Goal: Task Accomplishment & Management: Complete application form

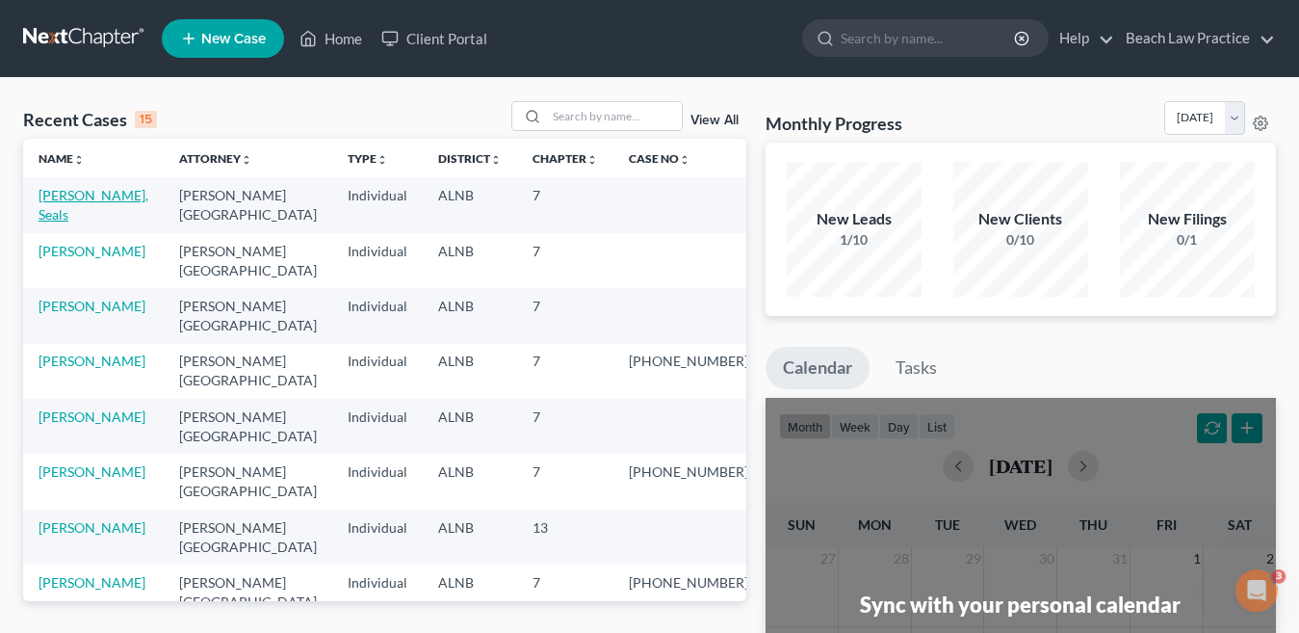
click at [105, 196] on link "[PERSON_NAME], Seals" at bounding box center [94, 205] width 110 height 36
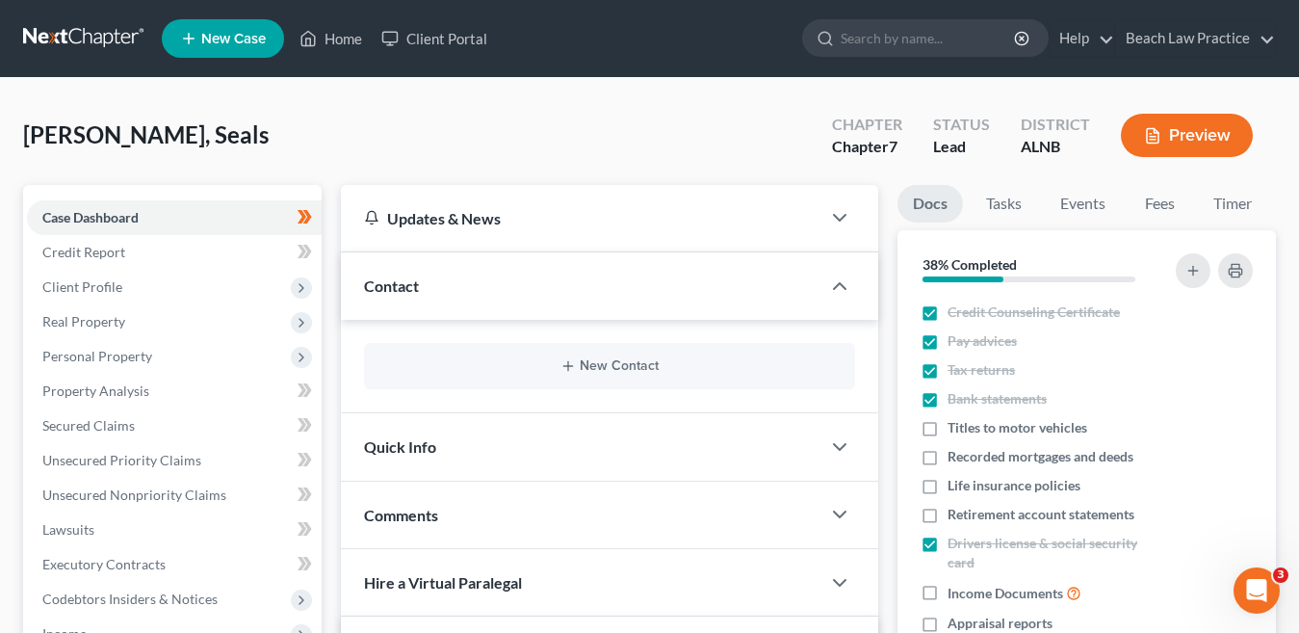
scroll to position [96, 0]
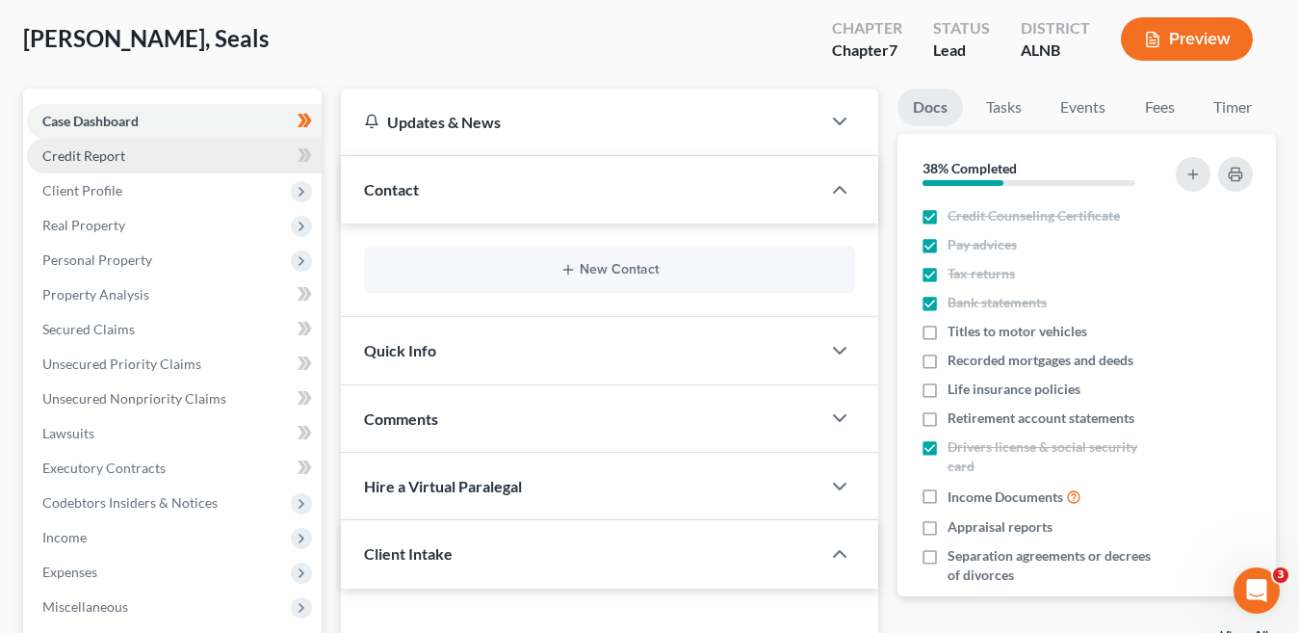
click at [116, 155] on span "Credit Report" at bounding box center [83, 155] width 83 height 16
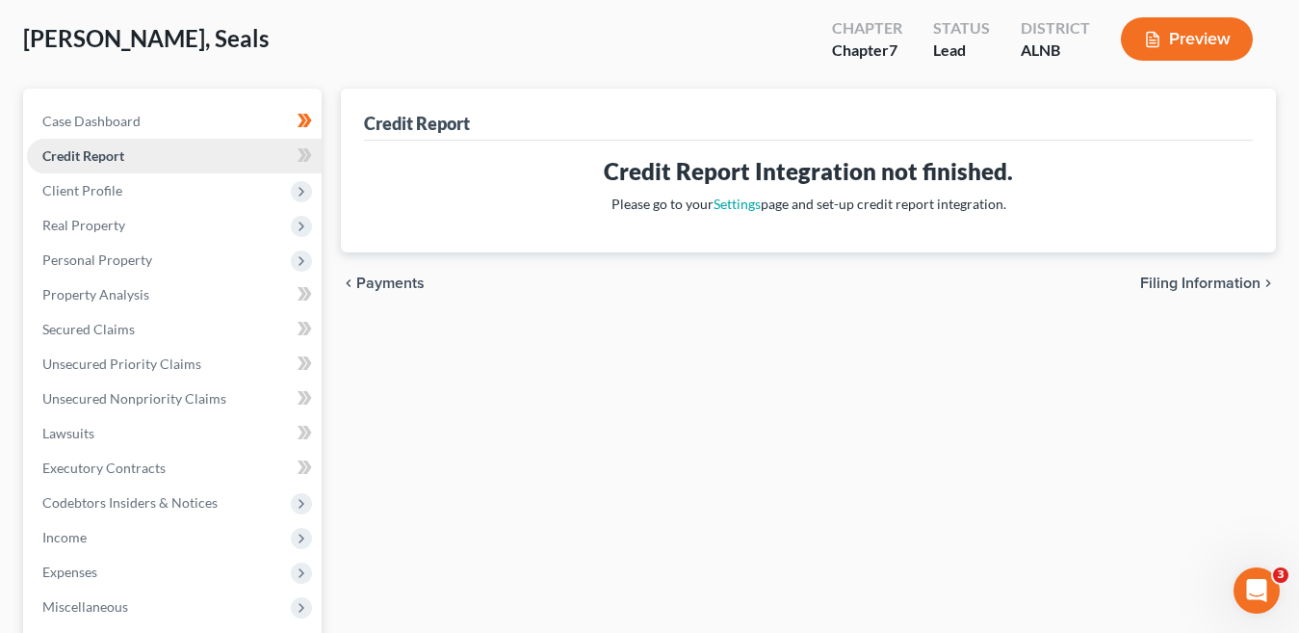
scroll to position [193, 0]
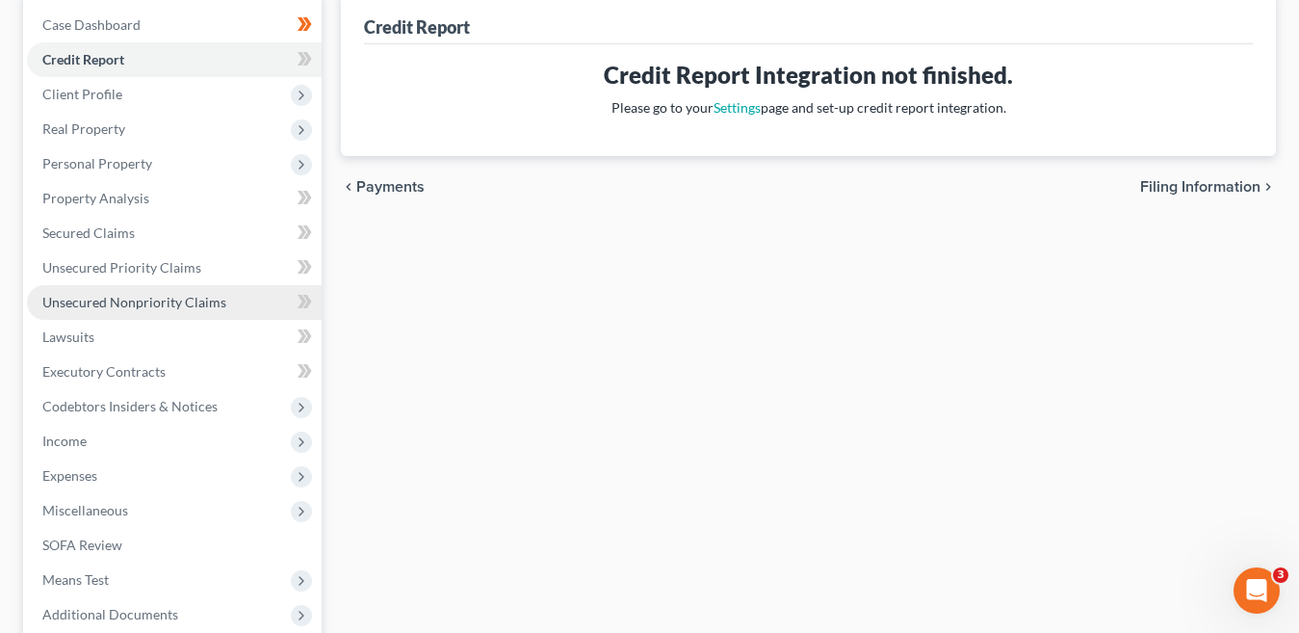
click at [162, 304] on span "Unsecured Nonpriority Claims" at bounding box center [134, 302] width 184 height 16
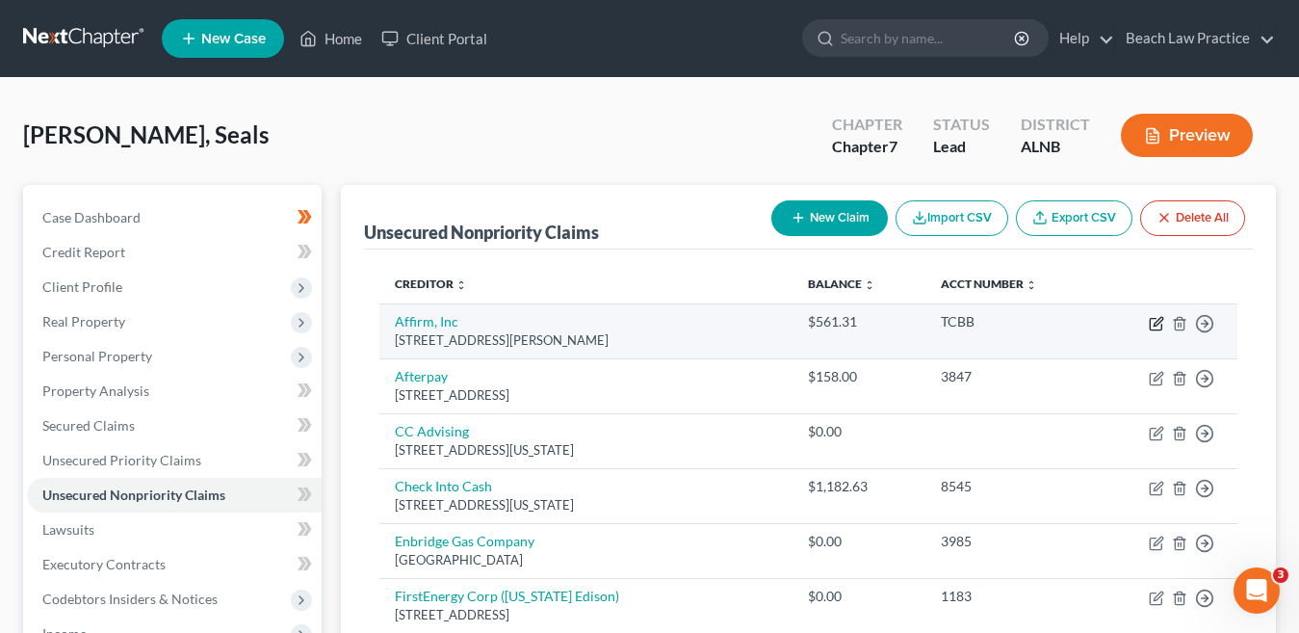
click at [1153, 325] on icon "button" at bounding box center [1157, 321] width 9 height 9
select select "39"
select select "0"
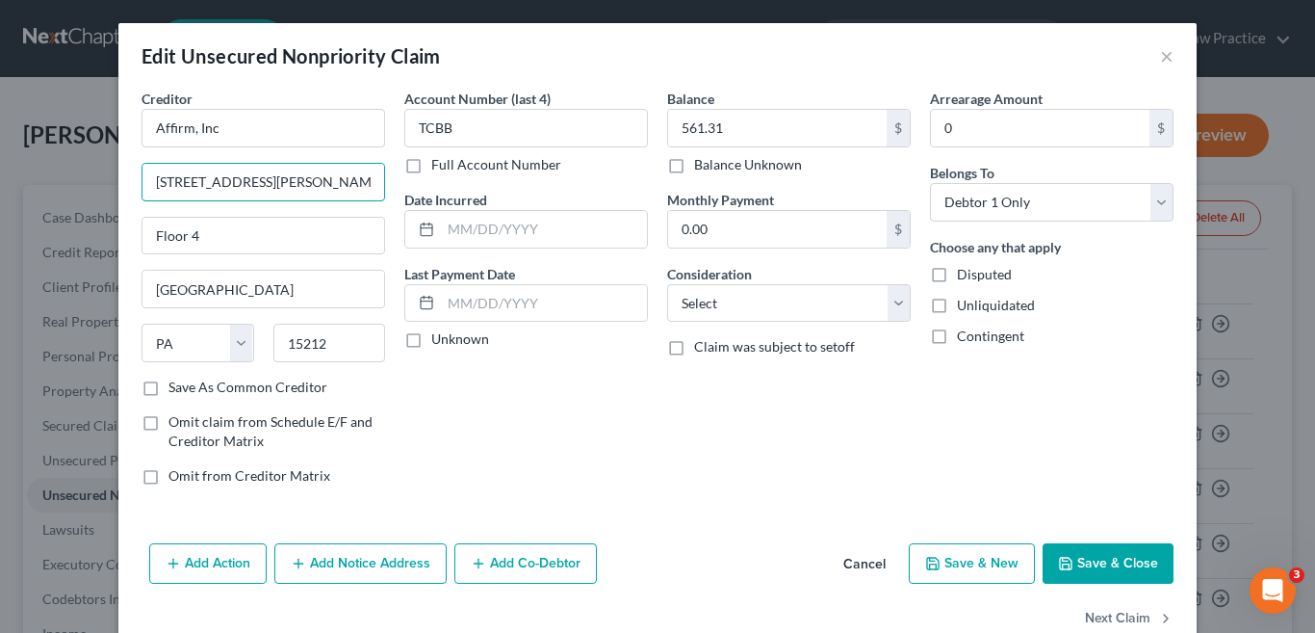
drag, startPoint x: 308, startPoint y: 196, endPoint x: 128, endPoint y: 193, distance: 180.1
click at [132, 194] on div "Creditor * Affirm, Inc 30 Isabella St Floor 4 Pittsburgh State AL AK AR AZ CA C…" at bounding box center [263, 295] width 263 height 412
click at [297, 184] on input "650 California St FL 12" at bounding box center [263, 182] width 242 height 37
type input "650 California St"
click at [214, 243] on input "Floor 4" at bounding box center [263, 236] width 242 height 37
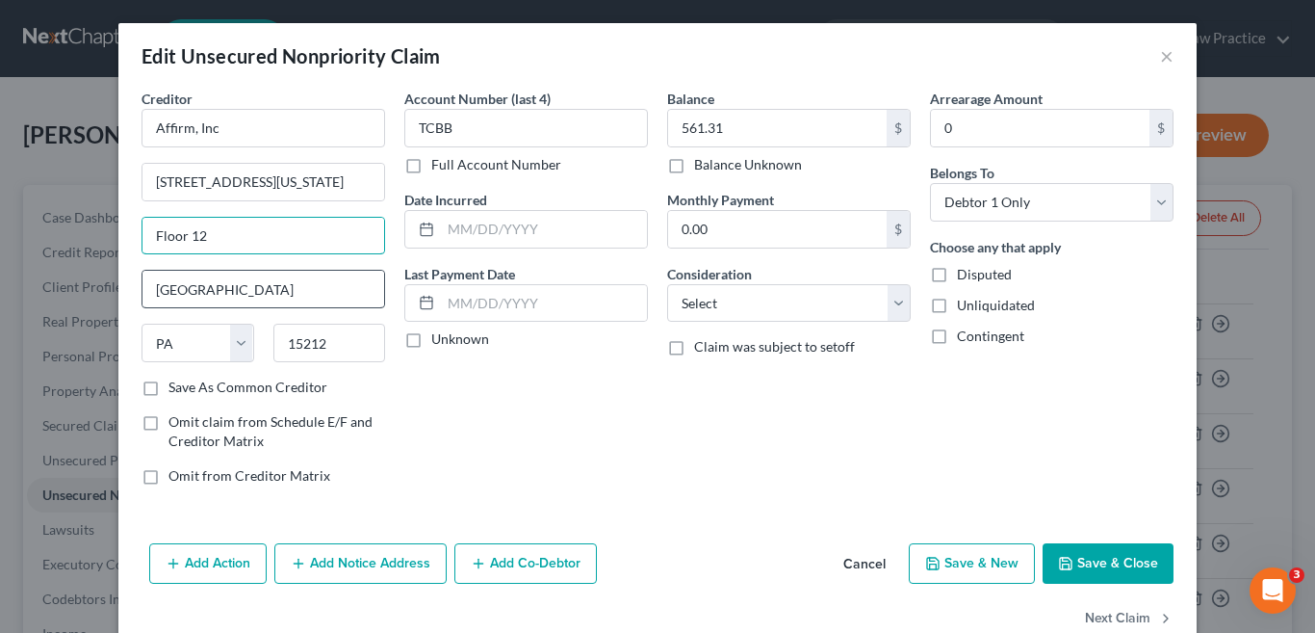
type input "Floor 12"
drag, startPoint x: 252, startPoint y: 288, endPoint x: 83, endPoint y: 286, distance: 169.5
click at [80, 289] on div "Edit Unsecured Nonpriority Claim × Creditor * Affirm, Inc 650 California St Flo…" at bounding box center [657, 316] width 1315 height 633
type input "San Francisco"
click at [193, 340] on select "State AL AK AR AZ CA CO CT DE DC FL GA GU HI ID IL IN IA KS KY LA ME MD MA MI M…" at bounding box center [198, 342] width 113 height 39
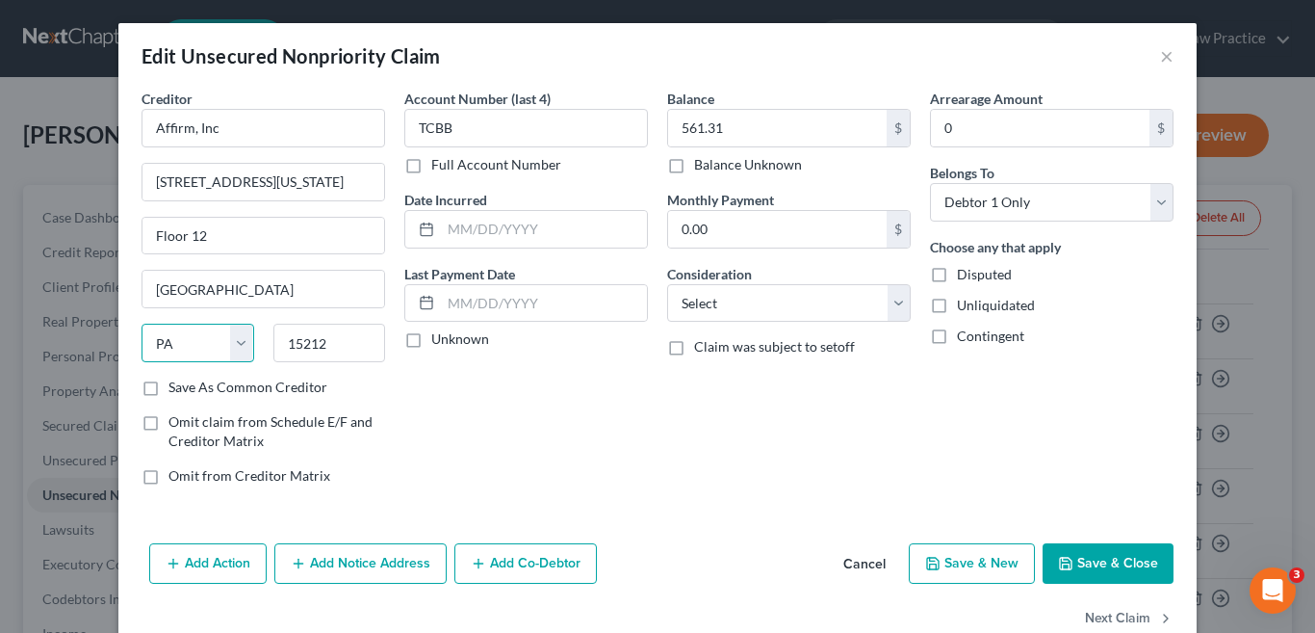
select select "4"
click at [142, 323] on select "State AL AK AR AZ CA CO CT DE DC FL GA GU HI ID IL IN IA KS KY LA ME MD MA MI M…" at bounding box center [198, 342] width 113 height 39
drag, startPoint x: 341, startPoint y: 340, endPoint x: 242, endPoint y: 333, distance: 99.4
click at [242, 333] on div "State AL AK AR AZ CA CO CT DE DC FL GA GU HI ID IL IN IA KS KY LA ME MD MA MI M…" at bounding box center [263, 350] width 263 height 54
type input "94108"
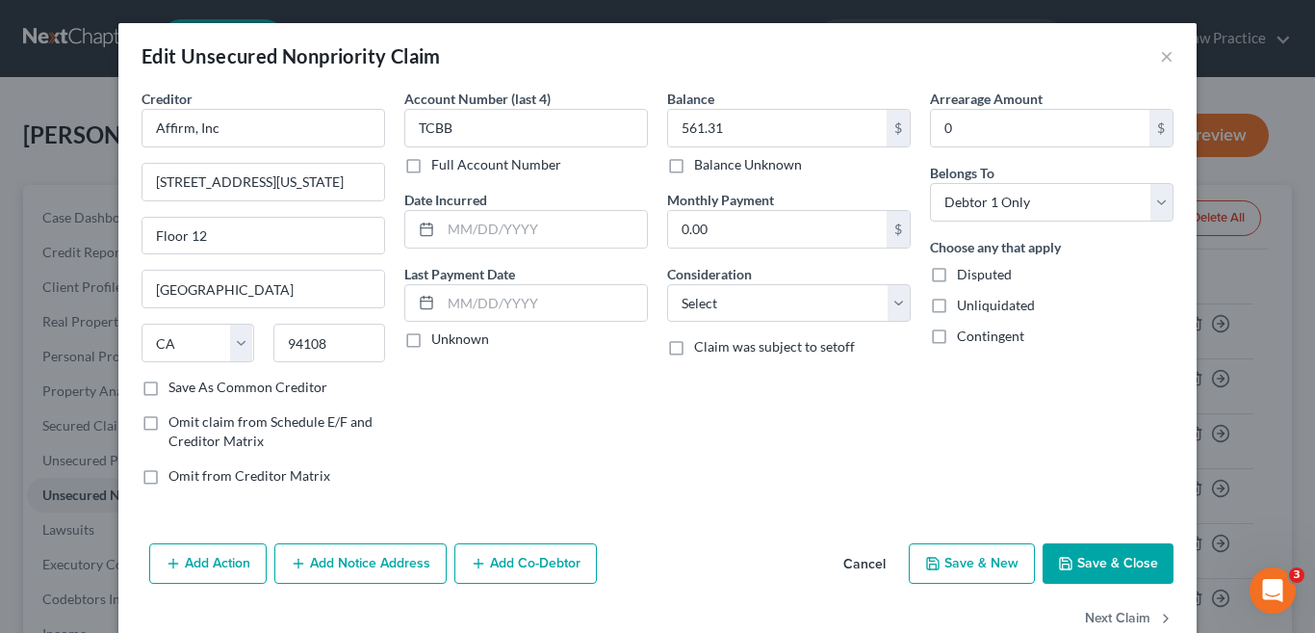
click at [506, 448] on div "Account Number (last 4) TCBB Full Account Number Date Incurred Last Payment Dat…" at bounding box center [526, 295] width 263 height 412
click at [981, 567] on button "Save & New" at bounding box center [972, 563] width 126 height 40
select select "0"
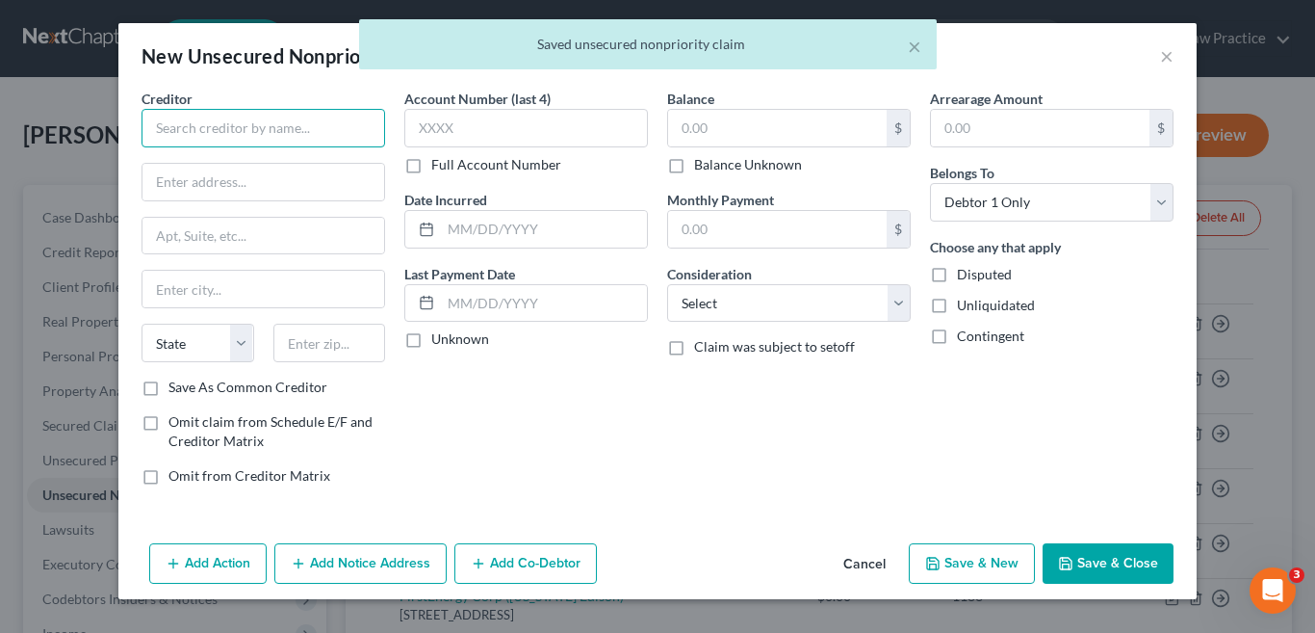
click at [226, 134] on input "text" at bounding box center [264, 128] width 244 height 39
click at [239, 139] on input "text" at bounding box center [264, 128] width 244 height 39
click at [239, 139] on input "B" at bounding box center [264, 128] width 244 height 39
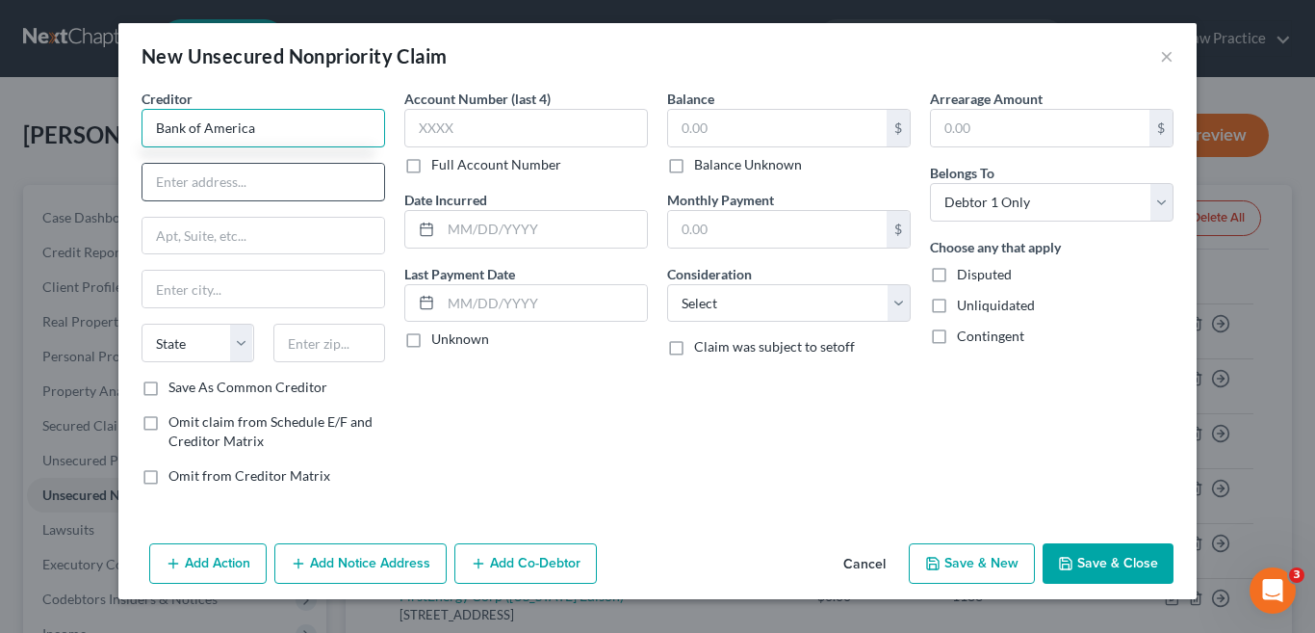
type input "Bank of America"
click at [216, 186] on input "text" at bounding box center [263, 182] width 242 height 37
click at [198, 191] on input "text" at bounding box center [263, 182] width 242 height 37
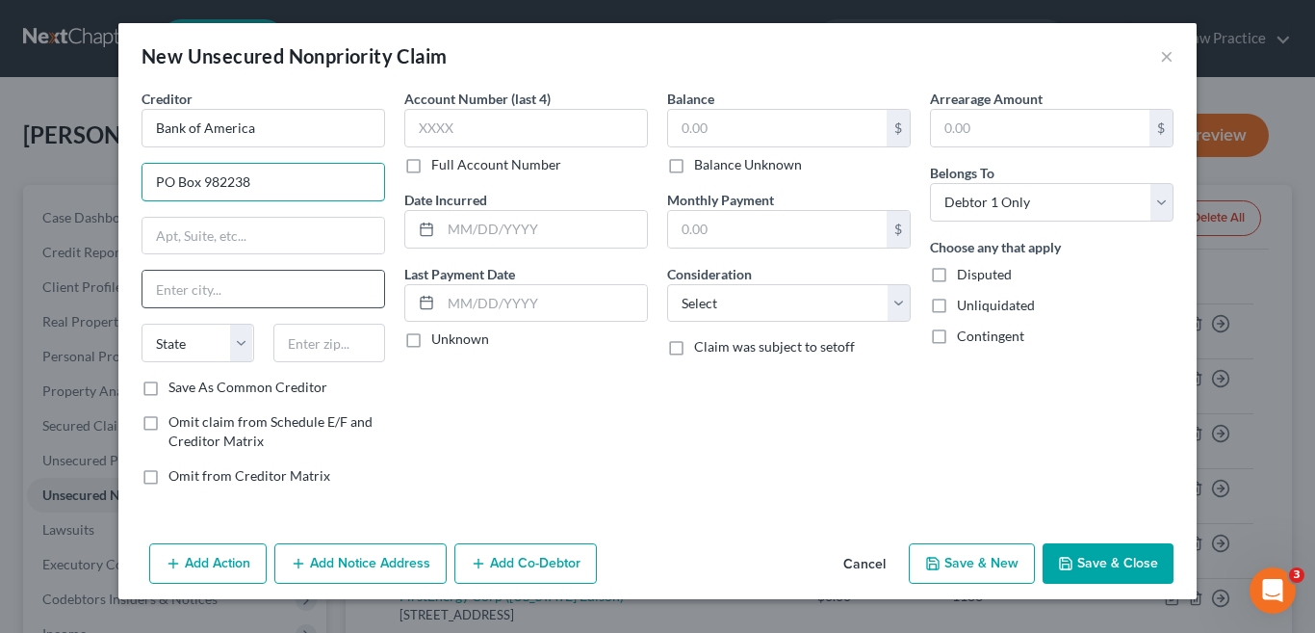
type input "PO Box 982238"
click at [217, 292] on input "text" at bounding box center [263, 289] width 242 height 37
click at [220, 238] on input "text" at bounding box center [263, 236] width 242 height 37
click at [197, 294] on input "text" at bounding box center [263, 289] width 242 height 37
type input "e"
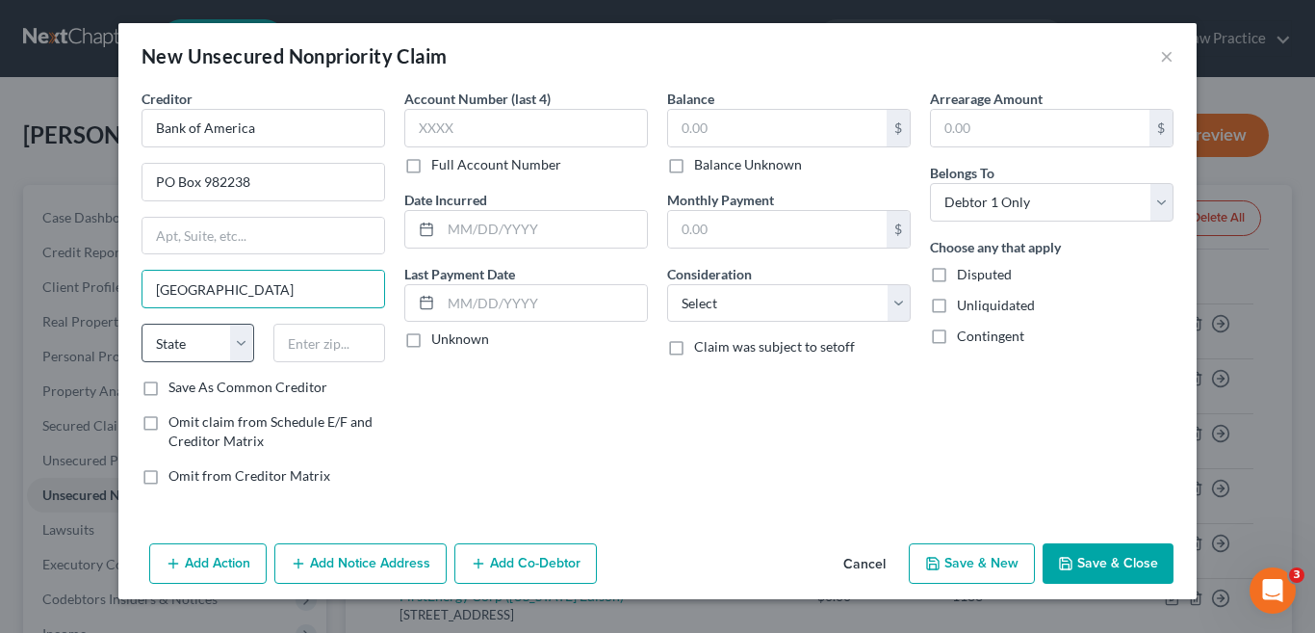
type input "El Paso"
click at [245, 340] on select "State AL AK AR AZ CA CO CT DE DC FL GA GU HI ID IL IN IA KS KY LA ME MD MA MI M…" at bounding box center [198, 342] width 113 height 39
select select "45"
click at [142, 323] on select "State AL AK AR AZ CA CO CT DE DC FL GA GU HI ID IL IN IA KS KY LA ME MD MA MI M…" at bounding box center [198, 342] width 113 height 39
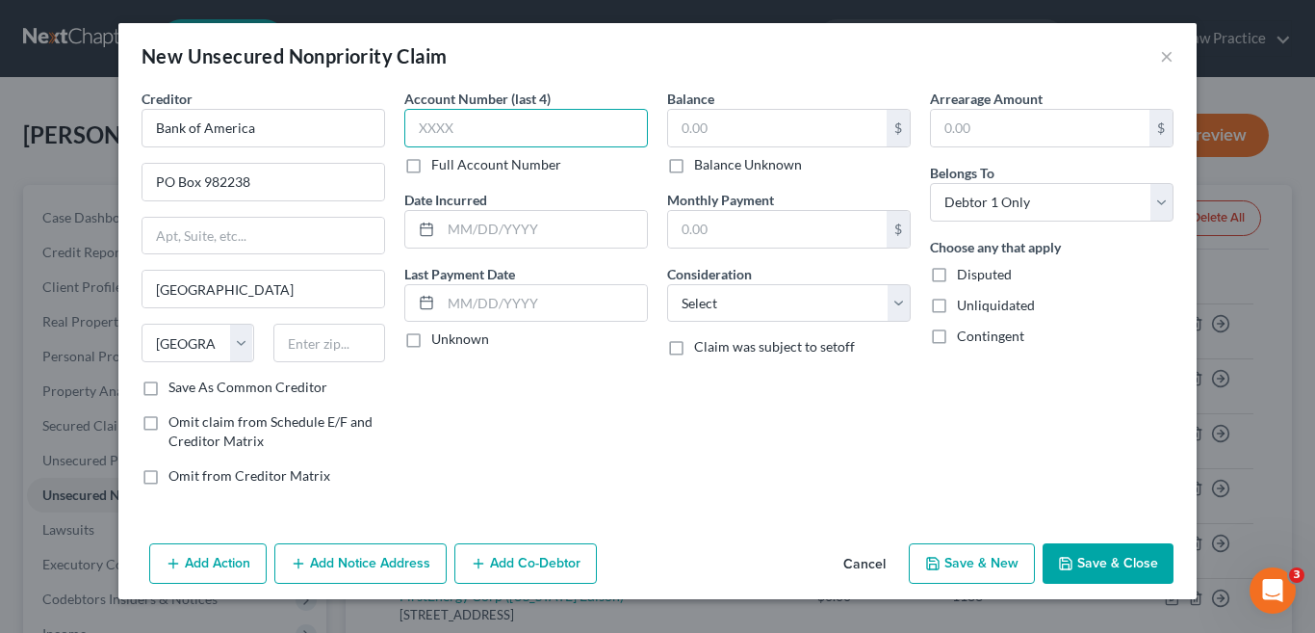
click at [512, 117] on input "text" at bounding box center [526, 128] width 244 height 39
type input "4400"
click at [735, 131] on input "text" at bounding box center [777, 128] width 219 height 37
type input "2,421.00"
click at [710, 240] on input "text" at bounding box center [777, 229] width 219 height 37
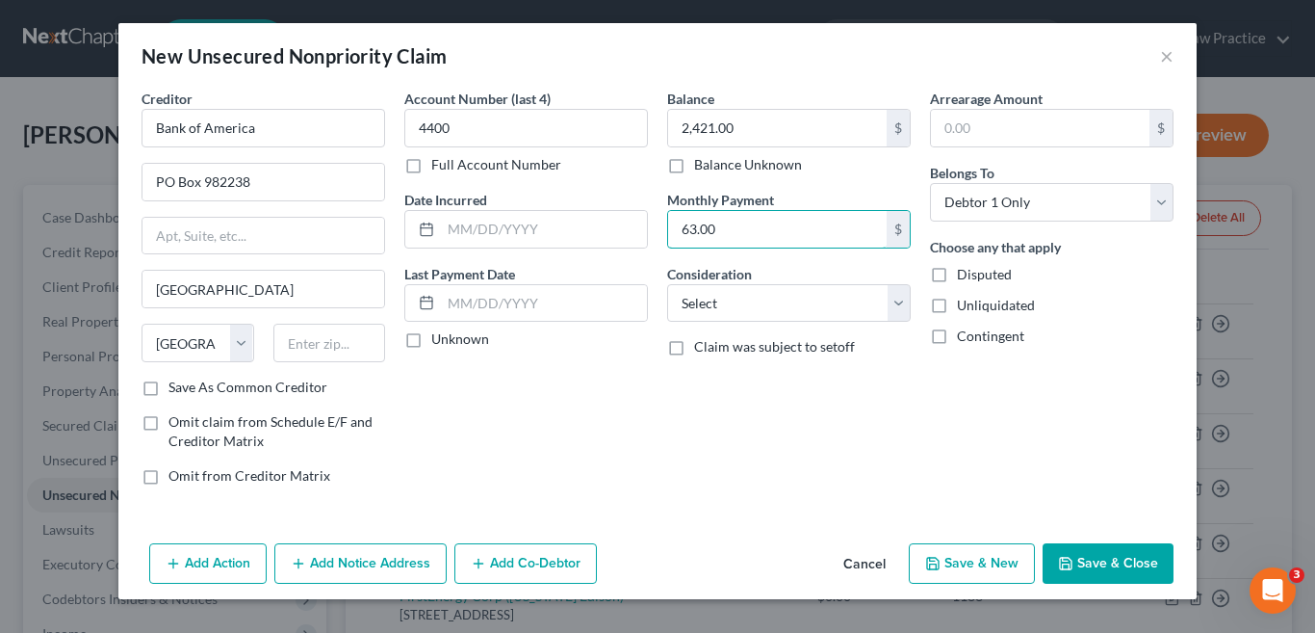
type input "63.00"
click at [981, 561] on button "Save & New" at bounding box center [972, 563] width 126 height 40
select select "0"
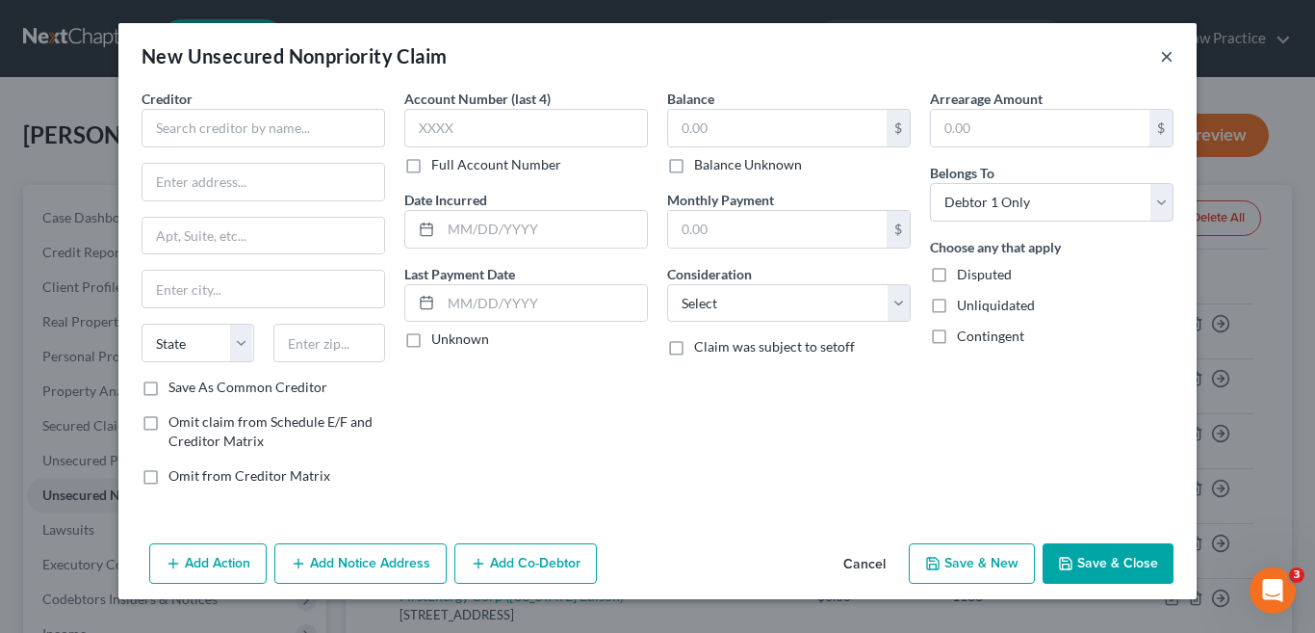
click at [1165, 56] on button "×" at bounding box center [1166, 55] width 13 height 23
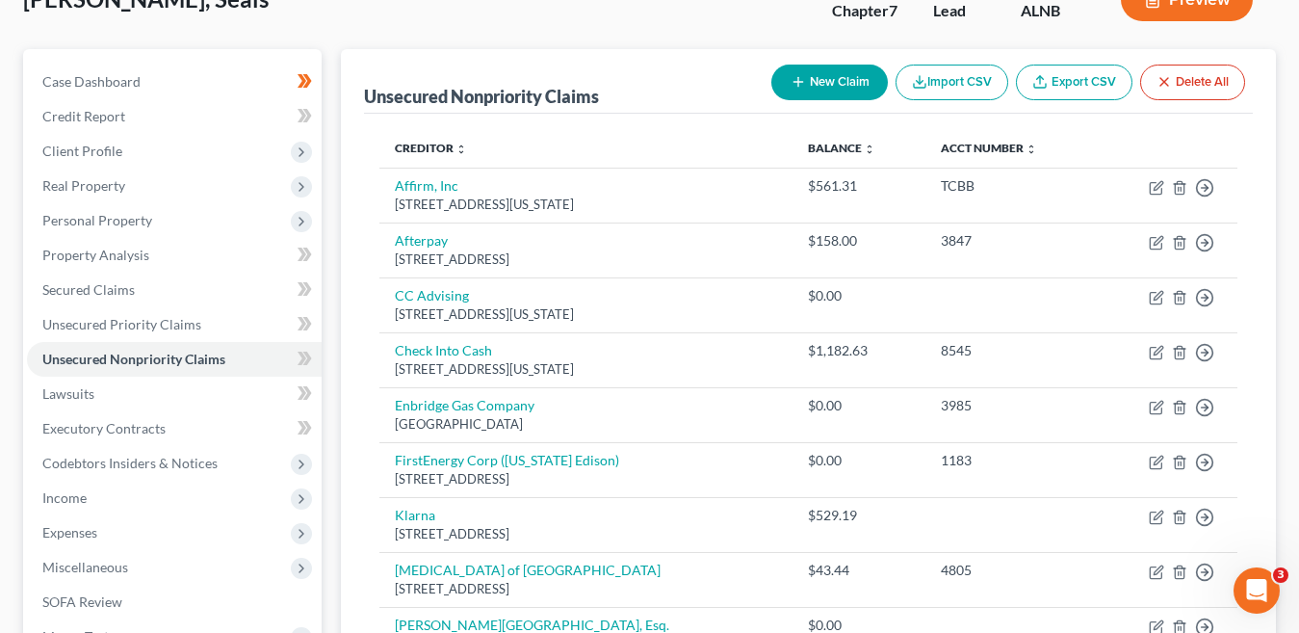
scroll to position [193, 0]
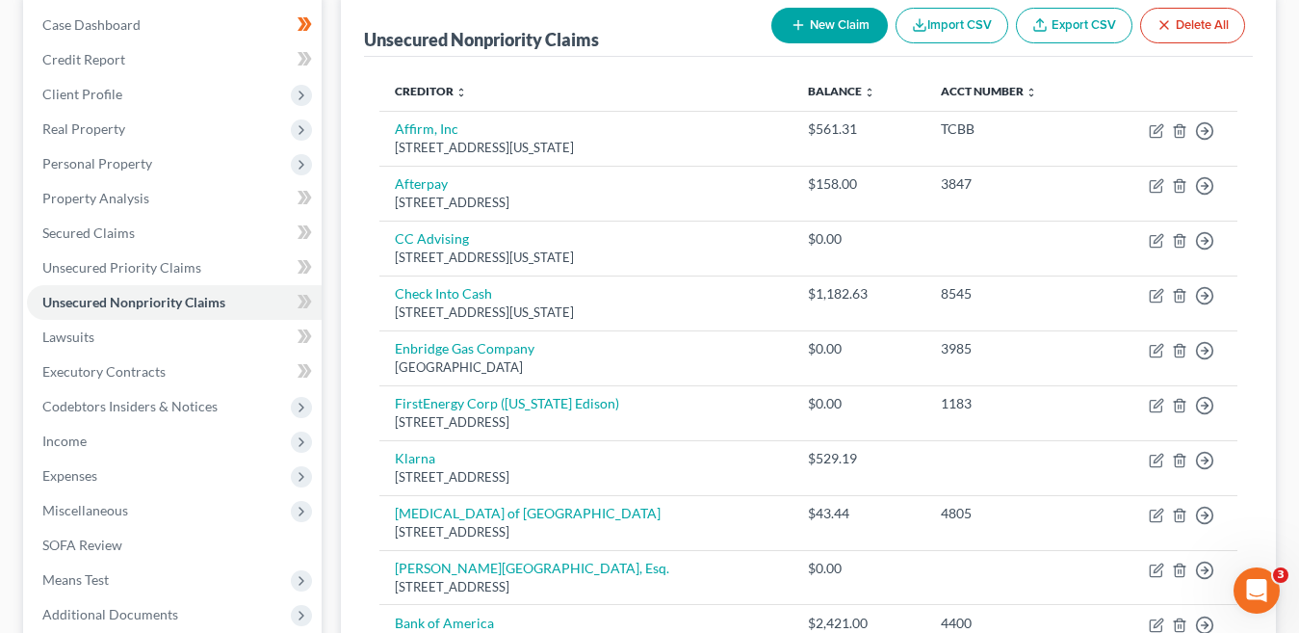
click at [844, 22] on button "New Claim" at bounding box center [829, 26] width 116 height 36
select select "0"
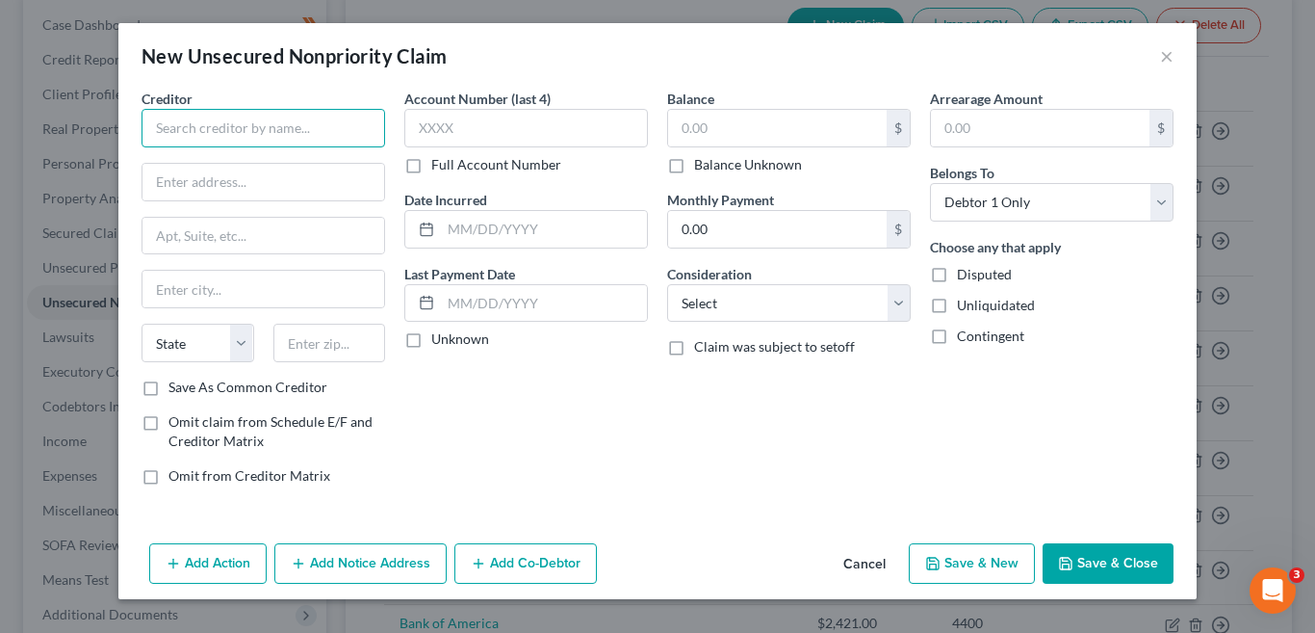
click at [245, 131] on input "text" at bounding box center [264, 128] width 244 height 39
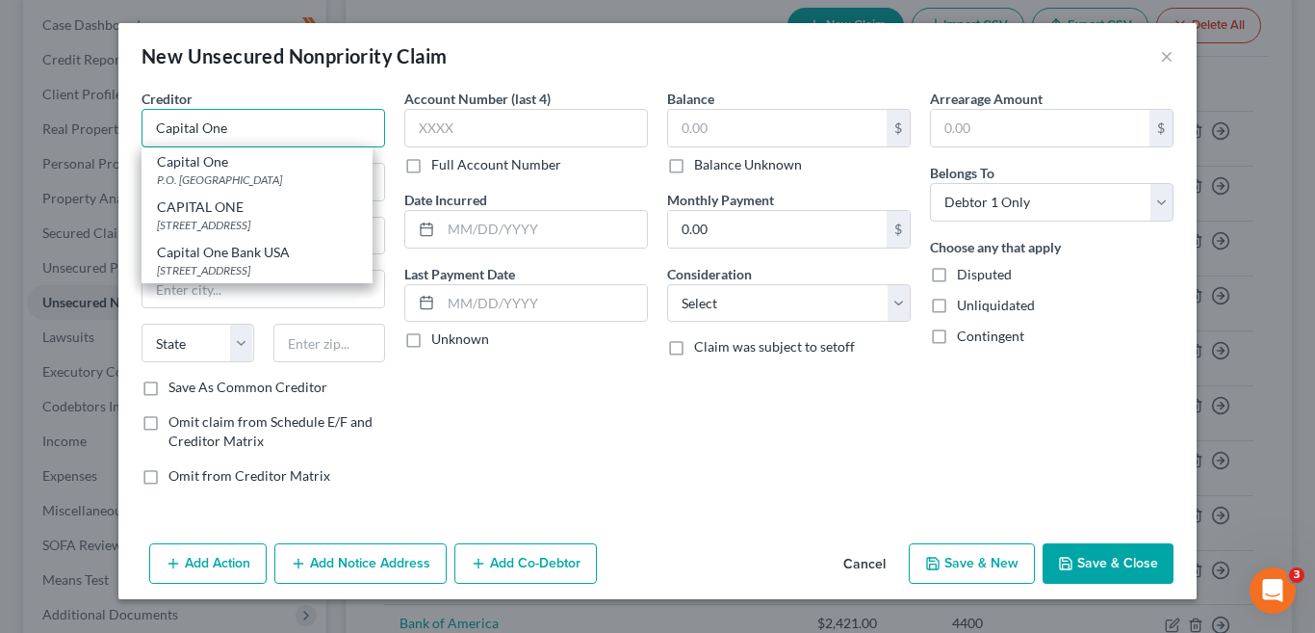
type input "Capital One"
click at [452, 105] on label "Account Number (last 4)" at bounding box center [477, 99] width 146 height 20
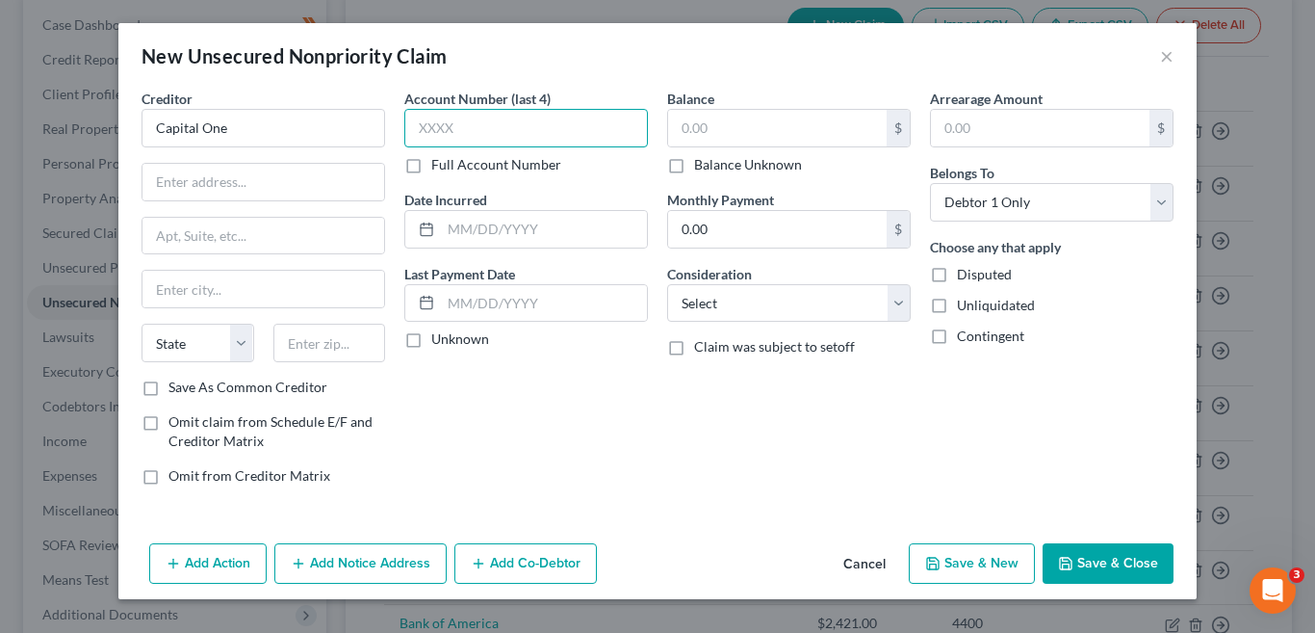
click at [454, 123] on input "text" at bounding box center [526, 128] width 244 height 39
type input "5156"
click at [739, 129] on input "text" at bounding box center [777, 128] width 219 height 37
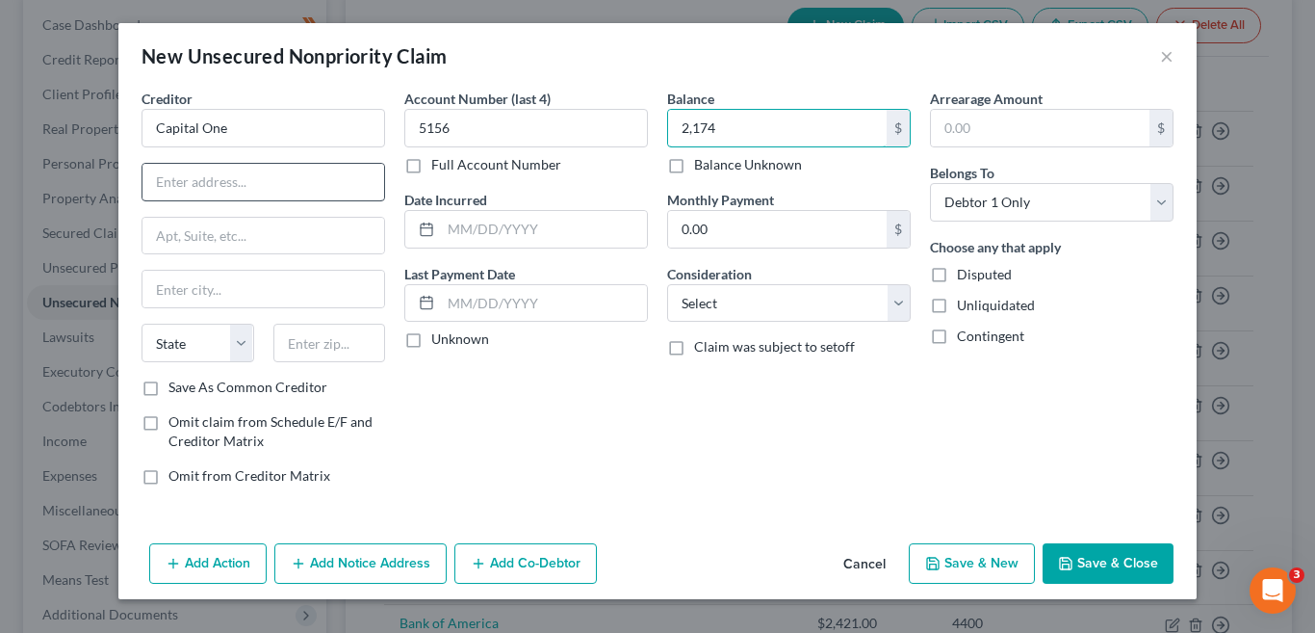
type input "2,174"
click at [277, 181] on input "text" at bounding box center [263, 182] width 242 height 37
type input "P O Box 31293"
click at [259, 295] on input "text" at bounding box center [263, 289] width 242 height 37
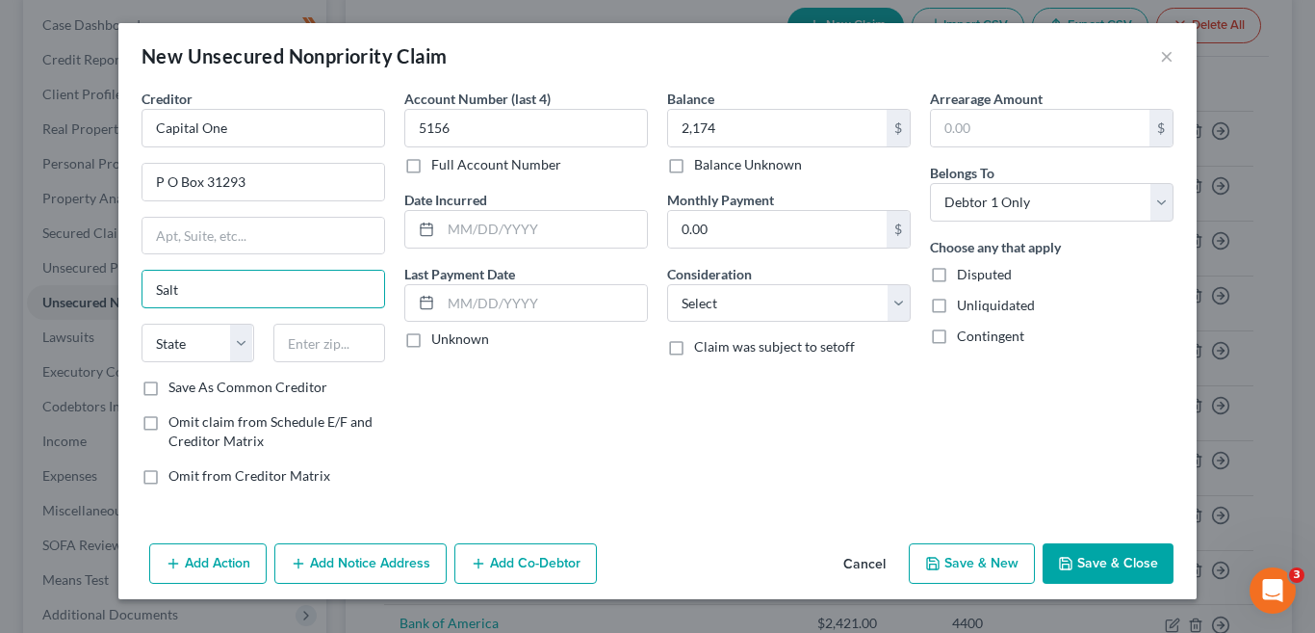
type input "Salt Lake City"
click at [242, 346] on select "State AL AK AR AZ CA CO CT DE DC FL GA GU HI ID IL IN IA KS KY LA ME MD MA MI M…" at bounding box center [198, 342] width 113 height 39
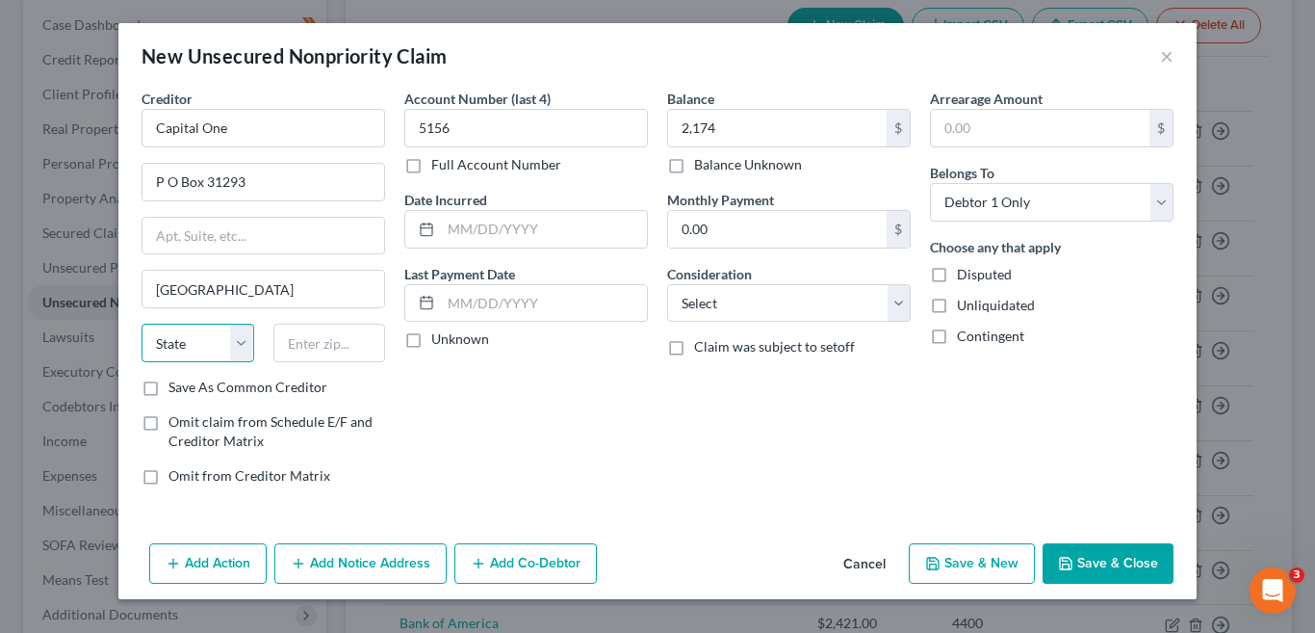
select select "46"
click at [142, 323] on select "State AL AK AR AZ CA CO CT DE DC FL GA GU HI ID IL IN IA KS KY LA ME MD MA MI M…" at bounding box center [198, 342] width 113 height 39
click at [358, 354] on input "text" at bounding box center [329, 342] width 113 height 39
type input "84131"
click at [535, 475] on div "Account Number (last 4) 5156 Full Account Number Date Incurred Last Payment Dat…" at bounding box center [526, 295] width 263 height 412
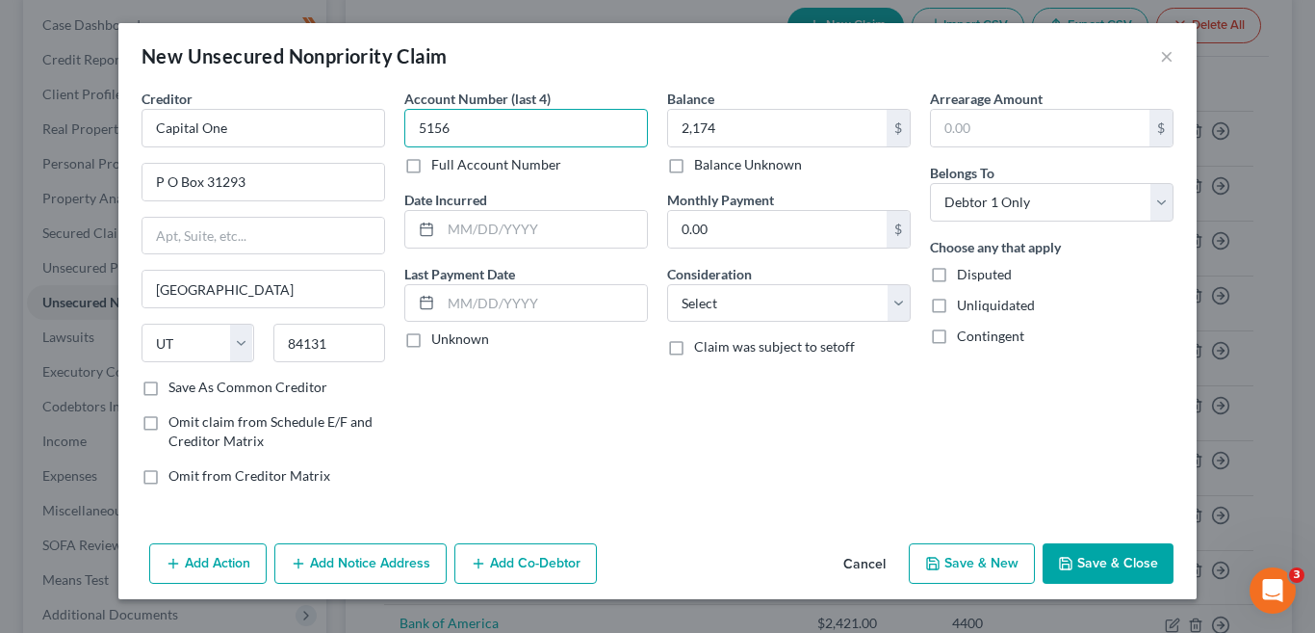
click at [459, 133] on input "5156" at bounding box center [526, 128] width 244 height 39
type input "5156"
click at [431, 166] on label "Full Account Number" at bounding box center [496, 164] width 130 height 19
click at [439, 166] on input "Full Account Number" at bounding box center [445, 161] width 13 height 13
click at [457, 128] on input "5156" at bounding box center [526, 128] width 244 height 39
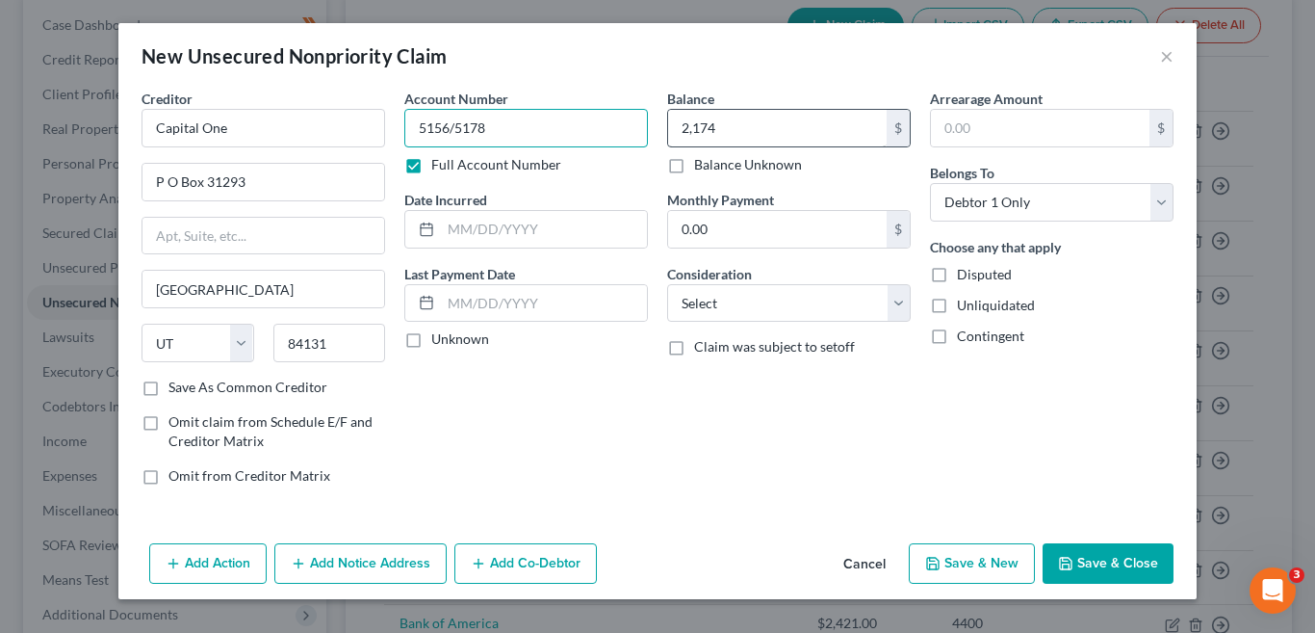
type input "5156/5178"
type input "3,303"
click at [616, 447] on div "Account Number 5156/5178 Full Account Number Date Incurred Last Payment Date Un…" at bounding box center [526, 295] width 263 height 412
click at [990, 566] on button "Save & New" at bounding box center [972, 563] width 126 height 40
select select "0"
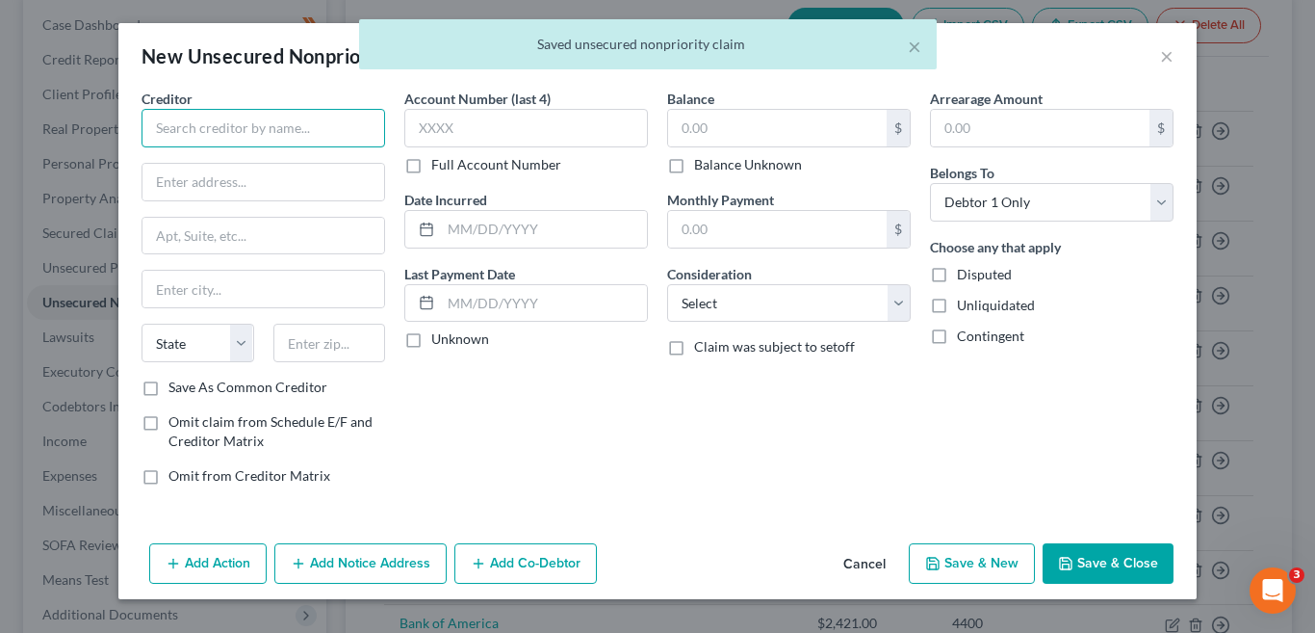
click at [261, 122] on input "text" at bounding box center [264, 128] width 244 height 39
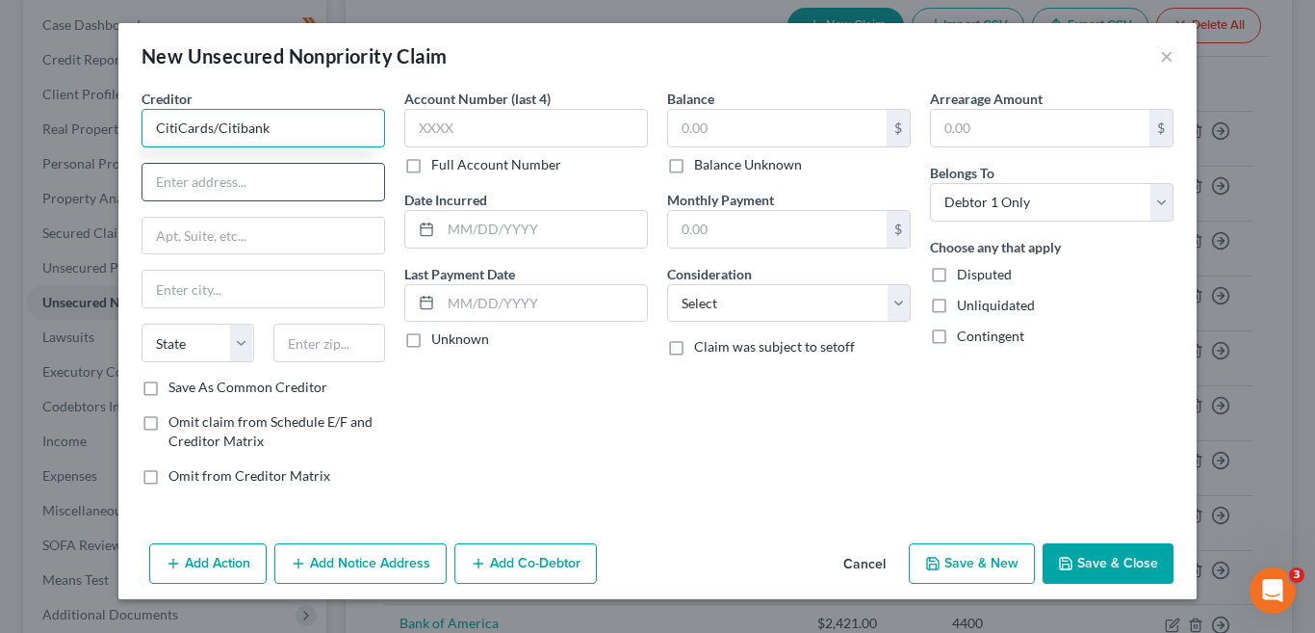
type input "CitiCards/Citibank"
click at [234, 187] on input "text" at bounding box center [263, 182] width 242 height 37
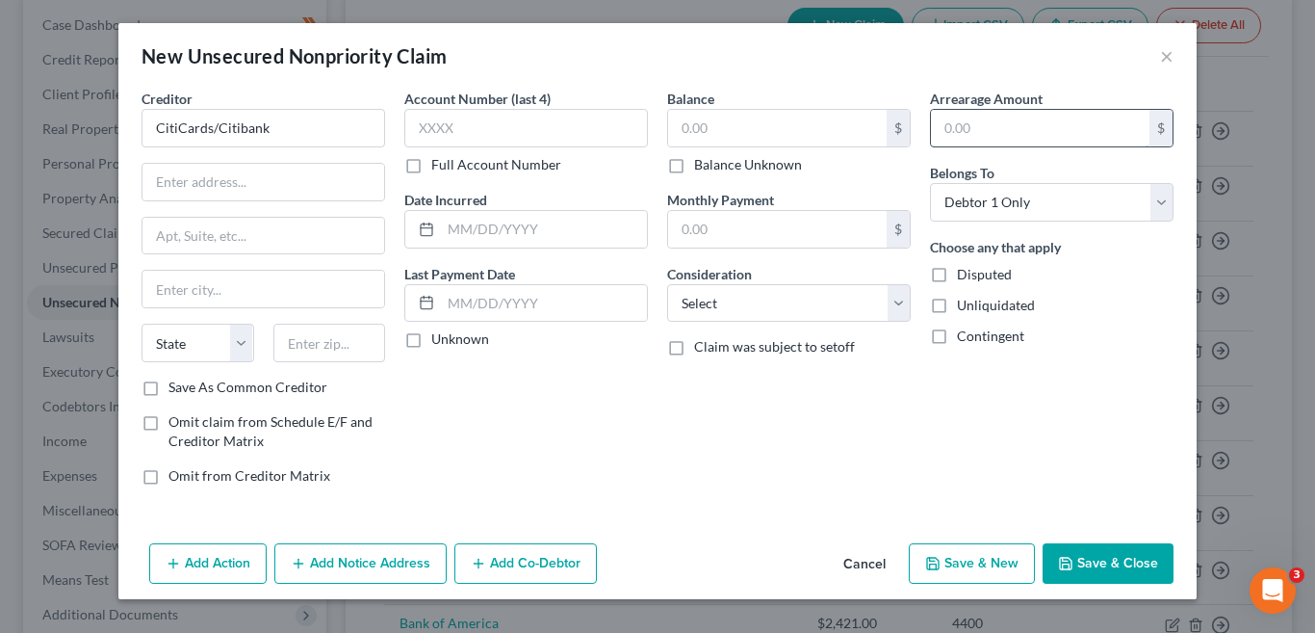
click at [971, 126] on input "text" at bounding box center [1040, 128] width 219 height 37
type input "5"
click at [739, 136] on input "text" at bounding box center [777, 128] width 219 height 37
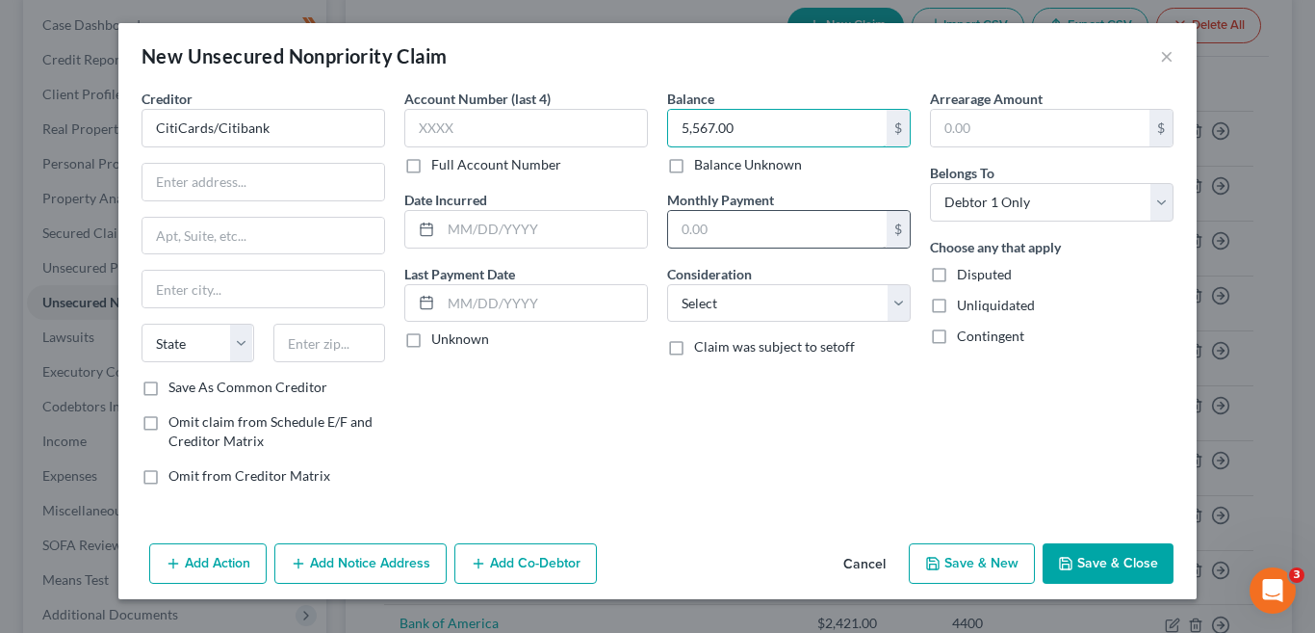
type input "5,567.00"
click at [762, 235] on input "text" at bounding box center [777, 229] width 219 height 37
type input "97.00"
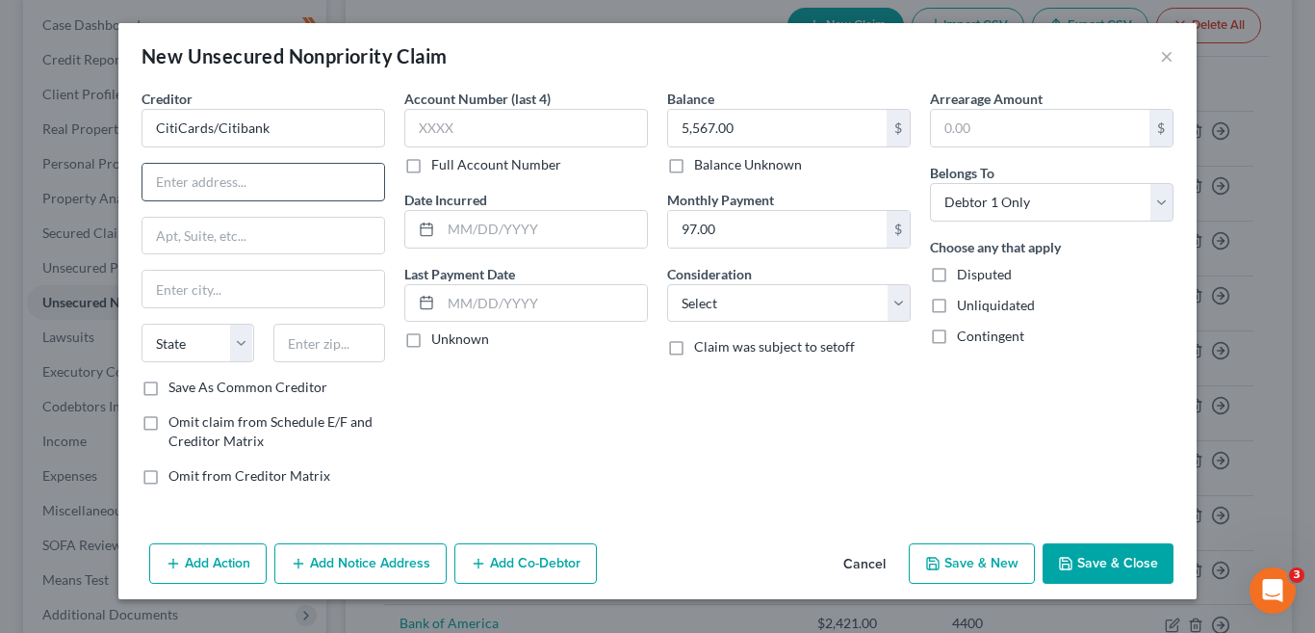
click at [241, 183] on input "text" at bounding box center [263, 182] width 242 height 37
click at [271, 189] on input "text" at bounding box center [263, 182] width 242 height 37
type input "PO Box 6241"
click at [248, 286] on input "text" at bounding box center [263, 289] width 242 height 37
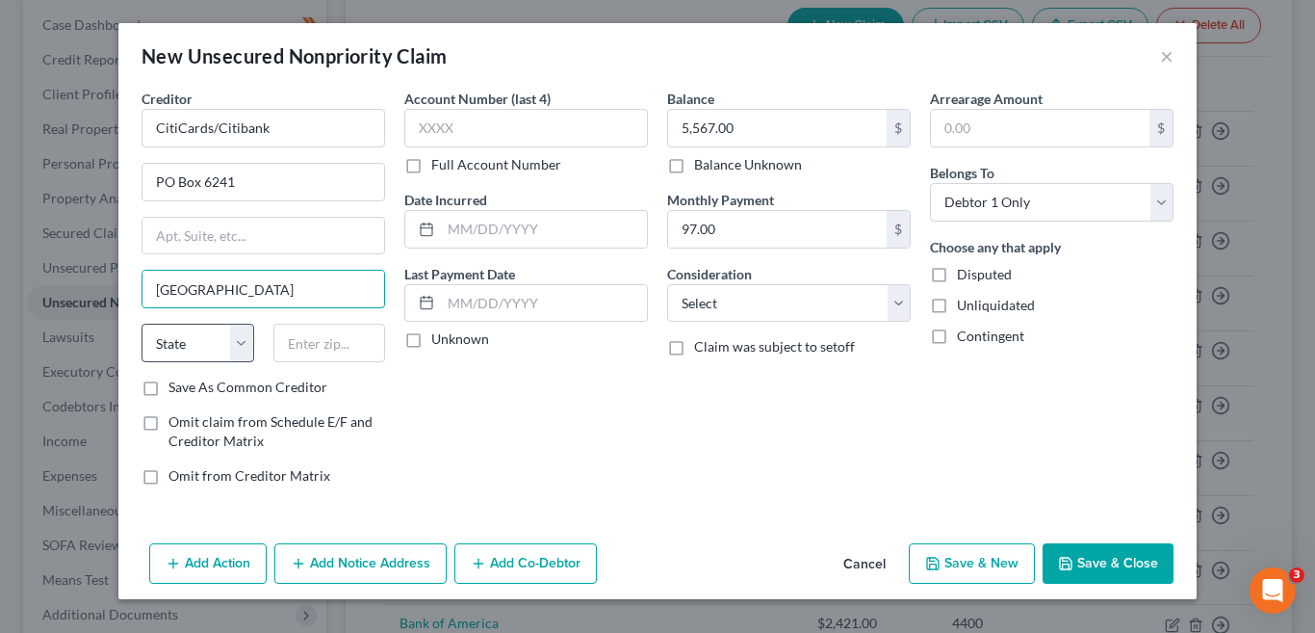
type input "Sioux Falls"
click at [245, 345] on select "State AL AK AR AZ CA CO CT DE DC FL GA GU HI ID IL IN IA KS KY LA ME MD MA MI M…" at bounding box center [198, 342] width 113 height 39
select select "43"
click at [142, 323] on select "State AL AK AR AZ CA CO CT DE DC FL GA GU HI ID IL IN IA KS KY LA ME MD MA MI M…" at bounding box center [198, 342] width 113 height 39
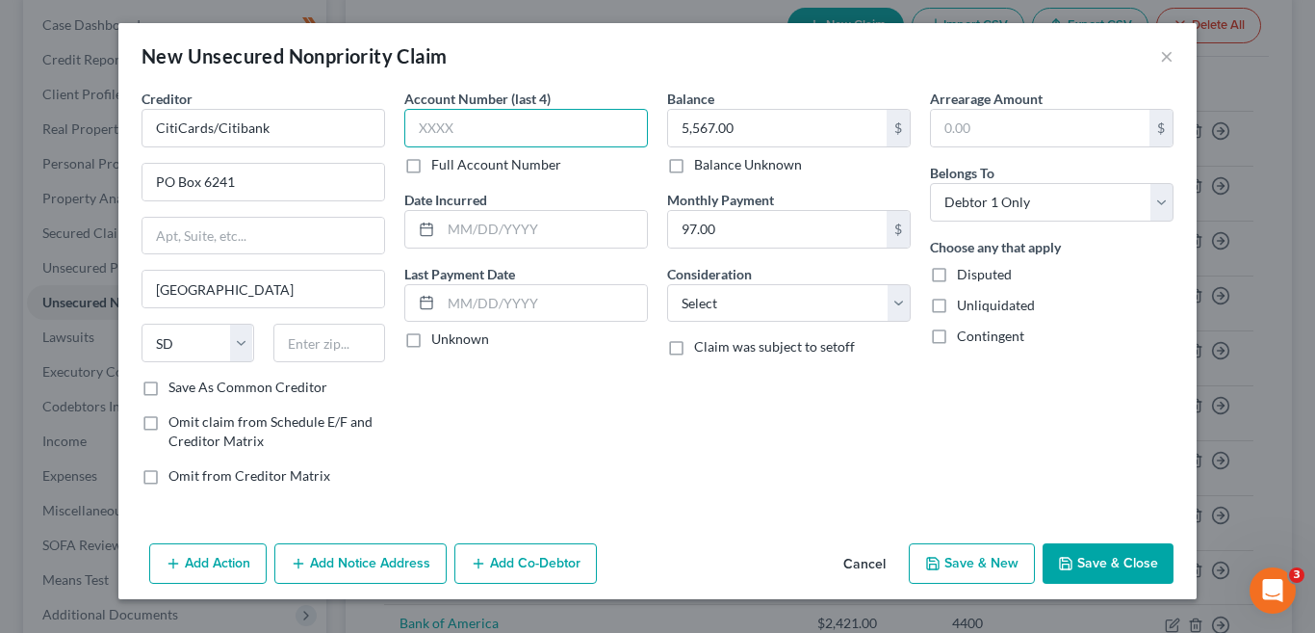
click at [497, 129] on input "text" at bounding box center [526, 128] width 244 height 39
type input "5466"
click at [690, 438] on div "Balance 5,567.00 $ Balance Unknown Balance Undetermined 5,567.00 $ Balance Unkn…" at bounding box center [789, 295] width 263 height 412
click at [338, 349] on input "text" at bounding box center [329, 342] width 113 height 39
click at [977, 563] on button "Save & New" at bounding box center [972, 563] width 126 height 40
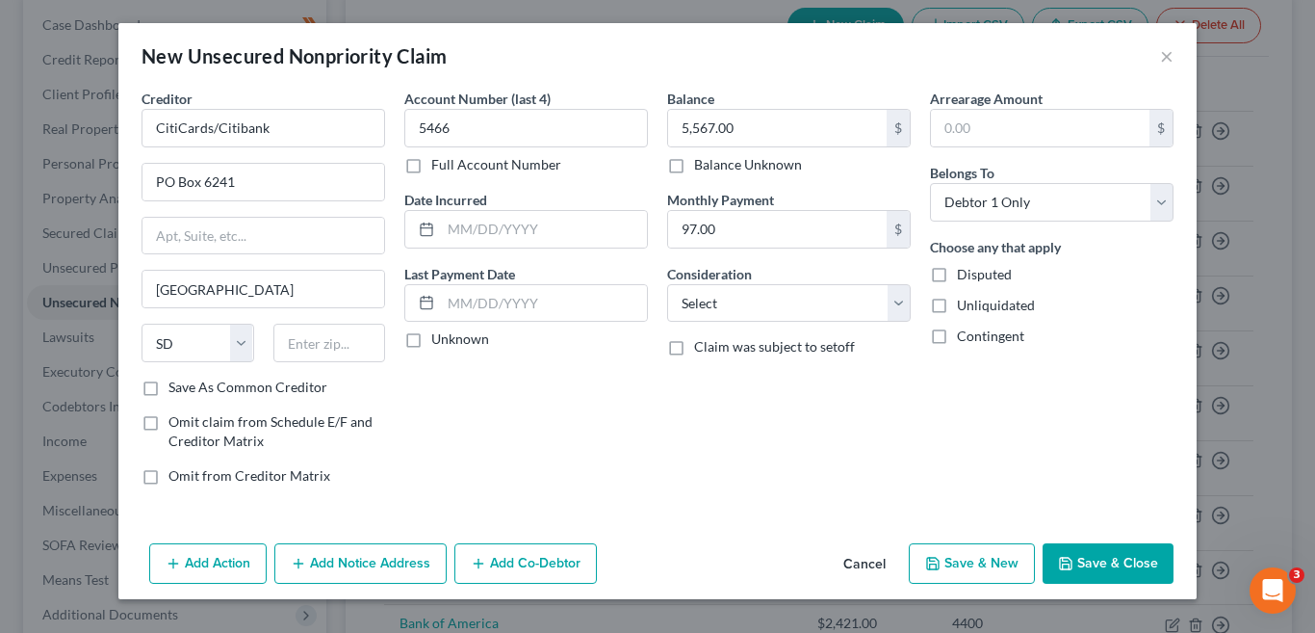
select select "0"
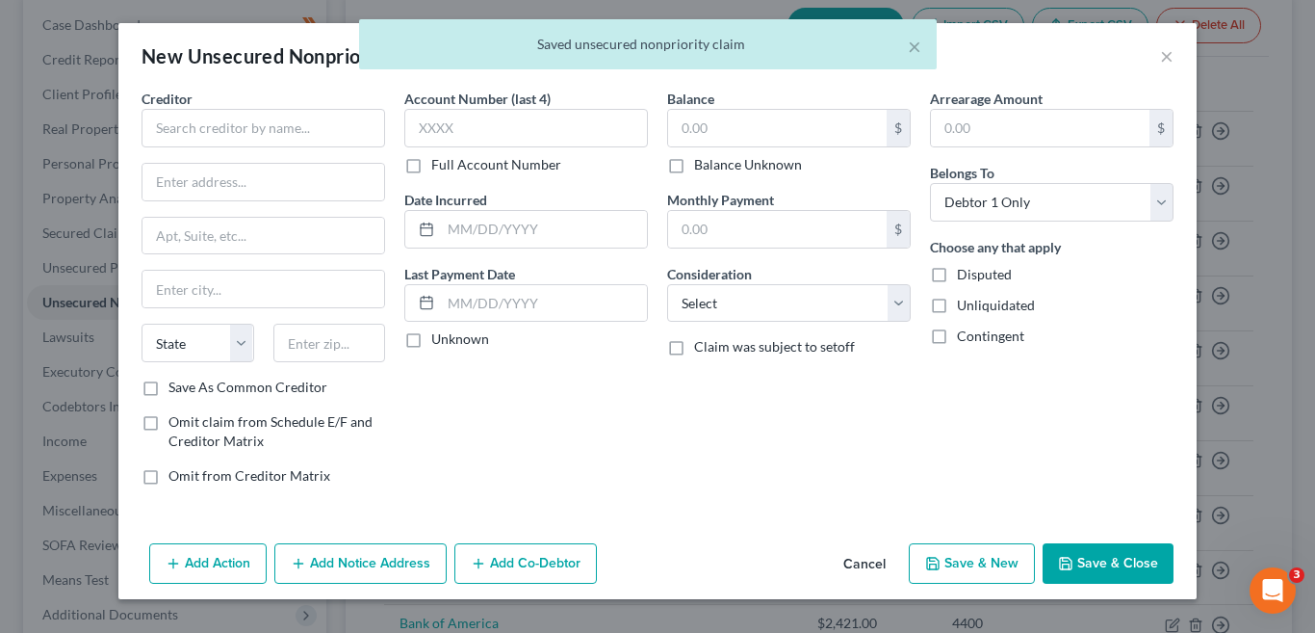
click at [1166, 57] on div "× Saved unsecured nonpriority claim" at bounding box center [647, 49] width 1315 height 60
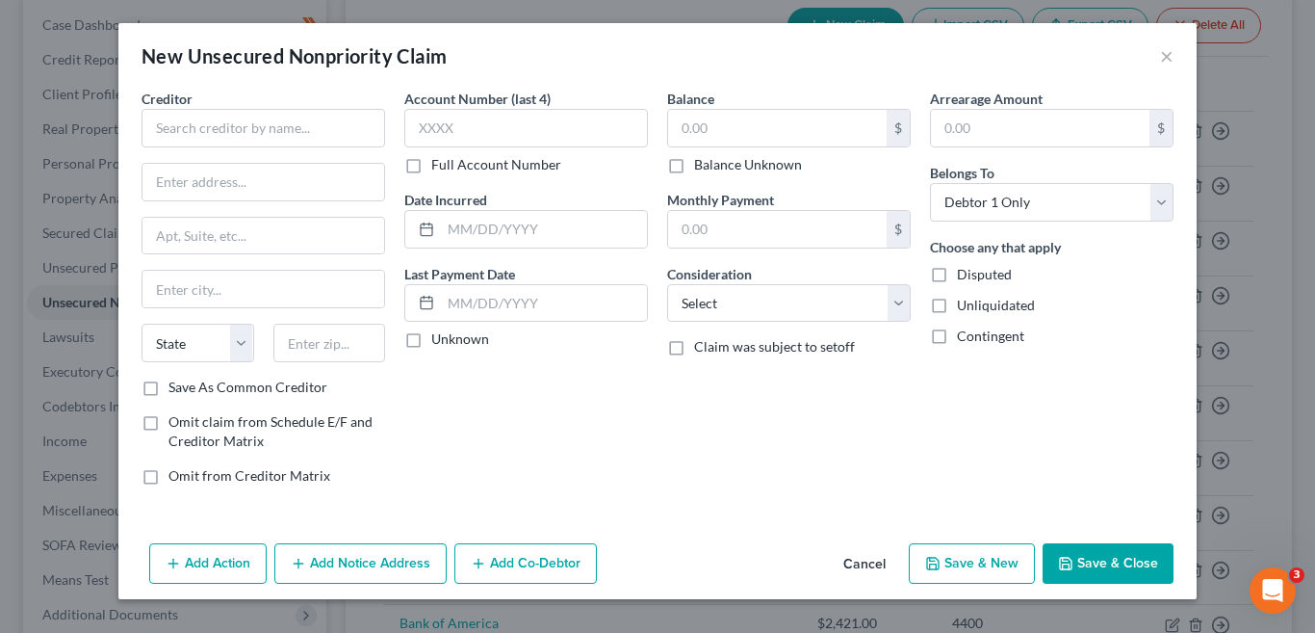
click at [868, 564] on button "Cancel" at bounding box center [864, 564] width 73 height 39
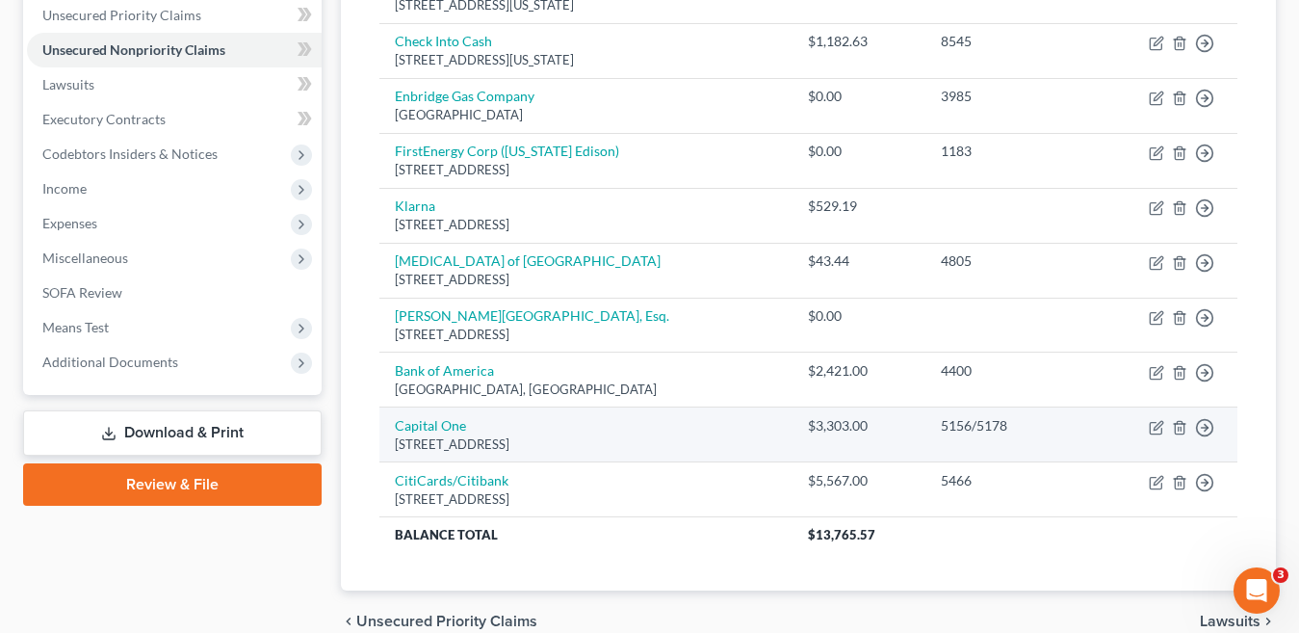
scroll to position [441, 0]
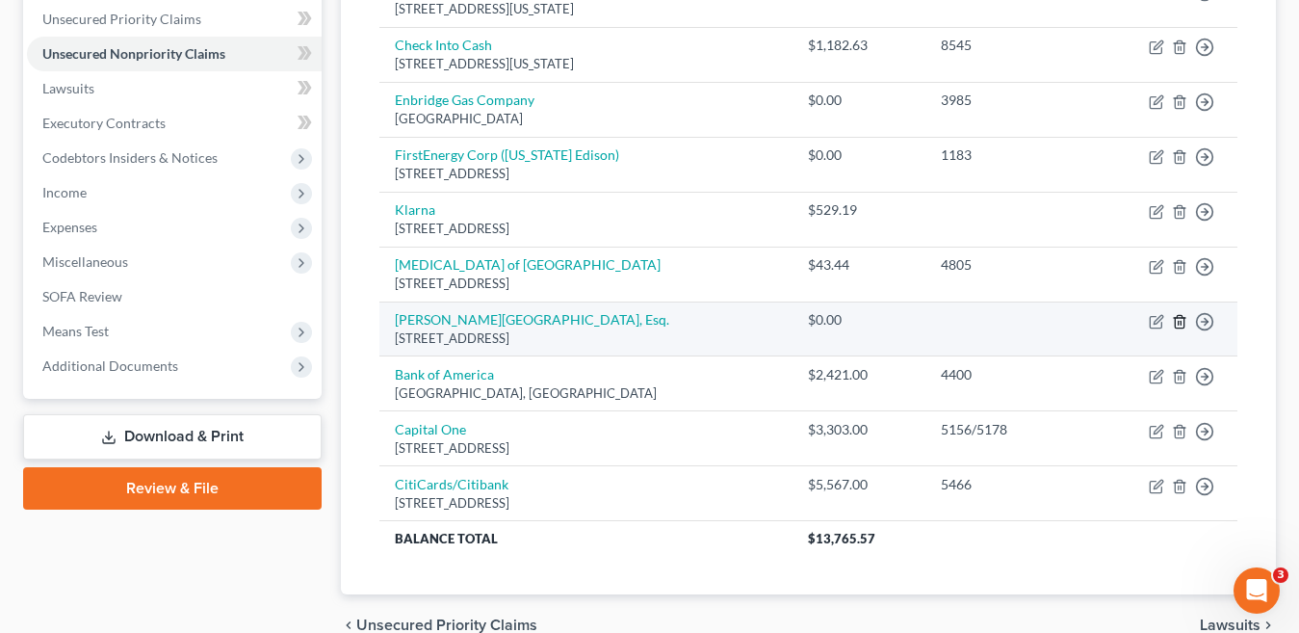
click at [1178, 323] on line "button" at bounding box center [1178, 323] width 0 height 4
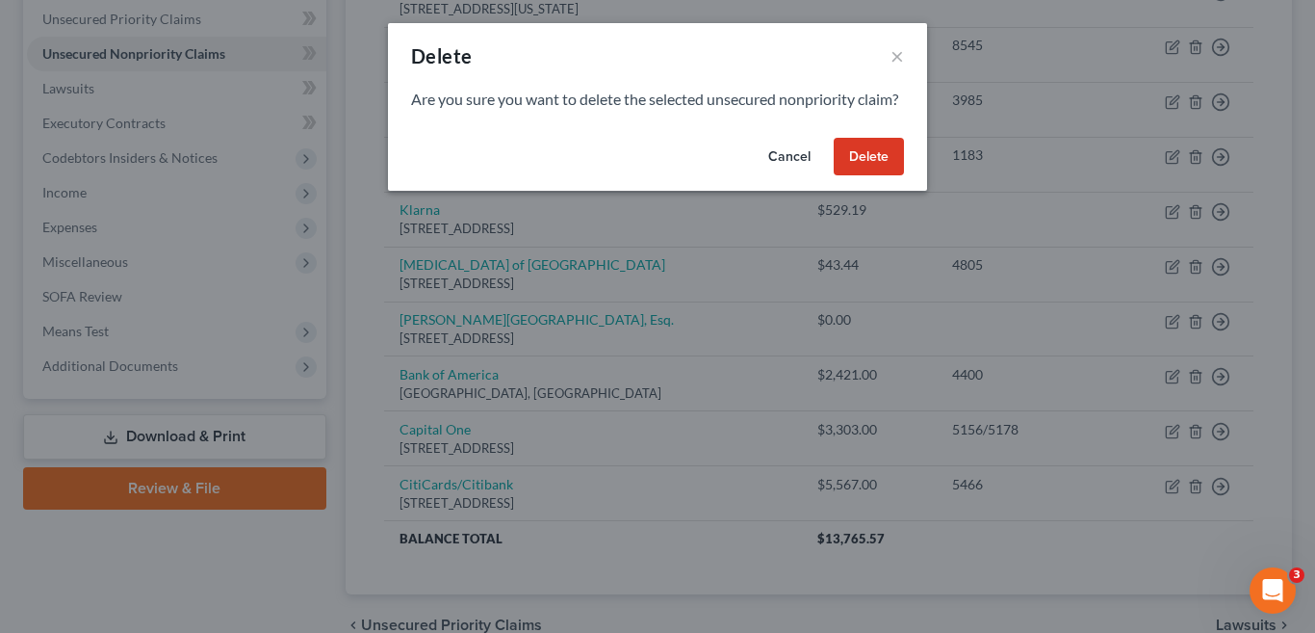
click at [864, 176] on button "Delete" at bounding box center [869, 157] width 70 height 39
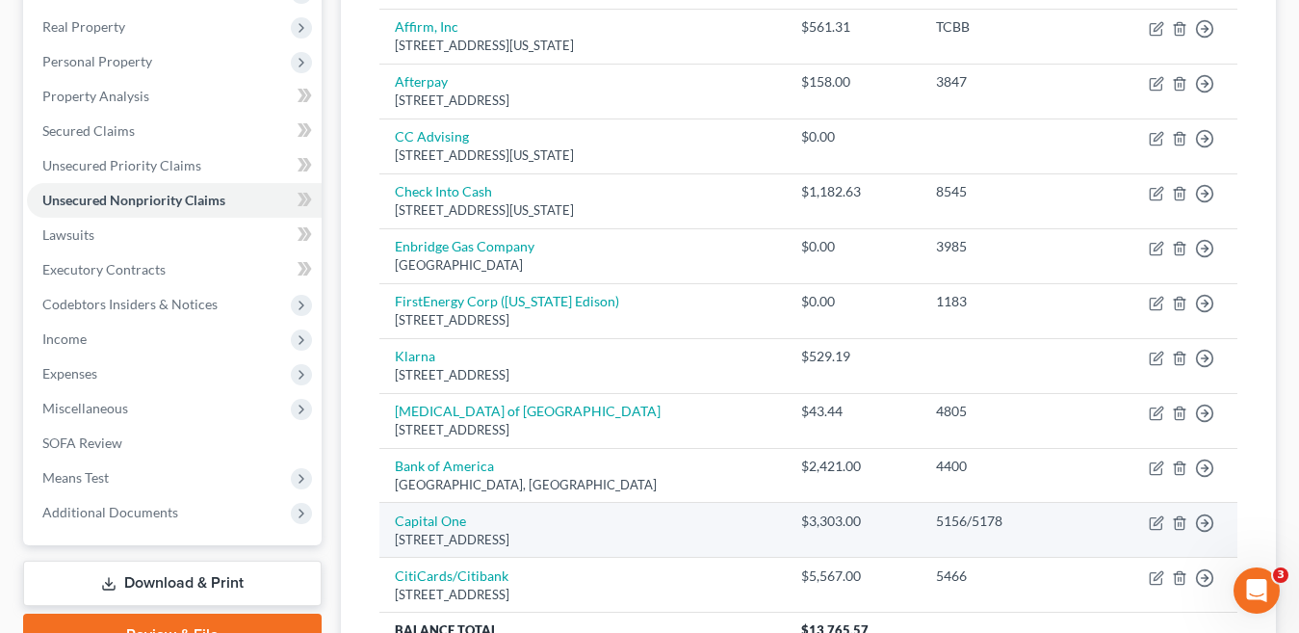
scroll to position [290, 0]
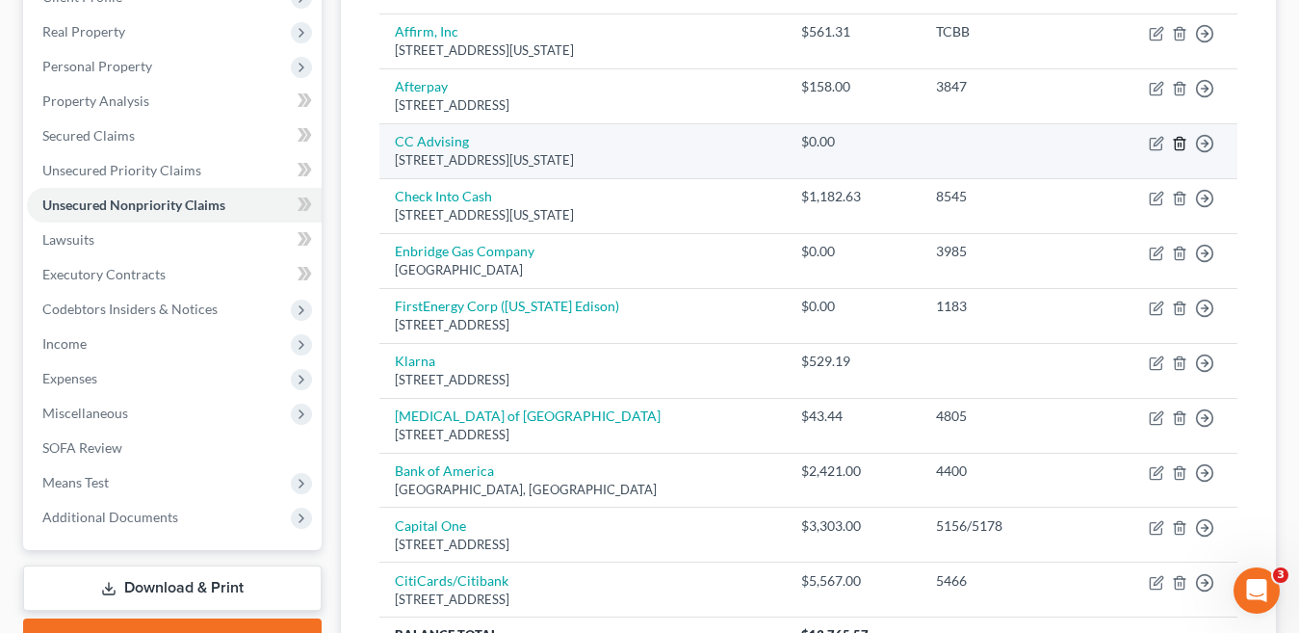
click at [1180, 143] on line "button" at bounding box center [1180, 144] width 0 height 4
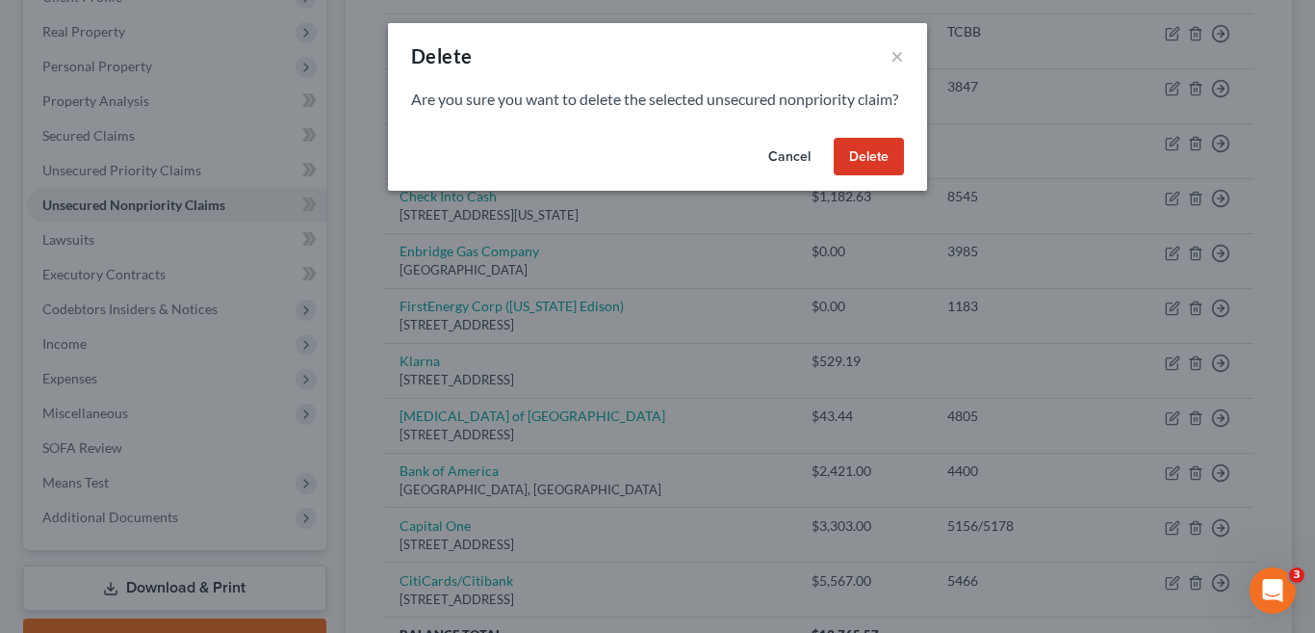
click at [886, 176] on button "Delete" at bounding box center [869, 157] width 70 height 39
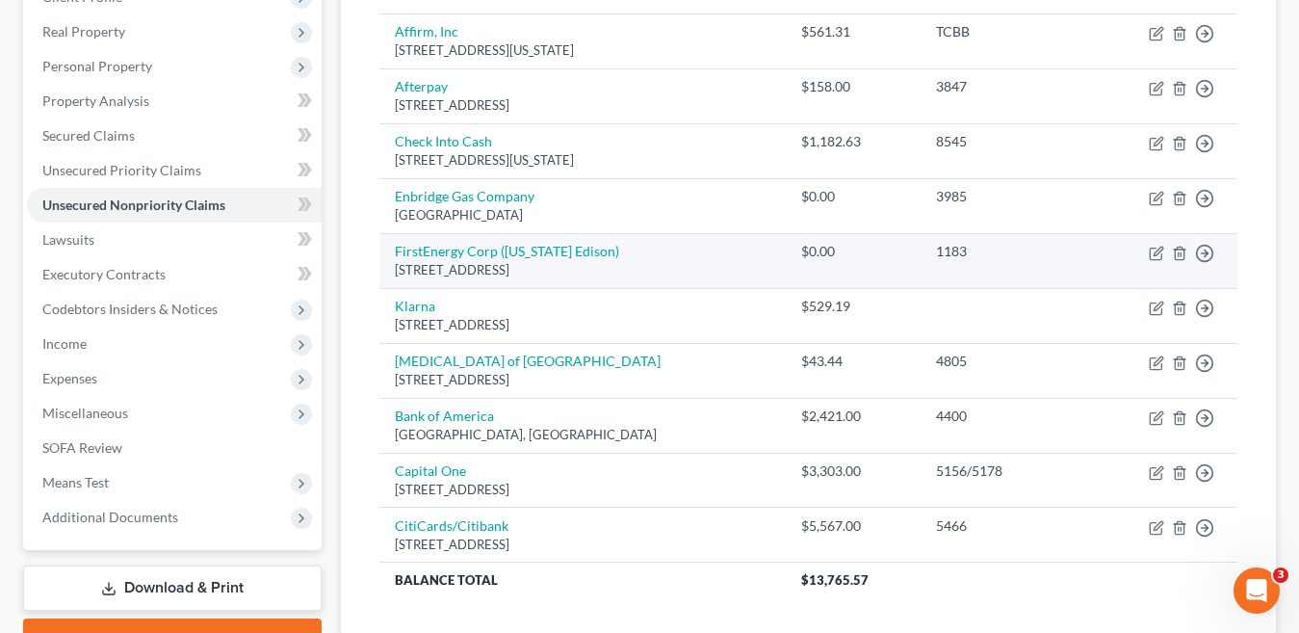
scroll to position [386, 0]
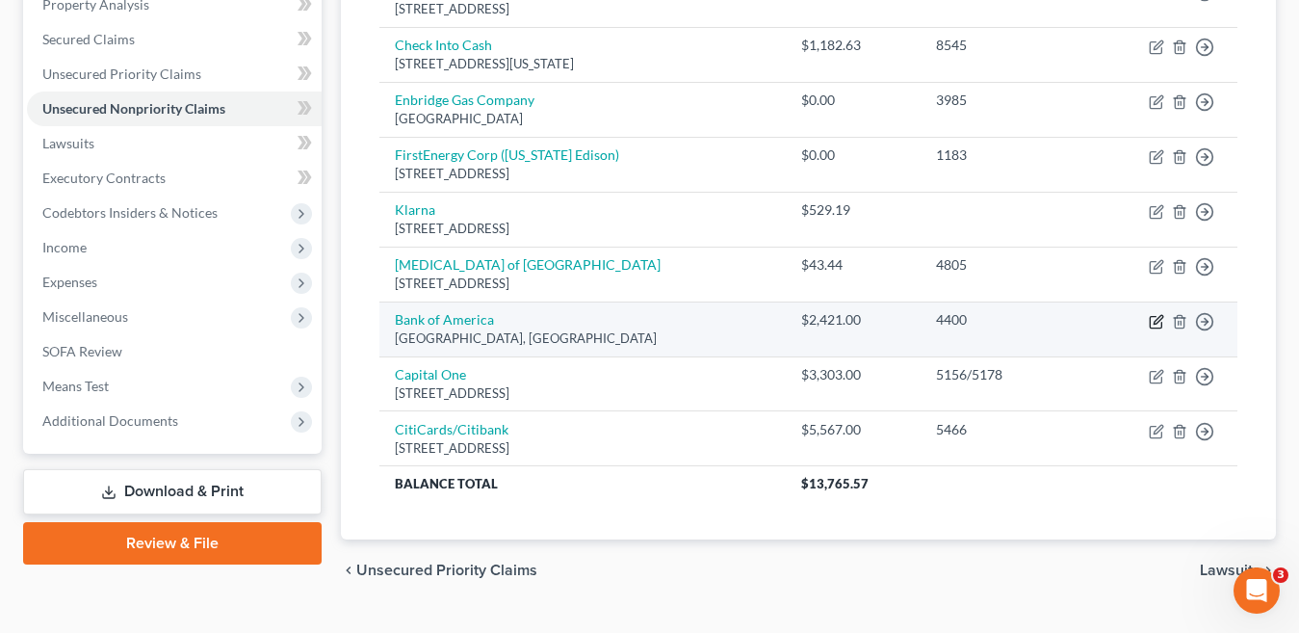
click at [1154, 323] on icon "button" at bounding box center [1157, 319] width 9 height 9
select select "45"
select select "0"
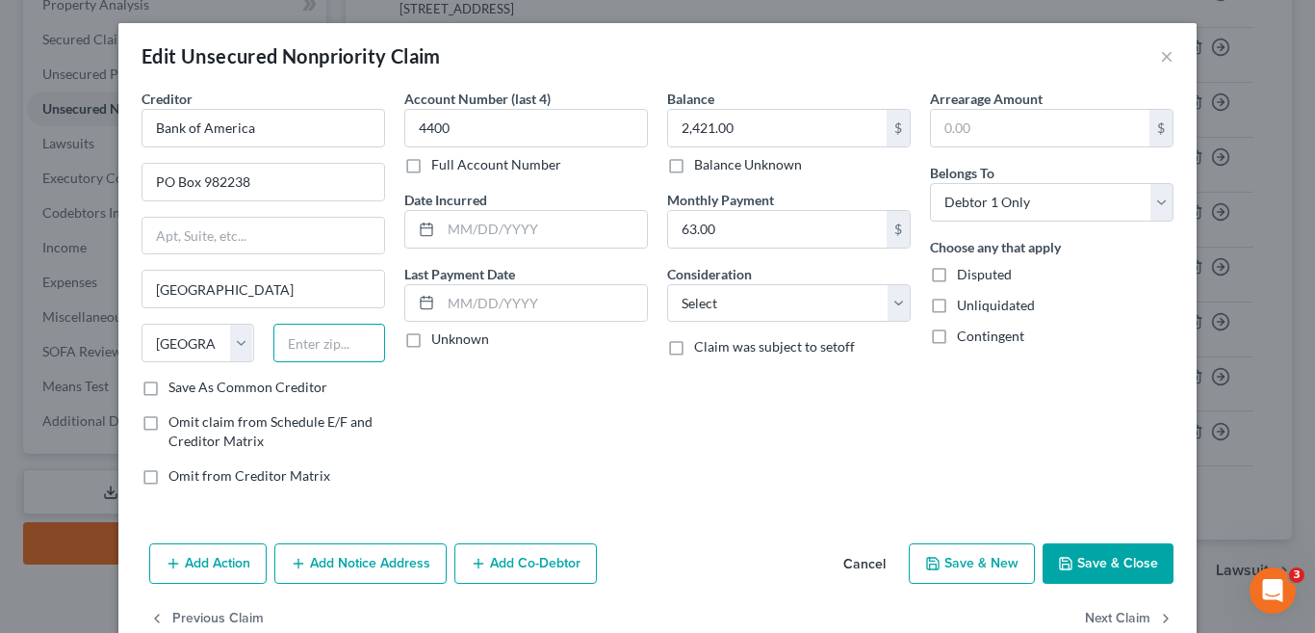
click at [333, 346] on input "text" at bounding box center [329, 342] width 113 height 39
click at [304, 343] on input "text" at bounding box center [329, 342] width 113 height 39
type input "79998"
click at [1079, 562] on button "Save & Close" at bounding box center [1108, 563] width 131 height 40
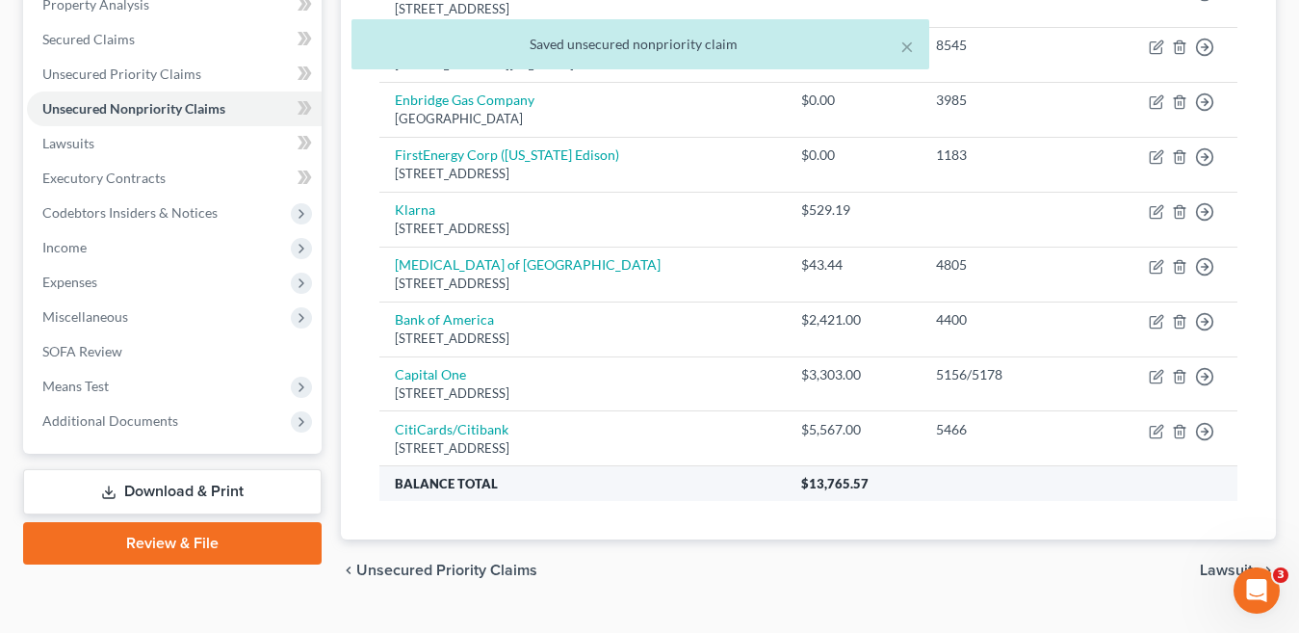
scroll to position [427, 0]
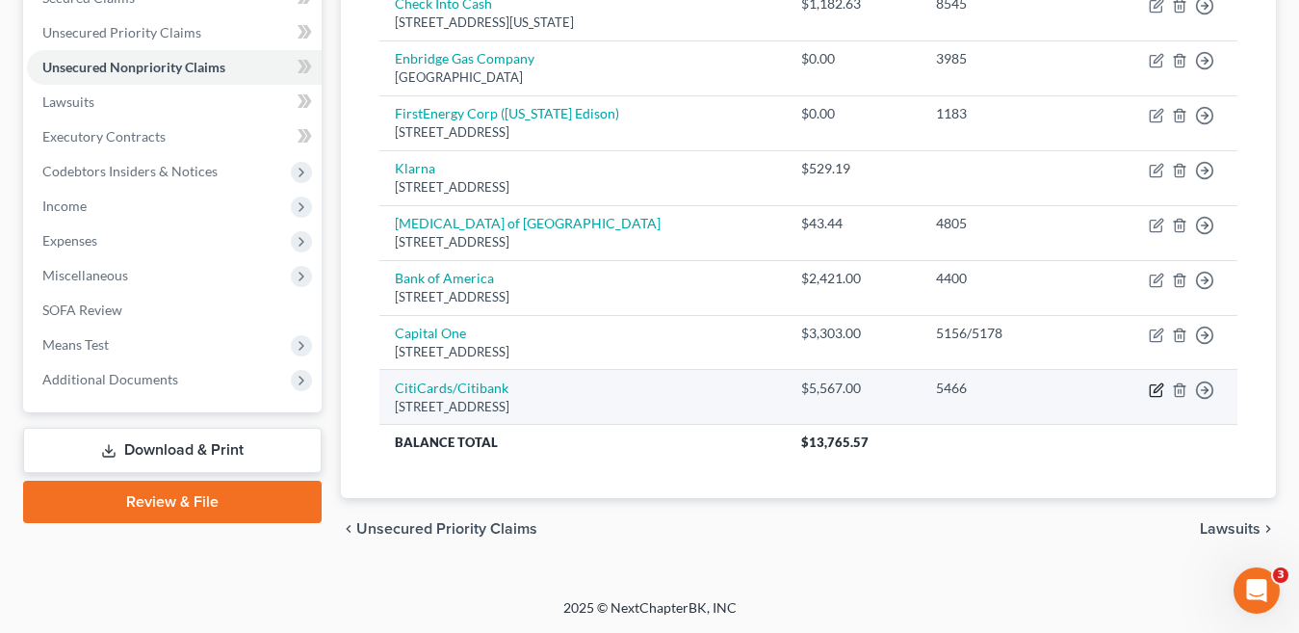
click at [1151, 393] on icon "button" at bounding box center [1156, 389] width 15 height 15
select select "43"
select select "0"
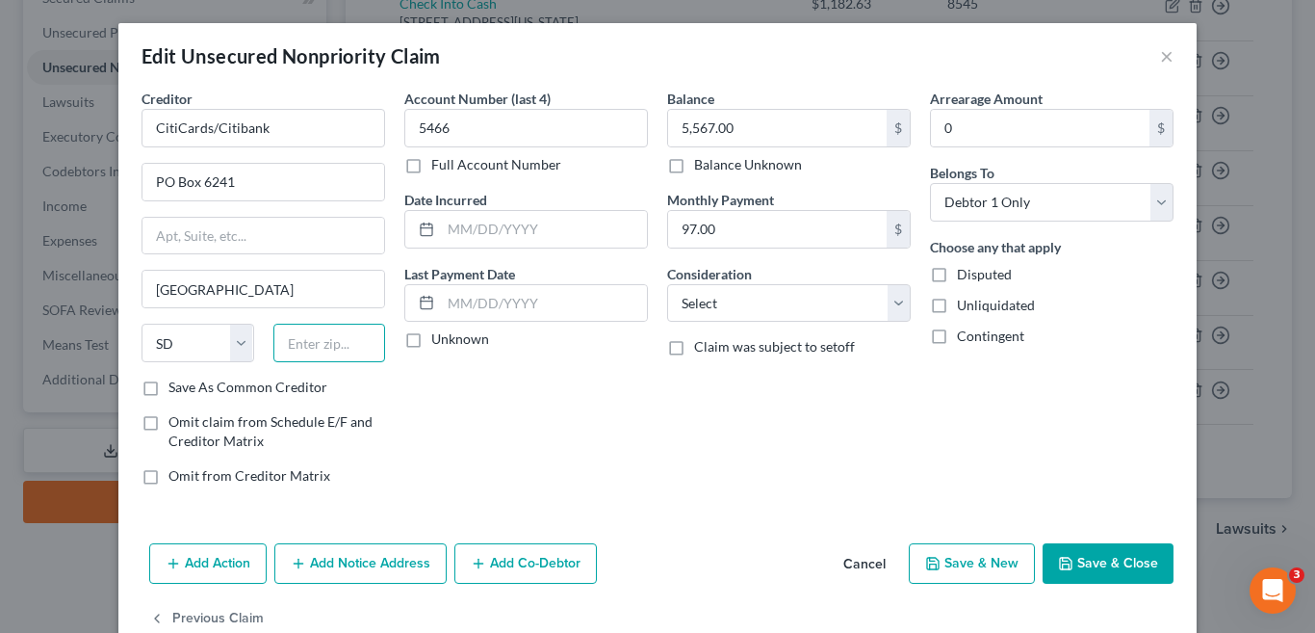
click at [314, 345] on input "text" at bounding box center [329, 342] width 113 height 39
type input "57117"
click at [1117, 558] on button "Save & Close" at bounding box center [1108, 563] width 131 height 40
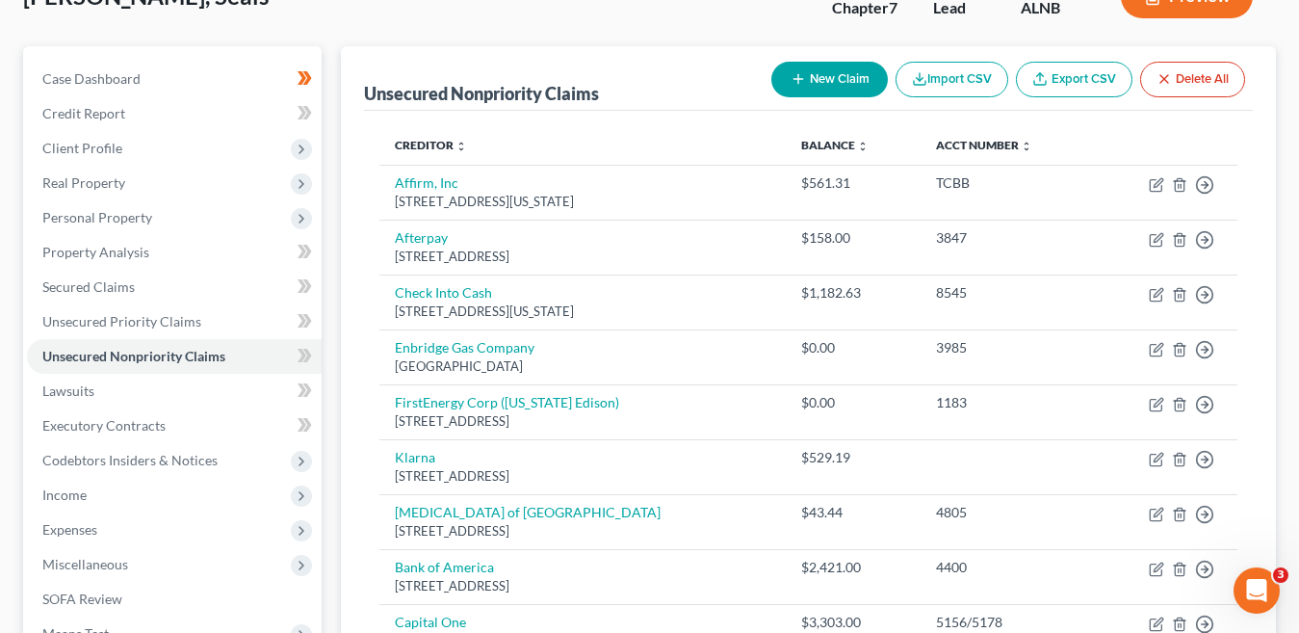
scroll to position [42, 0]
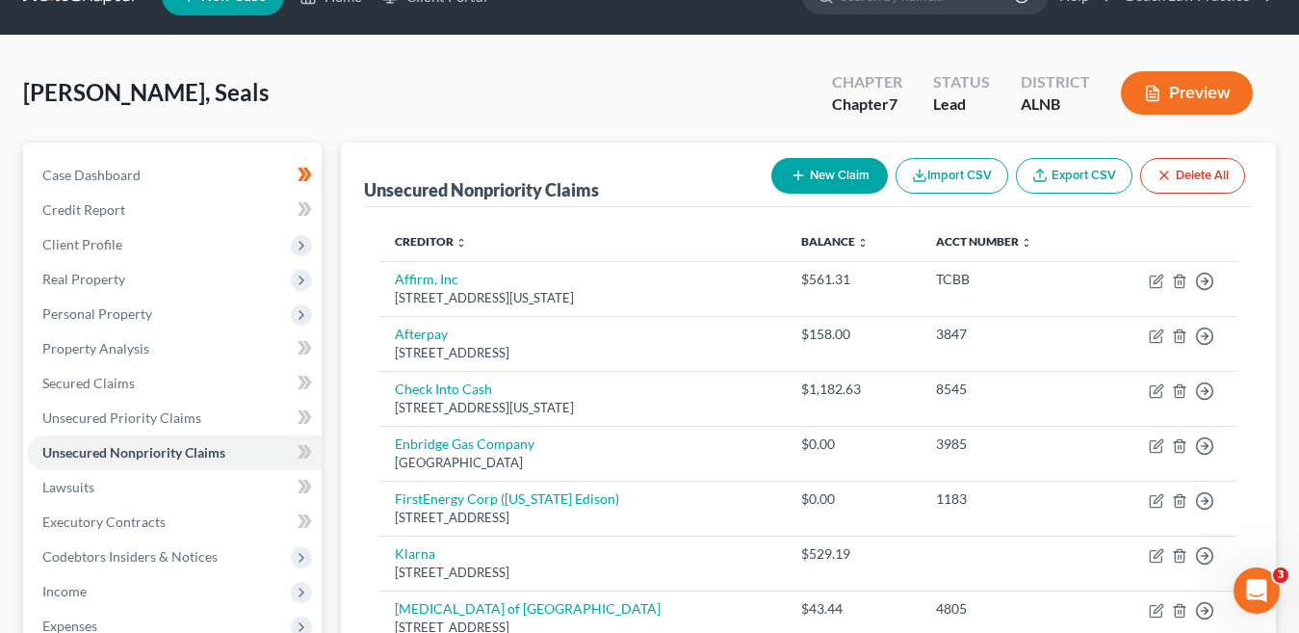
click at [845, 180] on button "New Claim" at bounding box center [829, 176] width 116 height 36
select select "0"
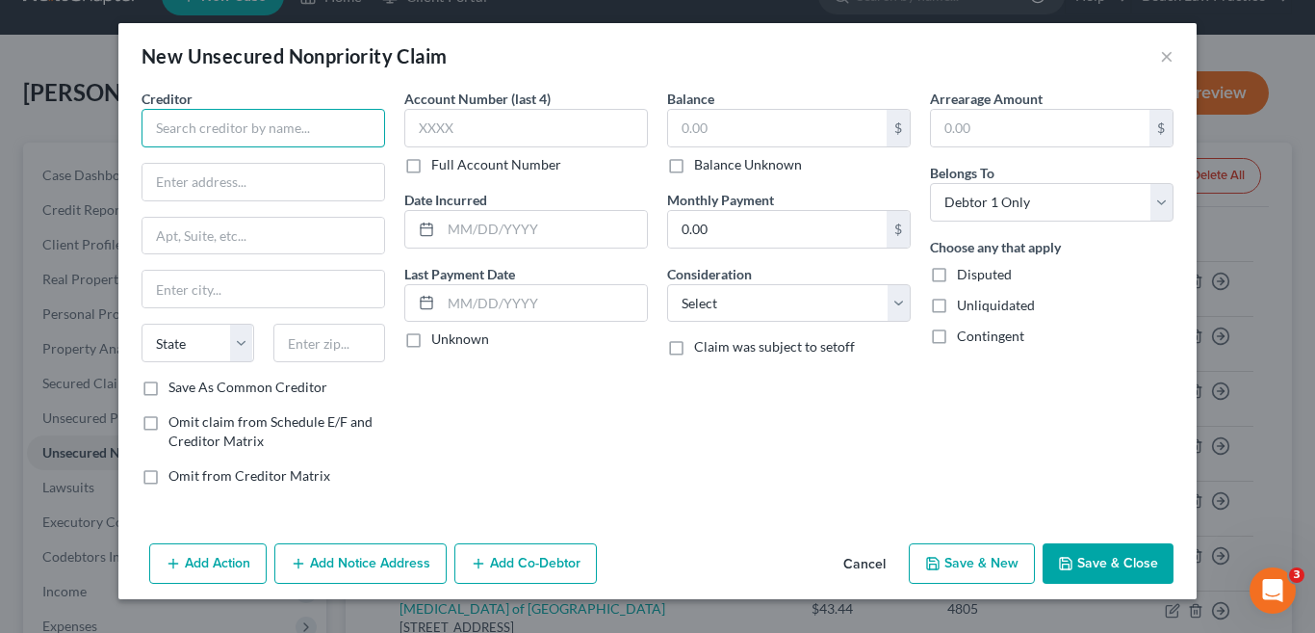
click at [174, 133] on input "text" at bounding box center [264, 128] width 244 height 39
type input "Credit Collection Services"
click at [254, 189] on input "text" at bounding box center [263, 182] width 242 height 37
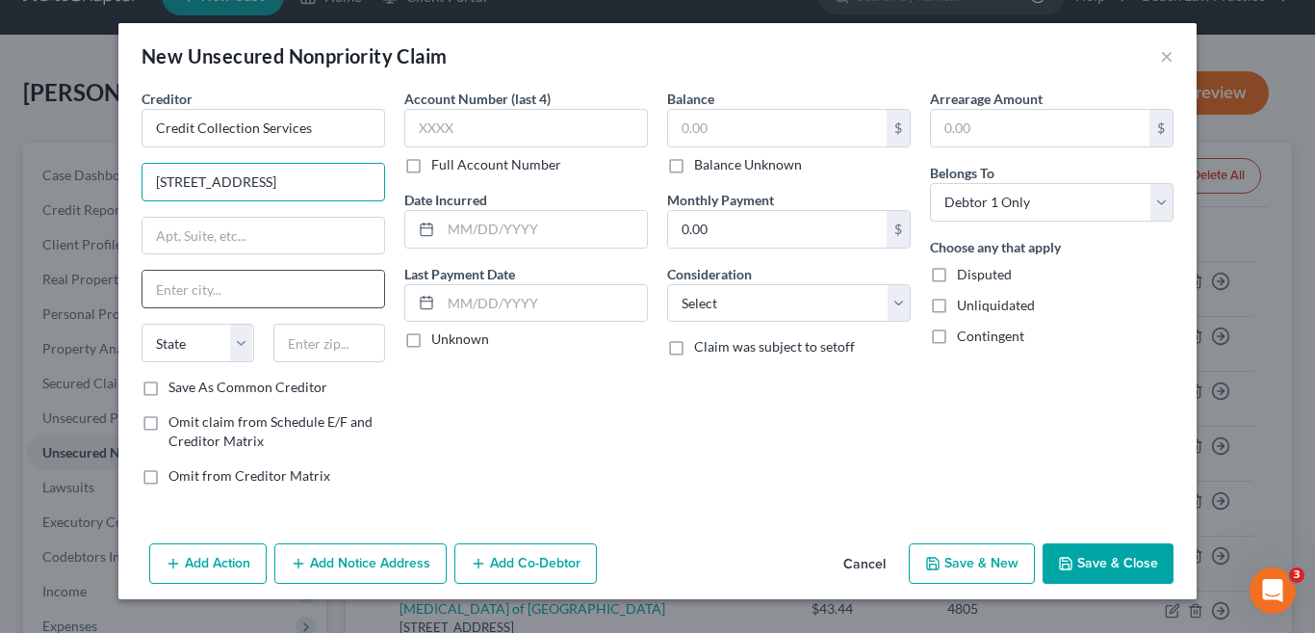
type input "725 Canton St."
click at [260, 290] on input "text" at bounding box center [263, 289] width 242 height 37
type input "Norwood"
click at [245, 344] on select "State AL AK AR AZ CA CO CT DE DC FL GA GU HI ID IL IN IA KS KY LA ME MD MA MI M…" at bounding box center [198, 342] width 113 height 39
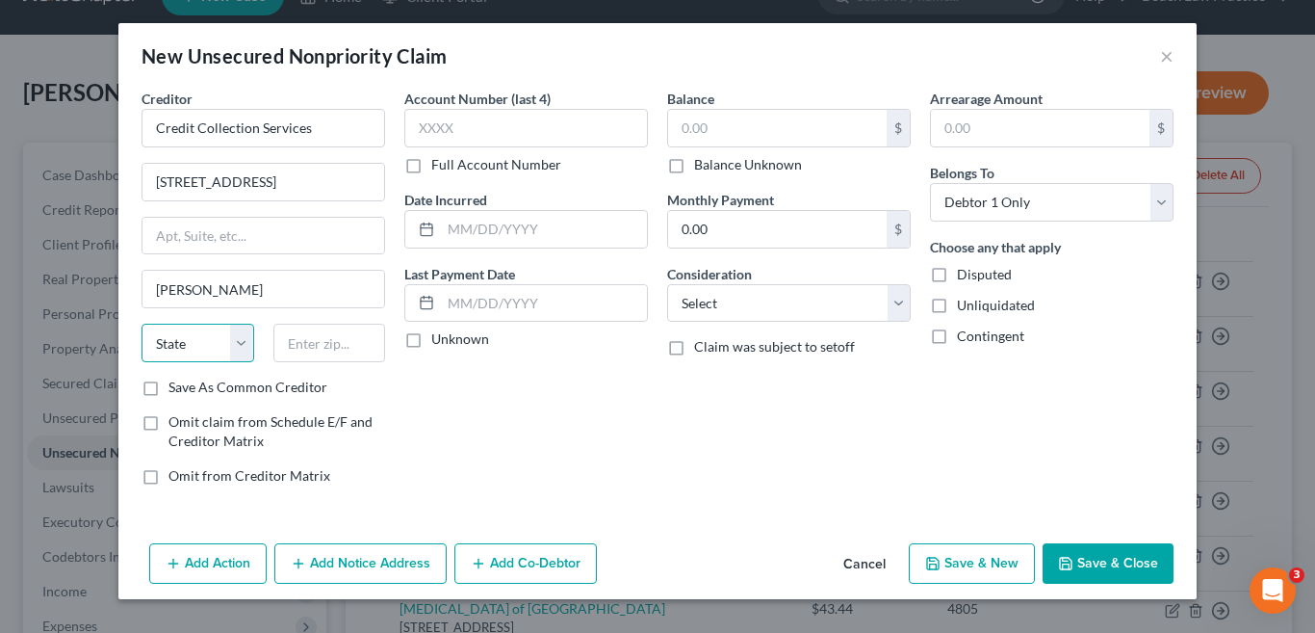
select select "22"
click at [142, 323] on select "State AL AK AR AZ CA CO CT DE DC FL GA GU HI ID IL IN IA KS KY LA ME MD MA MI M…" at bounding box center [198, 342] width 113 height 39
click at [362, 346] on input "text" at bounding box center [329, 342] width 113 height 39
type input "02062"
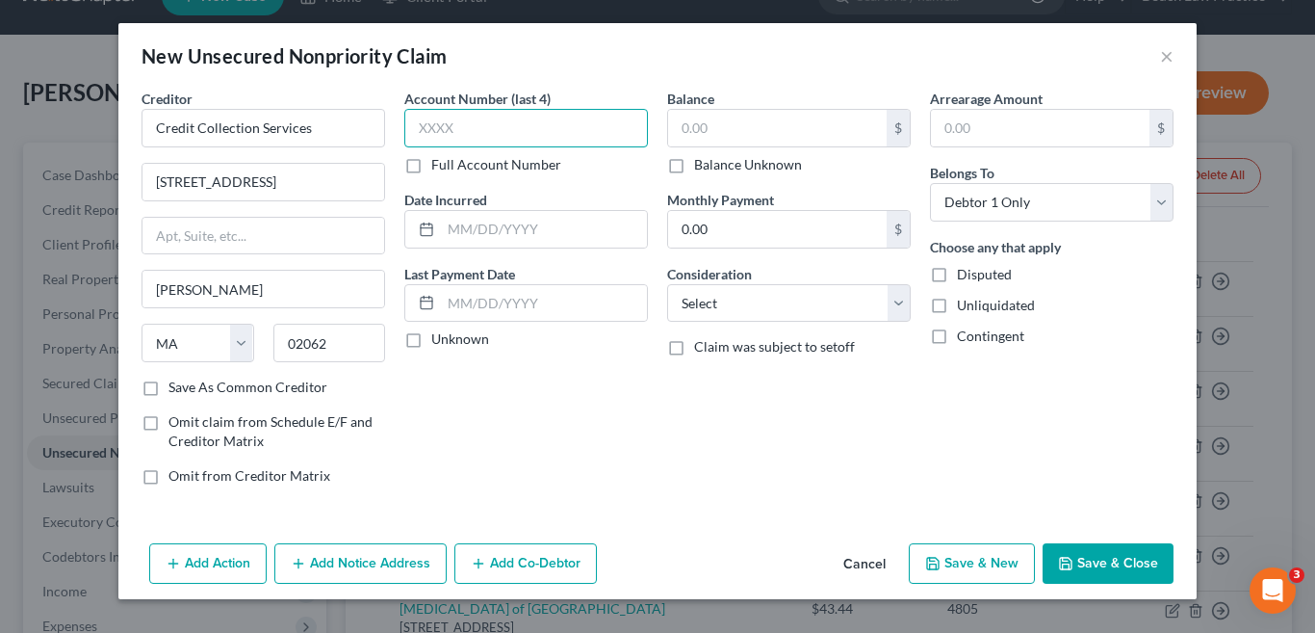
click at [506, 130] on input "text" at bounding box center [526, 128] width 244 height 39
type input "7549"
click at [702, 423] on div "Balance $ Balance Unknown Balance Undetermined $ Balance Unknown Monthly Paymen…" at bounding box center [789, 295] width 263 height 412
click at [865, 562] on button "Cancel" at bounding box center [864, 564] width 73 height 39
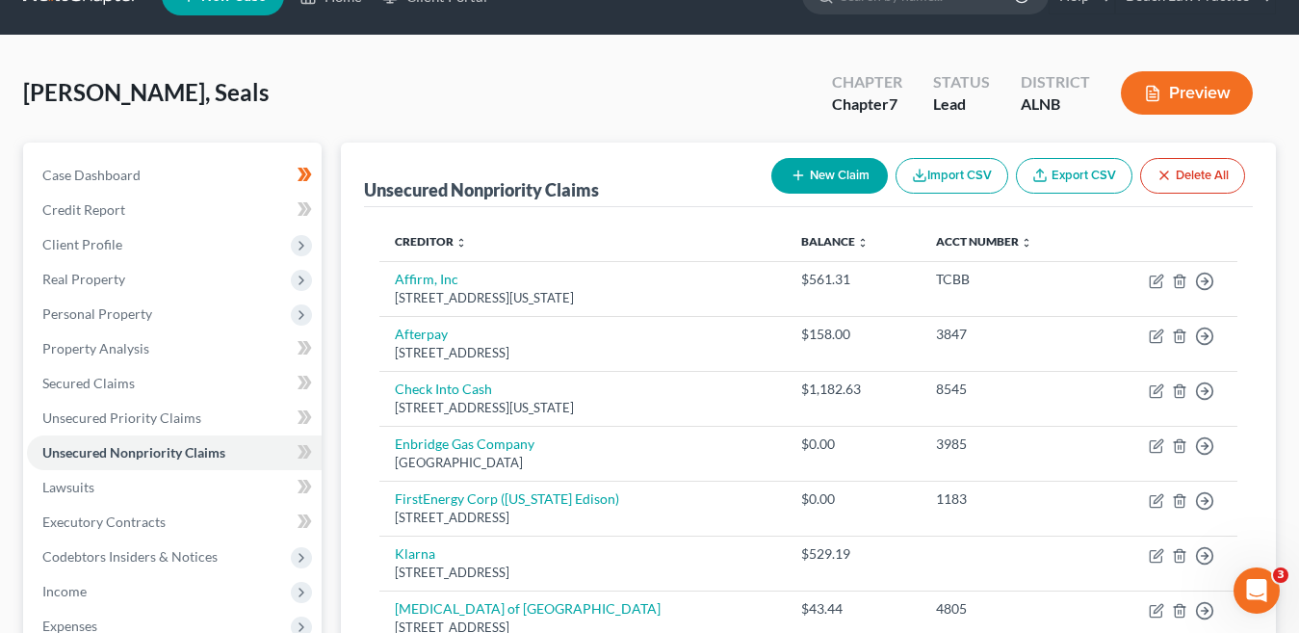
click at [814, 184] on button "New Claim" at bounding box center [829, 176] width 116 height 36
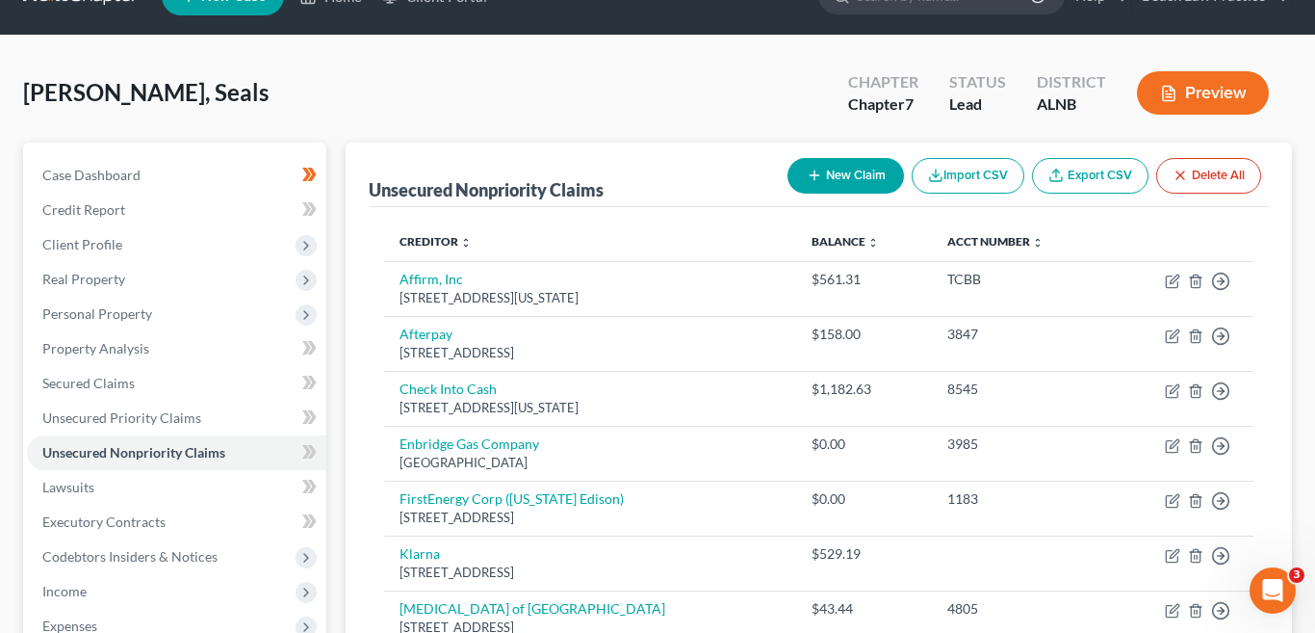
select select "0"
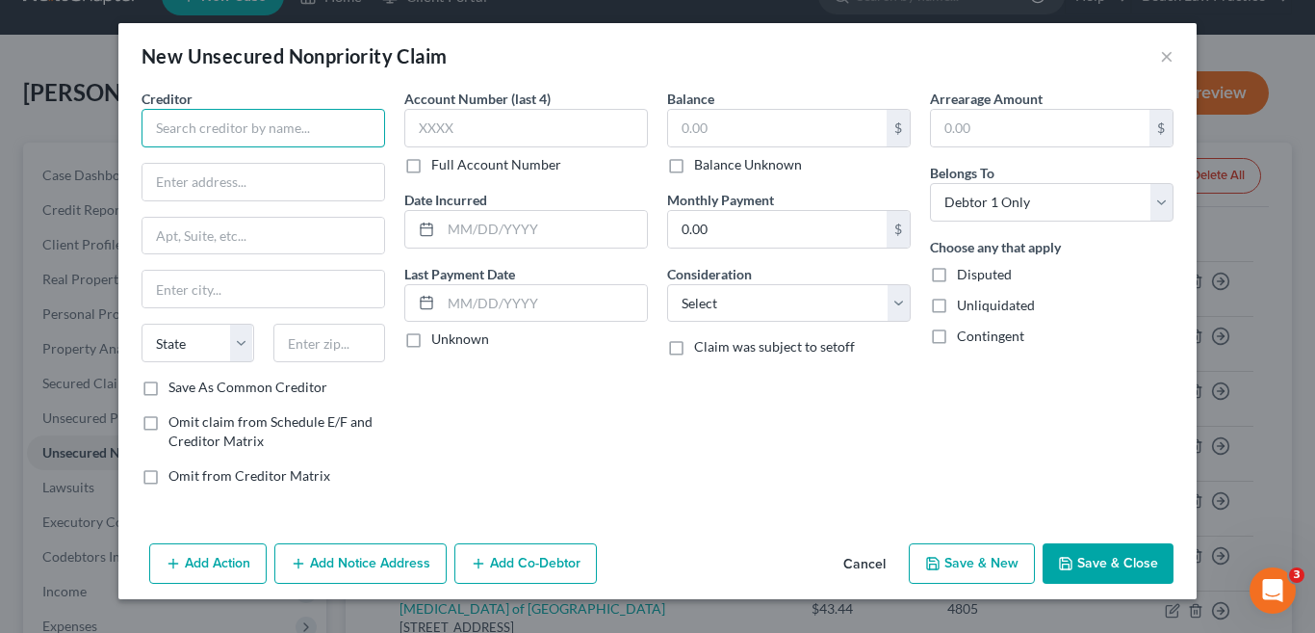
click at [269, 131] on input "text" at bounding box center [264, 128] width 244 height 39
type input "Dept. Education"
click at [263, 176] on input "text" at bounding box center [263, 182] width 242 height 37
click at [269, 180] on input "text" at bounding box center [263, 182] width 242 height 37
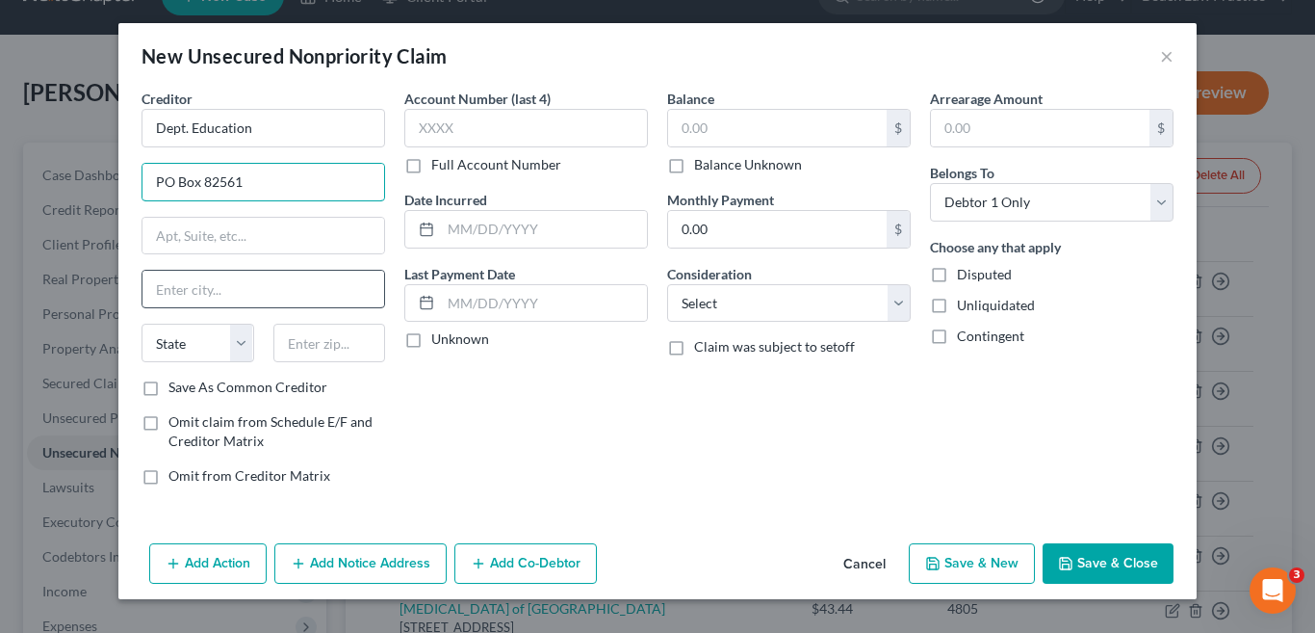
type input "PO Box 82561"
click at [256, 287] on input "text" at bounding box center [263, 289] width 242 height 37
type input "Lincoln"
click at [236, 347] on select "State AL AK AR AZ CA CO CT DE DC FL GA GU HI ID IL IN IA KS KY LA ME MD MA MI M…" at bounding box center [198, 342] width 113 height 39
select select "30"
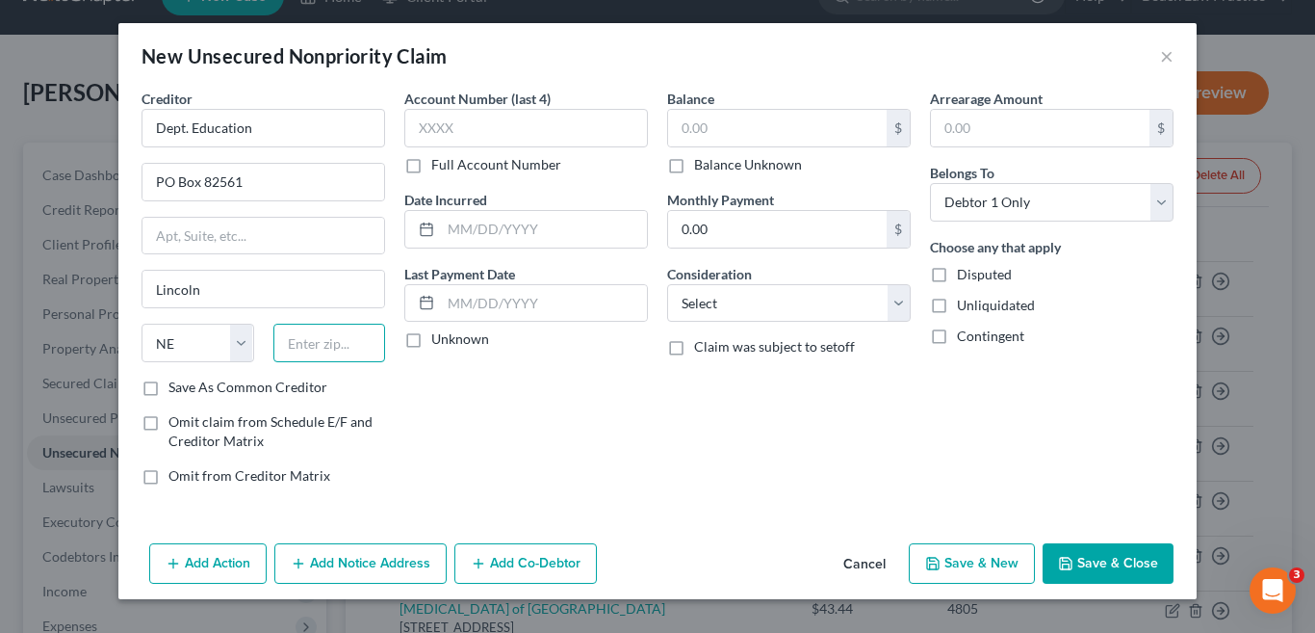
click at [320, 339] on input "text" at bounding box center [329, 342] width 113 height 39
type input "68501"
click at [579, 439] on div "Account Number (last 4) Full Account Number Date Incurred Last Payment Date Unk…" at bounding box center [526, 295] width 263 height 412
click at [461, 144] on input "text" at bounding box center [526, 128] width 244 height 39
click at [475, 114] on input "text" at bounding box center [526, 128] width 244 height 39
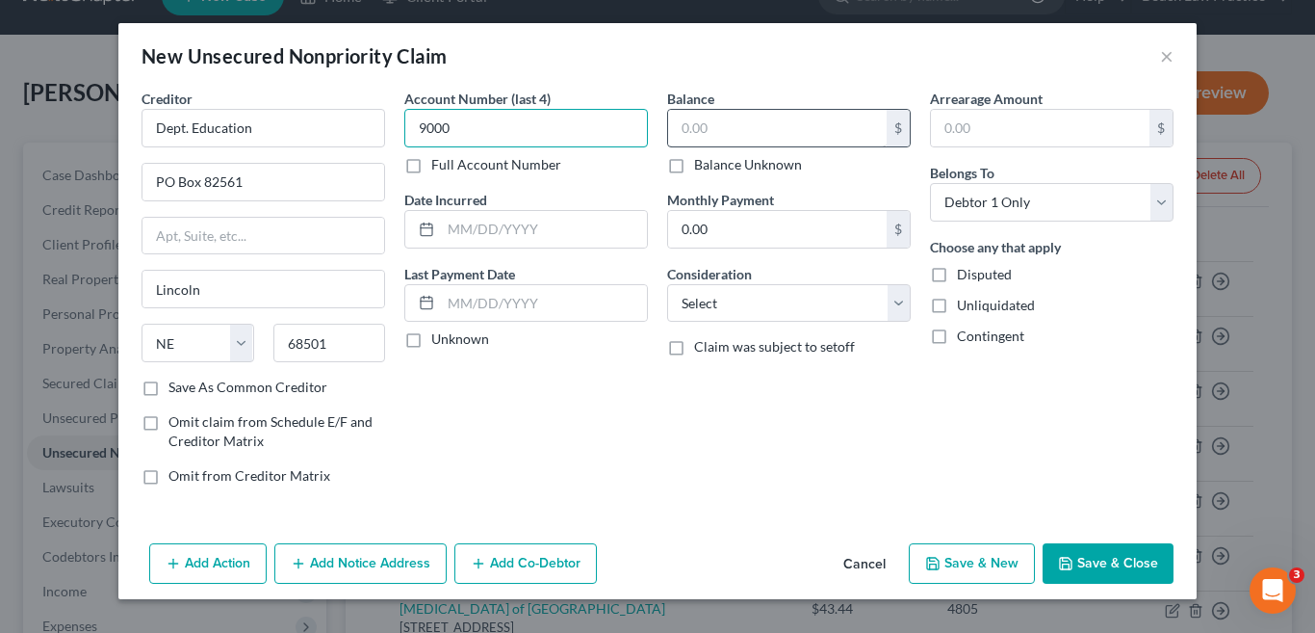
type input "9000"
click at [730, 125] on input "text" at bounding box center [777, 128] width 219 height 37
type input "10,193.00"
click at [633, 441] on div "Account Number (last 4) 9000 Full Account Number Date Incurred Last Payment Dat…" at bounding box center [526, 295] width 263 height 412
click at [993, 566] on button "Save & New" at bounding box center [972, 563] width 126 height 40
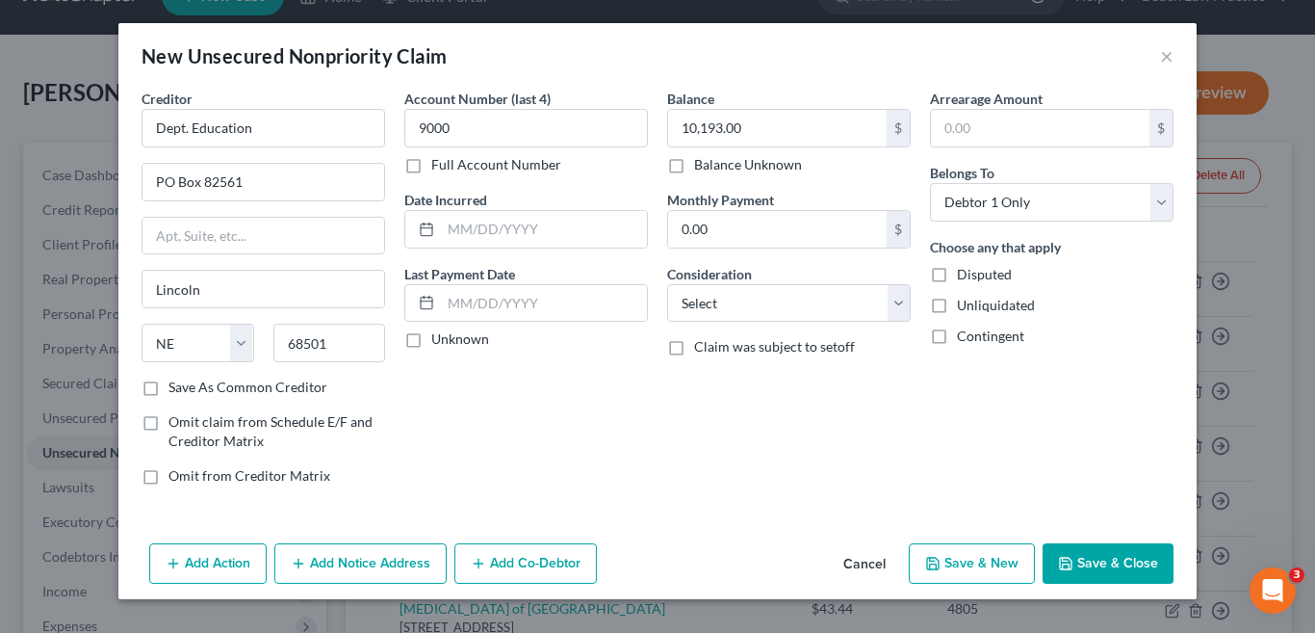
select select "0"
click at [1166, 59] on button "×" at bounding box center [1166, 55] width 13 height 23
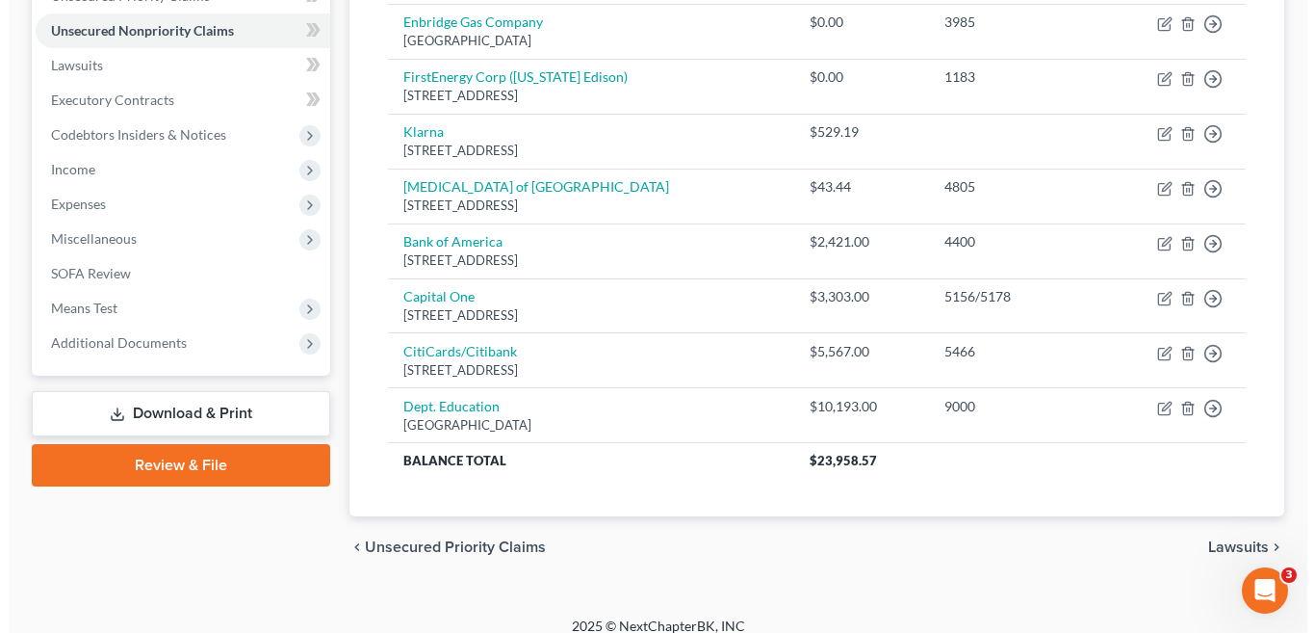
scroll to position [482, 0]
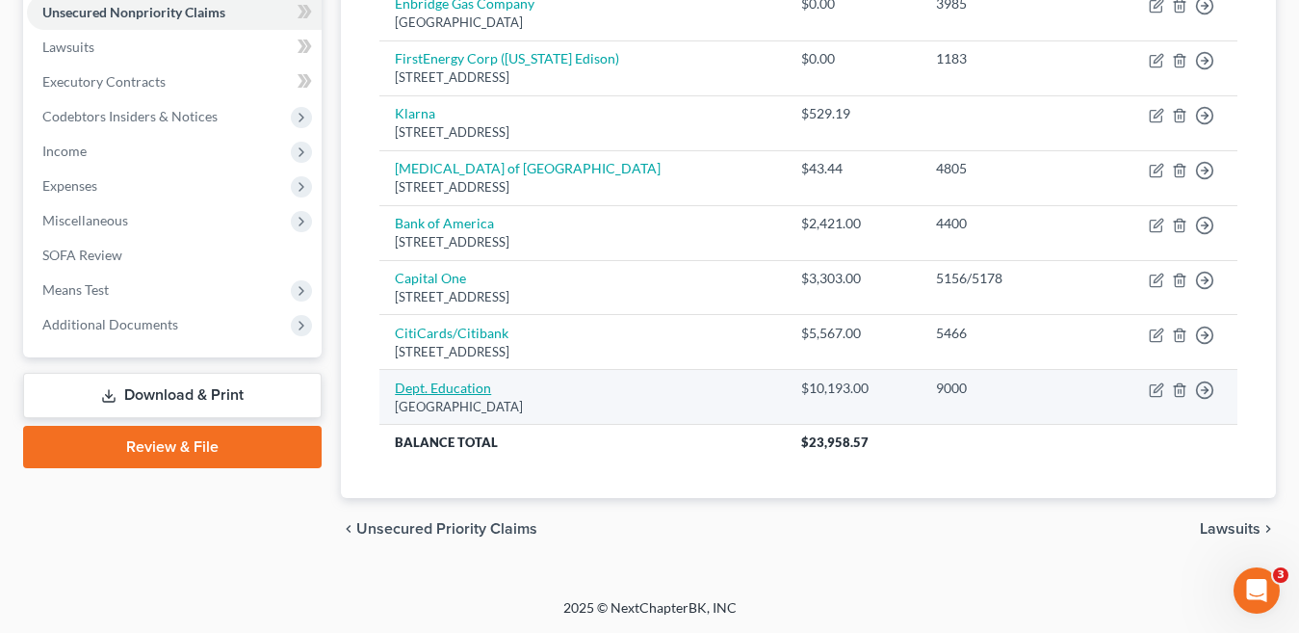
click at [471, 387] on link "Dept. Education" at bounding box center [443, 387] width 96 height 16
select select "30"
select select "0"
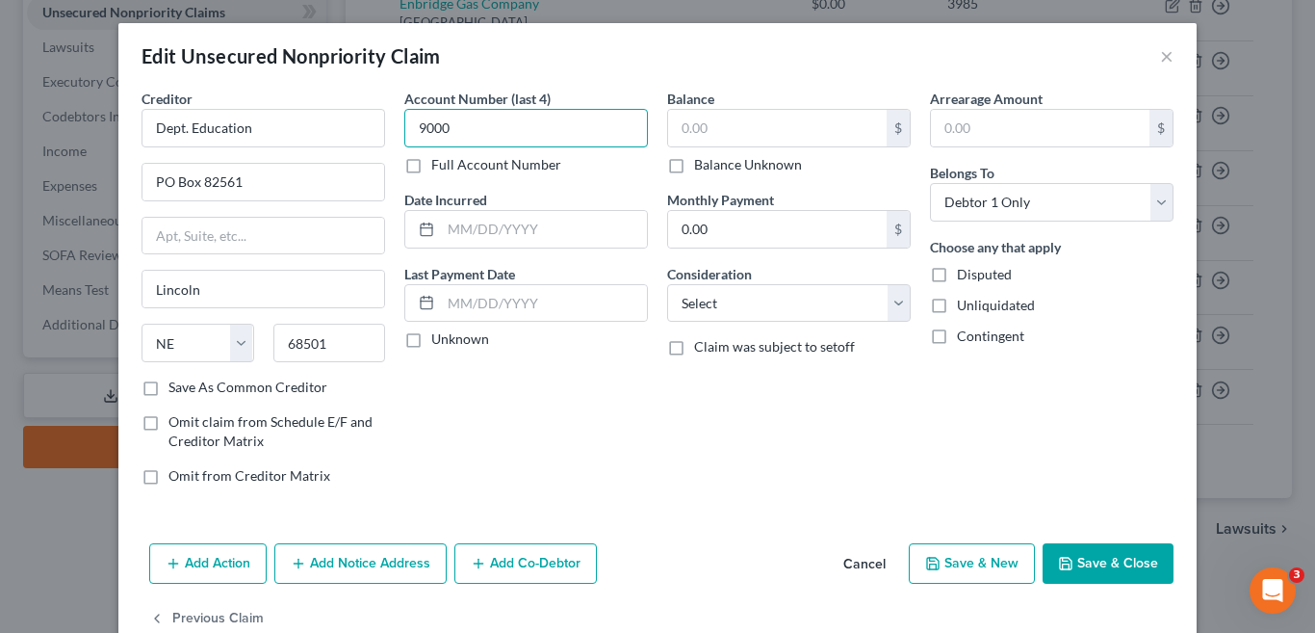
type input "9000"
click at [688, 131] on input "text" at bounding box center [777, 128] width 219 height 37
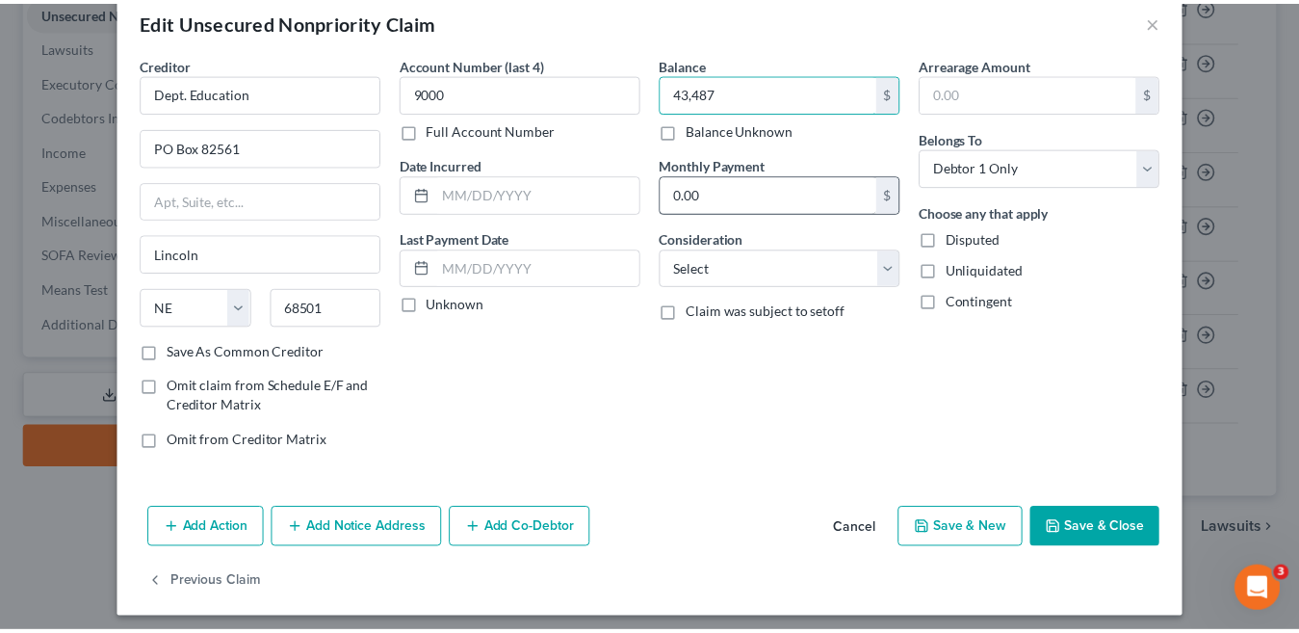
scroll to position [44, 0]
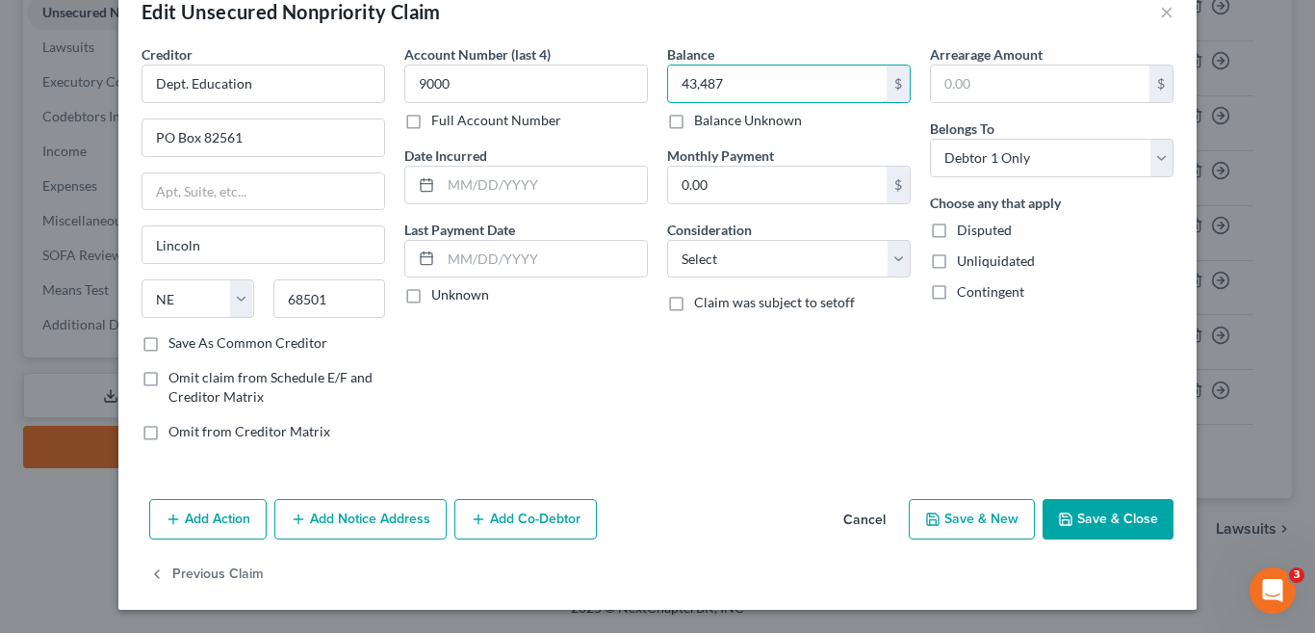
type input "43,487"
click at [968, 526] on button "Save & New" at bounding box center [972, 519] width 126 height 40
select select "0"
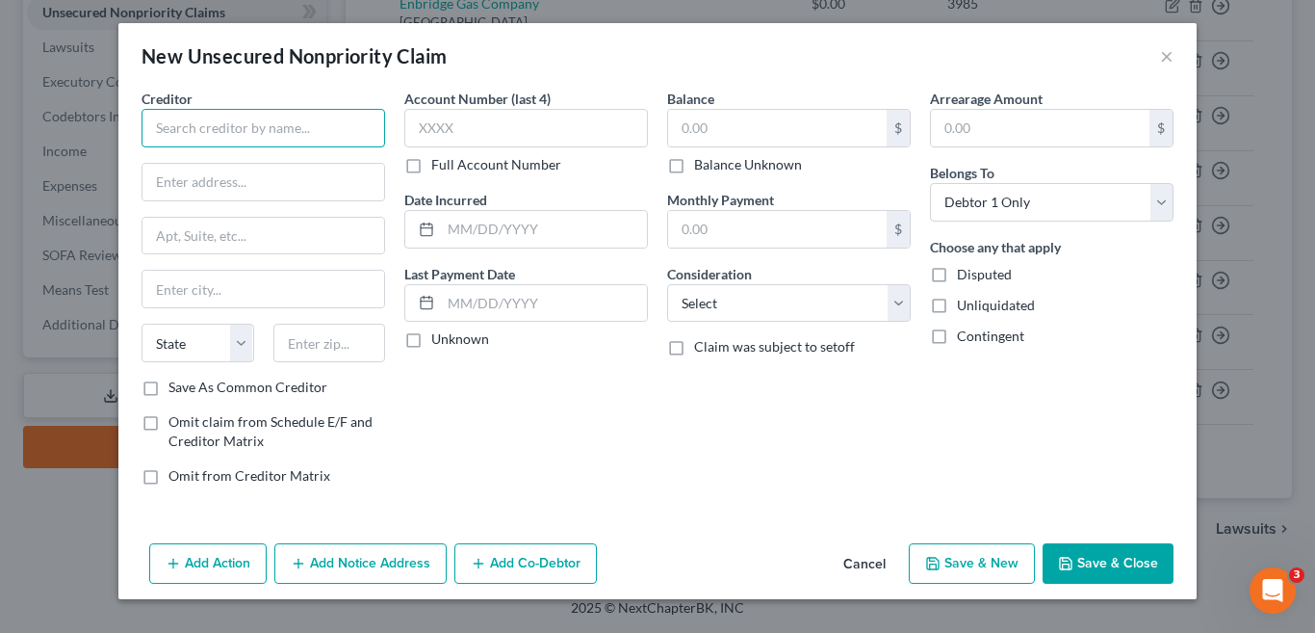
click at [219, 129] on input "text" at bounding box center [264, 128] width 244 height 39
click at [1168, 51] on button "×" at bounding box center [1166, 55] width 13 height 23
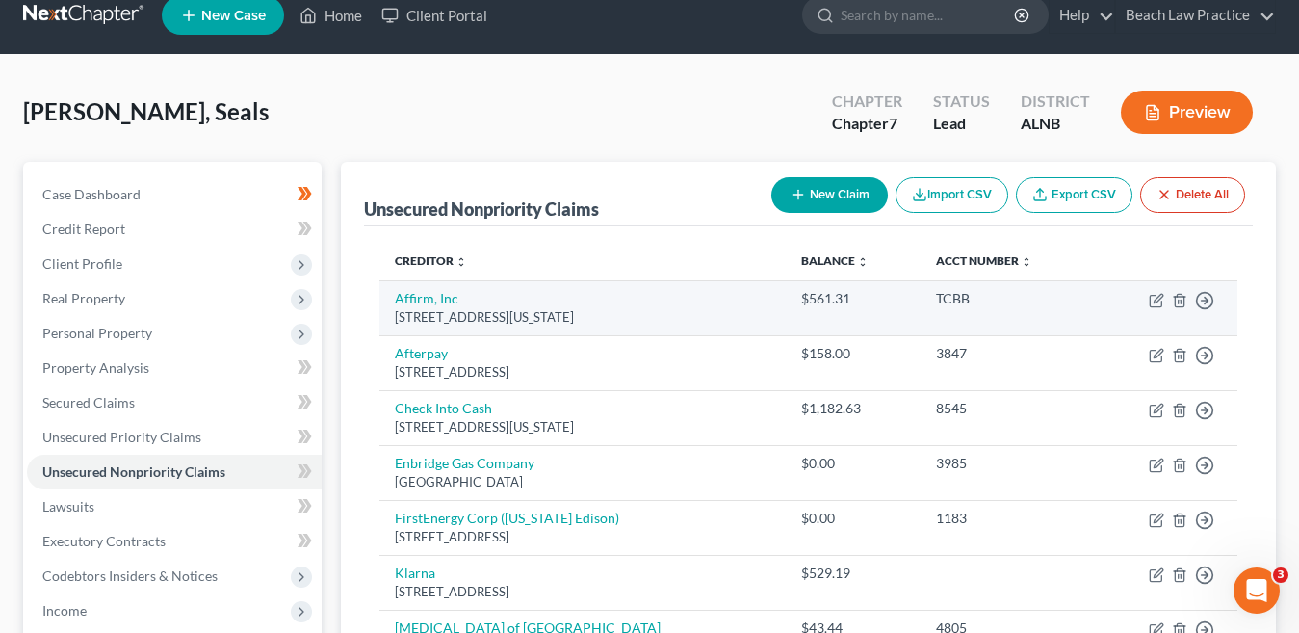
scroll to position [1, 0]
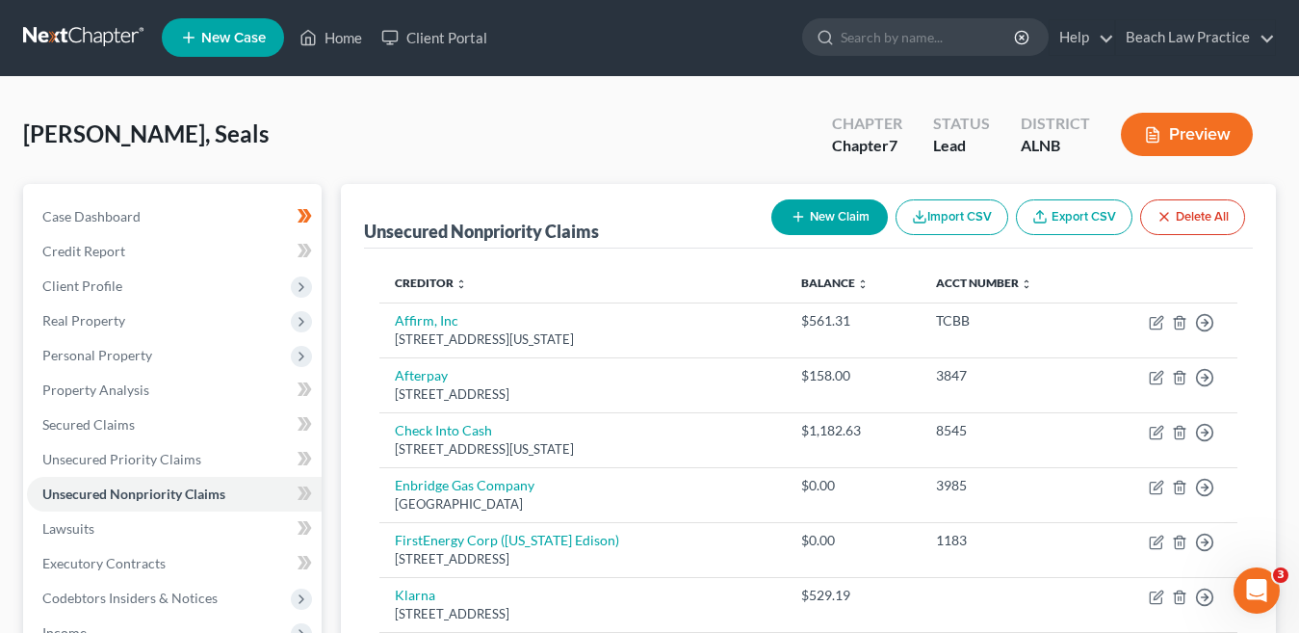
click at [841, 215] on button "New Claim" at bounding box center [829, 217] width 116 height 36
select select "0"
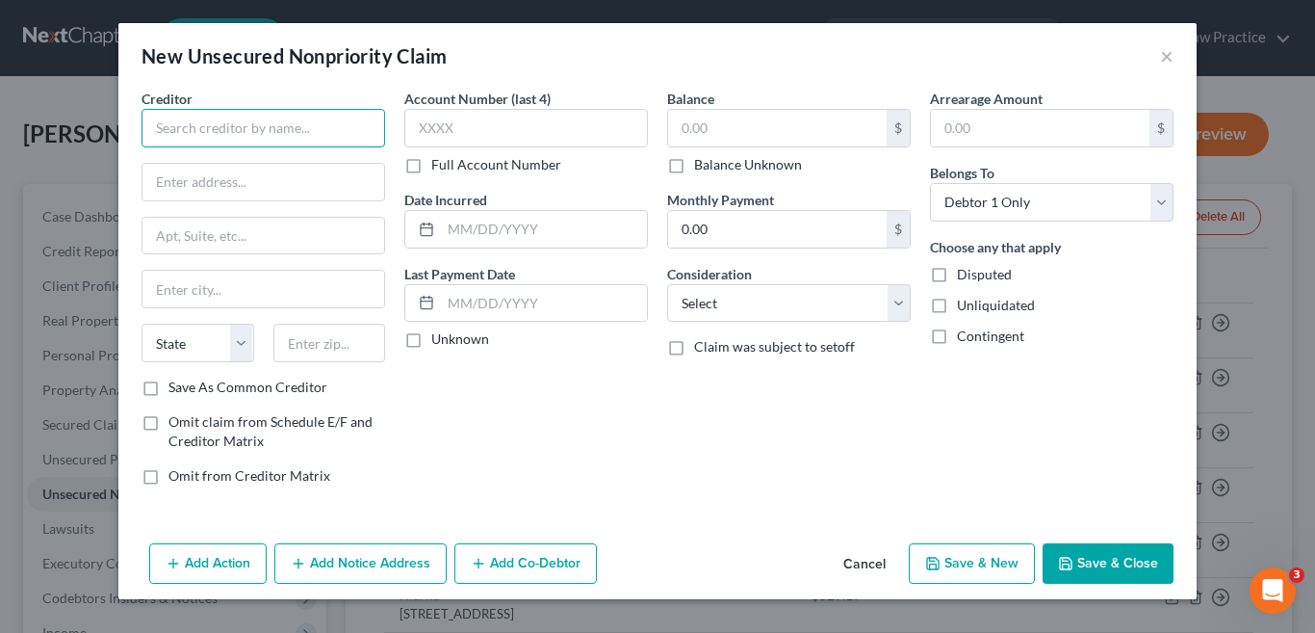
click at [224, 117] on input "text" at bounding box center [264, 128] width 244 height 39
type input "Discover Bank"
click at [720, 128] on input "text" at bounding box center [777, 128] width 219 height 37
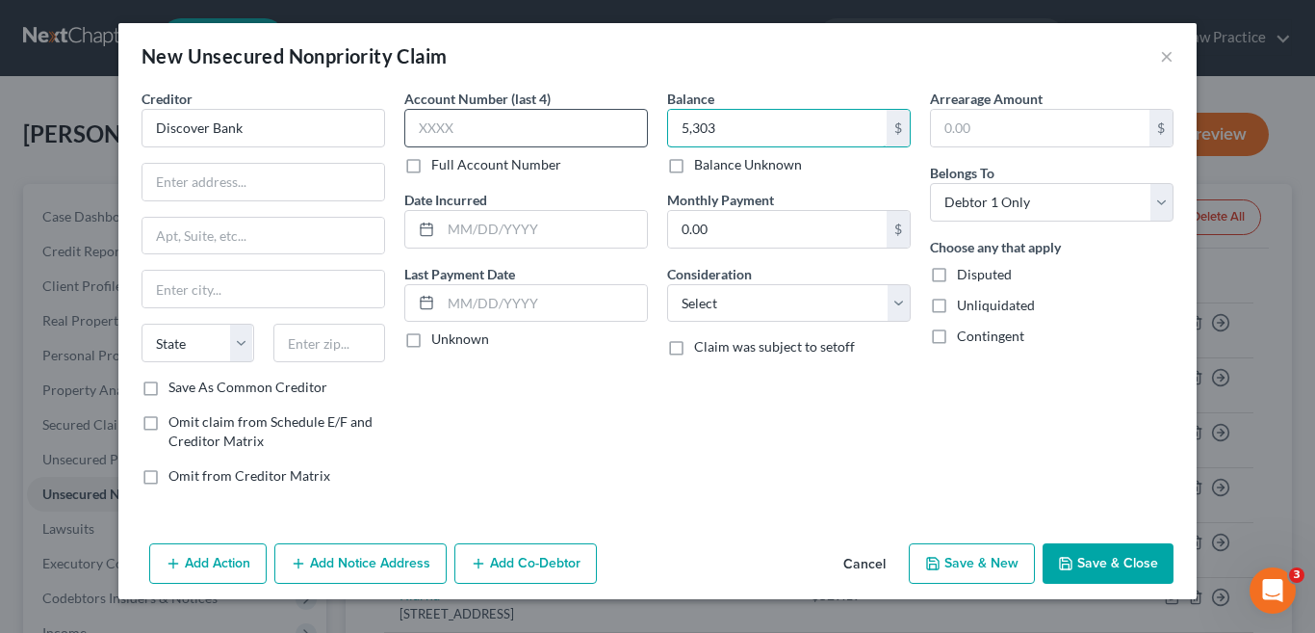
type input "5,303"
click at [511, 128] on input "text" at bounding box center [526, 128] width 244 height 39
type input "6011"
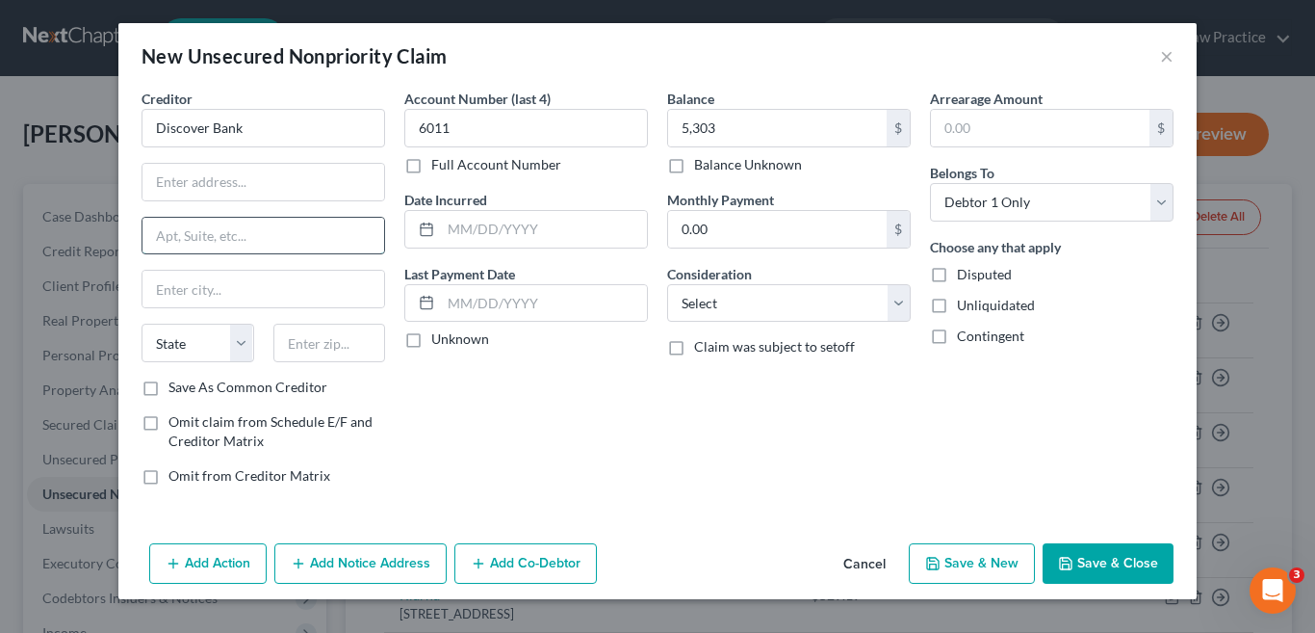
click at [251, 237] on input "text" at bounding box center [263, 236] width 242 height 37
click at [248, 182] on input "text" at bounding box center [263, 182] width 242 height 37
type input "173.00"
click at [199, 190] on input "text" at bounding box center [263, 182] width 242 height 37
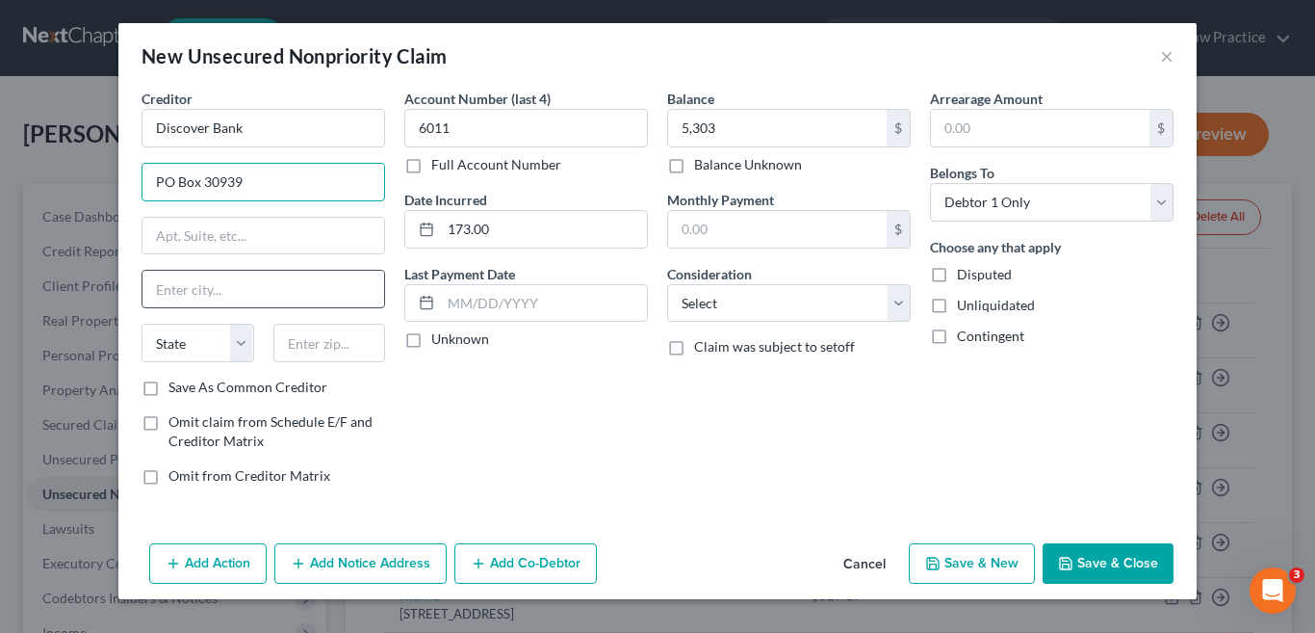
type input "PO Box 30939"
click at [245, 293] on input "text" at bounding box center [263, 289] width 242 height 37
type input "Salt Lake City"
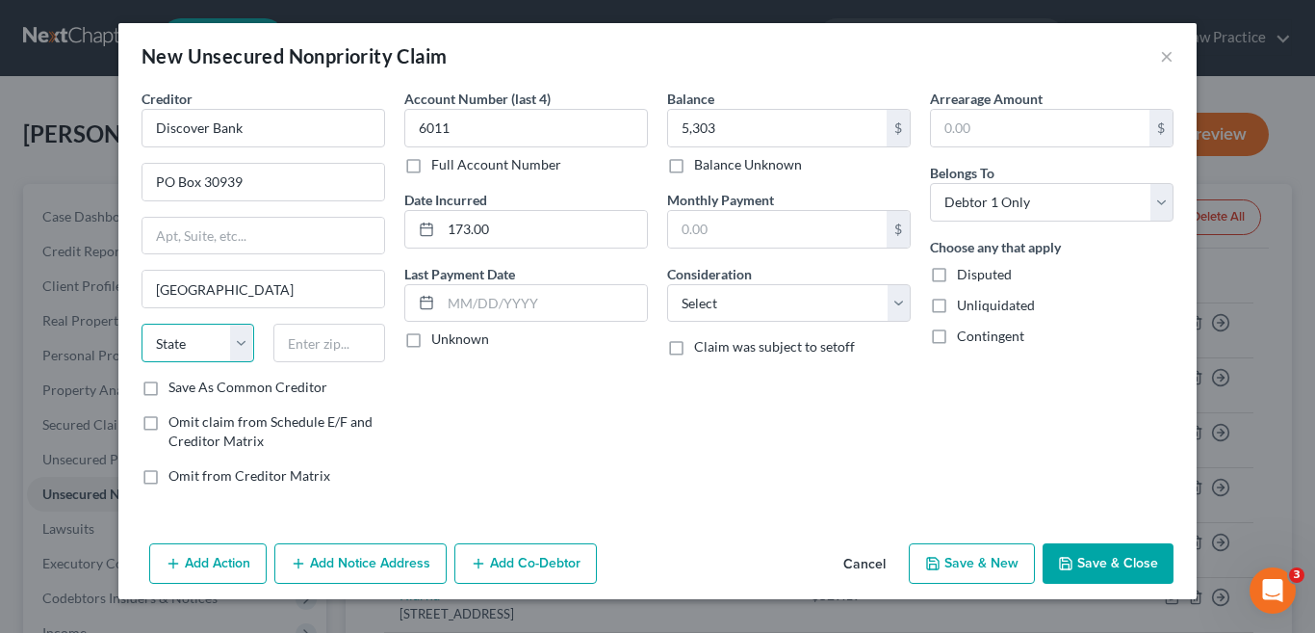
click at [242, 341] on select "State AL AK AR AZ CA CO CT DE DC FL GA GU HI ID IL IN IA KS KY LA ME MD MA MI M…" at bounding box center [198, 342] width 113 height 39
select select "46"
click at [142, 323] on select "State AL AK AR AZ CA CO CT DE DC FL GA GU HI ID IL IN IA KS KY LA ME MD MA MI M…" at bounding box center [198, 342] width 113 height 39
click at [340, 354] on input "text" at bounding box center [329, 342] width 113 height 39
type input "84130"
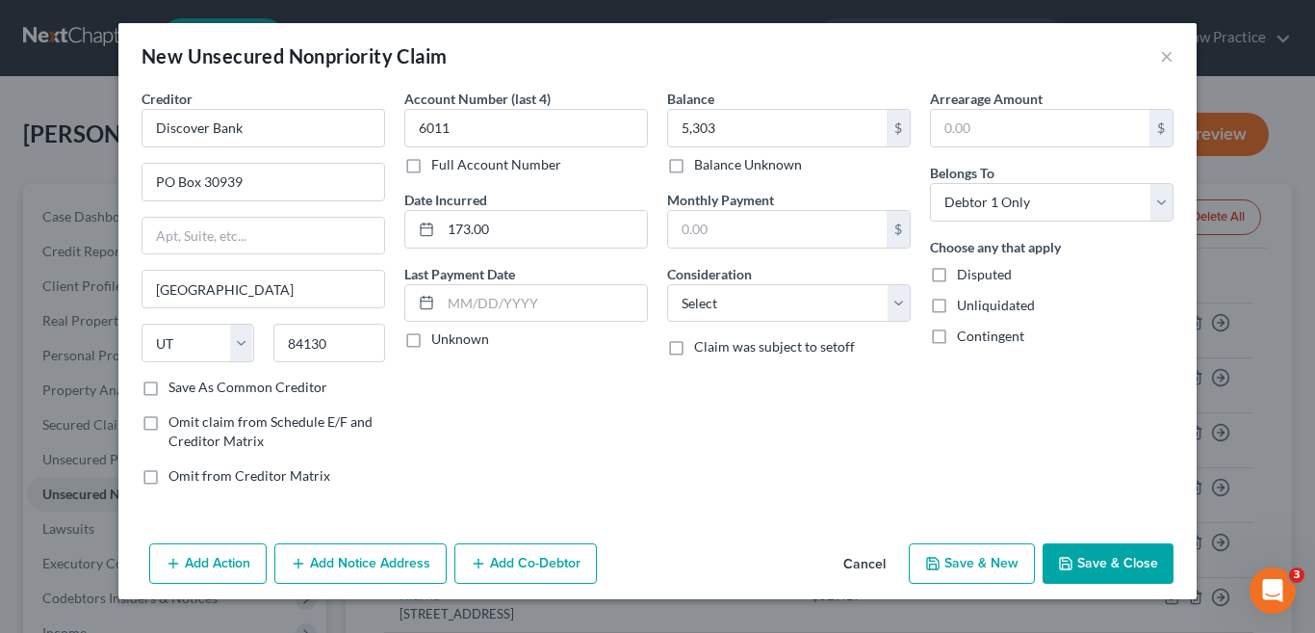
click at [669, 446] on div "Balance 5,303.00 $ Balance Unknown Balance Undetermined 5,303 $ Balance Unknown…" at bounding box center [789, 295] width 263 height 412
click at [1108, 564] on button "Save & Close" at bounding box center [1108, 563] width 131 height 40
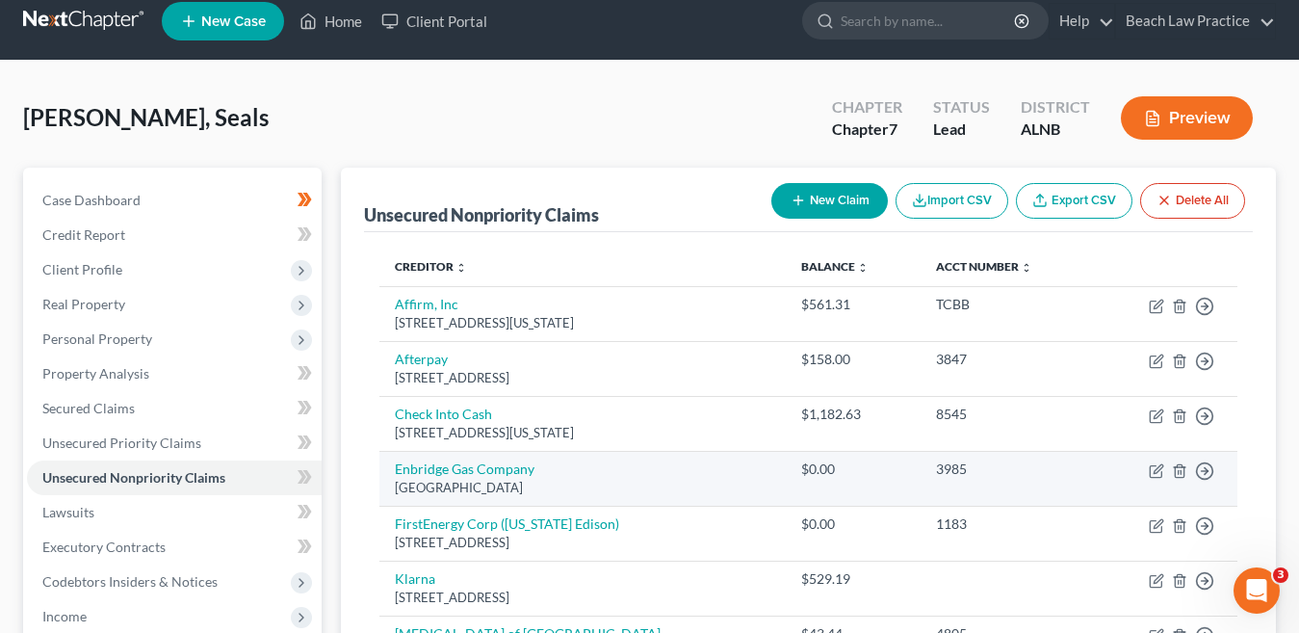
scroll to position [0, 0]
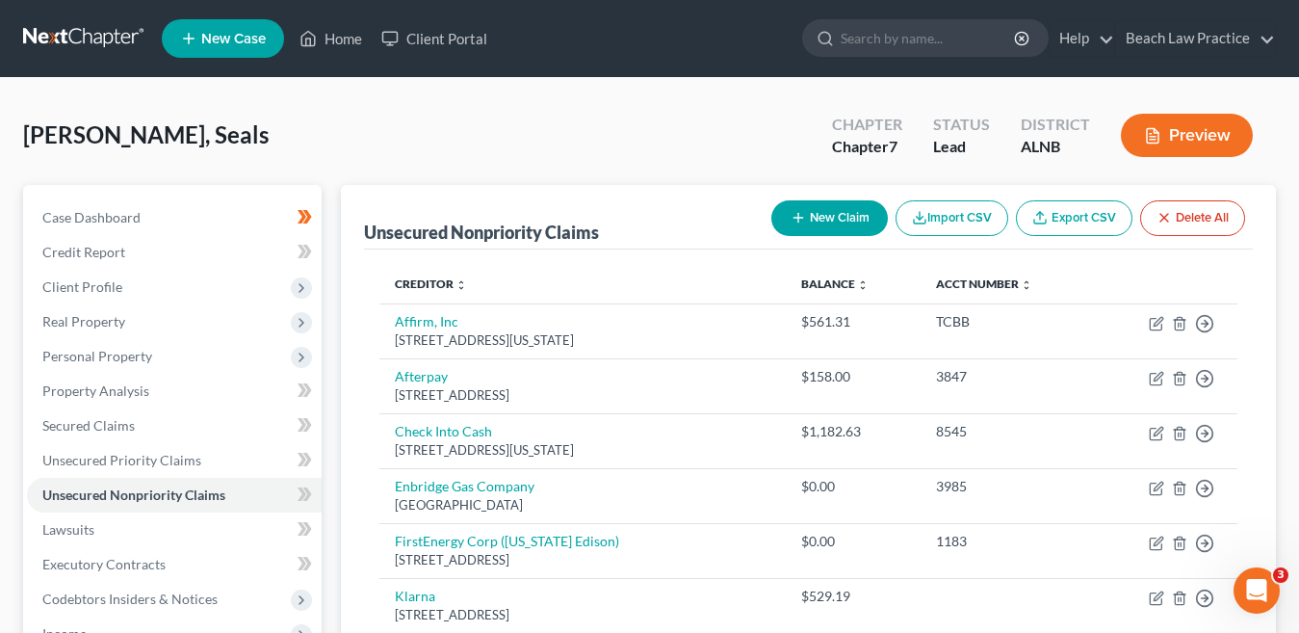
click at [839, 220] on button "New Claim" at bounding box center [829, 218] width 116 height 36
select select "0"
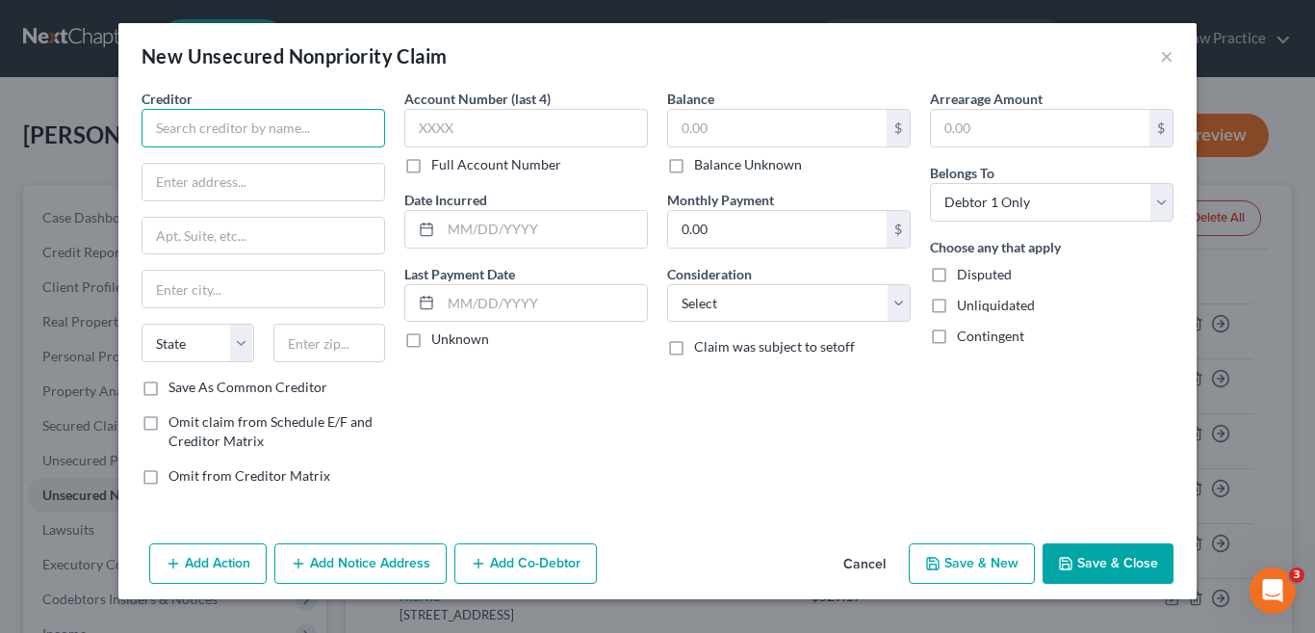
click at [252, 131] on input "text" at bounding box center [264, 128] width 244 height 39
type input "FB & T Mercury"
click at [244, 188] on input "text" at bounding box center [263, 182] width 242 height 37
click at [742, 127] on input "text" at bounding box center [777, 128] width 219 height 37
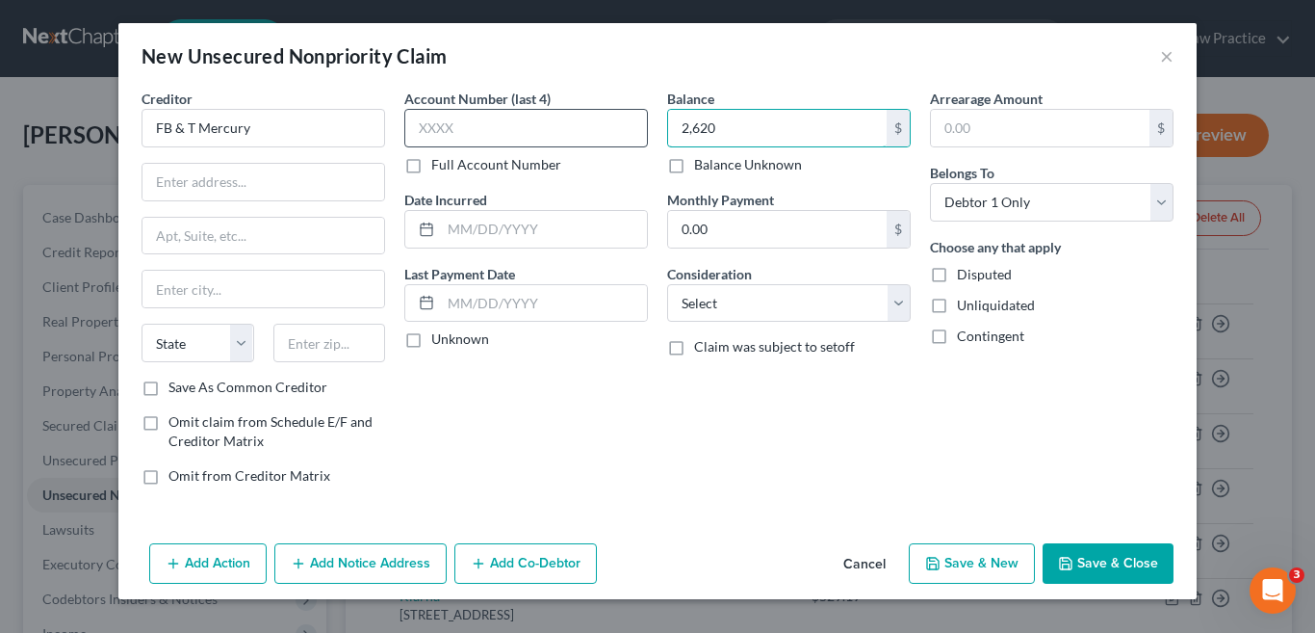
type input "2,620"
click at [474, 132] on input "text" at bounding box center [526, 128] width 244 height 39
type input "5230"
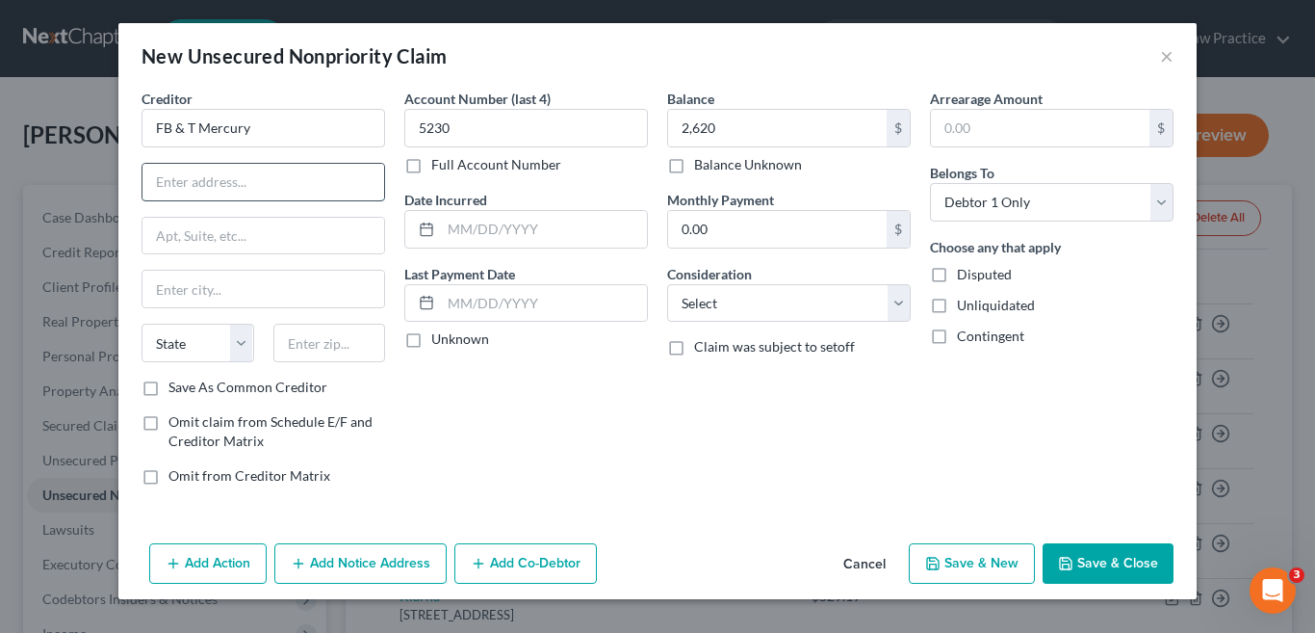
click at [286, 188] on input "text" at bounding box center [263, 182] width 242 height 37
click at [329, 185] on input "text" at bounding box center [263, 182] width 242 height 37
type input "P O Box 84064"
click at [201, 290] on input "text" at bounding box center [263, 289] width 242 height 37
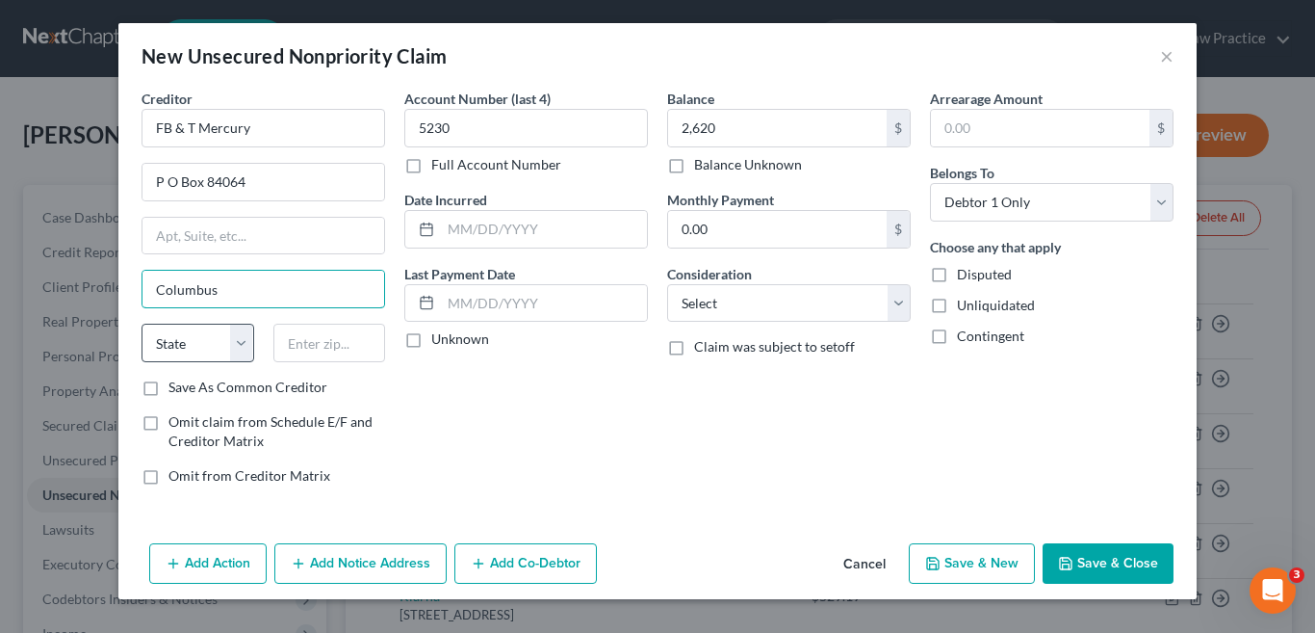
type input "Columbus"
click at [236, 341] on select "State AL AK AR AZ CA CO CT DE DC FL GA GU HI ID IL IN IA KS KY LA ME MD MA MI M…" at bounding box center [198, 342] width 113 height 39
select select "10"
click at [142, 323] on select "State AL AK AR AZ CA CO CT DE DC FL GA GU HI ID IL IN IA KS KY LA ME MD MA MI M…" at bounding box center [198, 342] width 113 height 39
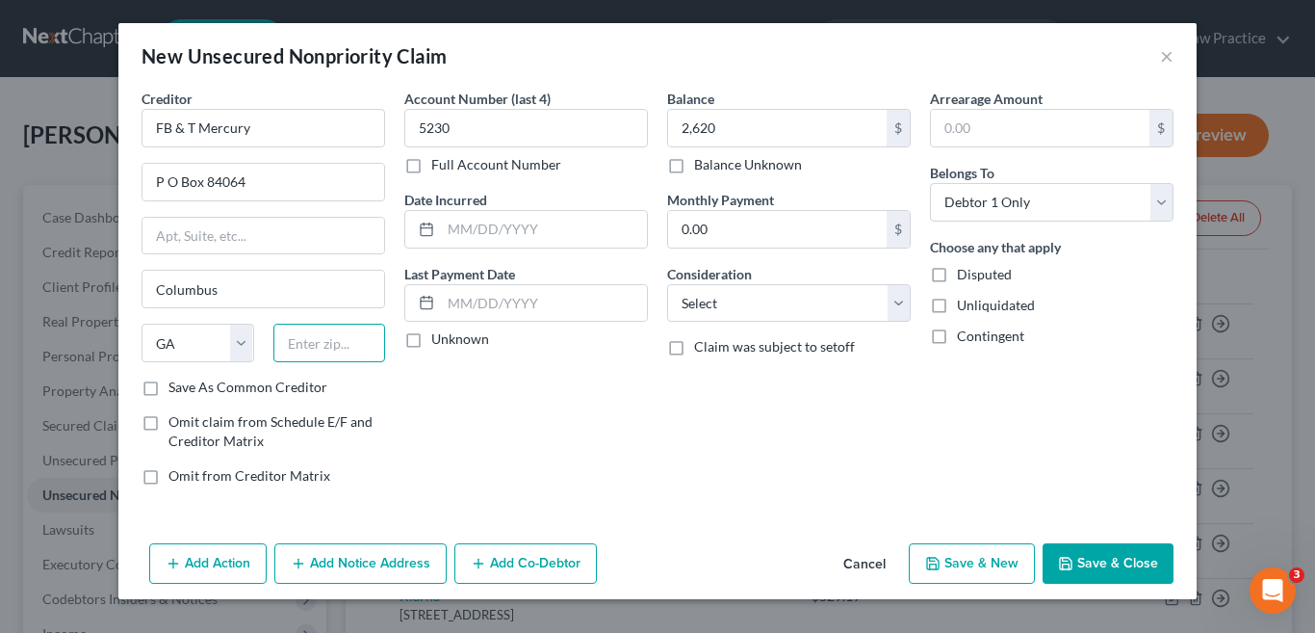
click at [341, 342] on input "text" at bounding box center [329, 342] width 113 height 39
type input "31908"
click at [525, 391] on div "Account Number (last 4) 5230 Full Account Number Date Incurred Last Payment Dat…" at bounding box center [526, 295] width 263 height 412
click at [723, 236] on input "0.00" at bounding box center [777, 229] width 219 height 37
type input "130.00"
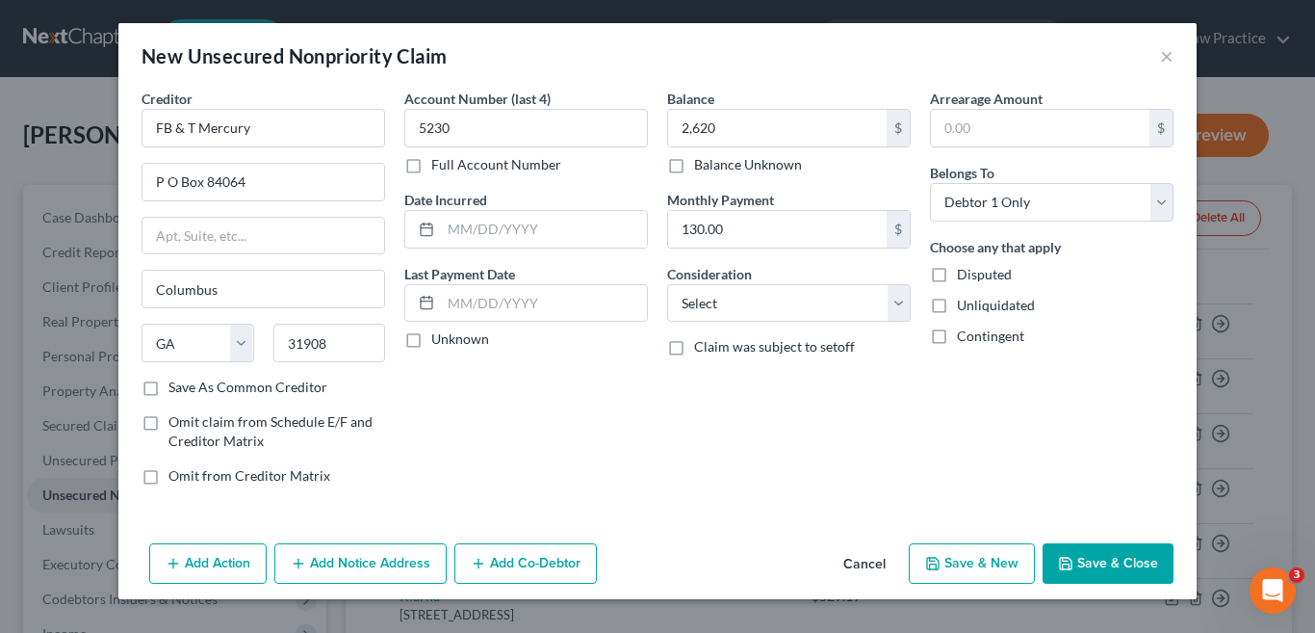
click at [668, 428] on div "Balance 2,620.00 $ Balance Unknown Balance Undetermined 2,620 $ Balance Unknown…" at bounding box center [789, 295] width 263 height 412
click at [968, 572] on button "Save & New" at bounding box center [972, 563] width 126 height 40
select select "0"
click at [1168, 61] on button "×" at bounding box center [1166, 55] width 13 height 23
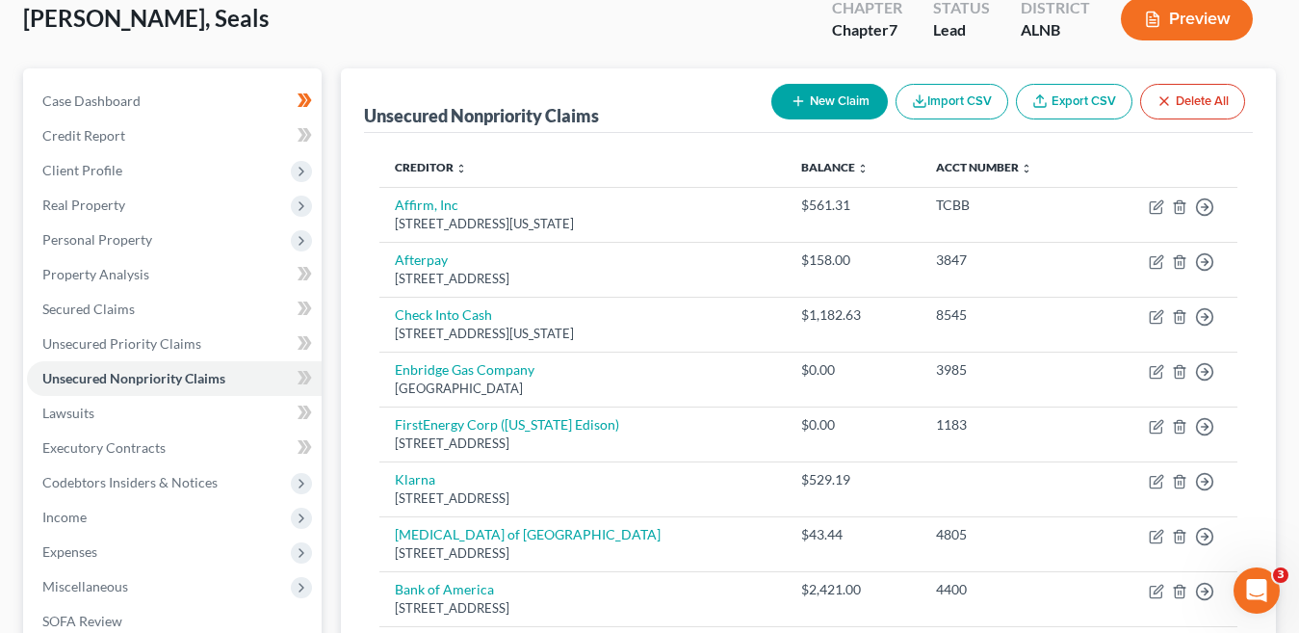
scroll to position [96, 0]
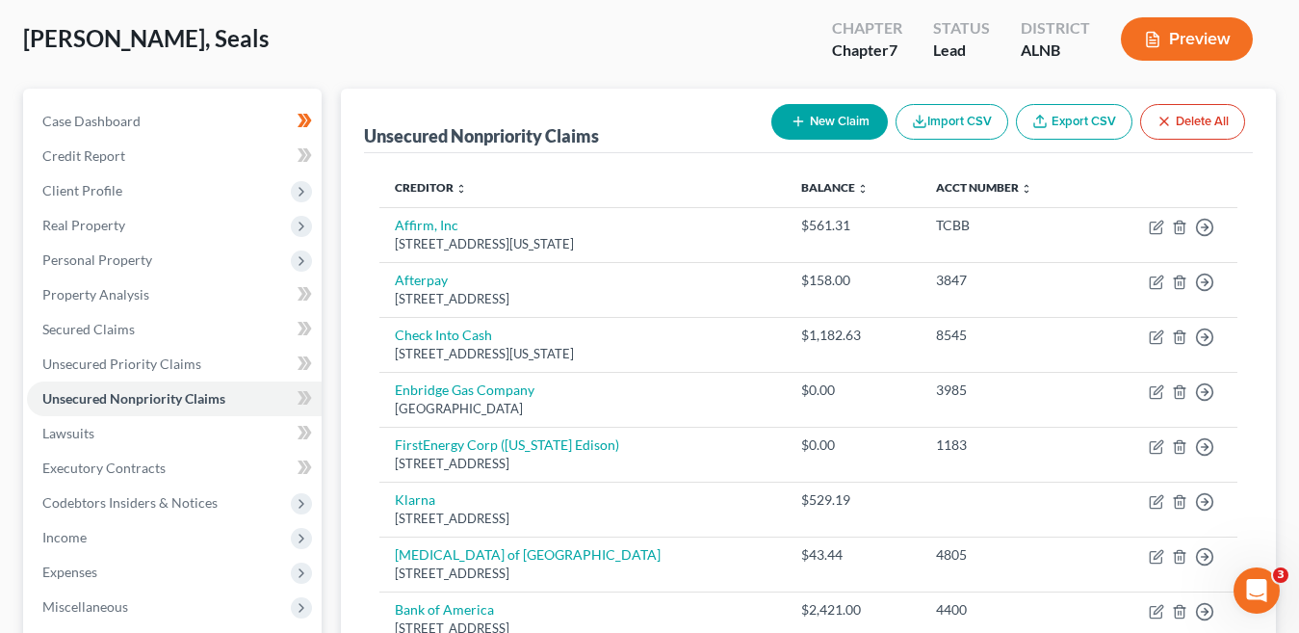
click at [841, 123] on button "New Claim" at bounding box center [829, 122] width 116 height 36
select select "0"
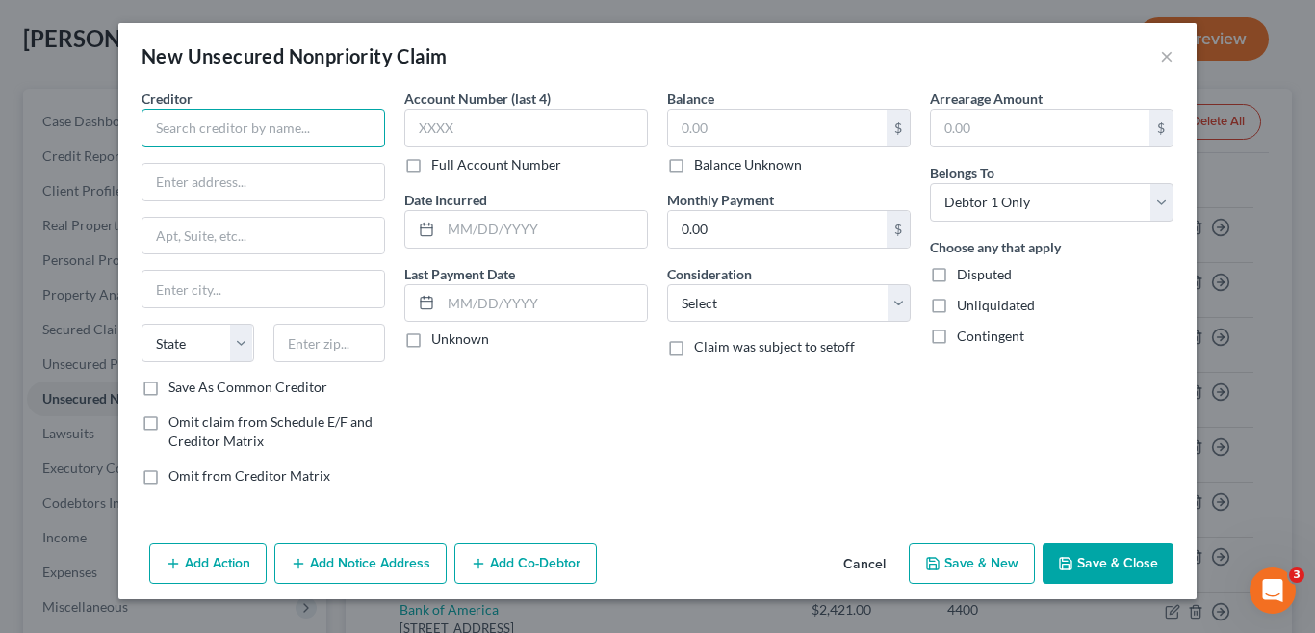
click at [309, 127] on input "text" at bounding box center [264, 128] width 244 height 39
type input "Navy Federal Credit Union"
drag, startPoint x: 237, startPoint y: 181, endPoint x: 362, endPoint y: 202, distance: 126.9
click at [237, 181] on input "text" at bounding box center [263, 182] width 242 height 37
click at [300, 167] on input "text" at bounding box center [263, 182] width 242 height 37
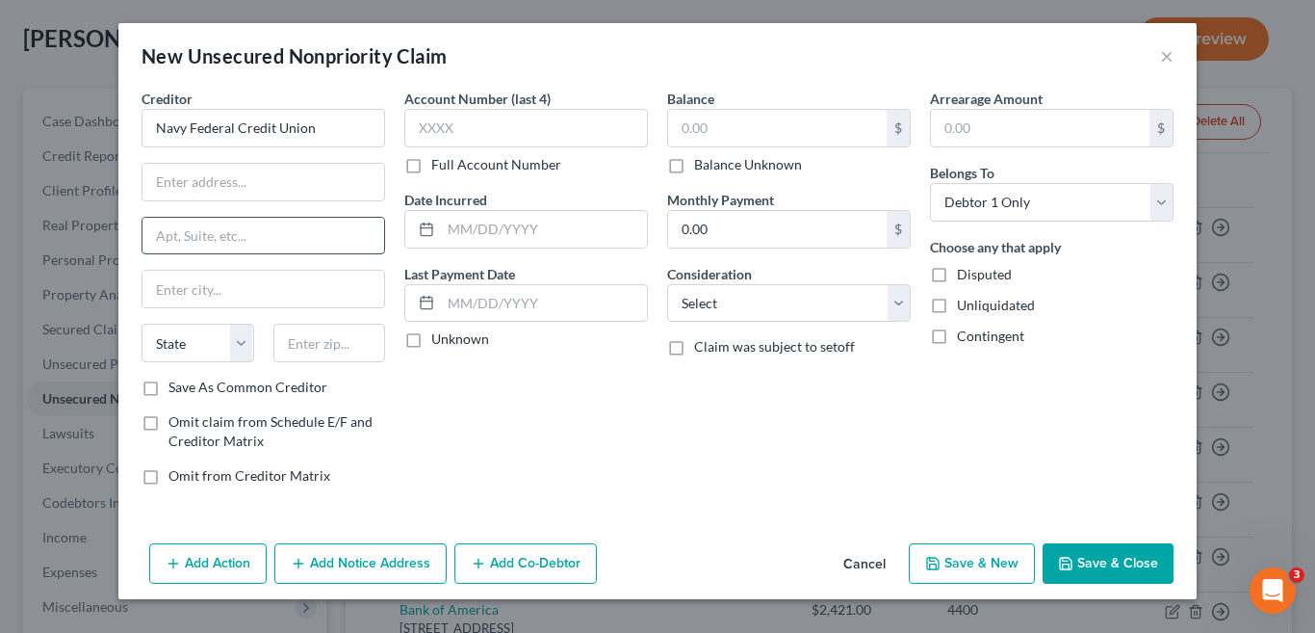
click at [199, 240] on input "text" at bounding box center [263, 236] width 242 height 37
drag, startPoint x: 217, startPoint y: 185, endPoint x: 237, endPoint y: 187, distance: 20.3
click at [217, 185] on input "text" at bounding box center [263, 182] width 242 height 37
click at [716, 230] on input "0.00" at bounding box center [777, 229] width 219 height 37
click at [762, 125] on input "text" at bounding box center [777, 128] width 219 height 37
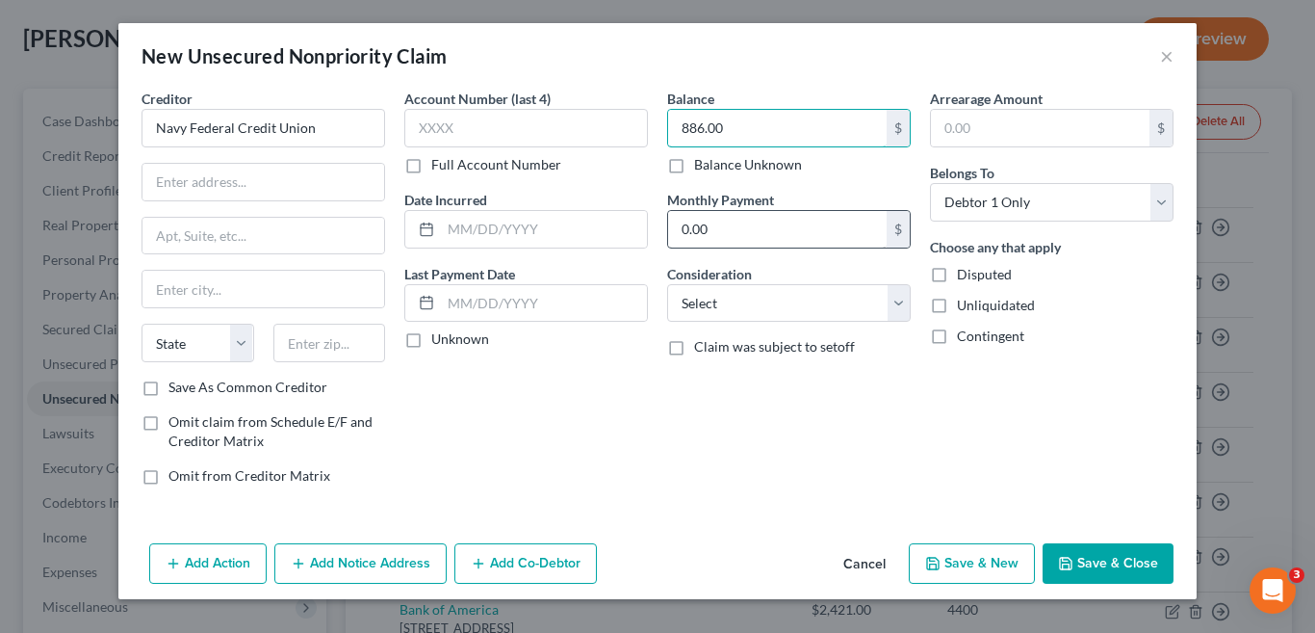
type input "886.00"
click at [812, 243] on input "0.00" at bounding box center [777, 229] width 219 height 37
type input "41.00"
drag, startPoint x: 238, startPoint y: 297, endPoint x: 345, endPoint y: 290, distance: 107.1
click at [238, 297] on input "text" at bounding box center [263, 289] width 242 height 37
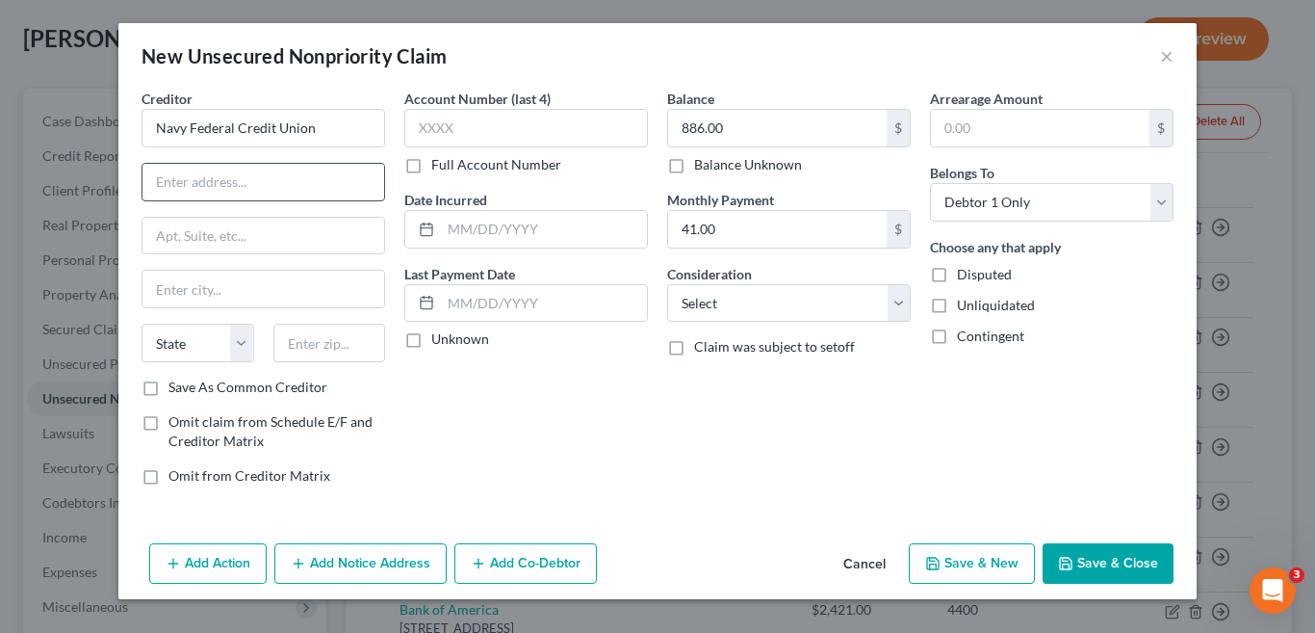
click at [228, 186] on input "text" at bounding box center [263, 182] width 242 height 37
type input "PO Box 3700"
click at [229, 294] on input "text" at bounding box center [263, 289] width 242 height 37
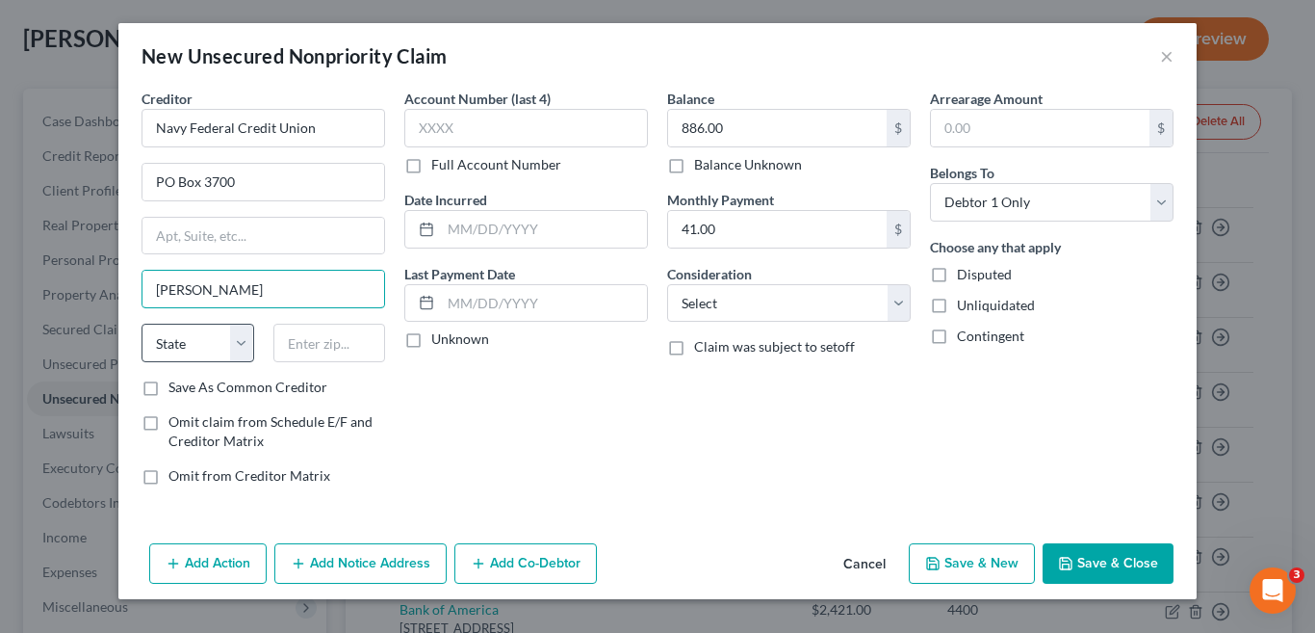
type input "Merrifield"
click at [242, 340] on select "State AL AK AR AZ CA CO CT DE DC FL GA GU HI ID IL IN IA KS KY LA ME MD MA MI M…" at bounding box center [198, 342] width 113 height 39
select select "48"
click at [142, 323] on select "State AL AK AR AZ CA CO CT DE DC FL GA GU HI ID IL IN IA KS KY LA ME MD MA MI M…" at bounding box center [198, 342] width 113 height 39
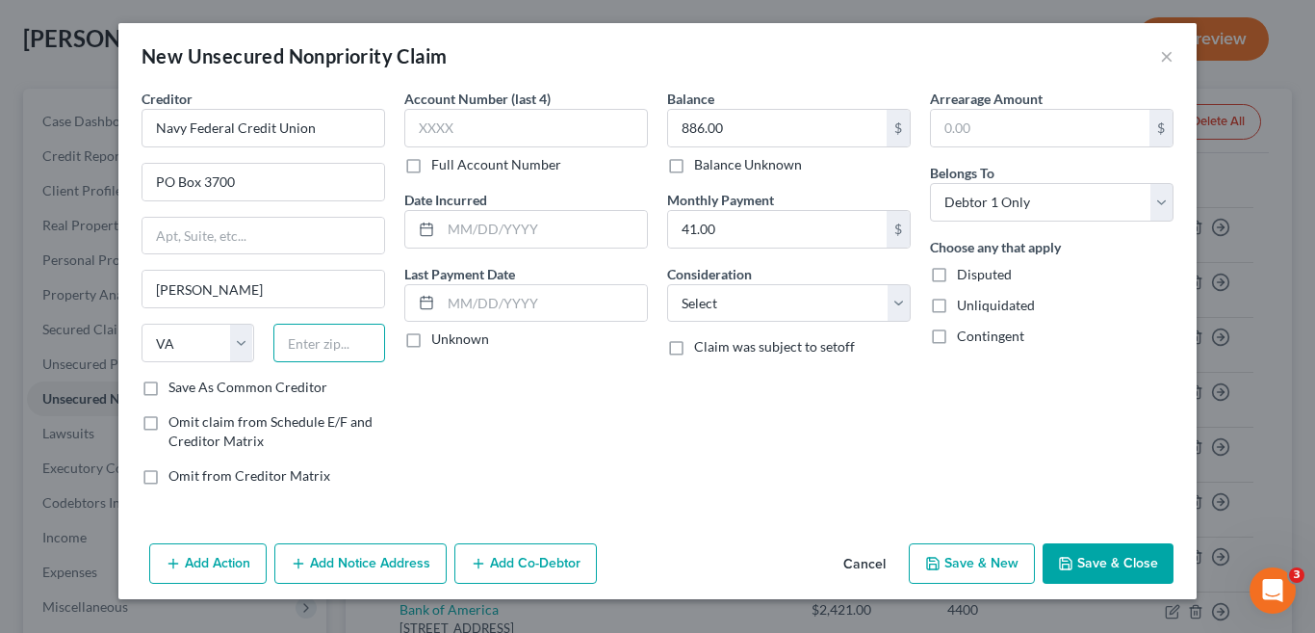
click at [339, 344] on input "text" at bounding box center [329, 342] width 113 height 39
type input "22119"
click at [559, 408] on div "Account Number (last 4) Full Account Number Date Incurred Last Payment Date Unk…" at bounding box center [526, 295] width 263 height 412
click at [510, 119] on input "text" at bounding box center [526, 128] width 244 height 39
type input "4032"
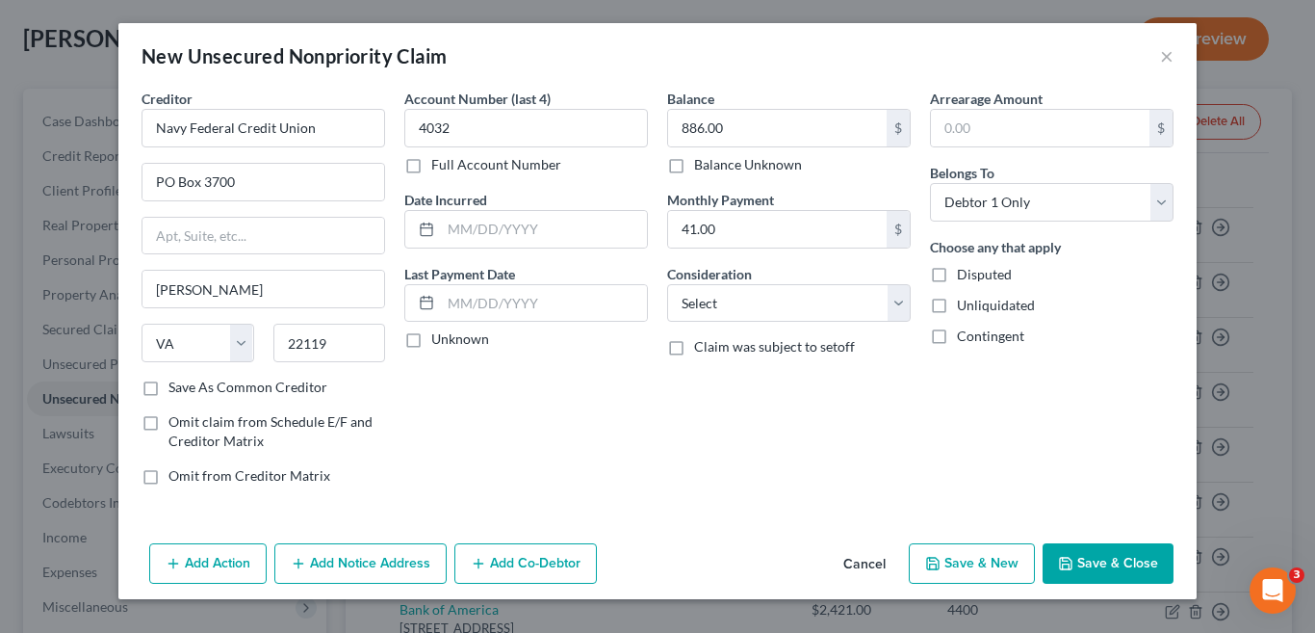
click at [710, 423] on div "Balance 886.00 $ Balance Unknown Balance Undetermined 886.00 $ Balance Unknown …" at bounding box center [789, 295] width 263 height 412
click at [975, 568] on button "Save & New" at bounding box center [972, 563] width 126 height 40
select select "0"
click at [1168, 58] on button "×" at bounding box center [1166, 55] width 13 height 23
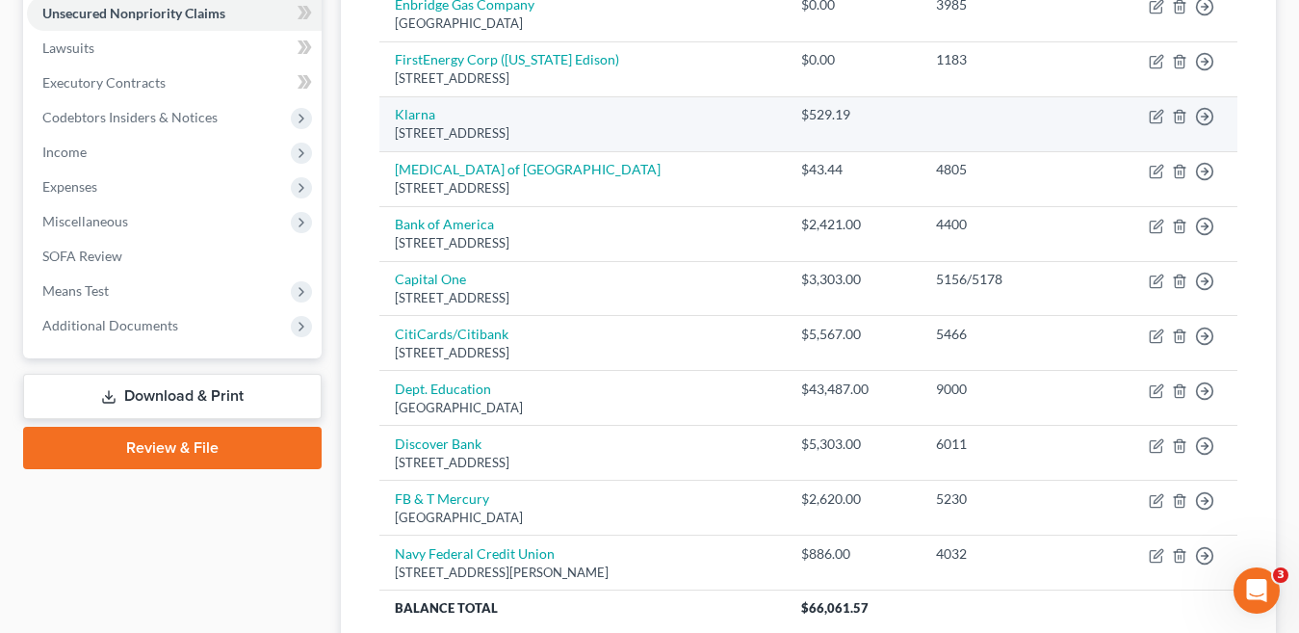
scroll to position [578, 0]
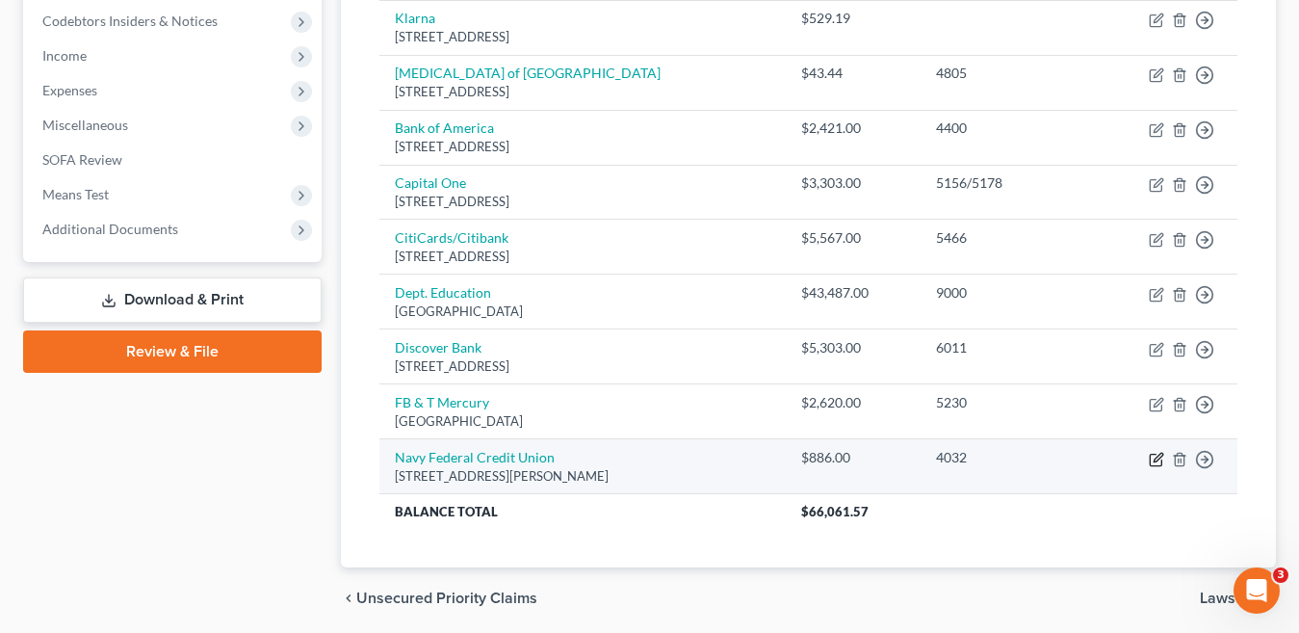
click at [1155, 461] on icon "button" at bounding box center [1157, 456] width 9 height 9
select select "48"
select select "0"
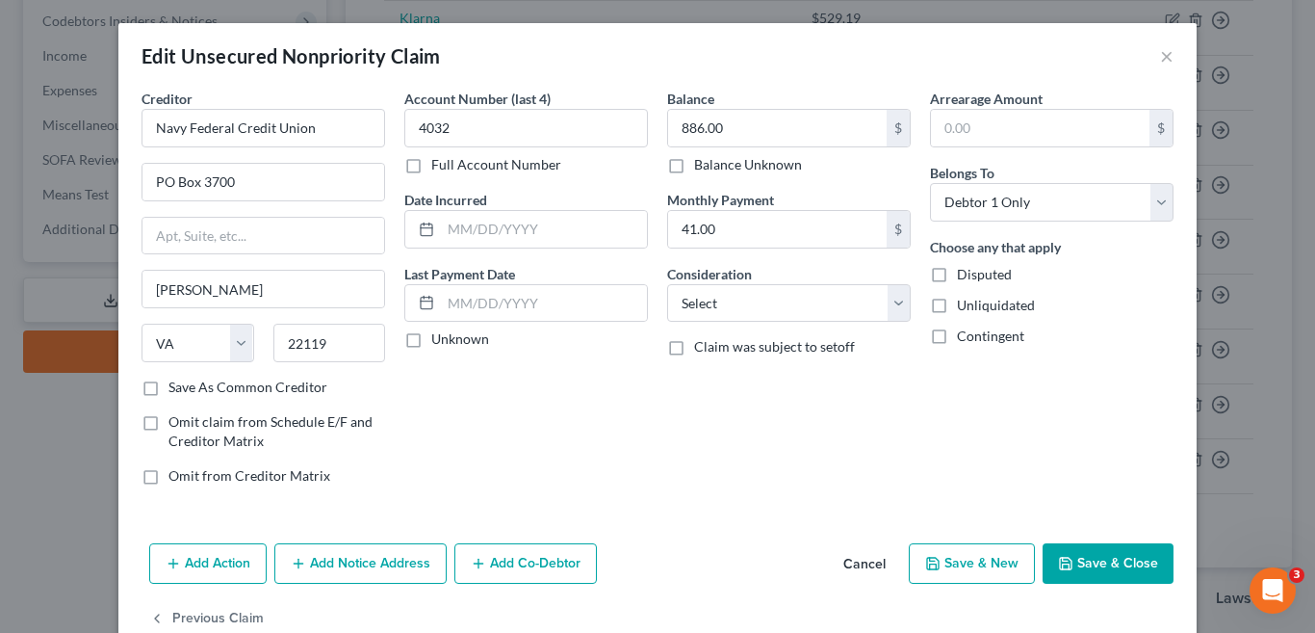
click at [431, 167] on label "Full Account Number" at bounding box center [496, 164] width 130 height 19
click at [439, 167] on input "Full Account Number" at bounding box center [445, 161] width 13 height 13
click at [468, 125] on input "4032" at bounding box center [526, 128] width 244 height 39
type input "4032/4060"
type input "7,181."
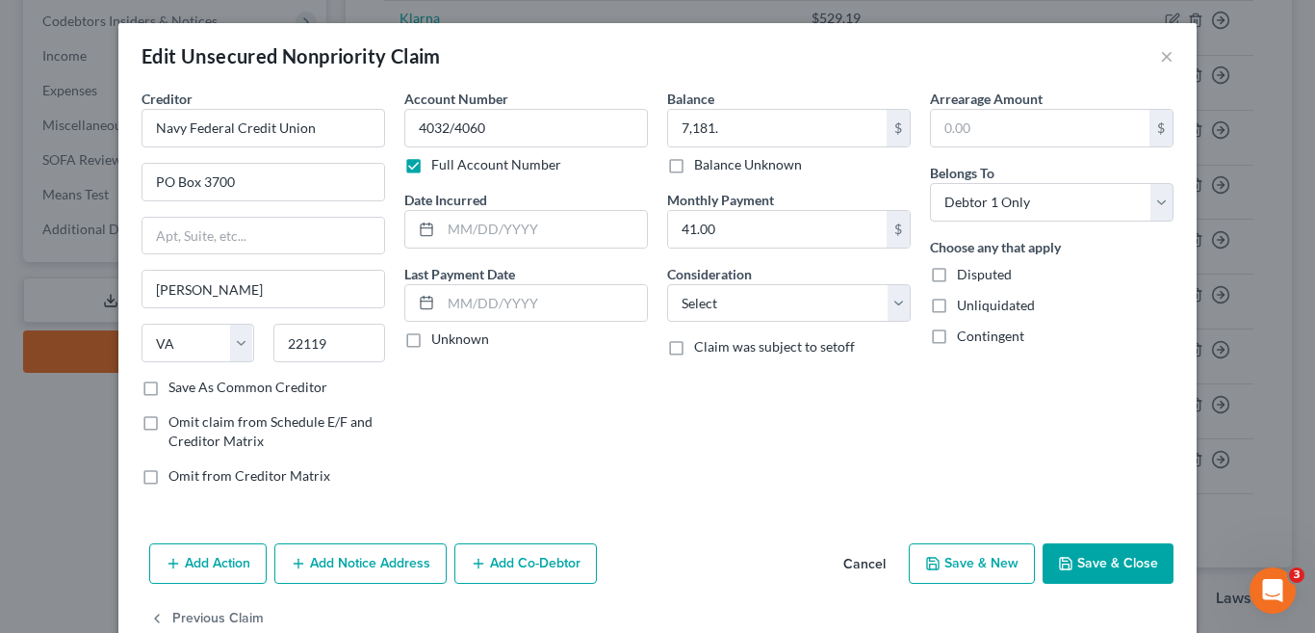
click at [1094, 555] on button "Save & Close" at bounding box center [1108, 563] width 131 height 40
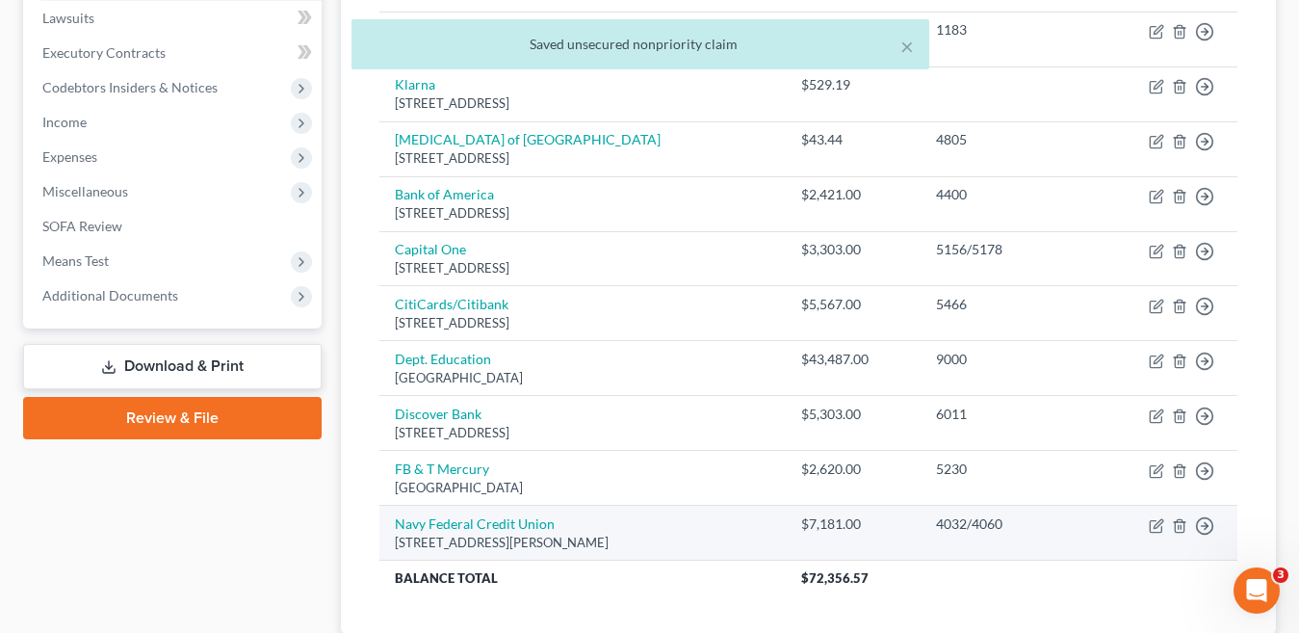
scroll to position [647, 0]
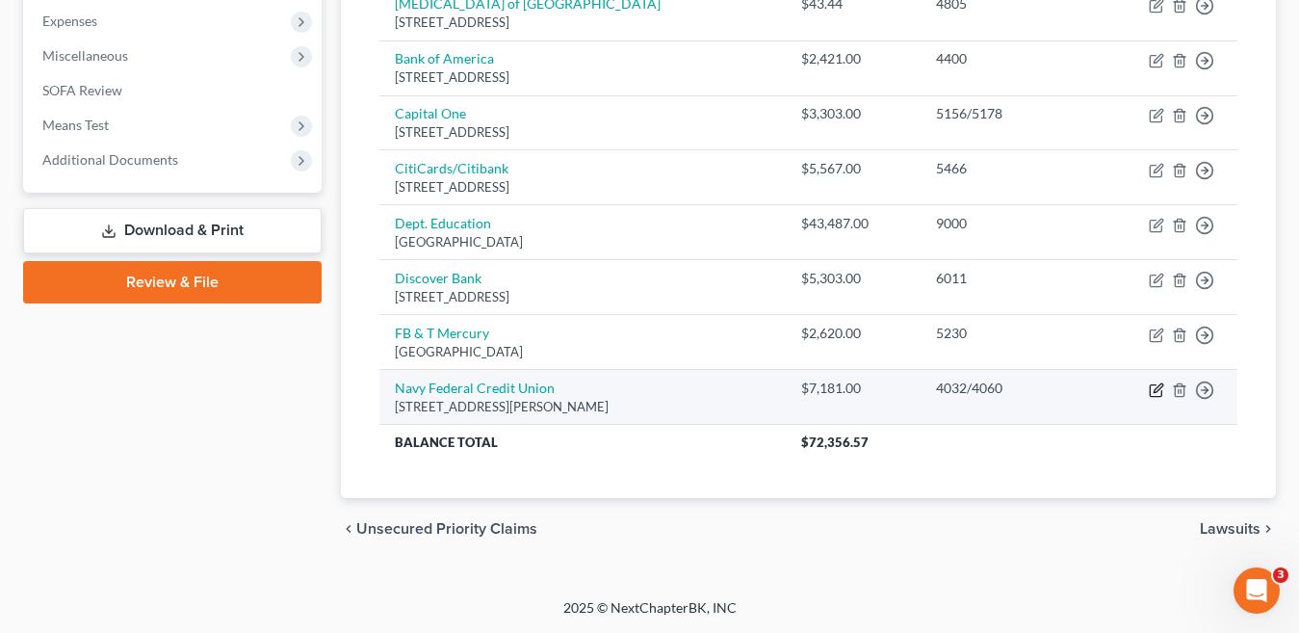
click at [1152, 392] on icon "button" at bounding box center [1156, 389] width 15 height 15
select select "48"
select select "0"
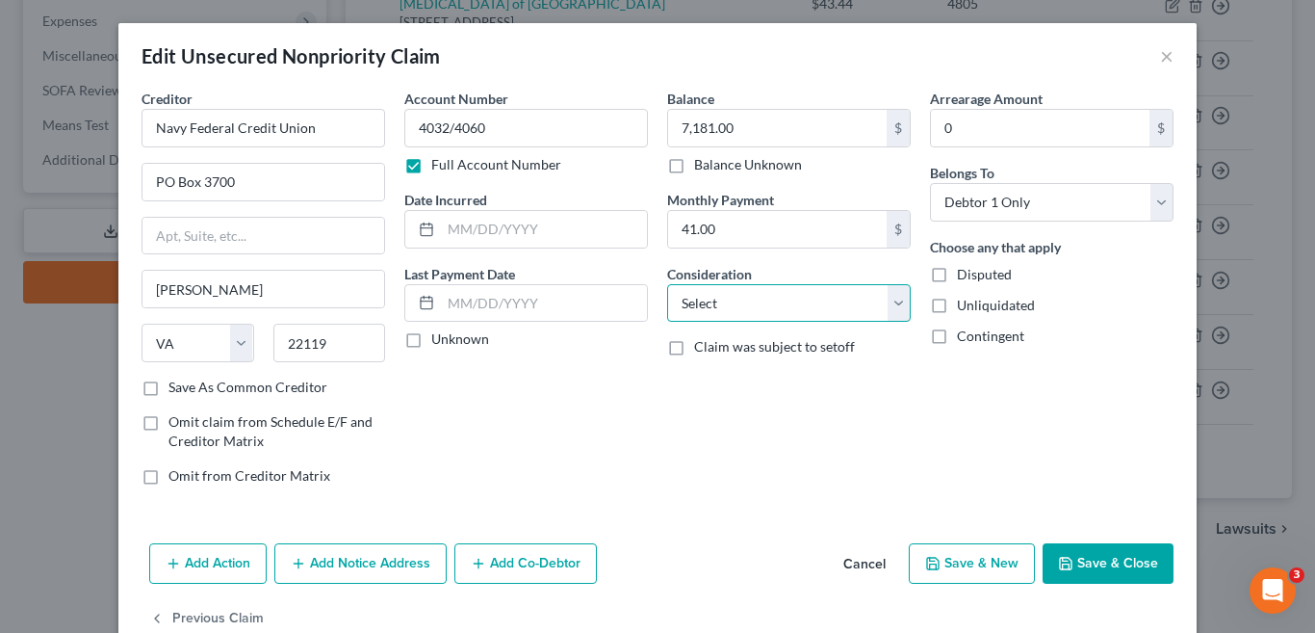
click at [895, 312] on select "Select Cable / Satellite Services Collection Agency Credit Card Debt Debt Couns…" at bounding box center [789, 303] width 244 height 39
select select "2"
click at [667, 284] on select "Select Cable / Satellite Services Collection Agency Credit Card Debt Debt Couns…" at bounding box center [789, 303] width 244 height 39
click at [1107, 565] on button "Save & Close" at bounding box center [1108, 563] width 131 height 40
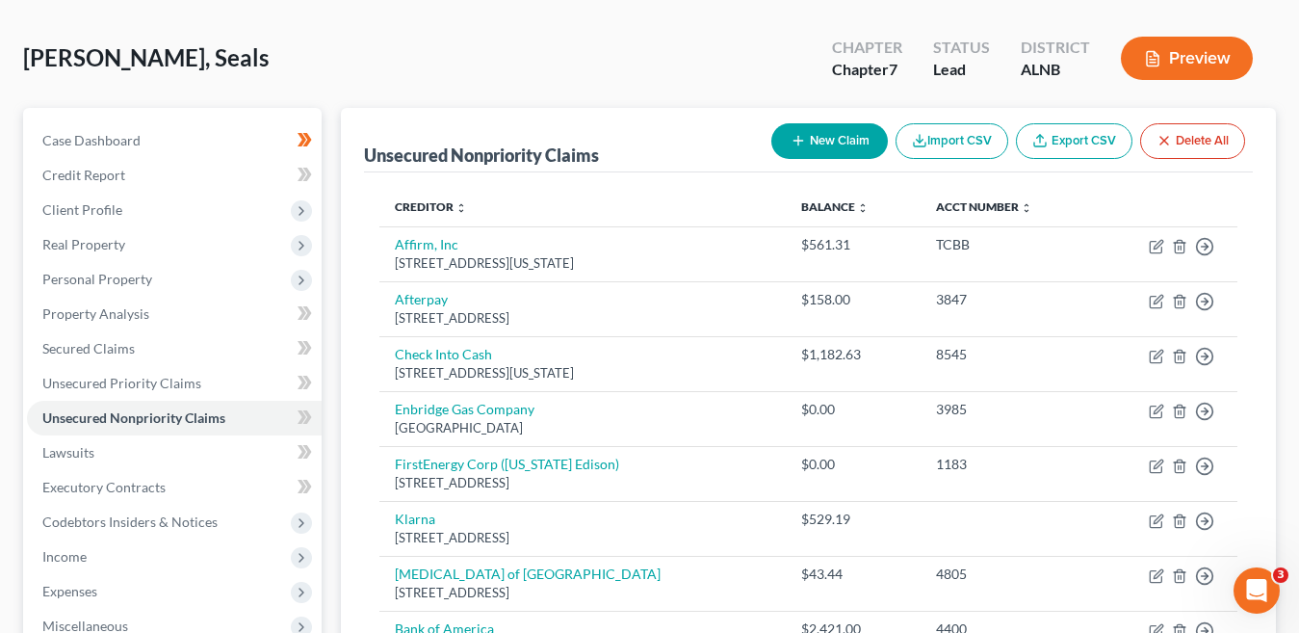
scroll to position [69, 0]
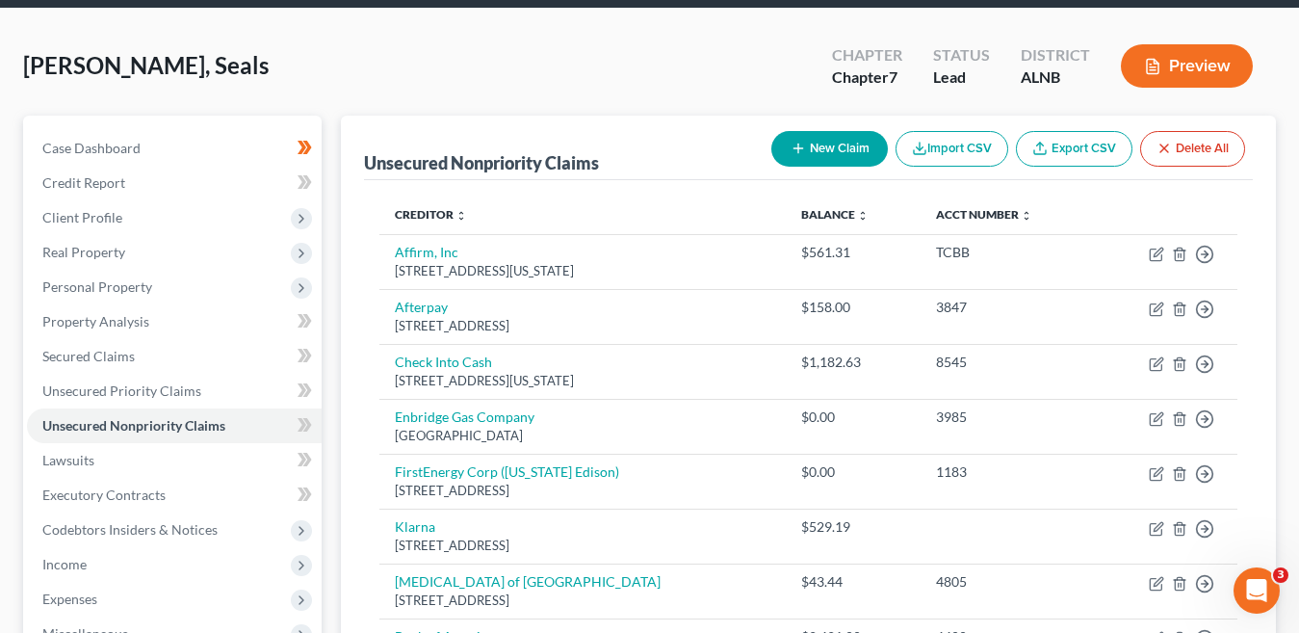
click at [824, 148] on button "New Claim" at bounding box center [829, 149] width 116 height 36
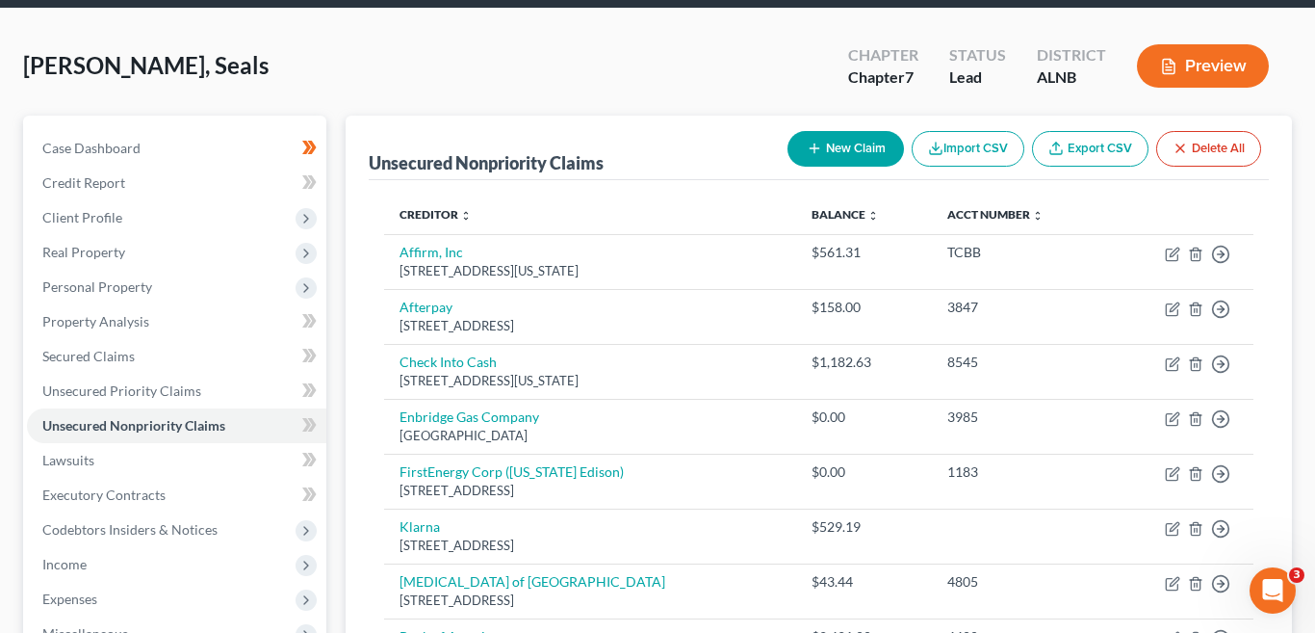
select select "0"
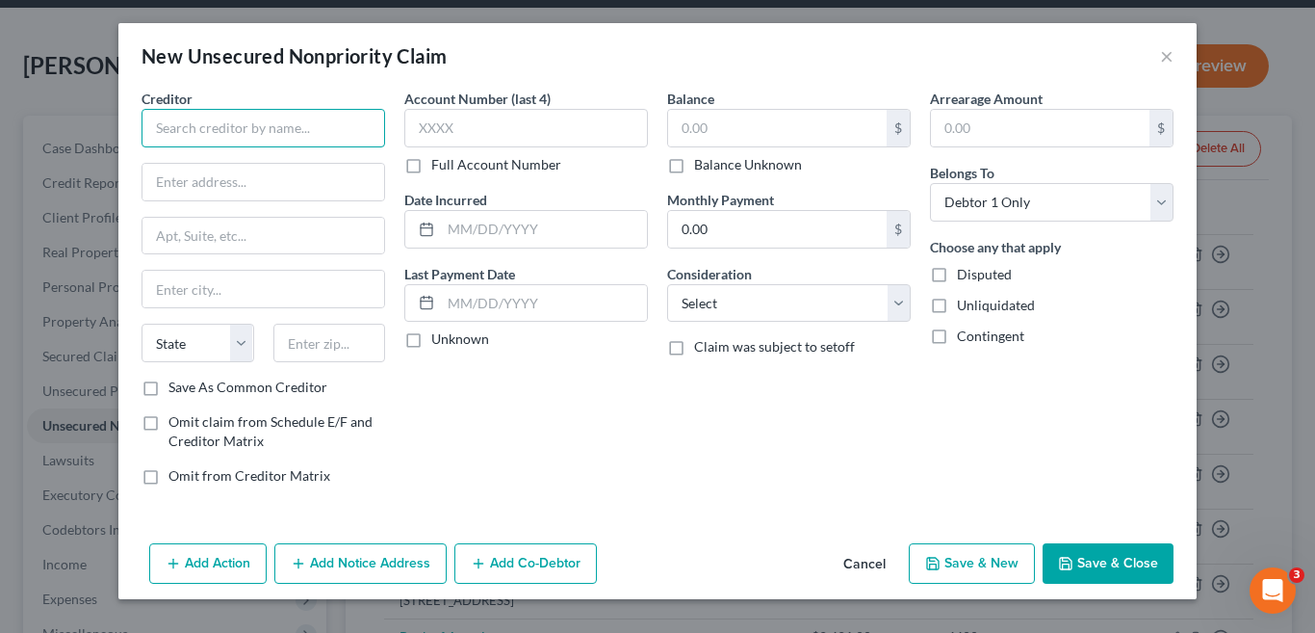
click at [212, 136] on input "text" at bounding box center [264, 128] width 244 height 39
type input "Navy Federal Credit Union"
click at [532, 130] on input "text" at bounding box center [526, 128] width 244 height 39
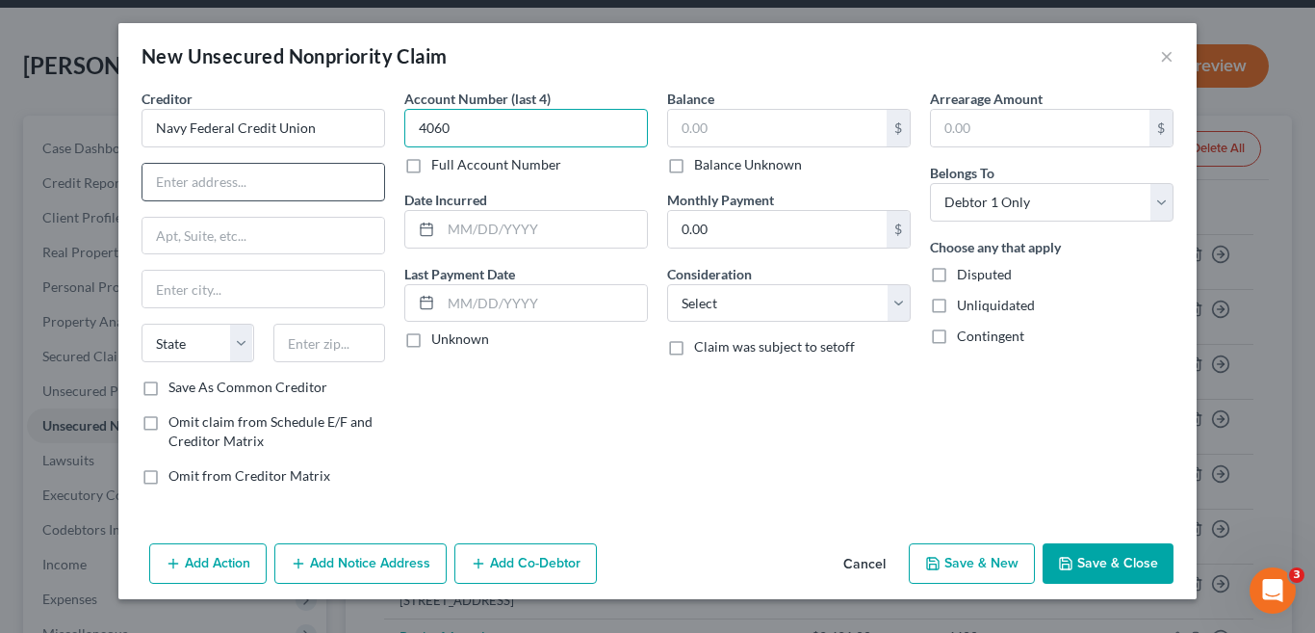
type input "4060"
click at [211, 185] on input "text" at bounding box center [263, 182] width 242 height 37
click at [231, 188] on input "text" at bounding box center [263, 182] width 242 height 37
type input "PO Box 3700"
click at [203, 283] on input "text" at bounding box center [263, 289] width 242 height 37
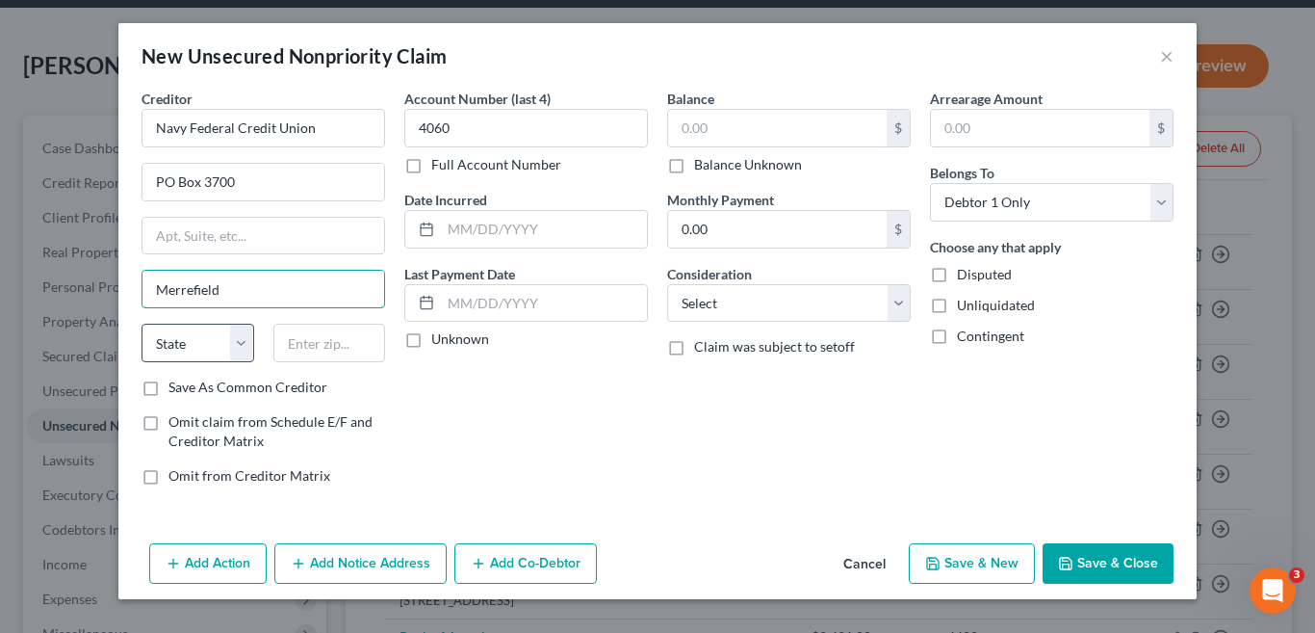
type input "Merrefield"
click at [240, 341] on select "State AL AK AR AZ CA CO CT DE DC FL GA GU HI ID IL IN IA KS KY LA ME MD MA MI M…" at bounding box center [198, 342] width 113 height 39
select select "48"
click at [142, 323] on select "State AL AK AR AZ CA CO CT DE DC FL GA GU HI ID IL IN IA KS KY LA ME MD MA MI M…" at bounding box center [198, 342] width 113 height 39
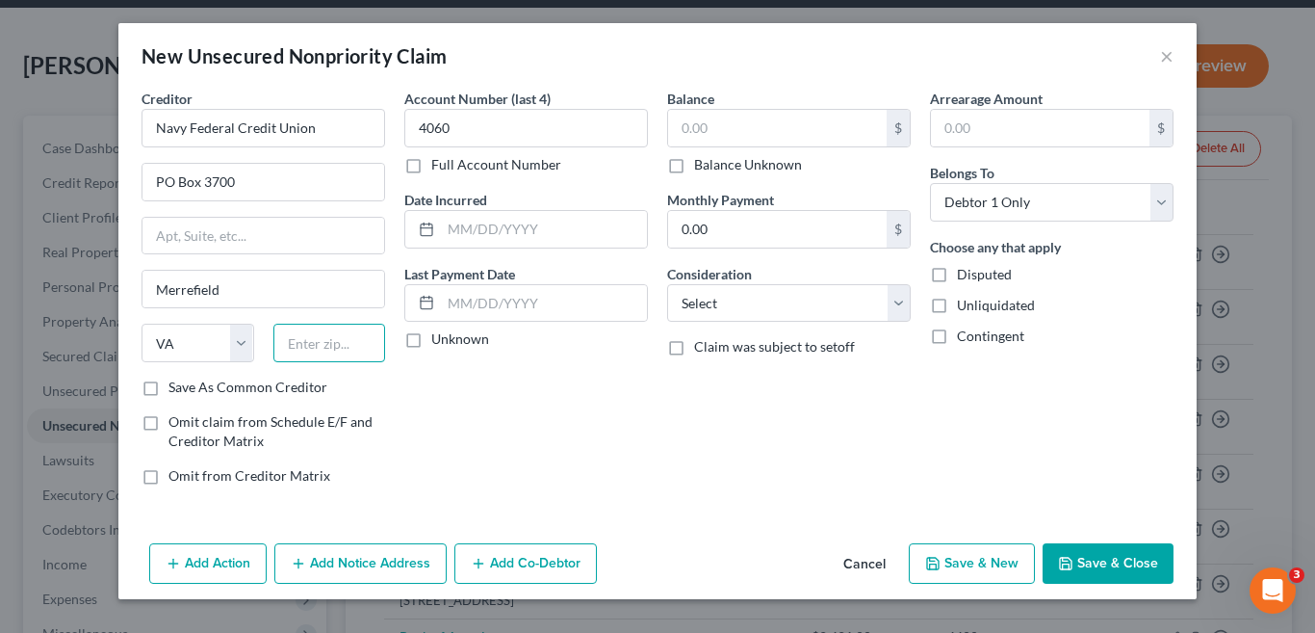
click at [307, 352] on input "text" at bounding box center [329, 342] width 113 height 39
type input "22119"
click at [468, 405] on div "Account Number (last 4) 4060 Full Account Number Date Incurred Last Payment Dat…" at bounding box center [526, 295] width 263 height 412
type input "Merrifield"
click at [762, 220] on input "0.00" at bounding box center [777, 229] width 219 height 37
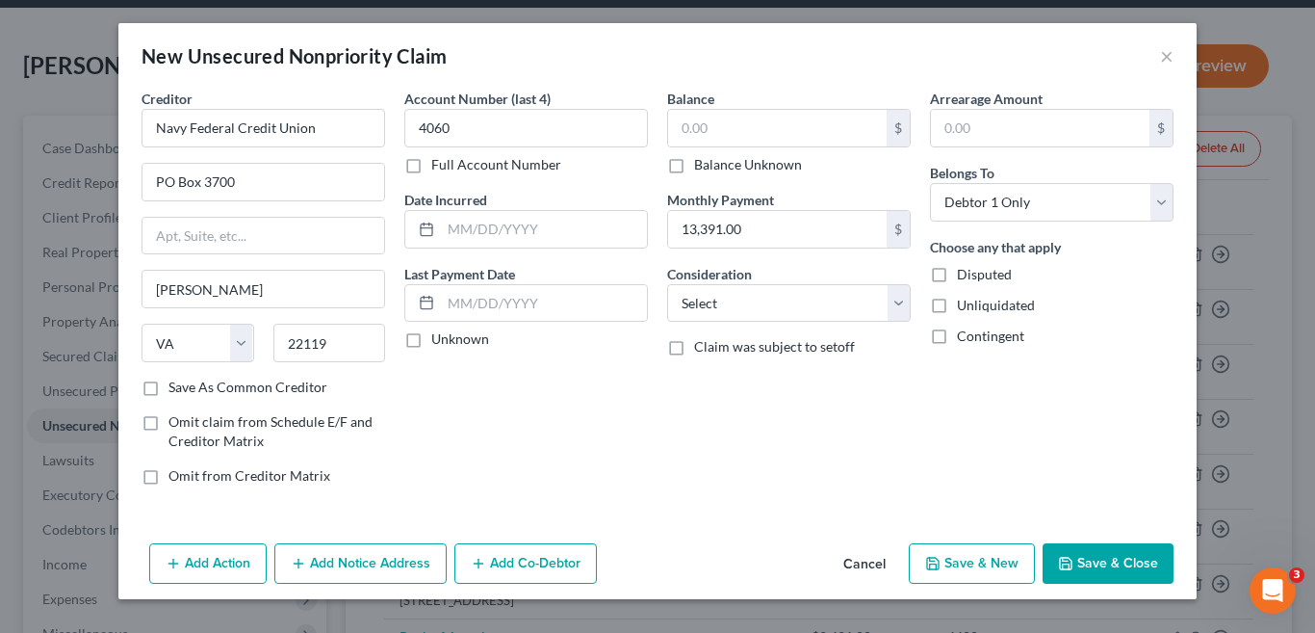
click at [671, 445] on div "Balance $ Balance Unknown Balance Undetermined $ Balance Unknown Monthly Paymen…" at bounding box center [789, 295] width 263 height 412
click at [754, 229] on input "13,391.00" at bounding box center [777, 229] width 219 height 37
type input "13,391"
click at [611, 459] on div "Account Number (last 4) 4060 Full Account Number Date Incurred Last Payment Dat…" at bounding box center [526, 295] width 263 height 412
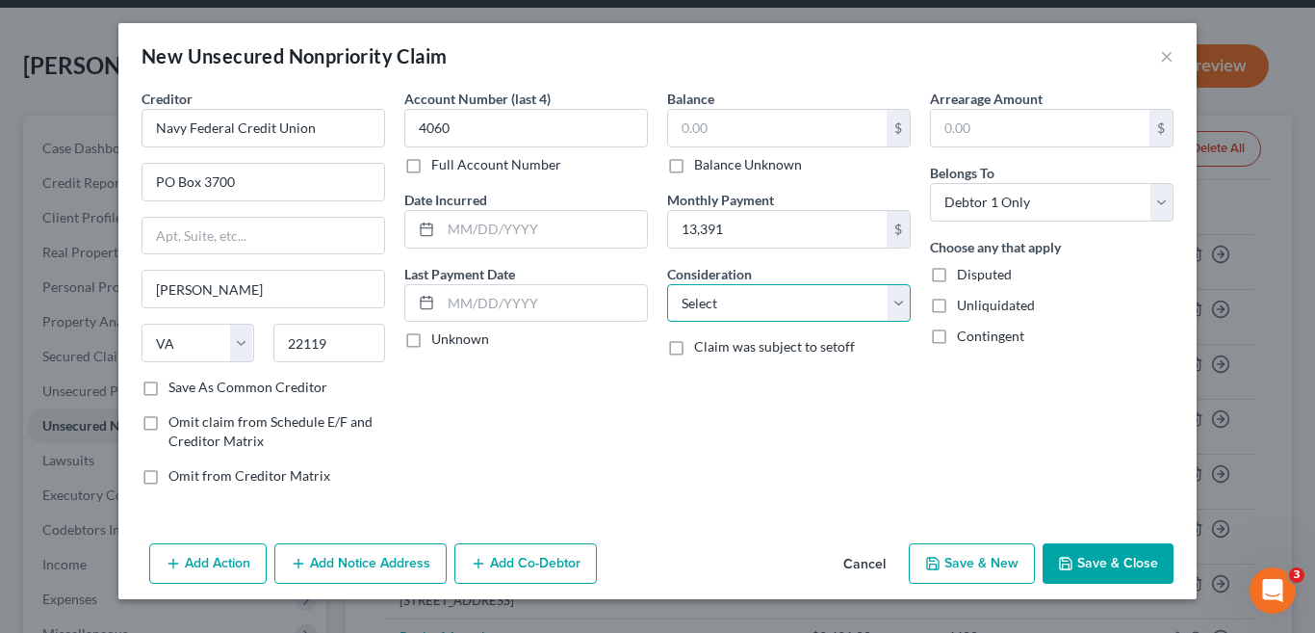
click at [902, 308] on select "Select Cable / Satellite Services Collection Agency Credit Card Debt Debt Couns…" at bounding box center [789, 303] width 244 height 39
click at [816, 430] on div "Balance $ Balance Unknown Balance Undetermined $ Balance Unknown Monthly Paymen…" at bounding box center [789, 295] width 263 height 412
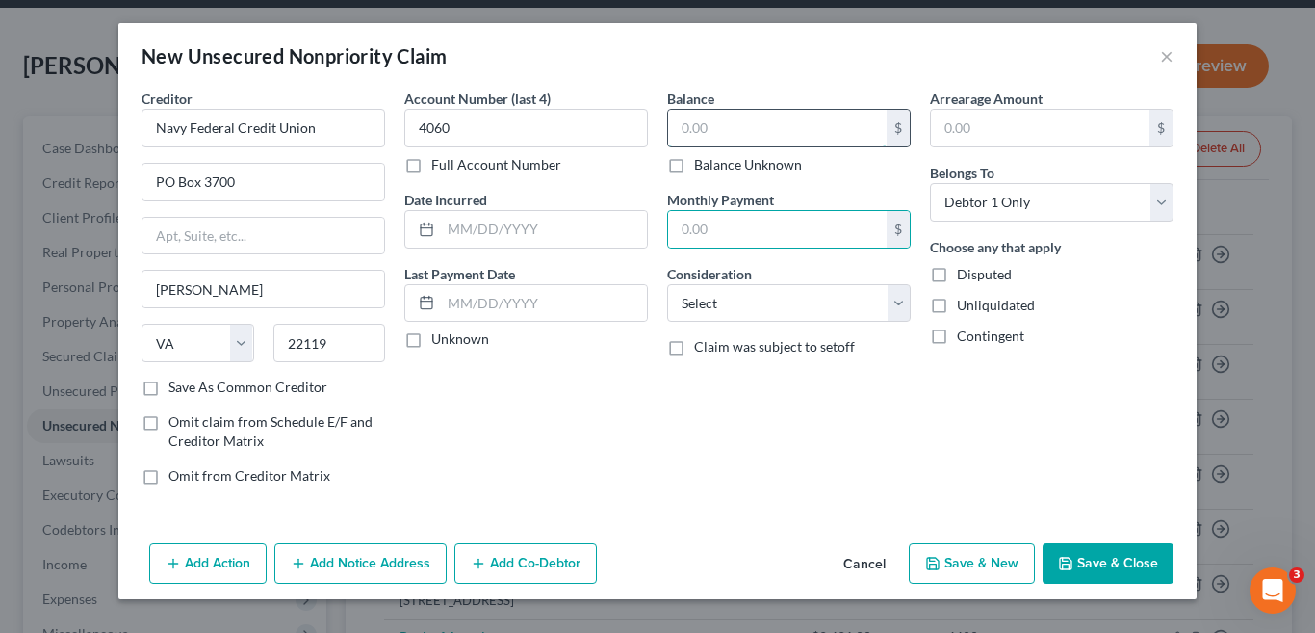
click at [721, 119] on input "text" at bounding box center [777, 128] width 219 height 37
type input "13,391"
click at [970, 569] on button "Save & New" at bounding box center [972, 563] width 126 height 40
select select "0"
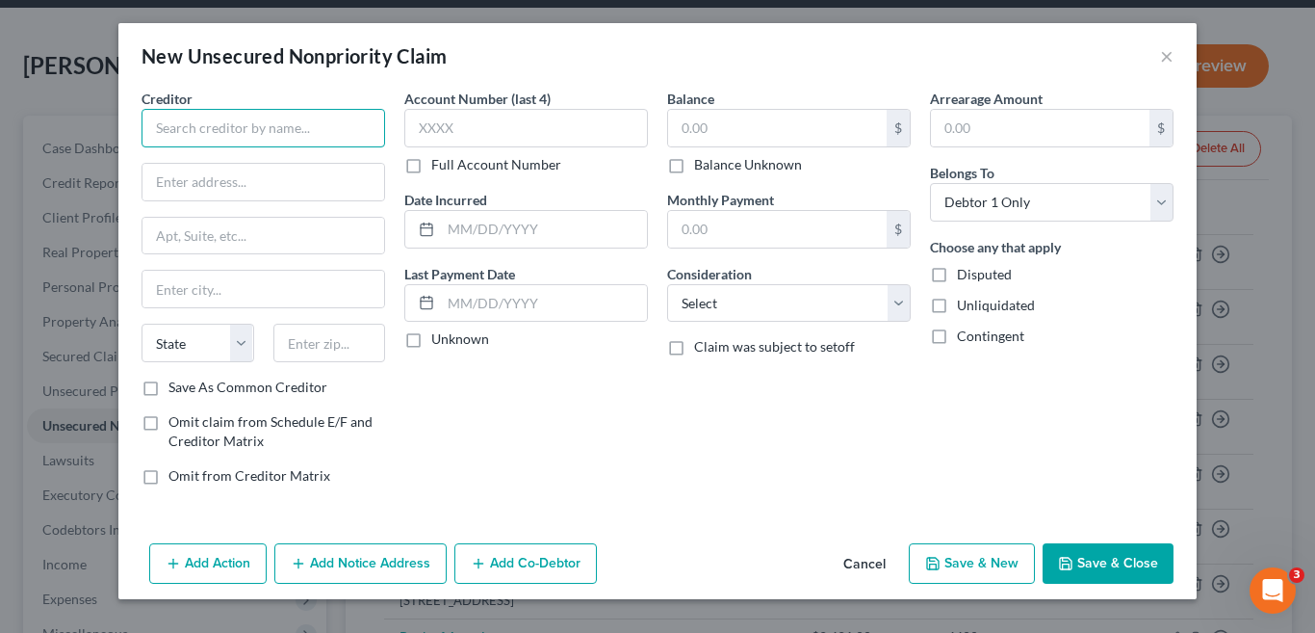
click at [212, 132] on input "text" at bounding box center [264, 128] width 244 height 39
type input "PlusFinancy/CWS"
click at [685, 126] on input "text" at bounding box center [777, 128] width 219 height 37
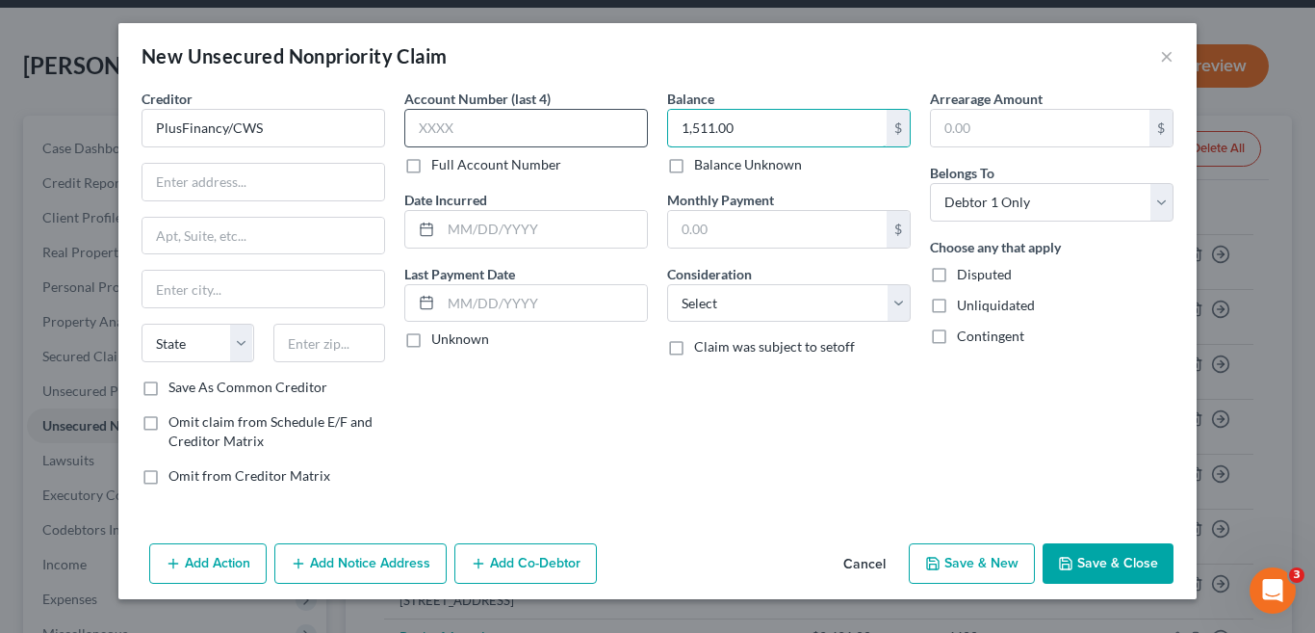
type input "1,511.00"
click at [454, 136] on input "text" at bounding box center [526, 128] width 244 height 39
type input "5390"
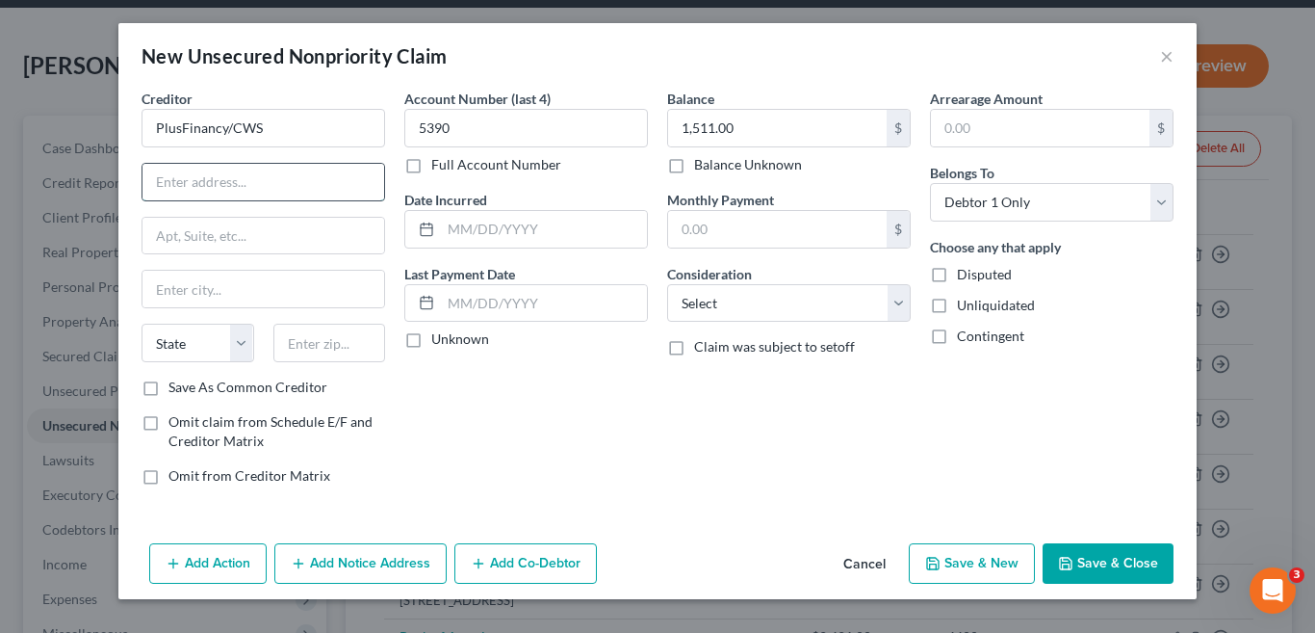
click at [231, 186] on input "text" at bounding box center [263, 182] width 242 height 37
type input "PO Box 9203"
click at [250, 293] on input "text" at bounding box center [263, 289] width 242 height 37
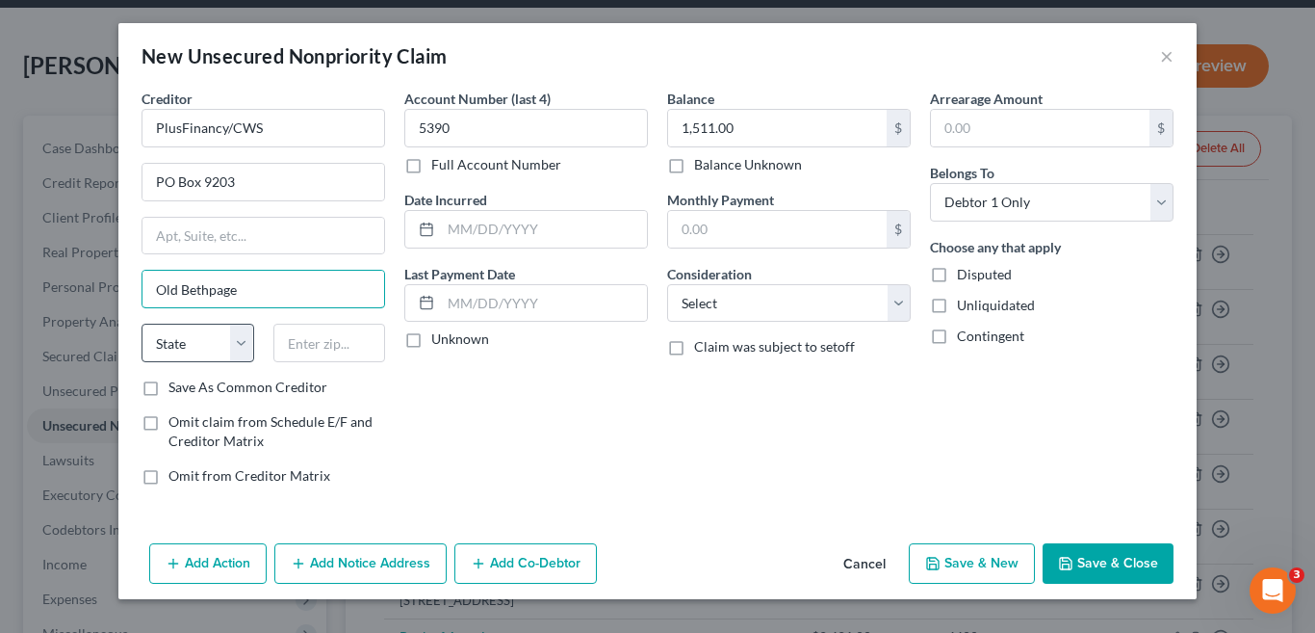
type input "Old Bethpage"
click at [239, 340] on select "State AL AK AR AZ CA CO CT DE DC FL GA GU HI ID IL IN IA KS KY LA ME MD MA MI M…" at bounding box center [198, 342] width 113 height 39
select select "35"
click at [142, 323] on select "State AL AK AR AZ CA CO CT DE DC FL GA GU HI ID IL IN IA KS KY LA ME MD MA MI M…" at bounding box center [198, 342] width 113 height 39
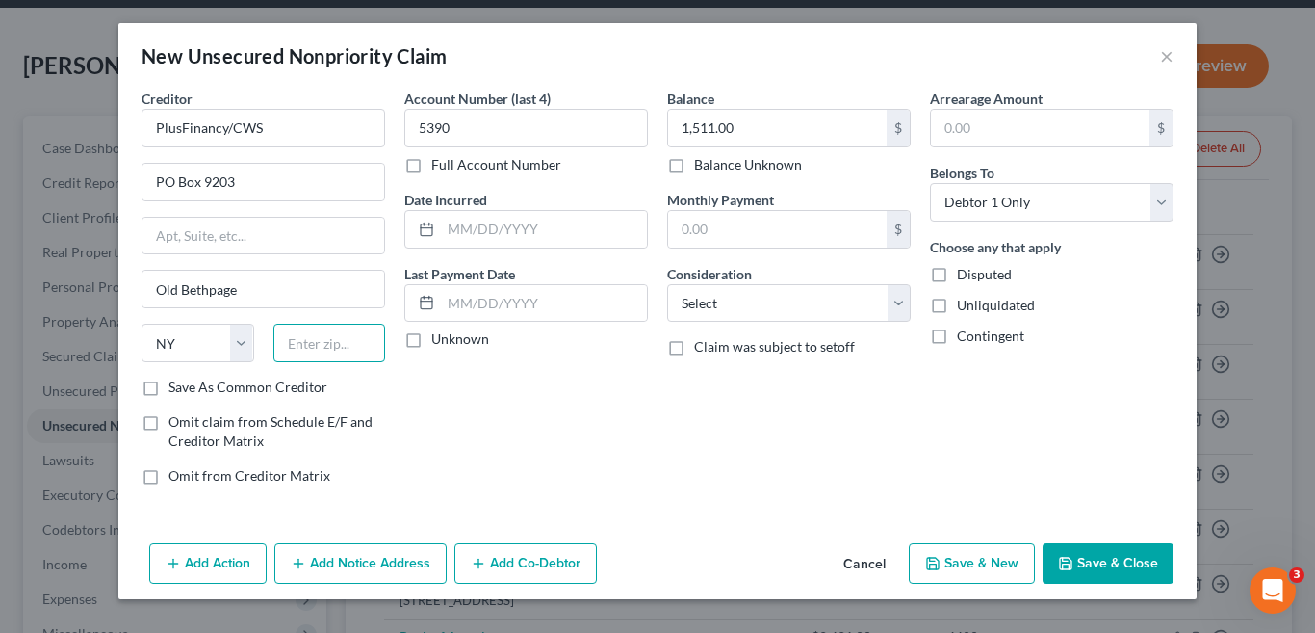
click at [317, 346] on input "text" at bounding box center [329, 342] width 113 height 39
type input "11804"
click at [734, 235] on input "text" at bounding box center [777, 229] width 219 height 37
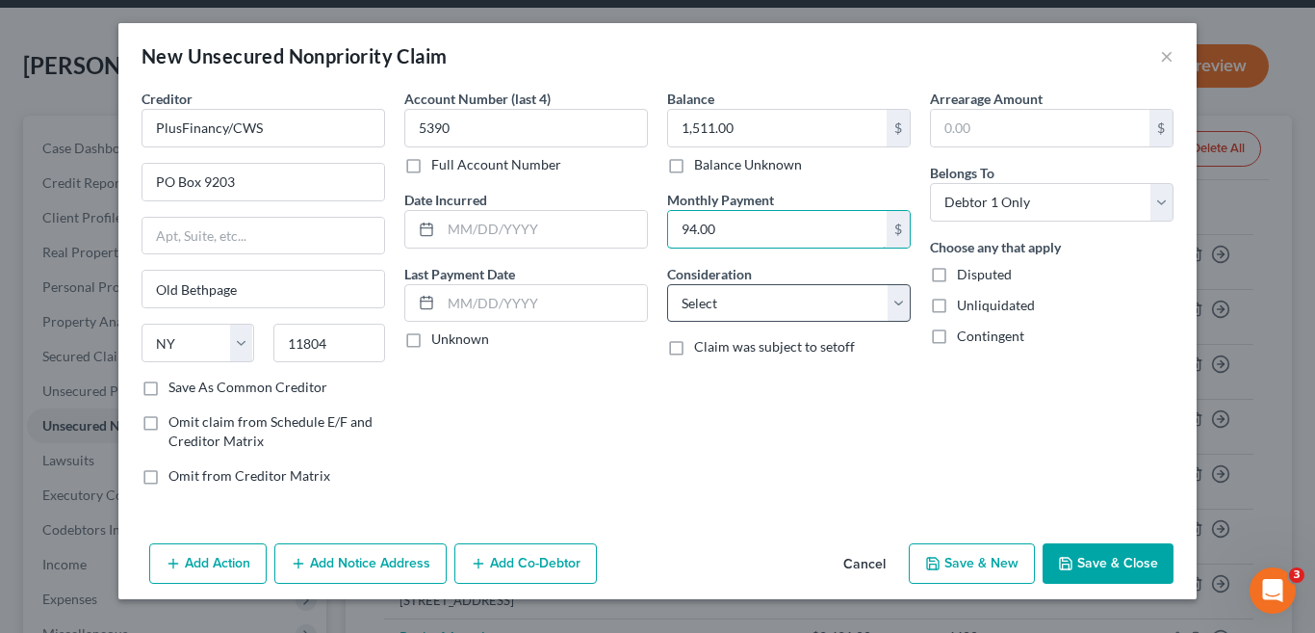
type input "94.00"
click at [895, 303] on select "Select Cable / Satellite Services Collection Agency Credit Card Debt Debt Couns…" at bounding box center [789, 303] width 244 height 39
select select "2"
click at [667, 284] on select "Select Cable / Satellite Services Collection Agency Credit Card Debt Debt Couns…" at bounding box center [789, 303] width 244 height 39
click at [1111, 564] on button "Save & Close" at bounding box center [1108, 563] width 131 height 40
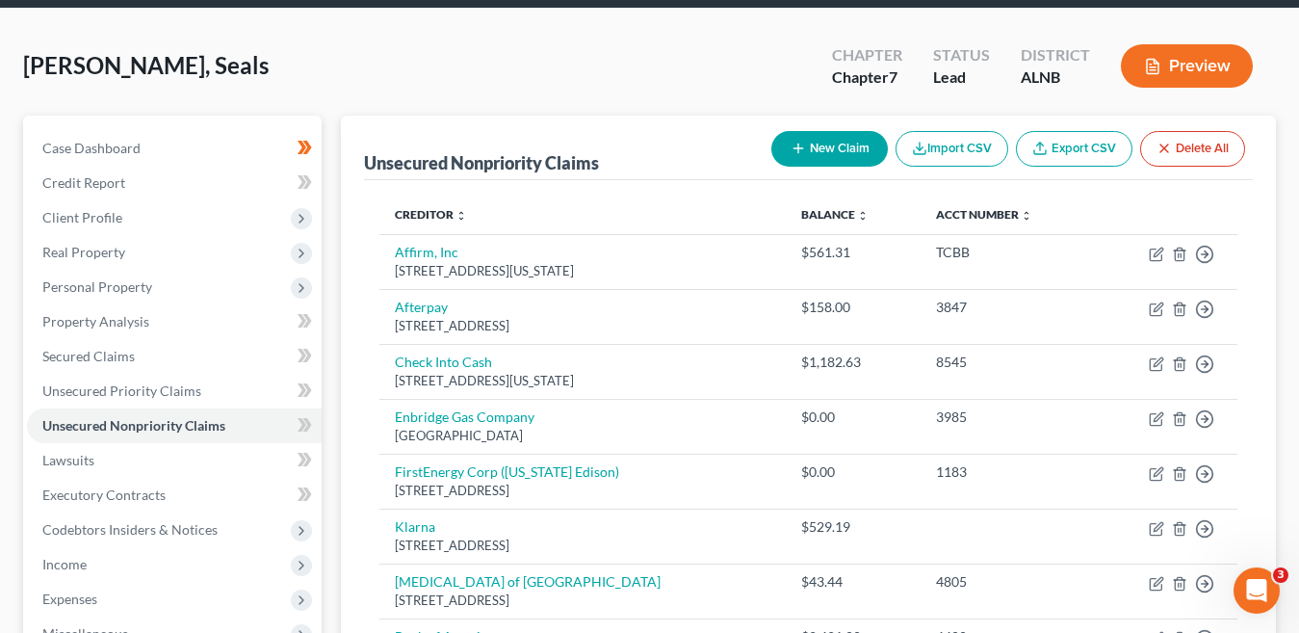
click at [835, 151] on button "New Claim" at bounding box center [829, 149] width 116 height 36
select select "0"
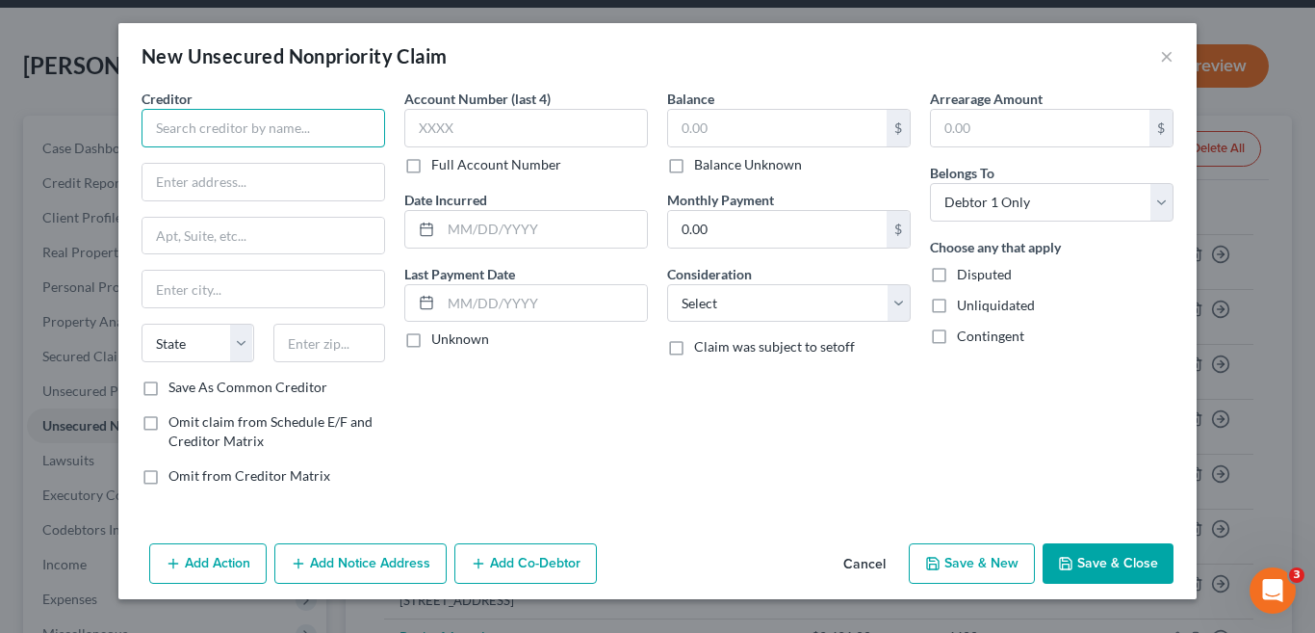
click at [286, 138] on input "text" at bounding box center [264, 128] width 244 height 39
drag, startPoint x: 297, startPoint y: 136, endPoint x: 308, endPoint y: 131, distance: 11.6
click at [298, 136] on input "Regional Acceptance" at bounding box center [264, 128] width 244 height 39
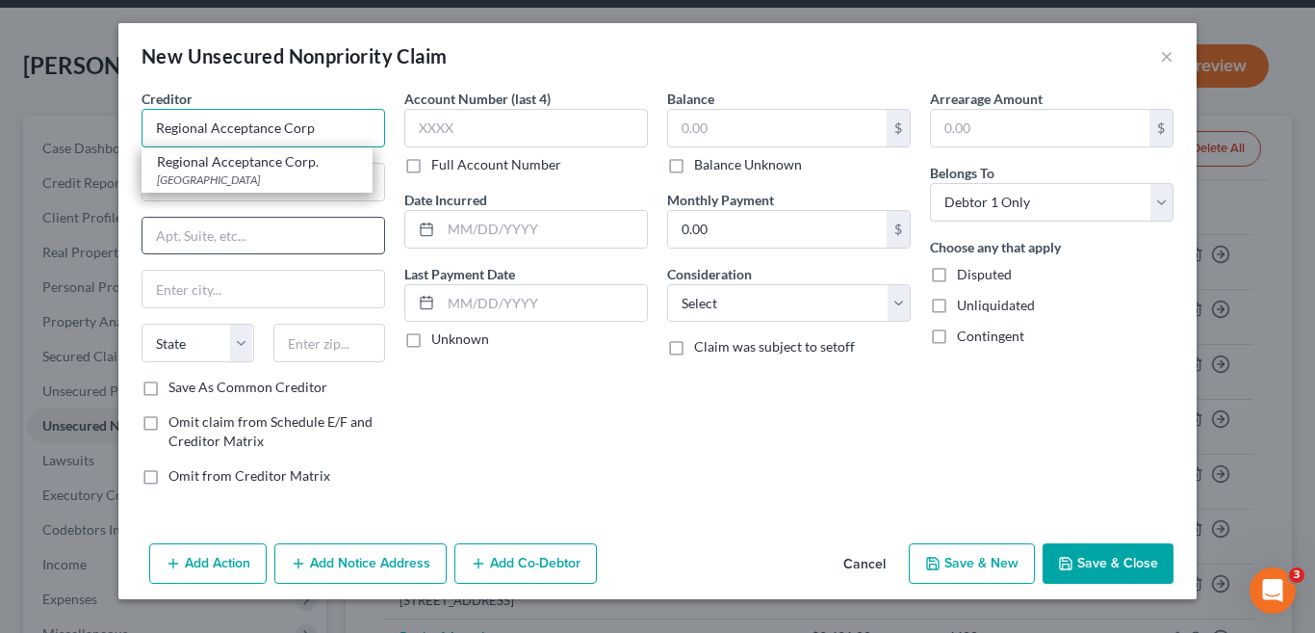
type input "Regional Acceptance Corp"
click at [203, 237] on input "text" at bounding box center [263, 236] width 242 height 37
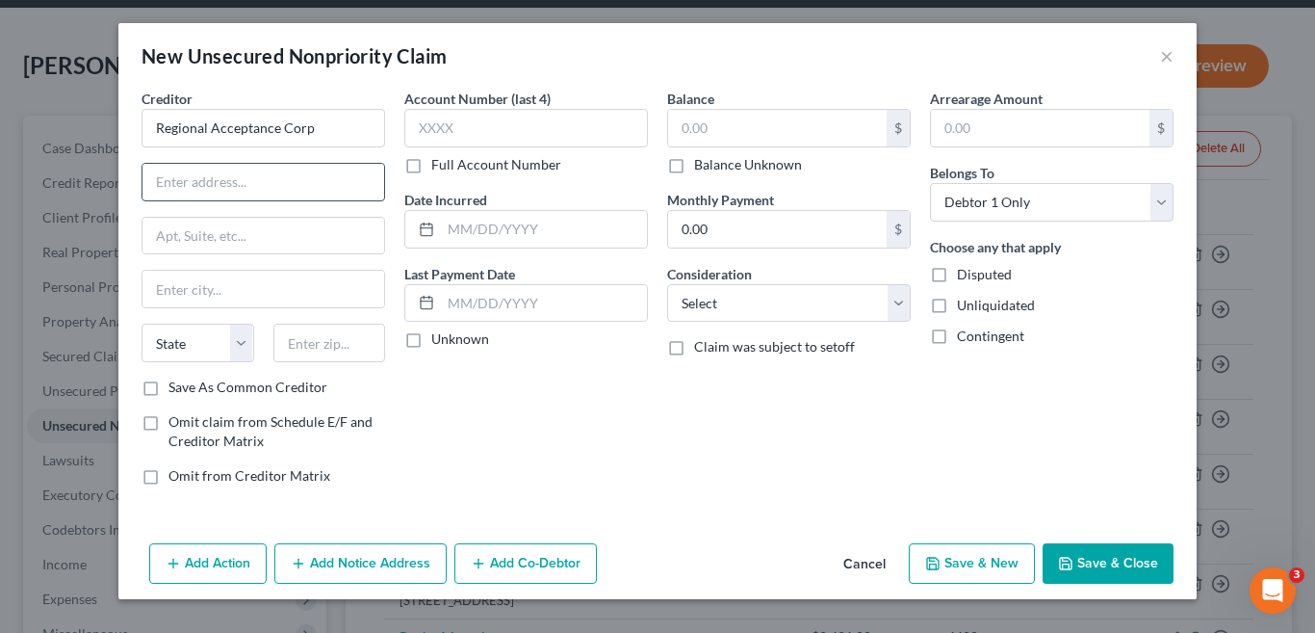
click at [226, 182] on input "text" at bounding box center [263, 182] width 242 height 37
type input "1424 E. Fire Tower Road"
click at [198, 293] on input "text" at bounding box center [263, 289] width 242 height 37
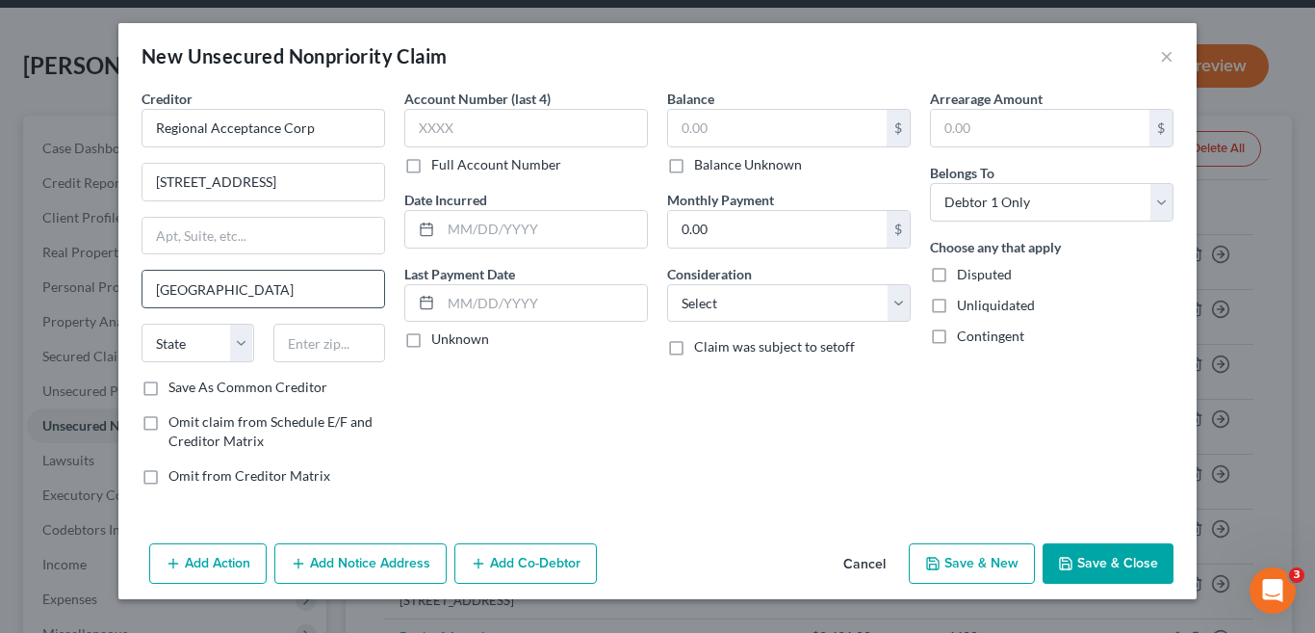
type input "Greenville"
click at [244, 339] on select "State AL AK AR AZ CA CO CT DE DC FL GA GU HI ID IL IN IA KS KY LA ME MD MA MI M…" at bounding box center [198, 342] width 113 height 39
select select "28"
click at [142, 323] on select "State AL AK AR AZ CA CO CT DE DC FL GA GU HI ID IL IN IA KS KY LA ME MD MA MI M…" at bounding box center [198, 342] width 113 height 39
click at [325, 343] on input "text" at bounding box center [329, 342] width 113 height 39
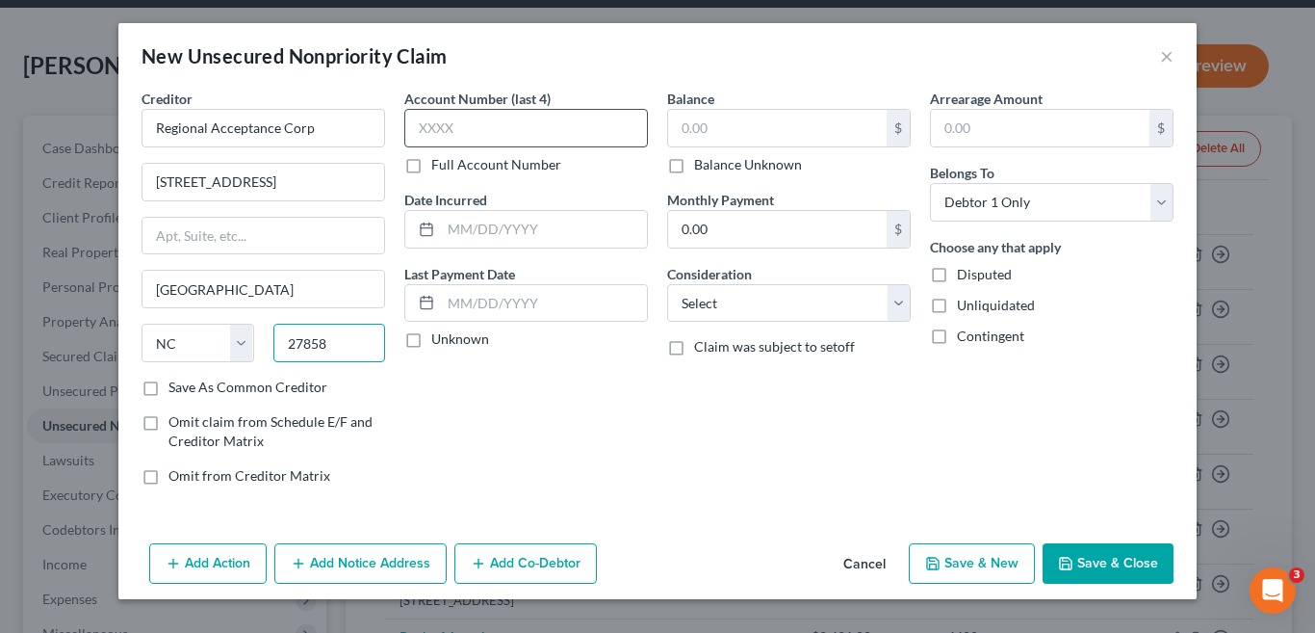
type input "27858"
click at [469, 130] on input "text" at bounding box center [526, 128] width 244 height 39
click at [465, 126] on input "text" at bounding box center [526, 128] width 244 height 39
type input "6786"
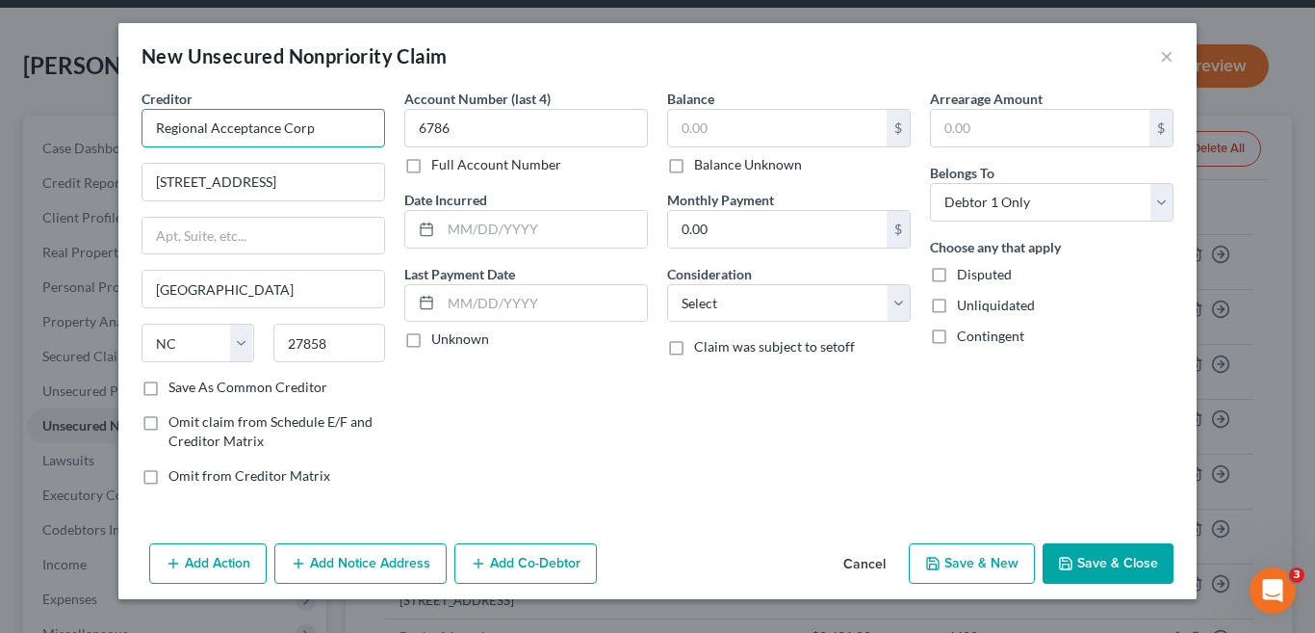
drag, startPoint x: 375, startPoint y: 139, endPoint x: 117, endPoint y: 132, distance: 257.1
click at [117, 132] on div "New Unsecured Nonpriority Claim × Creditor * Regional Acceptance Corp 1424 E. F…" at bounding box center [657, 316] width 1315 height 633
type input "SYNC/Belk Dual Card"
click at [462, 125] on input "6786" at bounding box center [526, 128] width 244 height 39
type input "6"
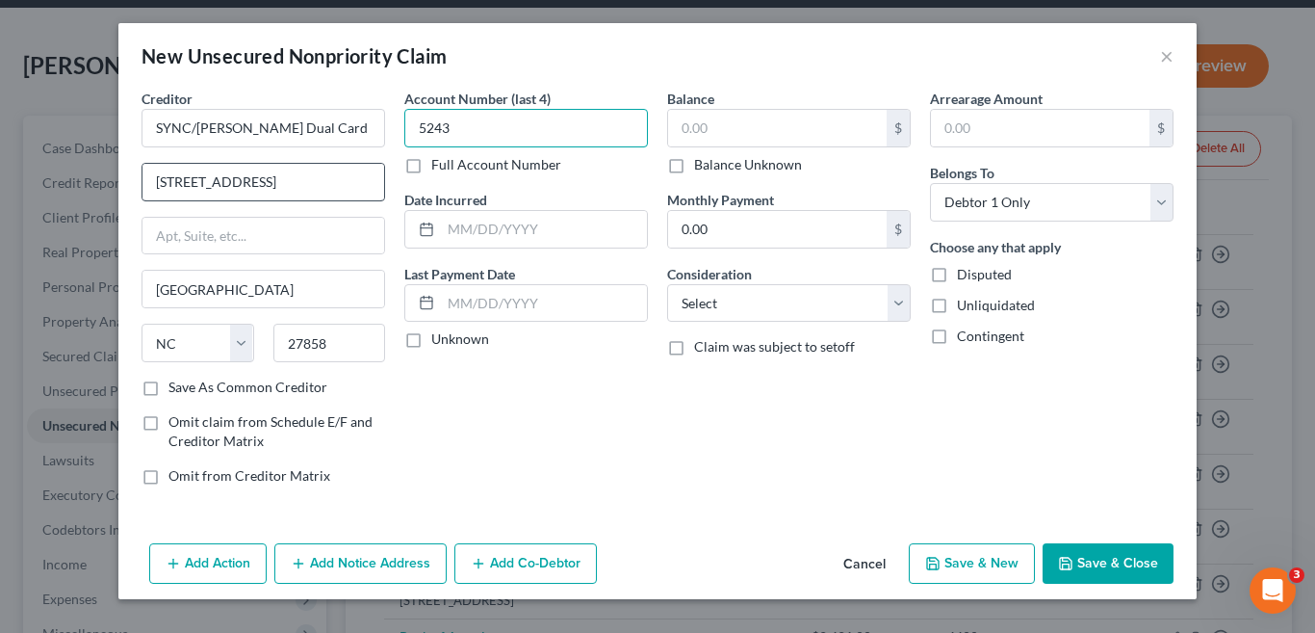
type input "5243"
drag, startPoint x: 310, startPoint y: 186, endPoint x: 119, endPoint y: 192, distance: 190.7
click at [119, 192] on div "Creditor * SYNC/Belk Dual Card 1424 E. Fire Tower Road Greenville State AL AK A…" at bounding box center [657, 312] width 1078 height 447
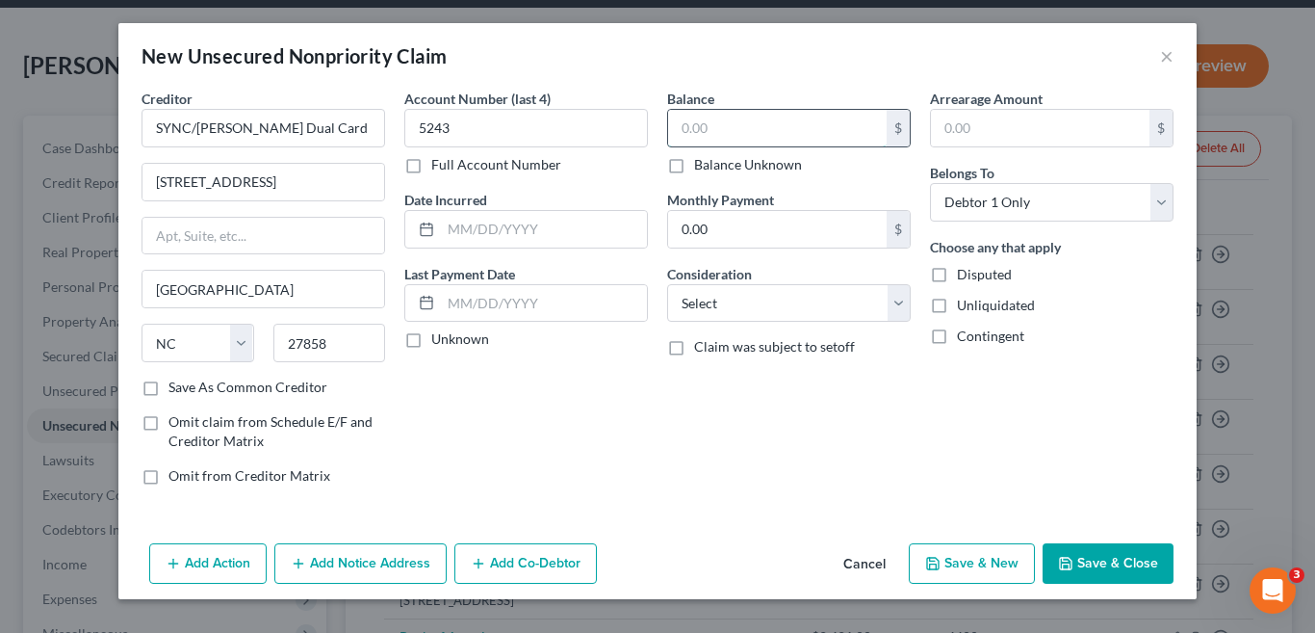
click at [775, 137] on input "text" at bounding box center [777, 128] width 219 height 37
type input "1,967"
click at [717, 232] on input "0.00" at bounding box center [777, 229] width 219 height 37
type input "108"
click at [901, 303] on select "Select Cable / Satellite Services Collection Agency Credit Card Debt Debt Couns…" at bounding box center [789, 303] width 244 height 39
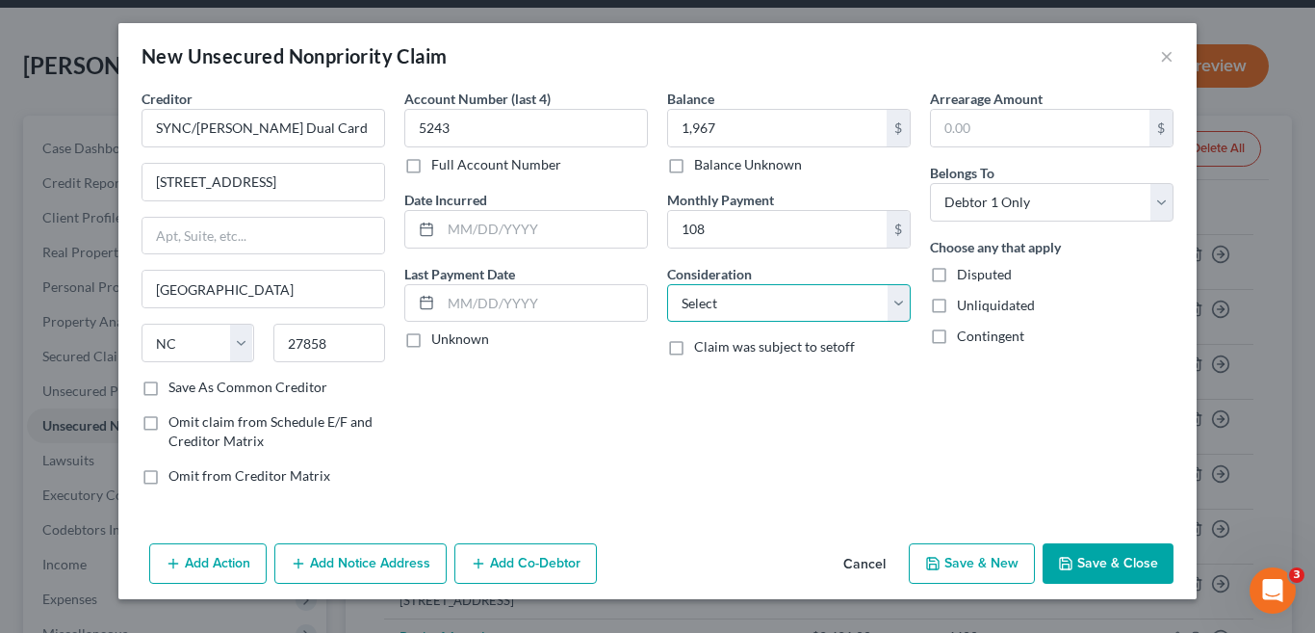
select select "2"
click at [667, 284] on select "Select Cable / Satellite Services Collection Agency Credit Card Debt Debt Couns…" at bounding box center [789, 303] width 244 height 39
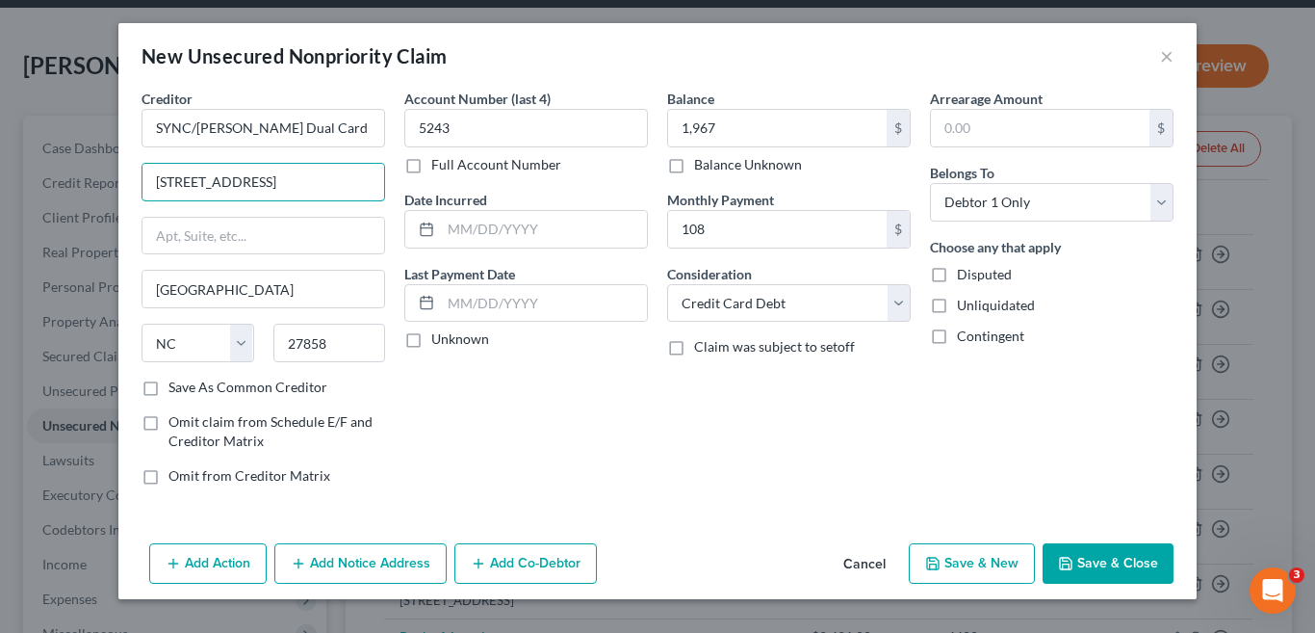
drag, startPoint x: 311, startPoint y: 183, endPoint x: 18, endPoint y: 168, distance: 293.1
click at [18, 168] on div "New Unsecured Nonpriority Claim × Creditor * SYNC/Belk Dual Card 1424 E. Fire T…" at bounding box center [657, 316] width 1315 height 633
type input "PO Box 965029"
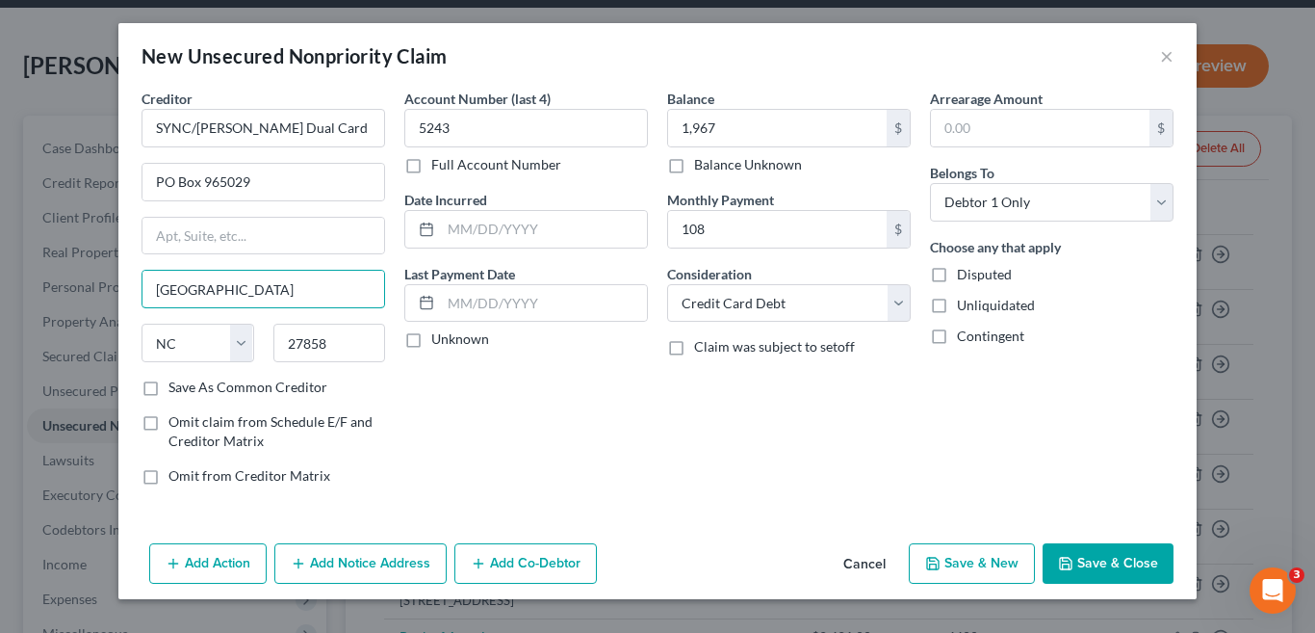
drag, startPoint x: 133, startPoint y: 288, endPoint x: 111, endPoint y: 287, distance: 22.2
click at [111, 287] on div "New Unsecured Nonpriority Claim × Creditor * SYNC/Belk Dual Card PO Box 965029 …" at bounding box center [657, 316] width 1315 height 633
type input "Orlando"
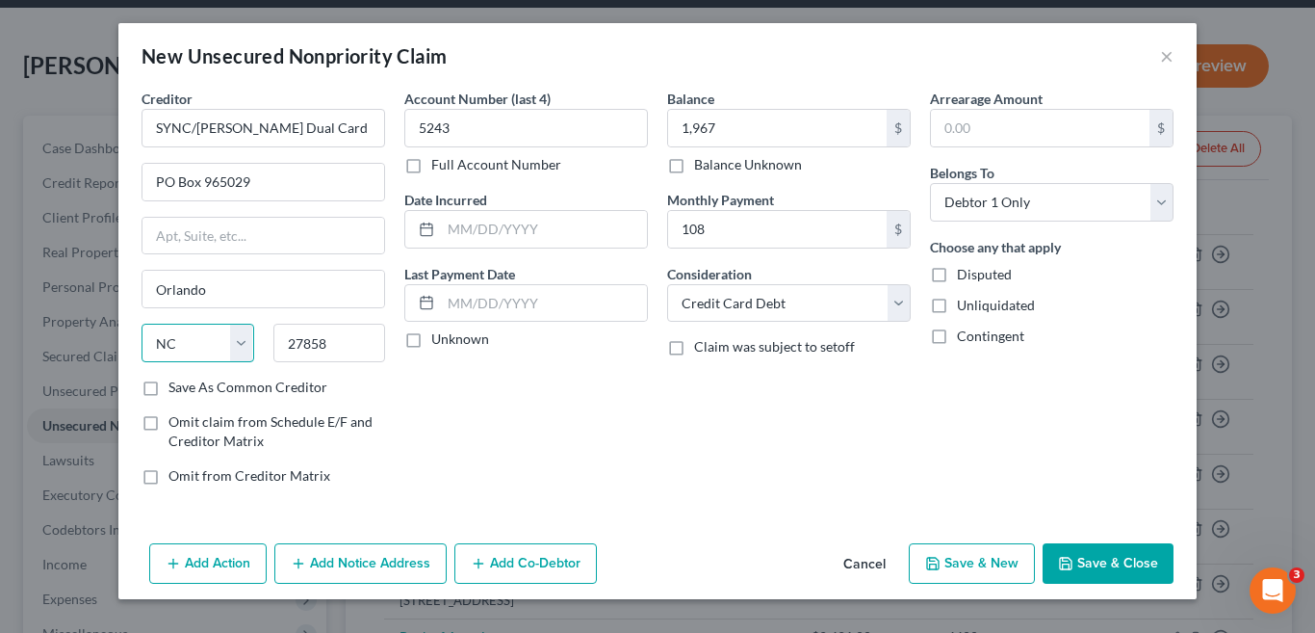
click at [244, 345] on select "State AL AK AR AZ CA CO CT DE DC FL GA GU HI ID IL IN IA KS KY LA ME MD MA MI M…" at bounding box center [198, 342] width 113 height 39
select select "9"
click at [142, 323] on select "State AL AK AR AZ CA CO CT DE DC FL GA GU HI ID IL IN IA KS KY LA ME MD MA MI M…" at bounding box center [198, 342] width 113 height 39
drag, startPoint x: 335, startPoint y: 343, endPoint x: 257, endPoint y: 342, distance: 78.0
click at [257, 342] on div "State AL AK AR AZ CA CO CT DE DC FL GA GU HI ID IL IN IA KS KY LA ME MD MA MI M…" at bounding box center [263, 350] width 263 height 54
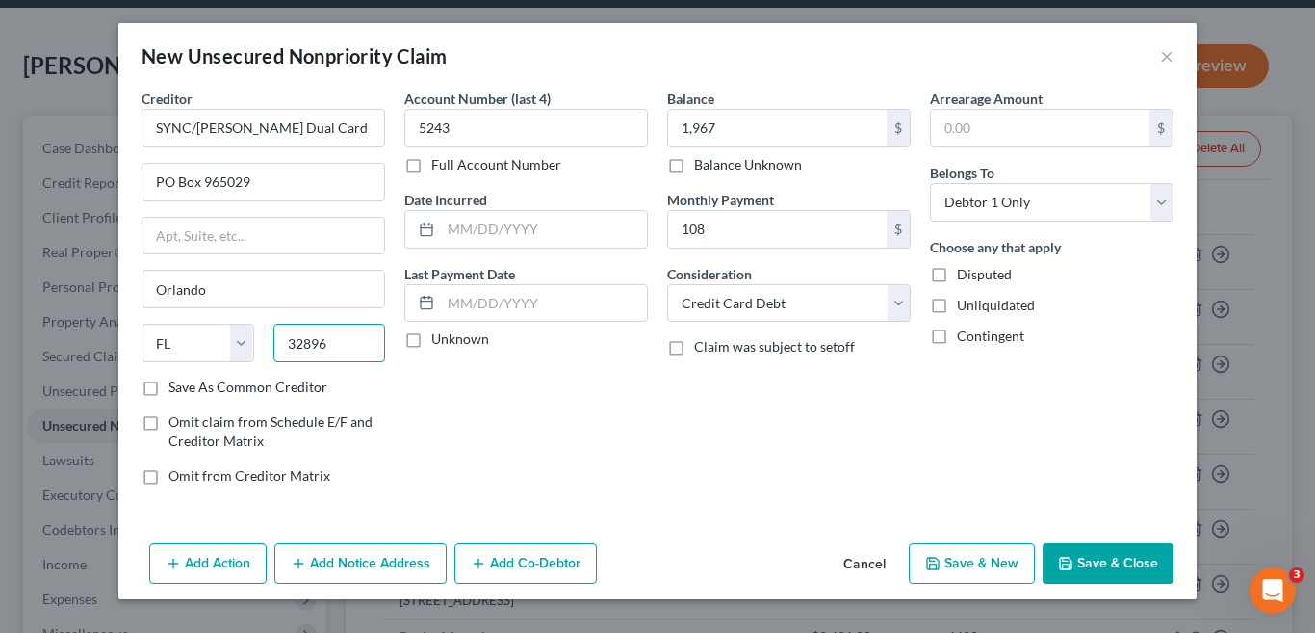
type input "32896"
click at [677, 454] on div "Balance 1,967.00 $ Balance Unknown Balance Undetermined 1,967 $ Balance Unknown…" at bounding box center [789, 295] width 263 height 412
drag, startPoint x: 1105, startPoint y: 566, endPoint x: 1169, endPoint y: 496, distance: 94.7
click at [1105, 566] on button "Save & Close" at bounding box center [1108, 563] width 131 height 40
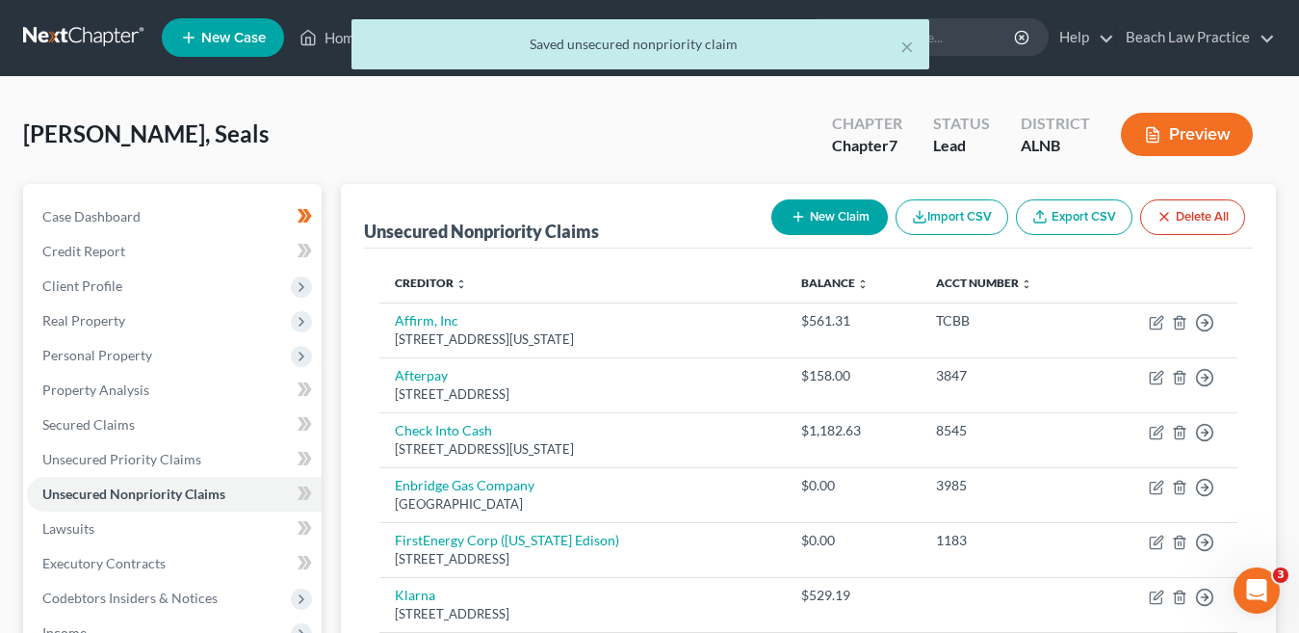
scroll to position [0, 0]
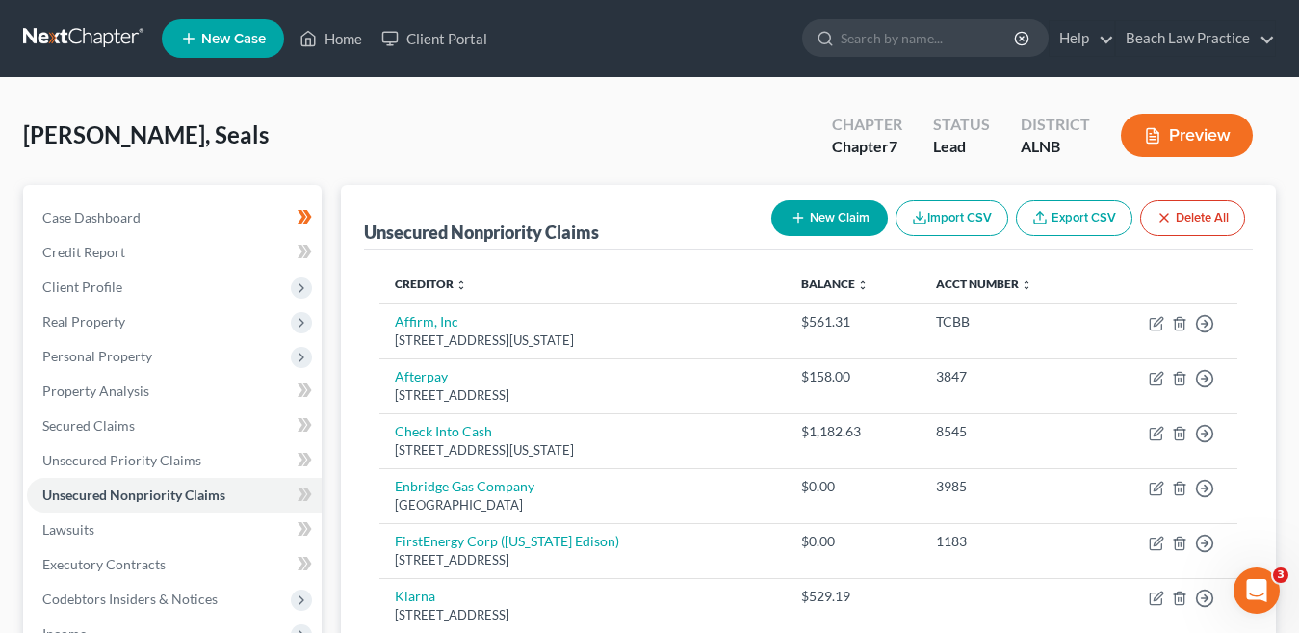
drag, startPoint x: 574, startPoint y: 121, endPoint x: 535, endPoint y: 146, distance: 45.9
click at [574, 121] on div "Brandy, Seals Upgraded Chapter Chapter 7 Status Lead District ALNB Preview" at bounding box center [649, 143] width 1253 height 84
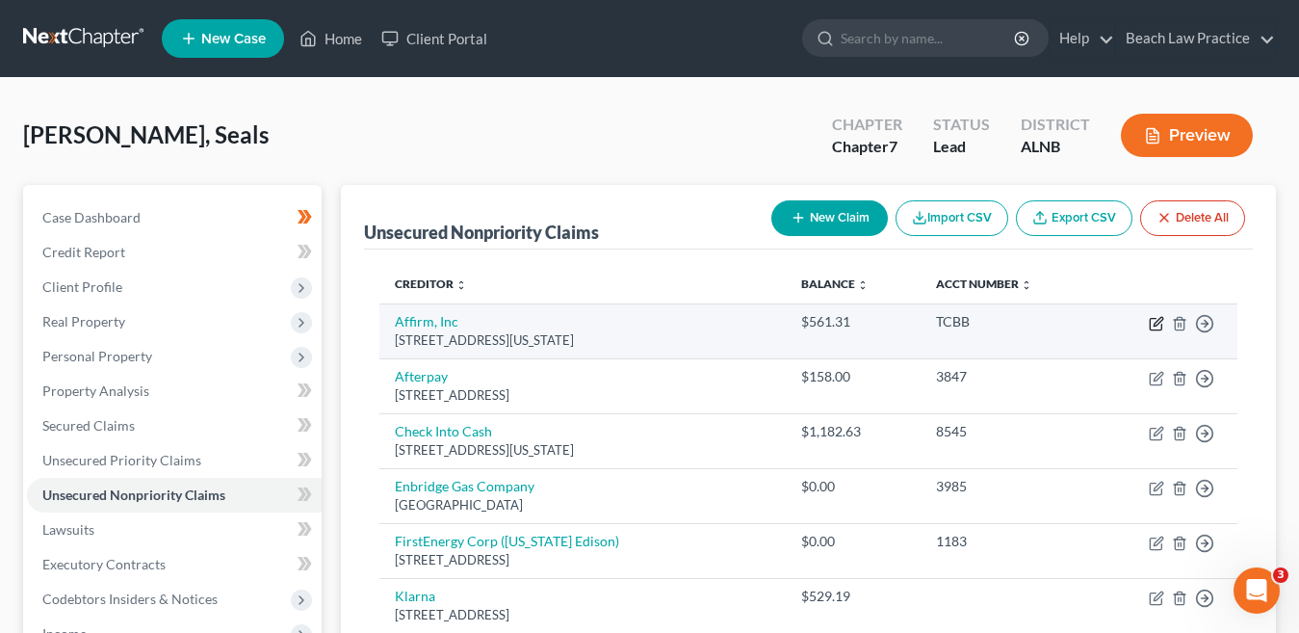
click at [1157, 320] on icon "button" at bounding box center [1157, 321] width 9 height 9
select select "4"
select select "0"
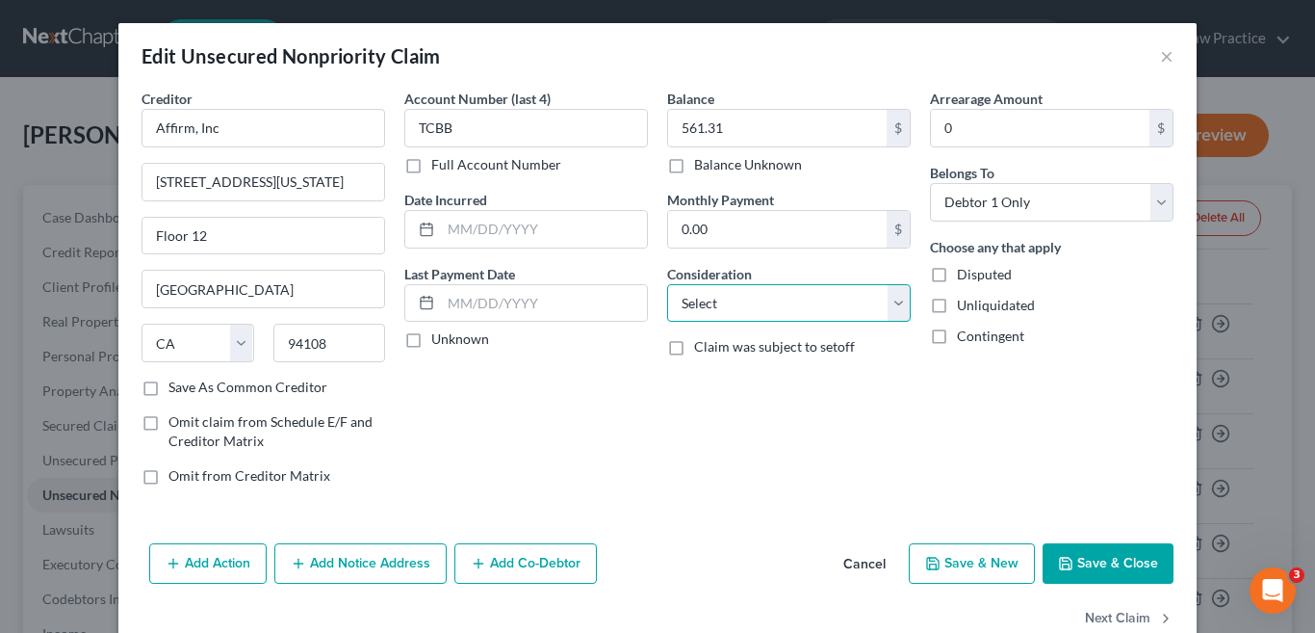
click at [894, 303] on select "Select Cable / Satellite Services Collection Agency Credit Card Debt Debt Couns…" at bounding box center [789, 303] width 244 height 39
select select "14"
click at [667, 284] on select "Select Cable / Satellite Services Collection Agency Credit Card Debt Debt Couns…" at bounding box center [789, 303] width 244 height 39
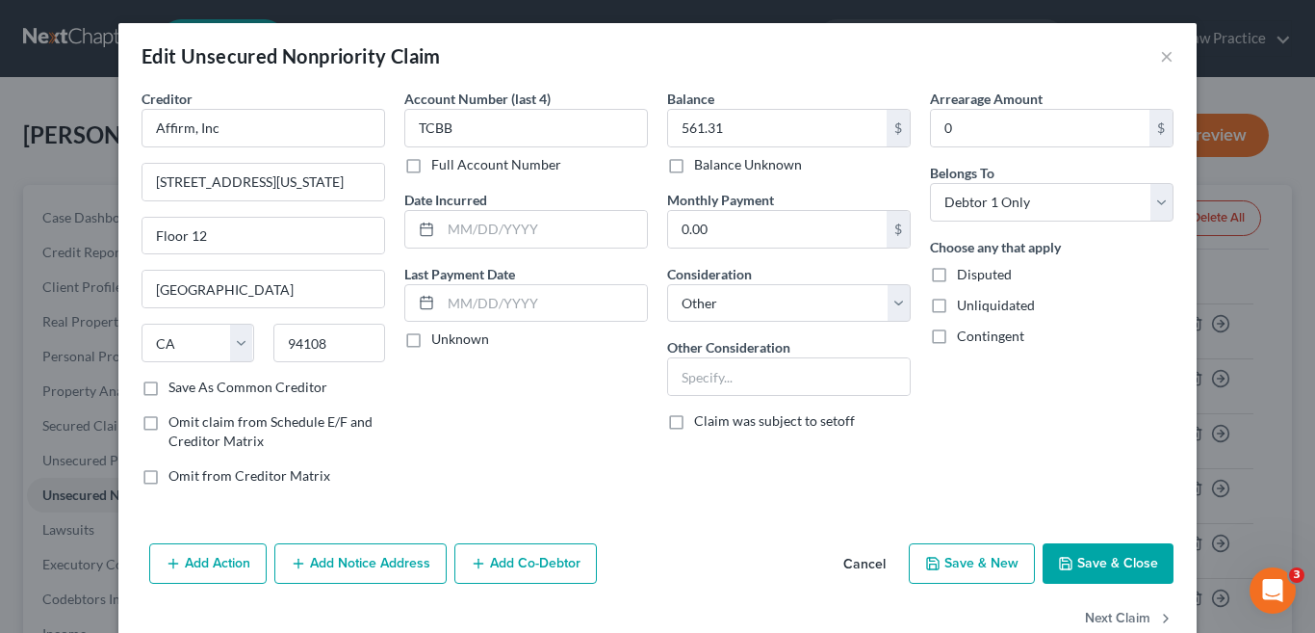
click at [949, 561] on button "Save & New" at bounding box center [972, 563] width 126 height 40
select select "0"
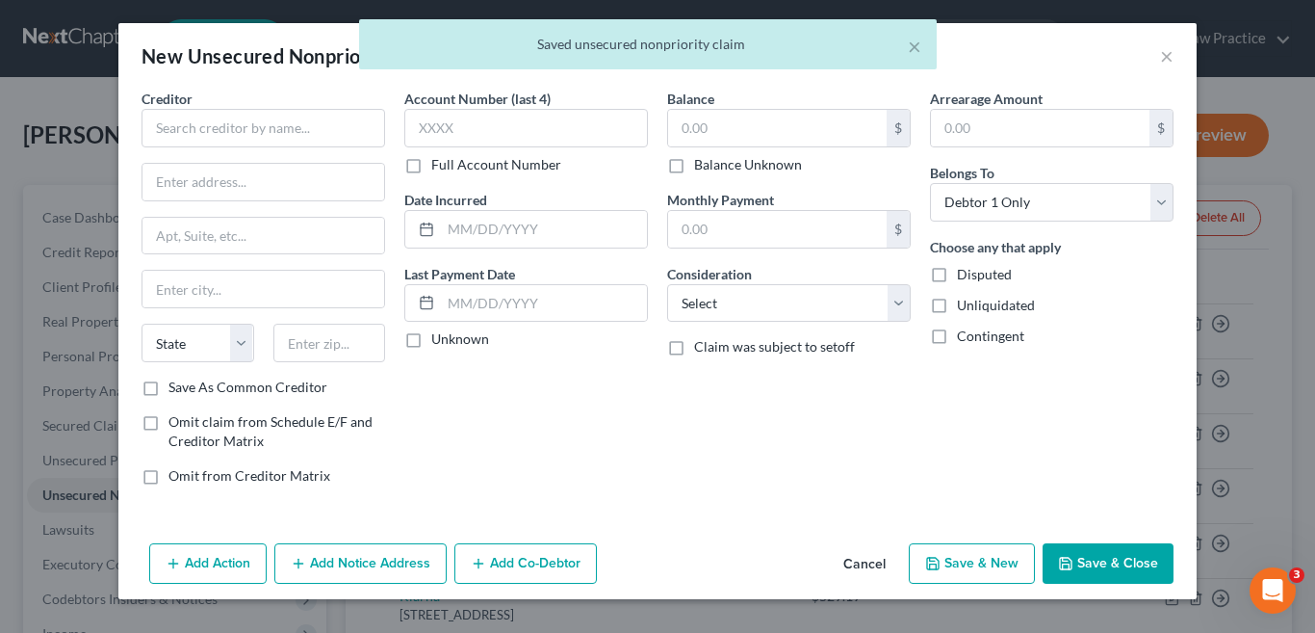
click at [870, 564] on button "Cancel" at bounding box center [864, 564] width 73 height 39
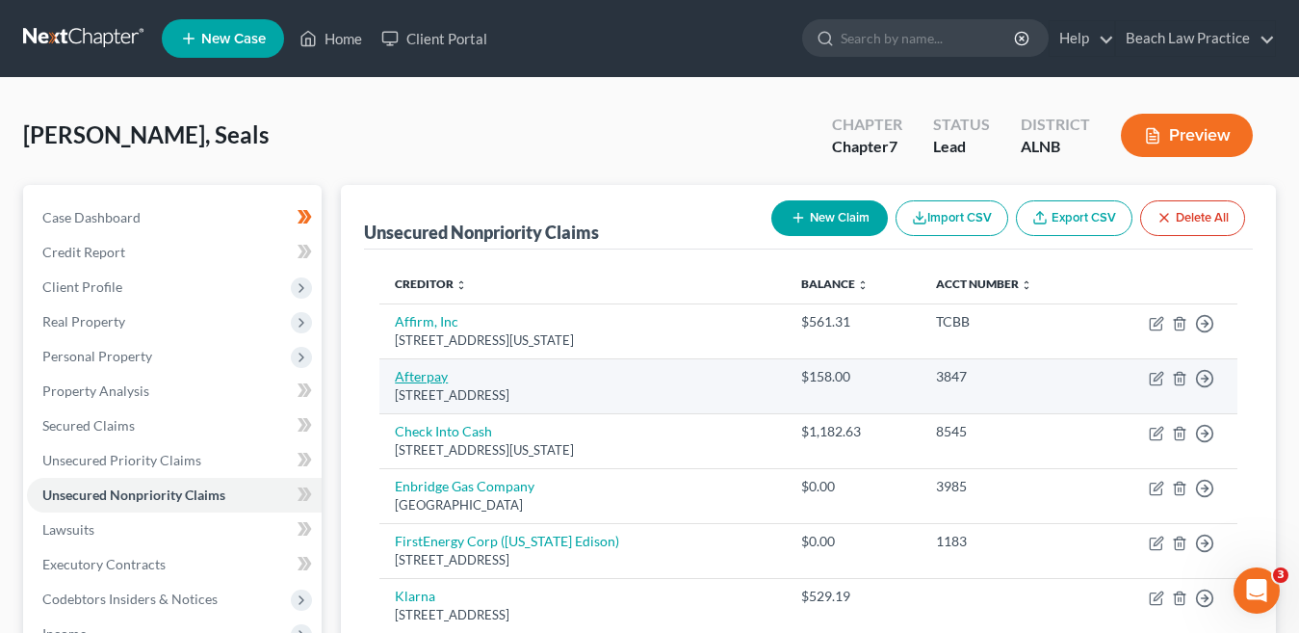
click at [429, 383] on link "Afterpay" at bounding box center [421, 376] width 53 height 16
select select "4"
select select "0"
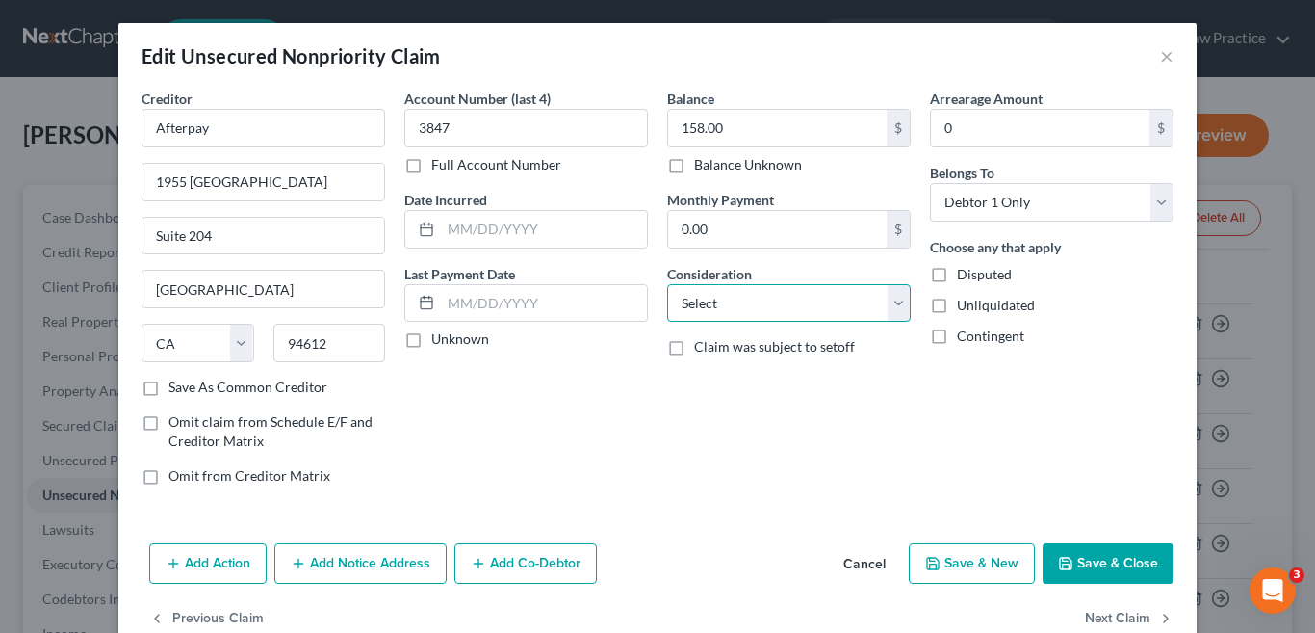
click at [886, 304] on select "Select Cable / Satellite Services Collection Agency Credit Card Debt Debt Couns…" at bounding box center [789, 303] width 244 height 39
select select "14"
click at [667, 284] on select "Select Cable / Satellite Services Collection Agency Credit Card Debt Debt Couns…" at bounding box center [789, 303] width 244 height 39
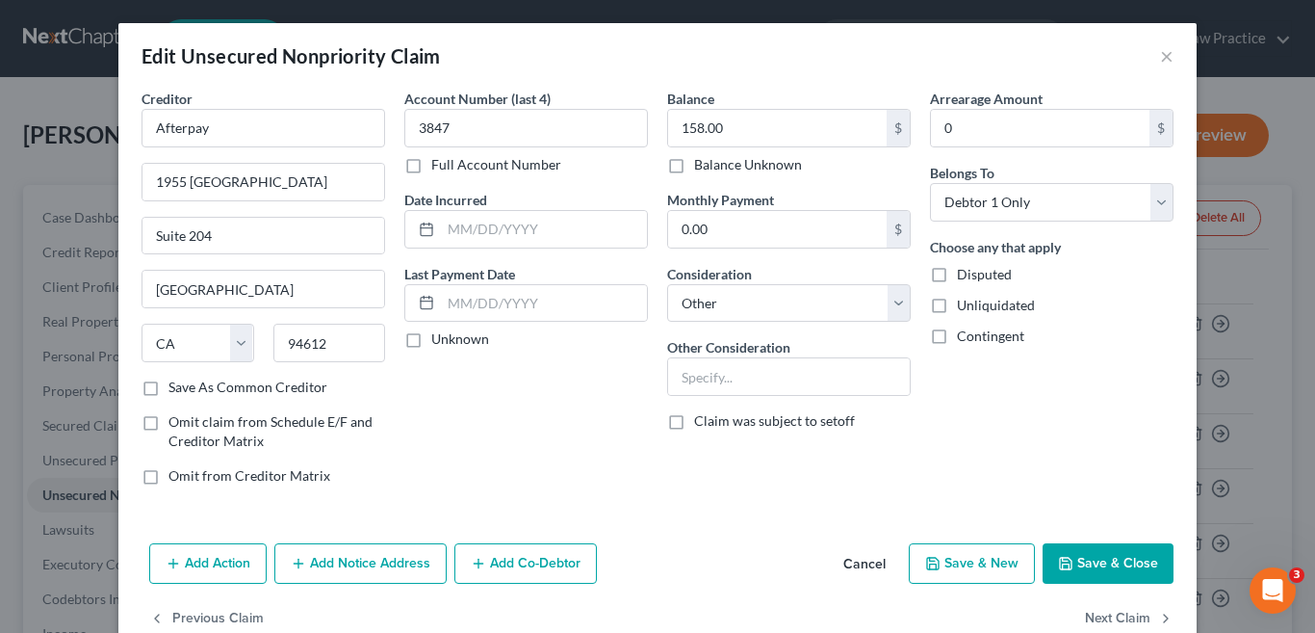
click at [1116, 565] on button "Save & Close" at bounding box center [1108, 563] width 131 height 40
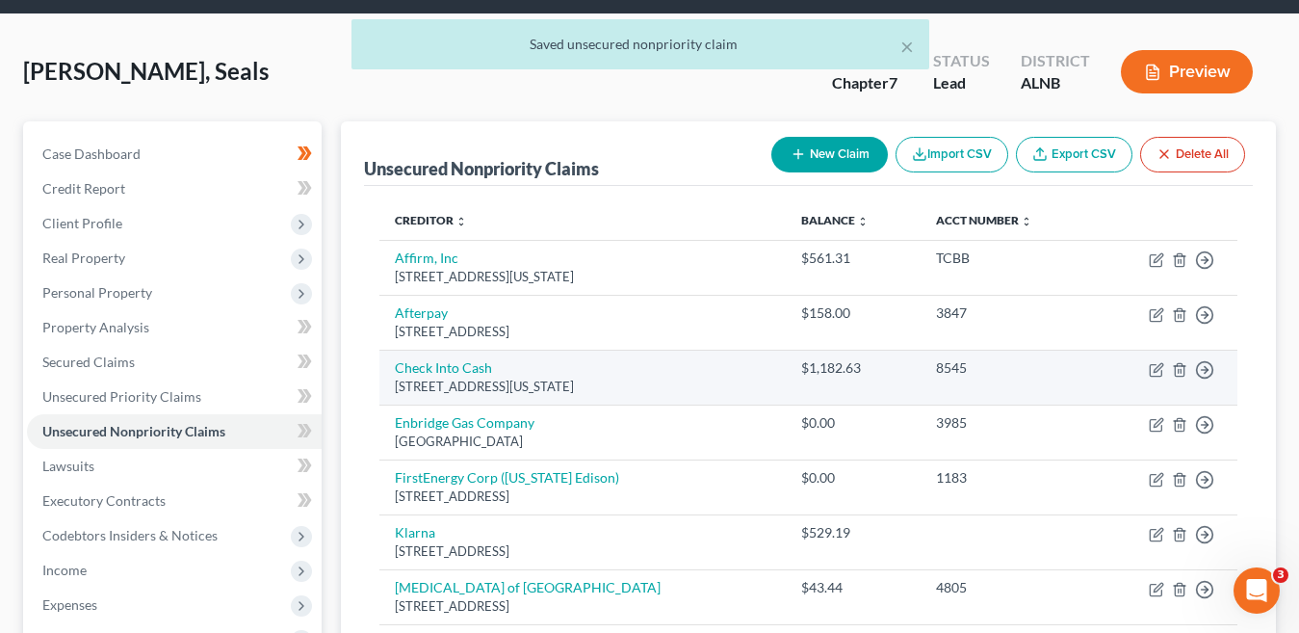
scroll to position [193, 0]
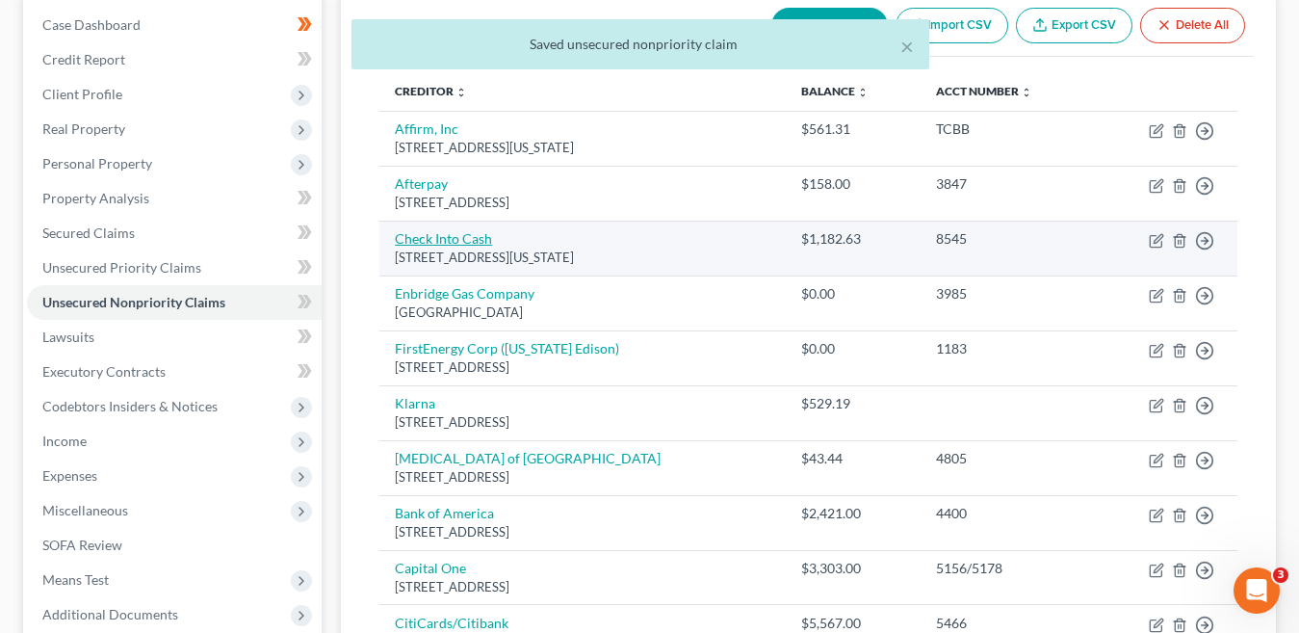
click at [467, 242] on link "Check Into Cash" at bounding box center [443, 238] width 97 height 16
select select "35"
select select "0"
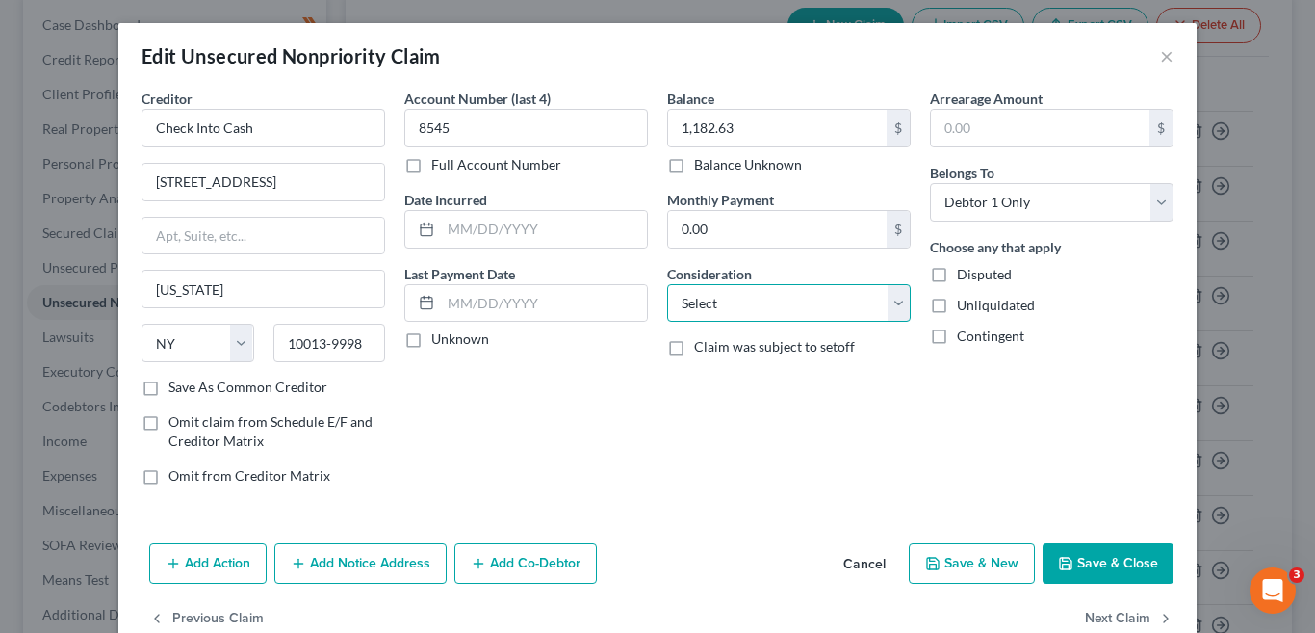
click at [886, 303] on select "Select Cable / Satellite Services Collection Agency Credit Card Debt Debt Couns…" at bounding box center [789, 303] width 244 height 39
select select "14"
click at [667, 284] on select "Select Cable / Satellite Services Collection Agency Credit Card Debt Debt Couns…" at bounding box center [789, 303] width 244 height 39
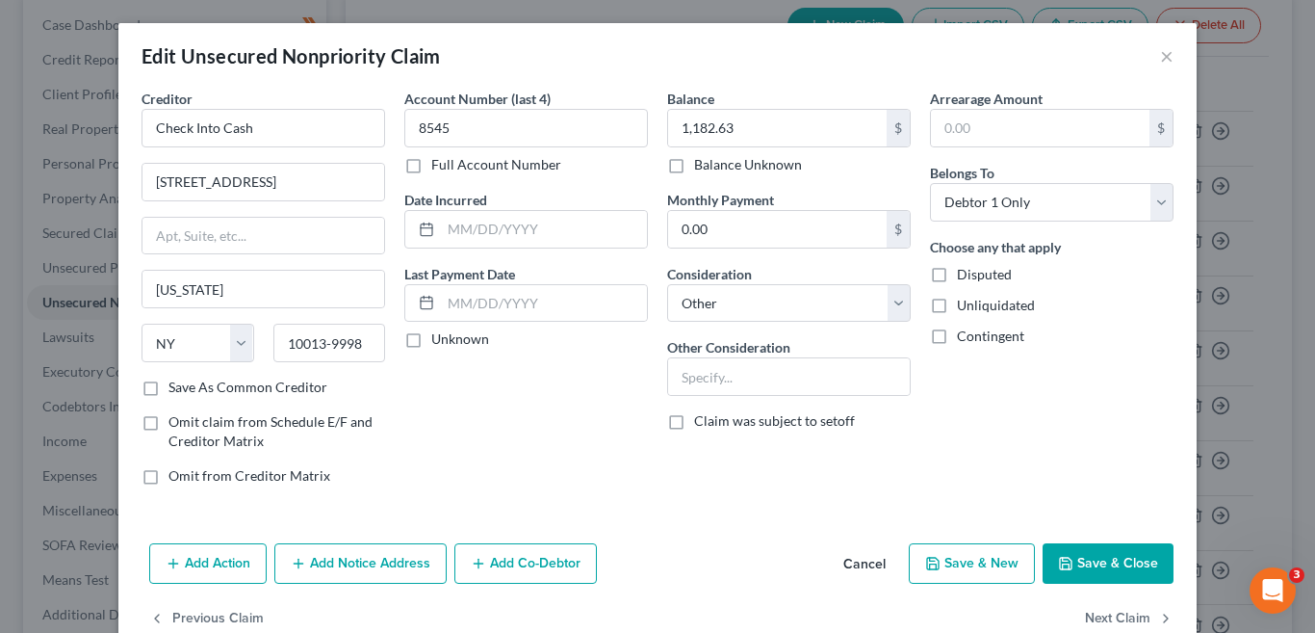
click at [1096, 564] on button "Save & Close" at bounding box center [1108, 563] width 131 height 40
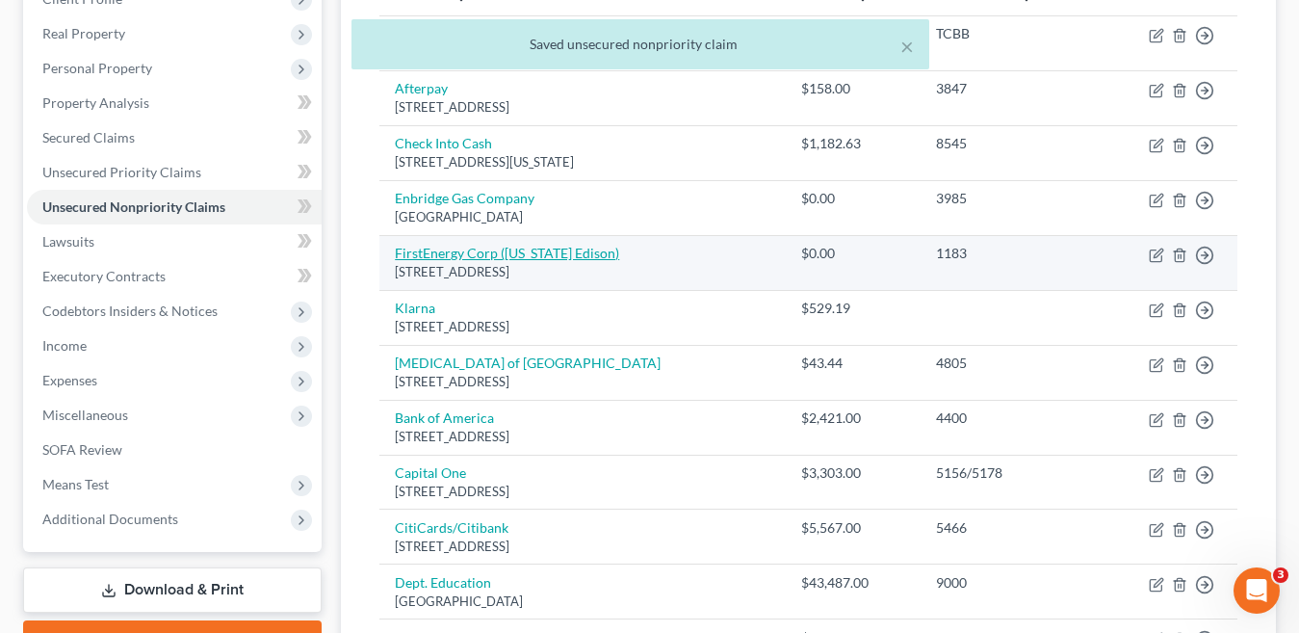
scroll to position [289, 0]
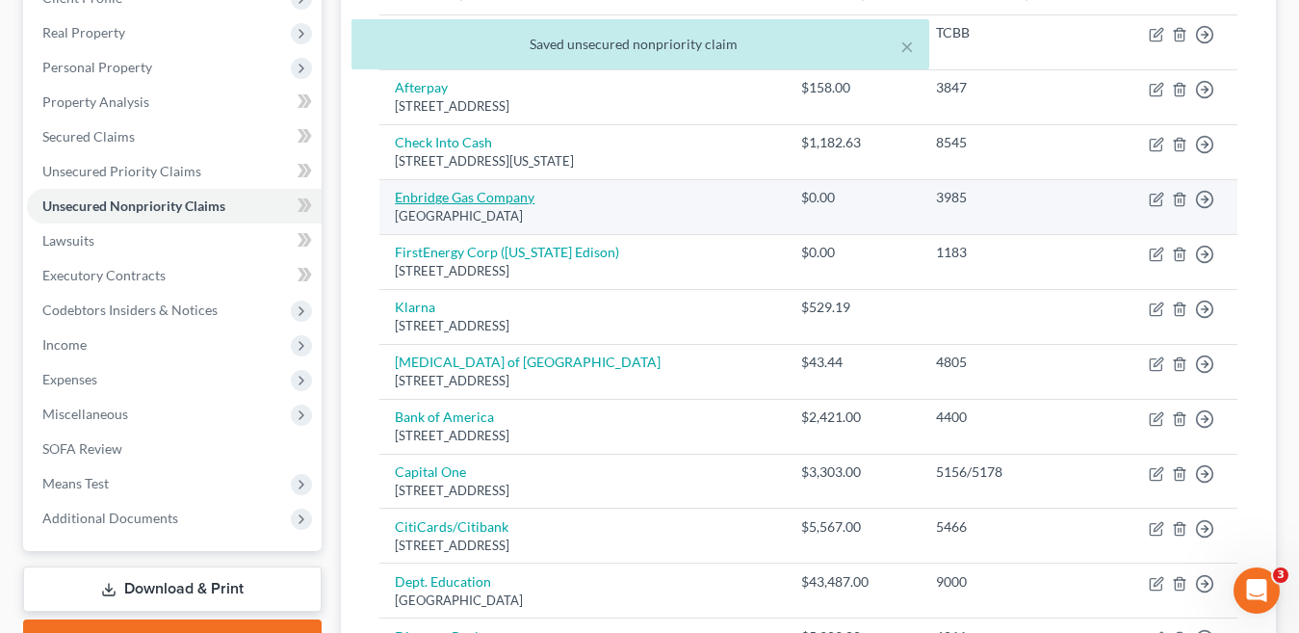
click at [484, 194] on link "Enbridge Gas Company" at bounding box center [465, 197] width 140 height 16
select select "48"
select select "0"
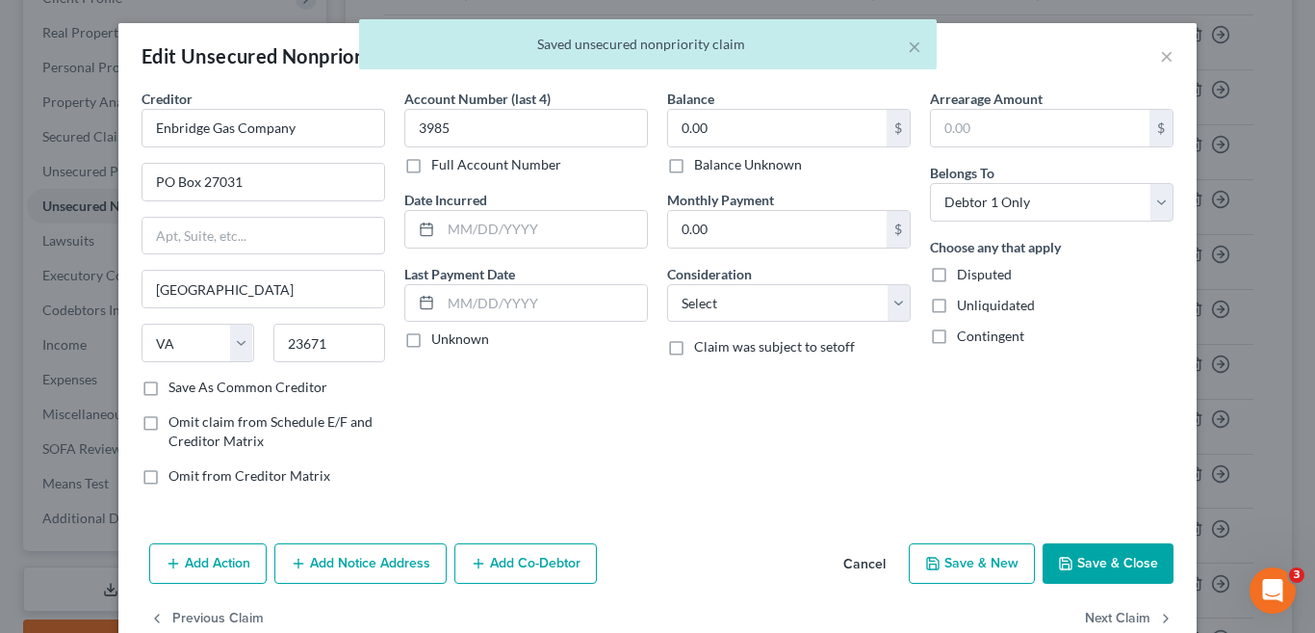
click at [694, 168] on label "Balance Unknown" at bounding box center [748, 164] width 108 height 19
click at [702, 168] on input "Balance Unknown" at bounding box center [708, 161] width 13 height 13
checkbox input "true"
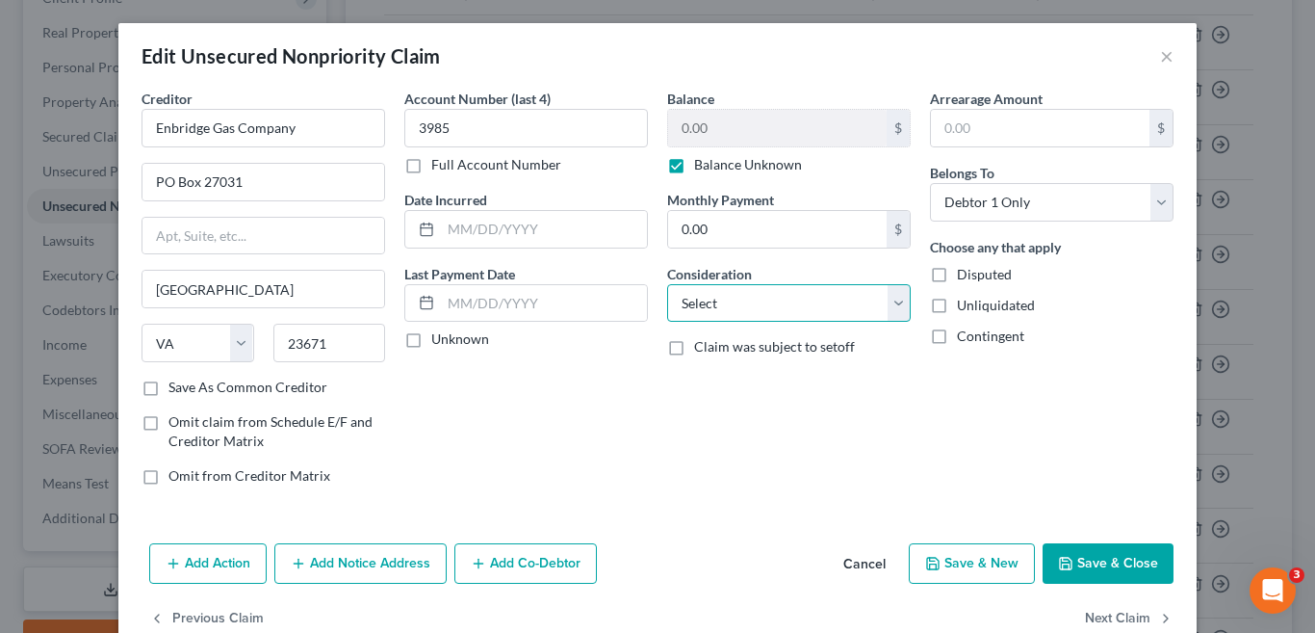
click at [891, 303] on select "Select Cable / Satellite Services Collection Agency Credit Card Debt Debt Couns…" at bounding box center [789, 303] width 244 height 39
select select "20"
click at [667, 284] on select "Select Cable / Satellite Services Collection Agency Credit Card Debt Debt Couns…" at bounding box center [789, 303] width 244 height 39
click at [1101, 571] on button "Save & Close" at bounding box center [1108, 563] width 131 height 40
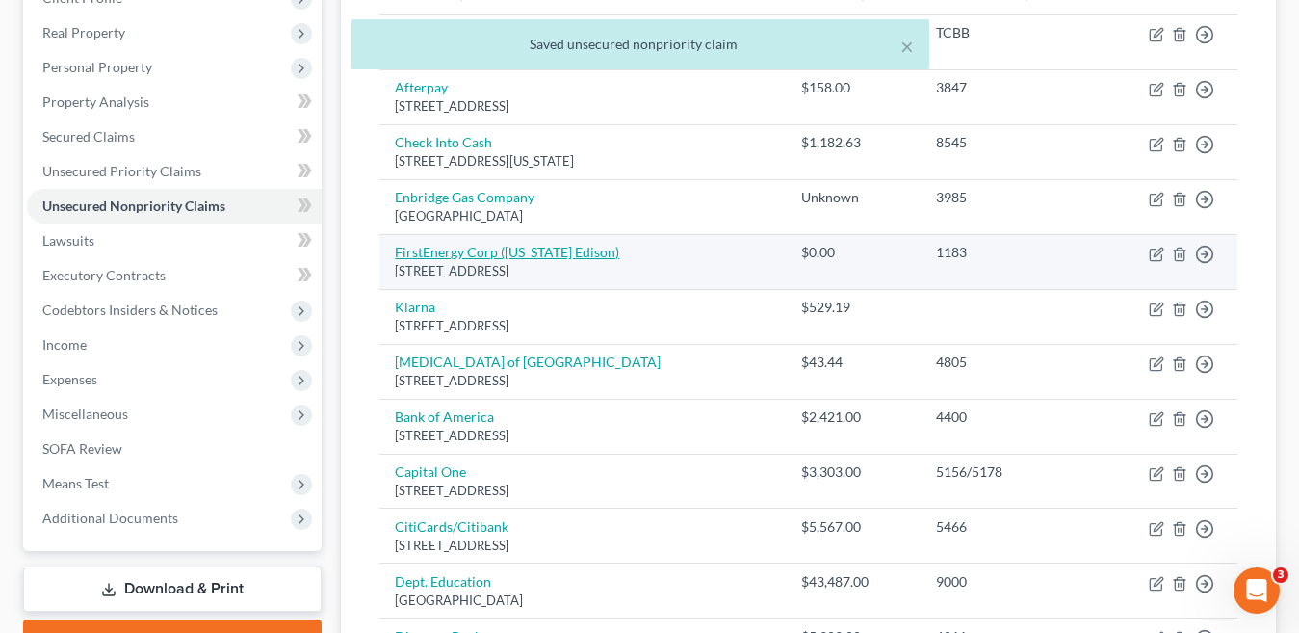
click at [560, 254] on link "FirstEnergy Corp (Ohio Edison)" at bounding box center [507, 252] width 224 height 16
select select "36"
select select "0"
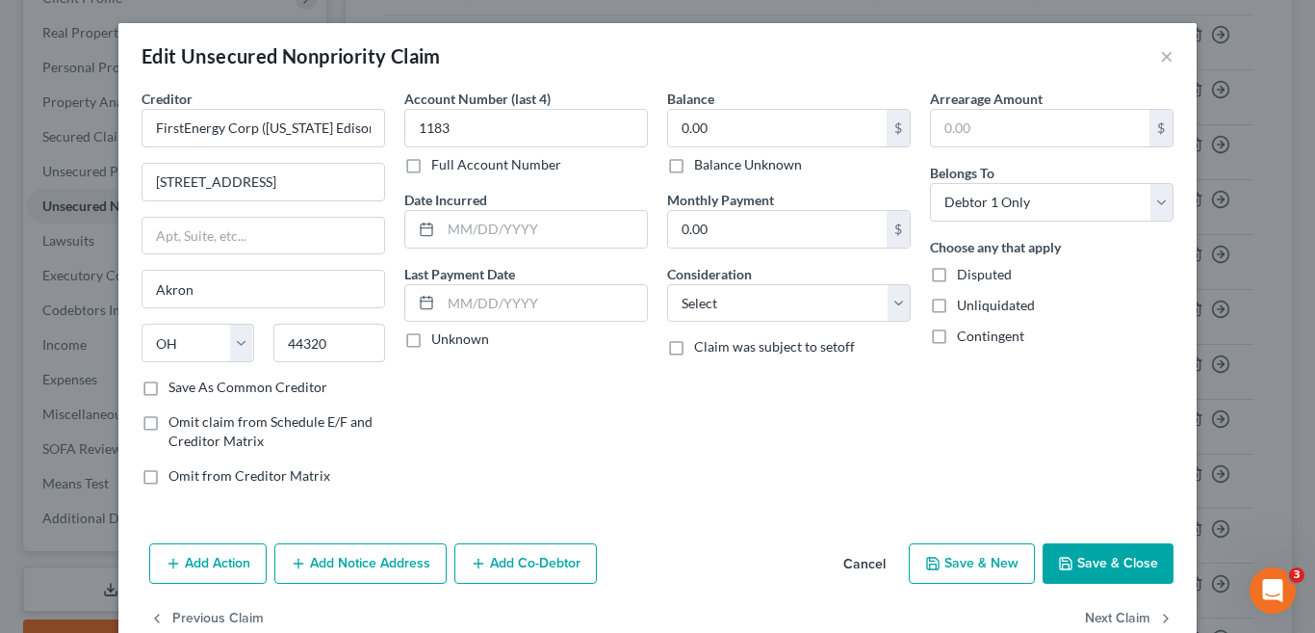
click at [694, 168] on label "Balance Unknown" at bounding box center [748, 164] width 108 height 19
click at [702, 168] on input "Balance Unknown" at bounding box center [708, 161] width 13 height 13
checkbox input "true"
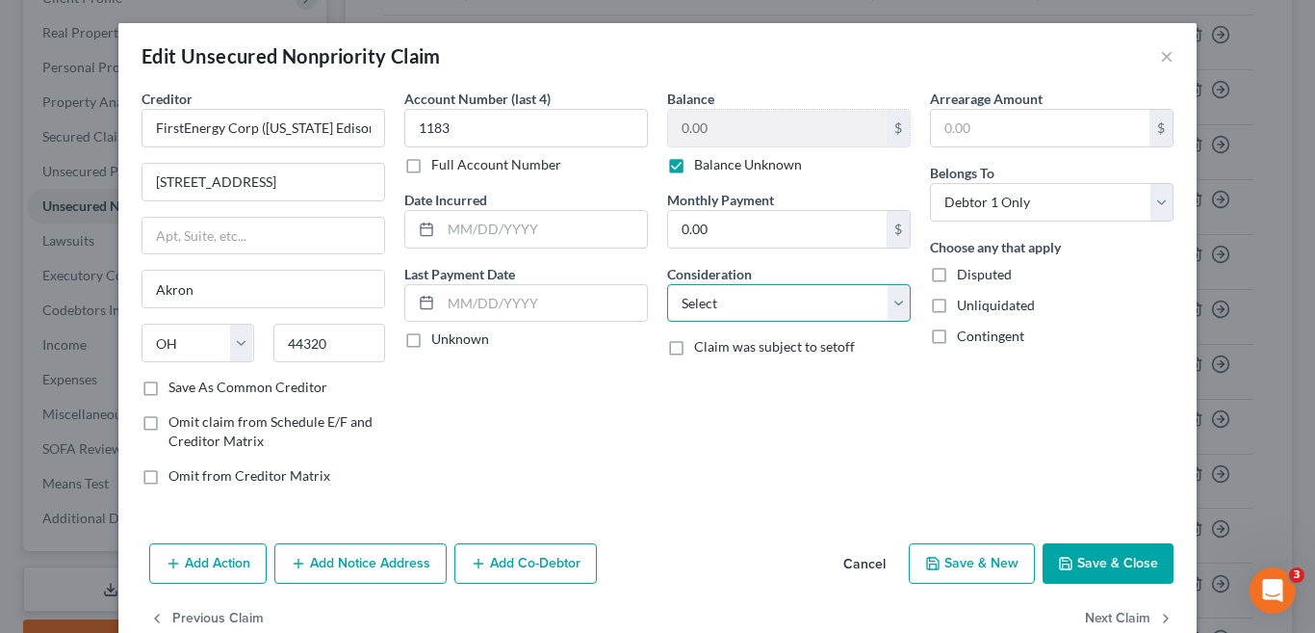
click at [892, 311] on select "Select Cable / Satellite Services Collection Agency Credit Card Debt Debt Couns…" at bounding box center [789, 303] width 244 height 39
select select "20"
click at [667, 284] on select "Select Cable / Satellite Services Collection Agency Credit Card Debt Debt Couns…" at bounding box center [789, 303] width 244 height 39
click at [1102, 568] on button "Save & Close" at bounding box center [1108, 563] width 131 height 40
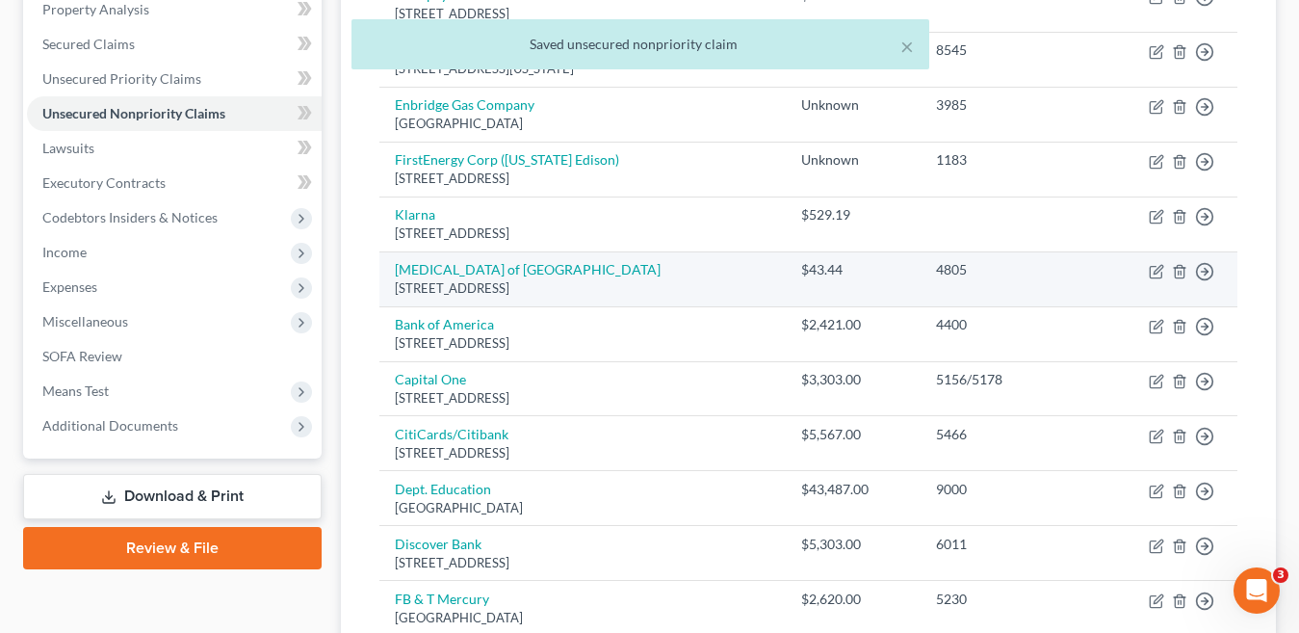
scroll to position [385, 0]
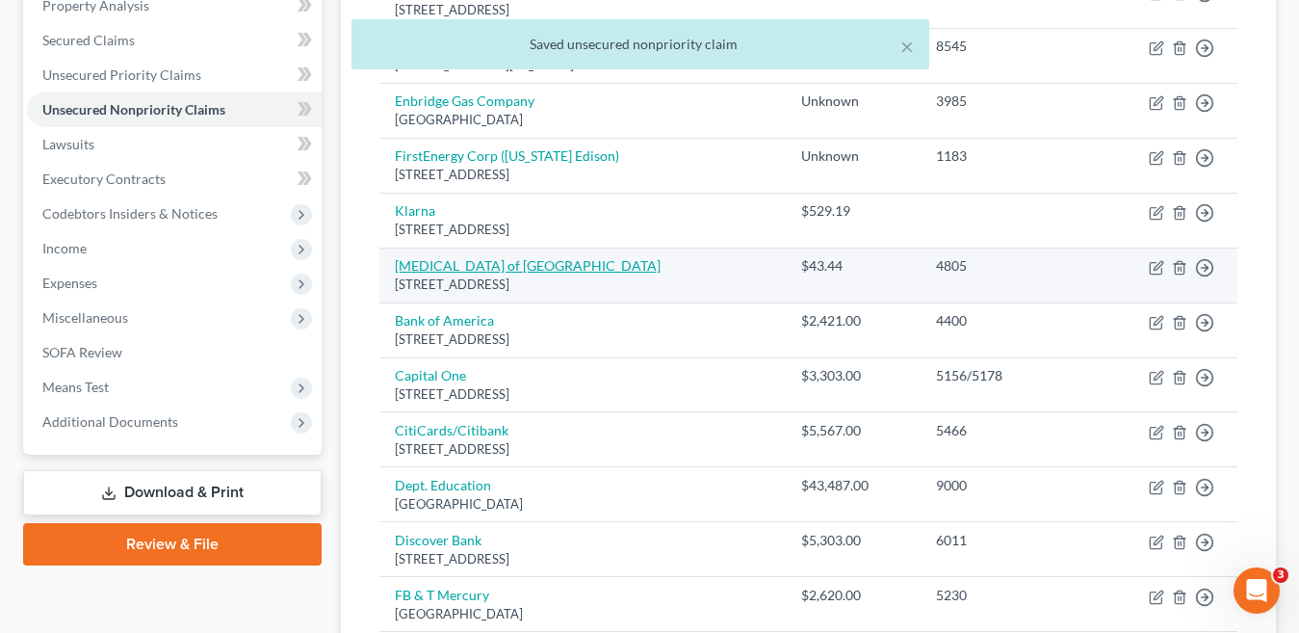
click at [514, 267] on link "Radiology of Huntsville" at bounding box center [528, 265] width 266 height 16
select select "0"
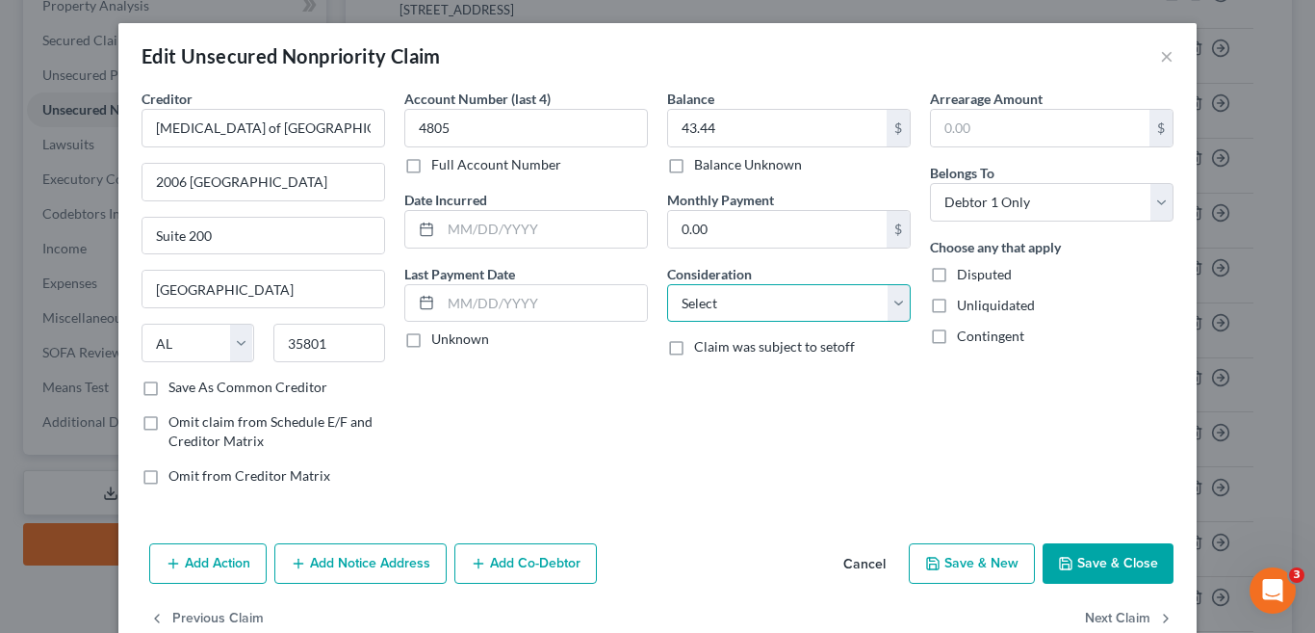
click at [890, 302] on select "Select Cable / Satellite Services Collection Agency Credit Card Debt Debt Couns…" at bounding box center [789, 303] width 244 height 39
select select "9"
click at [667, 284] on select "Select Cable / Satellite Services Collection Agency Credit Card Debt Debt Couns…" at bounding box center [789, 303] width 244 height 39
click at [973, 564] on button "Save & New" at bounding box center [972, 563] width 126 height 40
select select "0"
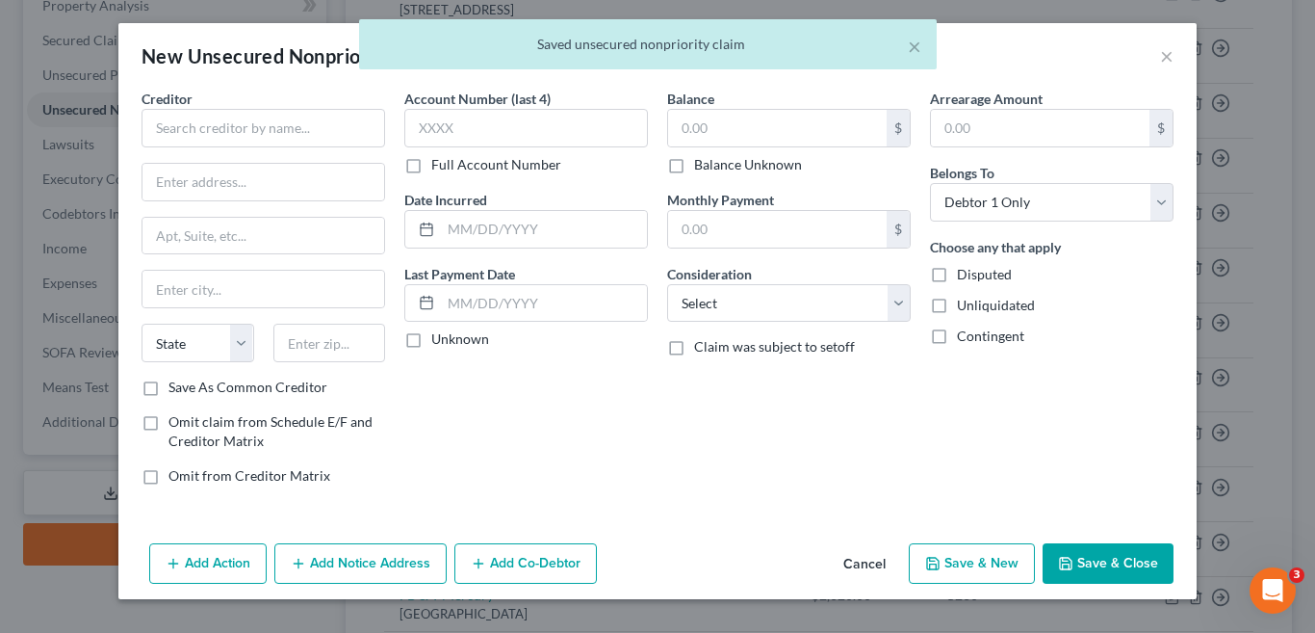
click at [1164, 56] on div "× Saved unsecured nonpriority claim" at bounding box center [647, 49] width 1315 height 60
click at [1168, 59] on div "× Saved unsecured nonpriority claim" at bounding box center [647, 49] width 1315 height 60
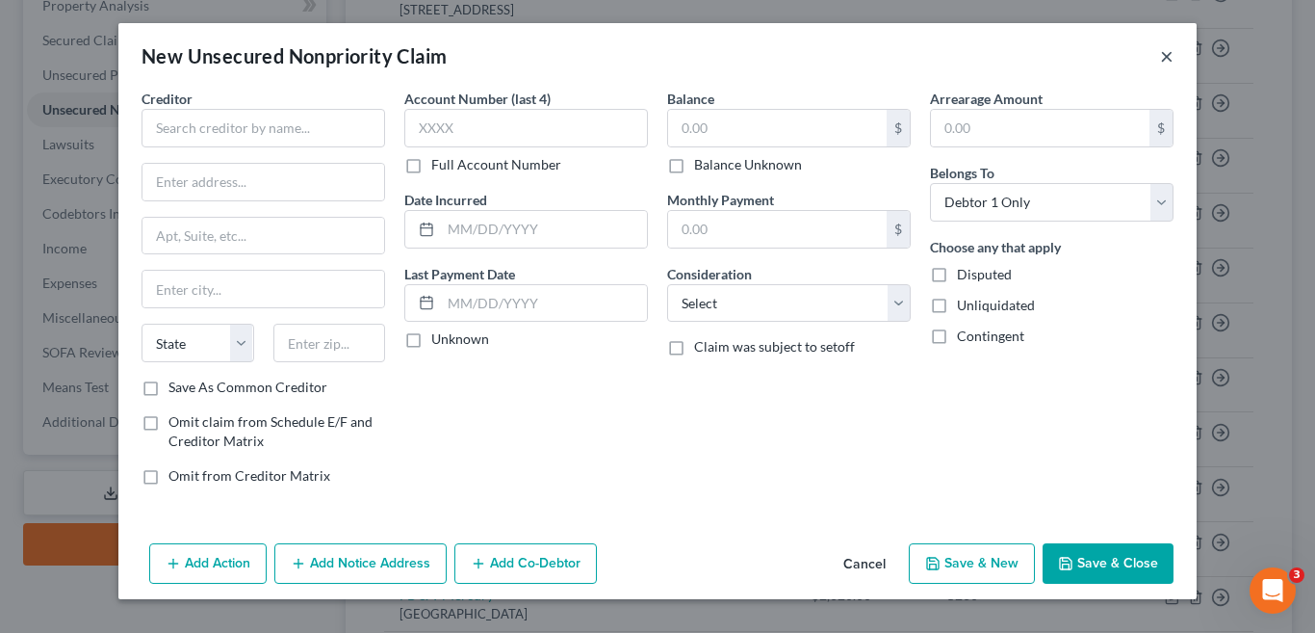
click at [1168, 59] on button "×" at bounding box center [1166, 55] width 13 height 23
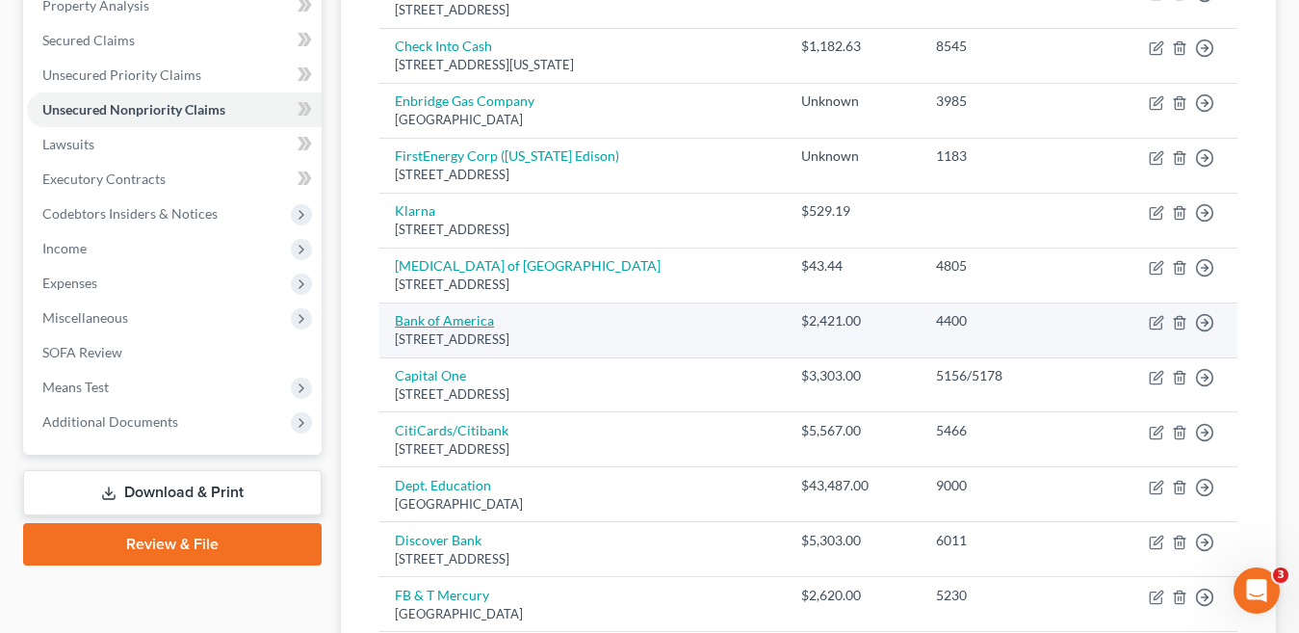
click at [482, 324] on link "Bank of America" at bounding box center [444, 320] width 99 height 16
select select "45"
select select "0"
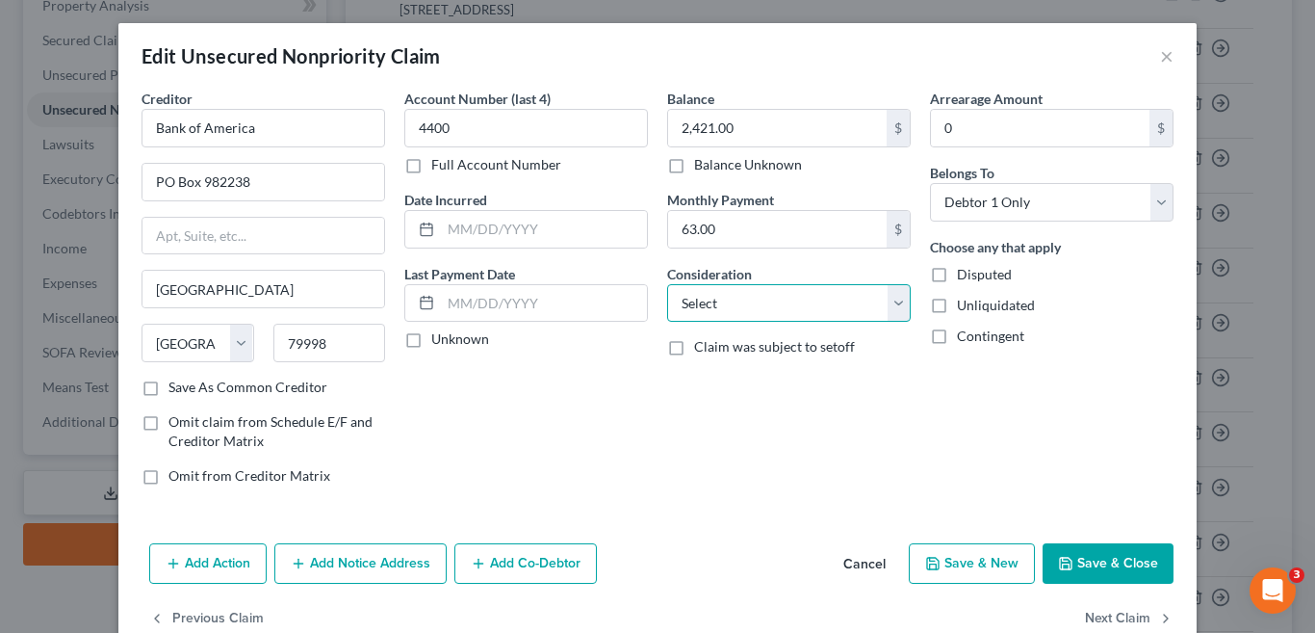
click at [888, 306] on select "Select Cable / Satellite Services Collection Agency Credit Card Debt Debt Couns…" at bounding box center [789, 303] width 244 height 39
select select "2"
click at [667, 284] on select "Select Cable / Satellite Services Collection Agency Credit Card Debt Debt Couns…" at bounding box center [789, 303] width 244 height 39
click at [1123, 572] on button "Save & Close" at bounding box center [1108, 563] width 131 height 40
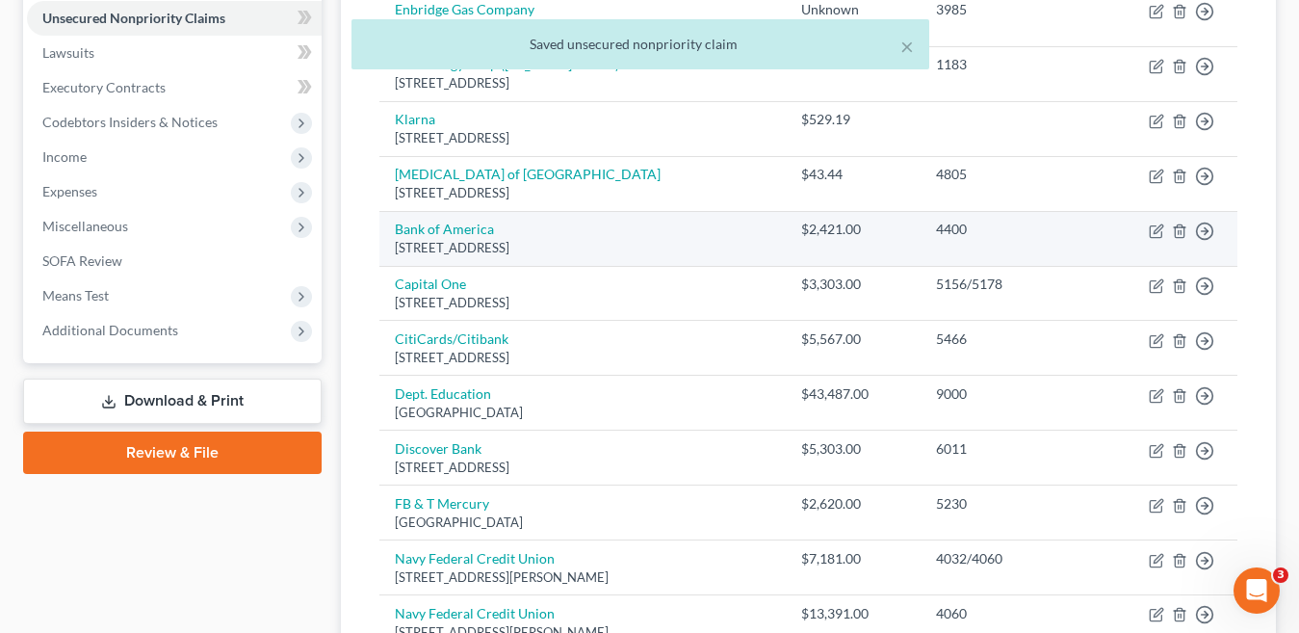
scroll to position [481, 0]
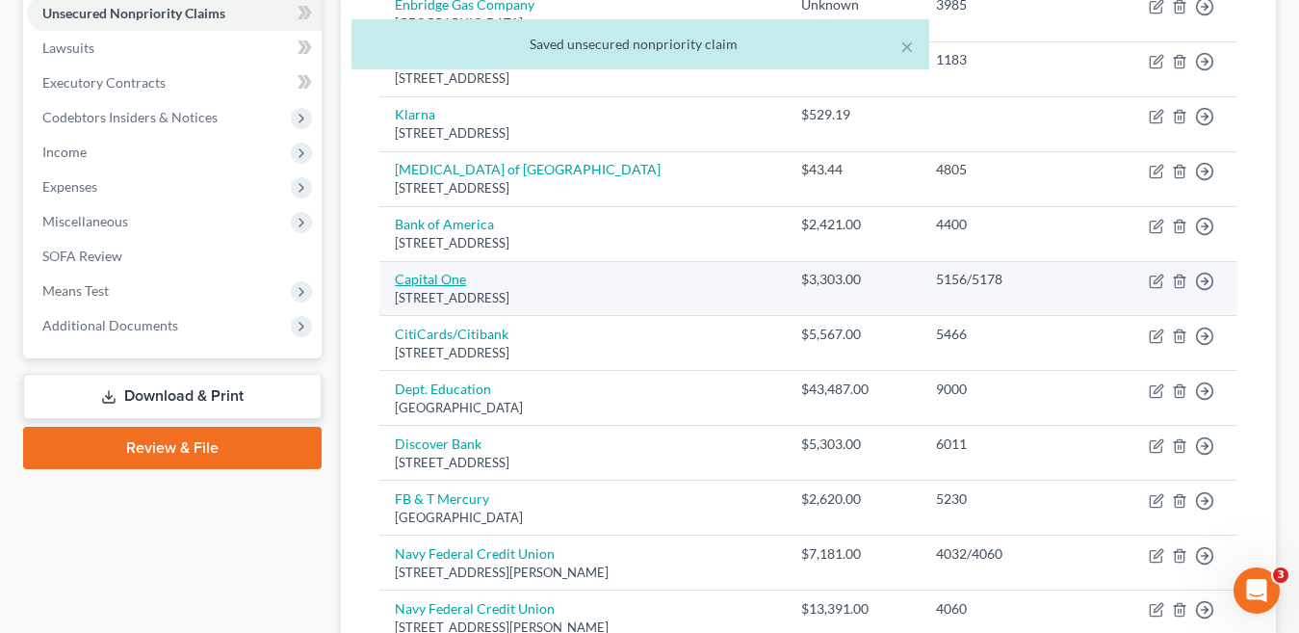
click at [438, 282] on link "Capital One" at bounding box center [430, 279] width 71 height 16
select select "46"
select select "0"
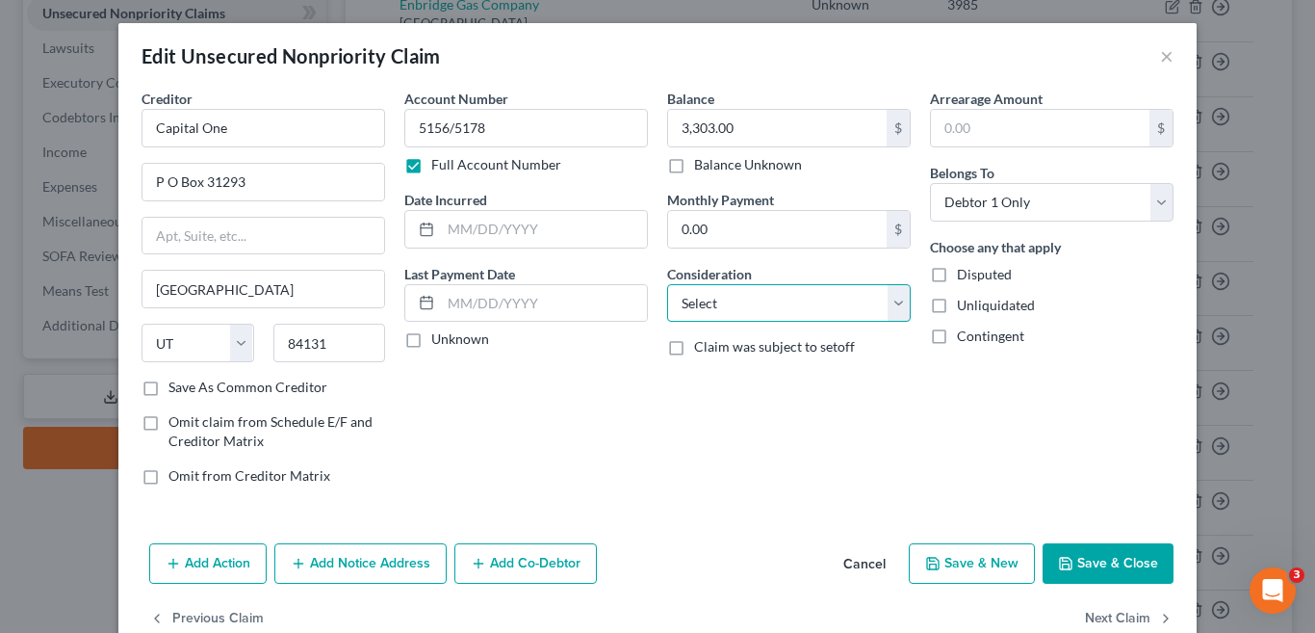
click at [895, 308] on select "Select Cable / Satellite Services Collection Agency Credit Card Debt Debt Couns…" at bounding box center [789, 303] width 244 height 39
select select "2"
click at [667, 284] on select "Select Cable / Satellite Services Collection Agency Credit Card Debt Debt Couns…" at bounding box center [789, 303] width 244 height 39
click at [1106, 558] on button "Save & Close" at bounding box center [1108, 563] width 131 height 40
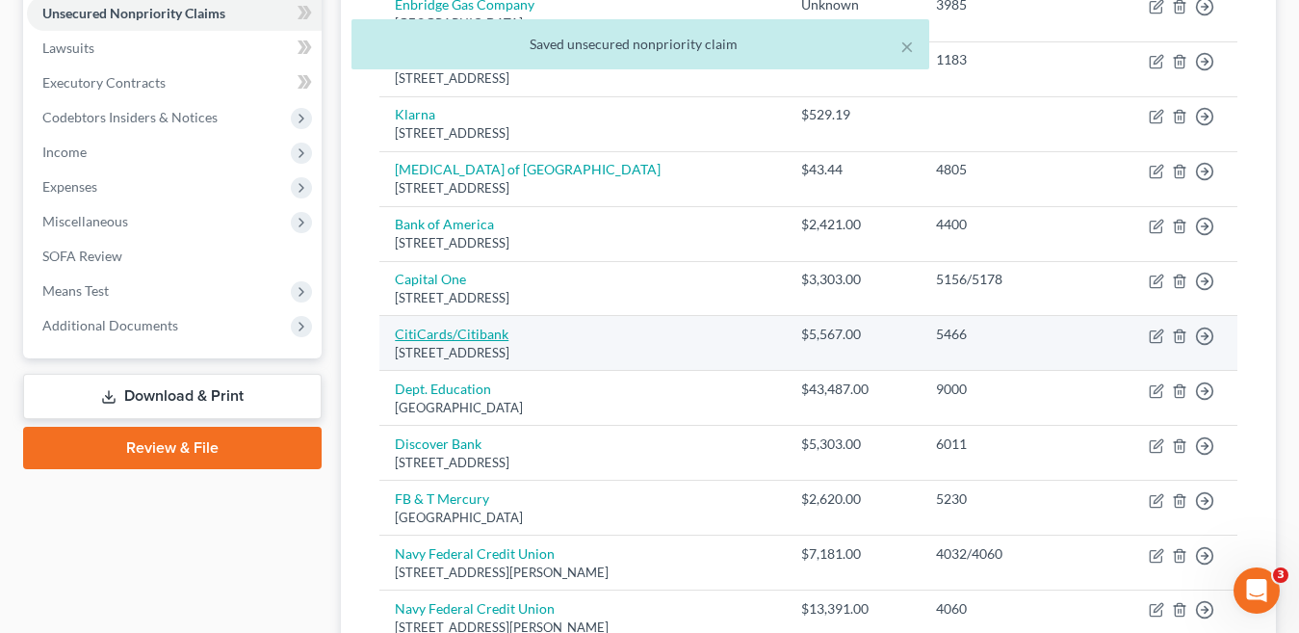
click at [480, 333] on link "CitiCards/Citibank" at bounding box center [452, 333] width 114 height 16
select select "43"
select select "0"
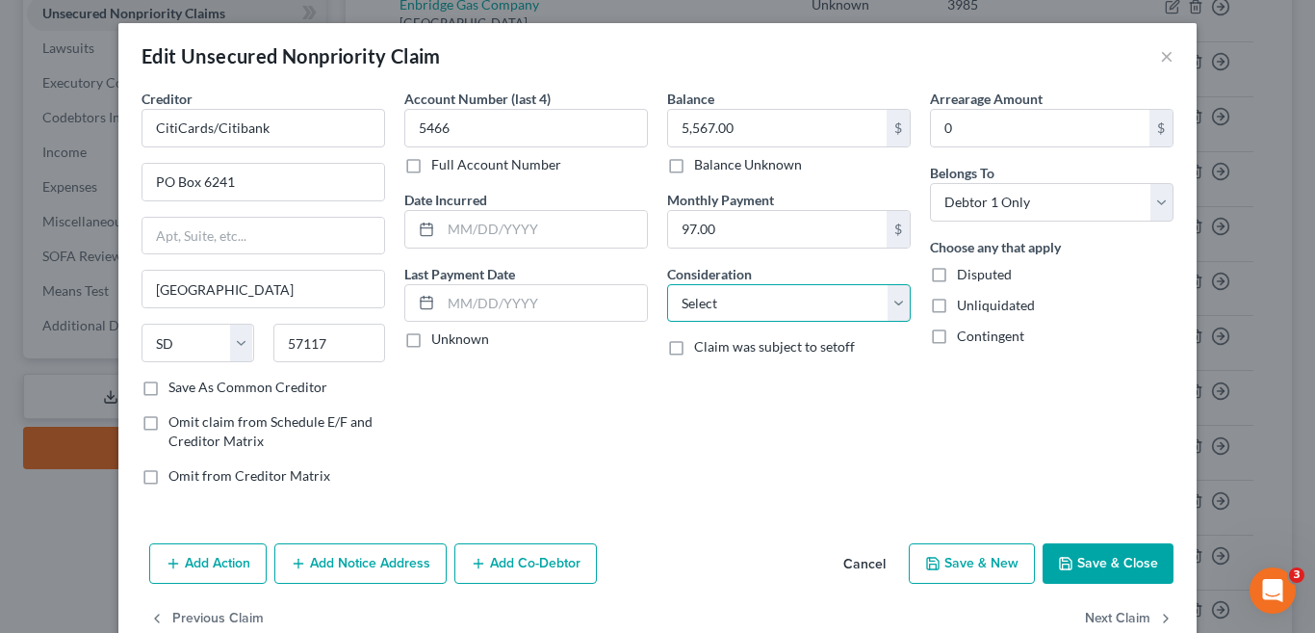
click at [887, 304] on select "Select Cable / Satellite Services Collection Agency Credit Card Debt Debt Couns…" at bounding box center [789, 303] width 244 height 39
select select "2"
click at [667, 284] on select "Select Cable / Satellite Services Collection Agency Credit Card Debt Debt Couns…" at bounding box center [789, 303] width 244 height 39
click at [1101, 561] on button "Save & Close" at bounding box center [1108, 563] width 131 height 40
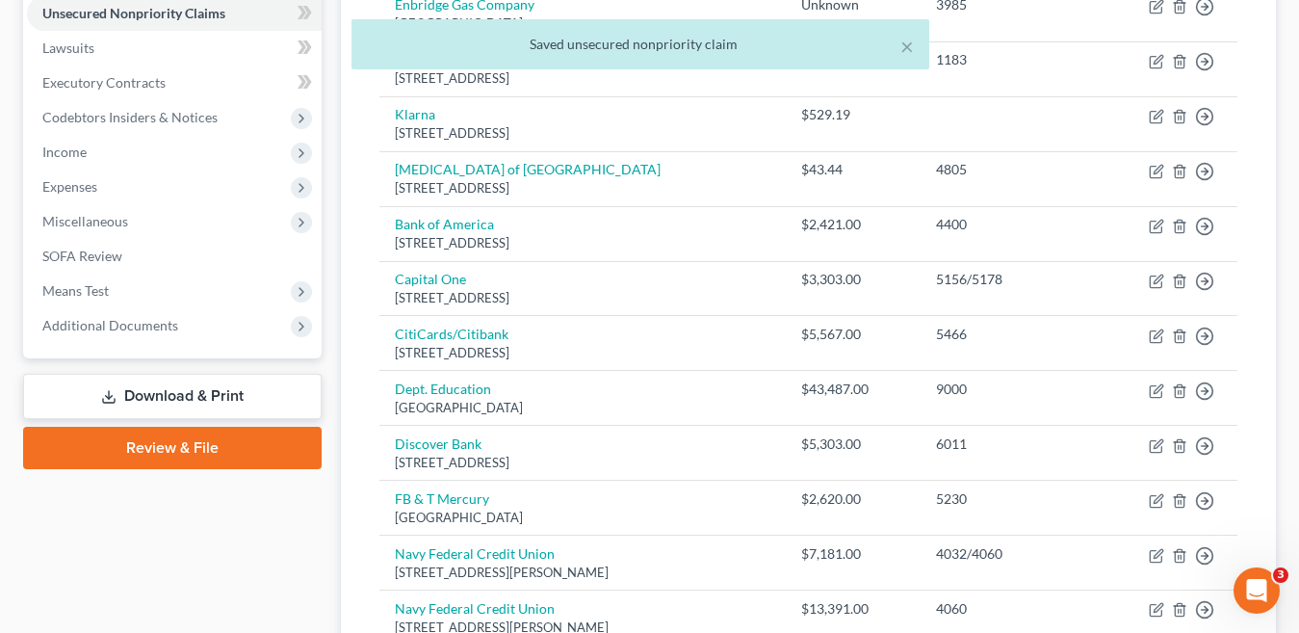
scroll to position [578, 0]
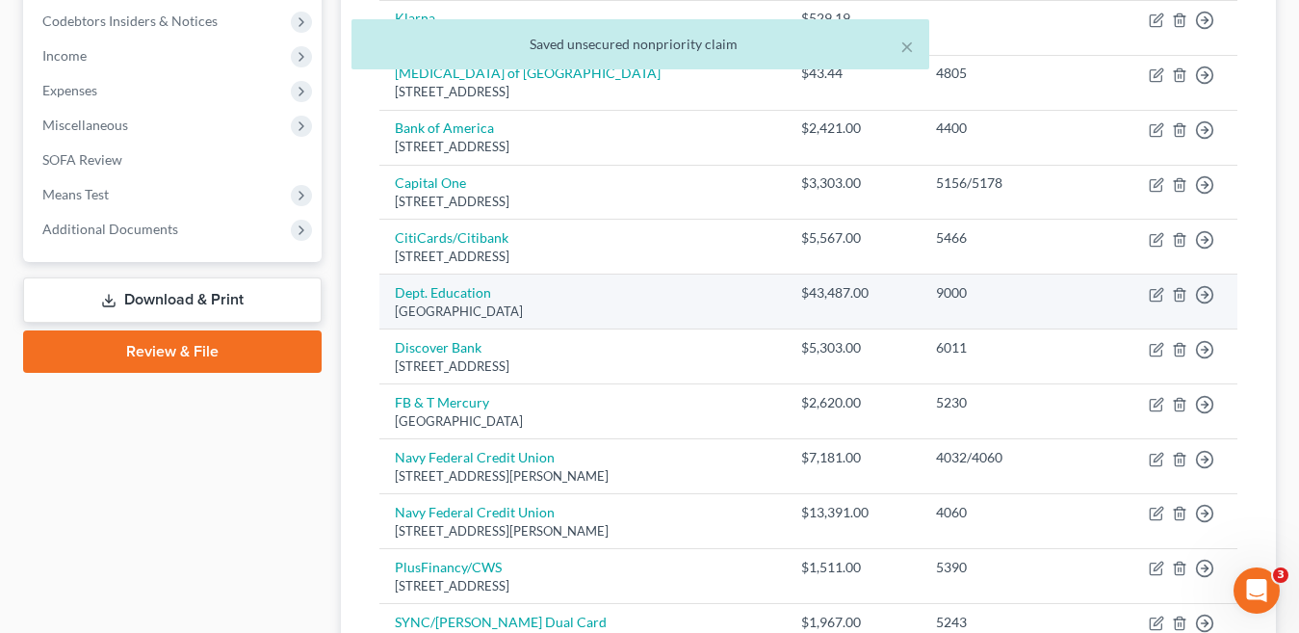
click at [494, 294] on td "Dept. Education PO Box 82561, Lincoln, NE 68501" at bounding box center [582, 301] width 406 height 55
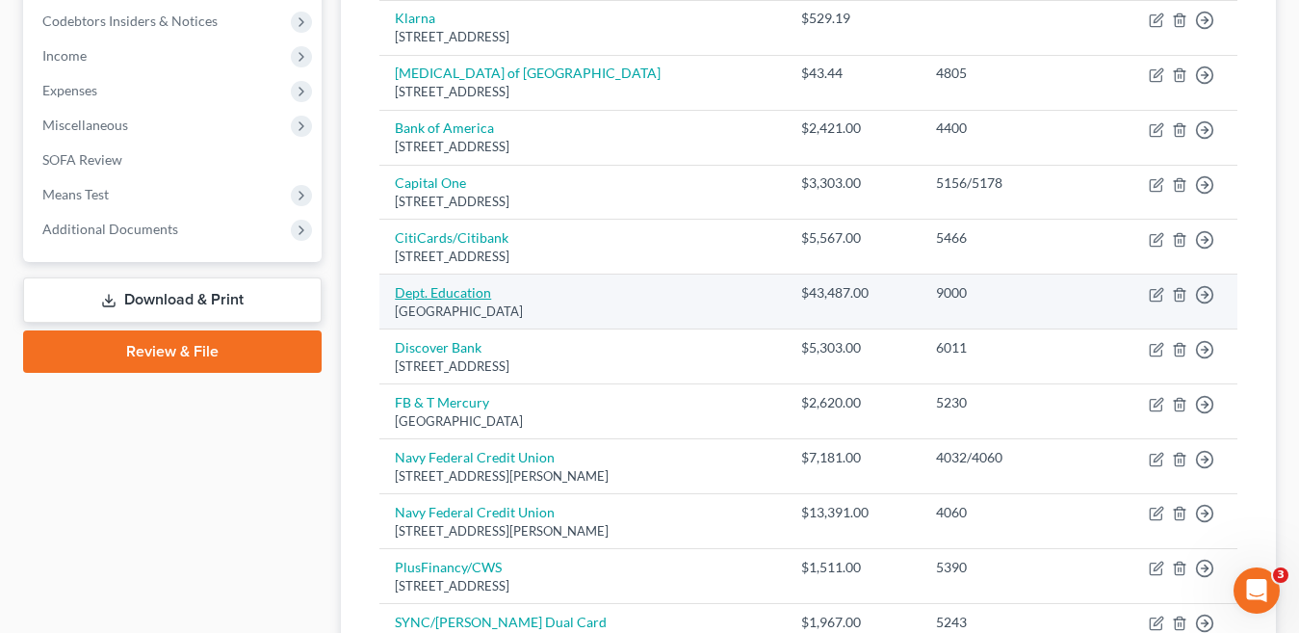
click at [458, 292] on link "Dept. Education" at bounding box center [443, 292] width 96 height 16
select select "30"
select select "0"
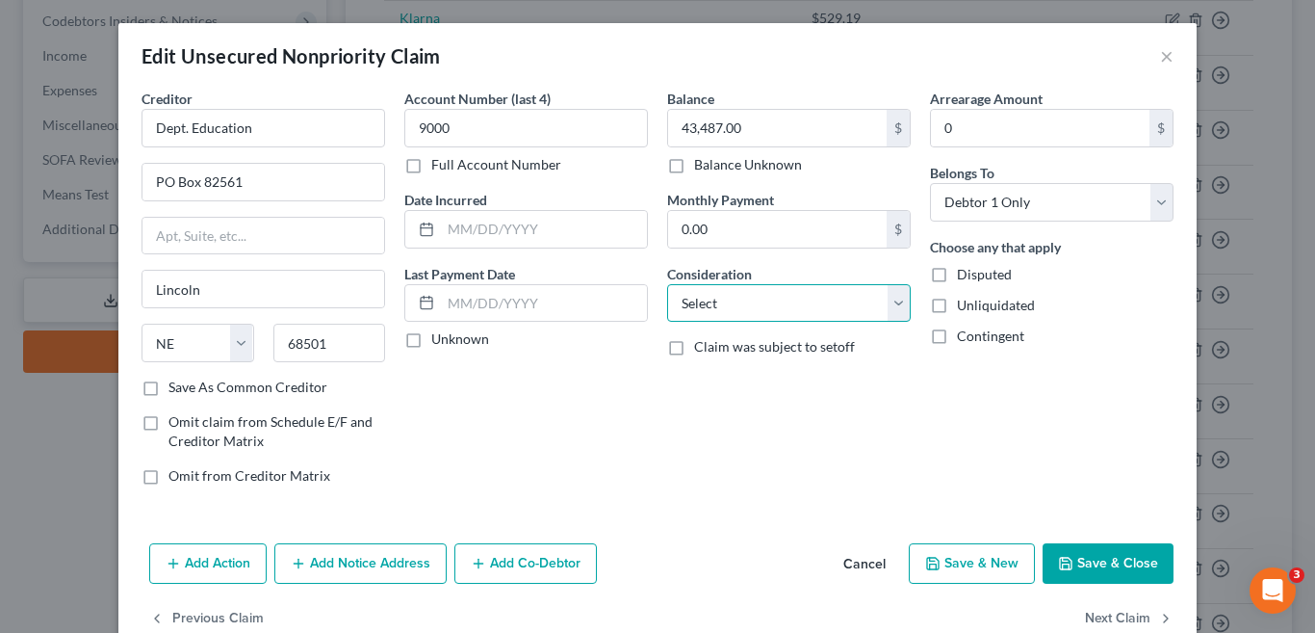
click at [888, 307] on select "Select Cable / Satellite Services Collection Agency Credit Card Debt Debt Couns…" at bounding box center [789, 303] width 244 height 39
select select "17"
click at [667, 284] on select "Select Cable / Satellite Services Collection Agency Credit Card Debt Debt Couns…" at bounding box center [789, 303] width 244 height 39
click at [1112, 558] on button "Save & Close" at bounding box center [1108, 563] width 131 height 40
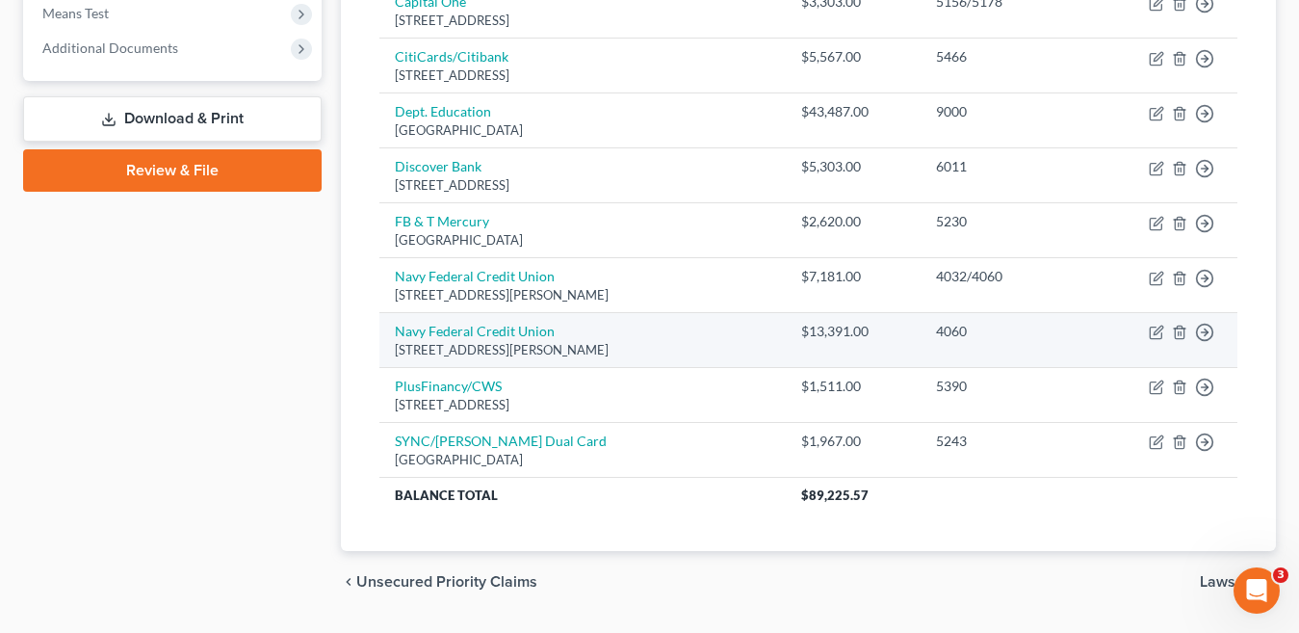
scroll to position [770, 0]
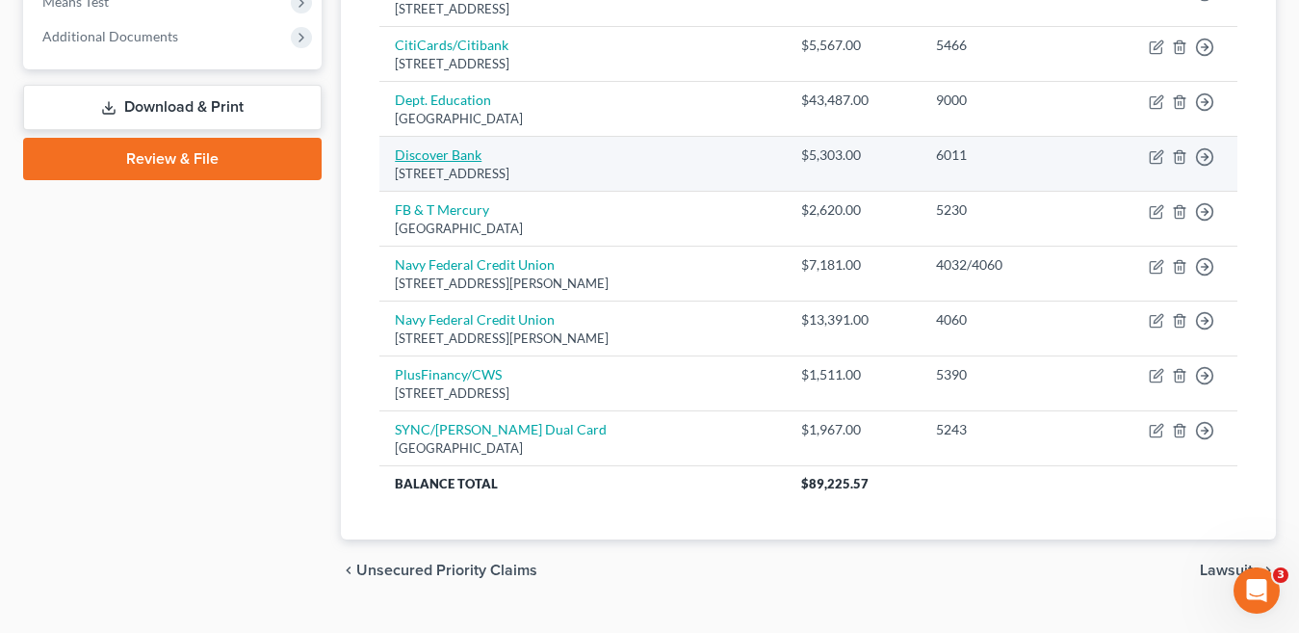
click at [466, 158] on link "Discover Bank" at bounding box center [438, 154] width 87 height 16
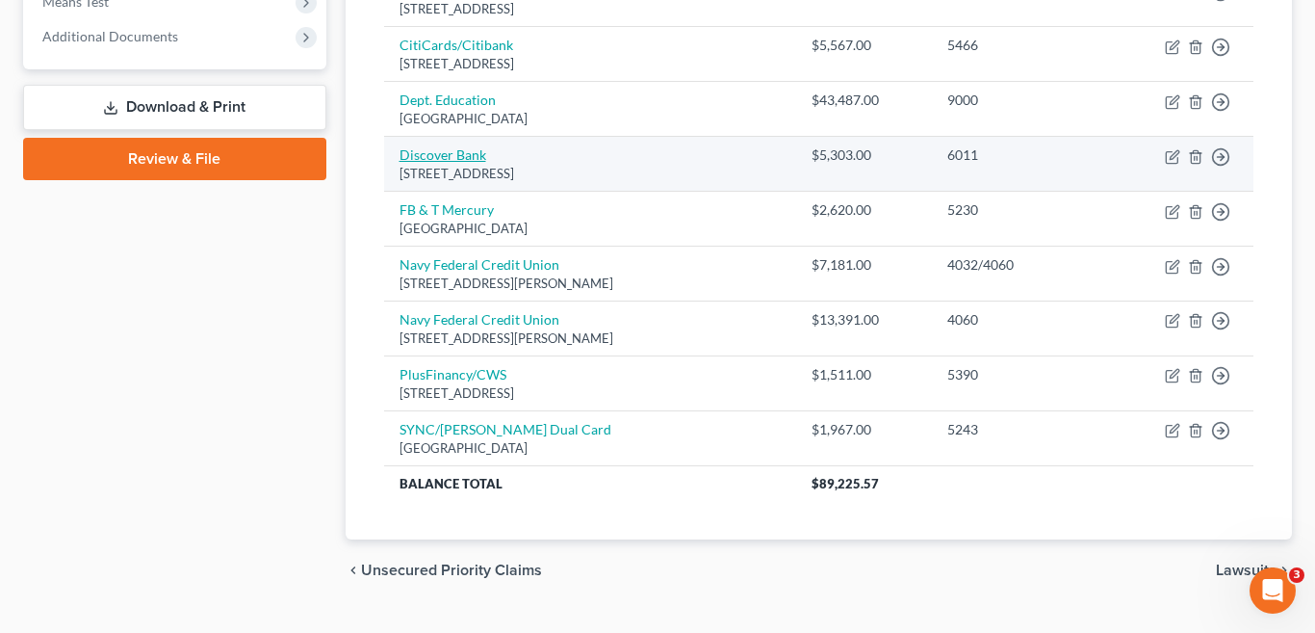
select select "46"
select select "0"
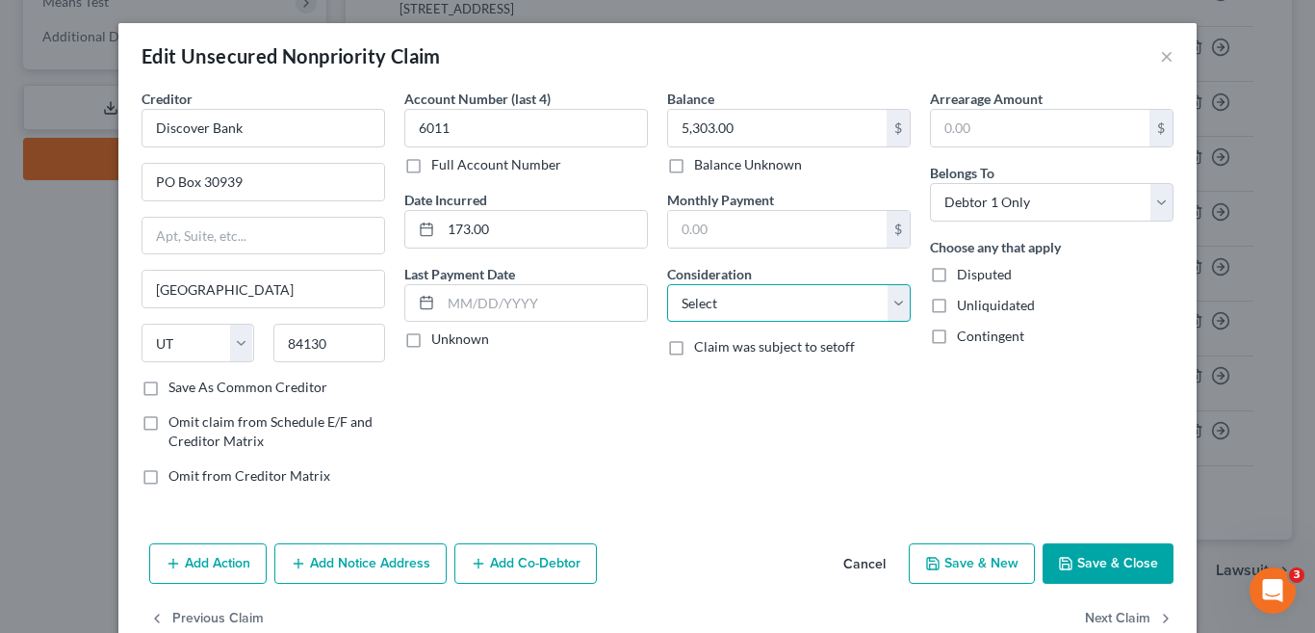
click at [894, 298] on select "Select Cable / Satellite Services Collection Agency Credit Card Debt Debt Couns…" at bounding box center [789, 303] width 244 height 39
select select "2"
click at [667, 284] on select "Select Cable / Satellite Services Collection Agency Credit Card Debt Debt Couns…" at bounding box center [789, 303] width 244 height 39
click at [1093, 570] on button "Save & Close" at bounding box center [1108, 563] width 131 height 40
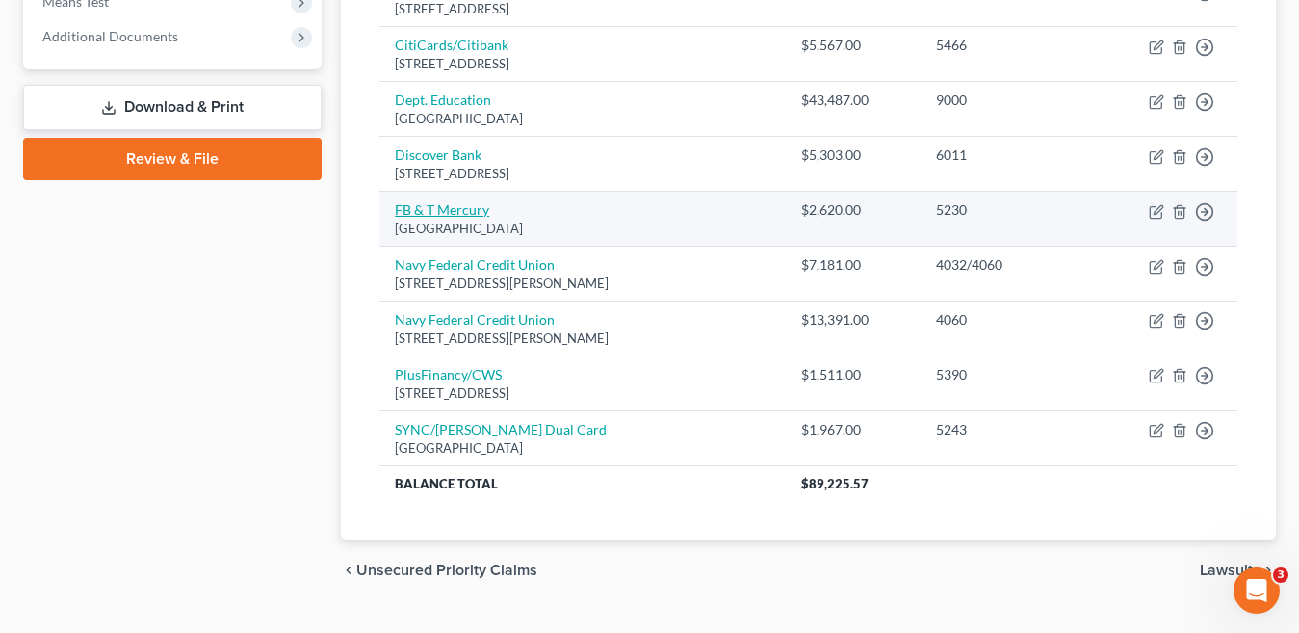
click at [451, 210] on link "FB & T Mercury" at bounding box center [442, 209] width 94 height 16
select select "10"
select select "0"
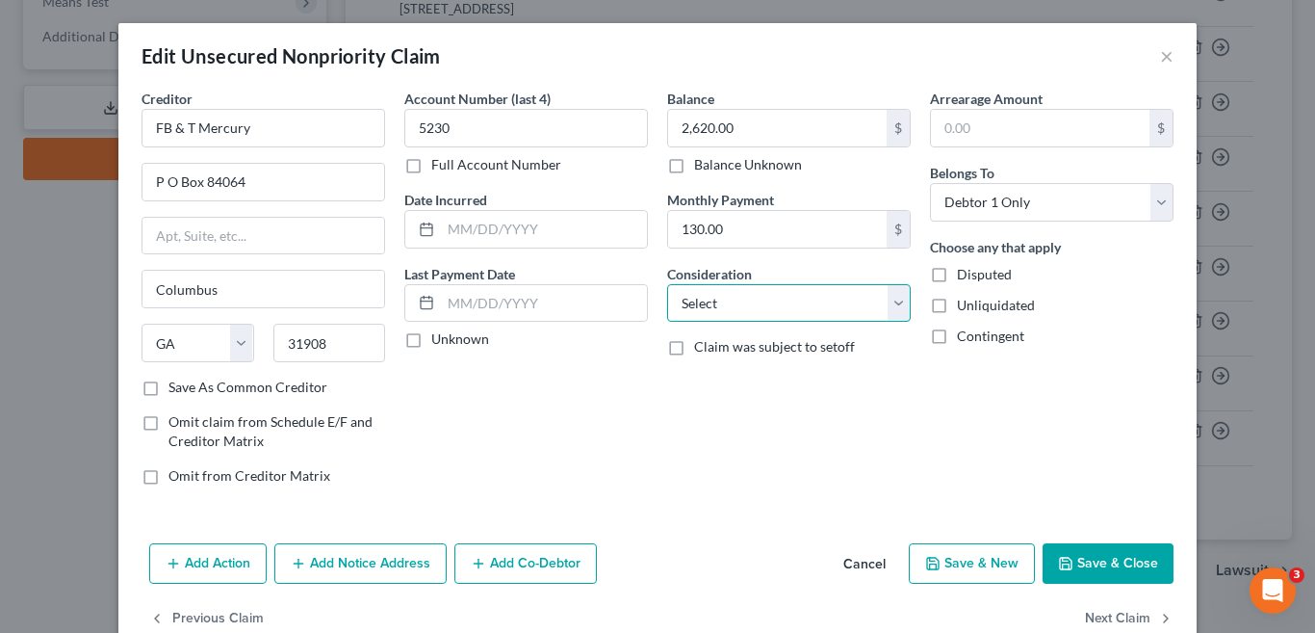
click at [888, 298] on select "Select Cable / Satellite Services Collection Agency Credit Card Debt Debt Couns…" at bounding box center [789, 303] width 244 height 39
select select "2"
click at [667, 284] on select "Select Cable / Satellite Services Collection Agency Credit Card Debt Debt Couns…" at bounding box center [789, 303] width 244 height 39
click at [1109, 566] on button "Save & Close" at bounding box center [1108, 563] width 131 height 40
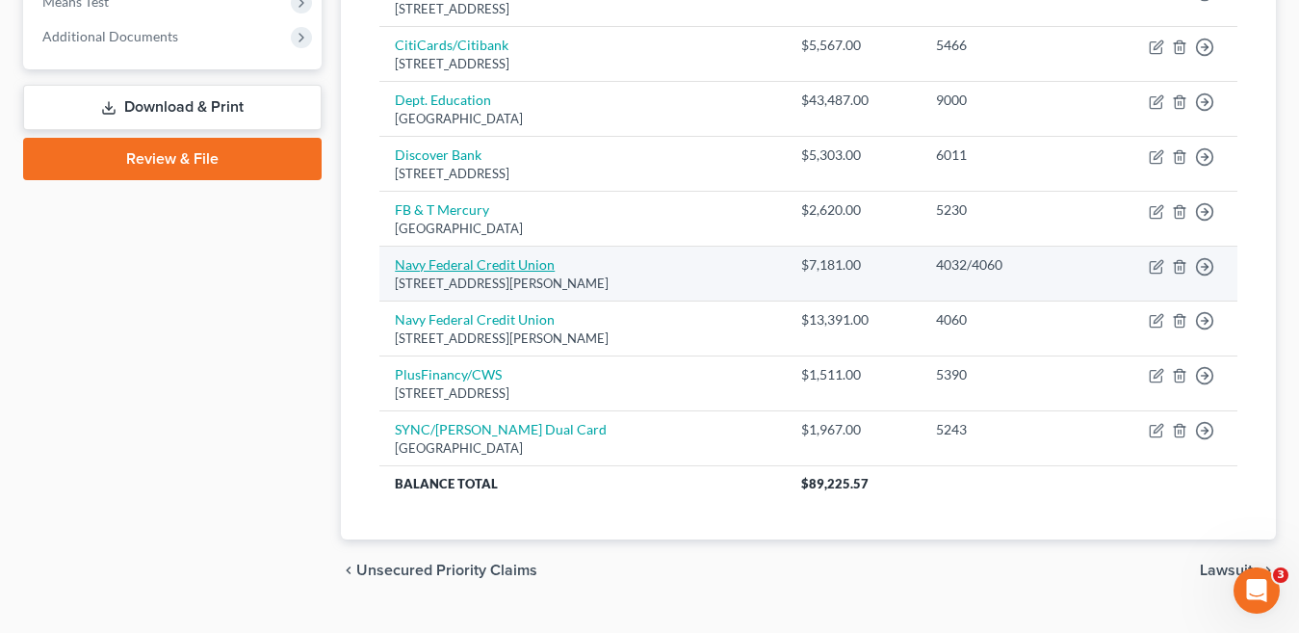
click at [536, 271] on link "Navy Federal Credit Union" at bounding box center [475, 264] width 160 height 16
select select "48"
select select "2"
select select "0"
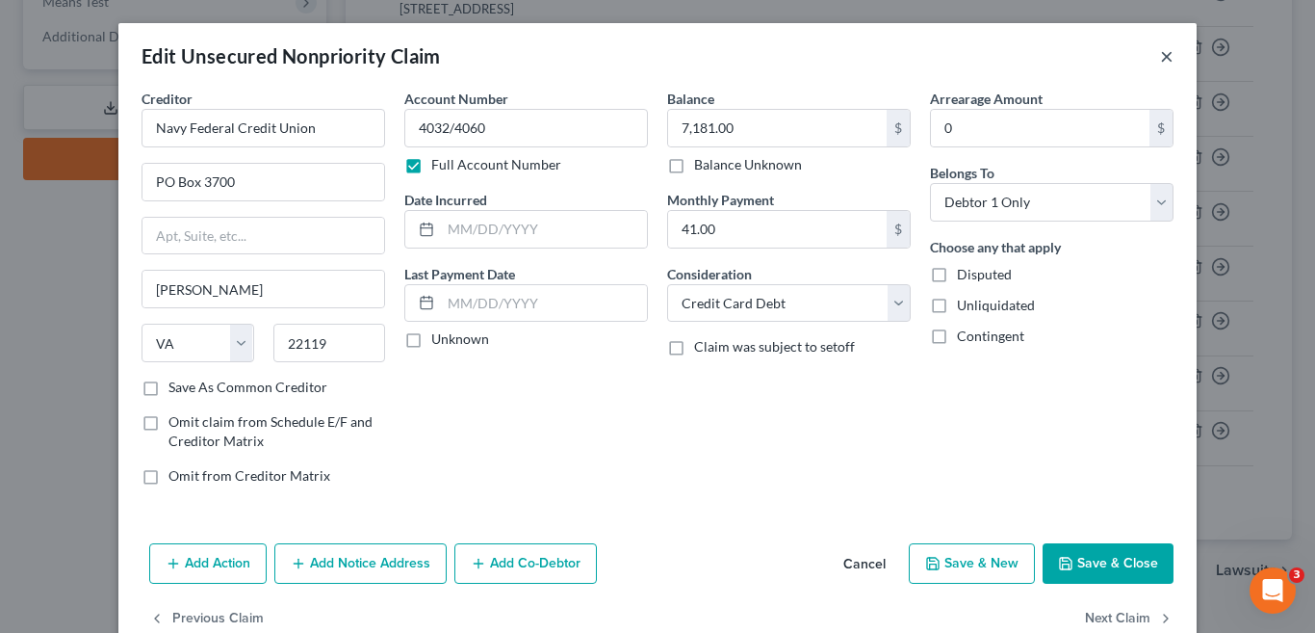
click at [1160, 60] on button "×" at bounding box center [1166, 55] width 13 height 23
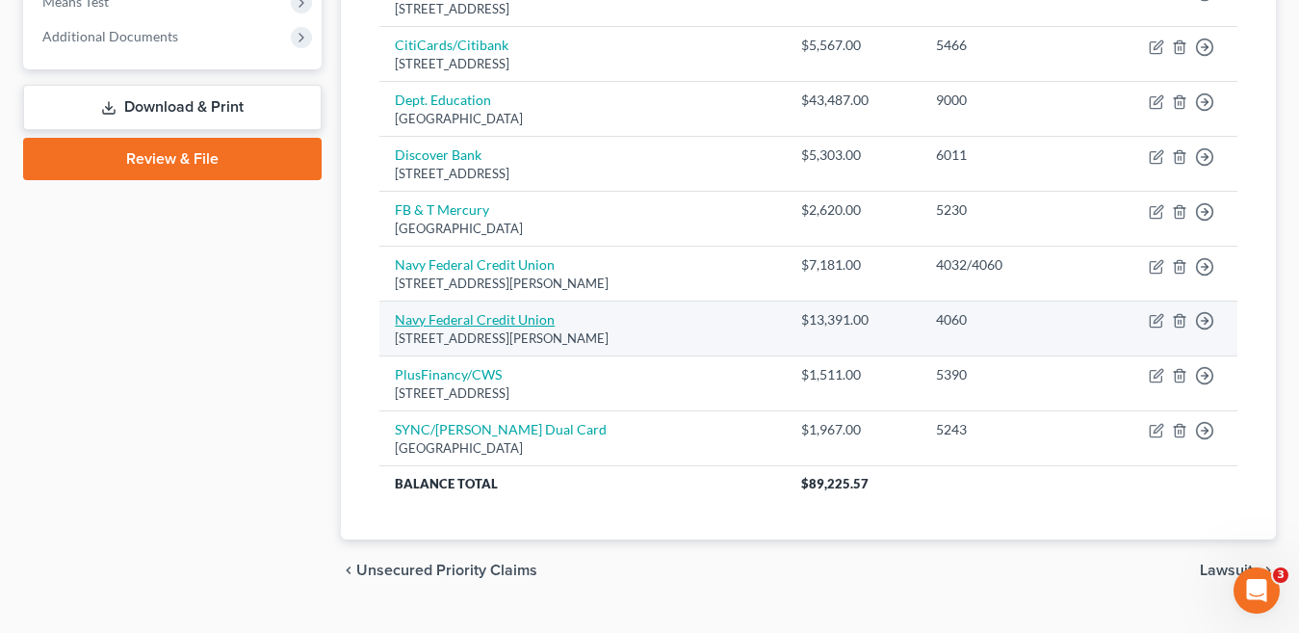
click at [478, 323] on link "Navy Federal Credit Union" at bounding box center [475, 319] width 160 height 16
select select "48"
select select "0"
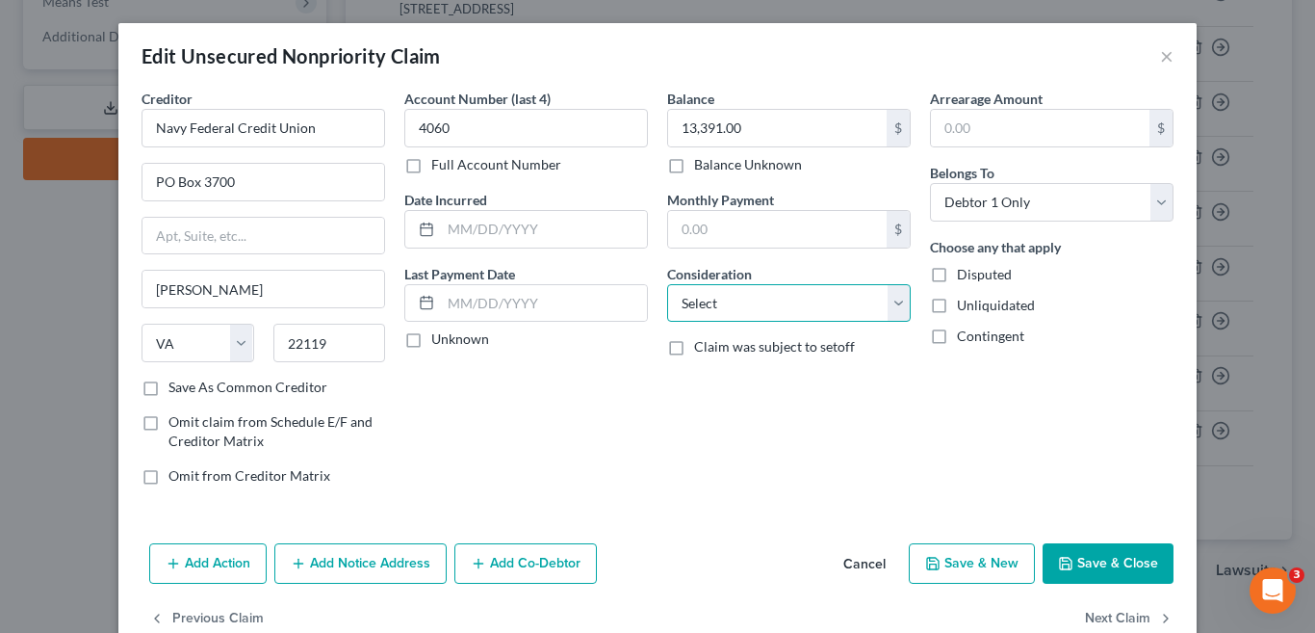
click at [891, 304] on select "Select Cable / Satellite Services Collection Agency Credit Card Debt Debt Couns…" at bounding box center [789, 303] width 244 height 39
select select "14"
click at [667, 284] on select "Select Cable / Satellite Services Collection Agency Credit Card Debt Debt Couns…" at bounding box center [789, 303] width 244 height 39
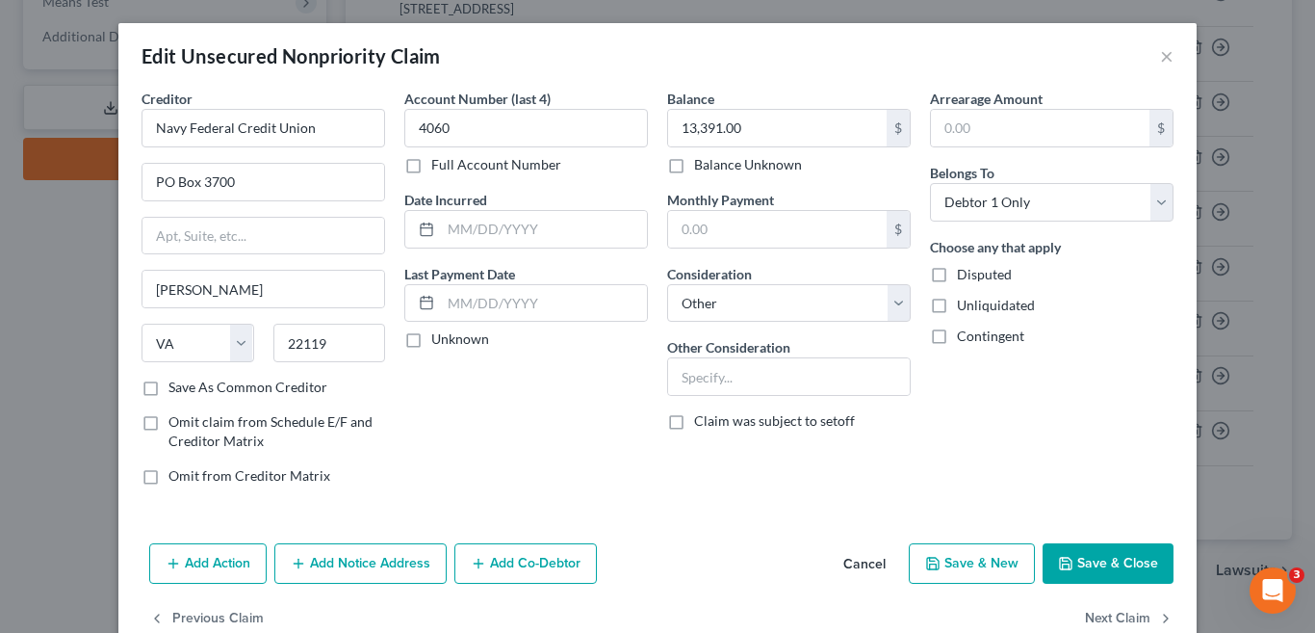
click at [1078, 562] on button "Save & Close" at bounding box center [1108, 563] width 131 height 40
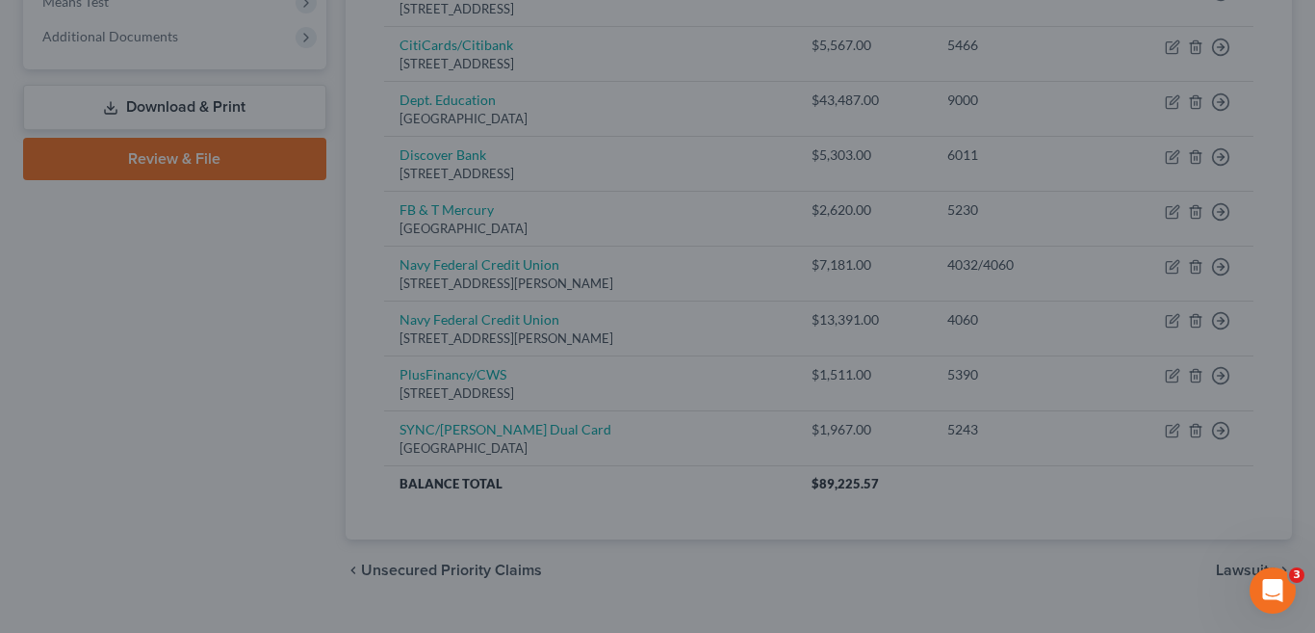
type input "0"
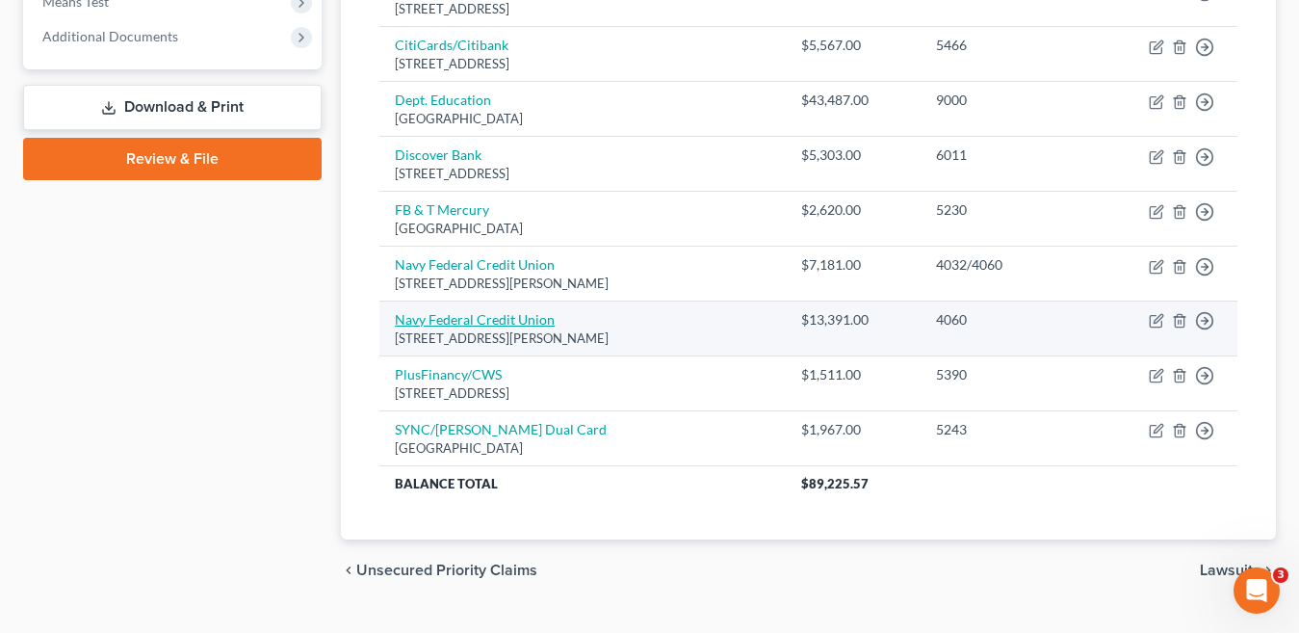
click at [531, 322] on link "Navy Federal Credit Union" at bounding box center [475, 319] width 160 height 16
select select "48"
select select "14"
select select "0"
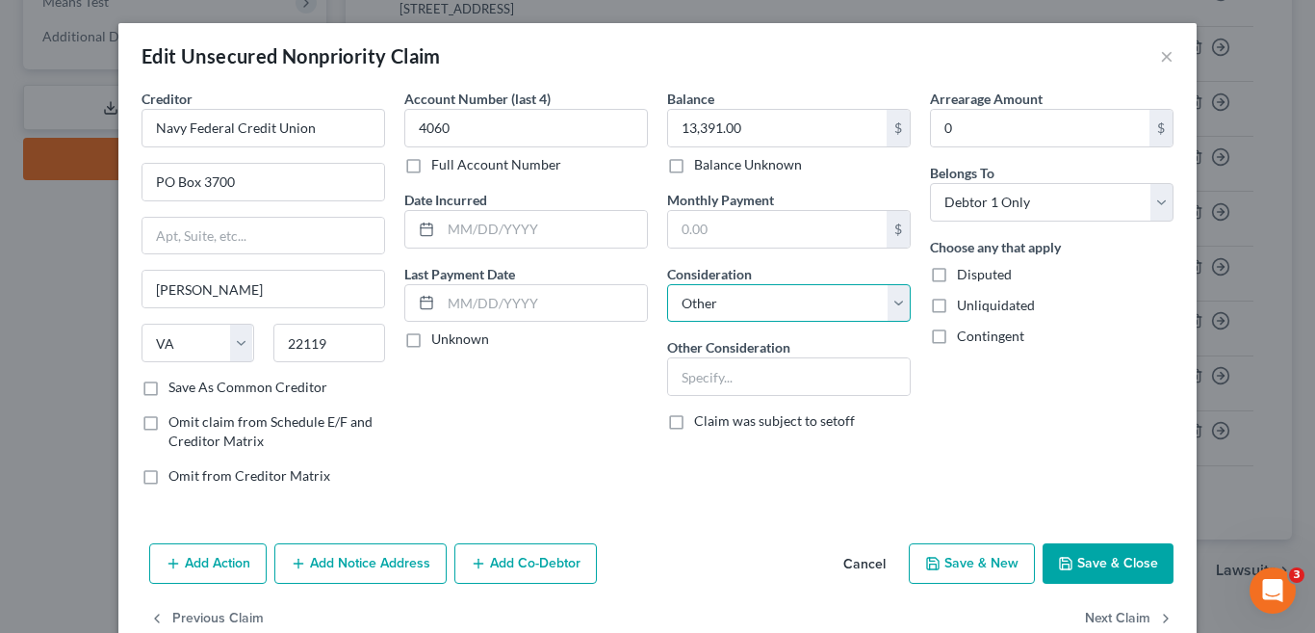
click at [892, 308] on select "Select Cable / Satellite Services Collection Agency Credit Card Debt Debt Couns…" at bounding box center [789, 303] width 244 height 39
select select "2"
click at [667, 284] on select "Select Cable / Satellite Services Collection Agency Credit Card Debt Debt Couns…" at bounding box center [789, 303] width 244 height 39
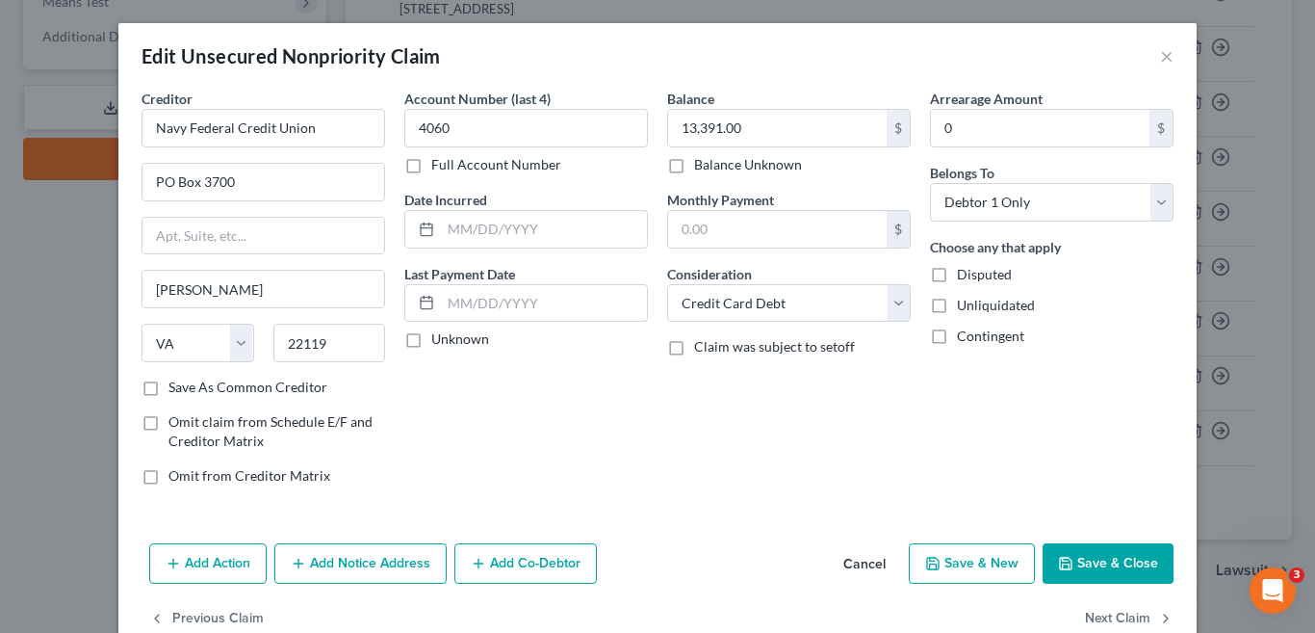
click at [1070, 563] on button "Save & Close" at bounding box center [1108, 563] width 131 height 40
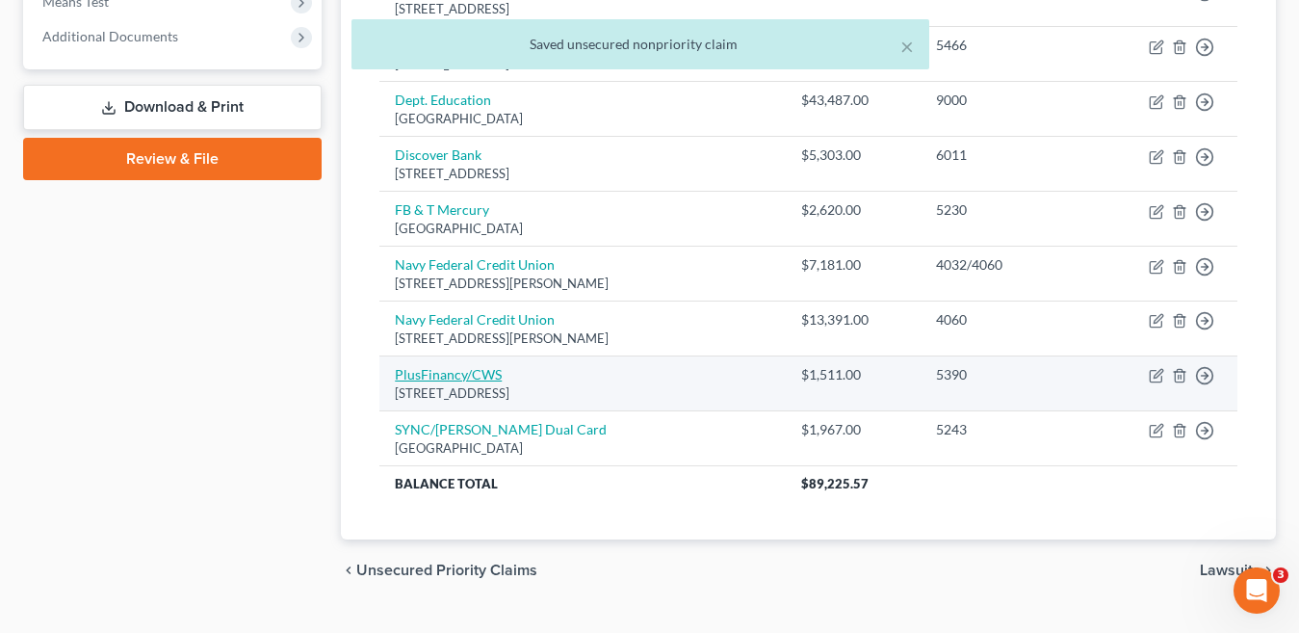
click at [466, 379] on link "PlusFinancy/CWS" at bounding box center [448, 374] width 107 height 16
select select "35"
select select "2"
select select "0"
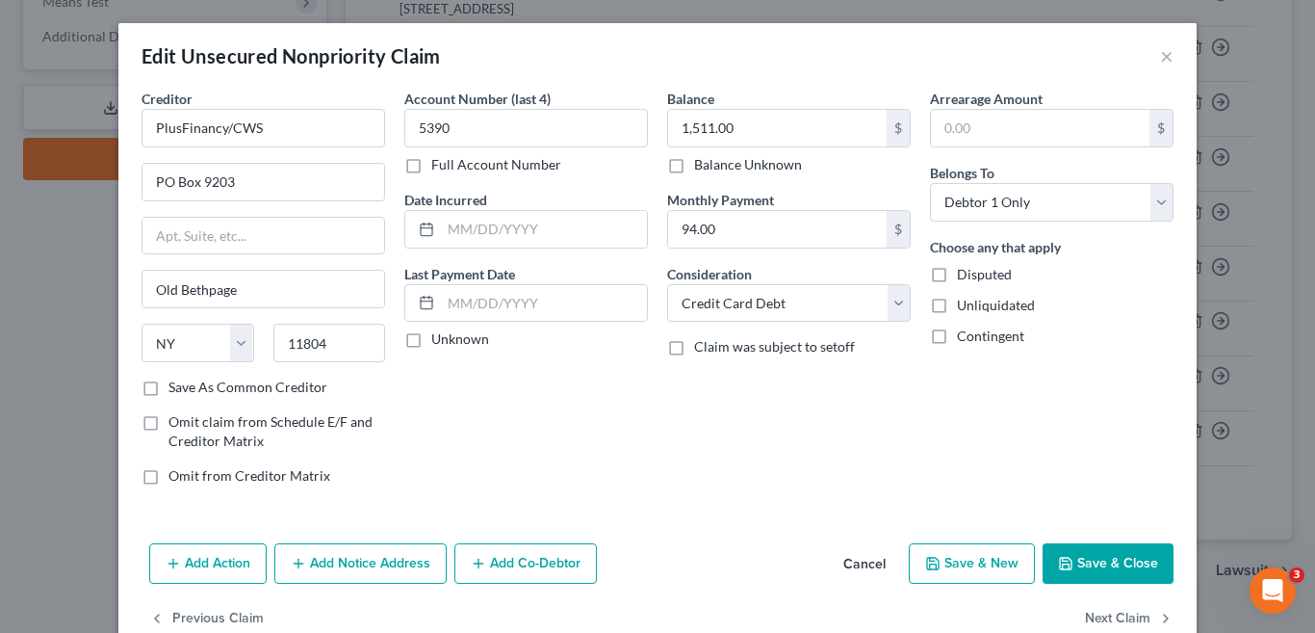
click at [850, 564] on button "Cancel" at bounding box center [864, 564] width 73 height 39
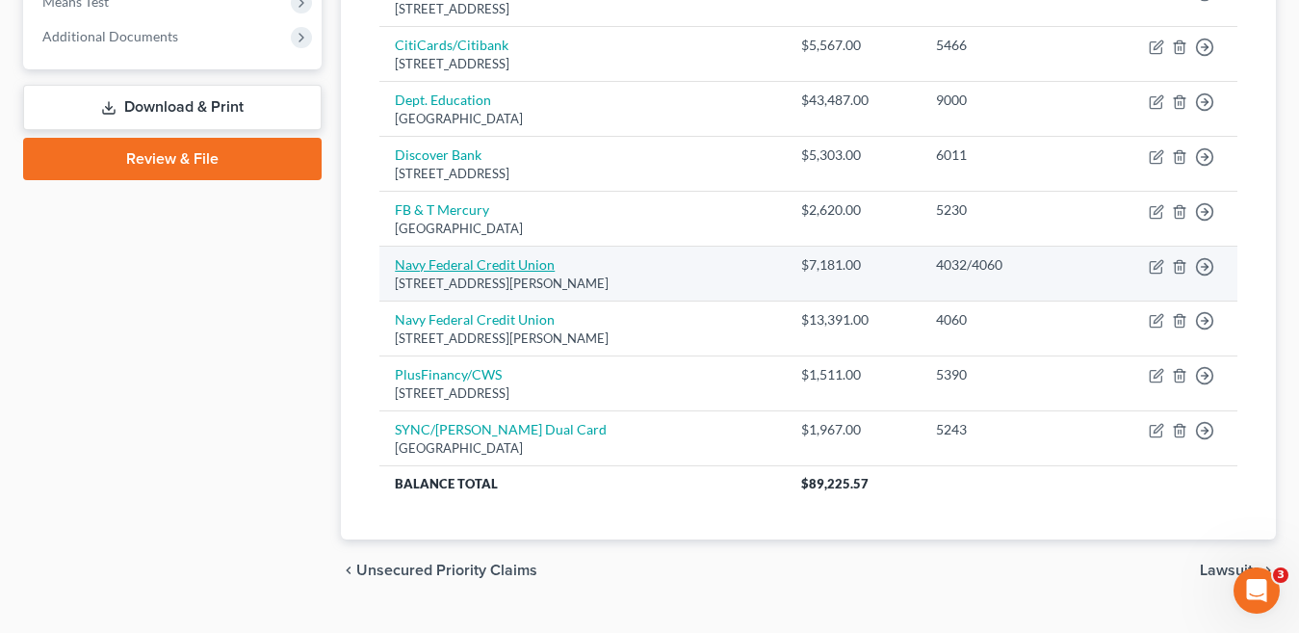
click at [531, 266] on link "Navy Federal Credit Union" at bounding box center [475, 264] width 160 height 16
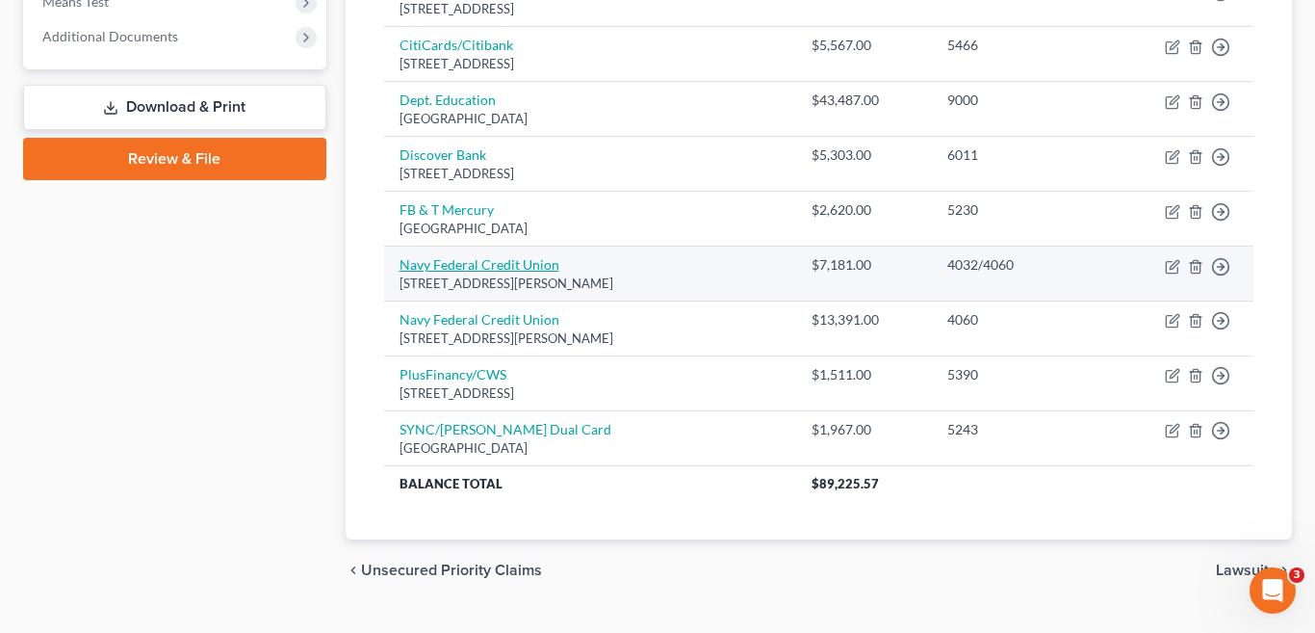
select select "48"
select select "2"
select select "0"
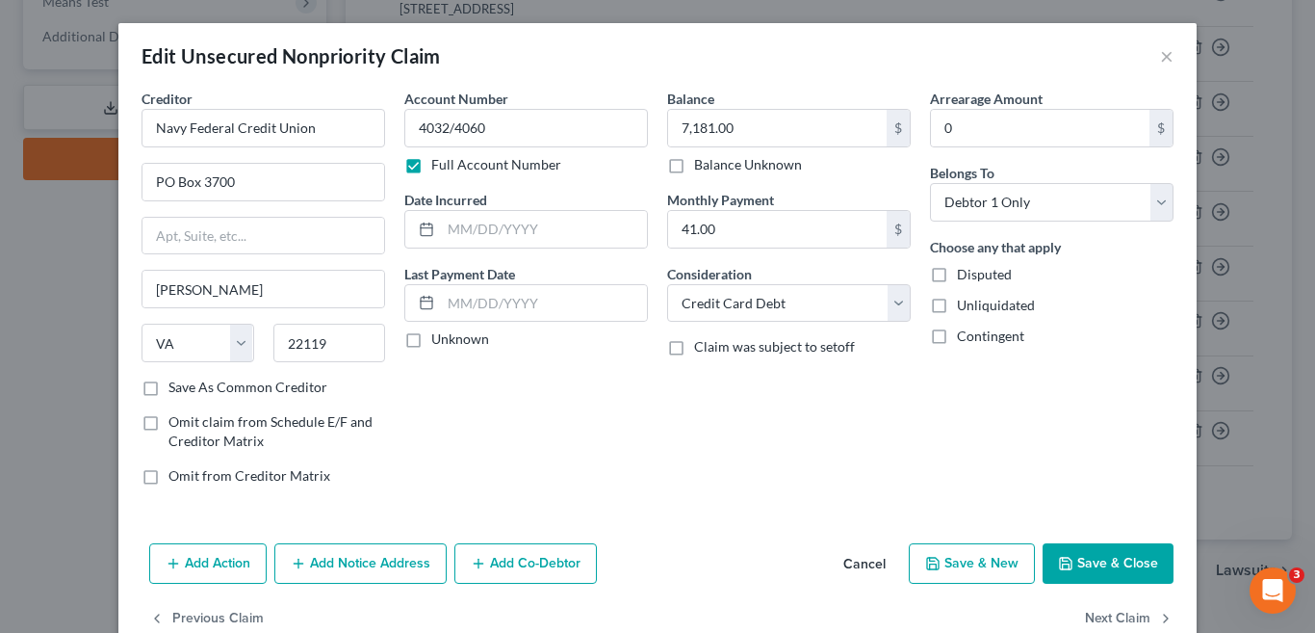
click at [862, 564] on button "Cancel" at bounding box center [864, 564] width 73 height 39
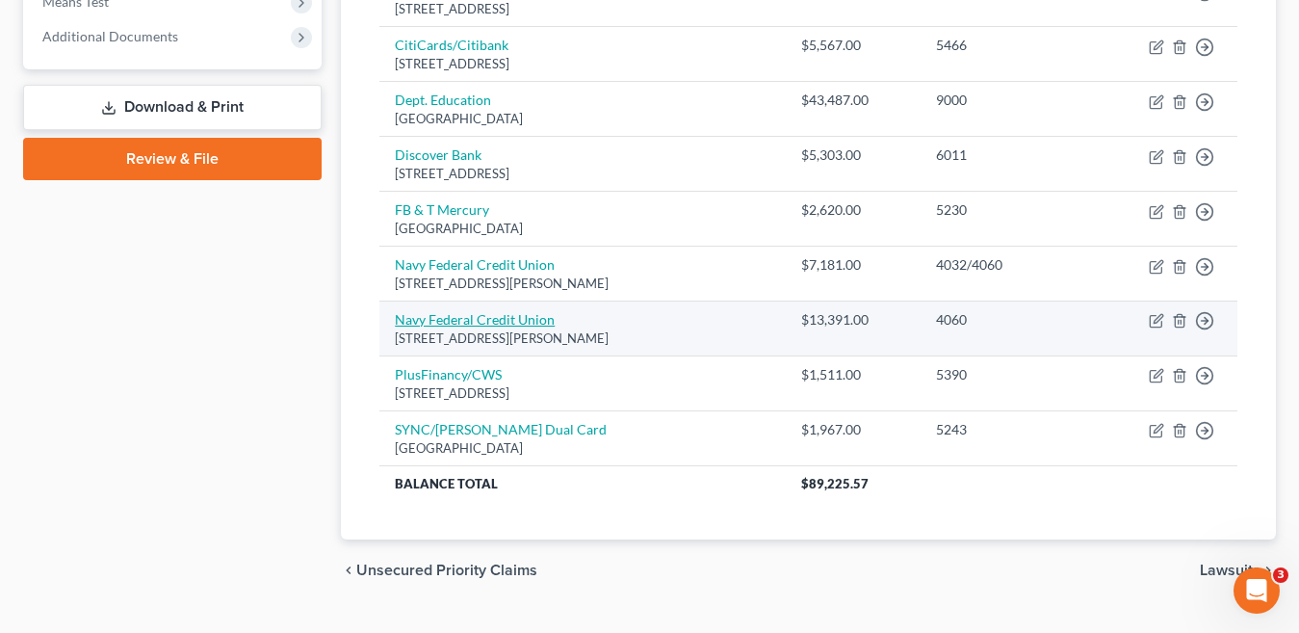
click at [521, 316] on link "Navy Federal Credit Union" at bounding box center [475, 319] width 160 height 16
select select "48"
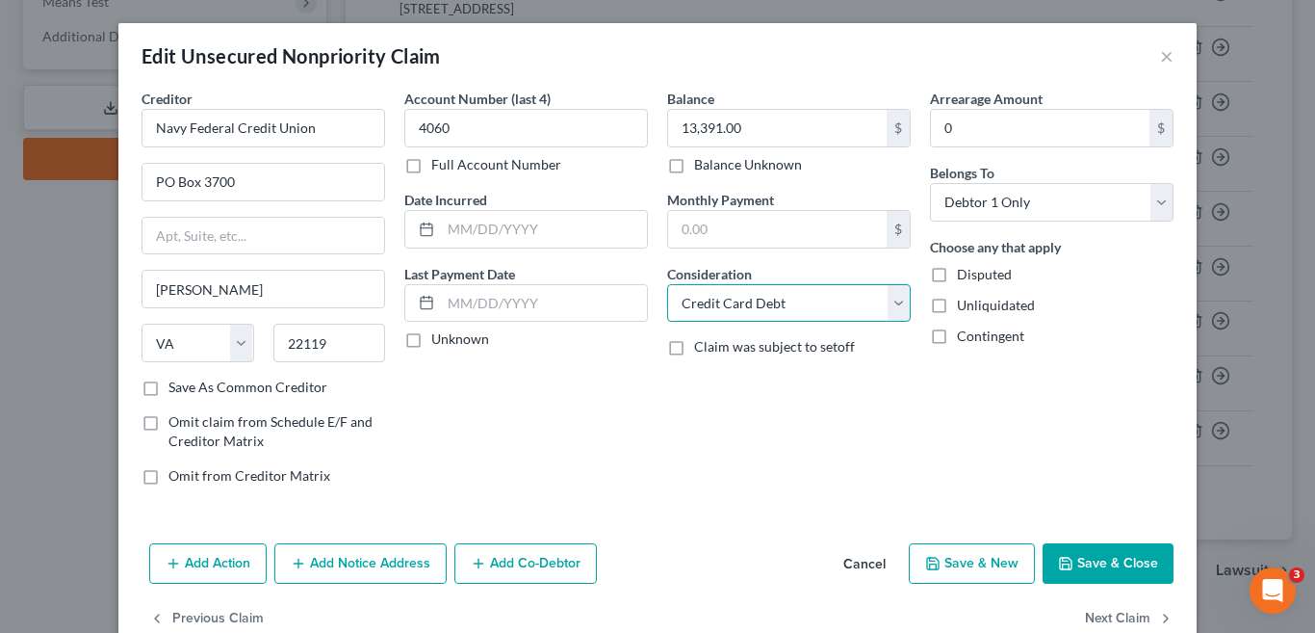
click at [896, 303] on select "Select Cable / Satellite Services Collection Agency Credit Card Debt Debt Couns…" at bounding box center [789, 303] width 244 height 39
click at [667, 284] on select "Select Cable / Satellite Services Collection Agency Credit Card Debt Debt Couns…" at bounding box center [789, 303] width 244 height 39
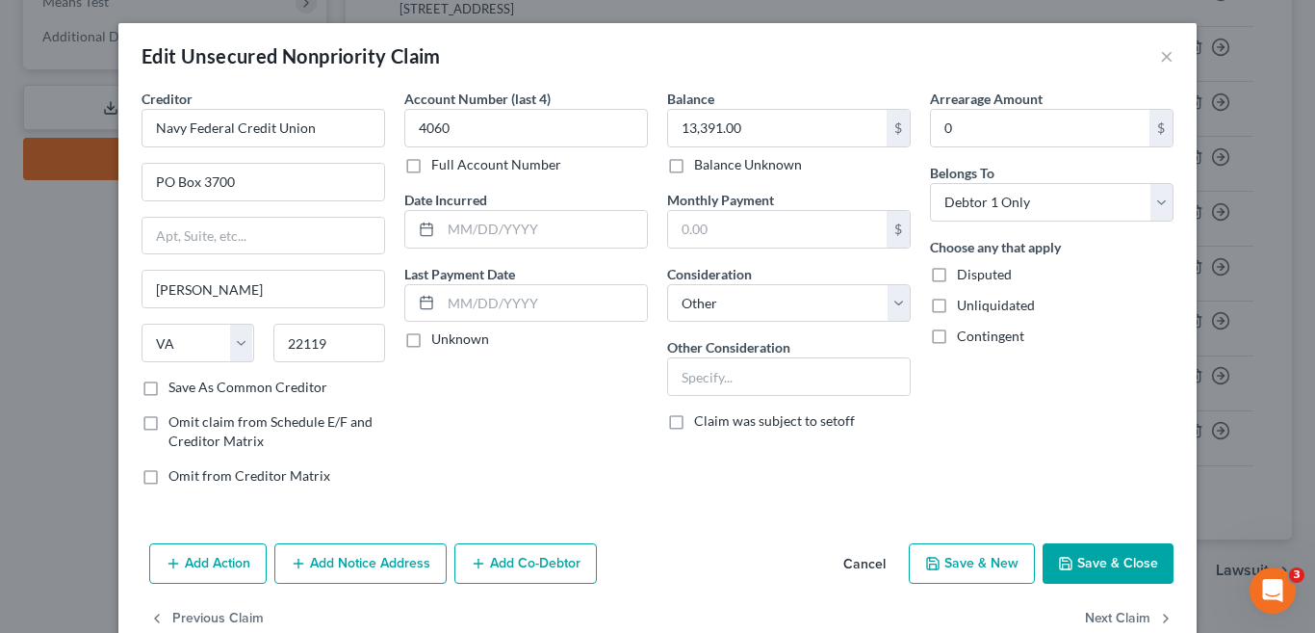
drag, startPoint x: 1115, startPoint y: 567, endPoint x: 876, endPoint y: 492, distance: 250.3
click at [1114, 566] on button "Save & Close" at bounding box center [1108, 563] width 131 height 40
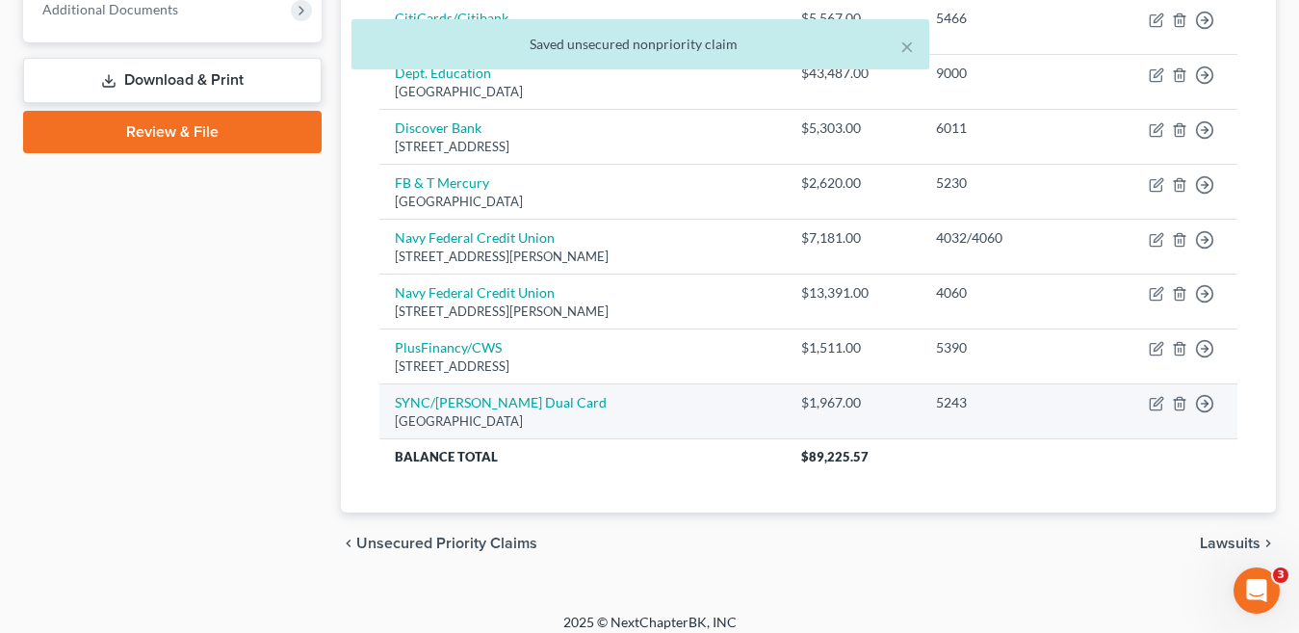
scroll to position [812, 0]
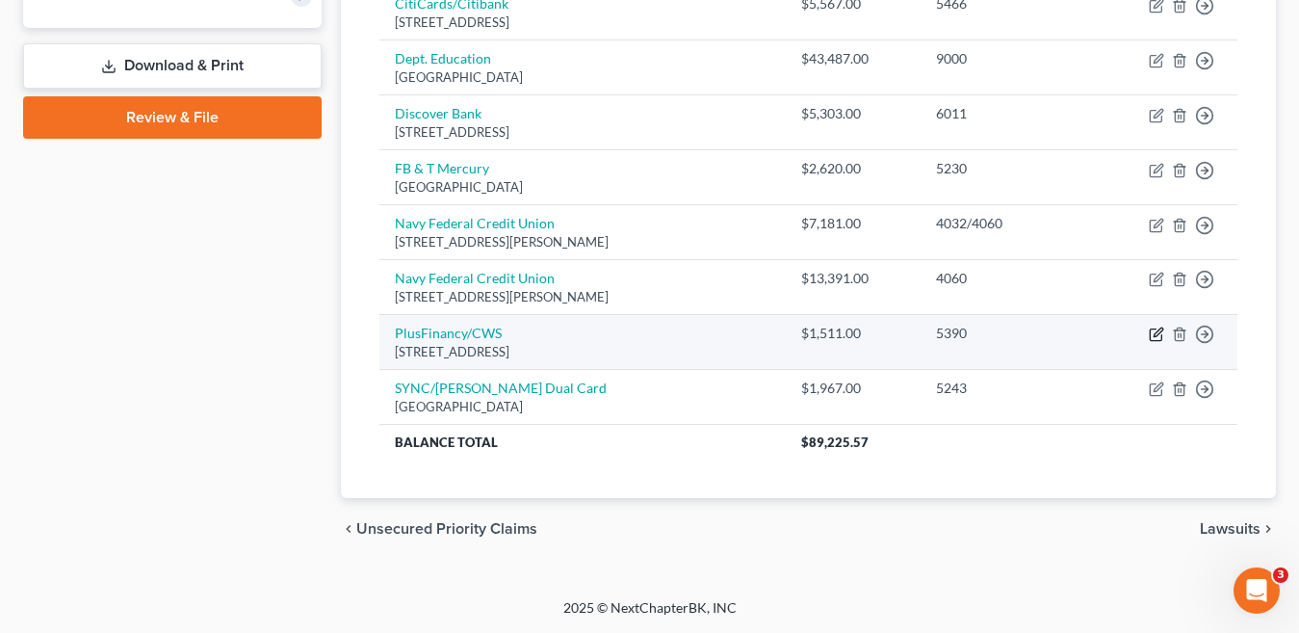
click at [1156, 335] on icon "button" at bounding box center [1156, 333] width 15 height 15
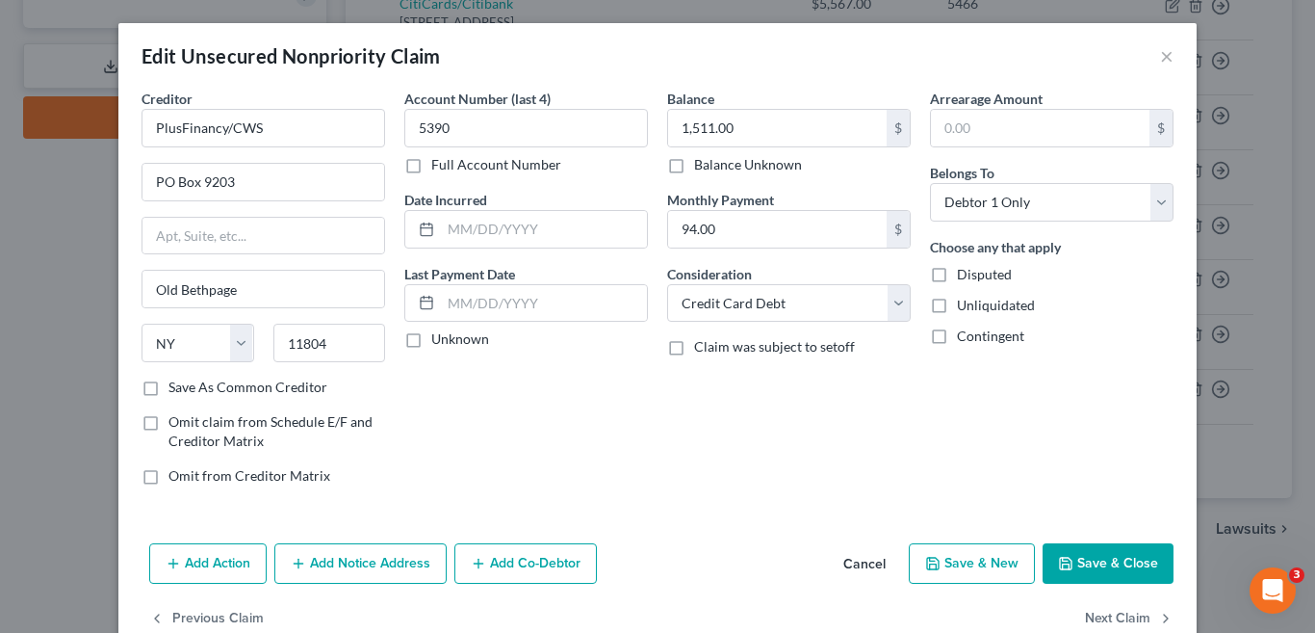
click at [857, 560] on button "Cancel" at bounding box center [864, 564] width 73 height 39
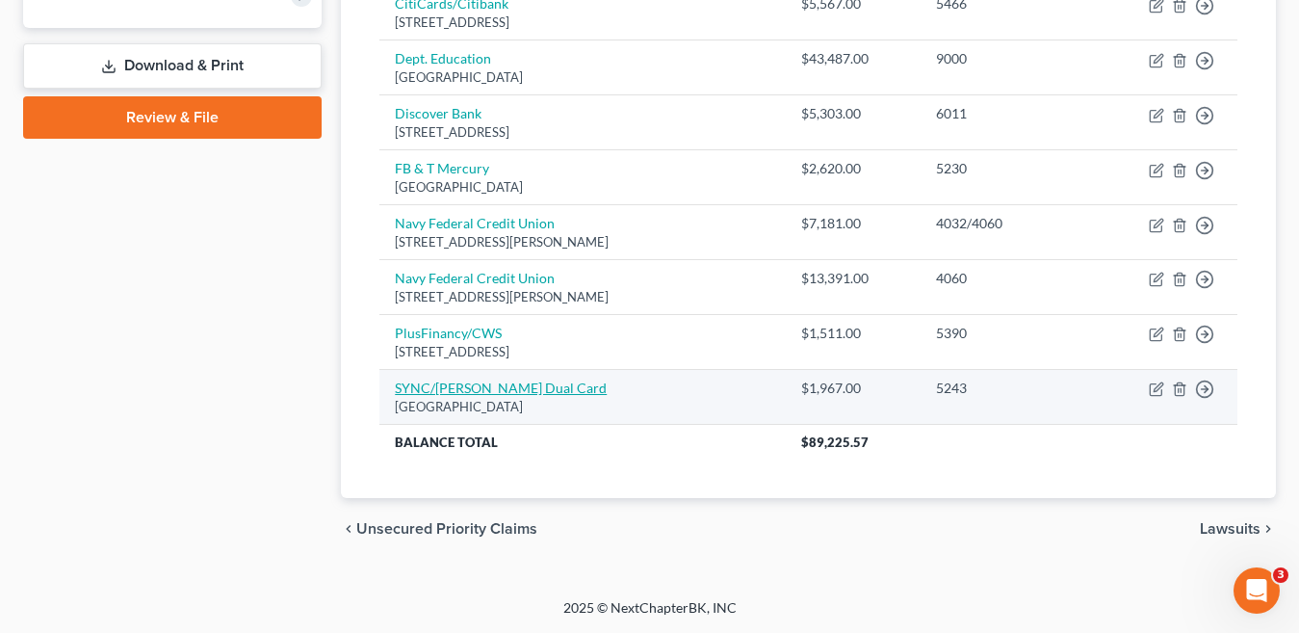
click at [509, 386] on link "SYNC/Belk Dual Card" at bounding box center [501, 387] width 212 height 16
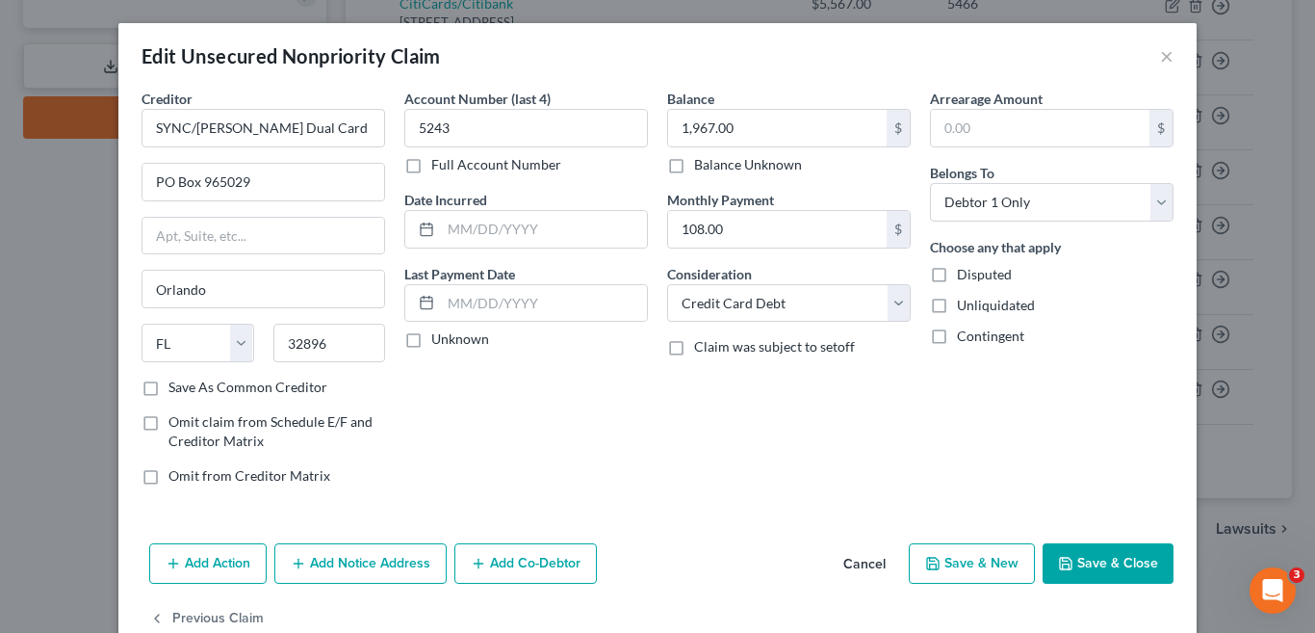
click at [862, 563] on button "Cancel" at bounding box center [864, 564] width 73 height 39
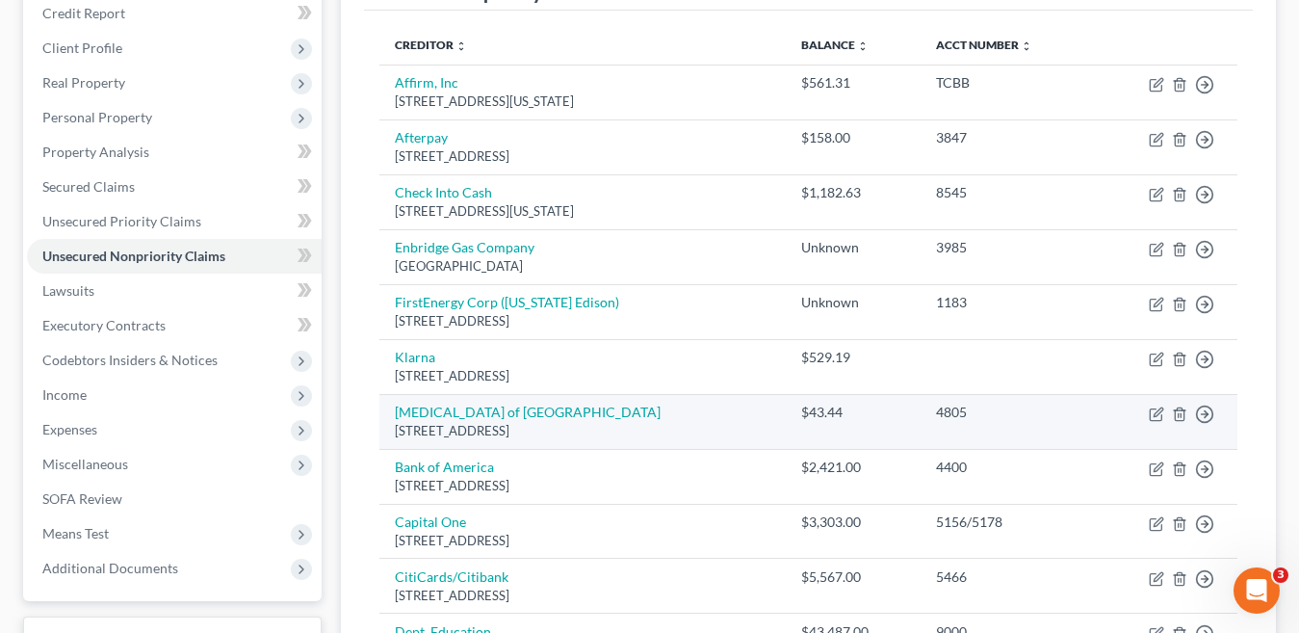
scroll to position [193, 0]
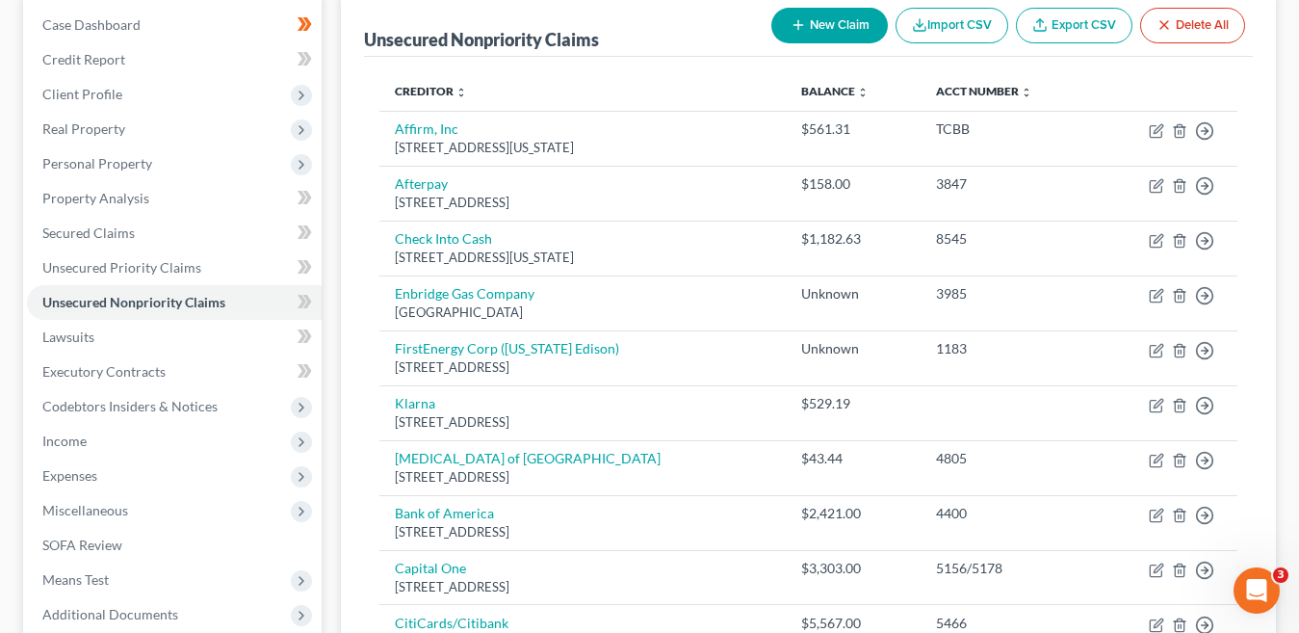
click at [818, 22] on button "New Claim" at bounding box center [829, 26] width 116 height 36
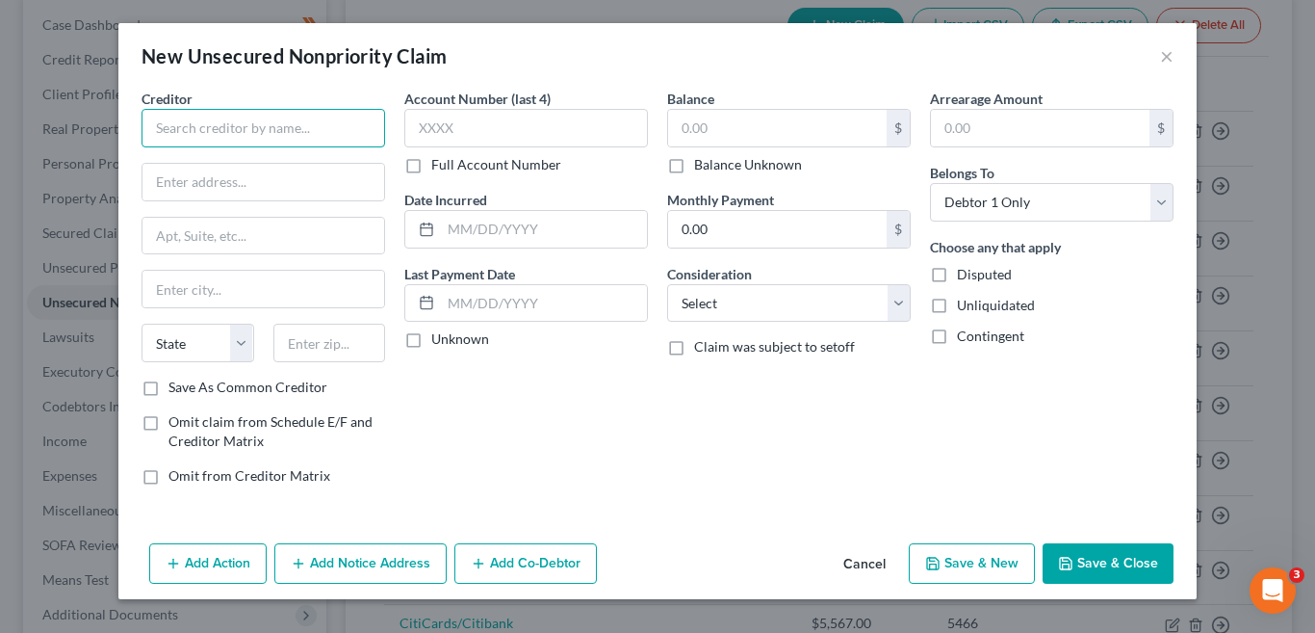
click at [190, 129] on input "text" at bounding box center [264, 128] width 244 height 39
click at [252, 185] on input "text" at bounding box center [263, 182] width 242 height 37
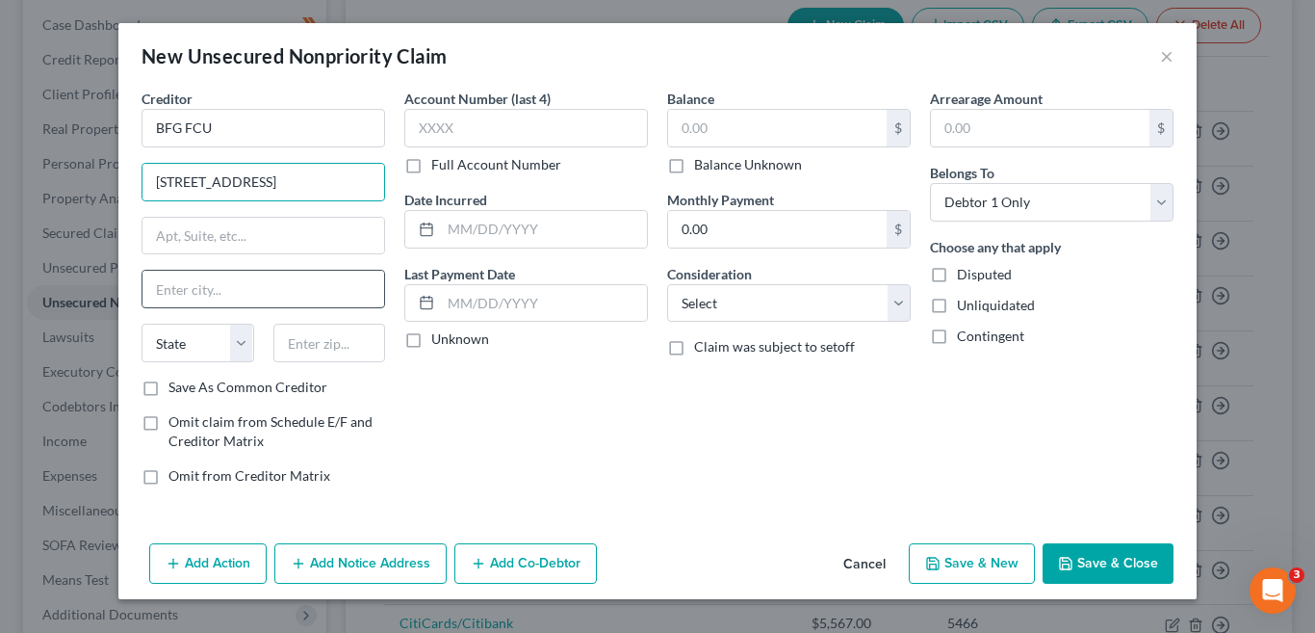
click at [269, 291] on input "text" at bounding box center [263, 289] width 242 height 37
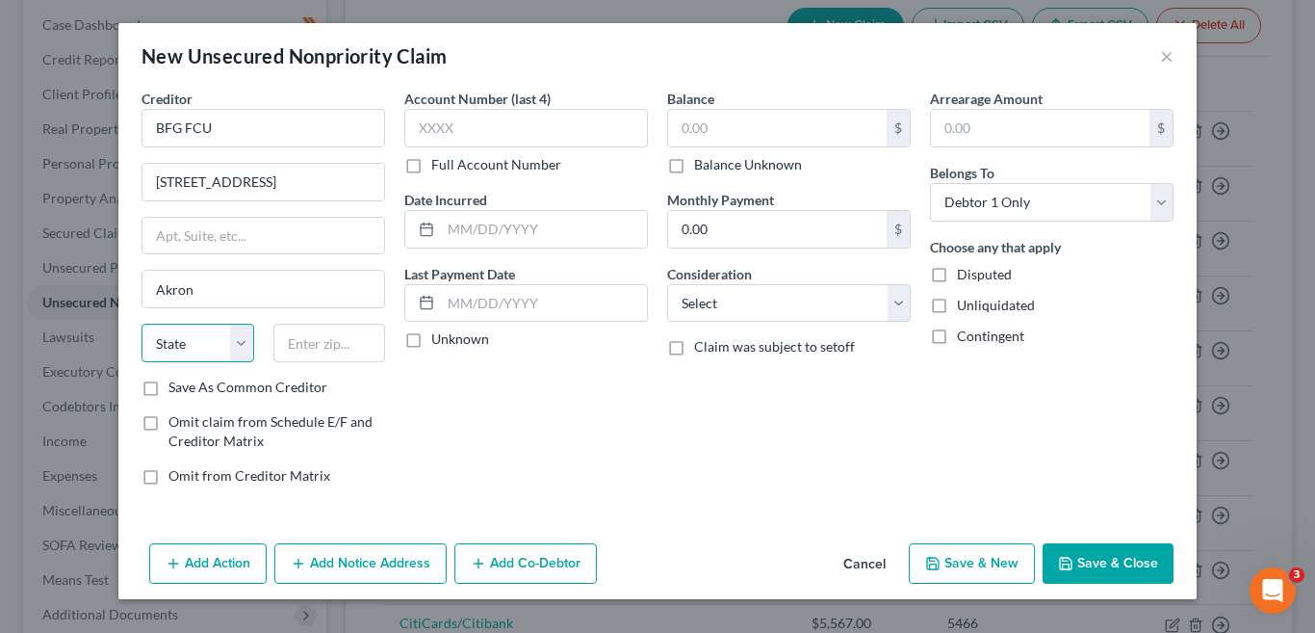
click at [242, 350] on select "State AL AK AR AZ CA CO CT DE DC FL GA GU HI ID IL IN IA KS KY LA ME MD MA MI M…" at bounding box center [198, 342] width 113 height 39
click at [142, 323] on select "State AL AK AR AZ CA CO CT DE DC FL GA GU HI ID IL IN IA KS KY LA ME MD MA MI M…" at bounding box center [198, 342] width 113 height 39
click at [333, 348] on input "text" at bounding box center [329, 342] width 113 height 39
click at [607, 125] on input "text" at bounding box center [526, 128] width 244 height 39
click at [776, 61] on div "New Unsecured Nonpriority Claim ×" at bounding box center [657, 55] width 1078 height 65
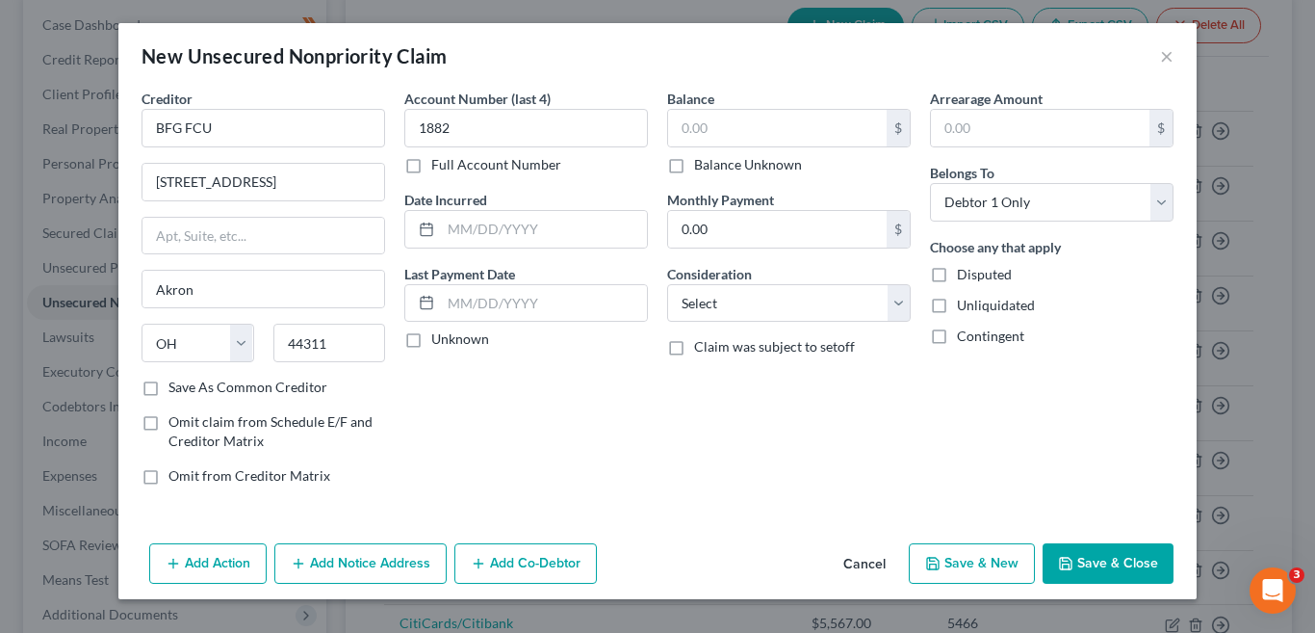
click at [865, 559] on button "Cancel" at bounding box center [864, 564] width 73 height 39
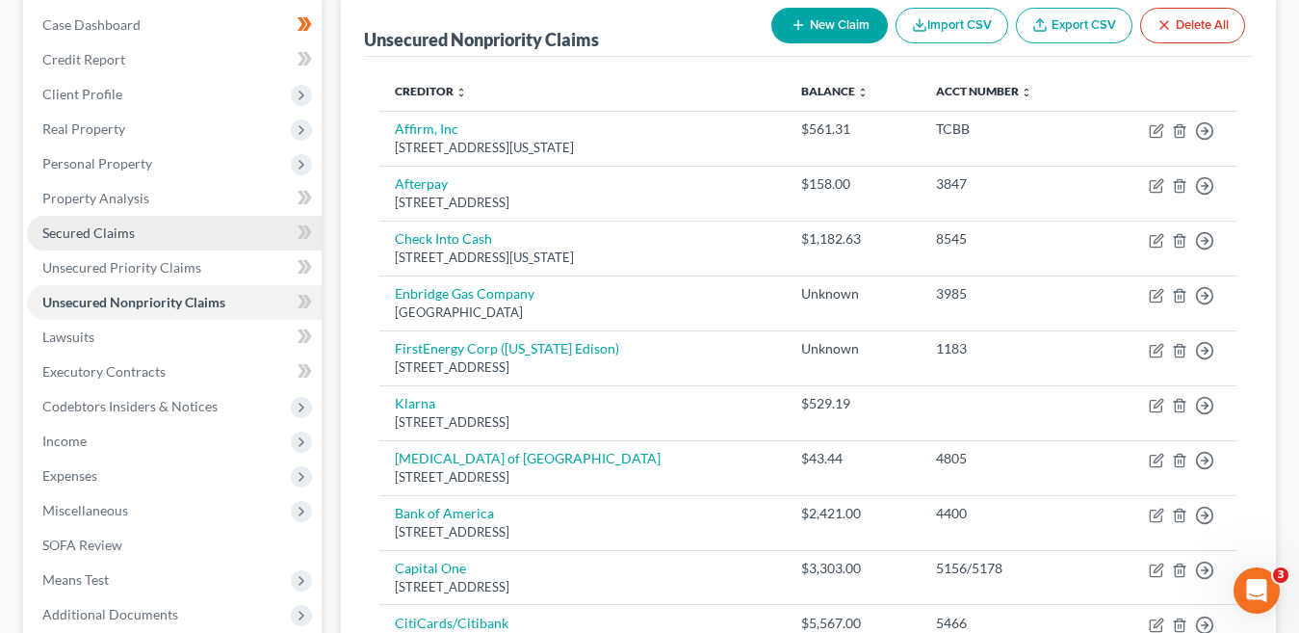
click at [149, 235] on link "Secured Claims" at bounding box center [174, 233] width 295 height 35
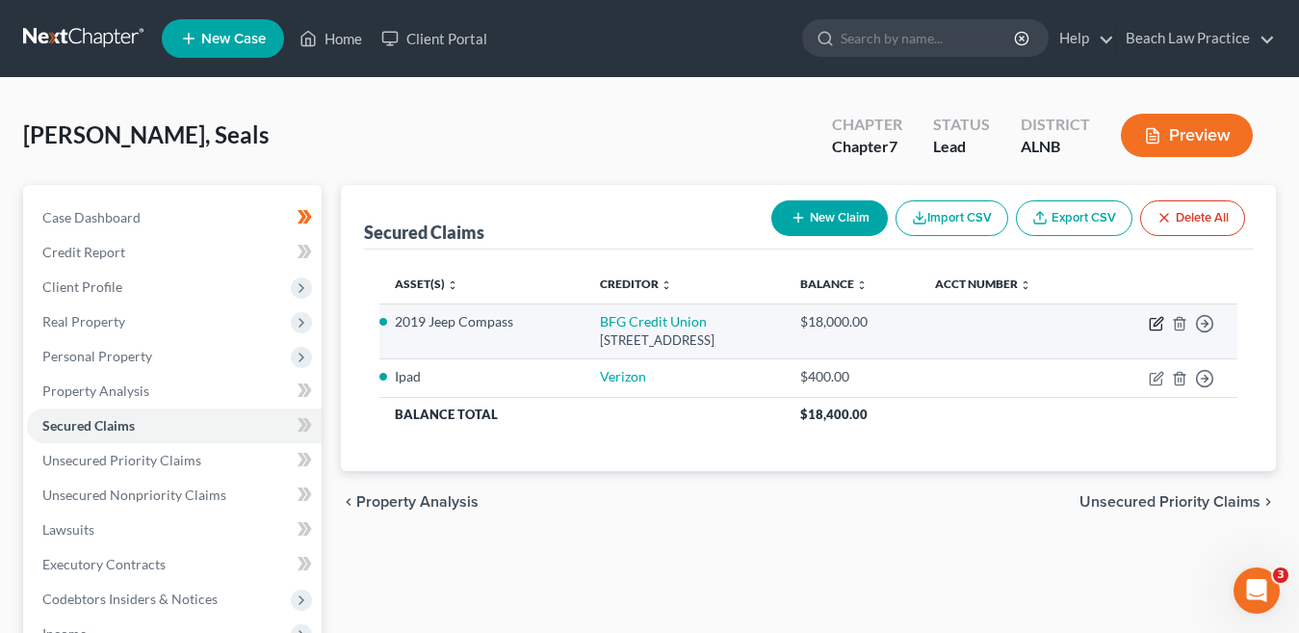
click at [1159, 325] on icon "button" at bounding box center [1156, 323] width 15 height 15
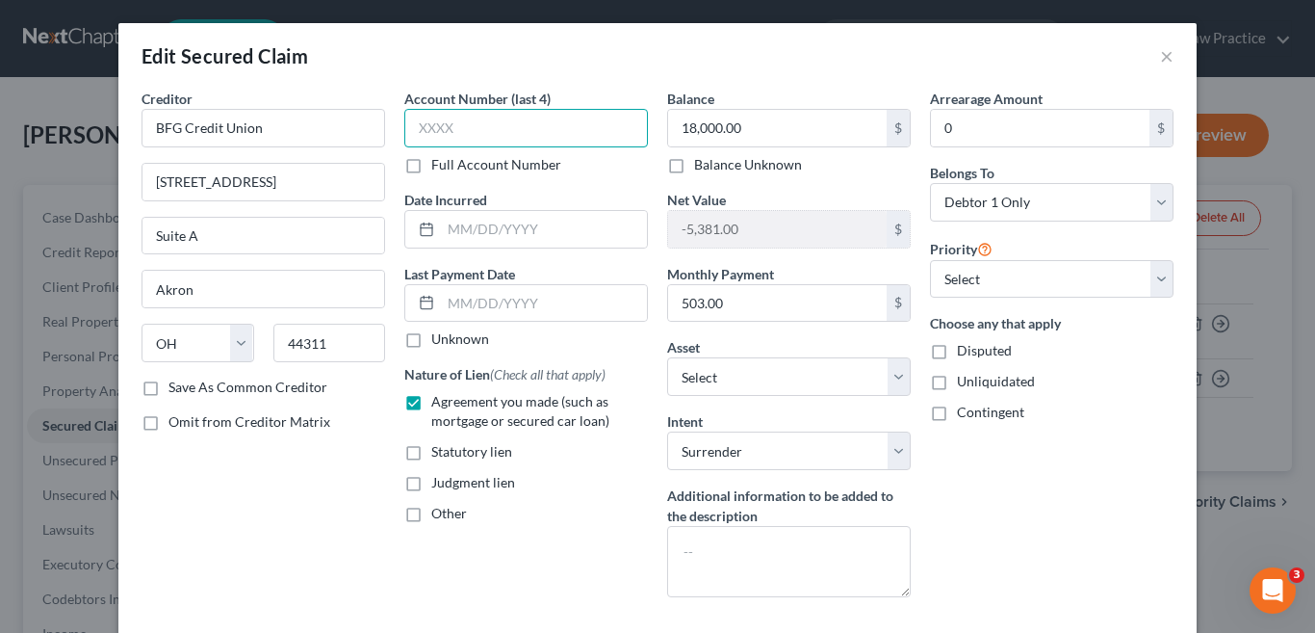
click at [444, 123] on input "text" at bounding box center [526, 128] width 244 height 39
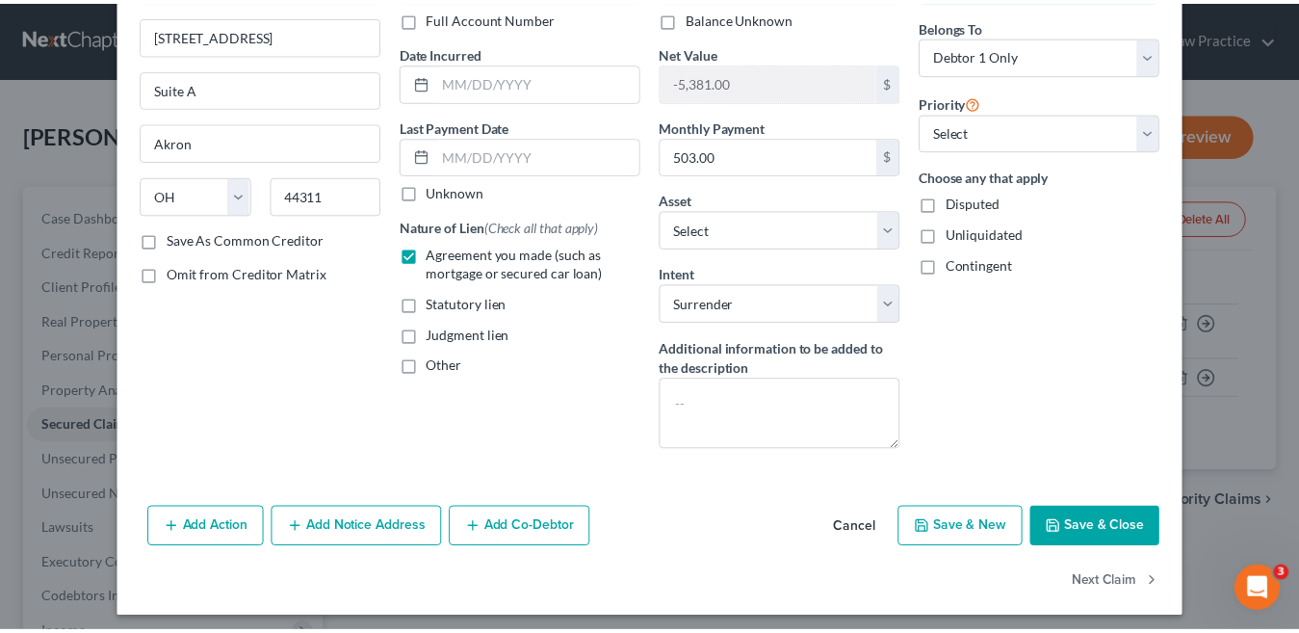
scroll to position [156, 0]
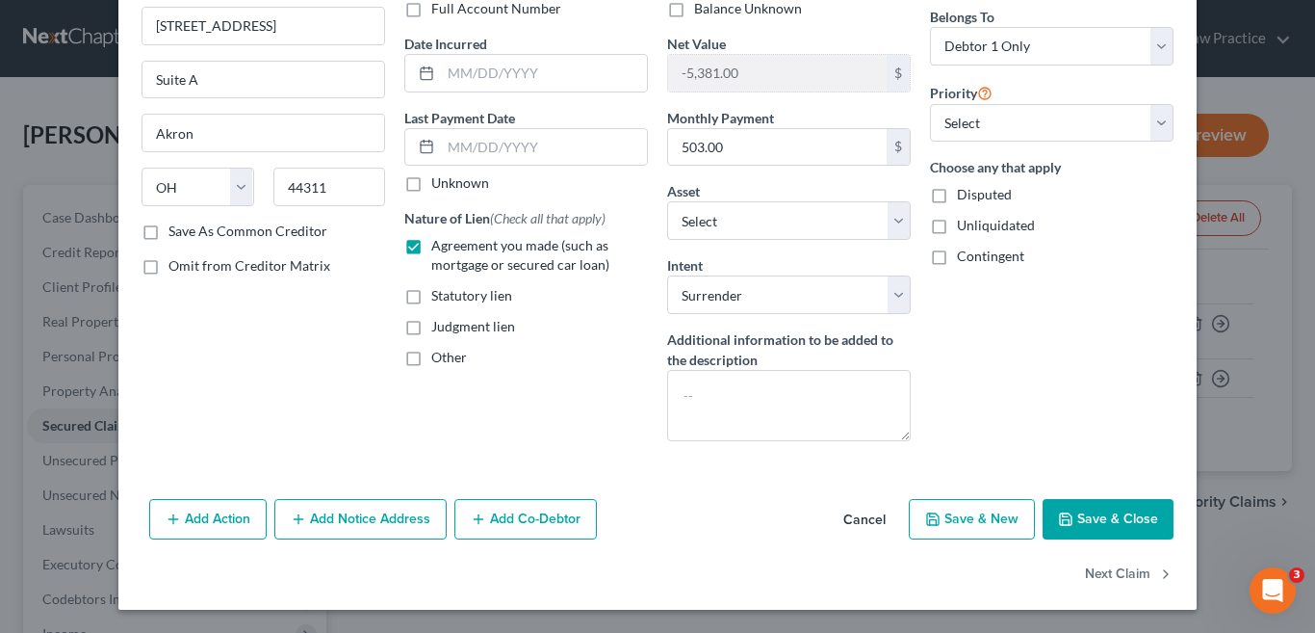
click at [976, 523] on button "Save & New" at bounding box center [972, 519] width 126 height 40
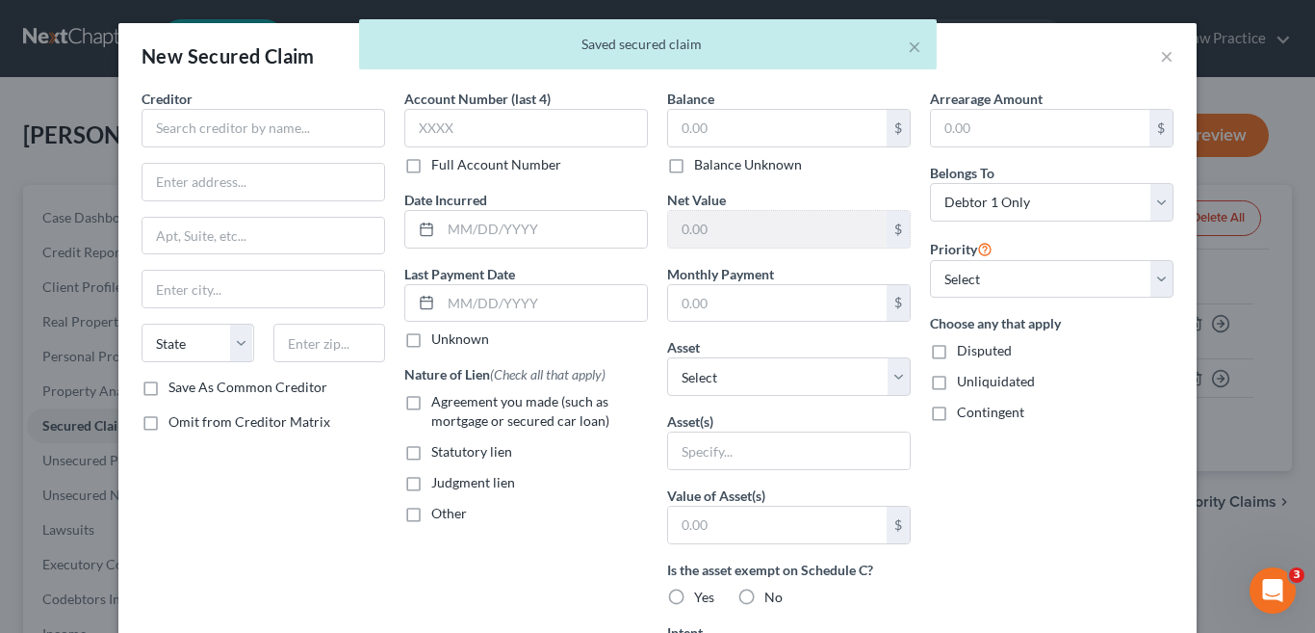
click at [1158, 57] on div "× Saved secured claim" at bounding box center [647, 49] width 1315 height 60
click at [1157, 57] on div "× Saved secured claim" at bounding box center [647, 49] width 1315 height 60
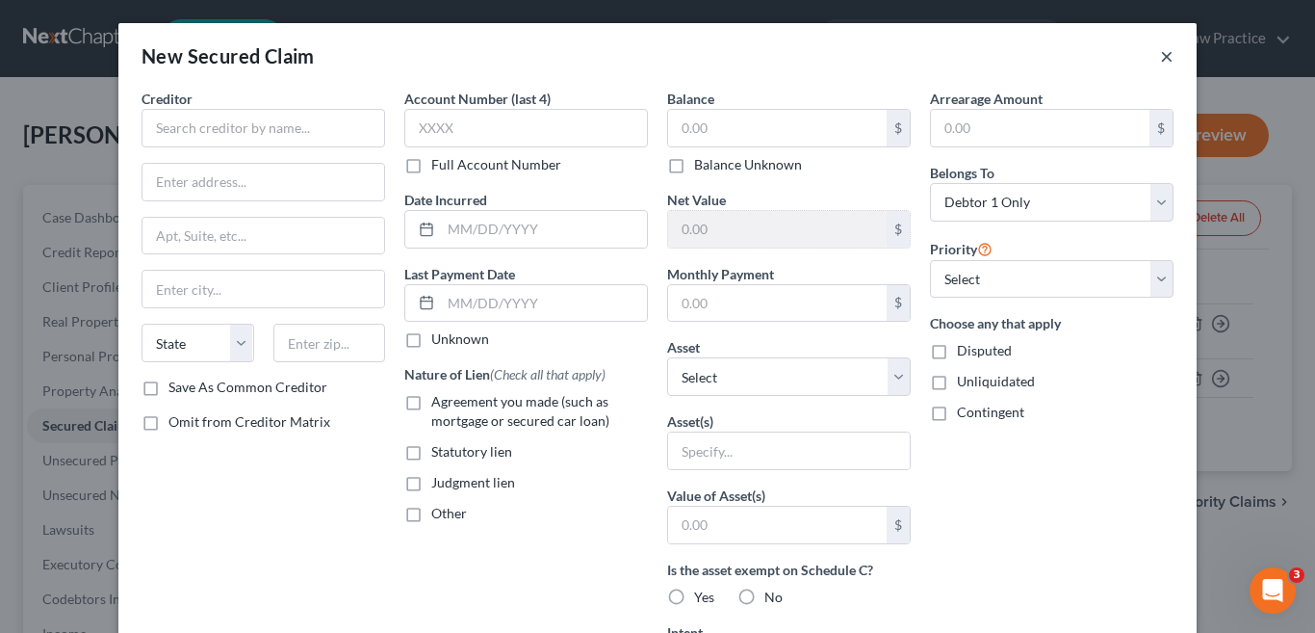
click at [1160, 59] on button "×" at bounding box center [1166, 55] width 13 height 23
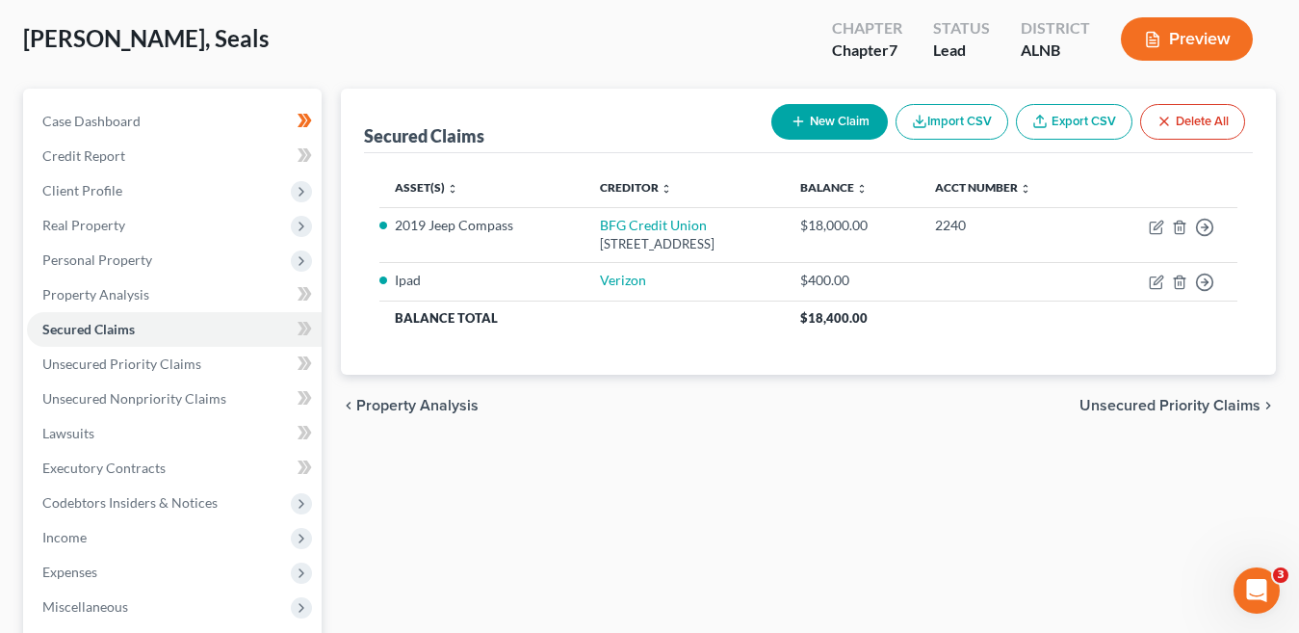
scroll to position [0, 0]
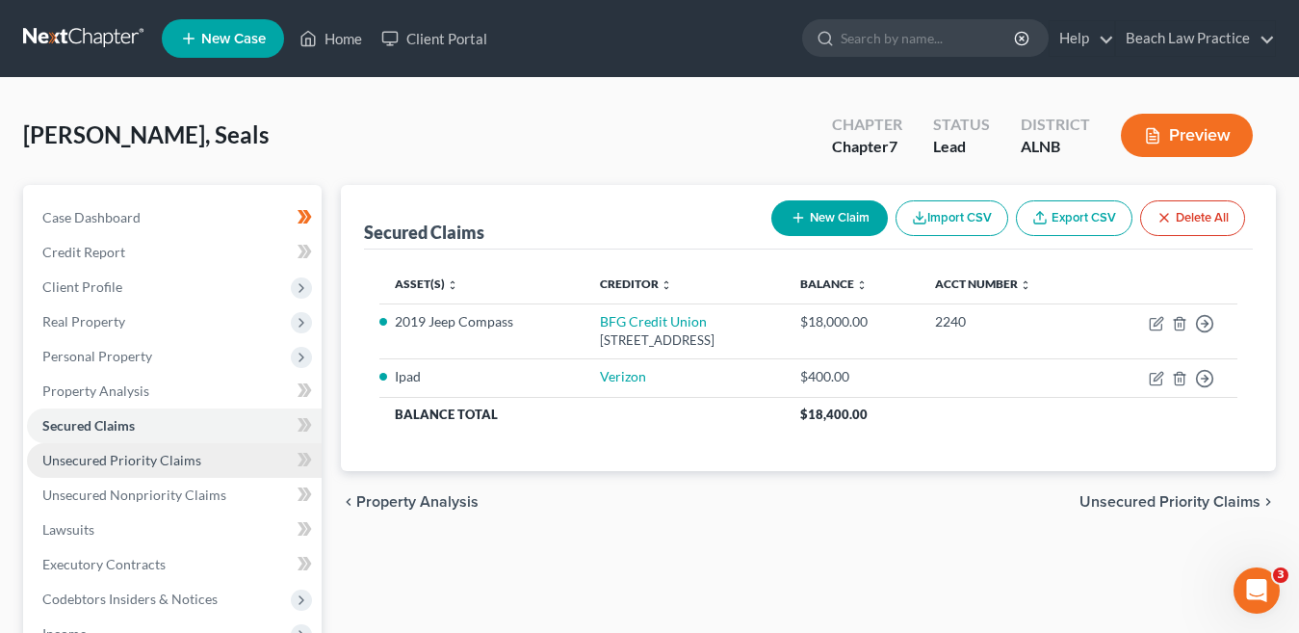
click at [183, 457] on span "Unsecured Priority Claims" at bounding box center [121, 460] width 159 height 16
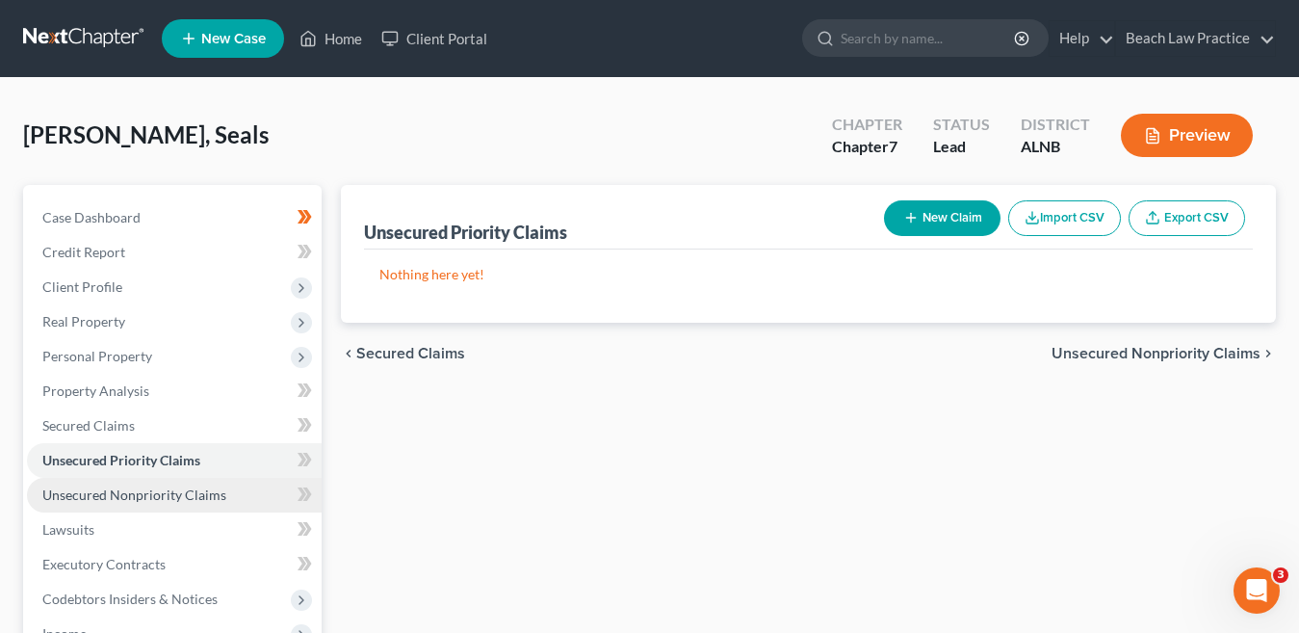
click at [142, 496] on span "Unsecured Nonpriority Claims" at bounding box center [134, 494] width 184 height 16
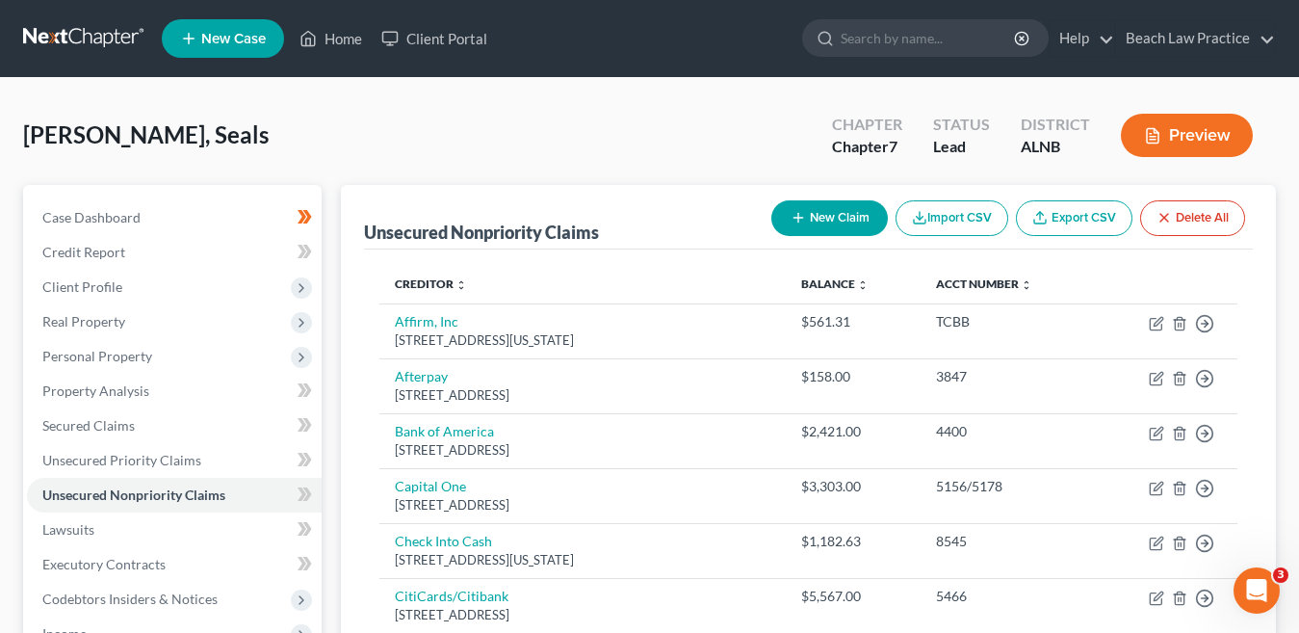
click at [840, 219] on button "New Claim" at bounding box center [829, 218] width 116 height 36
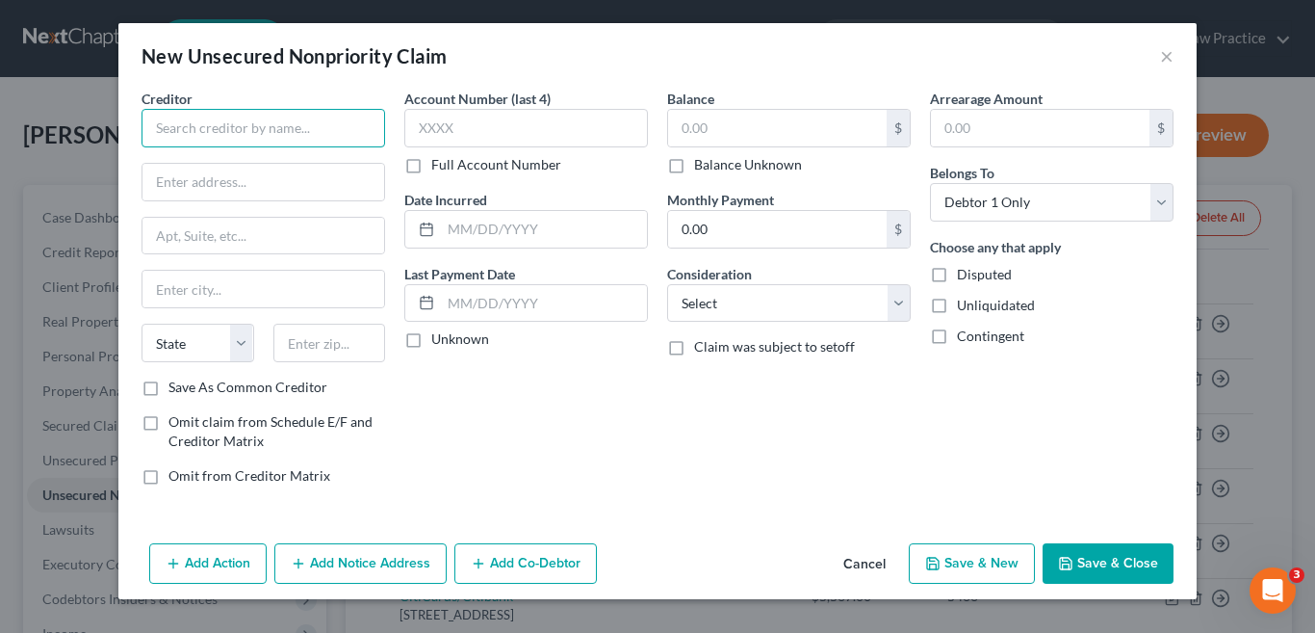
click at [194, 125] on input "text" at bounding box center [264, 128] width 244 height 39
click at [234, 184] on input "text" at bounding box center [263, 182] width 242 height 37
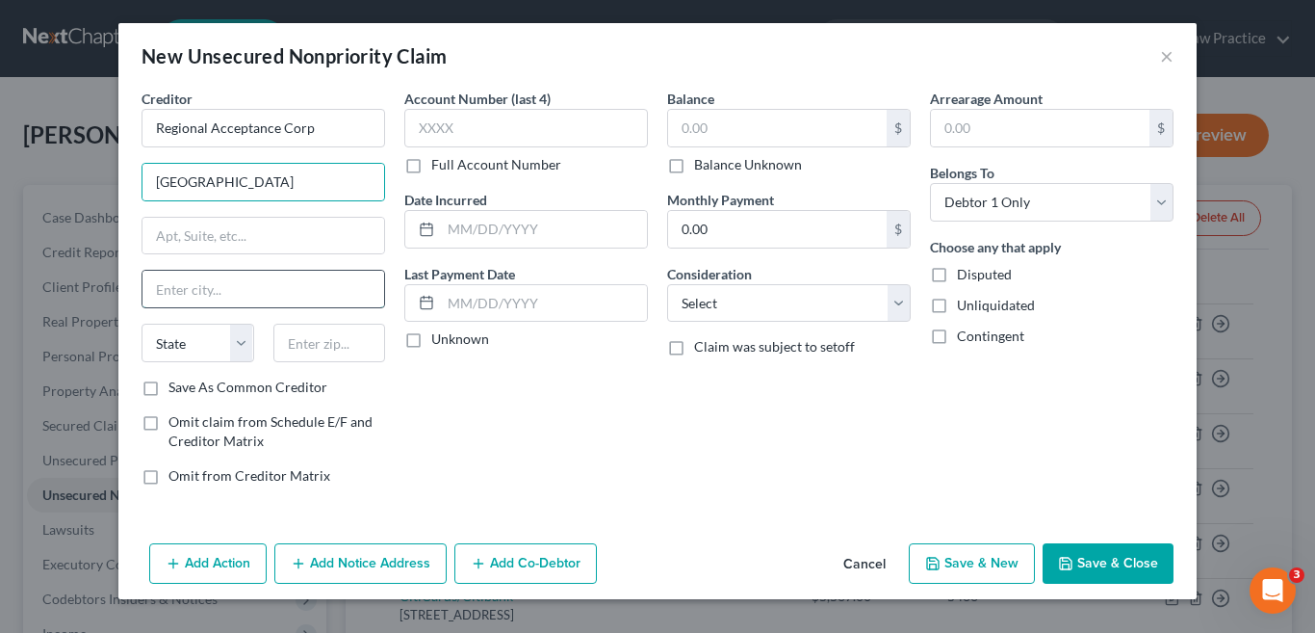
click at [233, 289] on input "text" at bounding box center [263, 289] width 242 height 37
drag, startPoint x: 871, startPoint y: 561, endPoint x: 905, endPoint y: 518, distance: 54.9
click at [871, 561] on button "Cancel" at bounding box center [864, 564] width 73 height 39
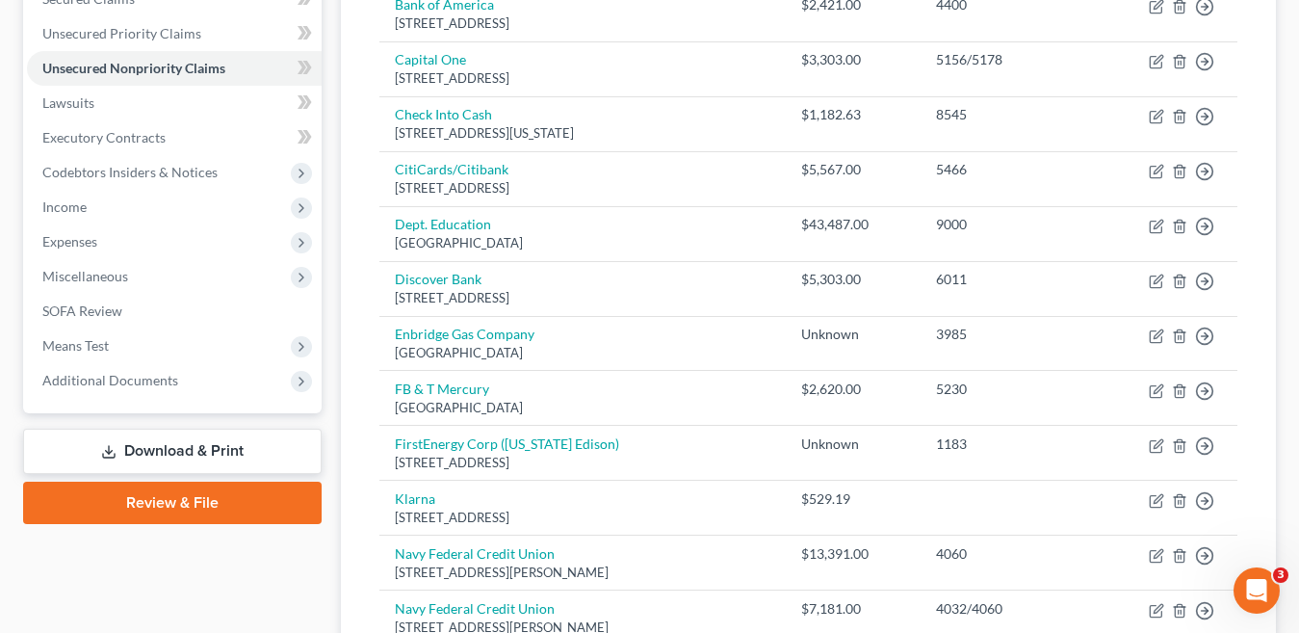
scroll to position [41, 0]
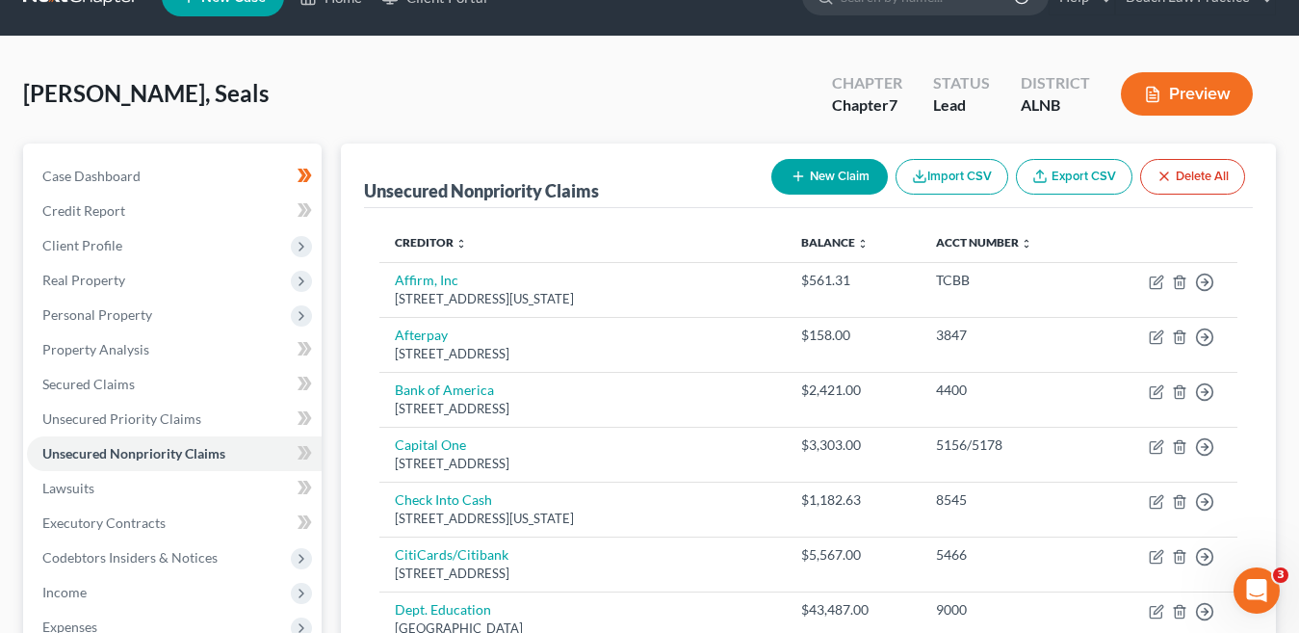
click at [839, 176] on button "New Claim" at bounding box center [829, 177] width 116 height 36
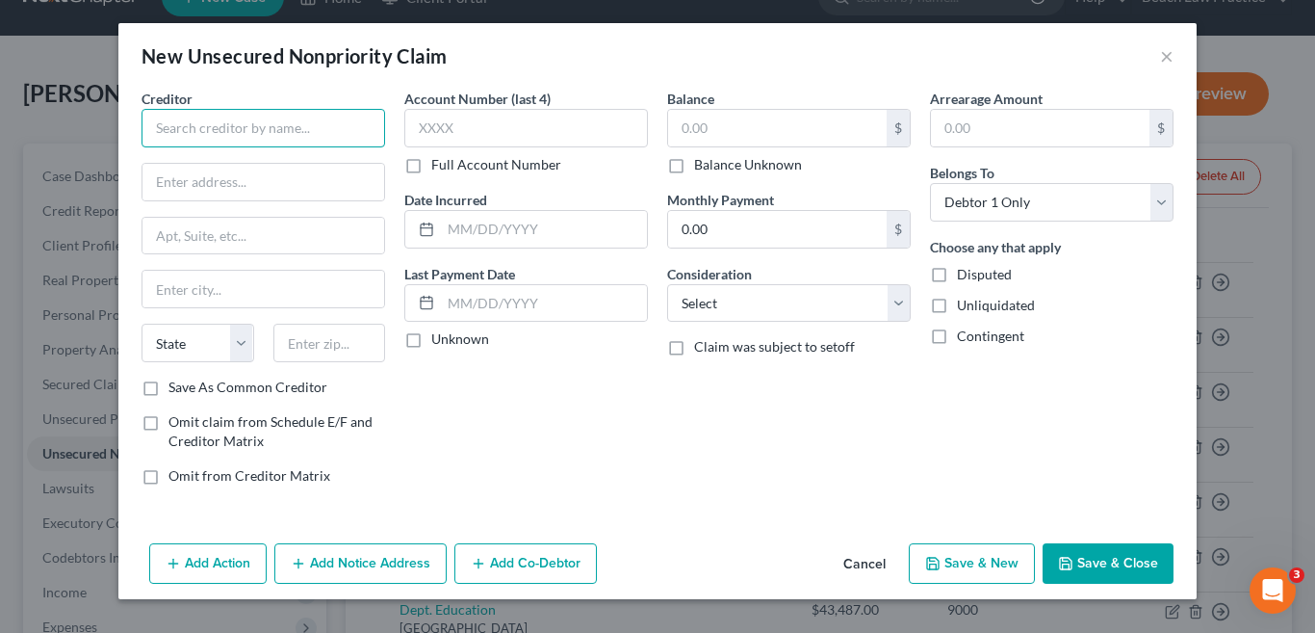
click at [232, 133] on input "text" at bounding box center [264, 128] width 244 height 39
click at [234, 136] on input "Source" at bounding box center [264, 128] width 244 height 39
click at [273, 187] on input "text" at bounding box center [263, 182] width 242 height 37
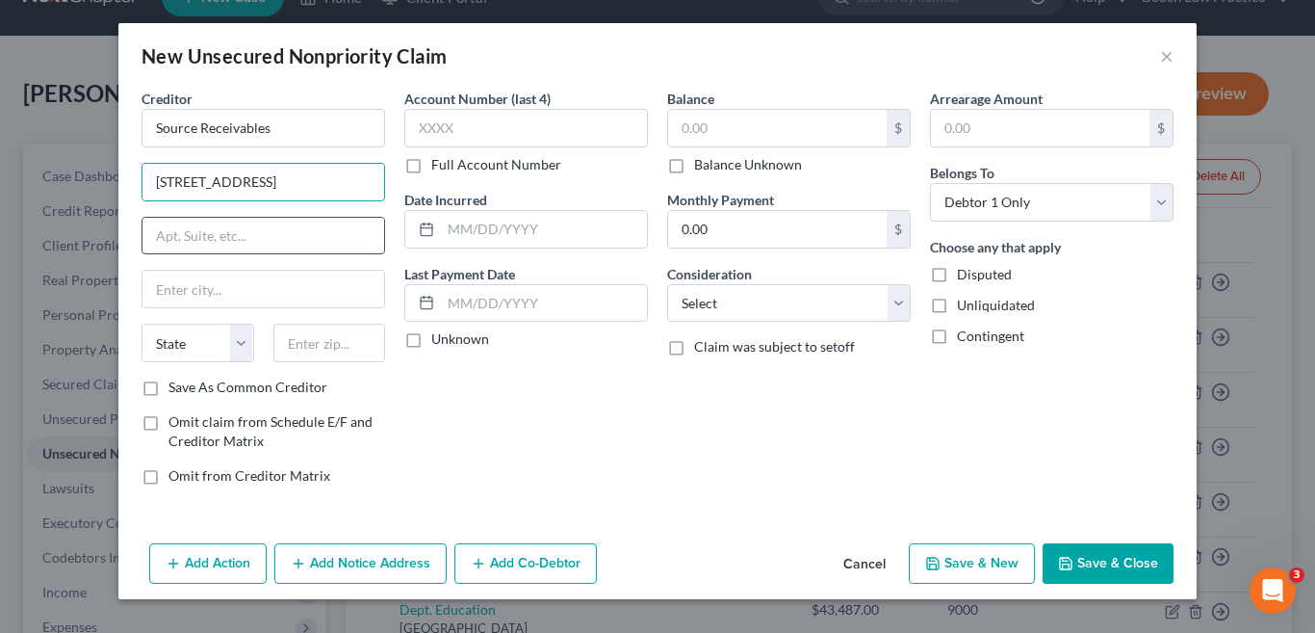
click at [280, 238] on input "text" at bounding box center [263, 236] width 242 height 37
click at [185, 287] on input "text" at bounding box center [263, 289] width 242 height 37
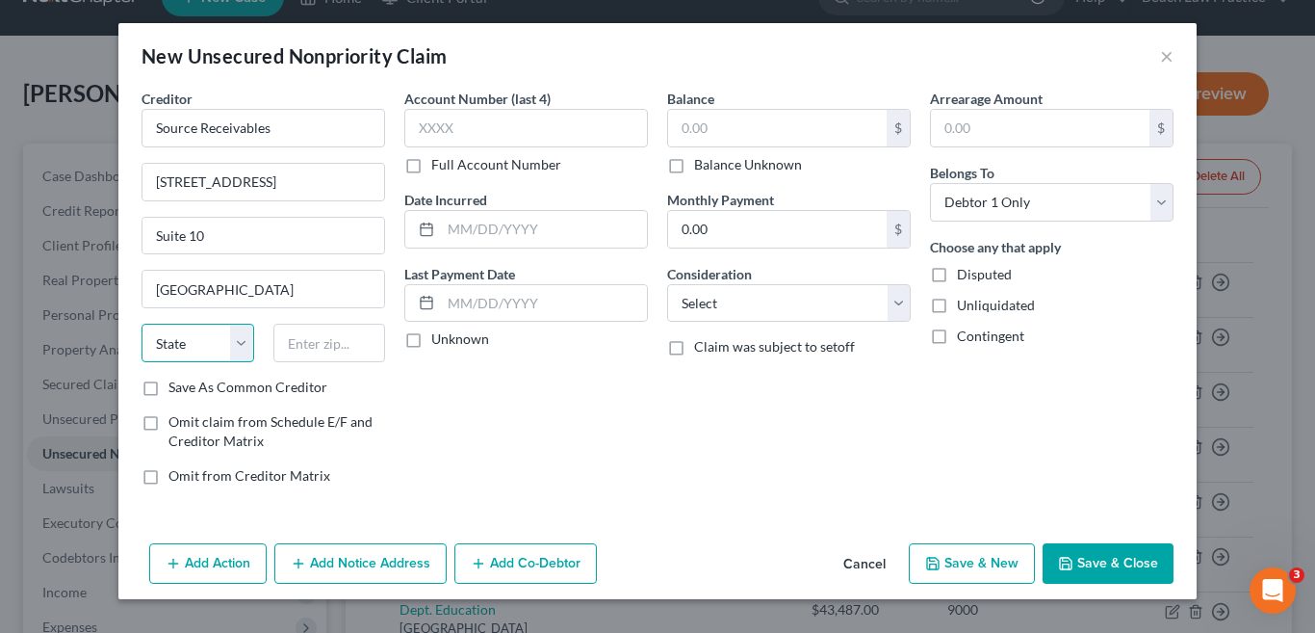
click at [241, 343] on select "State AL AK AR AZ CA CO CT DE DC FL GA GU HI ID IL IN IA KS KY LA ME MD MA MI M…" at bounding box center [198, 342] width 113 height 39
click at [142, 323] on select "State AL AK AR AZ CA CO CT DE DC FL GA GU HI ID IL IN IA KS KY LA ME MD MA MI M…" at bounding box center [198, 342] width 113 height 39
click at [325, 345] on input "text" at bounding box center [329, 342] width 113 height 39
click at [600, 457] on div "Account Number (last 4) Full Account Number Date Incurred Last Payment Date Unk…" at bounding box center [526, 295] width 263 height 412
click at [501, 133] on input "text" at bounding box center [526, 128] width 244 height 39
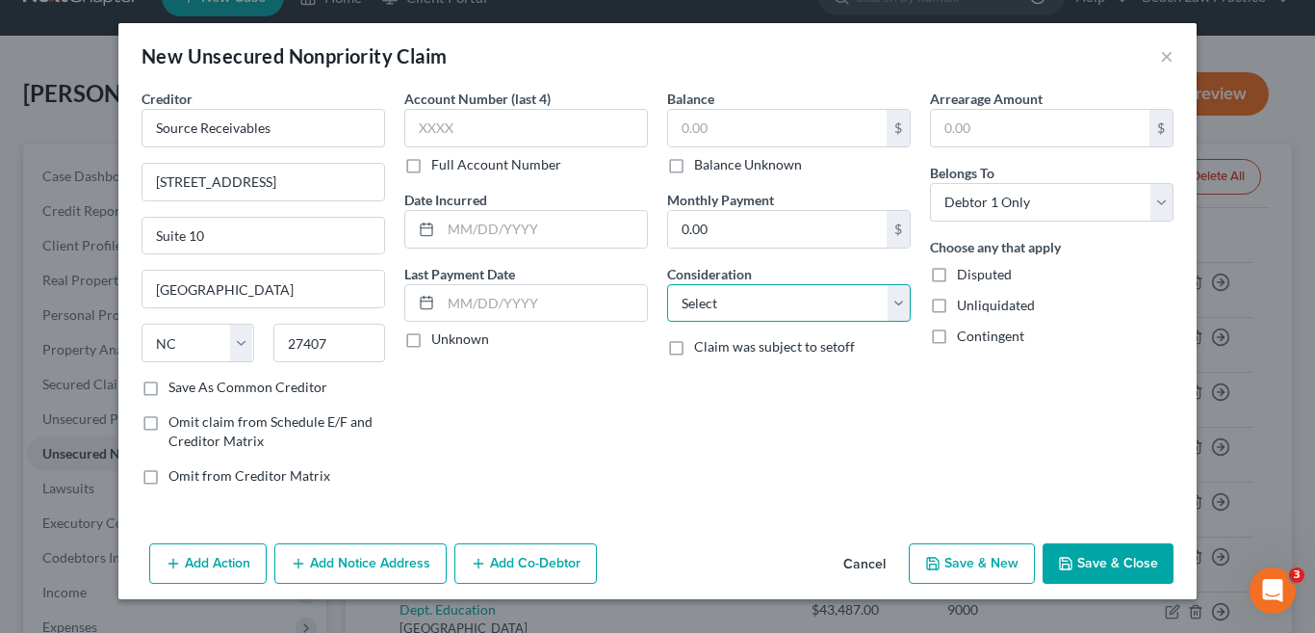
click at [897, 298] on select "Select Cable / Satellite Services Collection Agency Credit Card Debt Debt Couns…" at bounding box center [789, 303] width 244 height 39
click at [667, 284] on select "Select Cable / Satellite Services Collection Agency Credit Card Debt Debt Couns…" at bounding box center [789, 303] width 244 height 39
click at [899, 298] on select "Select Cable / Satellite Services Collection Agency Credit Card Debt Debt Couns…" at bounding box center [789, 303] width 244 height 39
click at [667, 284] on select "Select Cable / Satellite Services Collection Agency Credit Card Debt Debt Couns…" at bounding box center [789, 303] width 244 height 39
drag, startPoint x: 1126, startPoint y: 560, endPoint x: 762, endPoint y: 440, distance: 384.2
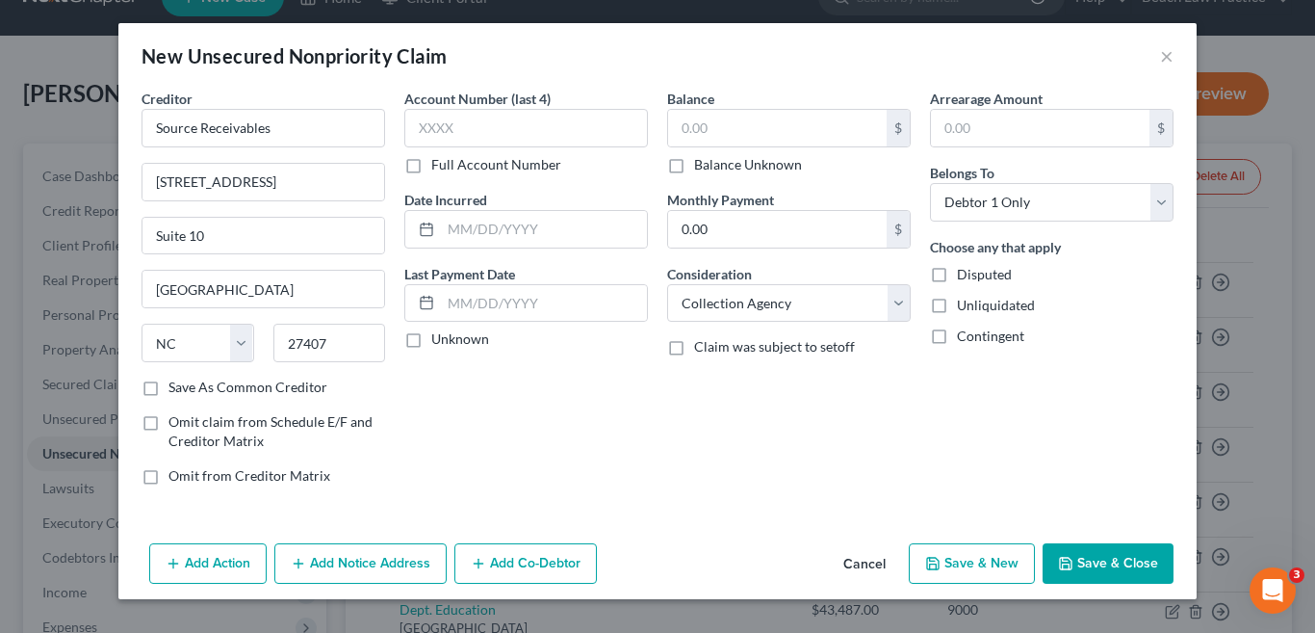
click at [1125, 560] on button "Save & Close" at bounding box center [1108, 563] width 131 height 40
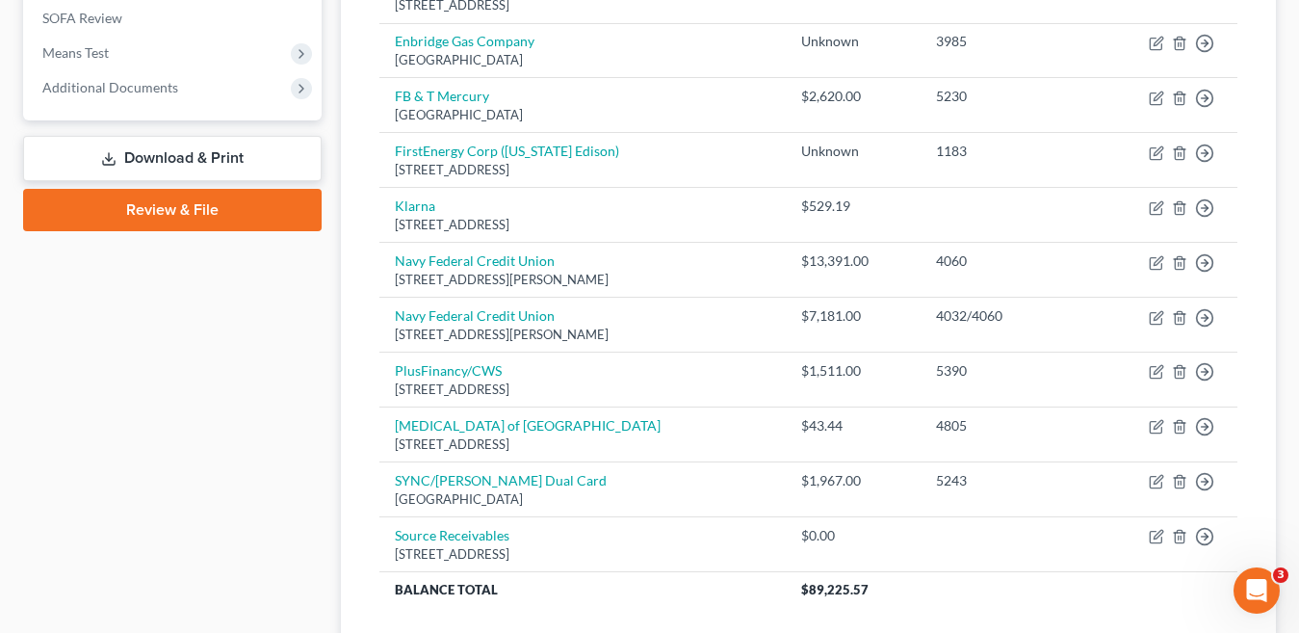
scroll to position [770, 0]
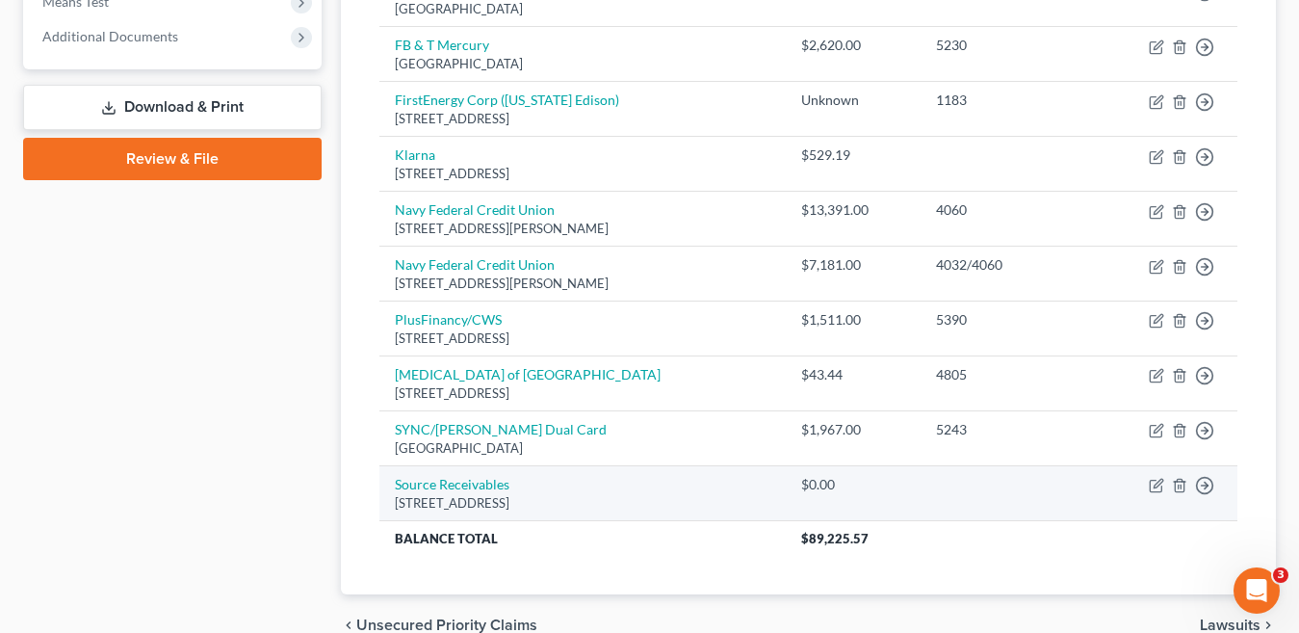
click at [851, 485] on div "$0.00" at bounding box center [853, 484] width 104 height 19
click at [1155, 486] on icon "button" at bounding box center [1156, 485] width 15 height 15
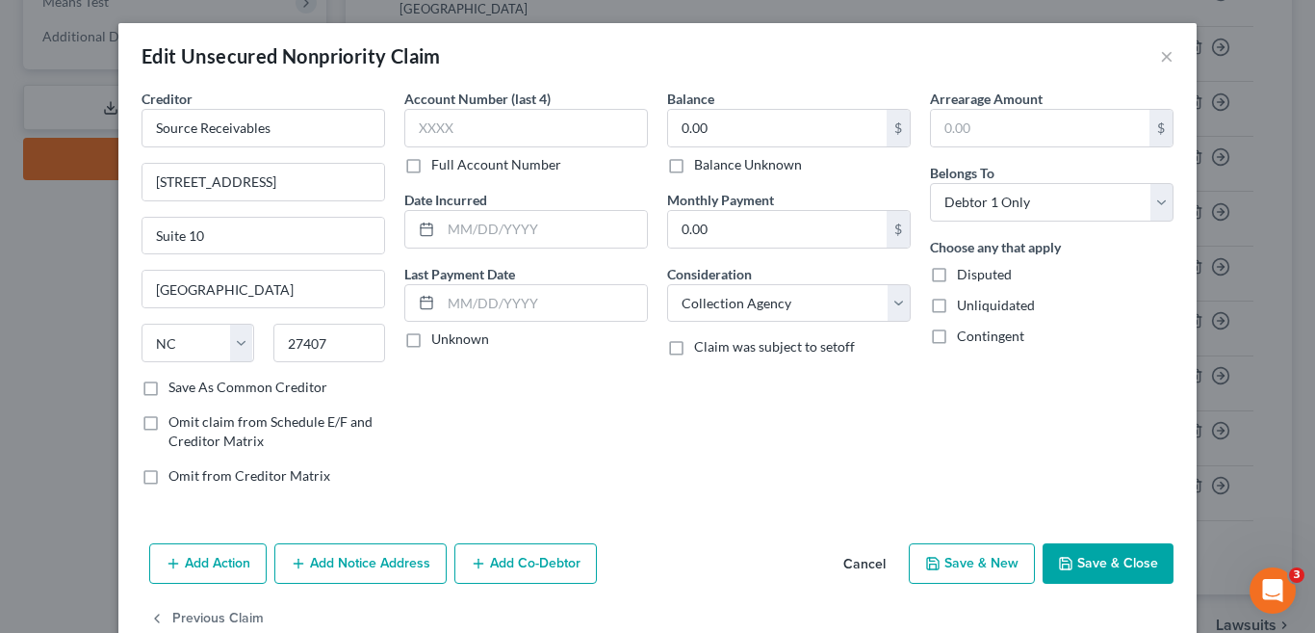
click at [694, 170] on label "Balance Unknown" at bounding box center [748, 164] width 108 height 19
click at [702, 168] on input "Balance Unknown" at bounding box center [708, 161] width 13 height 13
click at [1099, 566] on button "Save & Close" at bounding box center [1108, 563] width 131 height 40
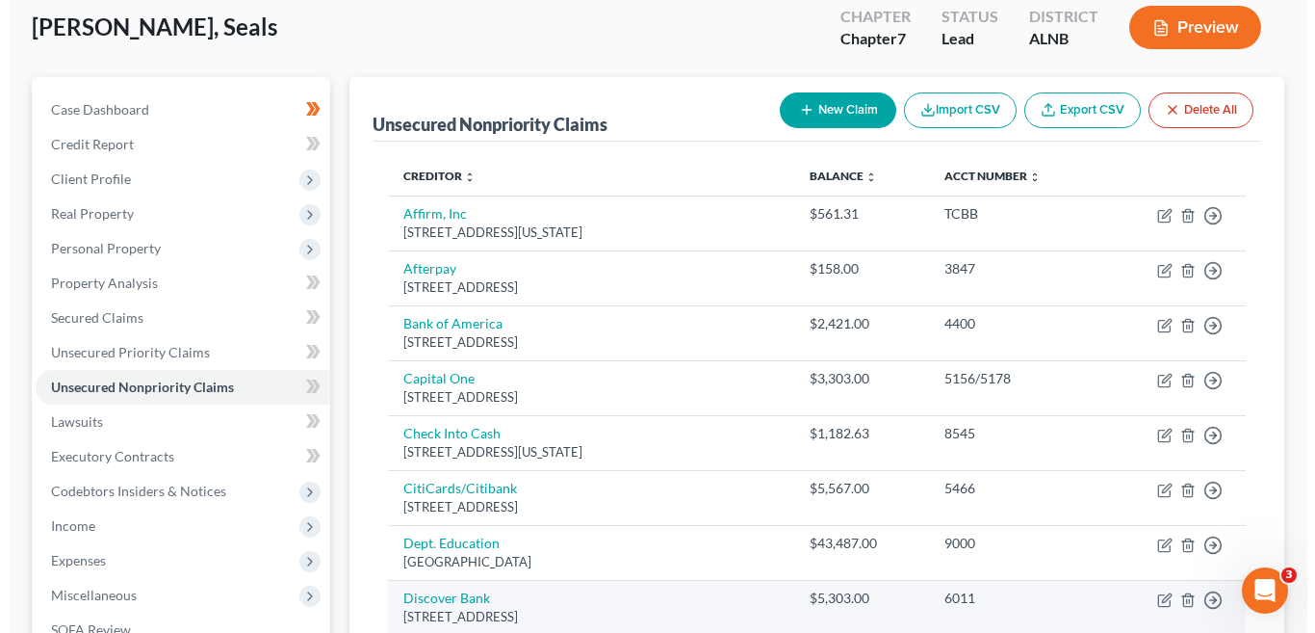
scroll to position [0, 0]
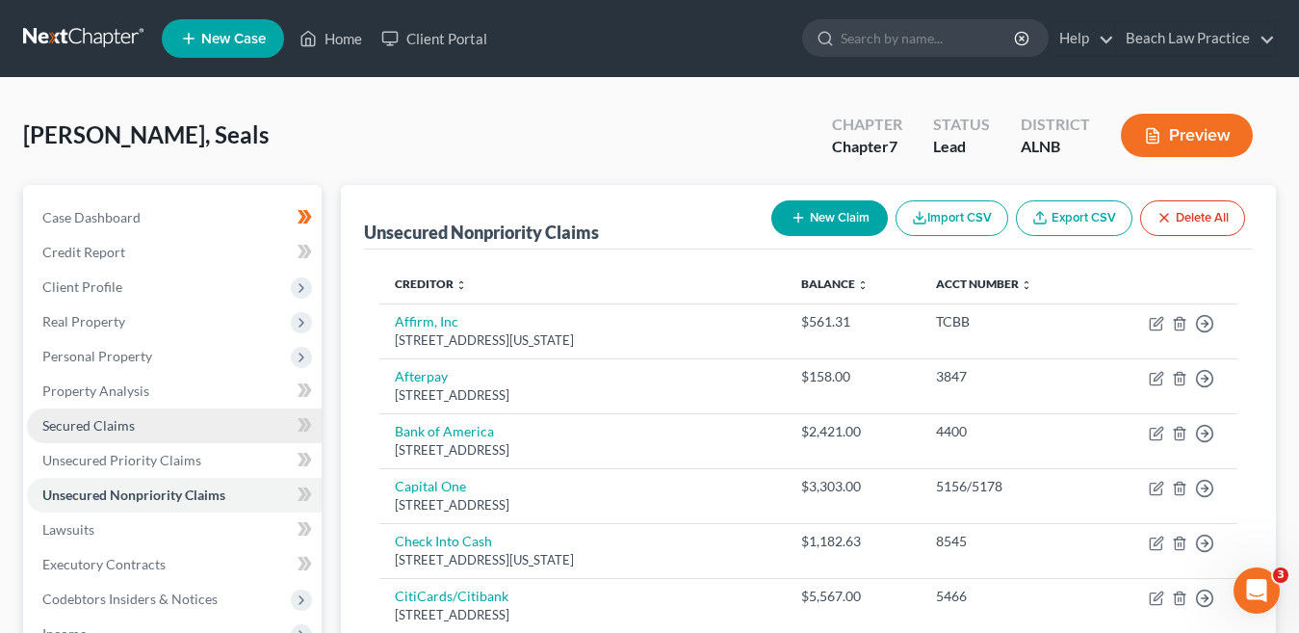
click at [126, 425] on span "Secured Claims" at bounding box center [88, 425] width 92 height 16
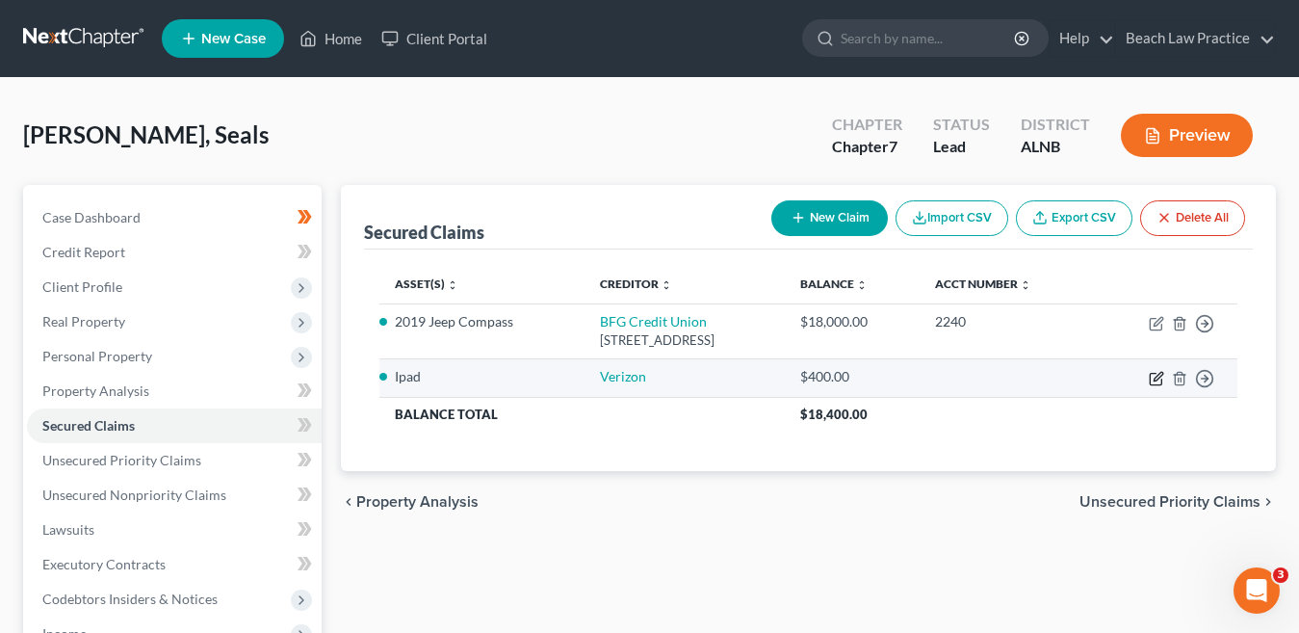
click at [1154, 378] on icon "button" at bounding box center [1157, 376] width 9 height 9
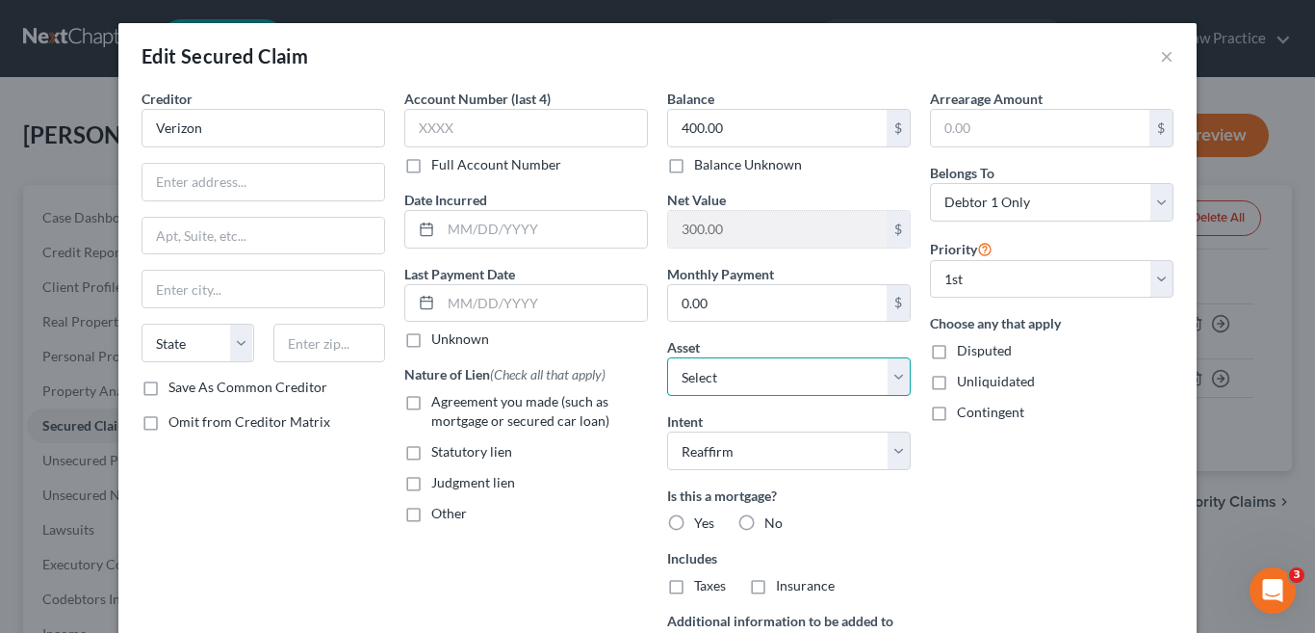
click at [761, 375] on select "Select Other Multiple Assets 2019 Jeep Compass - $12619.0 2011 Chevy Volt - $33…" at bounding box center [789, 376] width 244 height 39
click at [745, 374] on select "Select Other Multiple Assets 2019 Jeep Compass - $12619.0 2011 Chevy Volt - $33…" at bounding box center [789, 376] width 244 height 39
click at [762, 379] on select "Select Other Multiple Assets 2019 Jeep Compass - $12619.0 2011 Chevy Volt - $33…" at bounding box center [789, 376] width 244 height 39
drag, startPoint x: 300, startPoint y: 186, endPoint x: 315, endPoint y: 191, distance: 15.2
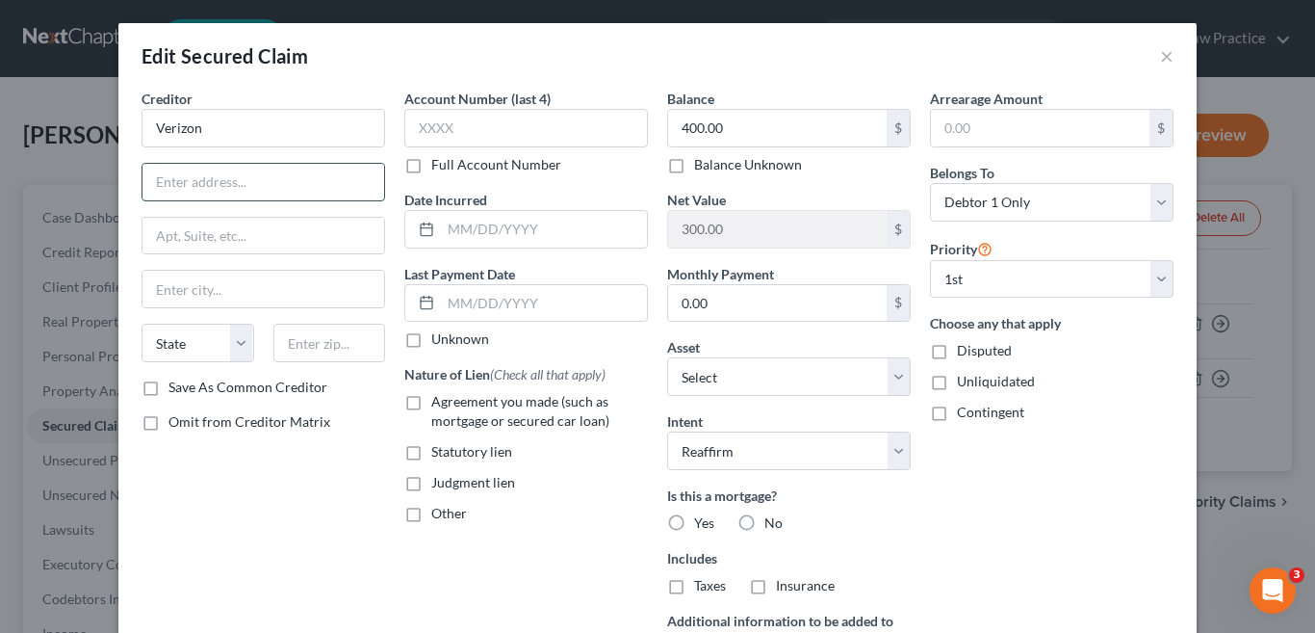
click at [300, 186] on input "text" at bounding box center [263, 182] width 242 height 37
click at [257, 229] on input "text" at bounding box center [263, 236] width 242 height 37
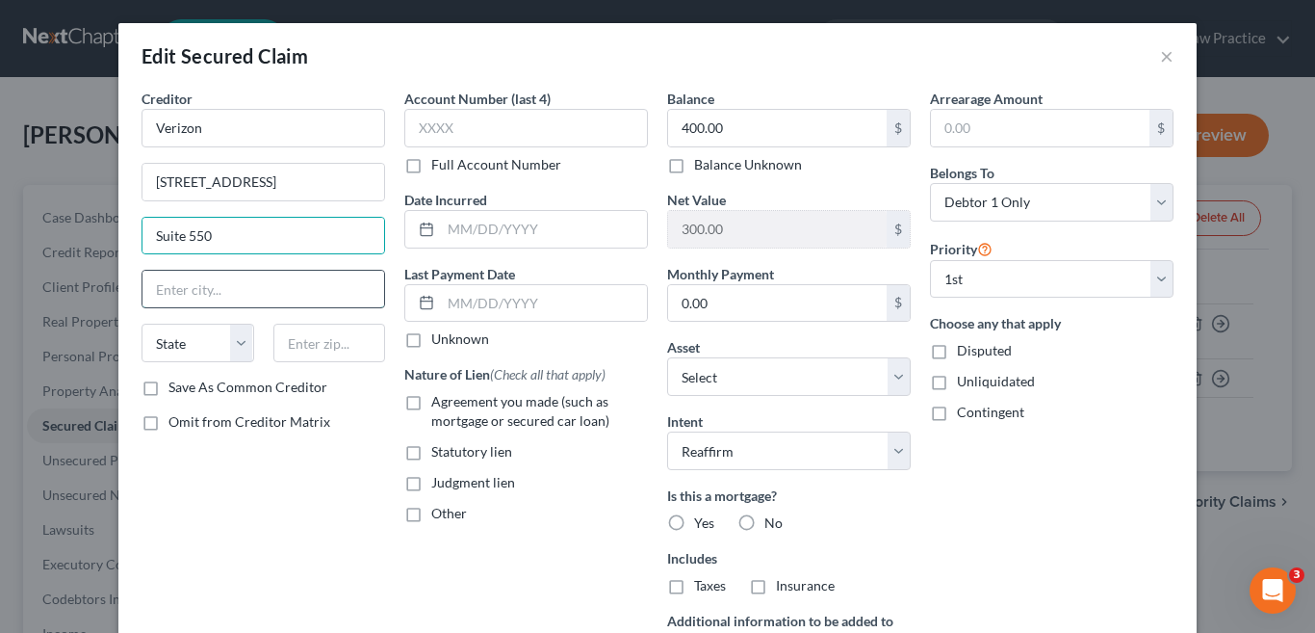
click at [245, 299] on input "text" at bounding box center [263, 289] width 242 height 37
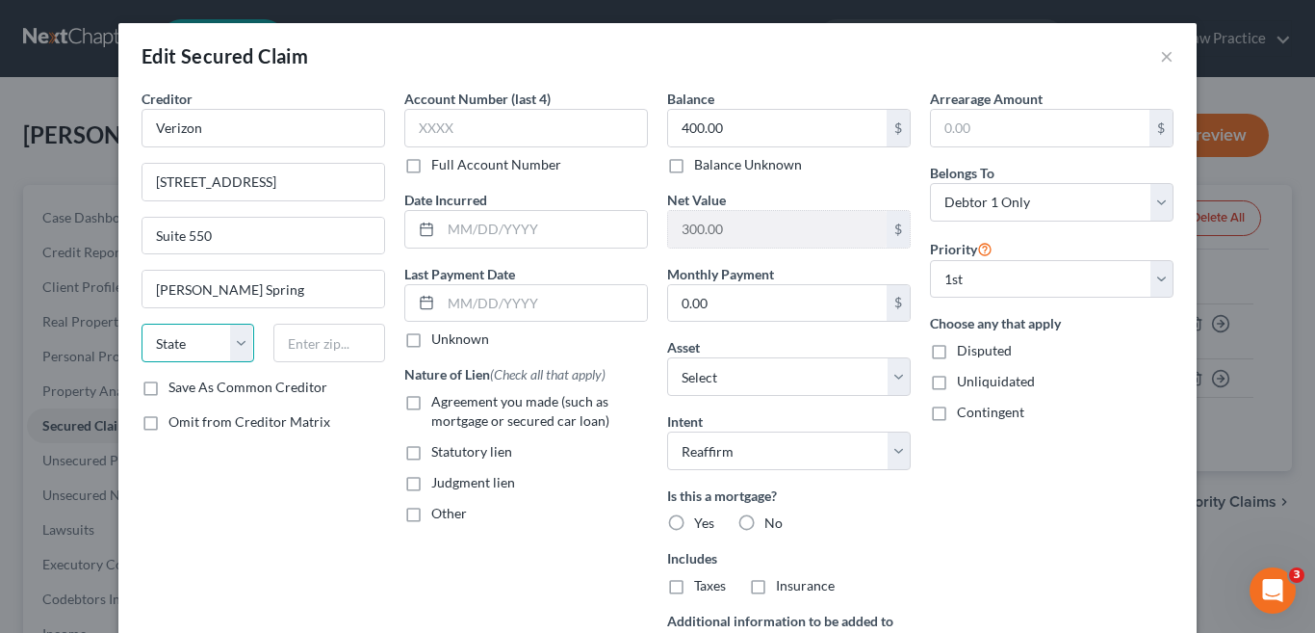
click at [235, 344] on select "State AL AK AR AZ CA CO CT DE DC FL GA GU HI ID IL IN IA KS KY LA ME MD MA MI M…" at bounding box center [198, 342] width 113 height 39
click at [142, 323] on select "State AL AK AR AZ CA CO CT DE DC FL GA GU HI ID IL IN IA KS KY LA ME MD MA MI M…" at bounding box center [198, 342] width 113 height 39
click at [334, 348] on input "text" at bounding box center [329, 342] width 113 height 39
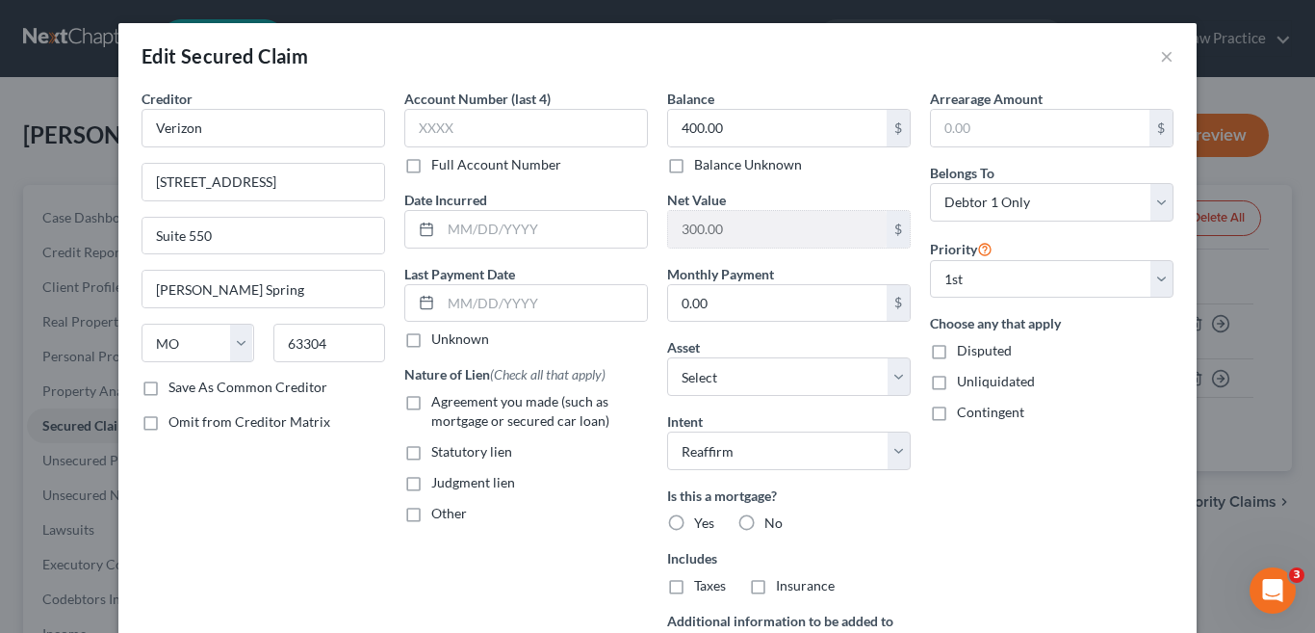
click at [764, 519] on label "No" at bounding box center [773, 522] width 18 height 19
click at [772, 519] on input "No" at bounding box center [778, 519] width 13 height 13
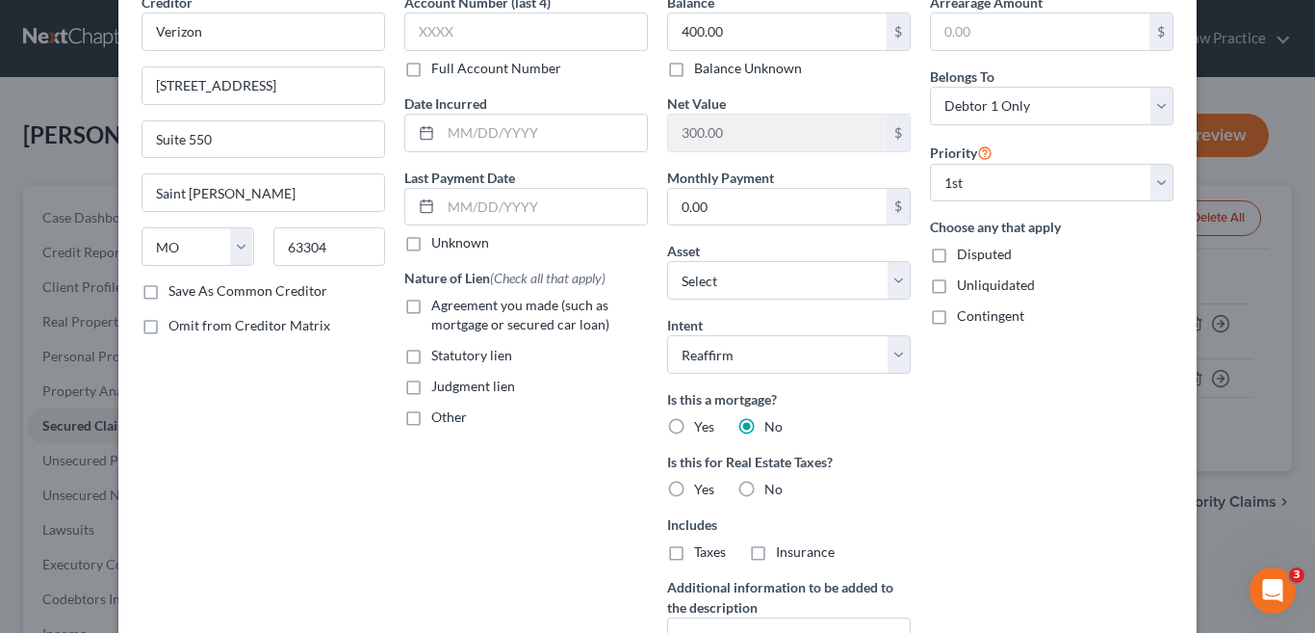
scroll to position [193, 0]
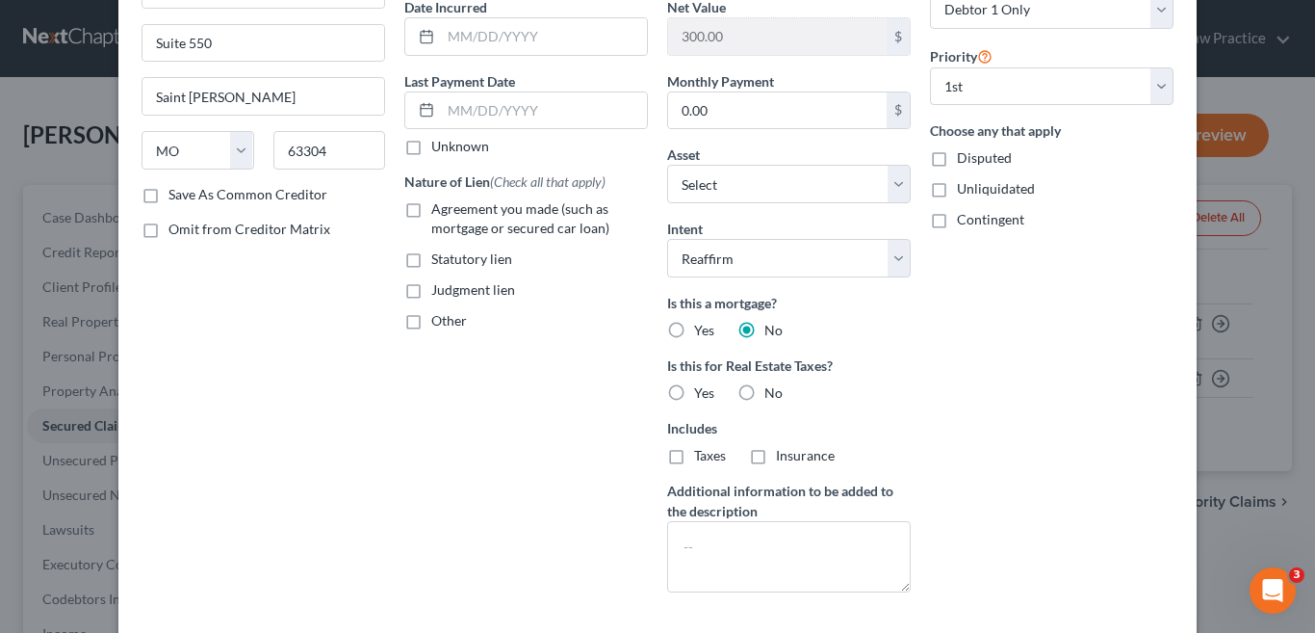
click at [764, 389] on label "No" at bounding box center [773, 392] width 18 height 19
click at [772, 389] on input "No" at bounding box center [778, 389] width 13 height 13
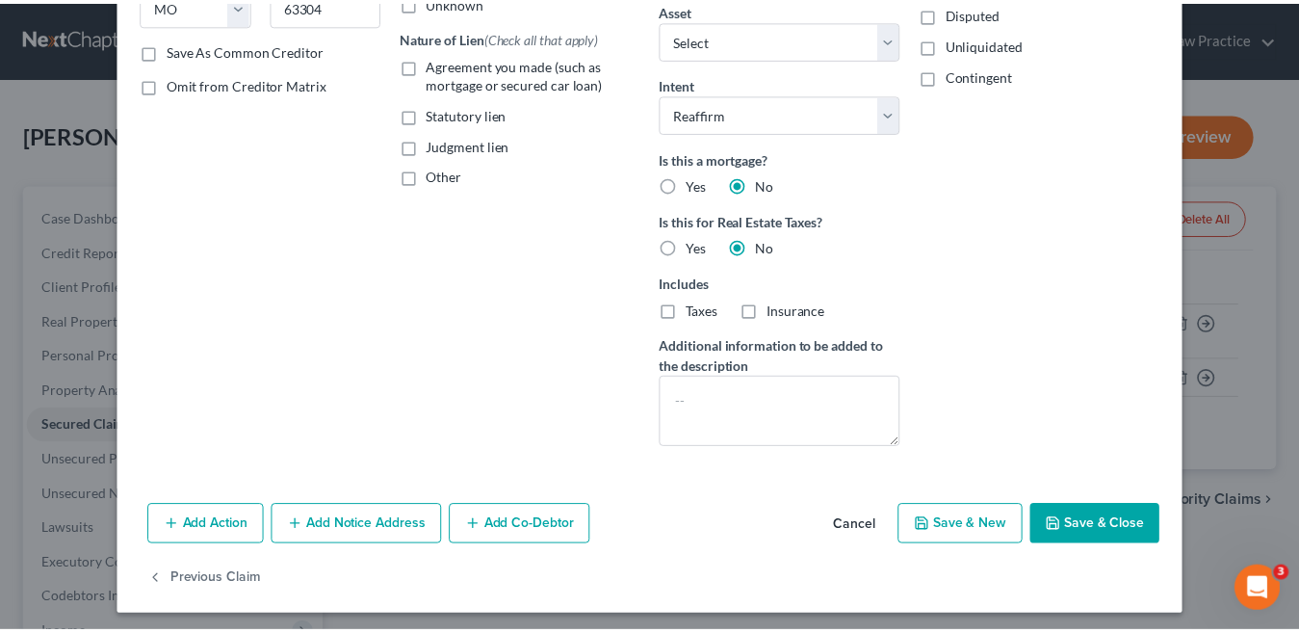
scroll to position [344, 0]
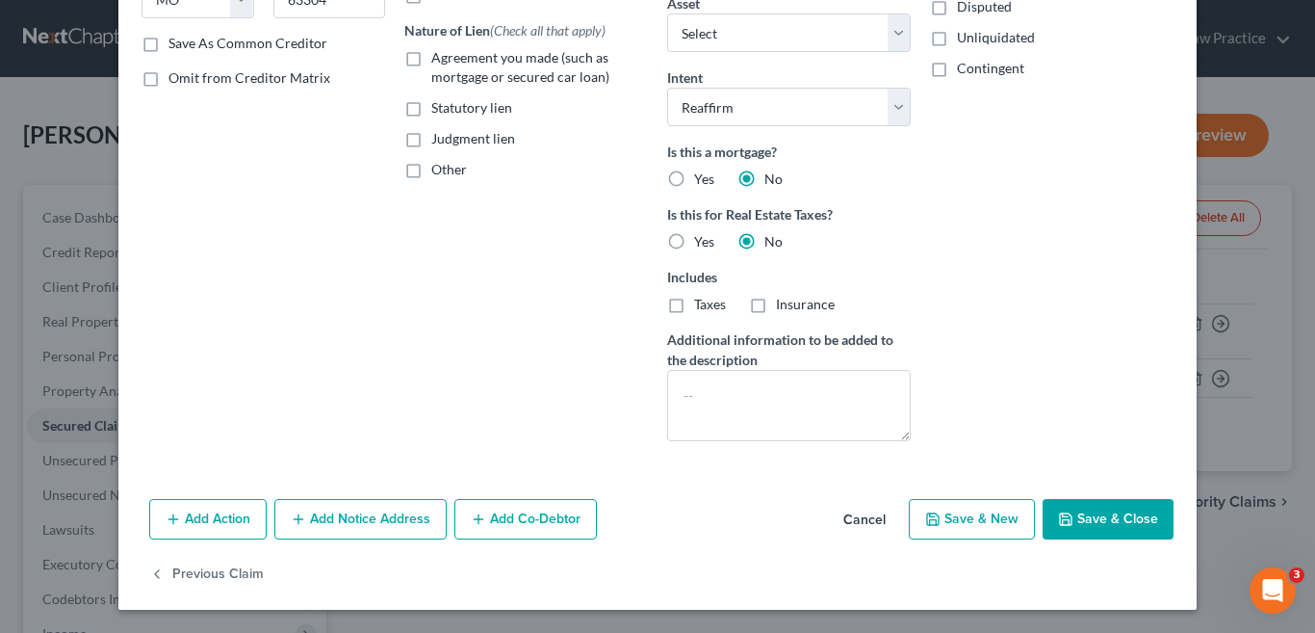
click at [1072, 526] on button "Save & Close" at bounding box center [1108, 519] width 131 height 40
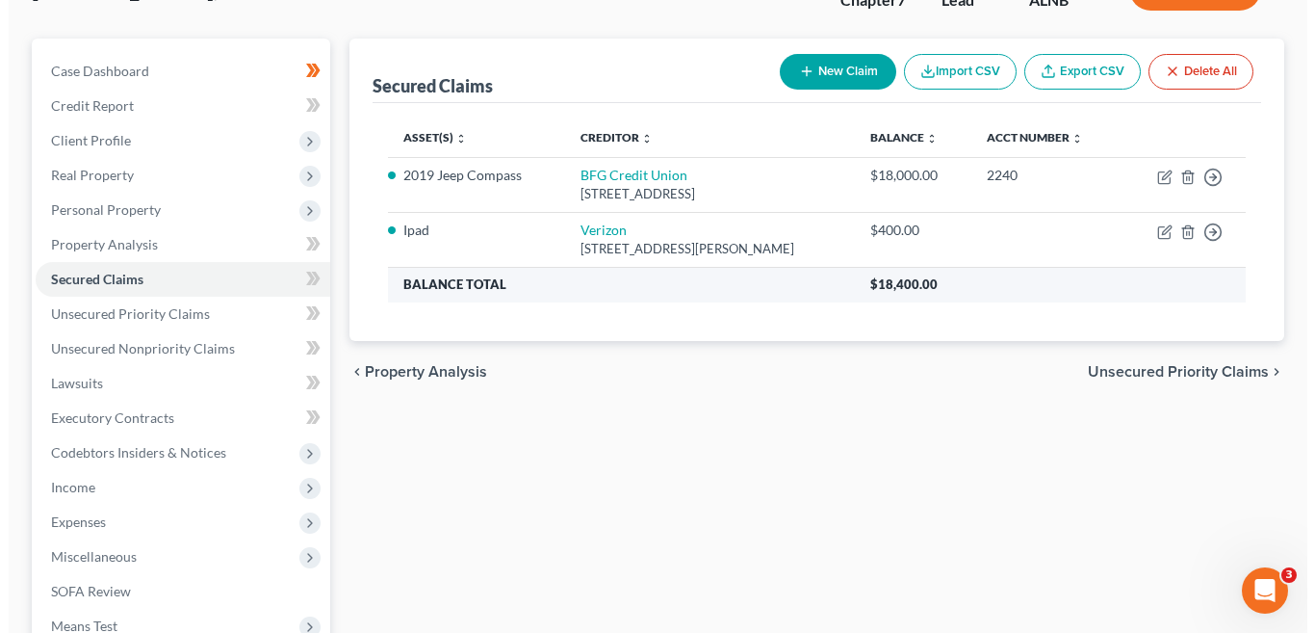
scroll to position [193, 0]
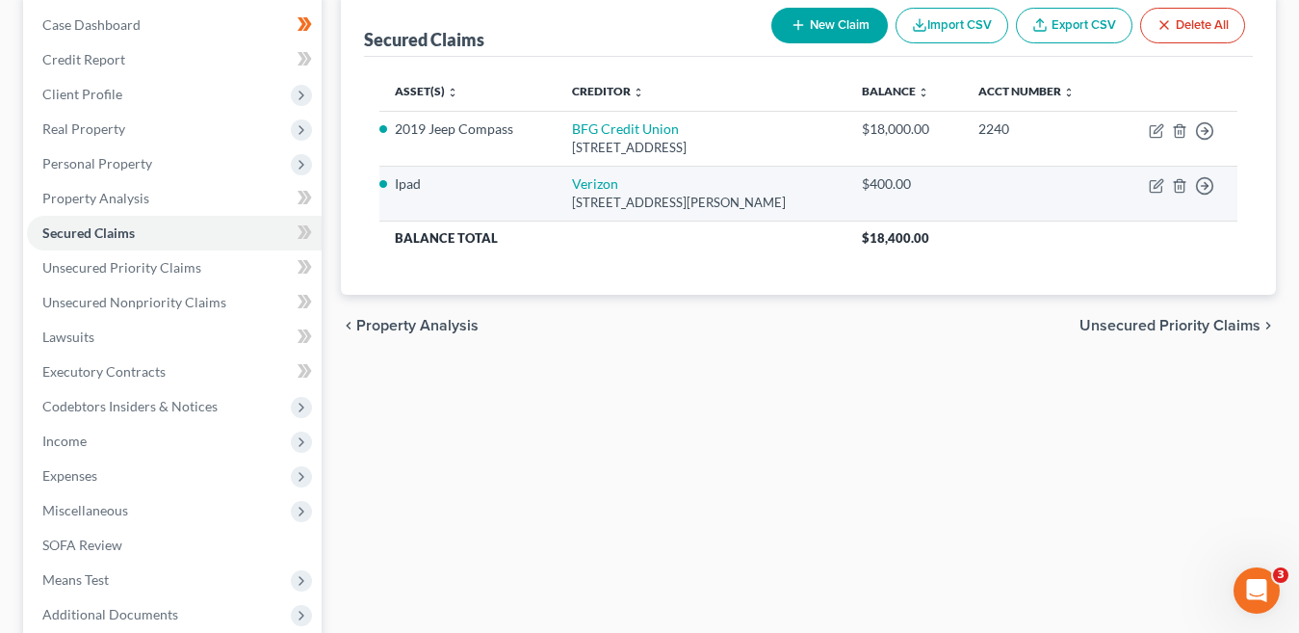
click at [400, 185] on li "Ipad" at bounding box center [468, 183] width 146 height 19
click at [599, 186] on td "Verizon 500 Technology Drive Suite 550, Saint Charles, MO 63304" at bounding box center [701, 193] width 290 height 55
click at [1156, 188] on icon "button" at bounding box center [1157, 183] width 9 height 9
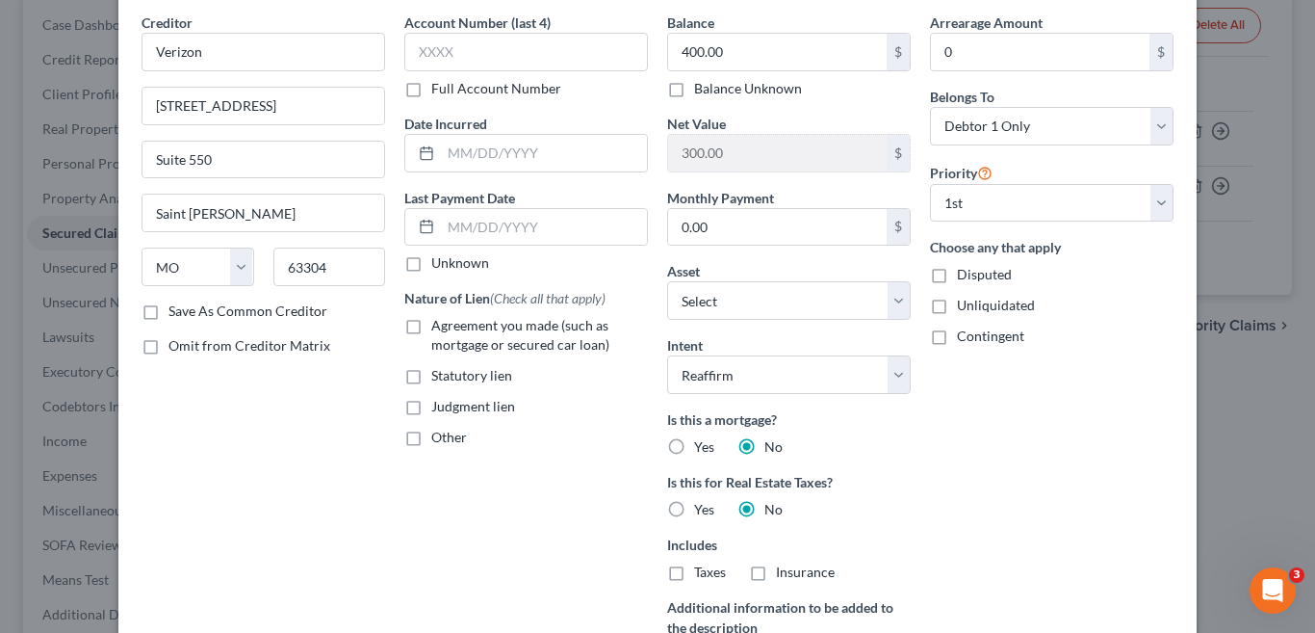
scroll to position [96, 0]
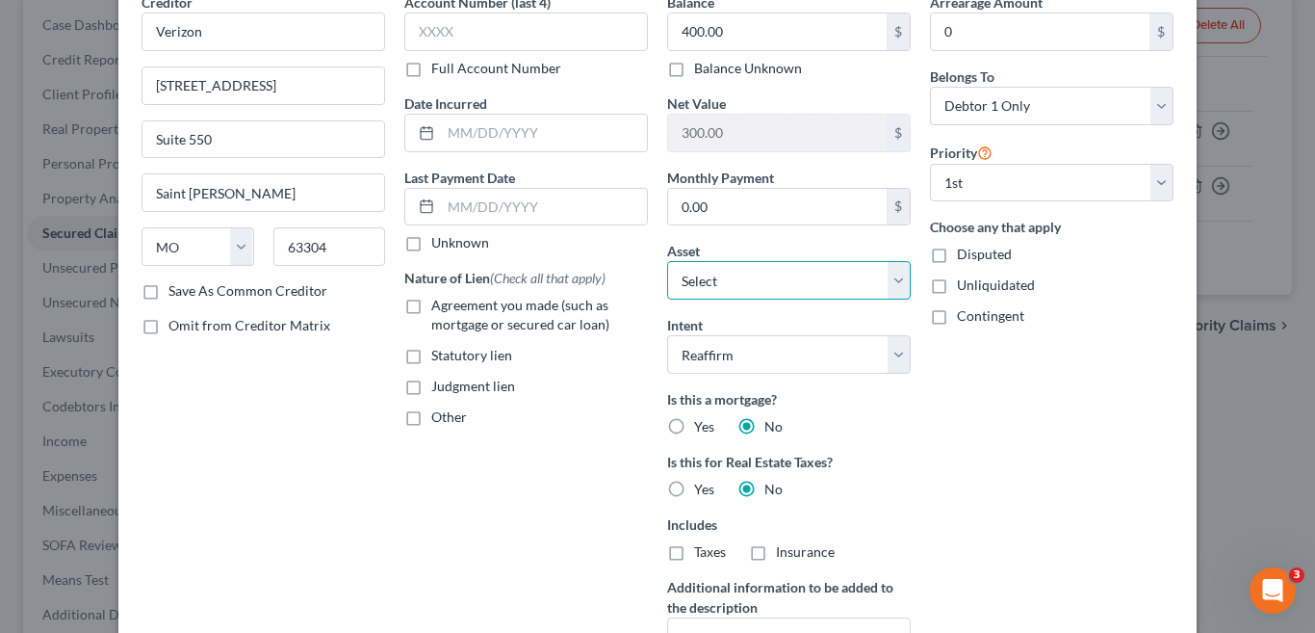
click at [885, 278] on select "Select Other Multiple Assets 2019 Jeep Compass - $12619.0 2011 Chevy Volt - $33…" at bounding box center [789, 280] width 244 height 39
click at [1026, 401] on div "Arrearage Amount 0 $ Belongs To * Select Debtor 1 Only Debtor 2 Only Debtor 1 A…" at bounding box center [1051, 347] width 263 height 711
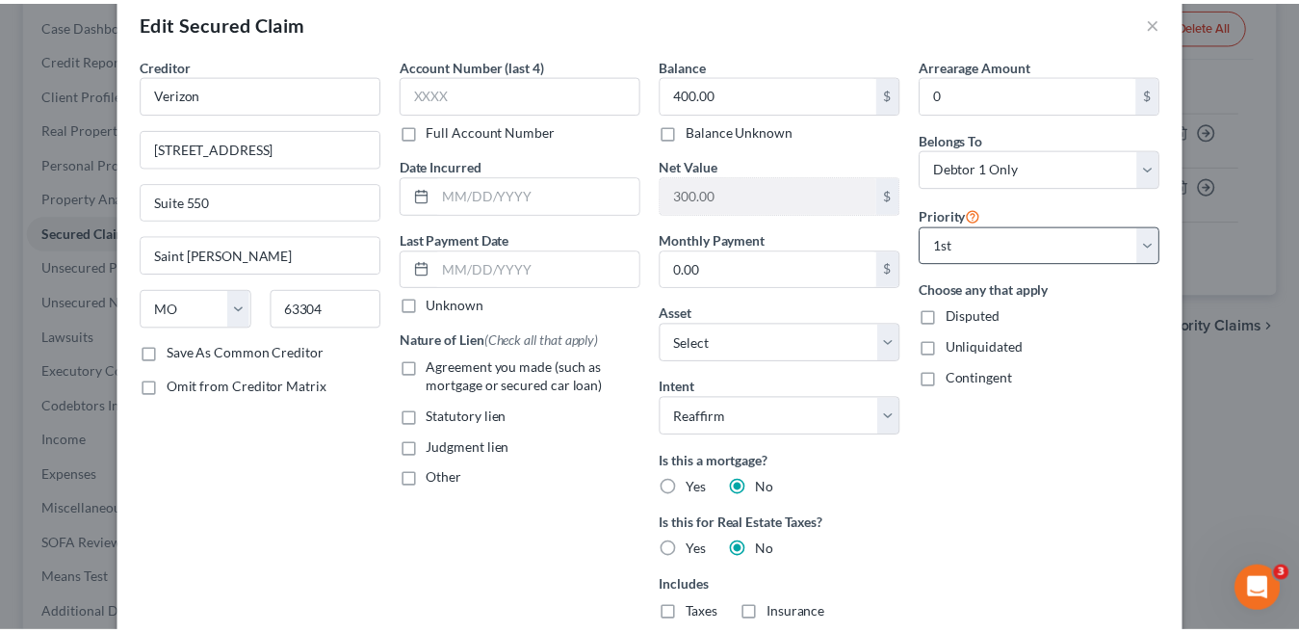
scroll to position [0, 0]
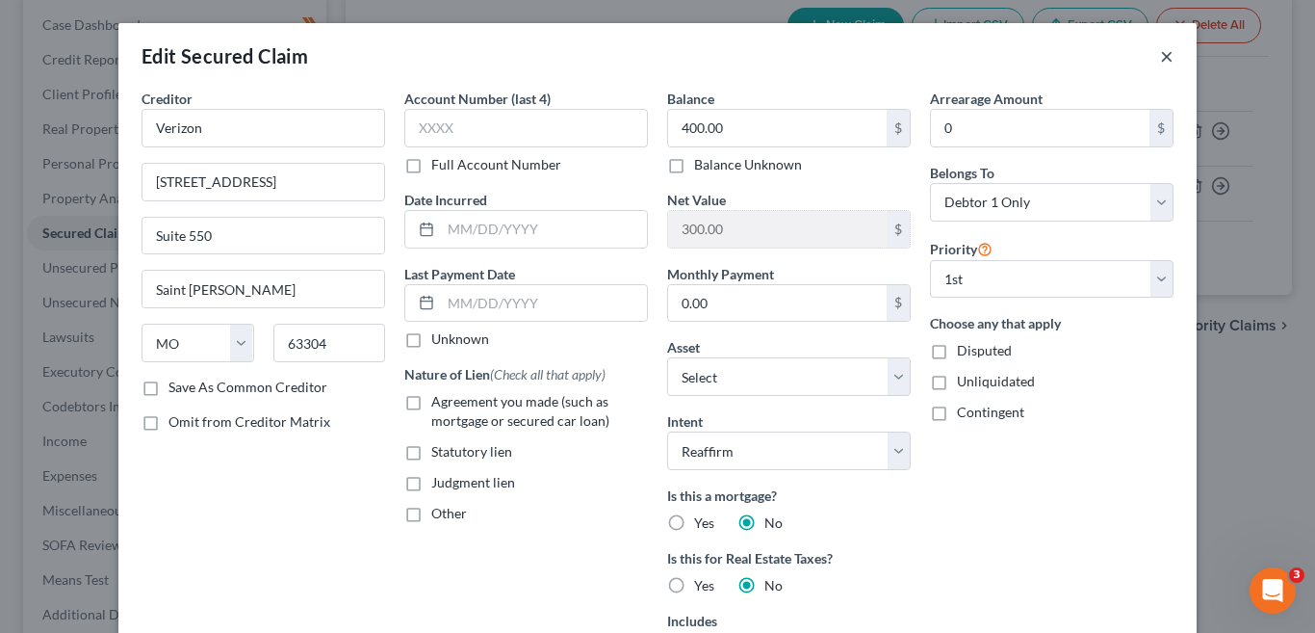
click at [1160, 58] on button "×" at bounding box center [1166, 55] width 13 height 23
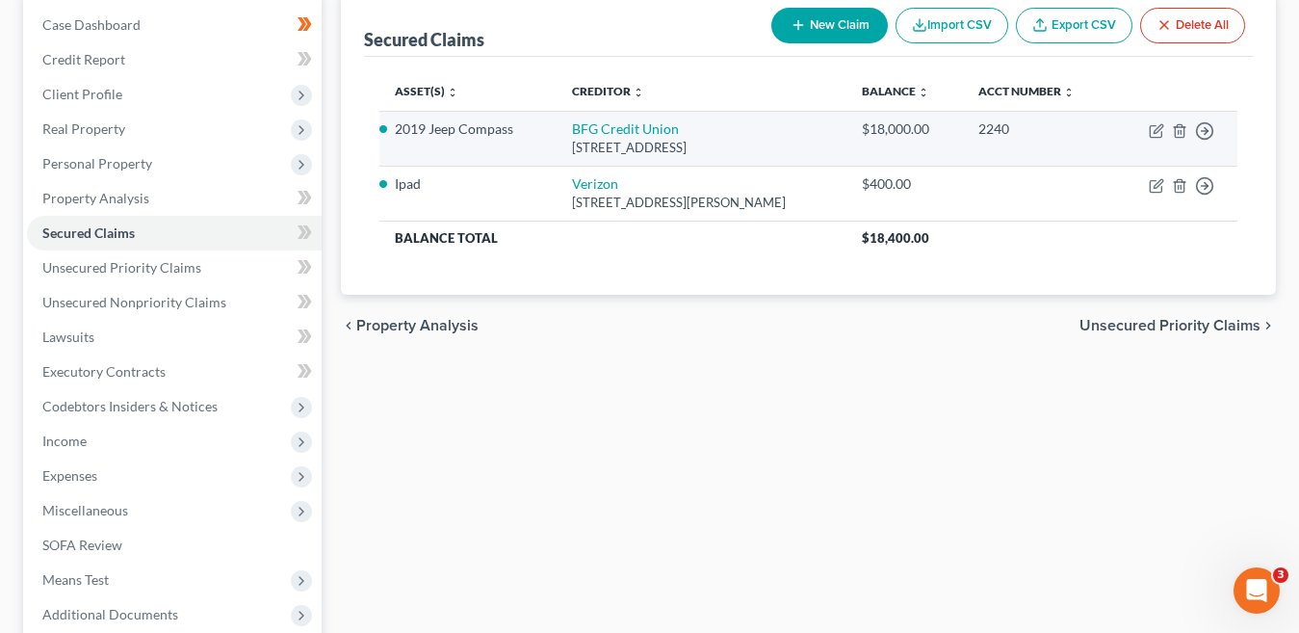
scroll to position [96, 0]
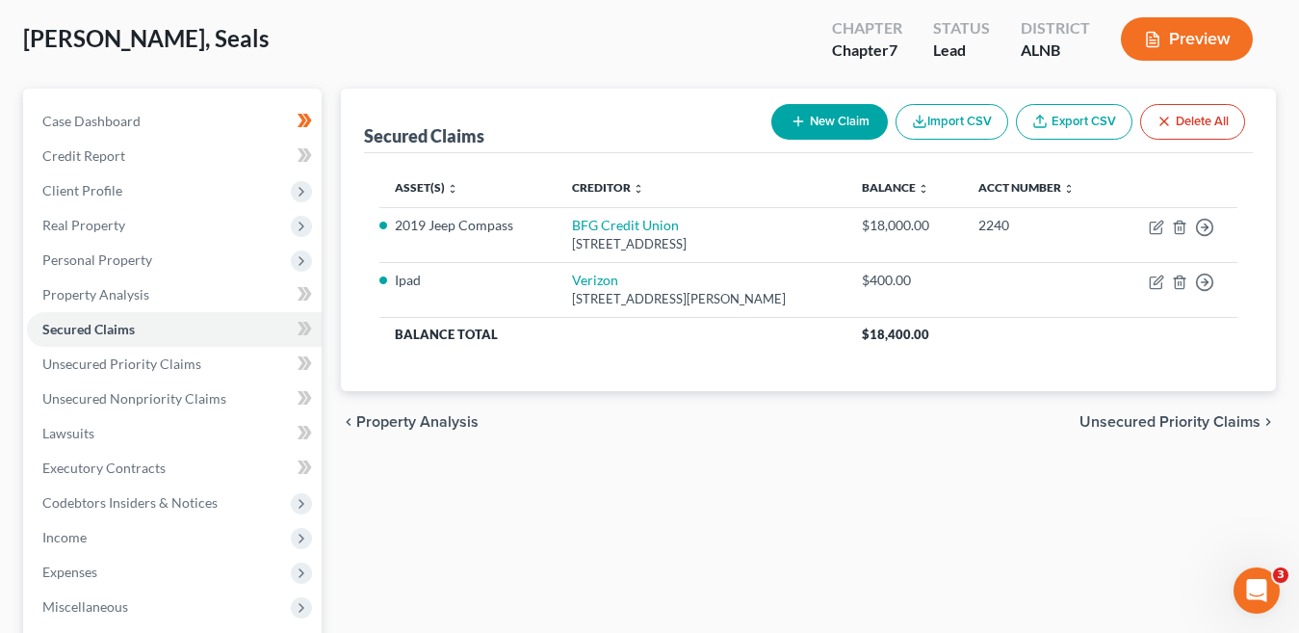
click at [835, 123] on button "New Claim" at bounding box center [829, 122] width 116 height 36
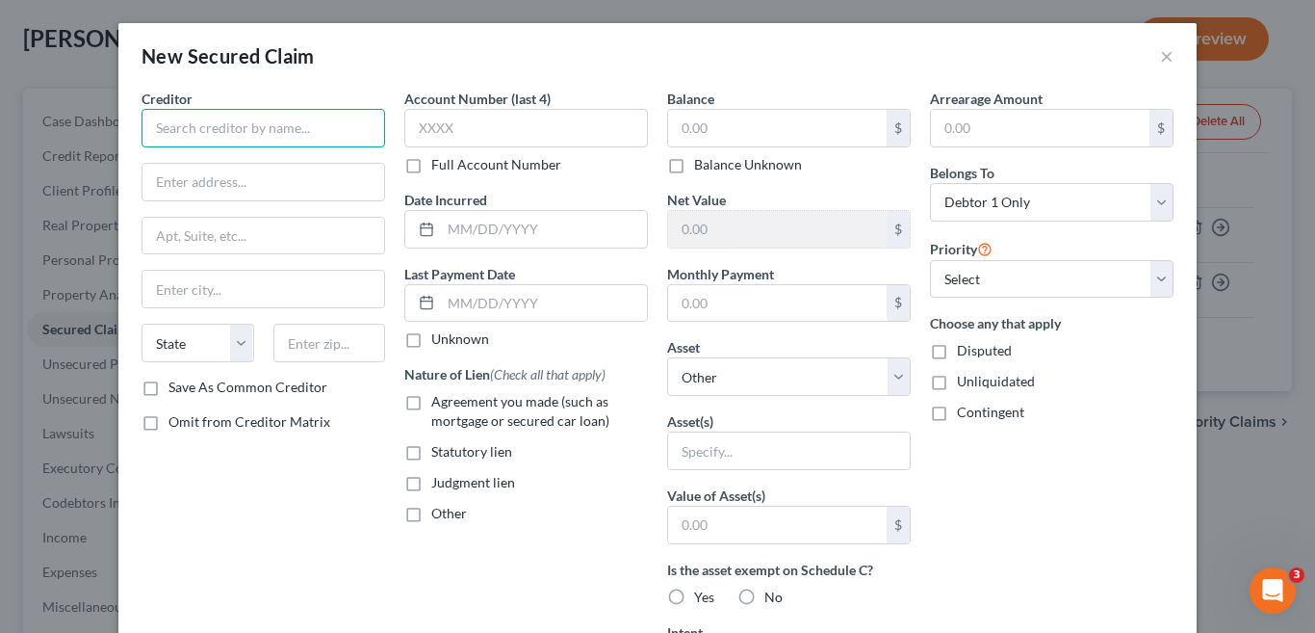
click at [189, 122] on input "text" at bounding box center [264, 128] width 244 height 39
click at [779, 454] on input "text" at bounding box center [789, 450] width 242 height 37
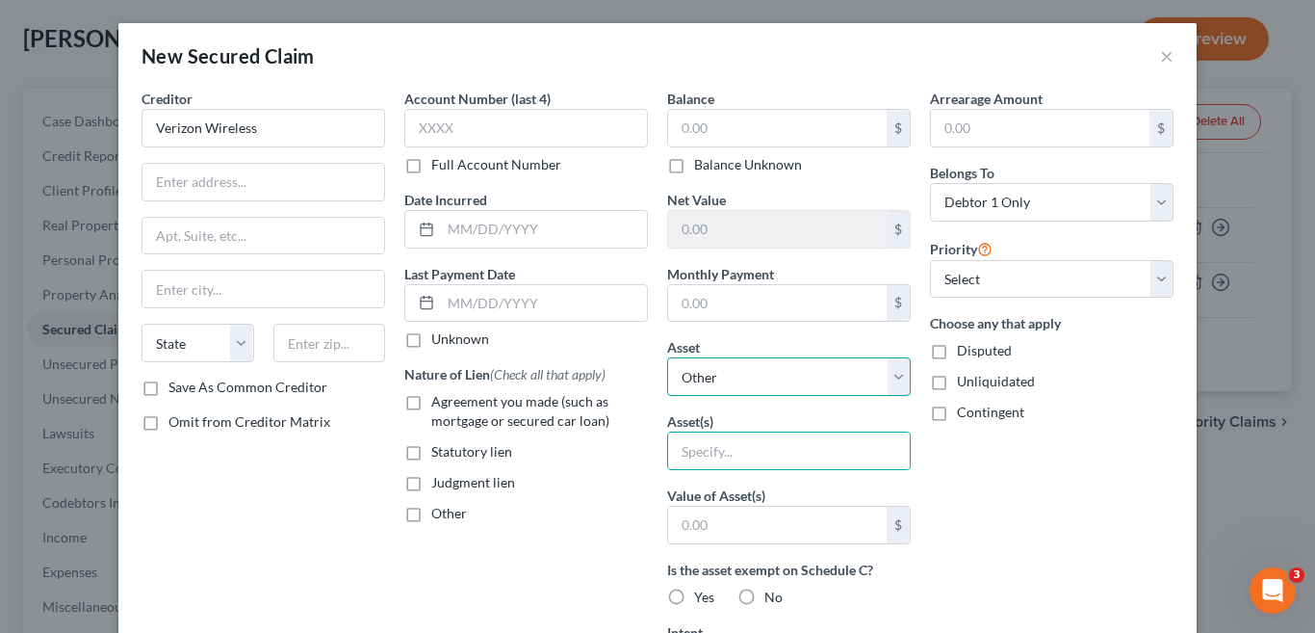
click at [890, 377] on select "Select Other Multiple Assets 2019 Jeep Compass - $12619.0 2011 Chevy Volt - $33…" at bounding box center [789, 376] width 244 height 39
click at [969, 474] on div "Arrearage Amount $ Belongs To * Select Debtor 1 Only Debtor 2 Only Debtor 1 And…" at bounding box center [1051, 518] width 263 height 859
click at [1160, 57] on button "×" at bounding box center [1166, 55] width 13 height 23
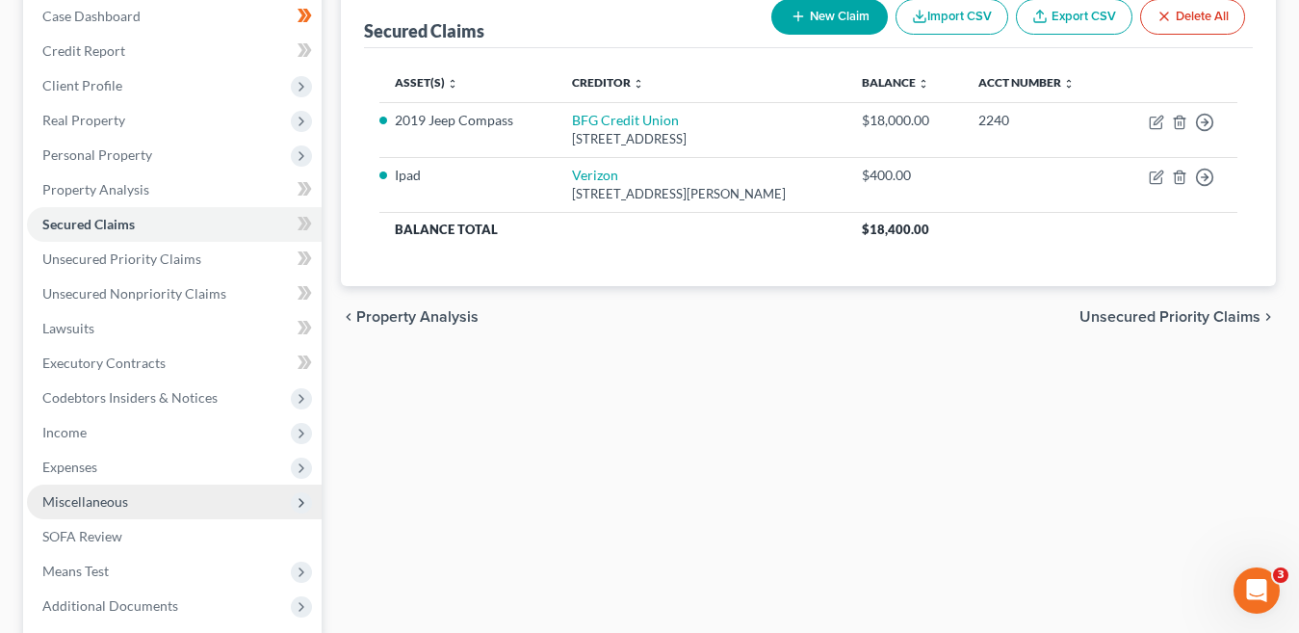
scroll to position [193, 0]
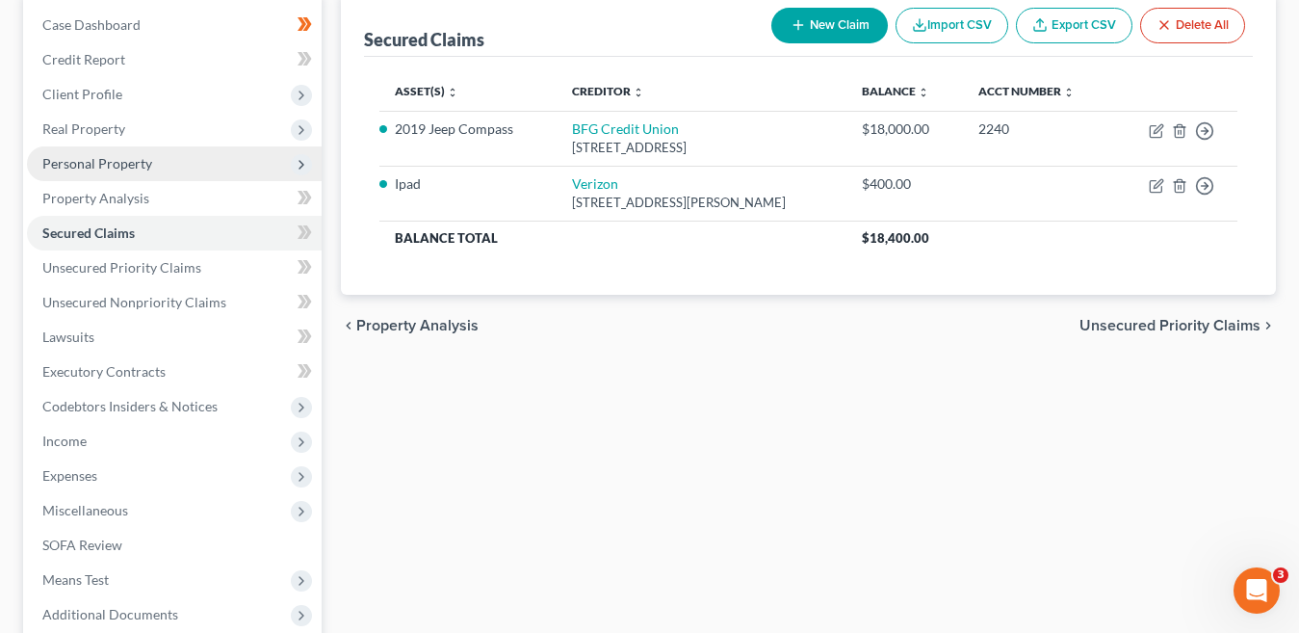
click at [133, 161] on span "Personal Property" at bounding box center [97, 163] width 110 height 16
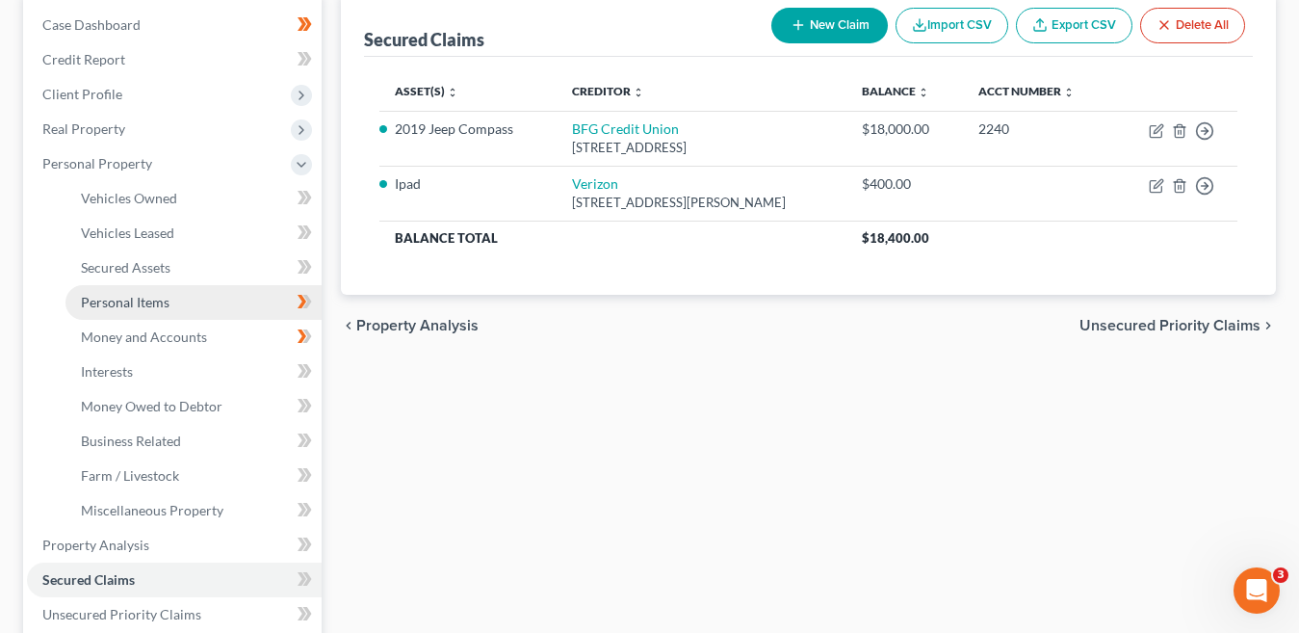
click at [166, 302] on span "Personal Items" at bounding box center [125, 302] width 89 height 16
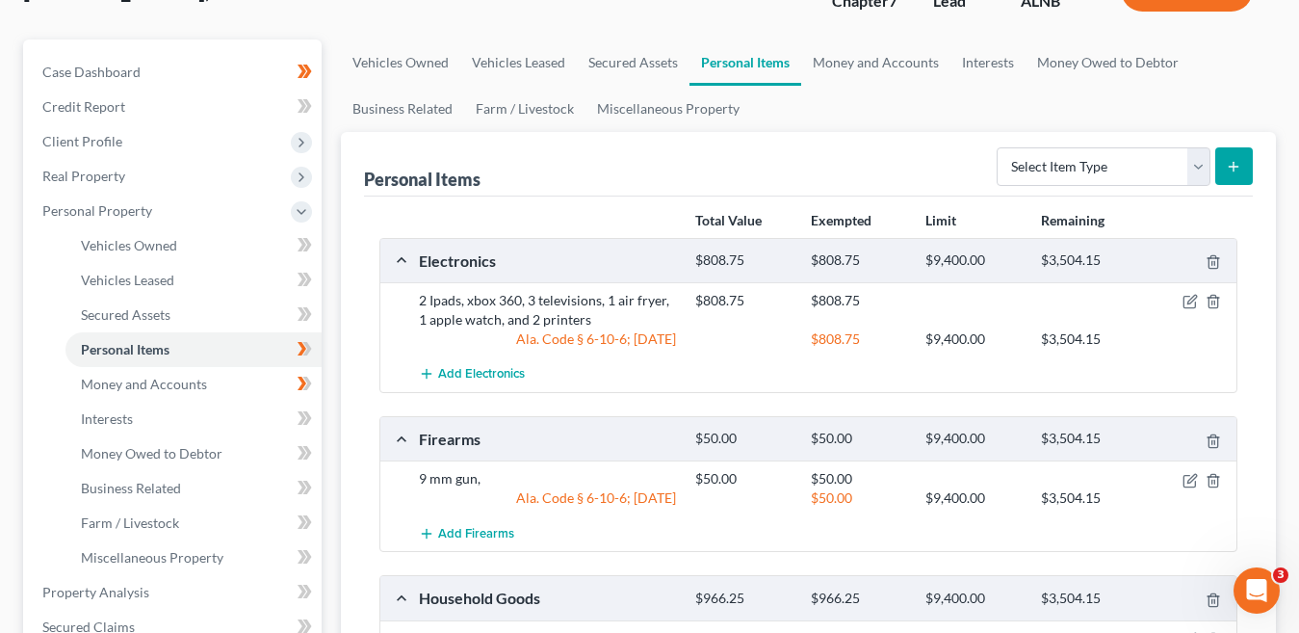
scroll to position [242, 0]
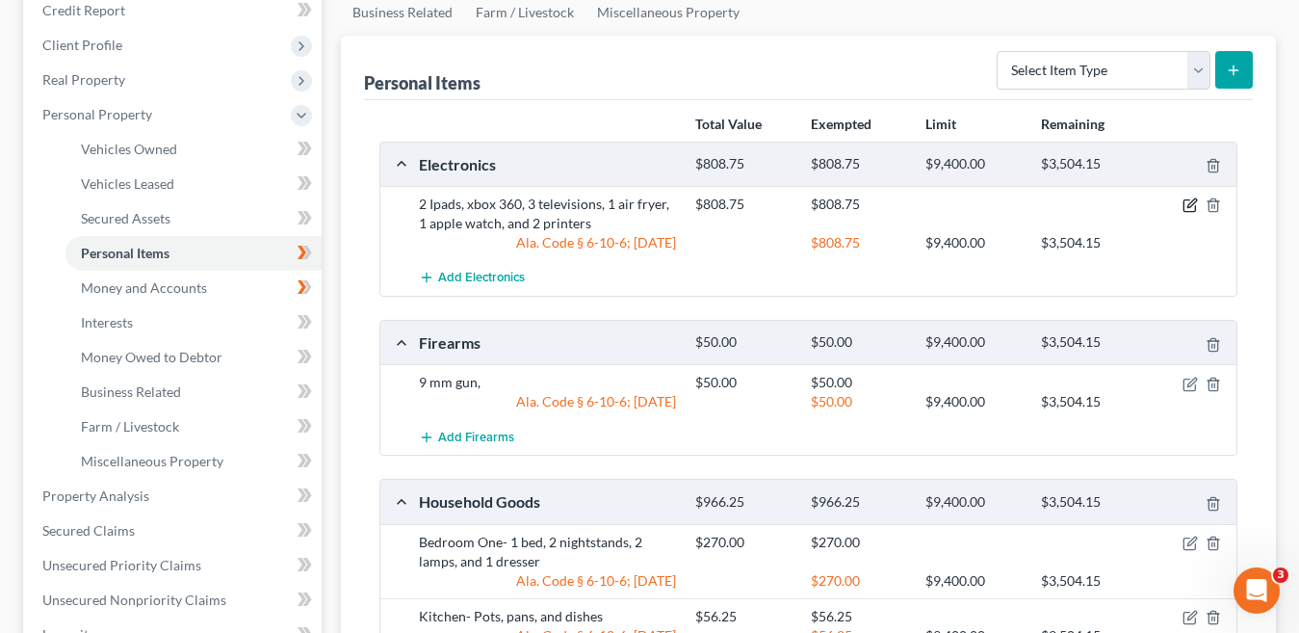
click at [1190, 208] on icon "button" at bounding box center [1191, 203] width 9 height 9
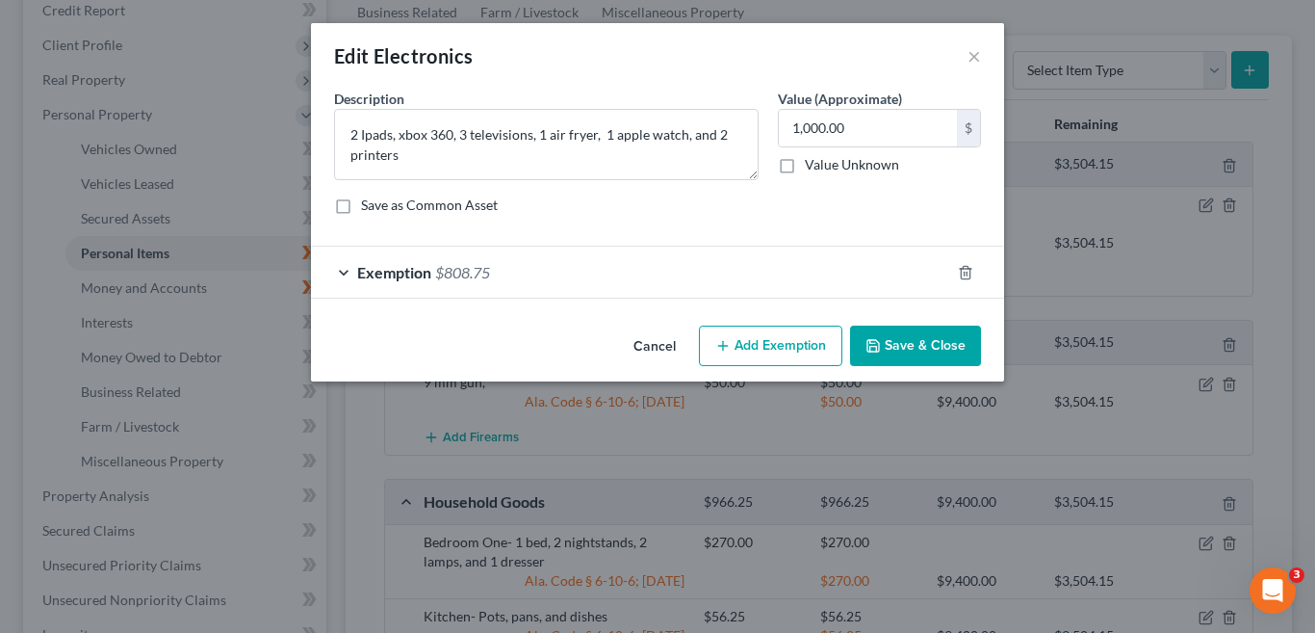
click at [927, 348] on button "Save & Close" at bounding box center [915, 345] width 131 height 40
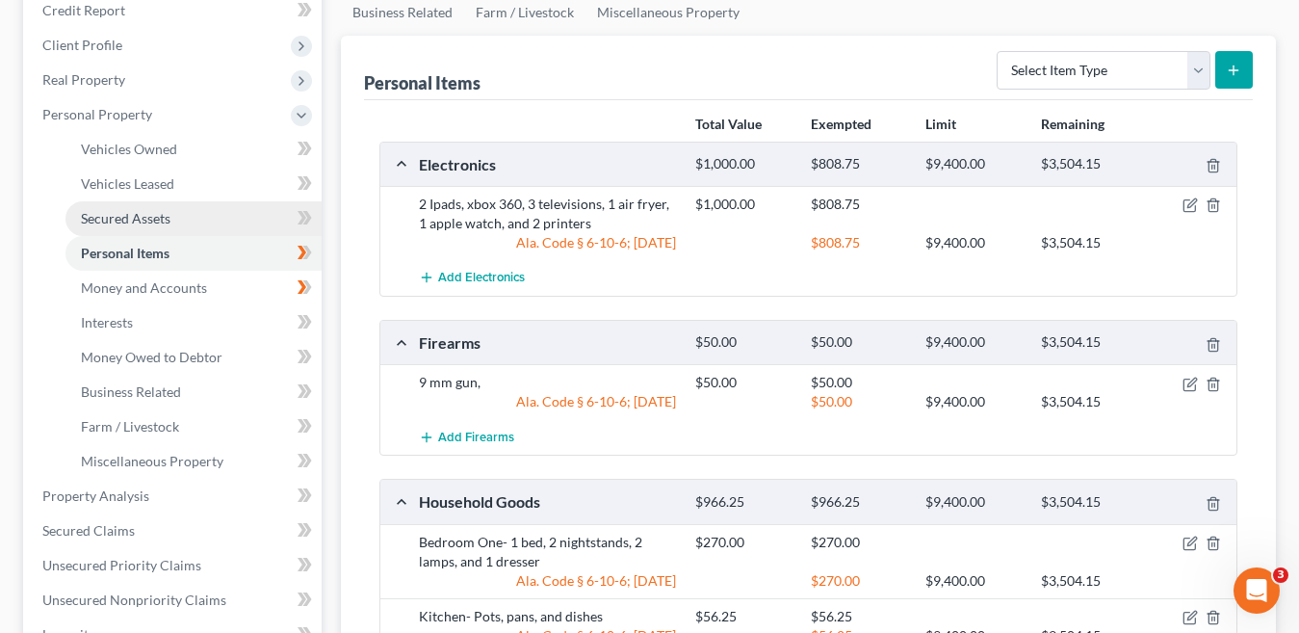
click at [146, 220] on span "Secured Assets" at bounding box center [126, 218] width 90 height 16
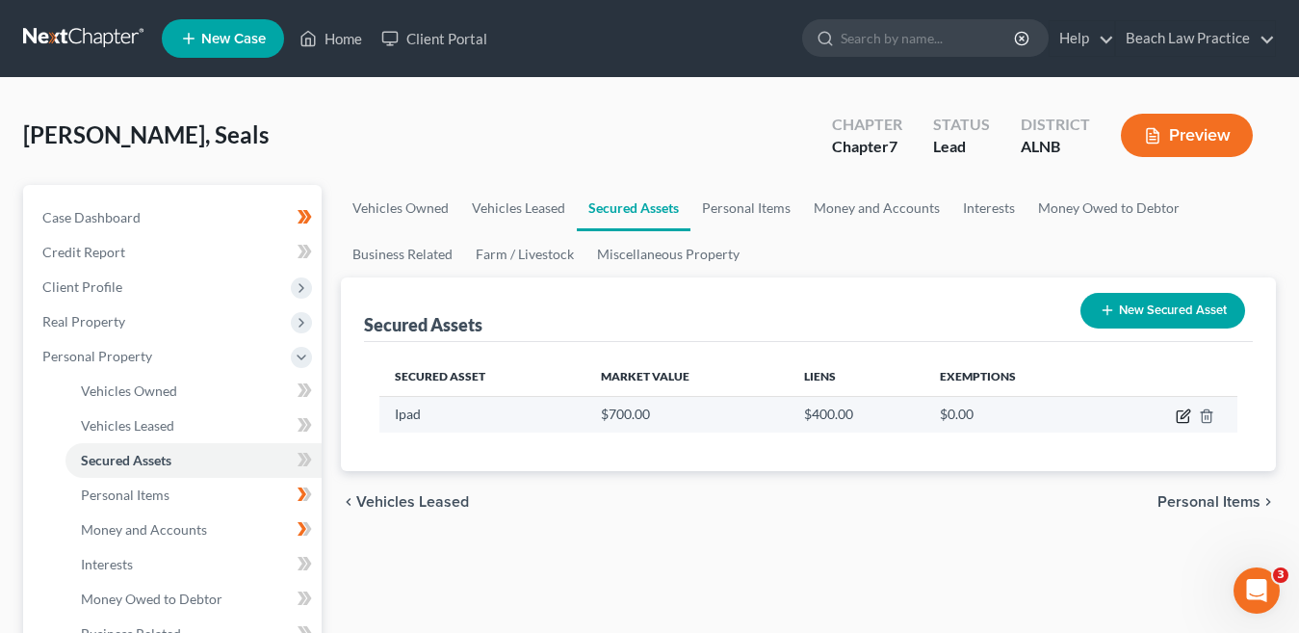
click at [1181, 418] on icon "button" at bounding box center [1184, 413] width 9 height 9
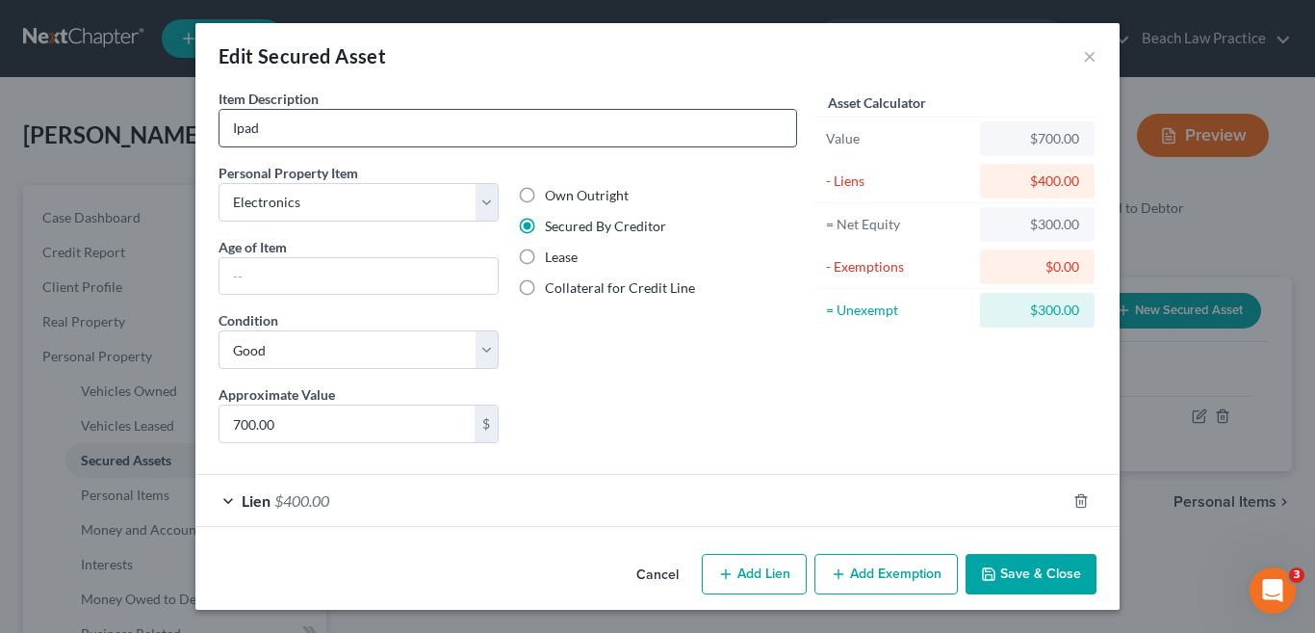
click at [313, 125] on input "Ipad" at bounding box center [508, 128] width 577 height 37
click at [1026, 577] on button "Save & Close" at bounding box center [1031, 574] width 131 height 40
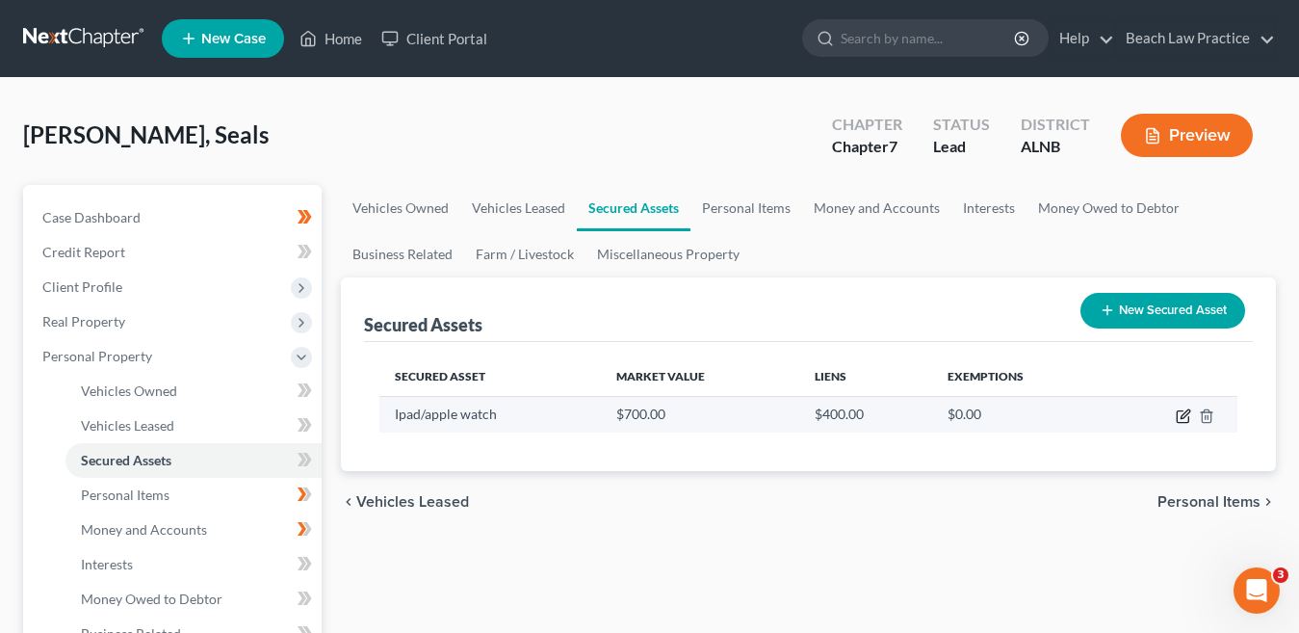
click at [1180, 415] on icon "button" at bounding box center [1182, 415] width 15 height 15
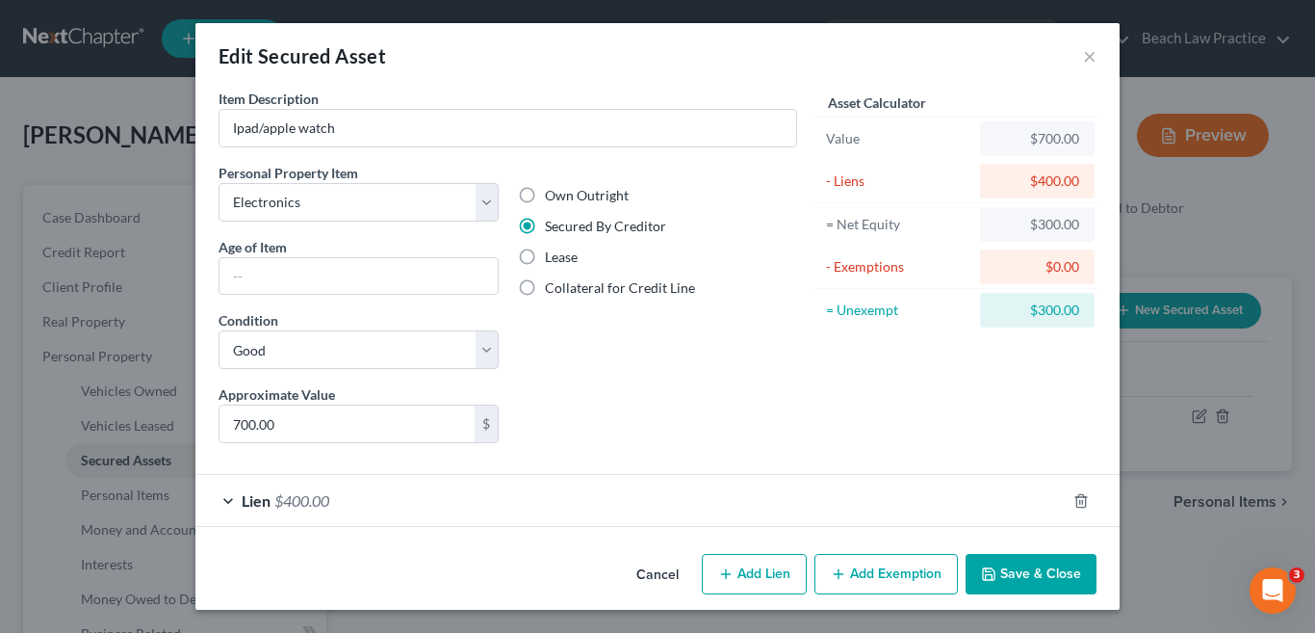
click at [1082, 264] on div "$0.00" at bounding box center [1037, 266] width 115 height 35
drag, startPoint x: 872, startPoint y: 576, endPoint x: 608, endPoint y: 451, distance: 292.0
click at [871, 576] on button "Add Exemption" at bounding box center [885, 574] width 143 height 40
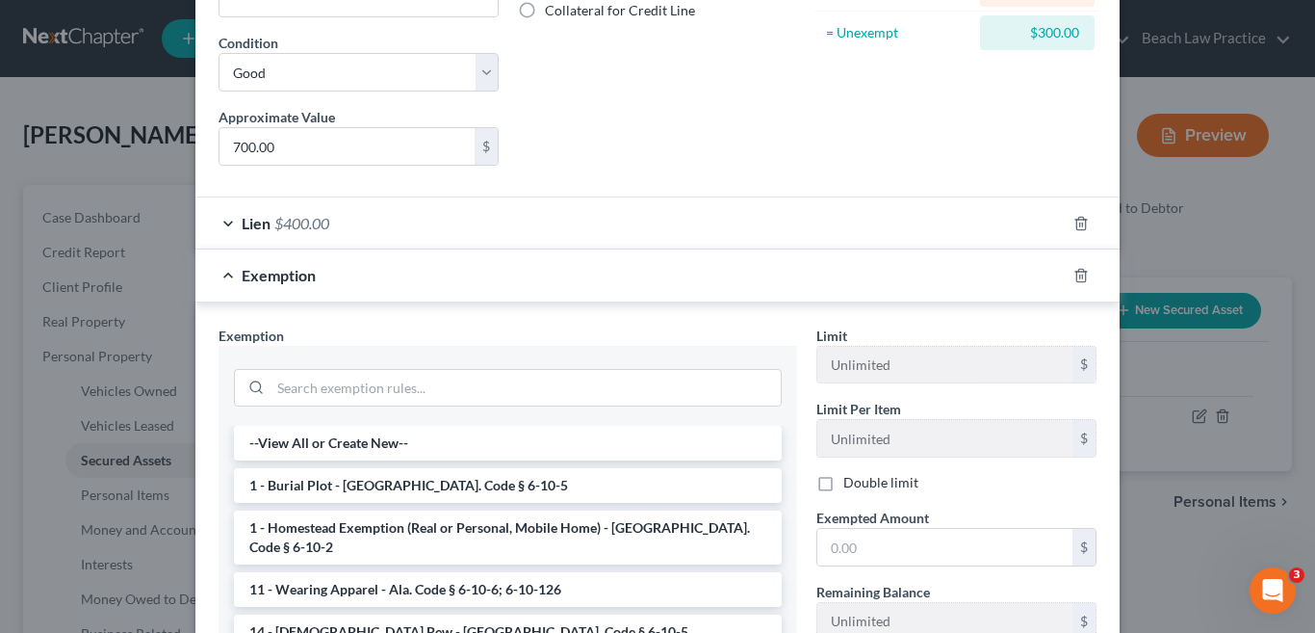
scroll to position [385, 0]
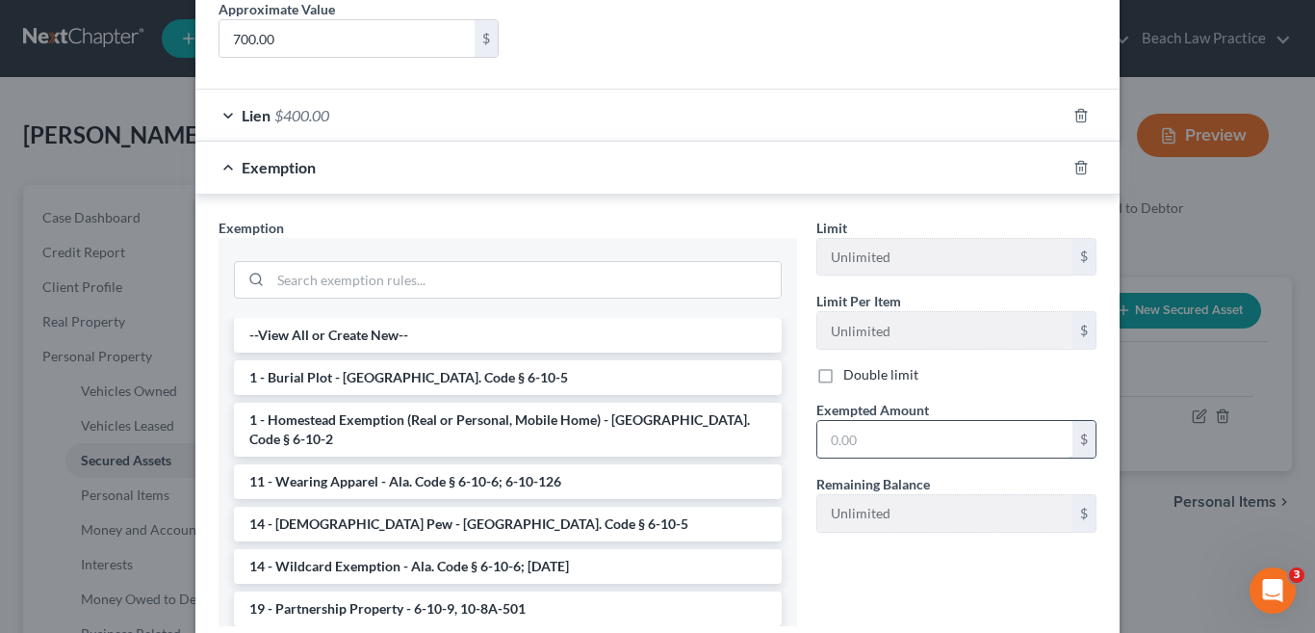
click at [840, 447] on input "text" at bounding box center [944, 439] width 255 height 37
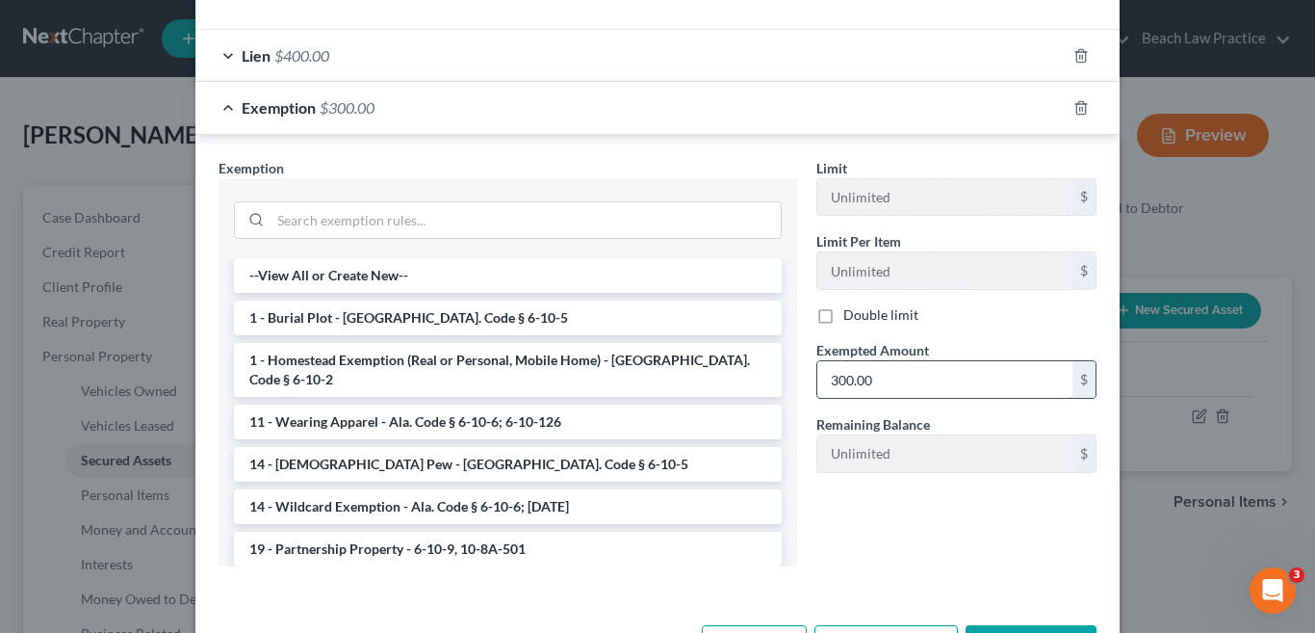
scroll to position [516, 0]
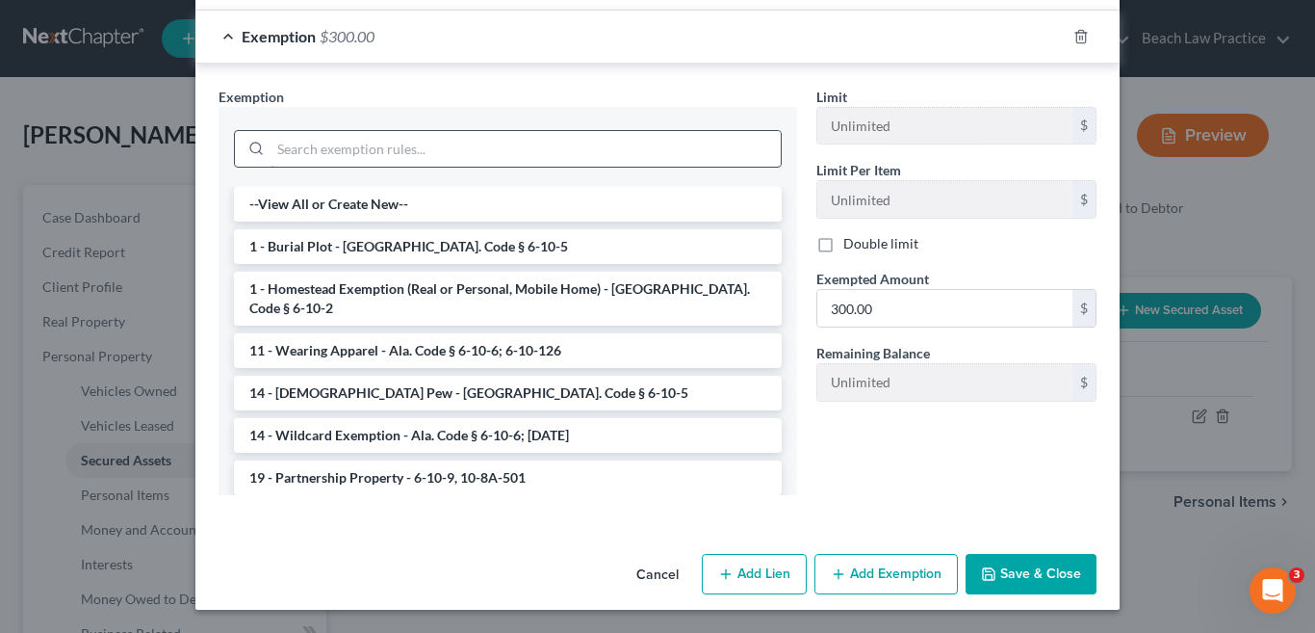
click at [336, 160] on input "search" at bounding box center [526, 149] width 510 height 37
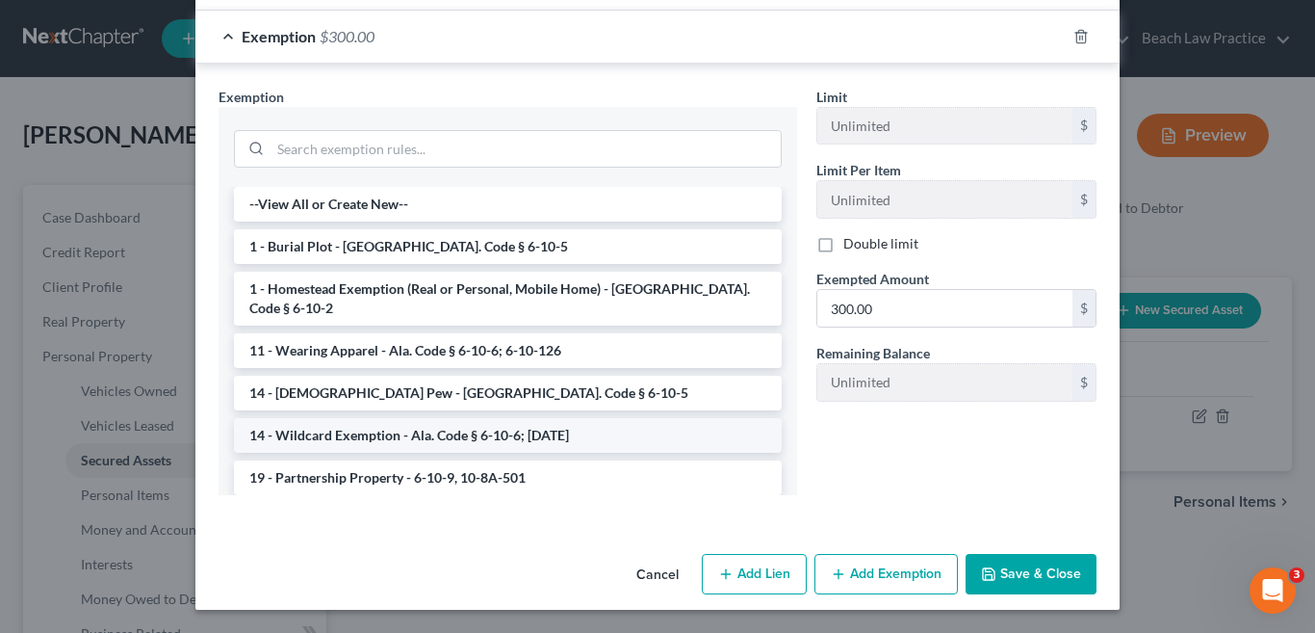
click at [420, 418] on li "14 - Wildcard Exemption - Ala. Code § 6-10-6; 6-10-12" at bounding box center [508, 435] width 548 height 35
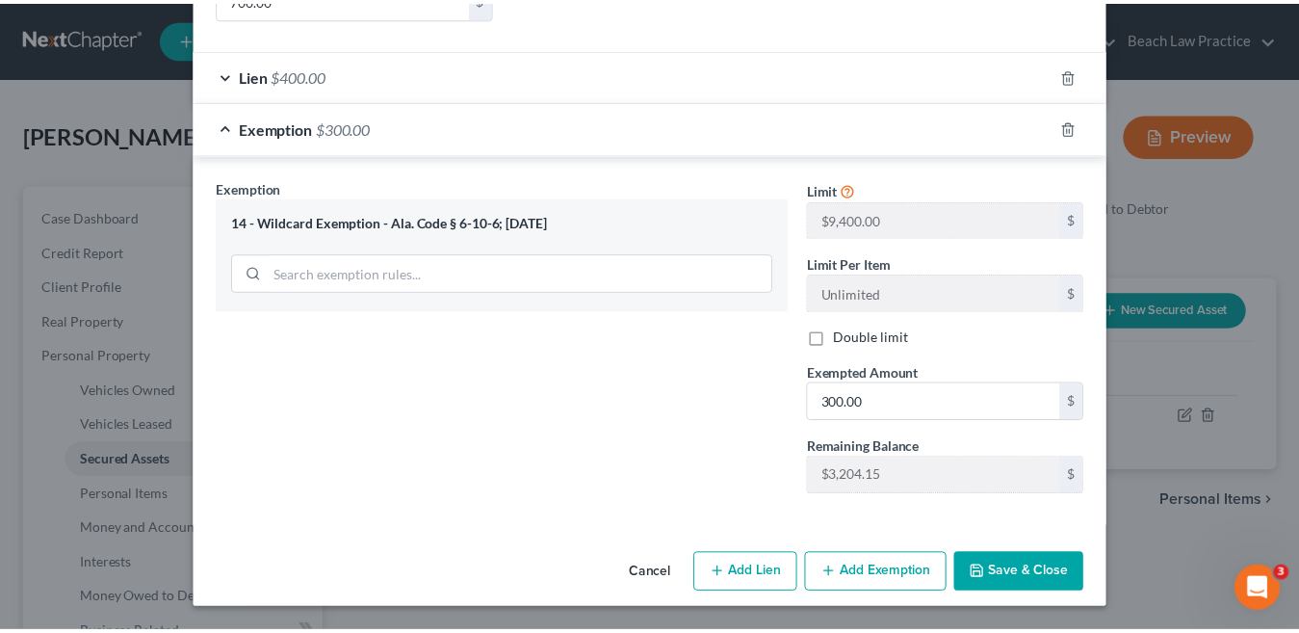
scroll to position [425, 0]
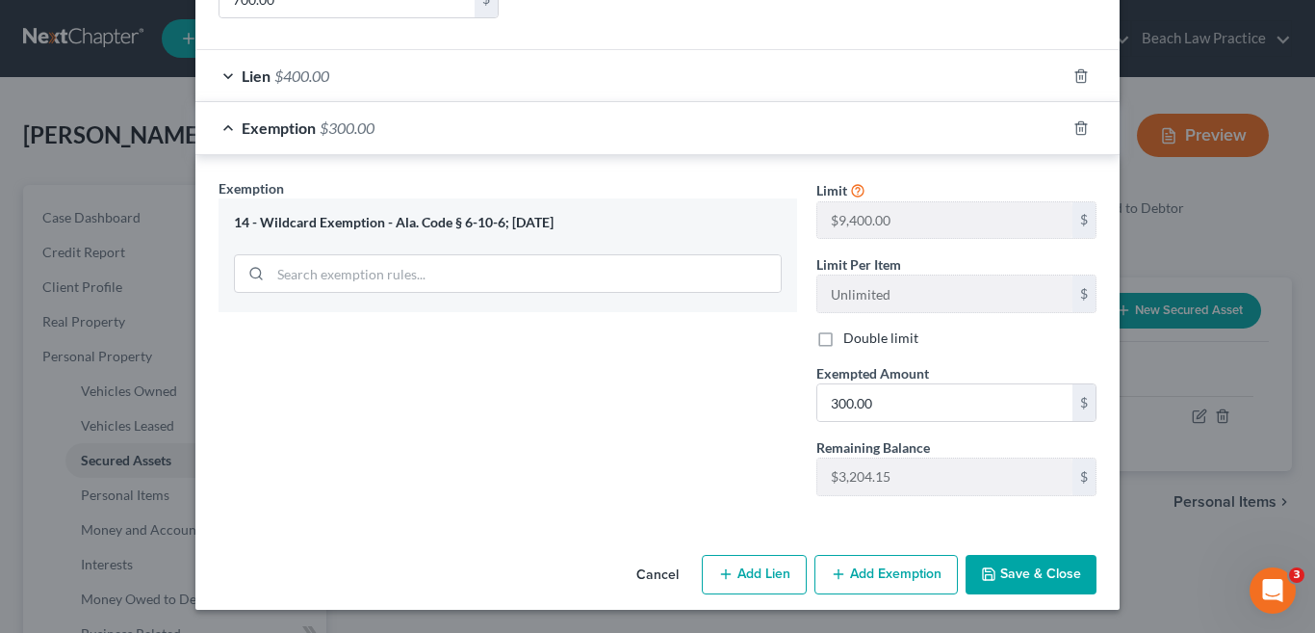
click at [1020, 576] on button "Save & Close" at bounding box center [1031, 575] width 131 height 40
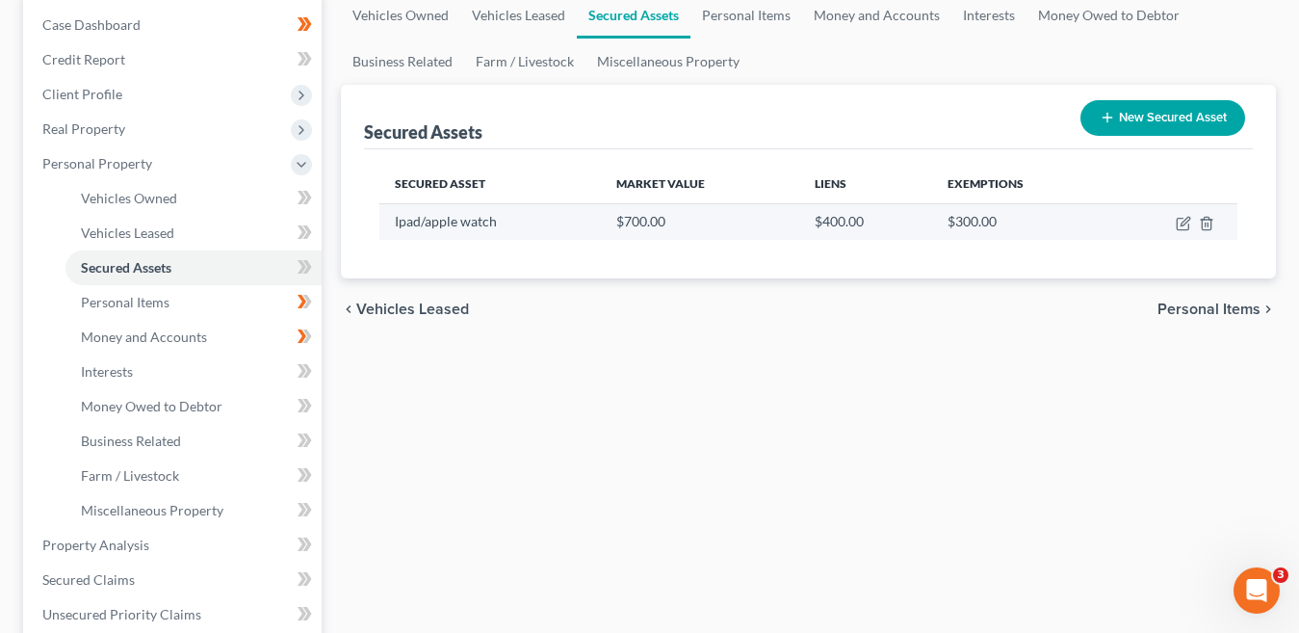
scroll to position [96, 0]
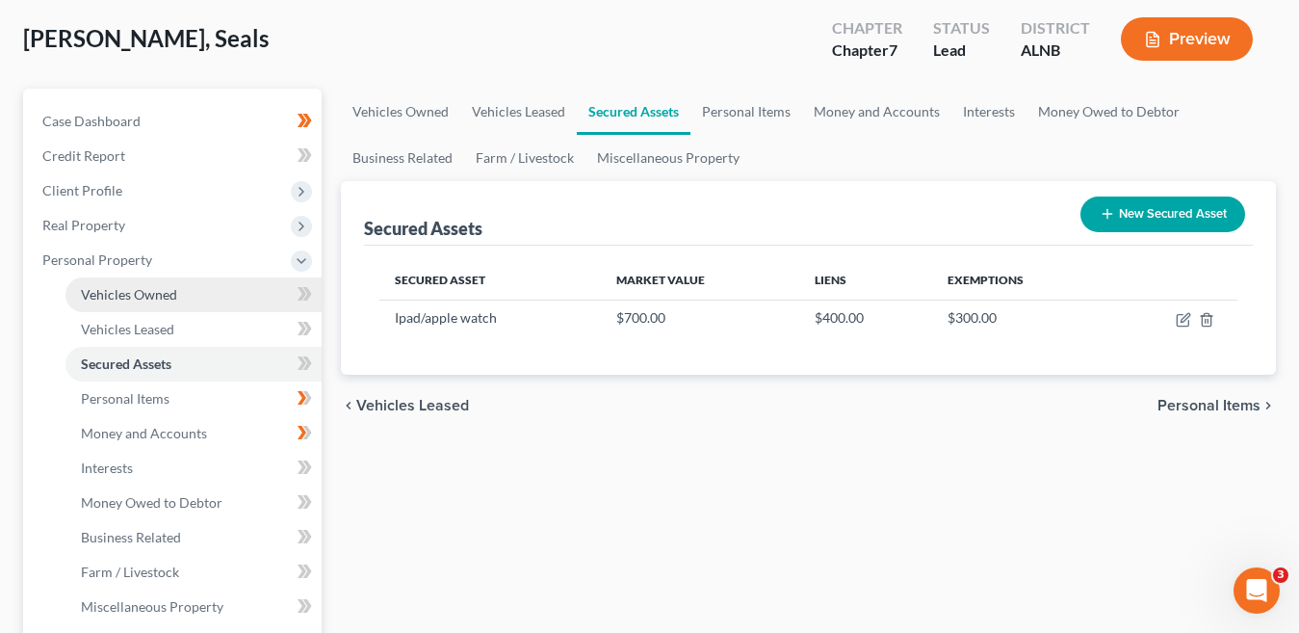
click at [170, 286] on span "Vehicles Owned" at bounding box center [129, 294] width 96 height 16
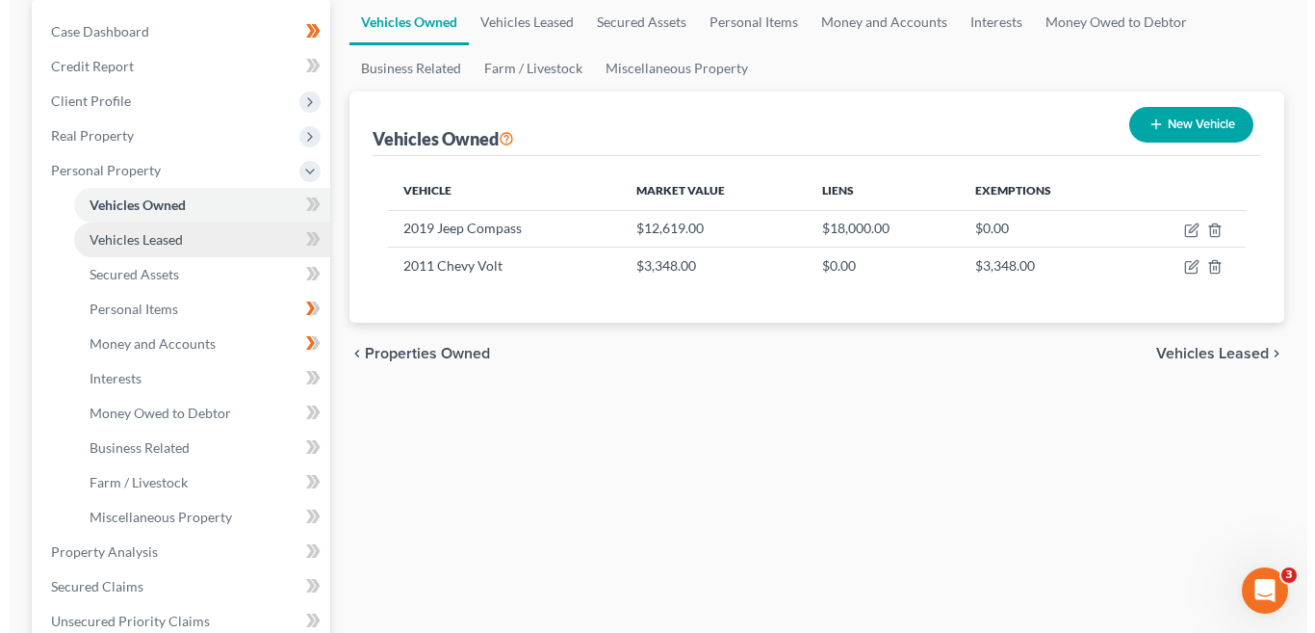
scroll to position [193, 0]
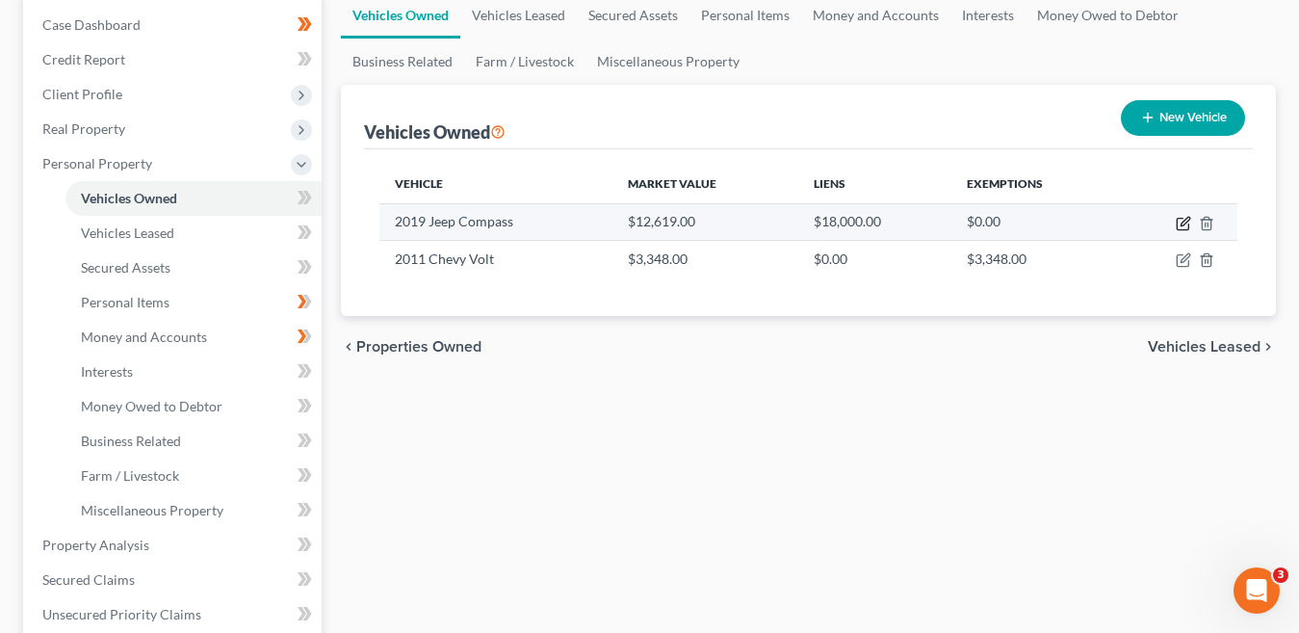
click at [1179, 222] on icon "button" at bounding box center [1182, 223] width 15 height 15
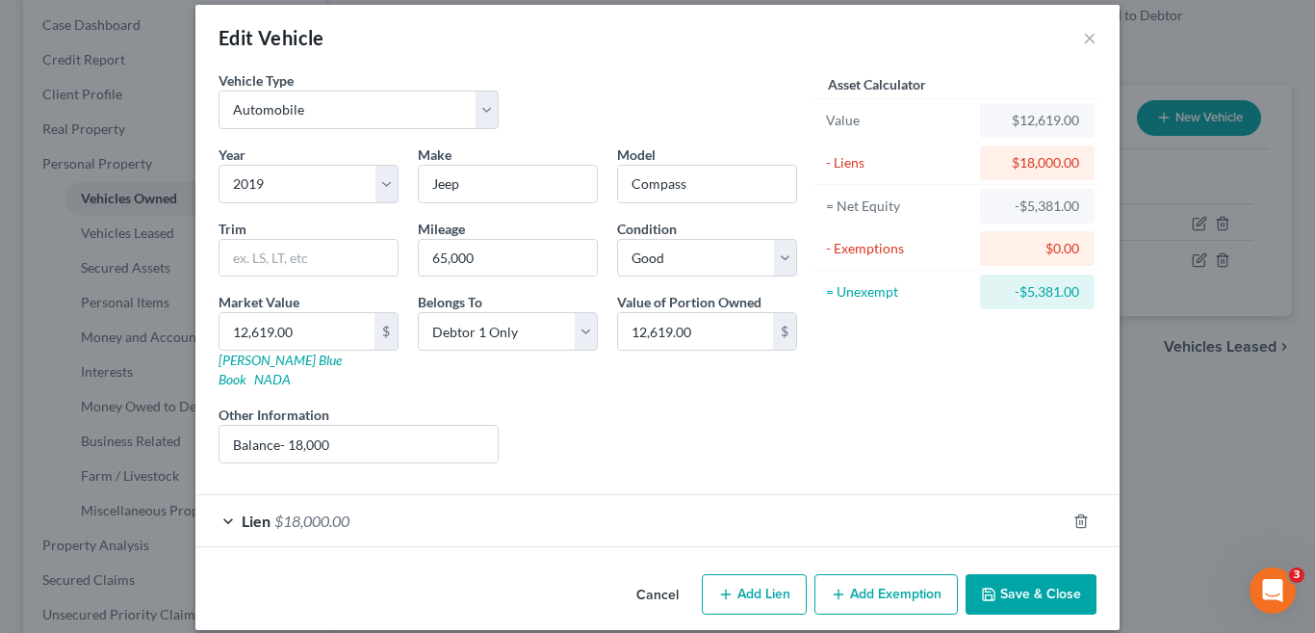
scroll to position [19, 0]
click at [297, 510] on span "$18,000.00" at bounding box center [311, 519] width 75 height 18
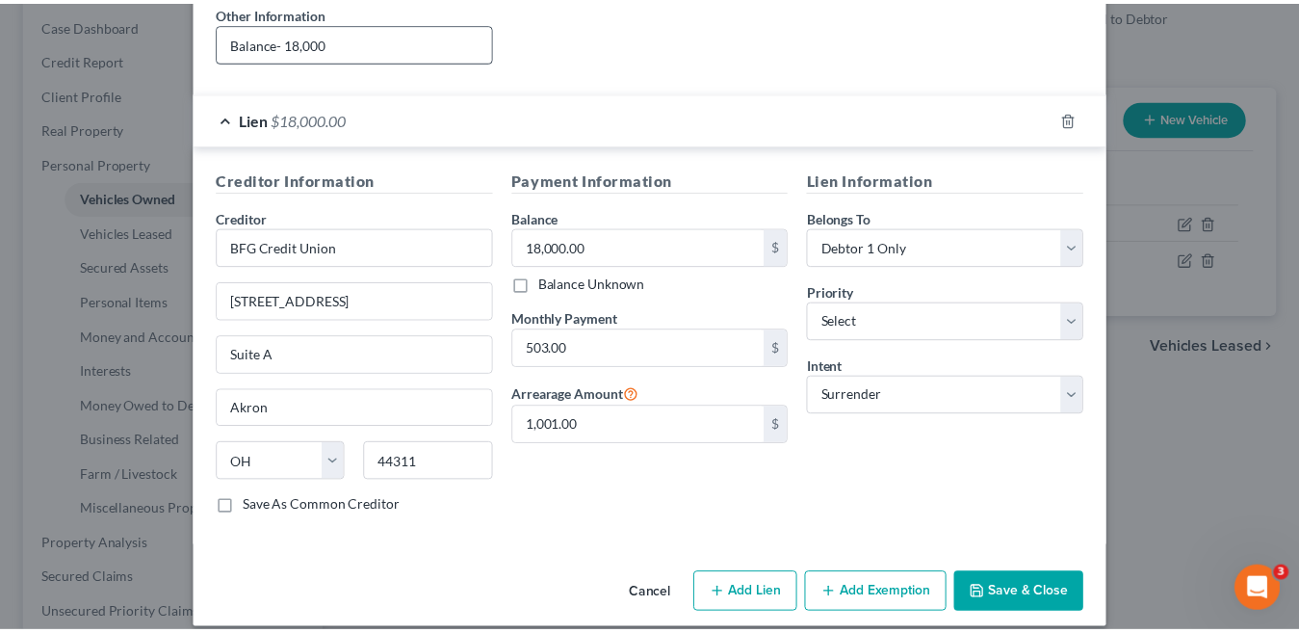
scroll to position [421, 0]
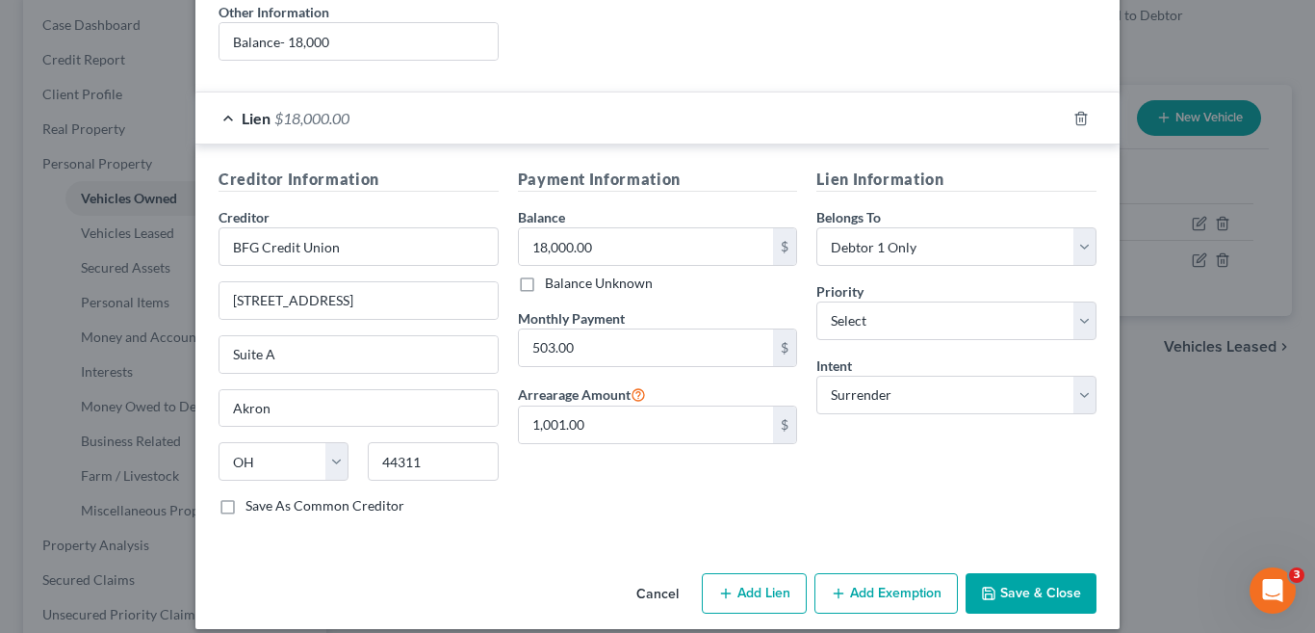
click at [1042, 576] on button "Save & Close" at bounding box center [1031, 593] width 131 height 40
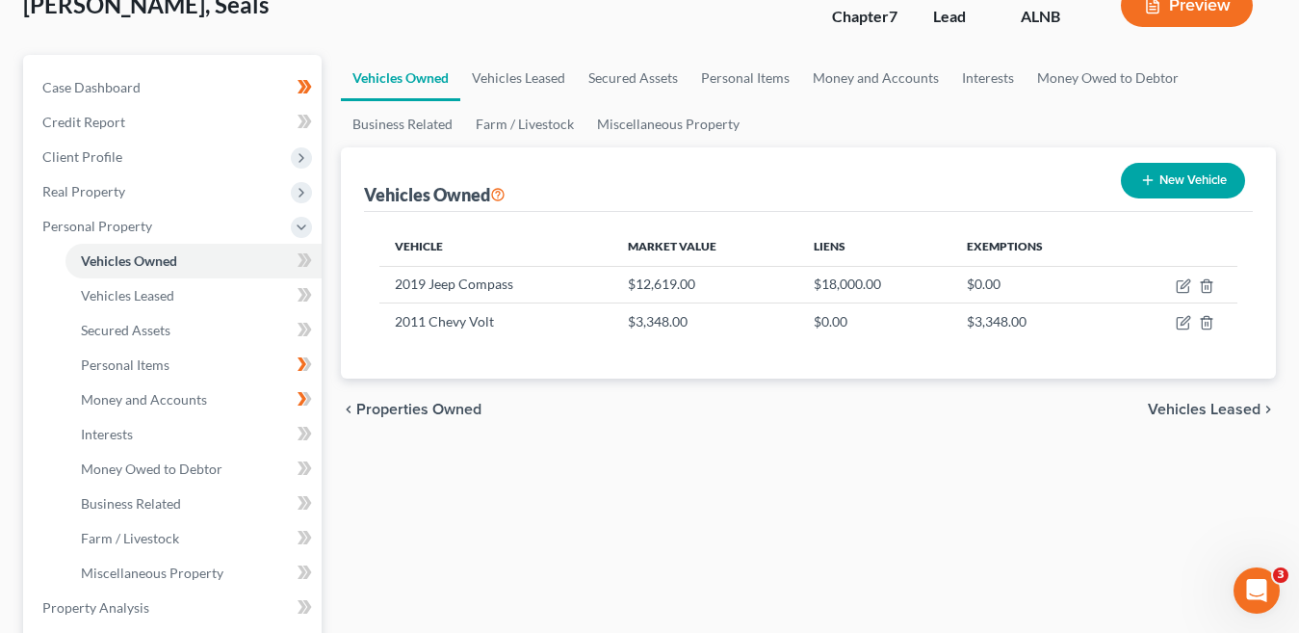
scroll to position [0, 0]
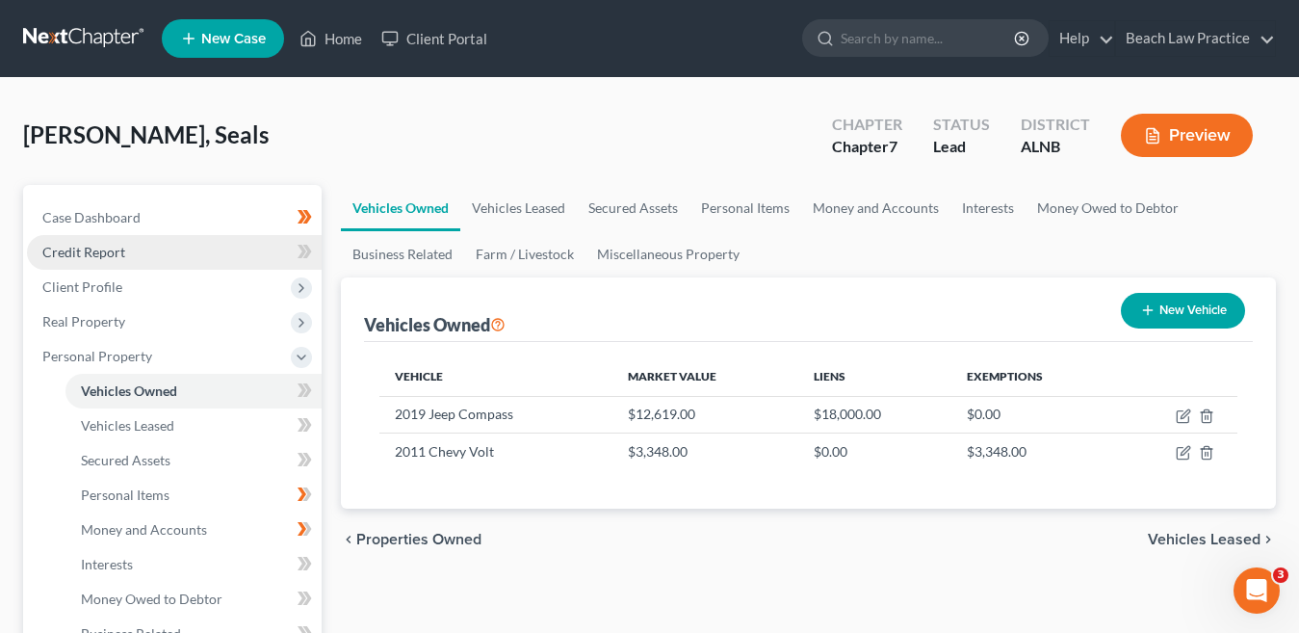
click at [108, 255] on span "Credit Report" at bounding box center [83, 252] width 83 height 16
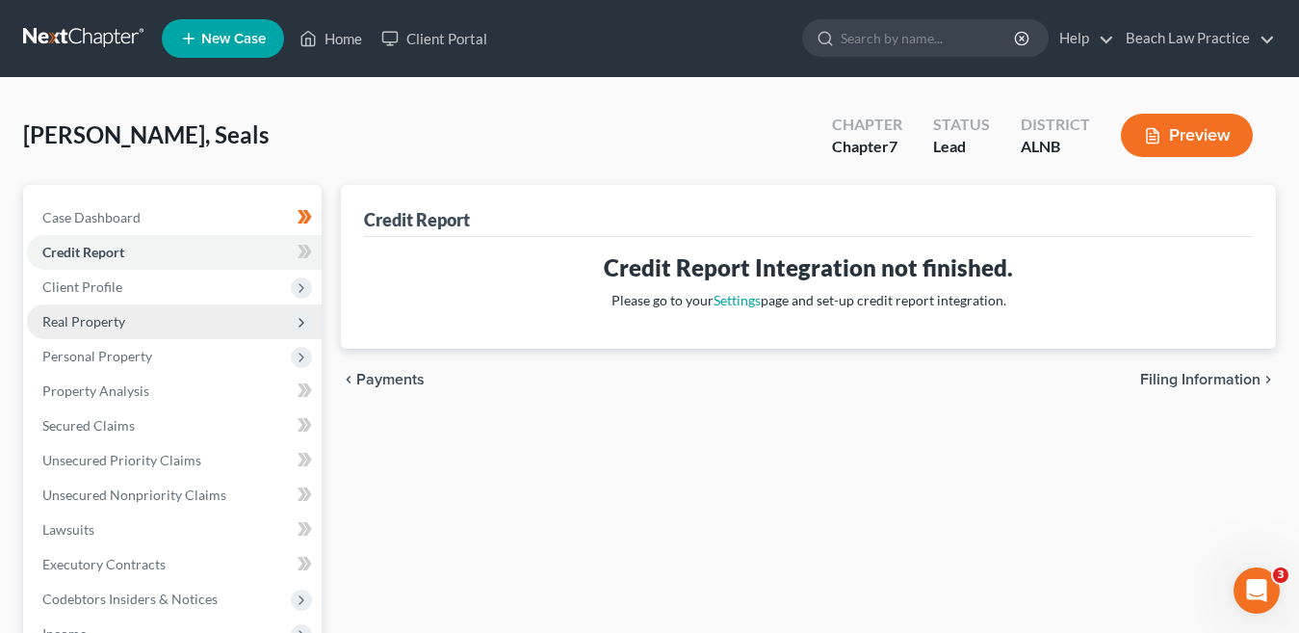
click at [123, 319] on span "Real Property" at bounding box center [83, 321] width 83 height 16
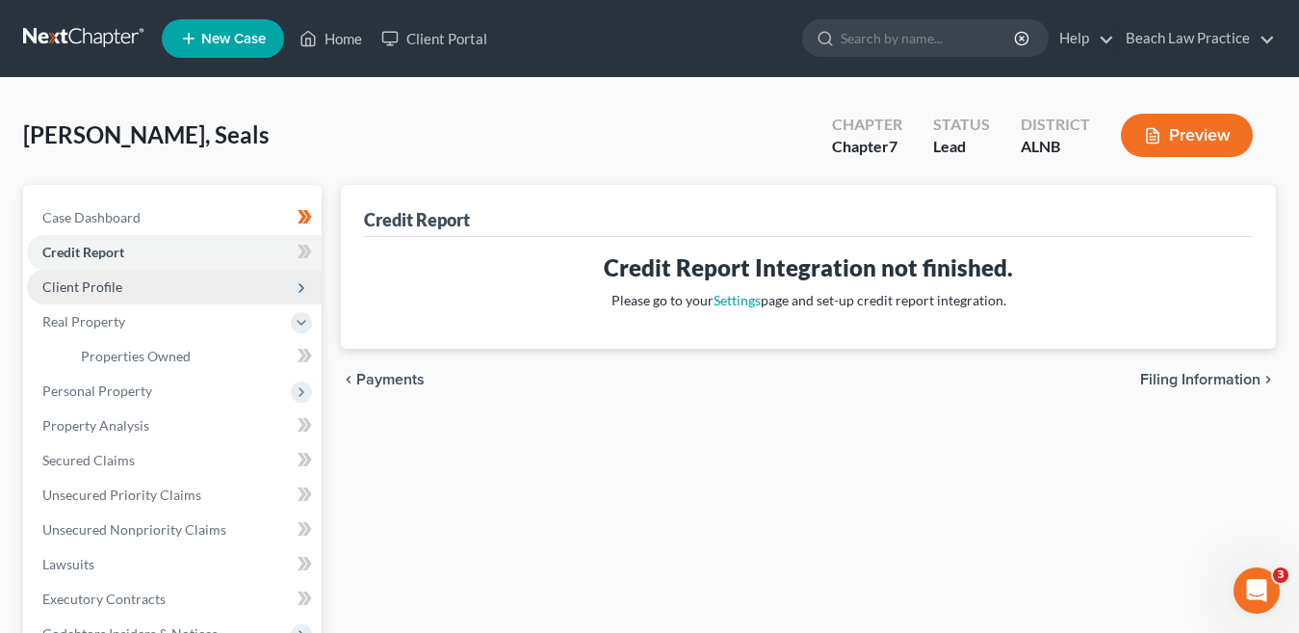
click at [113, 290] on span "Client Profile" at bounding box center [82, 286] width 80 height 16
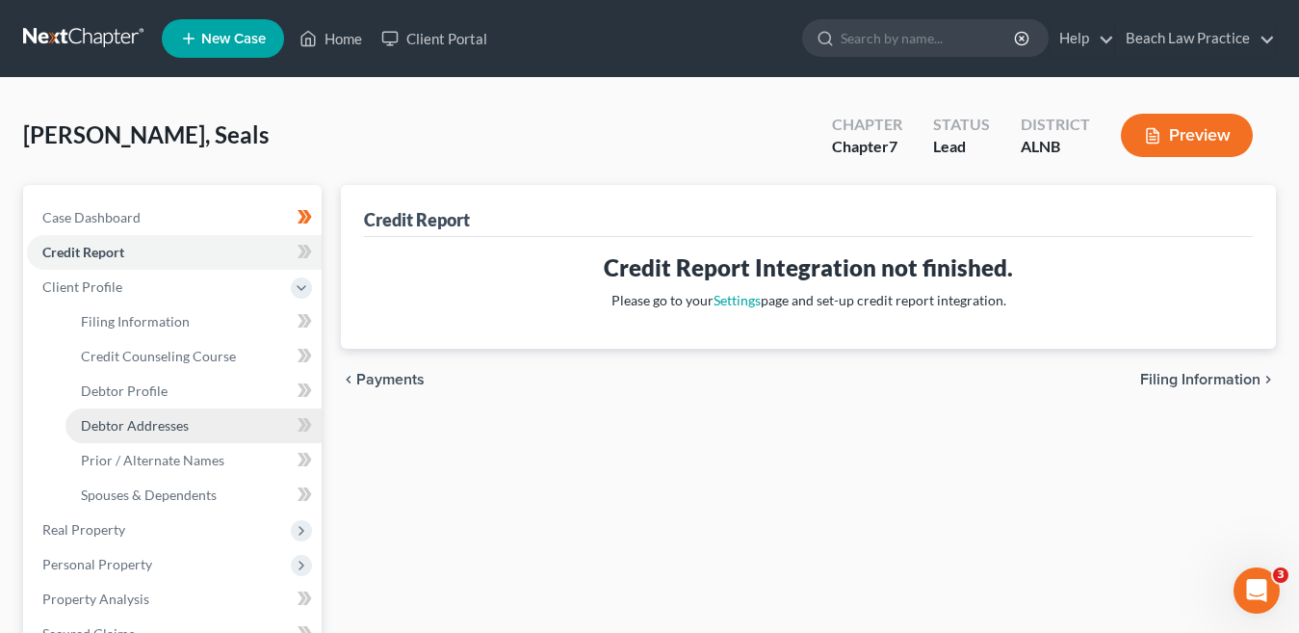
click at [167, 425] on span "Debtor Addresses" at bounding box center [135, 425] width 108 height 16
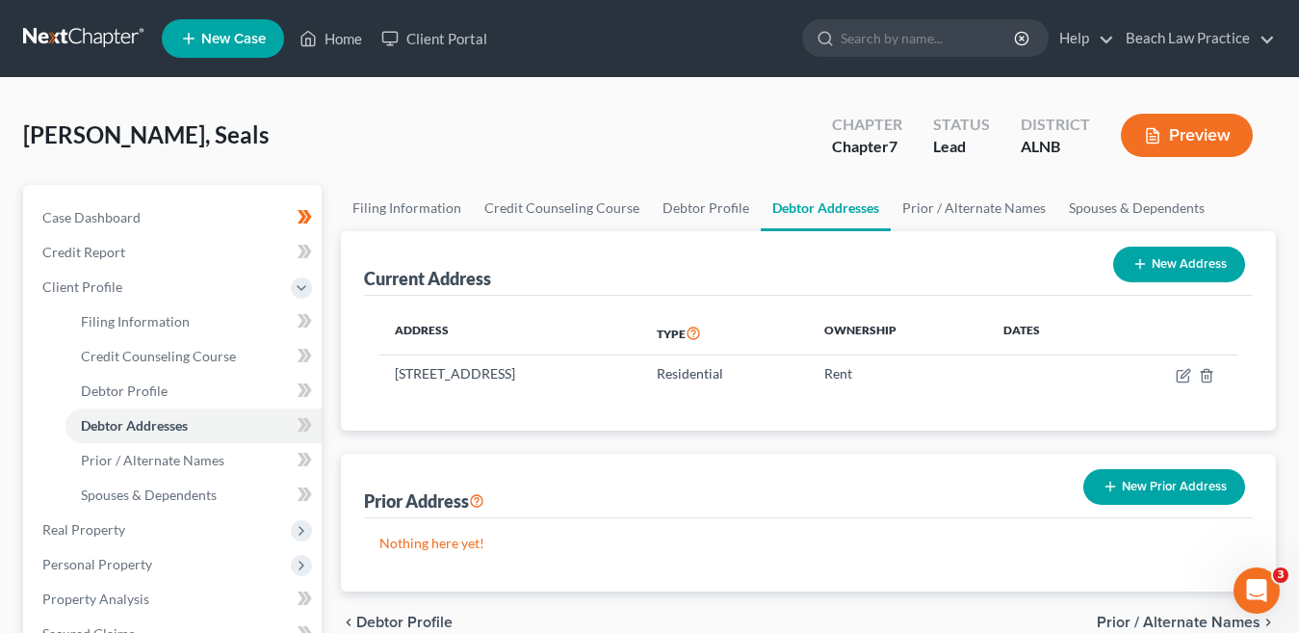
click at [1143, 487] on button "New Prior Address" at bounding box center [1164, 487] width 162 height 36
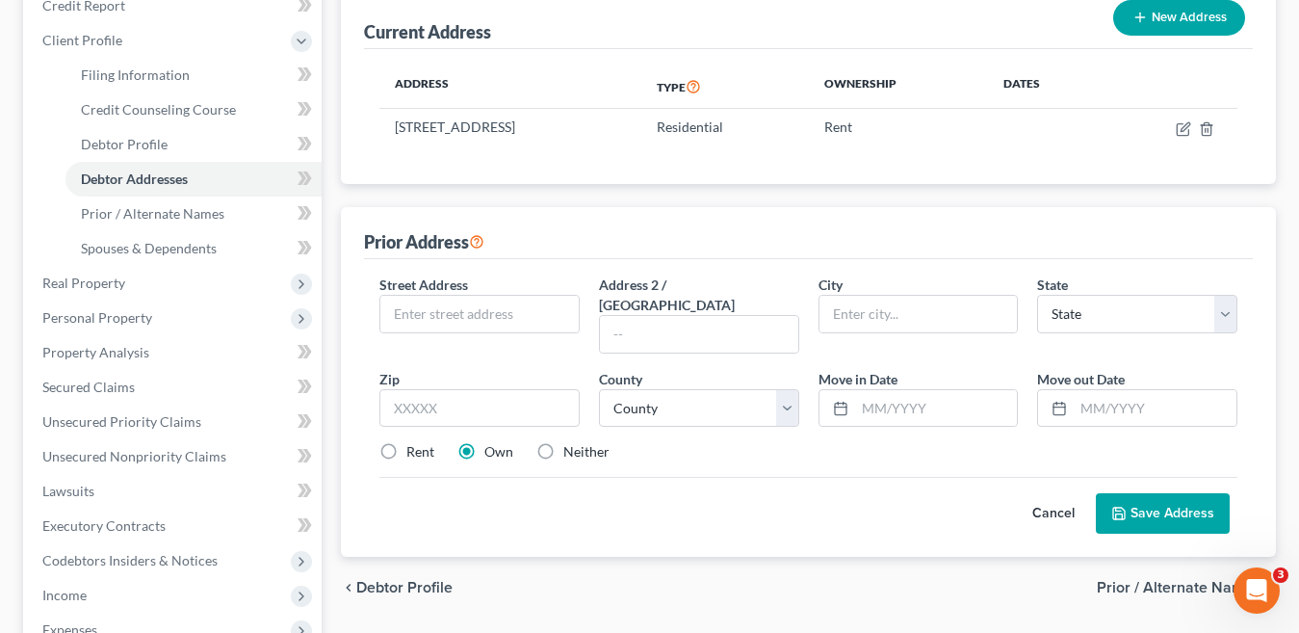
scroll to position [289, 0]
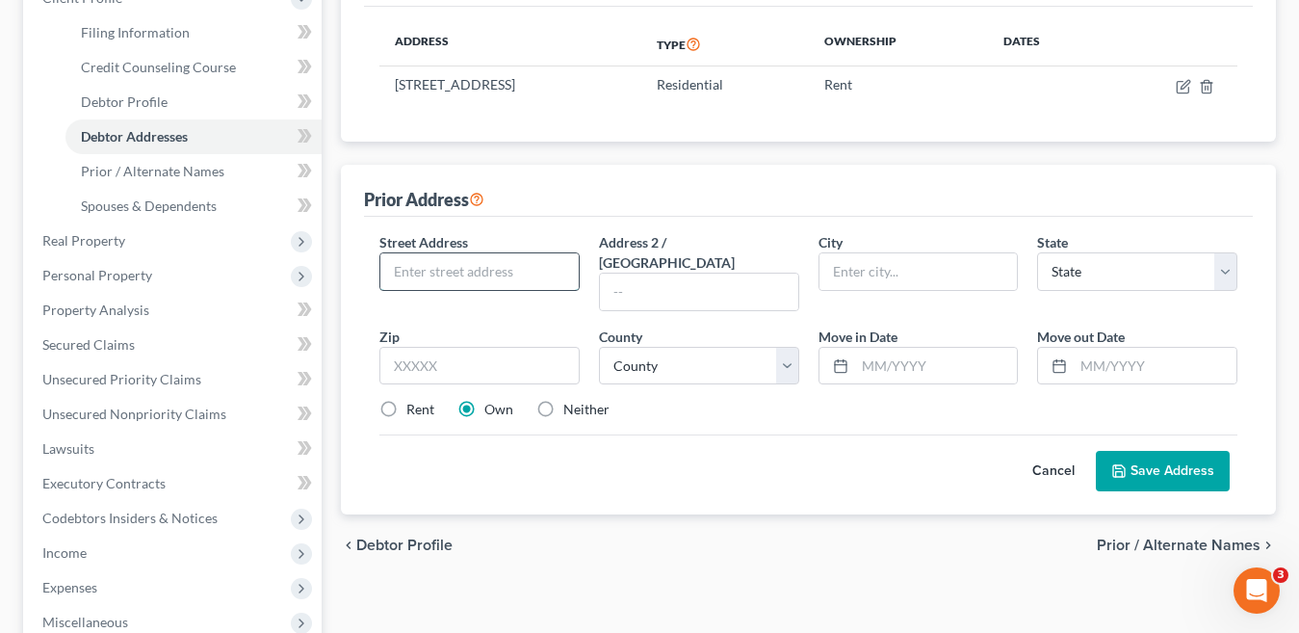
click at [457, 270] on input "text" at bounding box center [479, 271] width 198 height 37
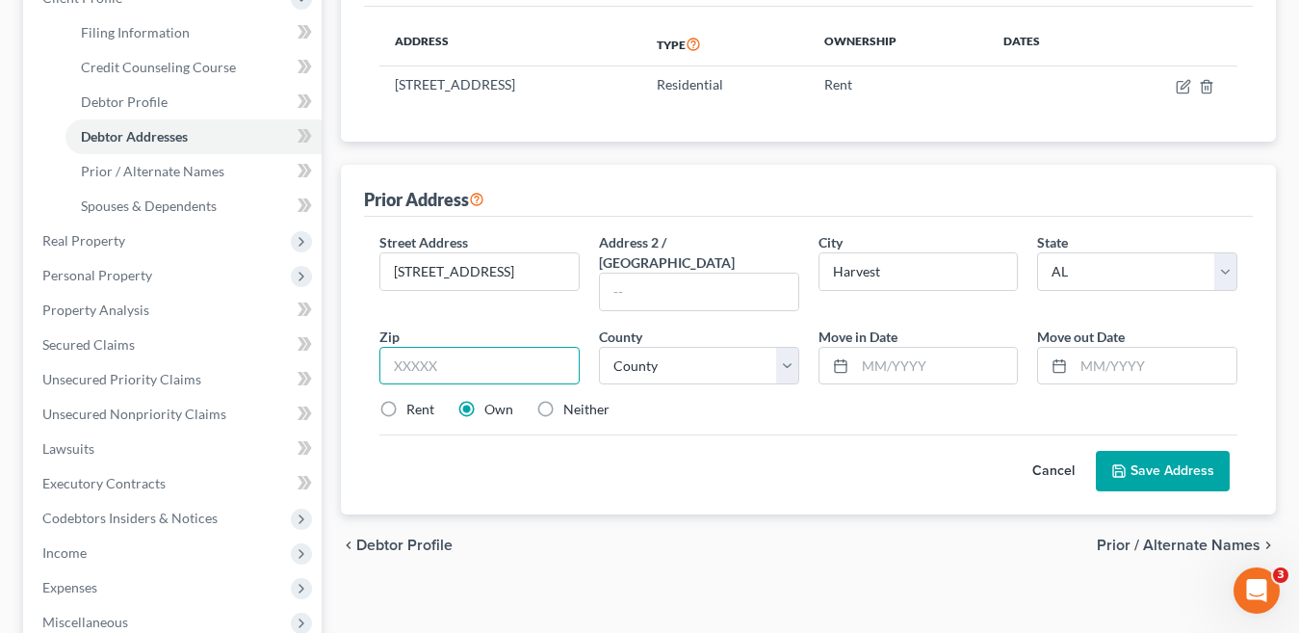
click at [425, 347] on input "text" at bounding box center [479, 366] width 200 height 39
click at [781, 347] on select "County Autauga County Baldwin County Barbour County Bibb County Blount County B…" at bounding box center [699, 366] width 200 height 39
click at [599, 347] on select "County Autauga County Baldwin County Barbour County Bibb County Blount County B…" at bounding box center [699, 366] width 200 height 39
click at [873, 348] on input "text" at bounding box center [936, 366] width 163 height 37
click at [1079, 348] on input "text" at bounding box center [1154, 366] width 163 height 37
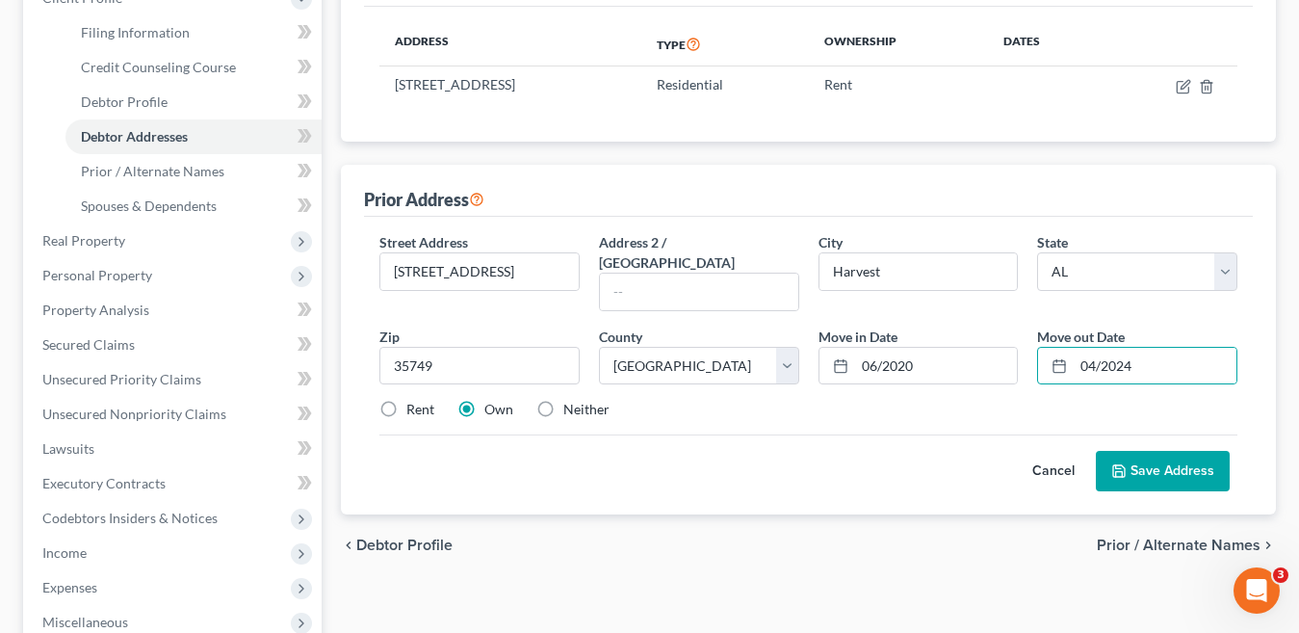
click at [406, 400] on label "Rent" at bounding box center [420, 409] width 28 height 19
click at [414, 400] on input "Rent" at bounding box center [420, 406] width 13 height 13
click at [1149, 452] on button "Save Address" at bounding box center [1163, 471] width 134 height 40
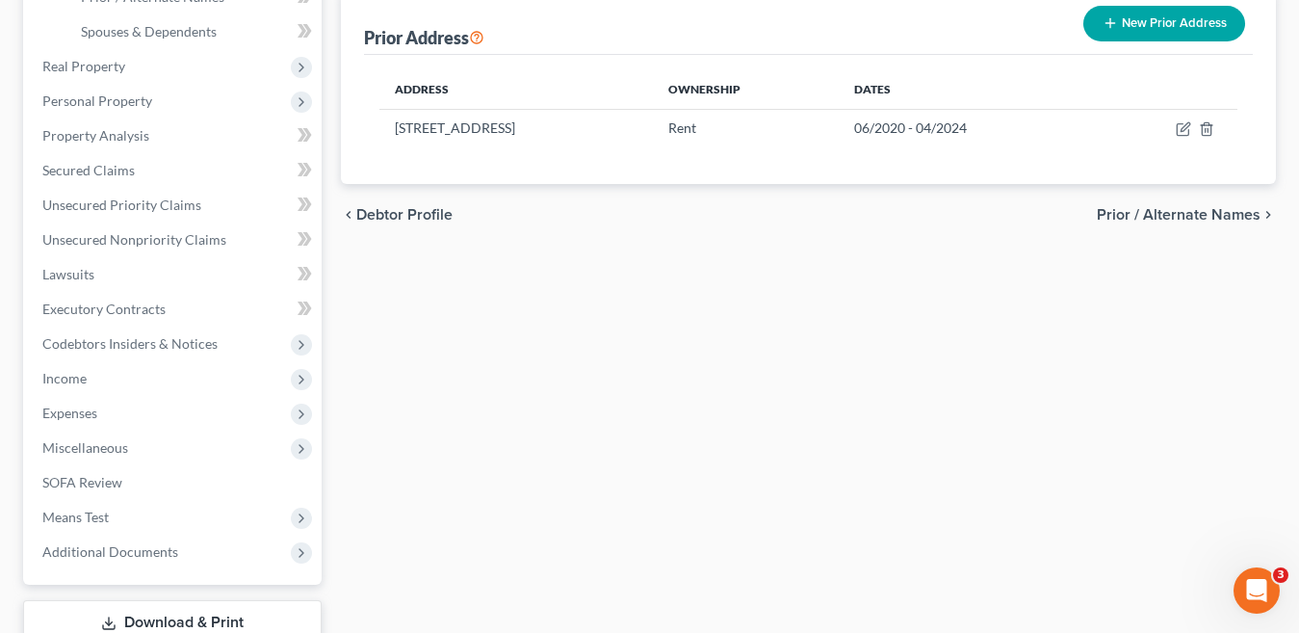
scroll to position [481, 0]
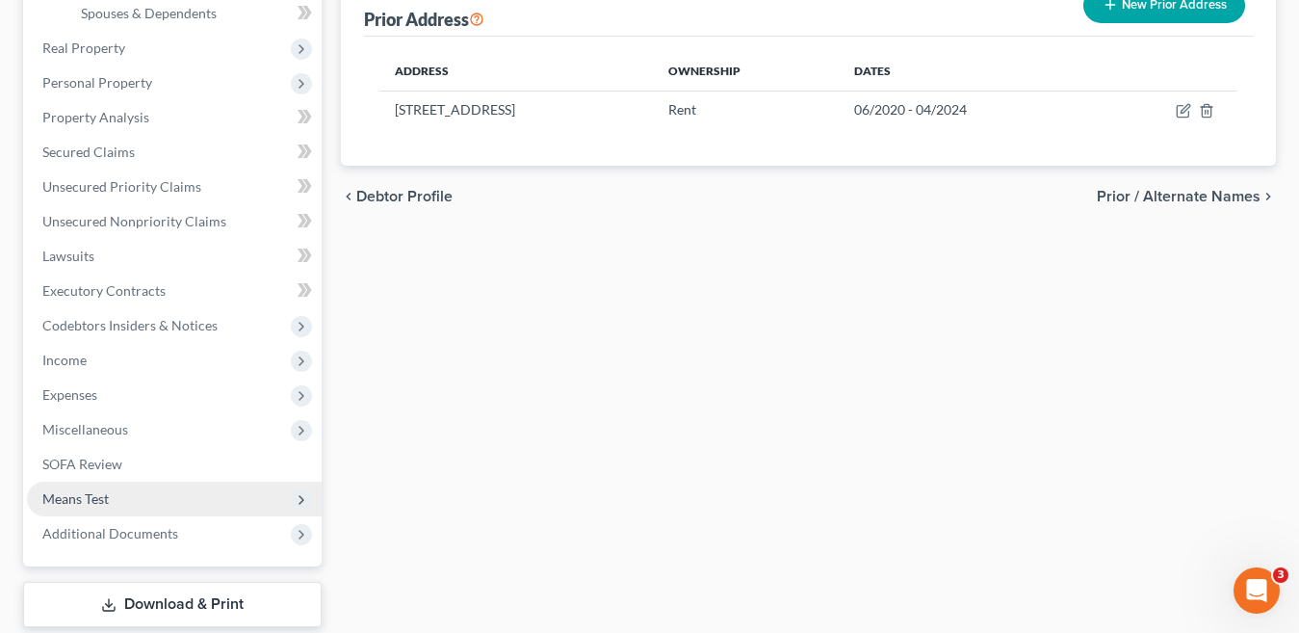
click at [91, 499] on span "Means Test" at bounding box center [75, 498] width 66 height 16
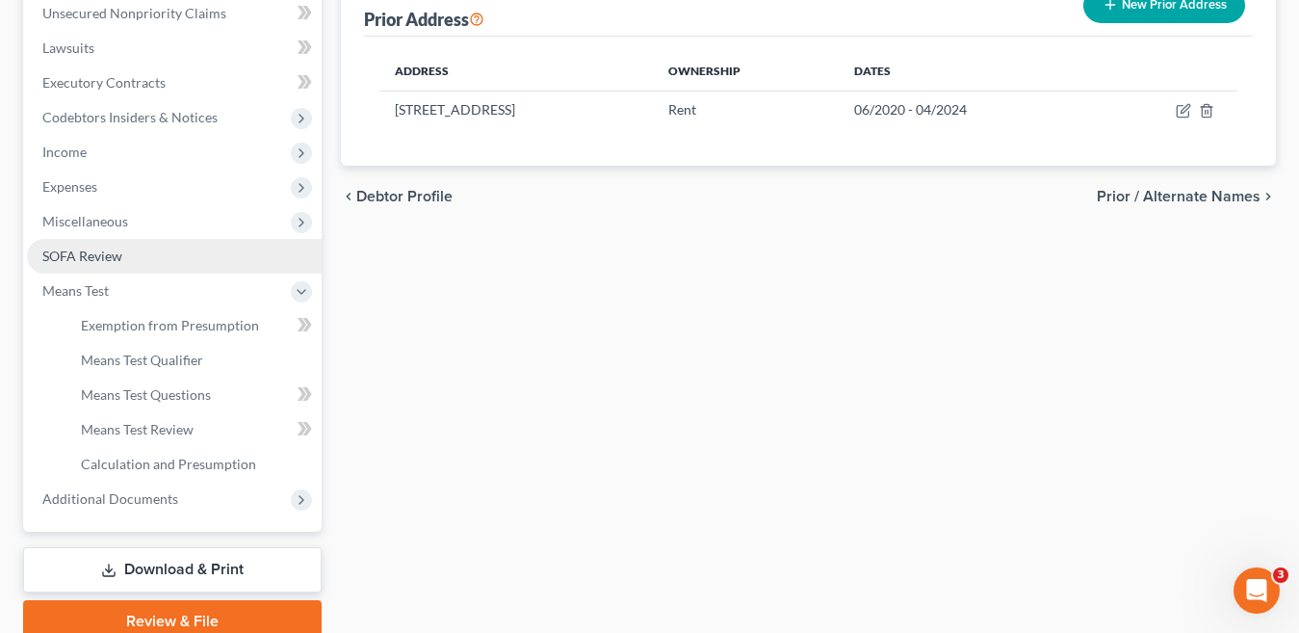
click at [85, 257] on span "SOFA Review" at bounding box center [82, 255] width 80 height 16
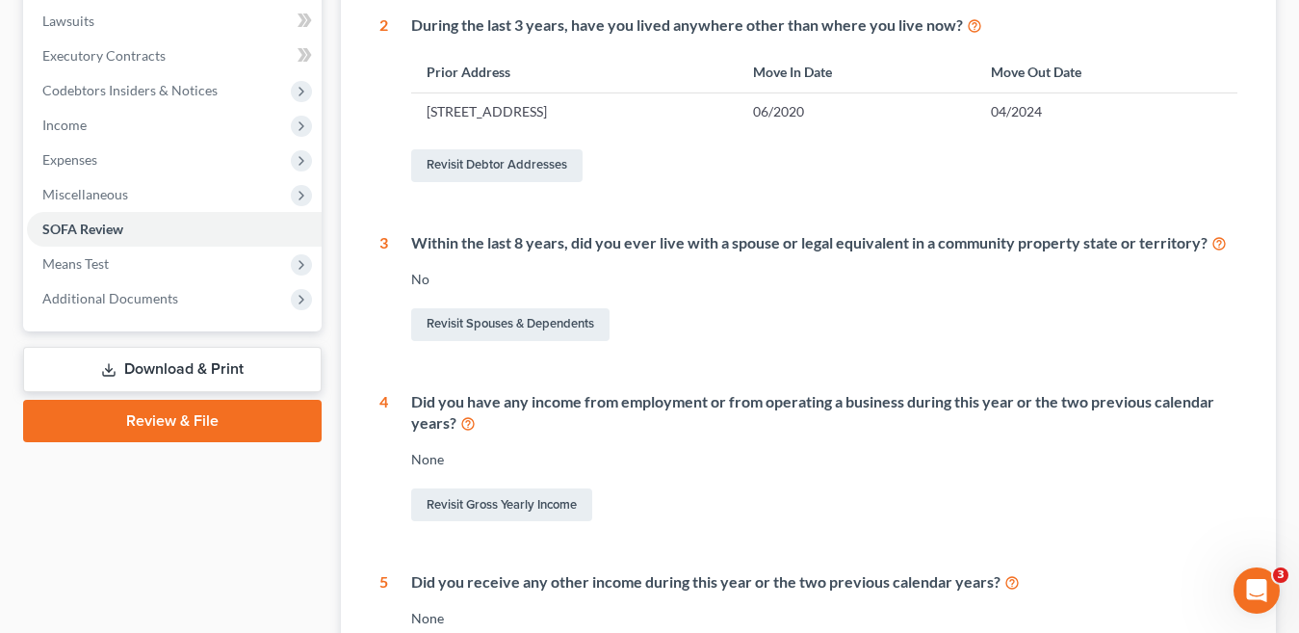
scroll to position [475, 0]
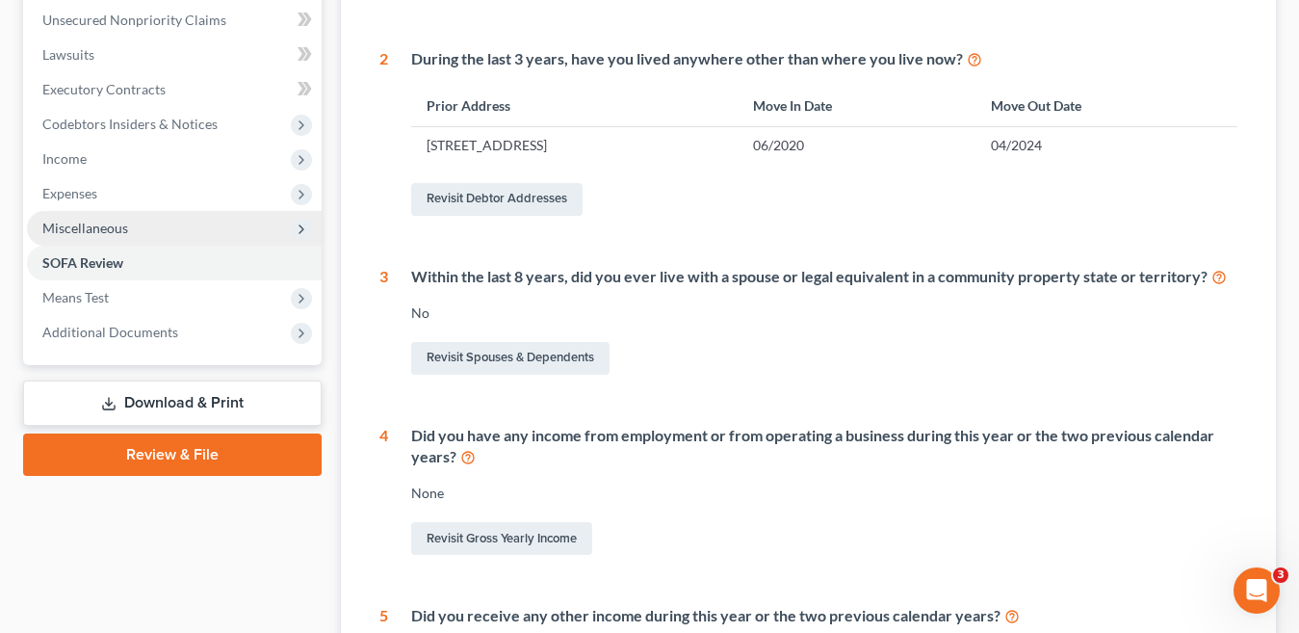
click at [162, 229] on span "Miscellaneous" at bounding box center [174, 228] width 295 height 35
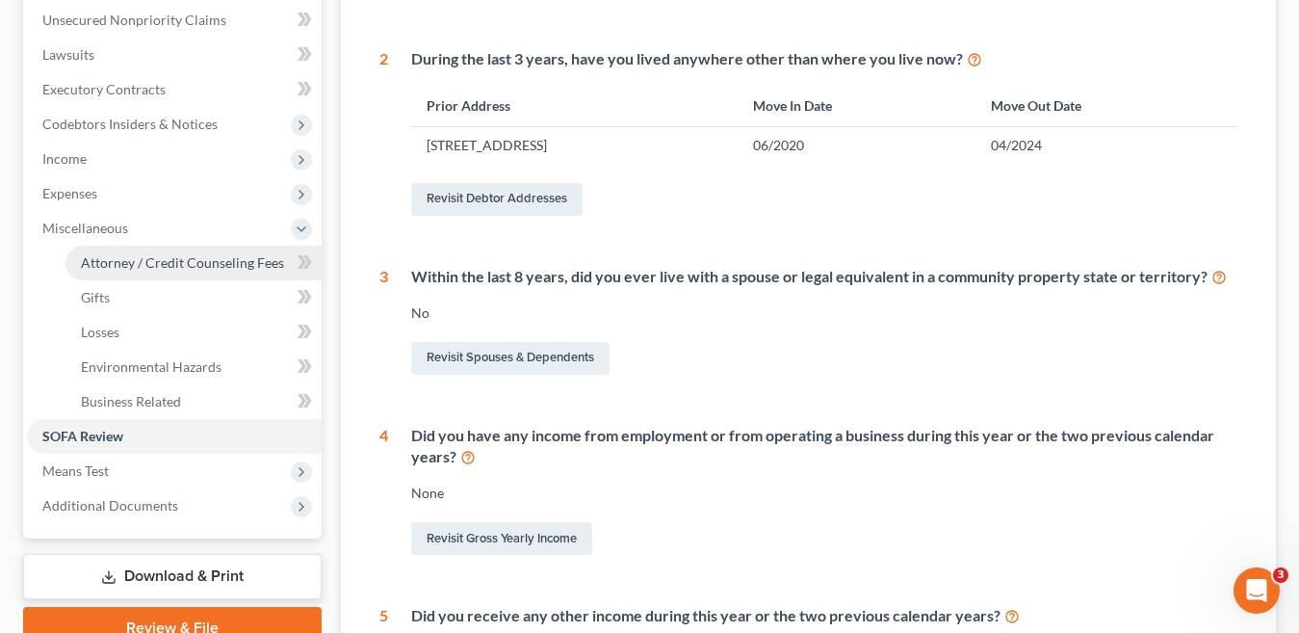
click at [179, 264] on span "Attorney / Credit Counseling Fees" at bounding box center [182, 262] width 203 height 16
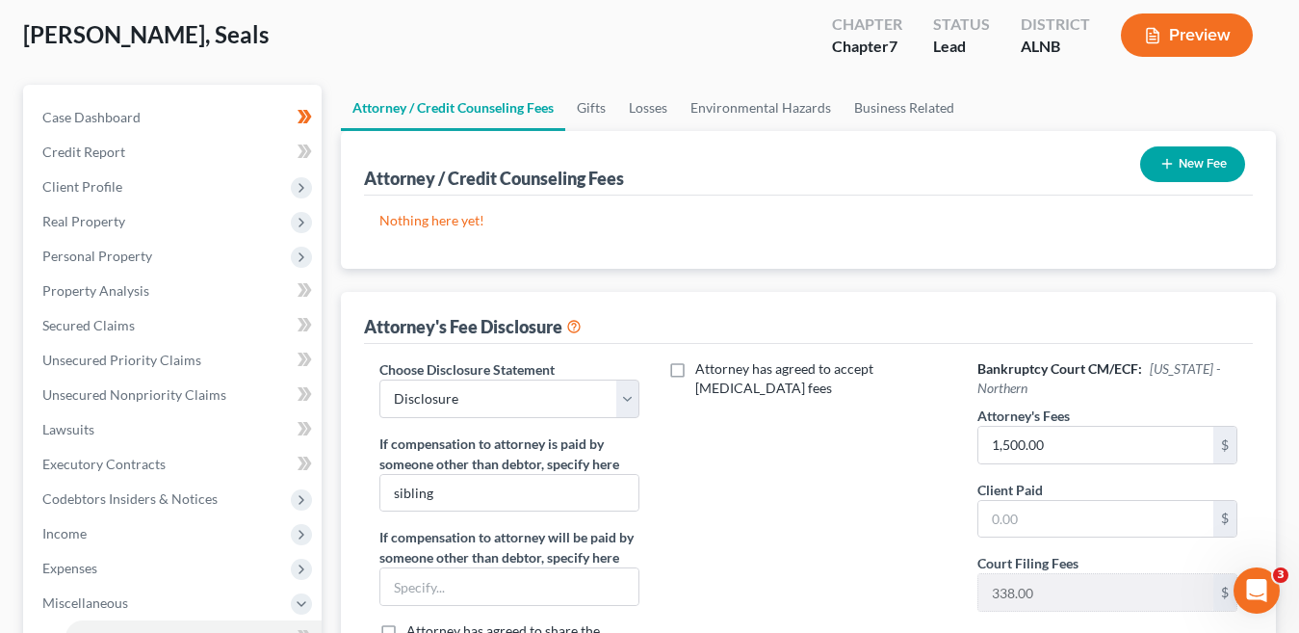
scroll to position [96, 0]
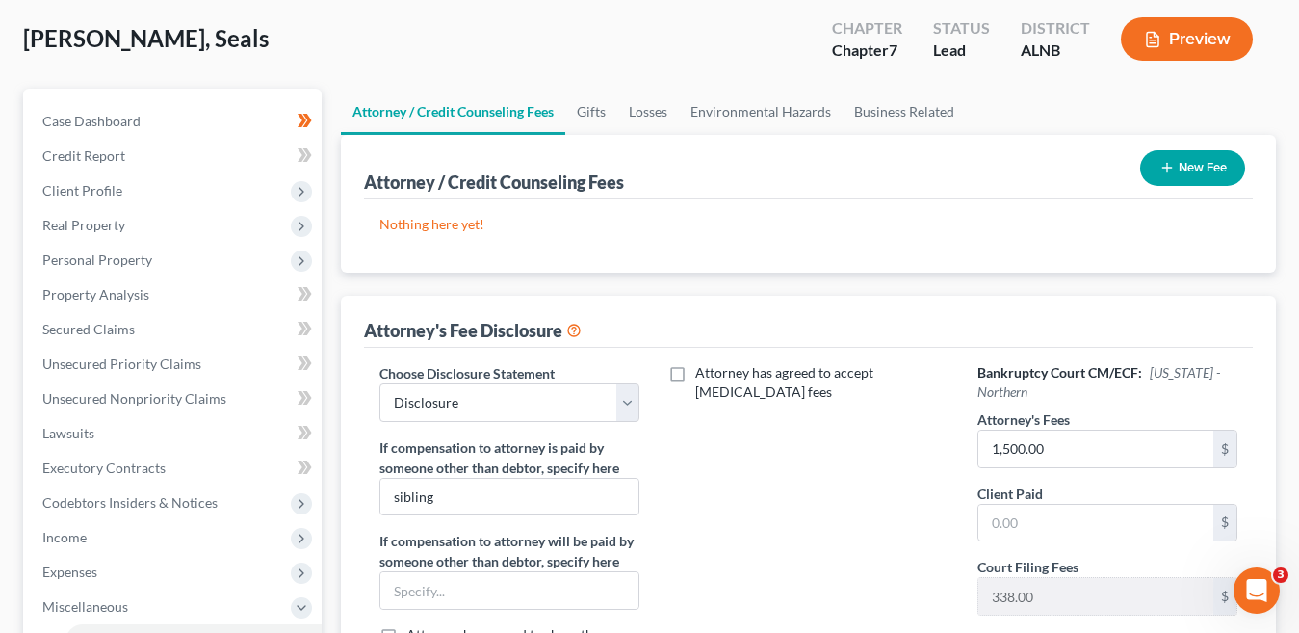
click at [1189, 170] on button "New Fee" at bounding box center [1192, 168] width 105 height 36
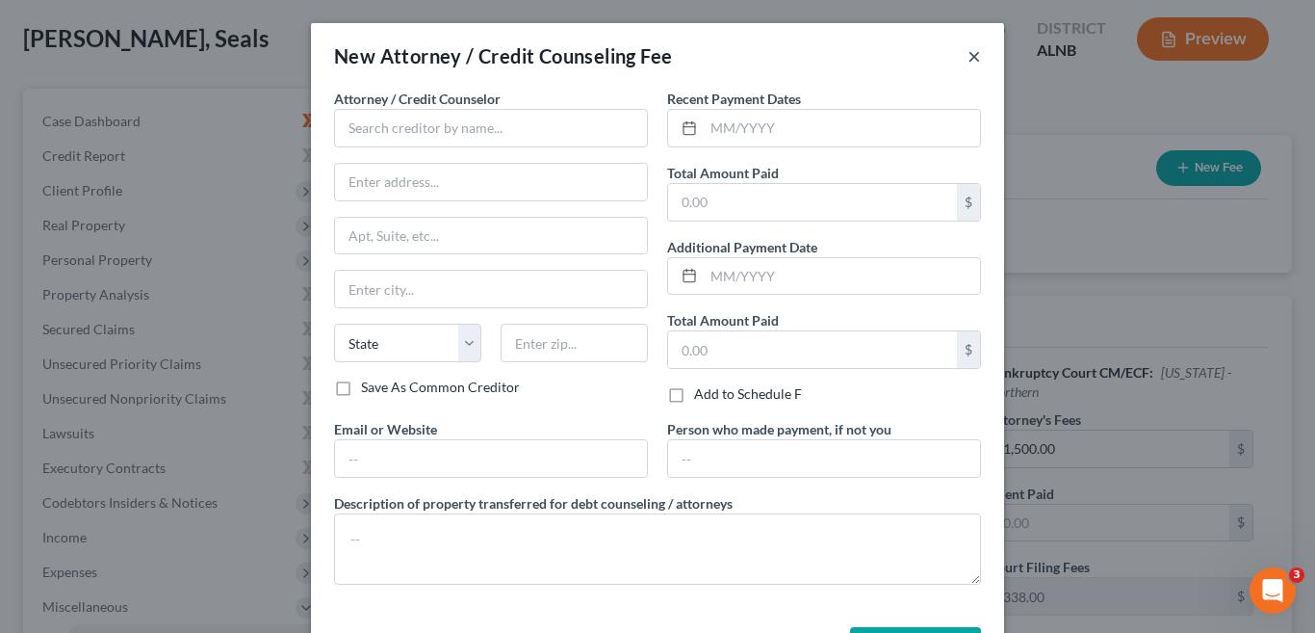
click at [968, 59] on button "×" at bounding box center [974, 55] width 13 height 23
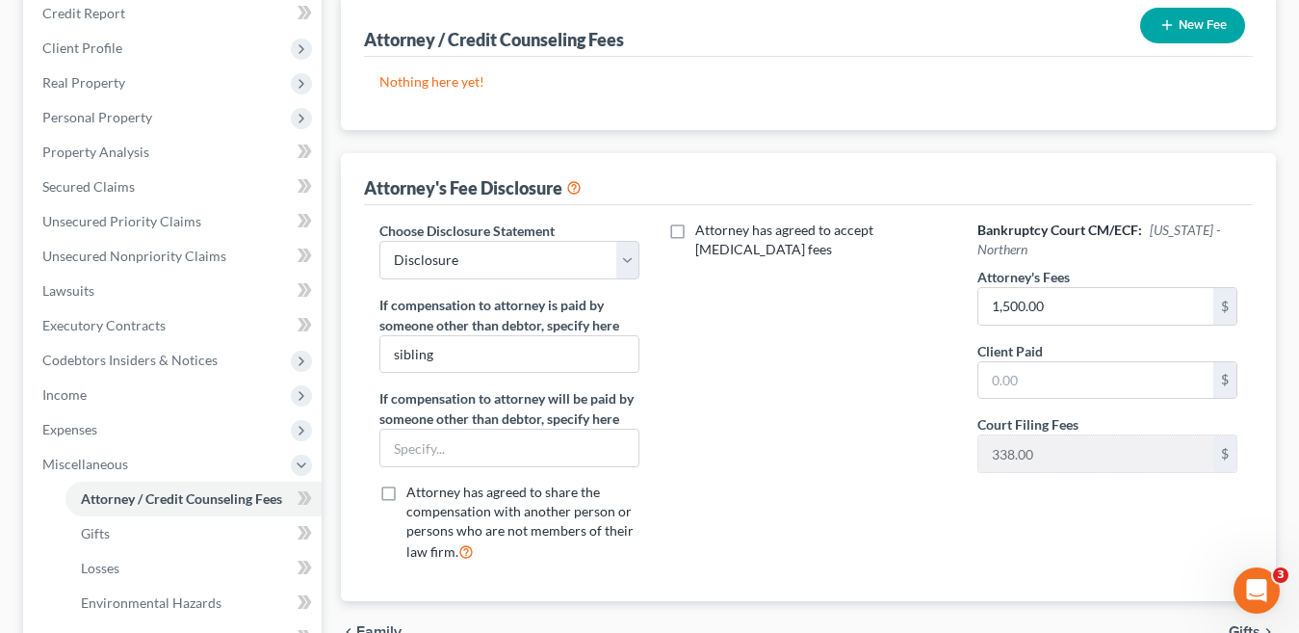
scroll to position [179, 0]
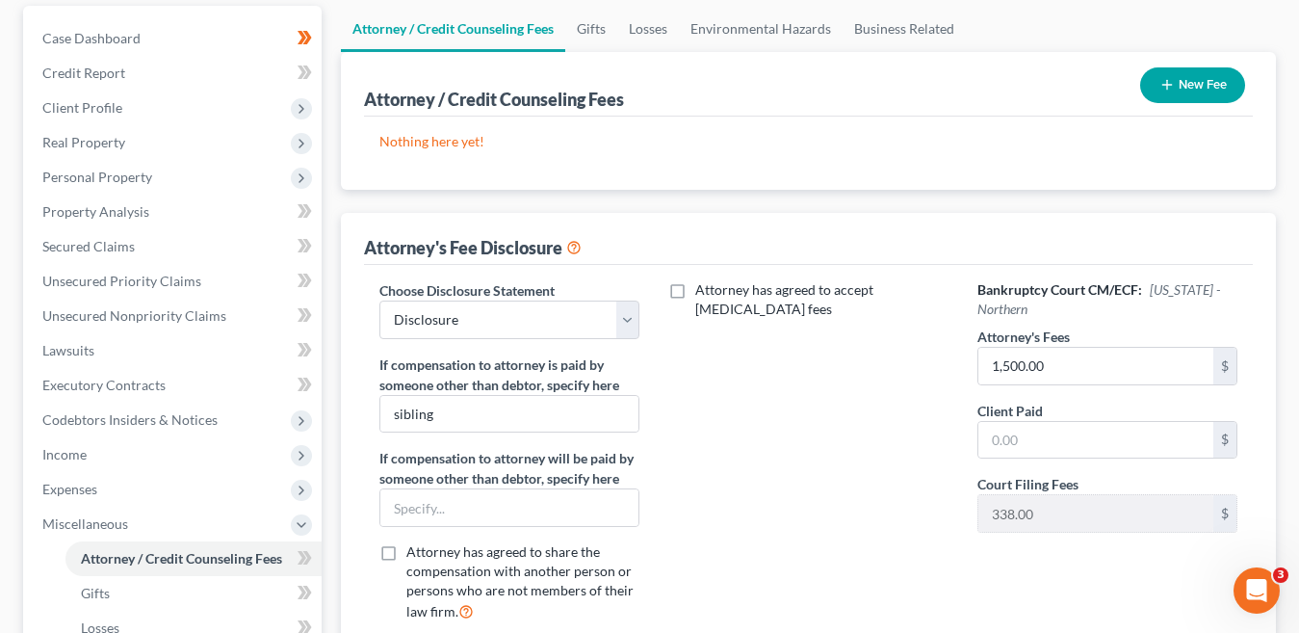
click at [1210, 79] on button "New Fee" at bounding box center [1192, 85] width 105 height 36
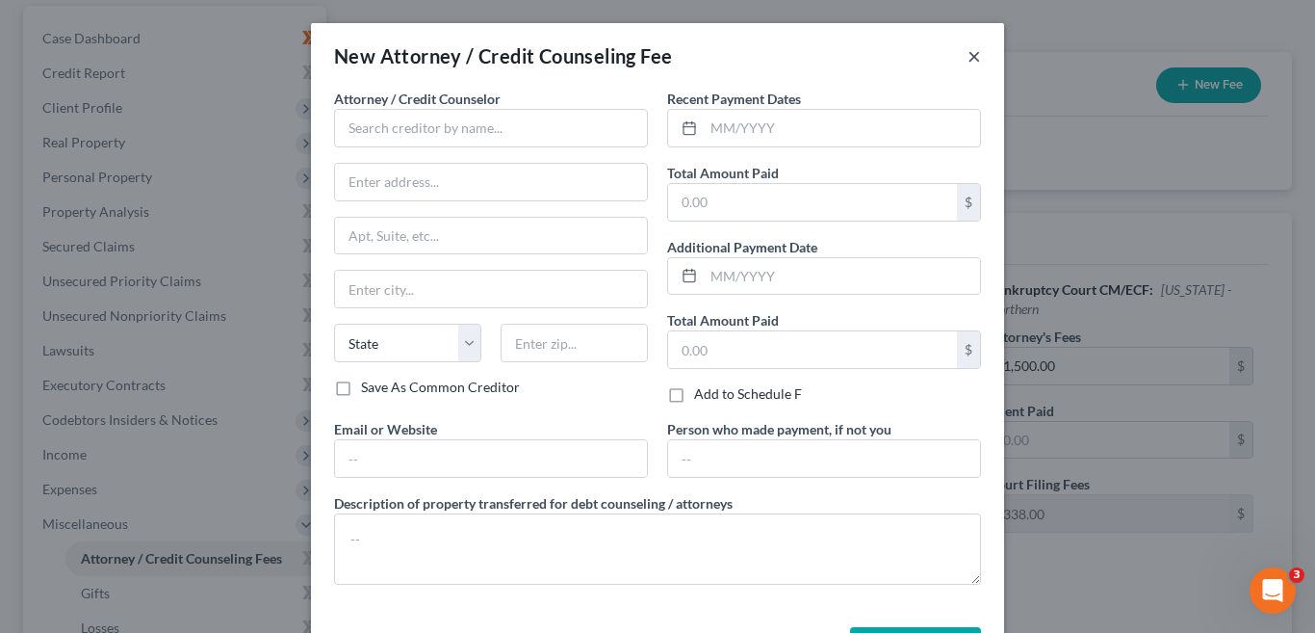
click at [968, 58] on button "×" at bounding box center [974, 55] width 13 height 23
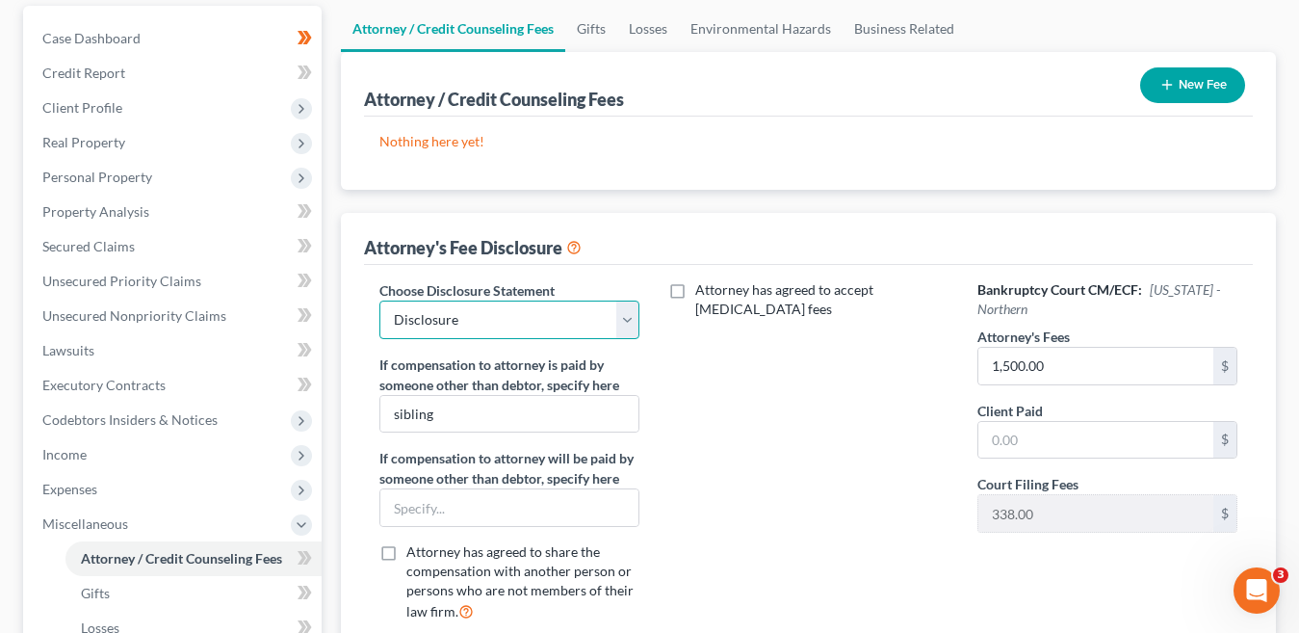
click at [633, 330] on select "Select Disclosure" at bounding box center [509, 319] width 260 height 39
click at [633, 329] on select "Select Disclosure" at bounding box center [509, 319] width 260 height 39
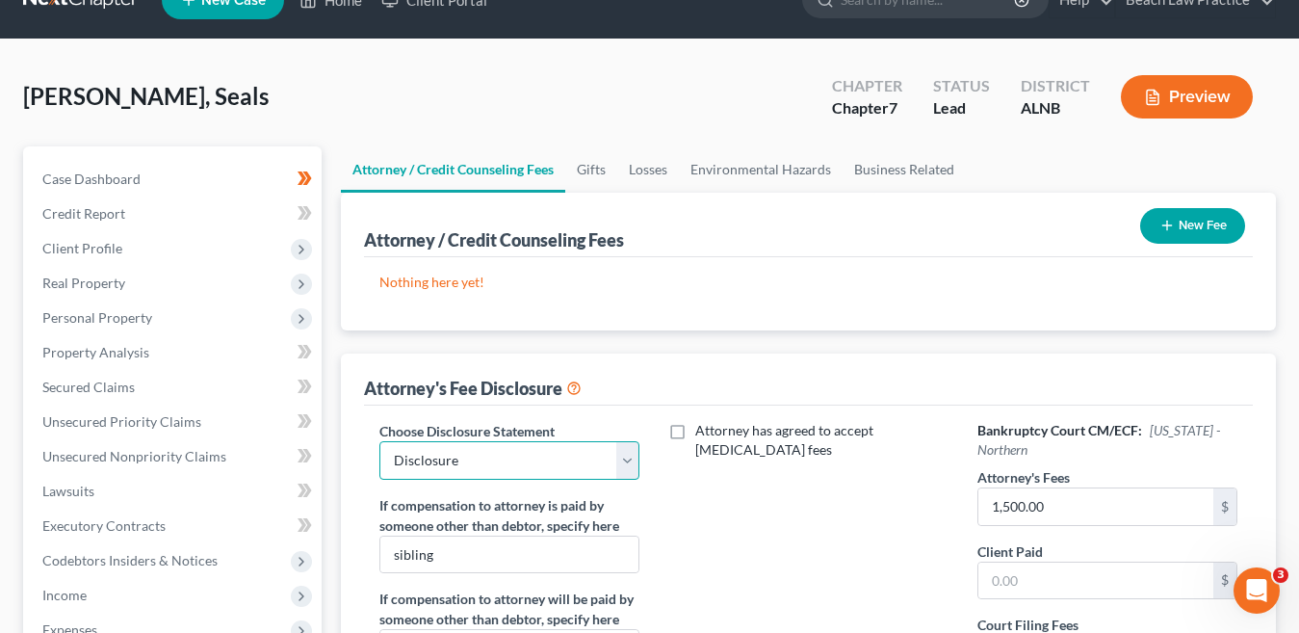
scroll to position [0, 0]
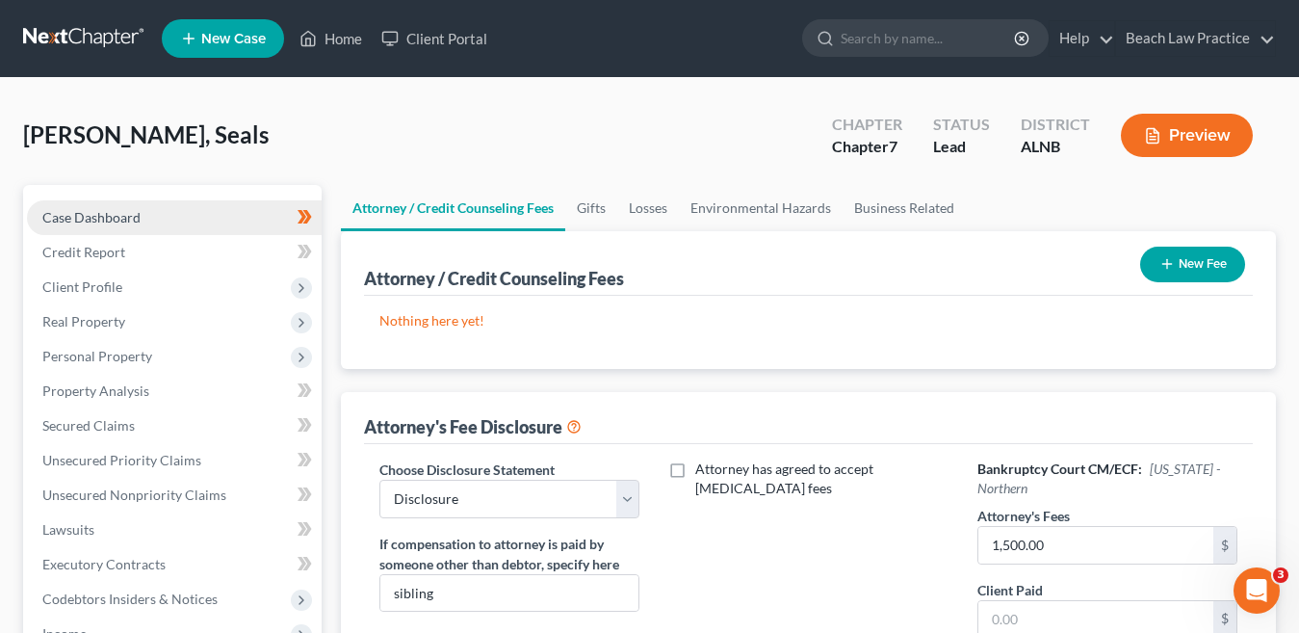
click at [180, 220] on link "Case Dashboard" at bounding box center [174, 217] width 295 height 35
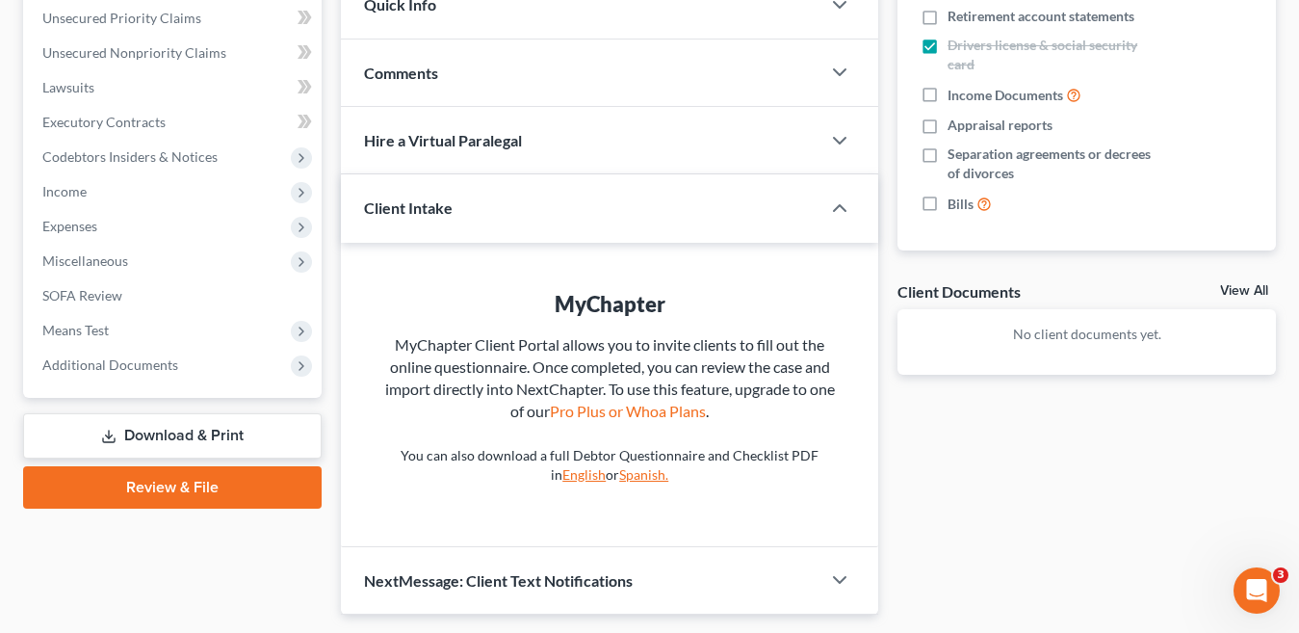
scroll to position [497, 0]
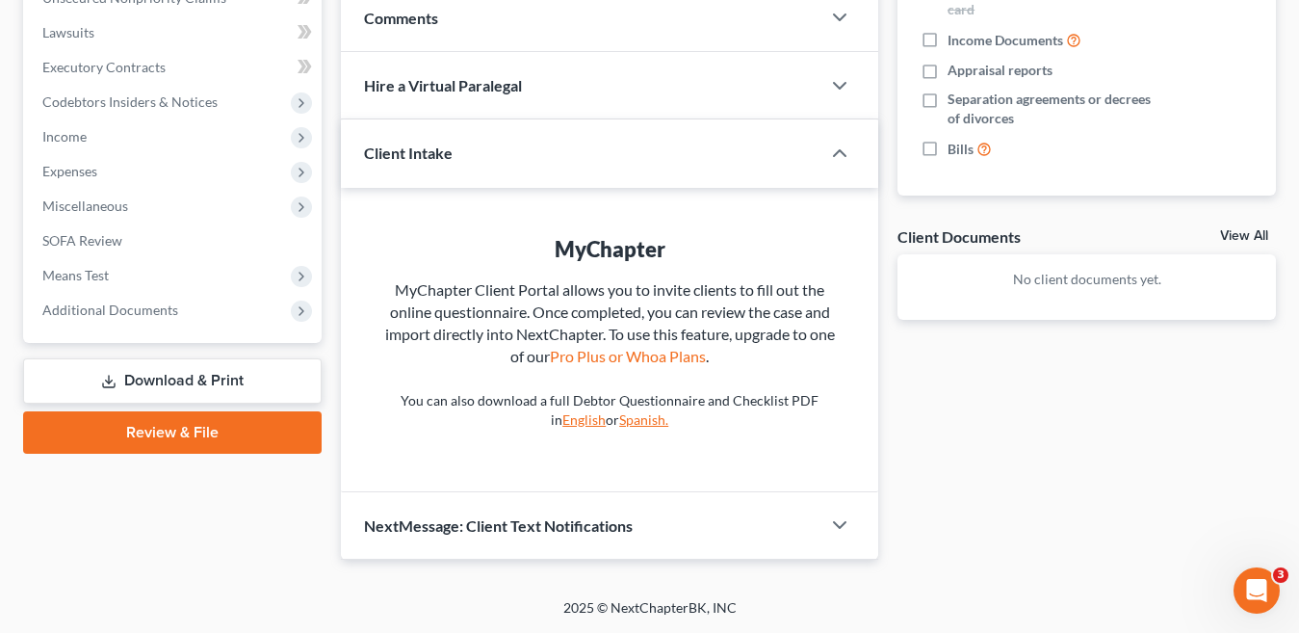
click at [235, 383] on link "Download & Print" at bounding box center [172, 380] width 298 height 45
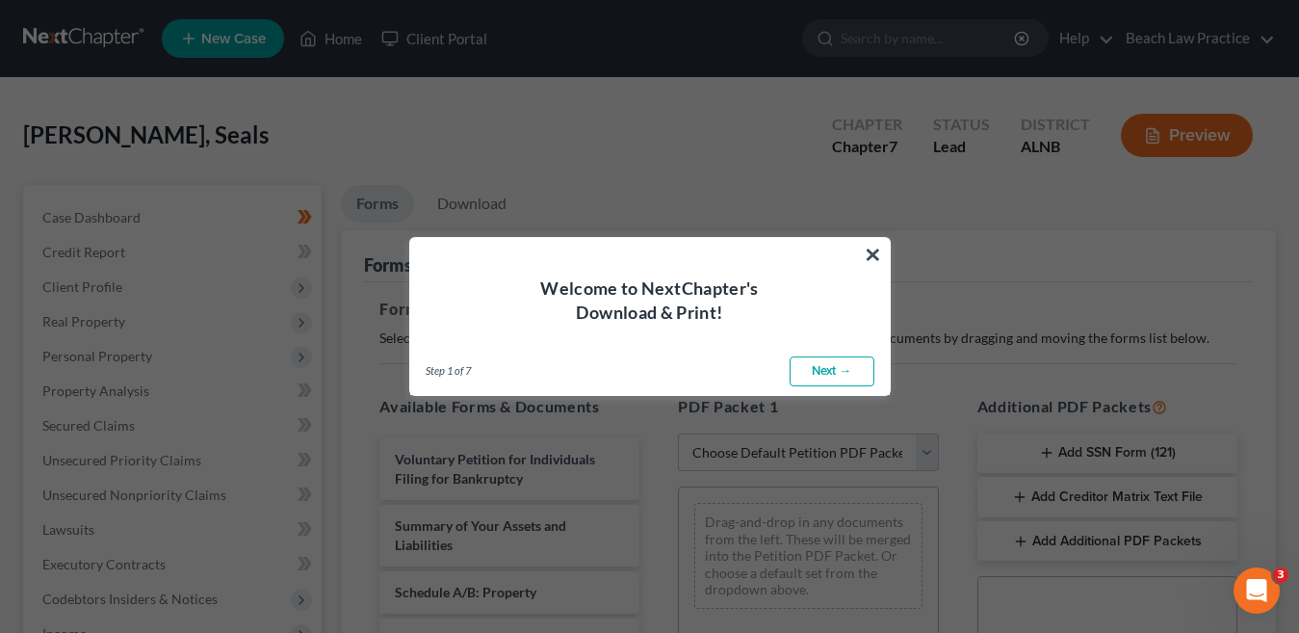
click at [822, 374] on link "Next →" at bounding box center [831, 371] width 85 height 31
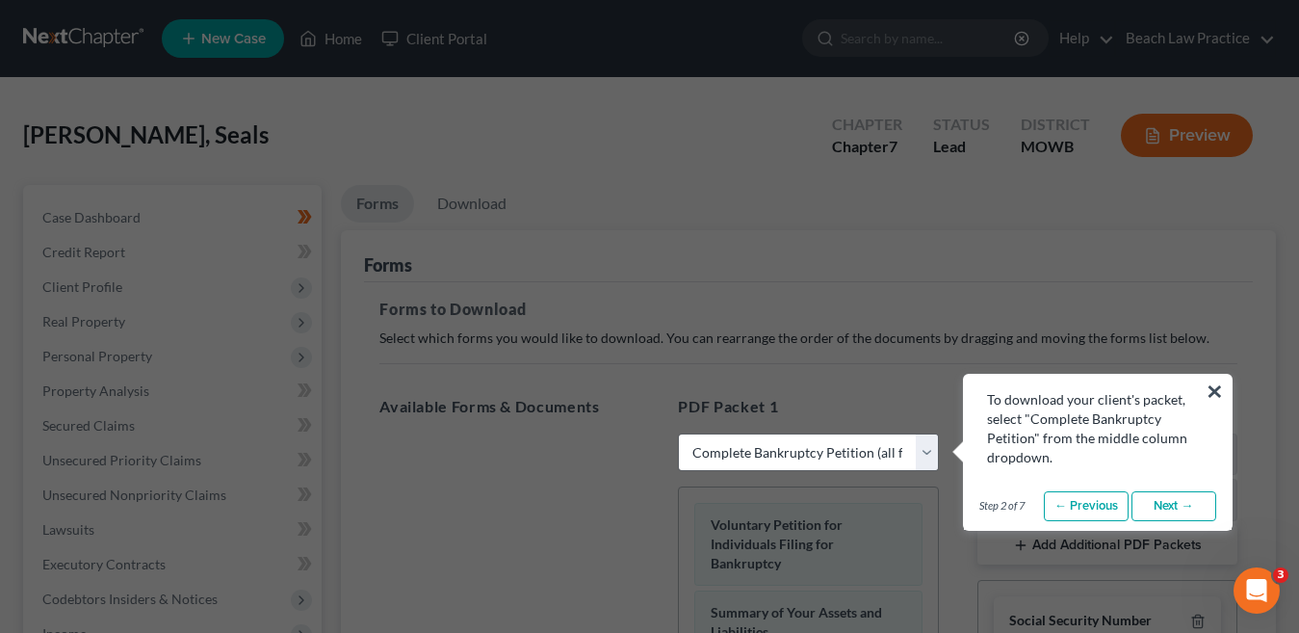
click at [1168, 507] on link "Next →" at bounding box center [1173, 506] width 85 height 31
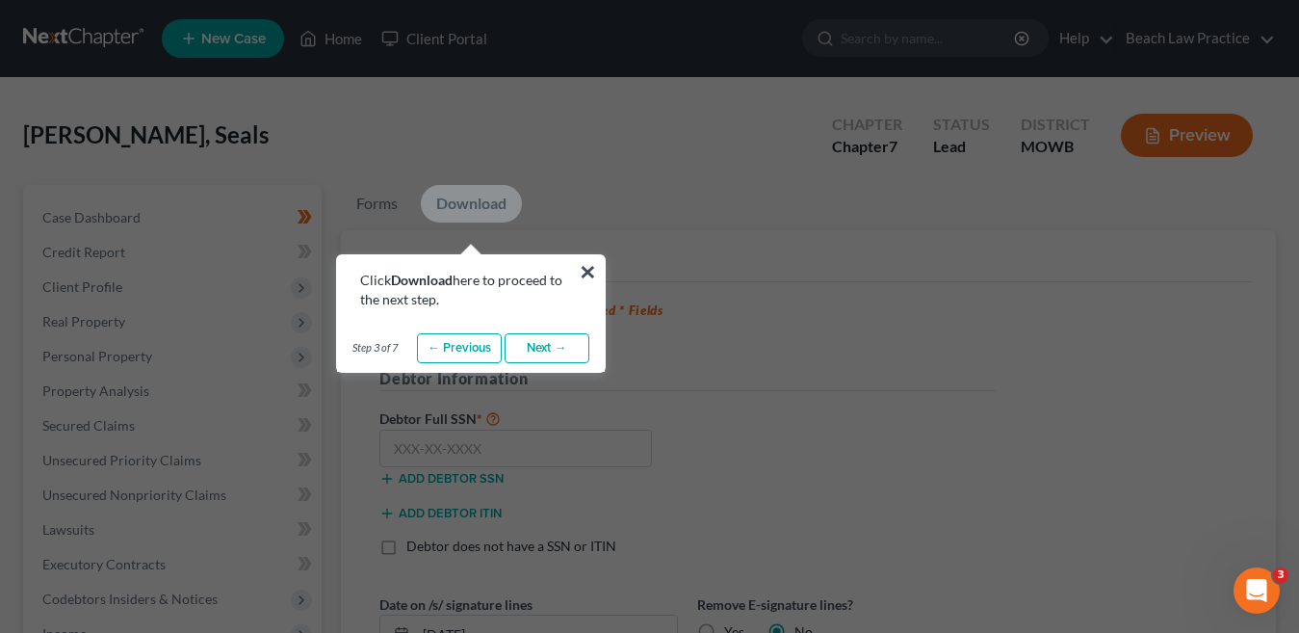
click at [560, 349] on link "Next →" at bounding box center [546, 348] width 85 height 31
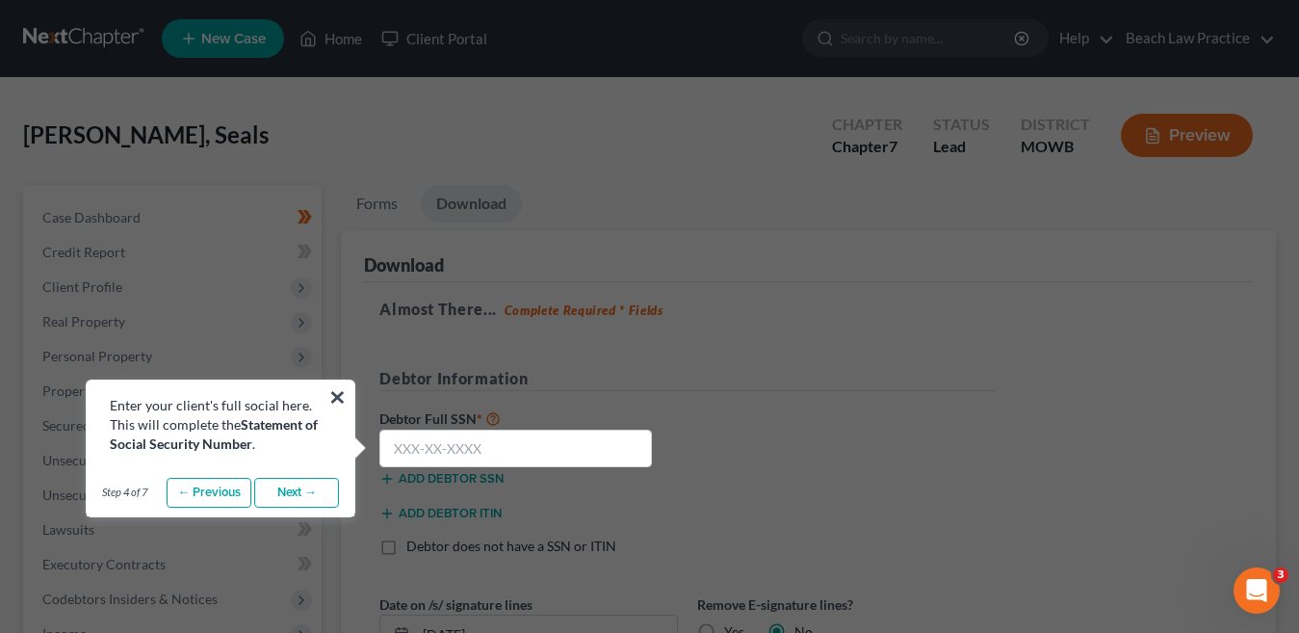
click at [311, 495] on link "Next →" at bounding box center [296, 493] width 85 height 31
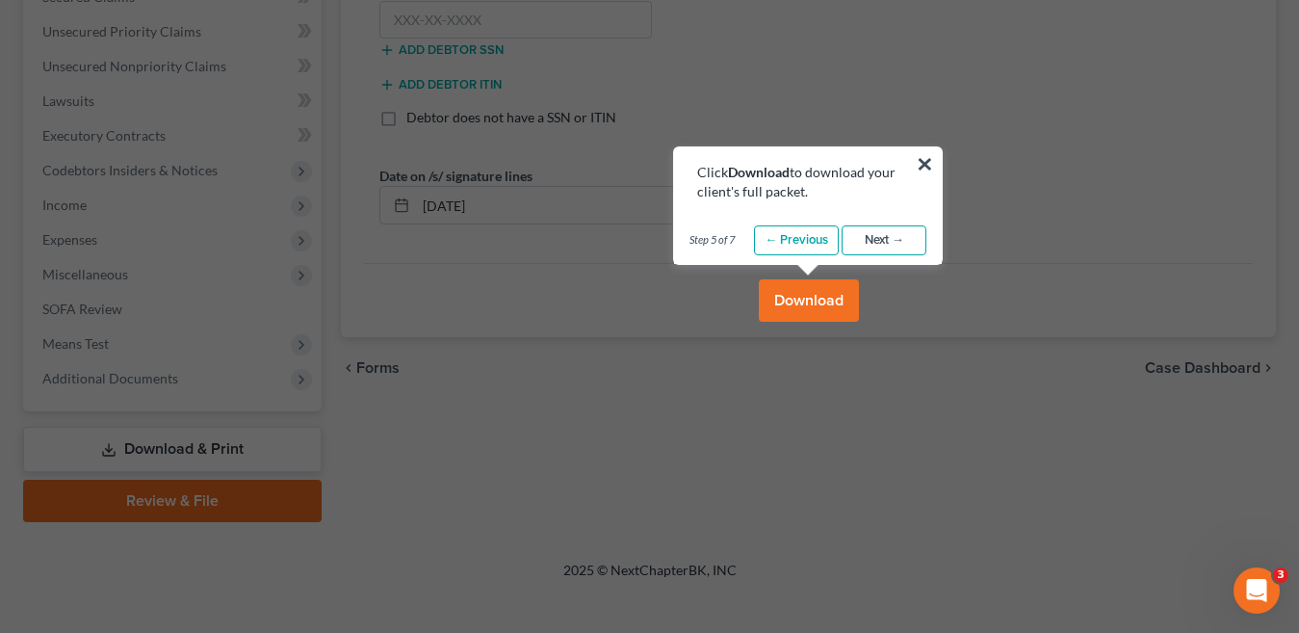
scroll to position [481, 0]
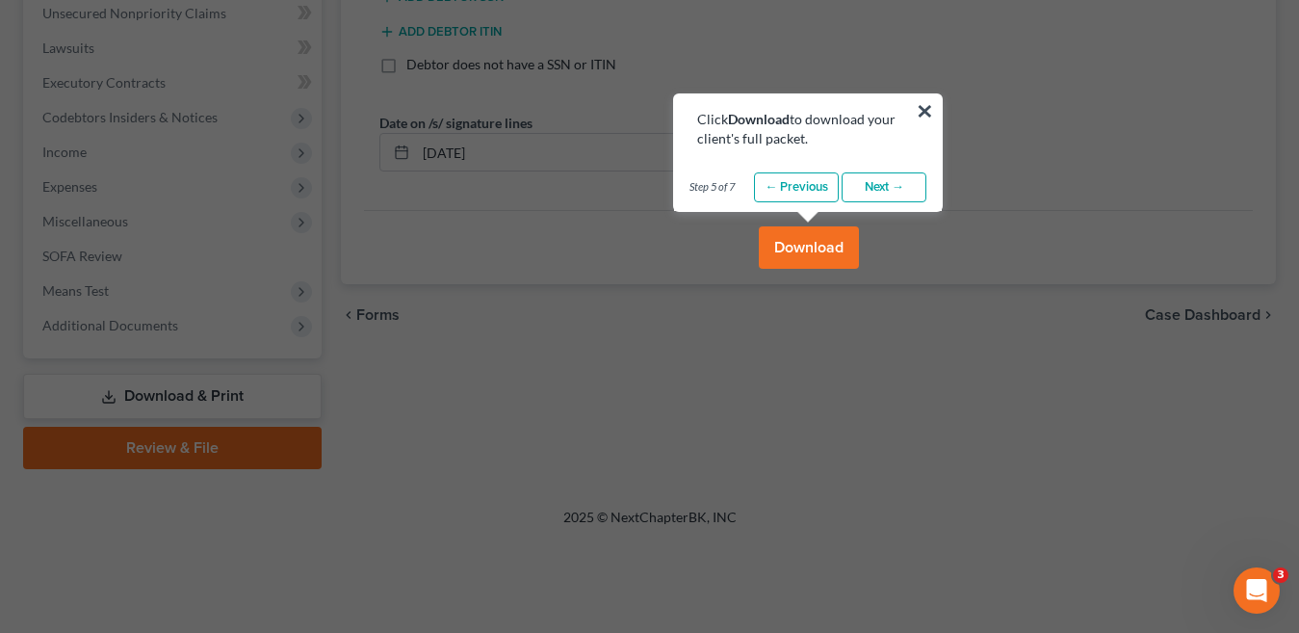
click at [881, 188] on link "Next →" at bounding box center [883, 187] width 85 height 31
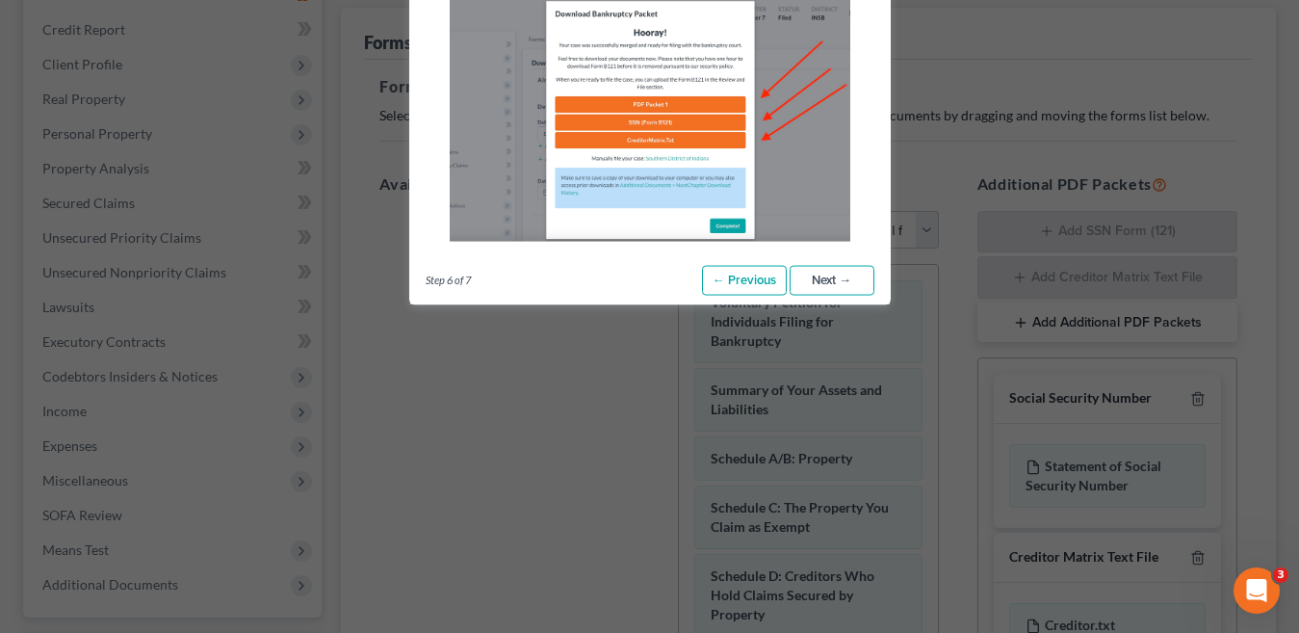
scroll to position [96, 0]
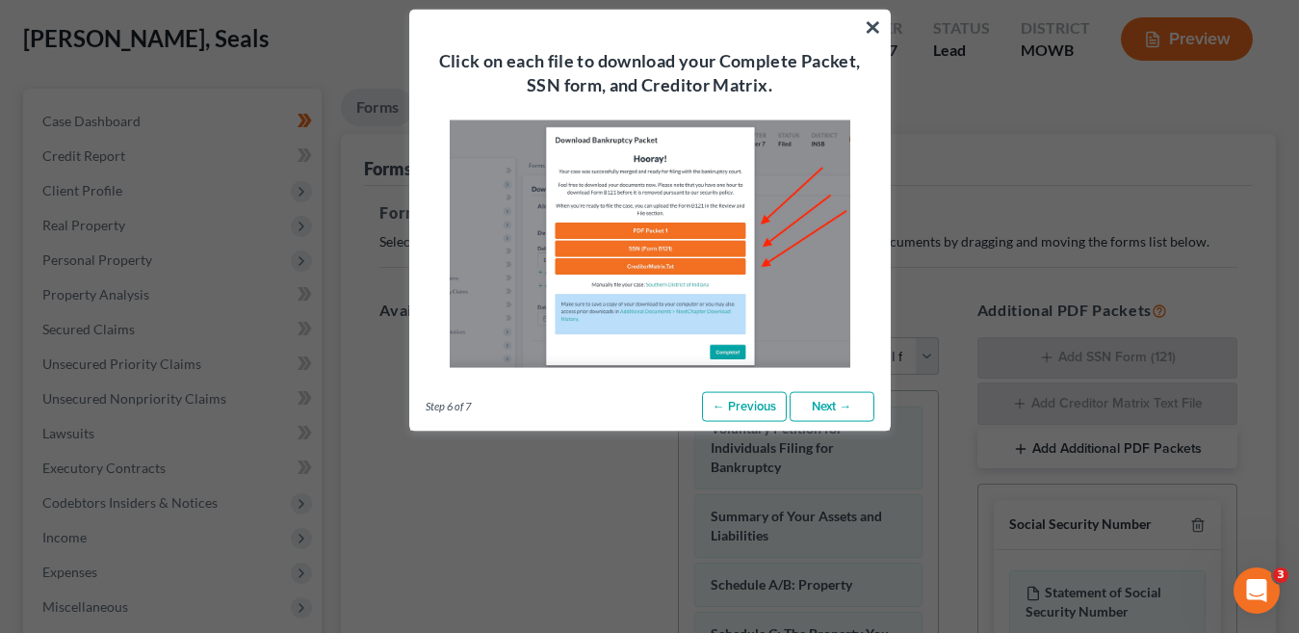
click at [828, 404] on link "Next →" at bounding box center [831, 406] width 85 height 31
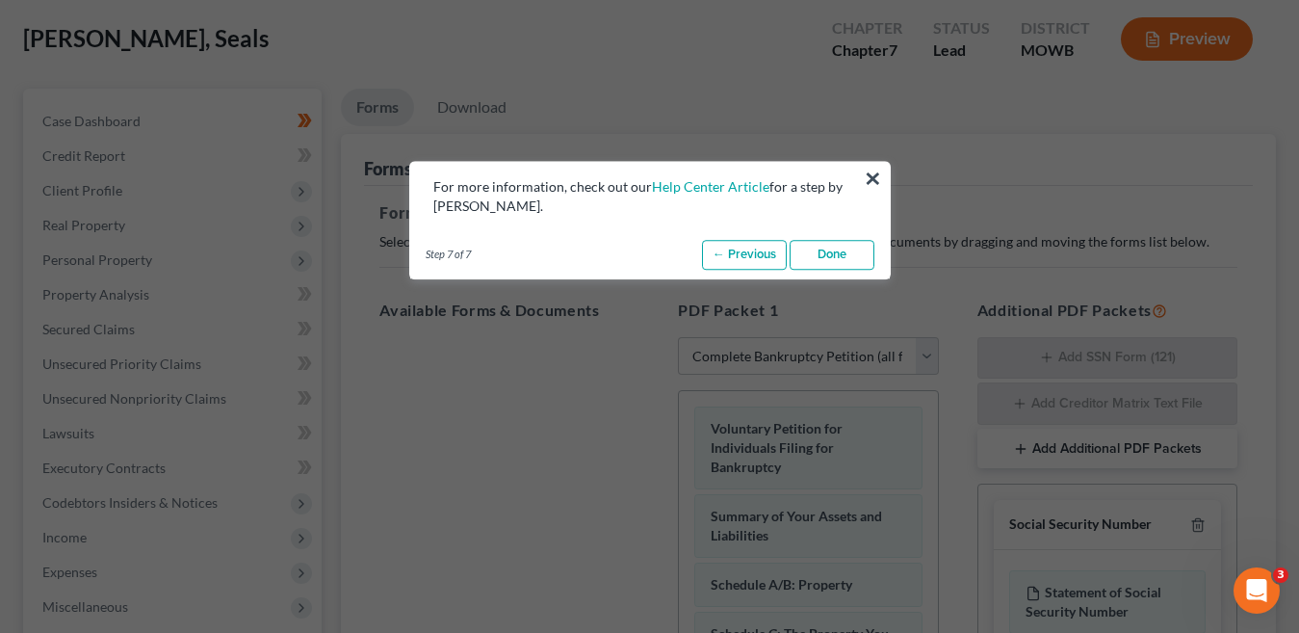
click at [829, 264] on link "Done" at bounding box center [831, 255] width 85 height 31
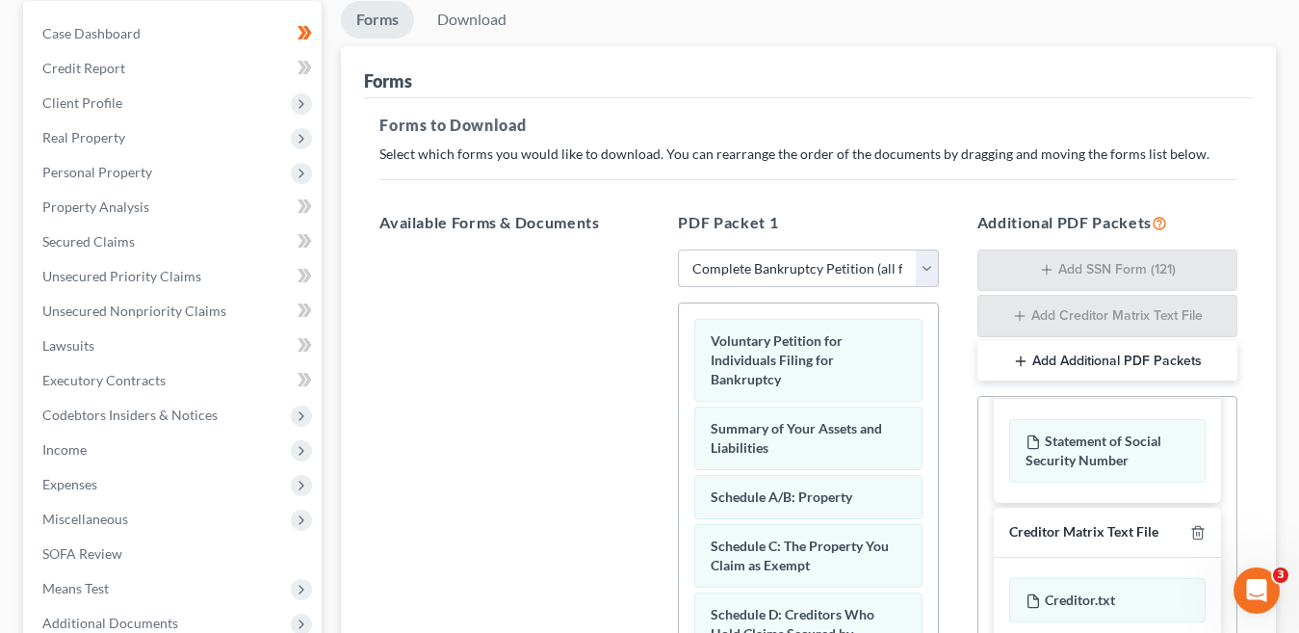
scroll to position [193, 0]
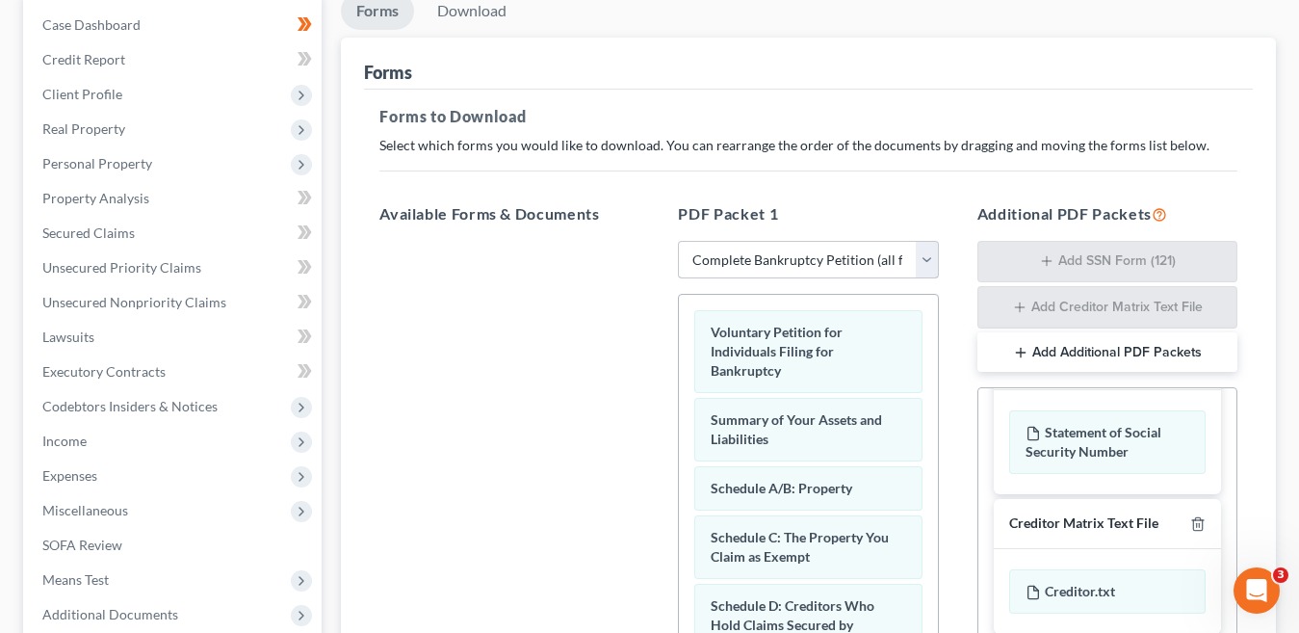
click at [930, 260] on select "Choose Default Petition PDF Packet Complete Bankruptcy Petition (all forms and …" at bounding box center [808, 260] width 260 height 39
click at [678, 241] on select "Choose Default Petition PDF Packet Complete Bankruptcy Petition (all forms and …" at bounding box center [808, 260] width 260 height 39
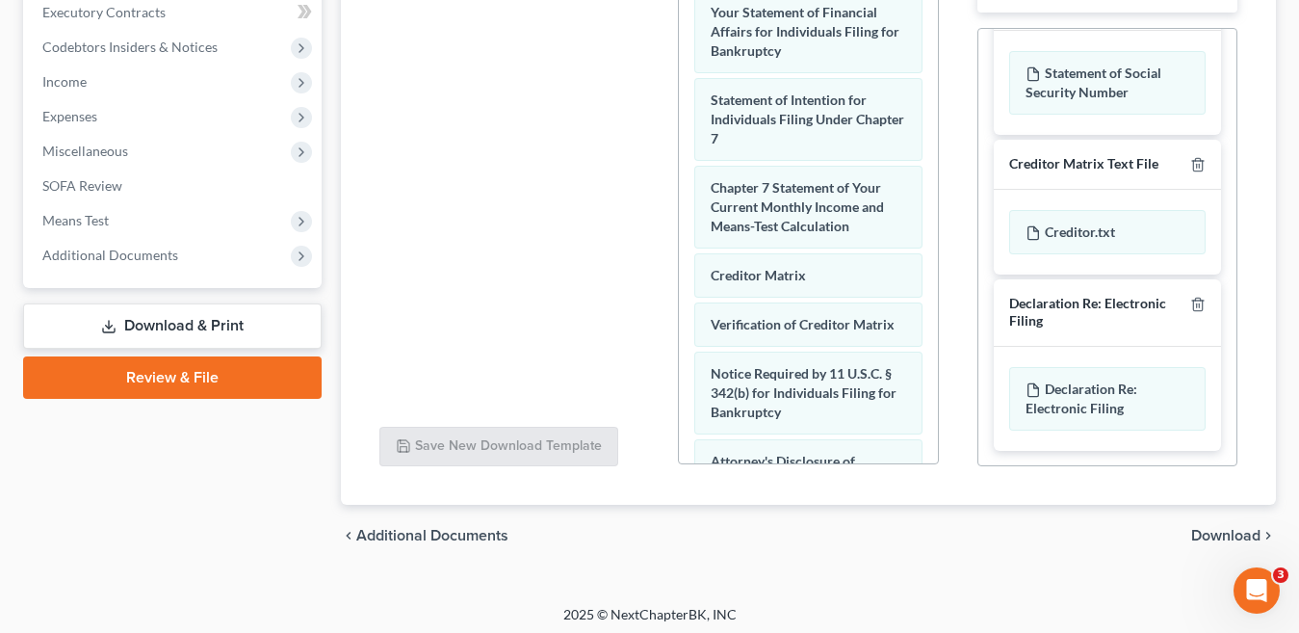
scroll to position [558, 0]
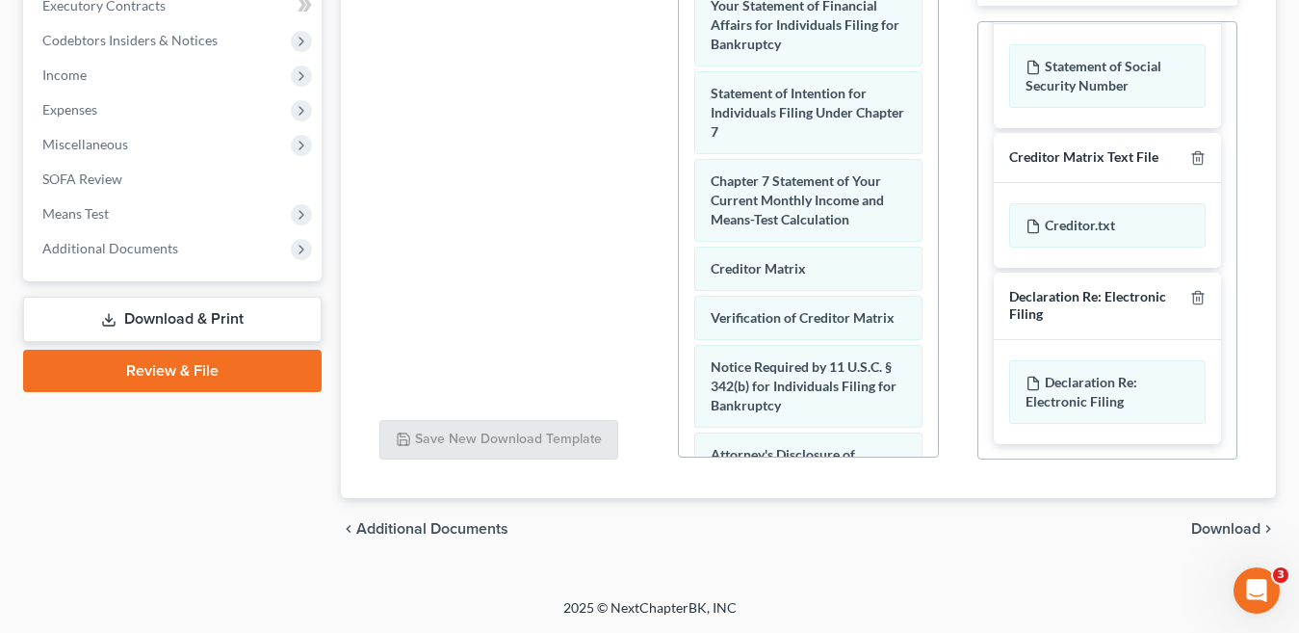
click at [1231, 528] on span "Download" at bounding box center [1225, 528] width 69 height 15
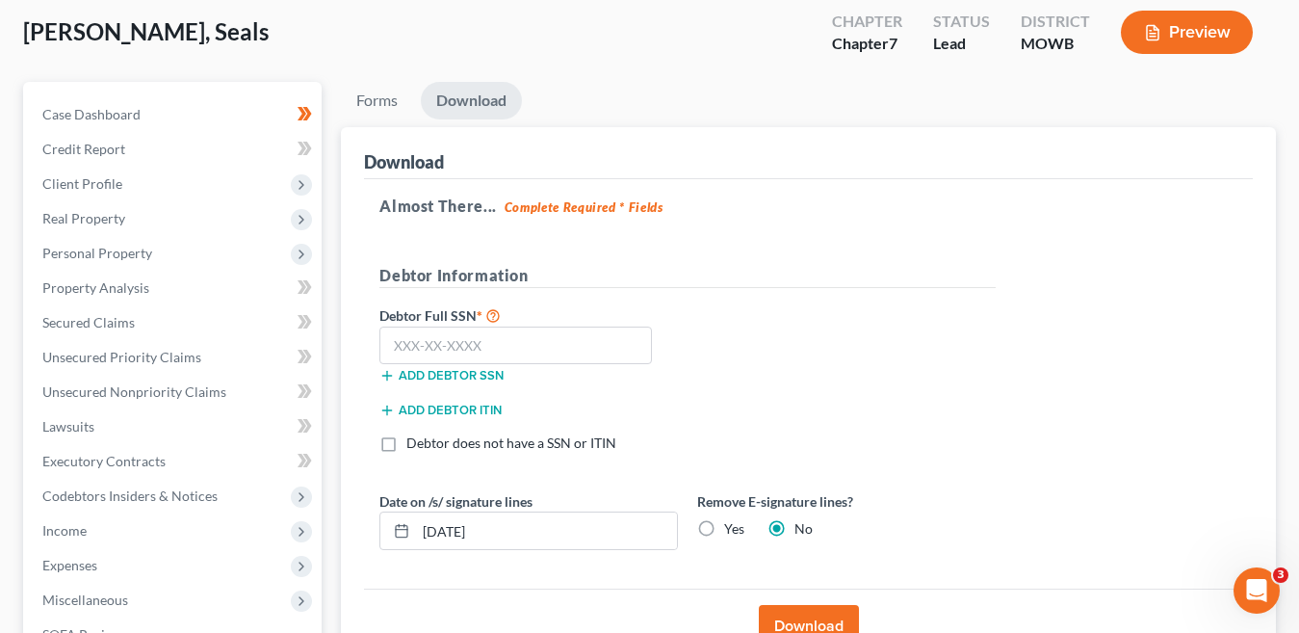
scroll to position [102, 0]
click at [490, 345] on input "text" at bounding box center [515, 346] width 272 height 39
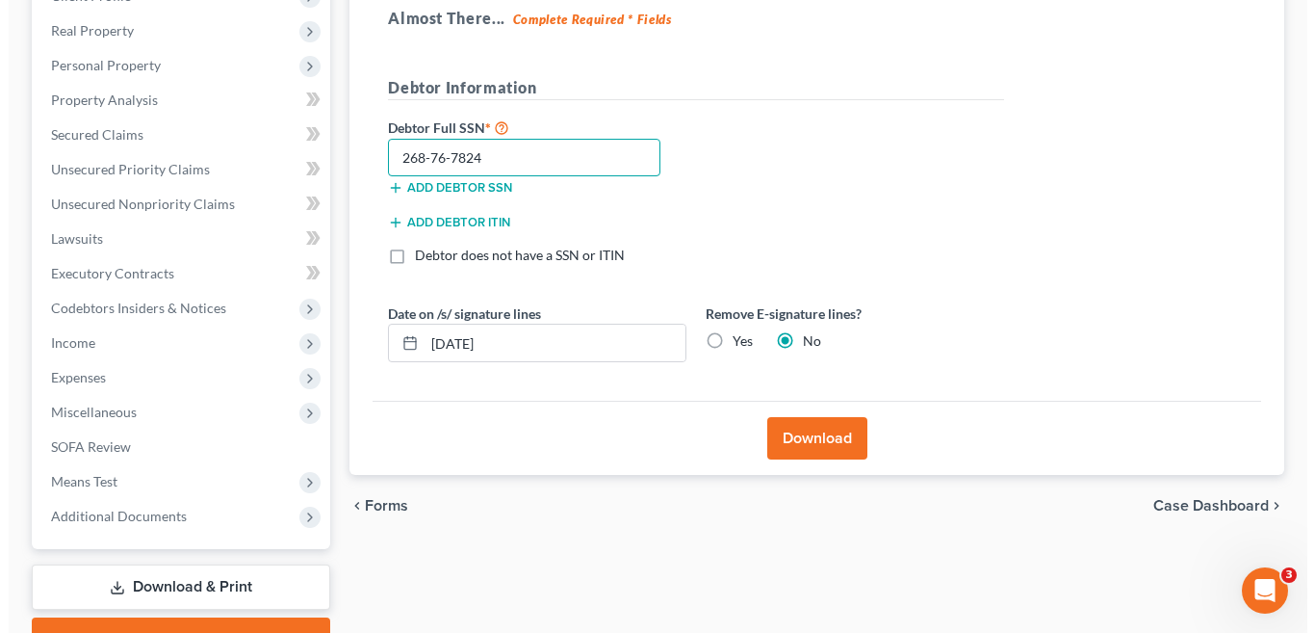
scroll to position [295, 0]
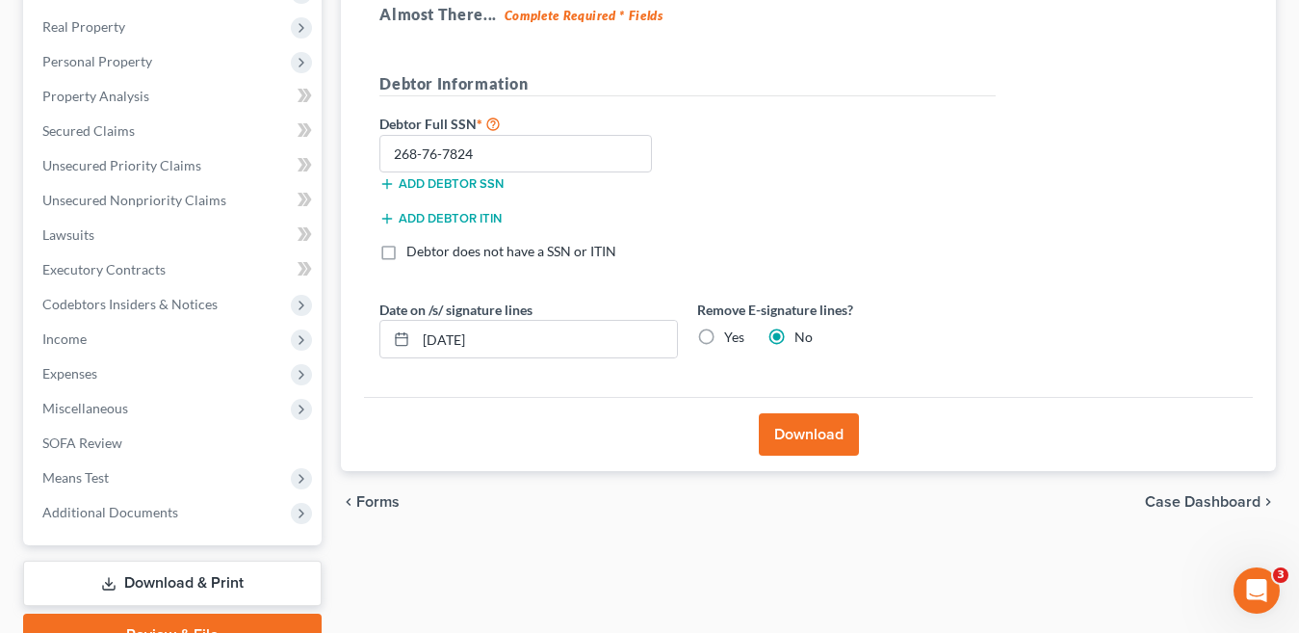
click at [810, 437] on button "Download" at bounding box center [809, 434] width 100 height 42
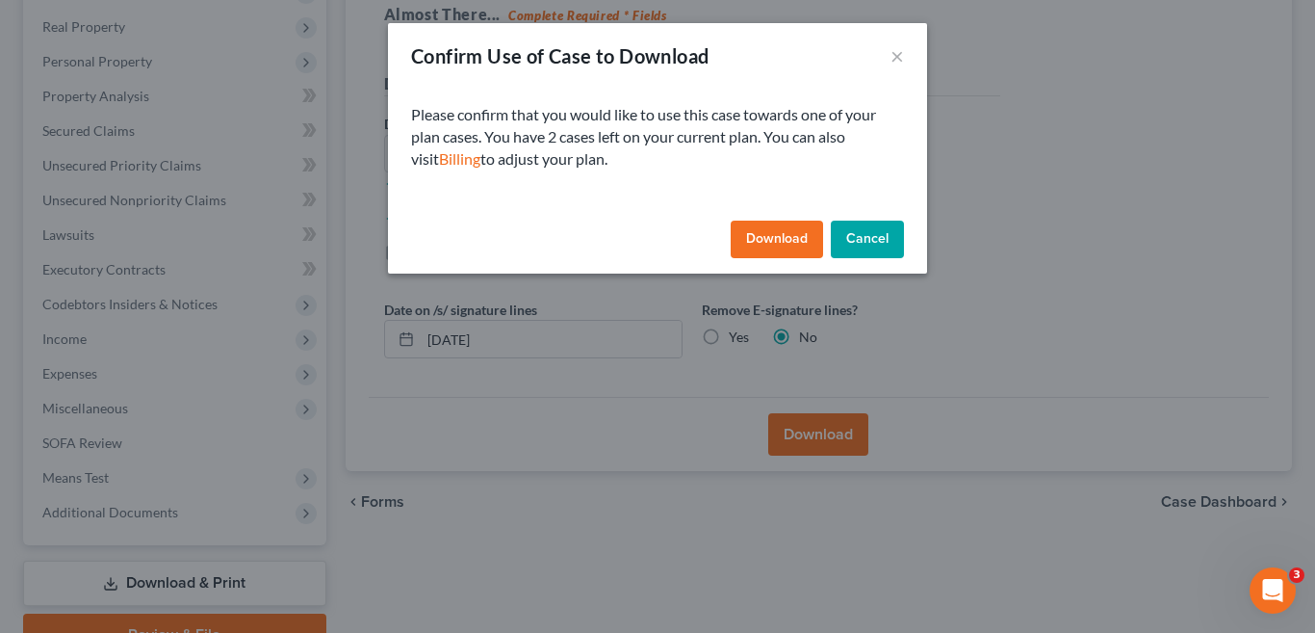
click at [766, 249] on button "Download" at bounding box center [777, 239] width 92 height 39
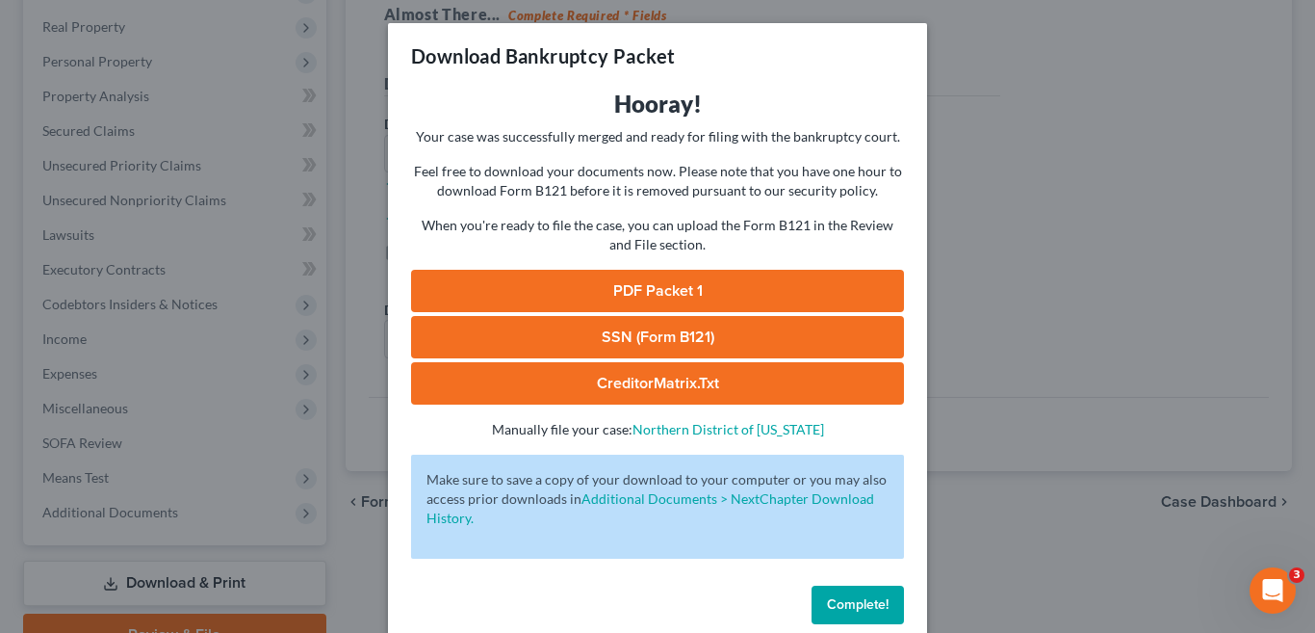
scroll to position [30, 0]
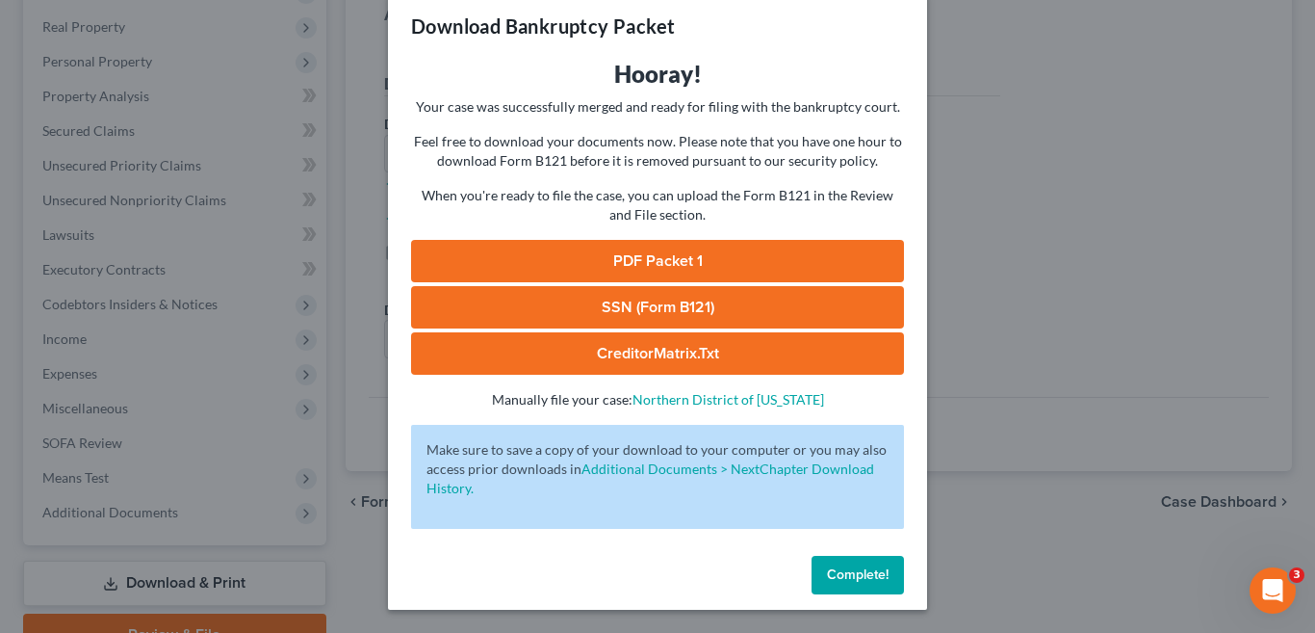
click at [688, 264] on link "PDF Packet 1" at bounding box center [657, 261] width 493 height 42
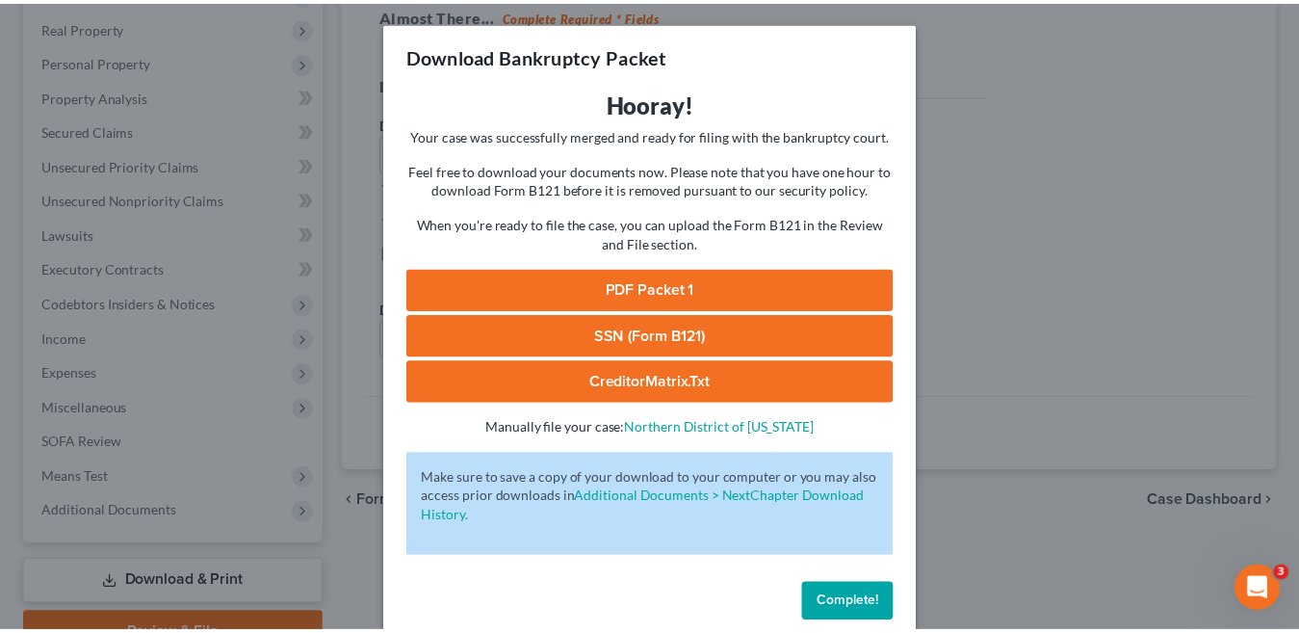
scroll to position [0, 0]
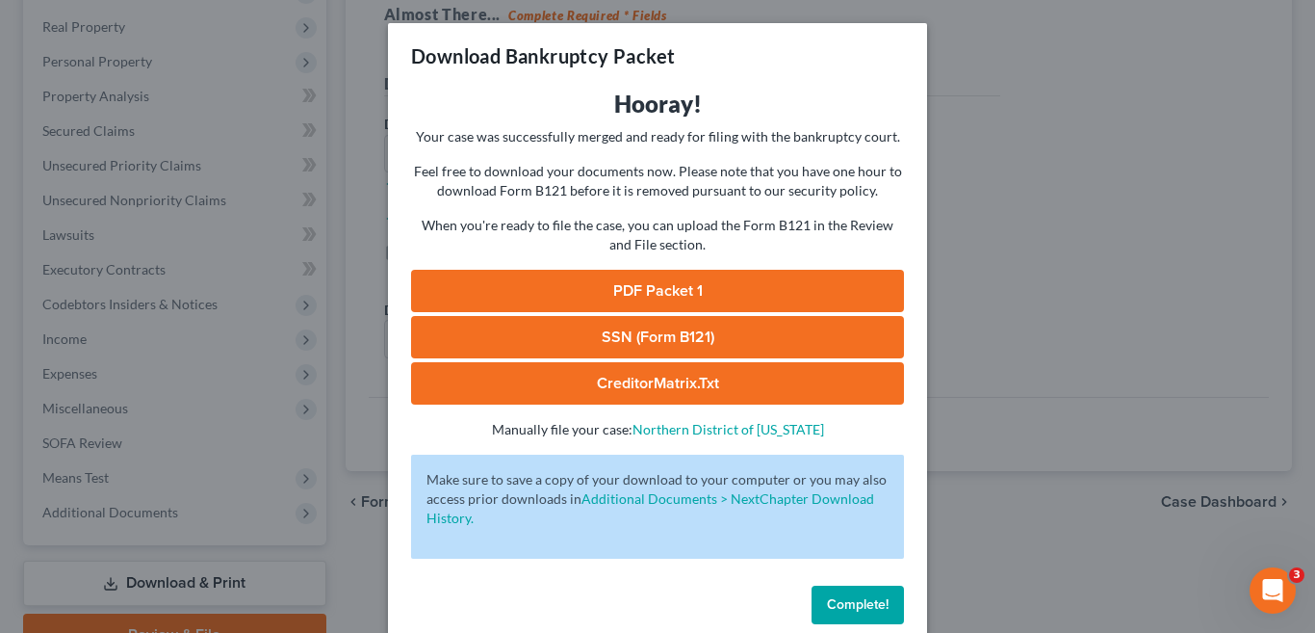
click at [1062, 208] on div "Download Bankruptcy Packet Hooray! Your case was successfully merged and ready …" at bounding box center [657, 316] width 1315 height 633
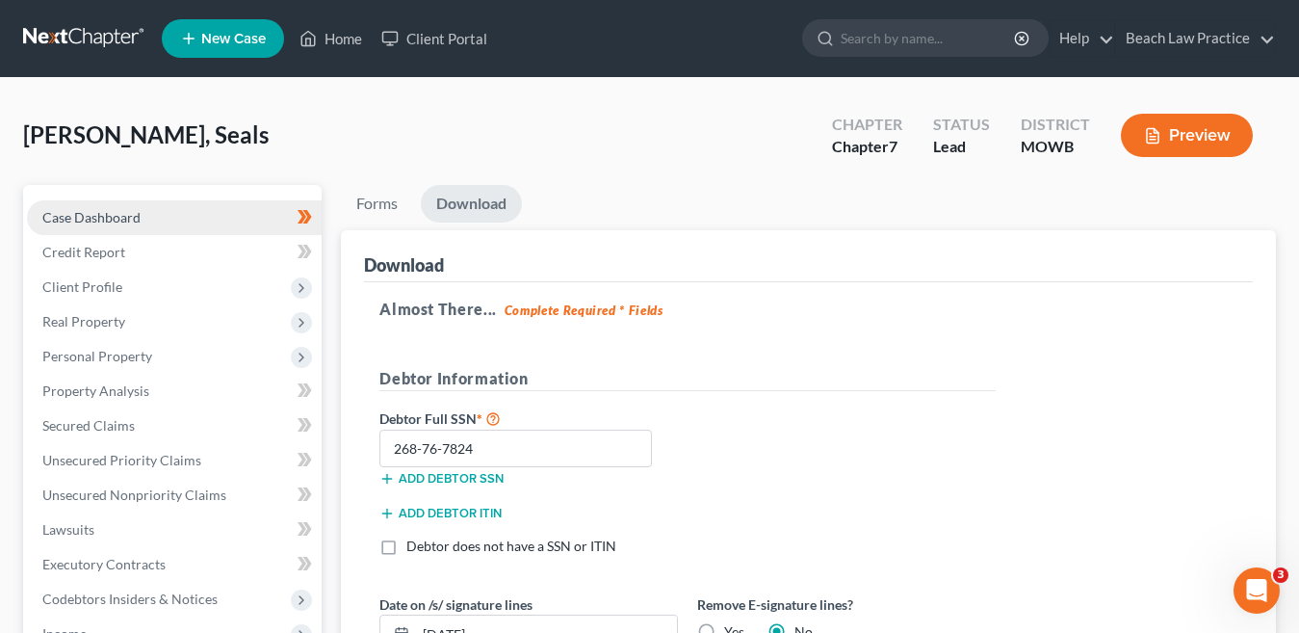
click at [99, 218] on span "Case Dashboard" at bounding box center [91, 217] width 98 height 16
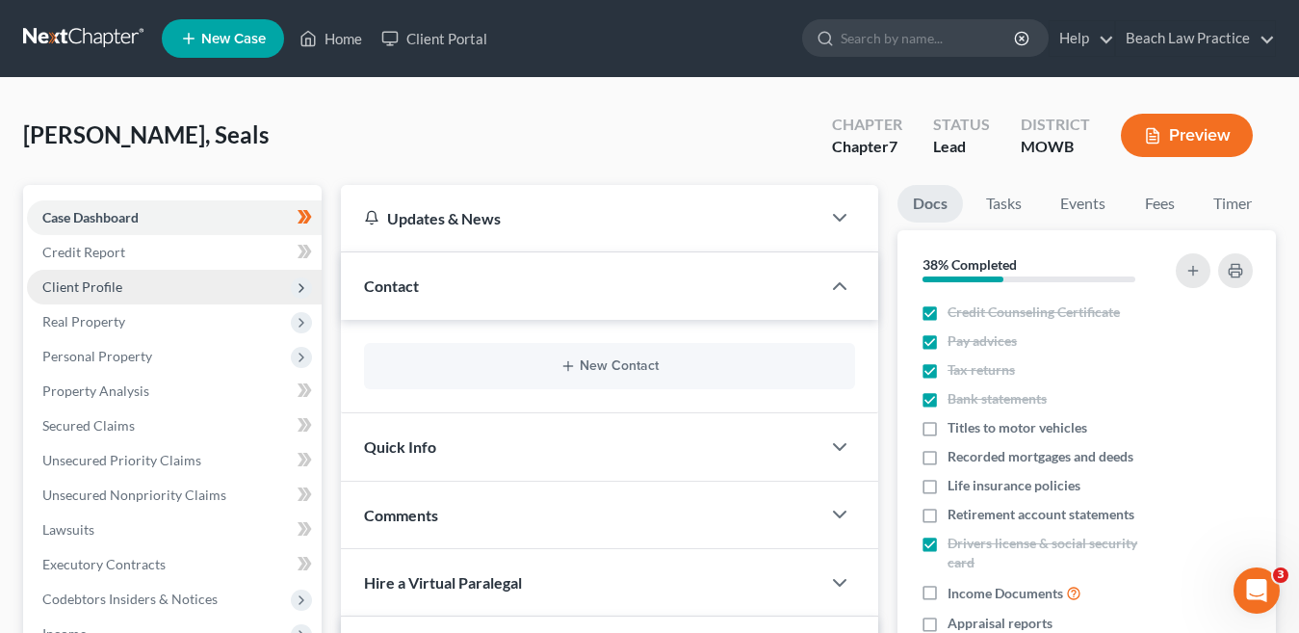
click at [133, 292] on span "Client Profile" at bounding box center [174, 287] width 295 height 35
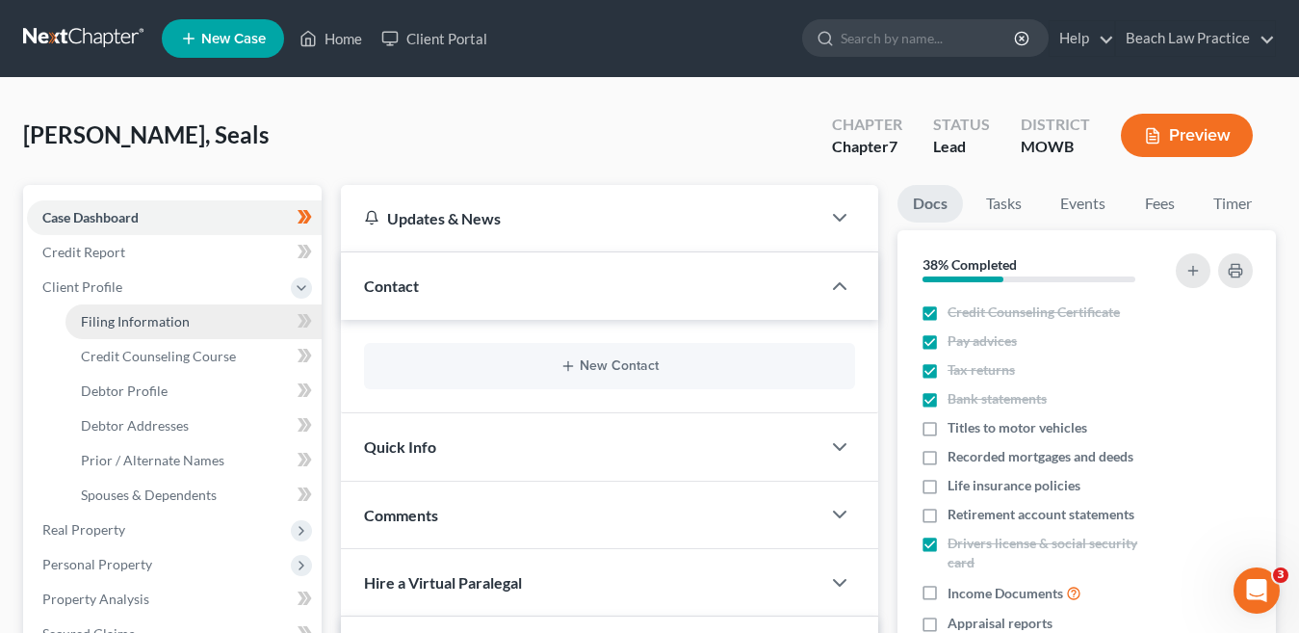
click at [152, 320] on span "Filing Information" at bounding box center [135, 321] width 109 height 16
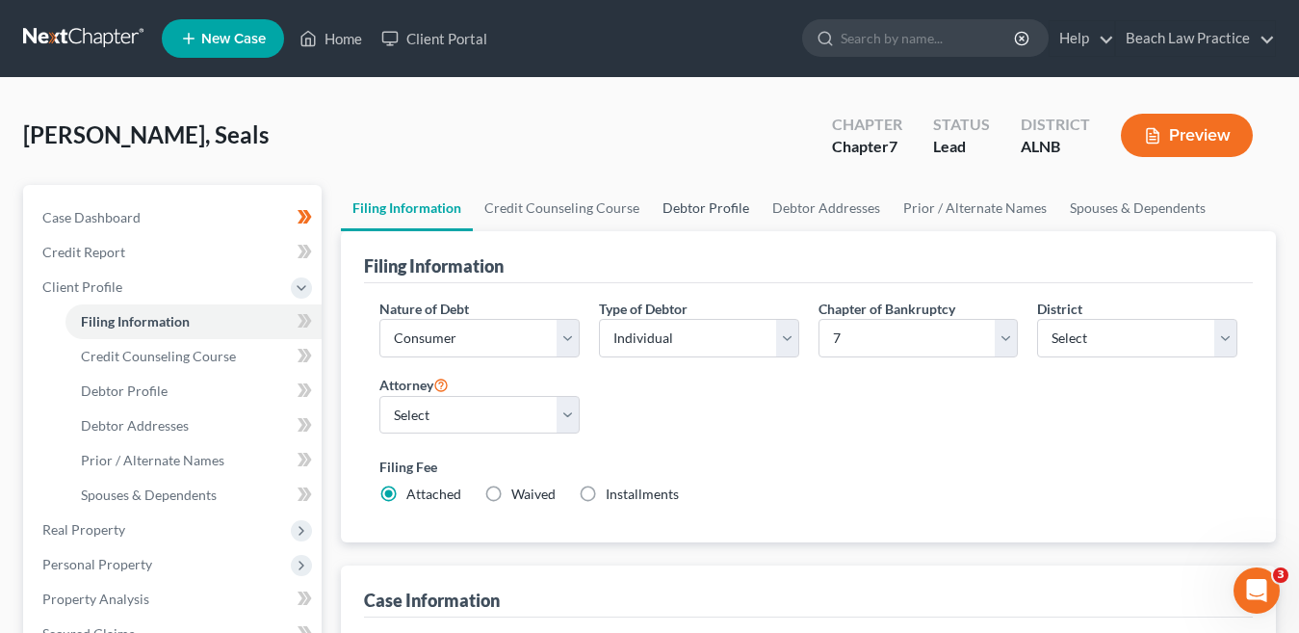
click at [717, 209] on link "Debtor Profile" at bounding box center [706, 208] width 110 height 46
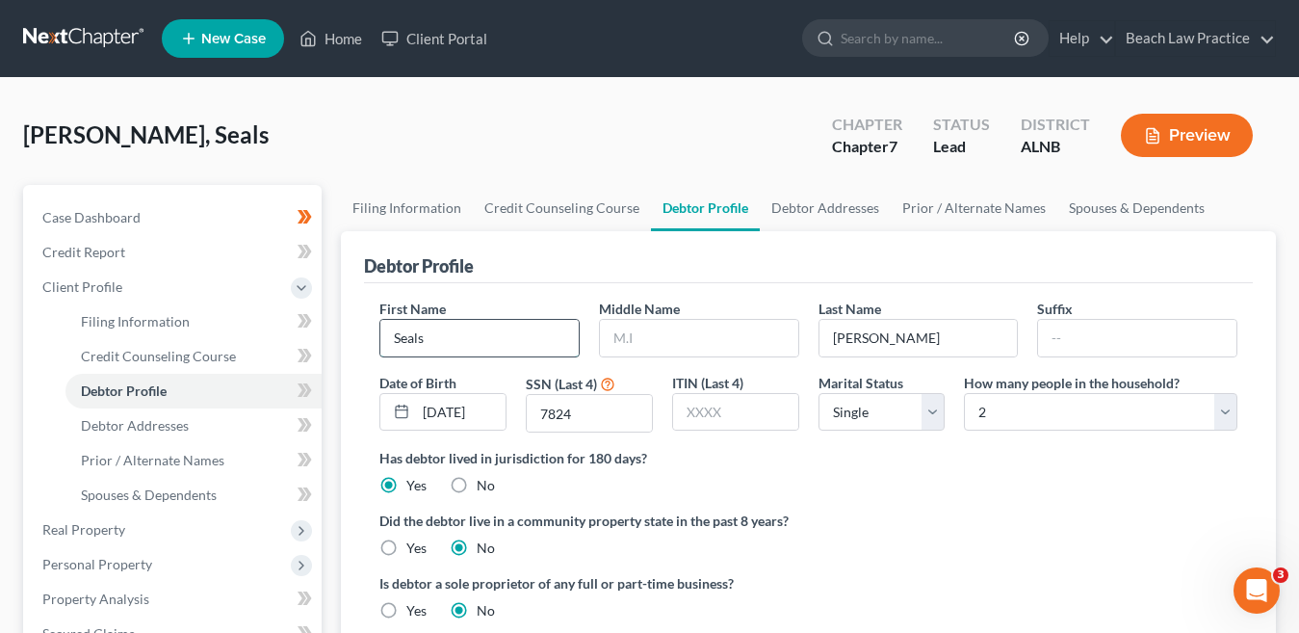
drag, startPoint x: 476, startPoint y: 340, endPoint x: 388, endPoint y: 347, distance: 87.9
click at [388, 347] on input "Seals" at bounding box center [479, 338] width 198 height 37
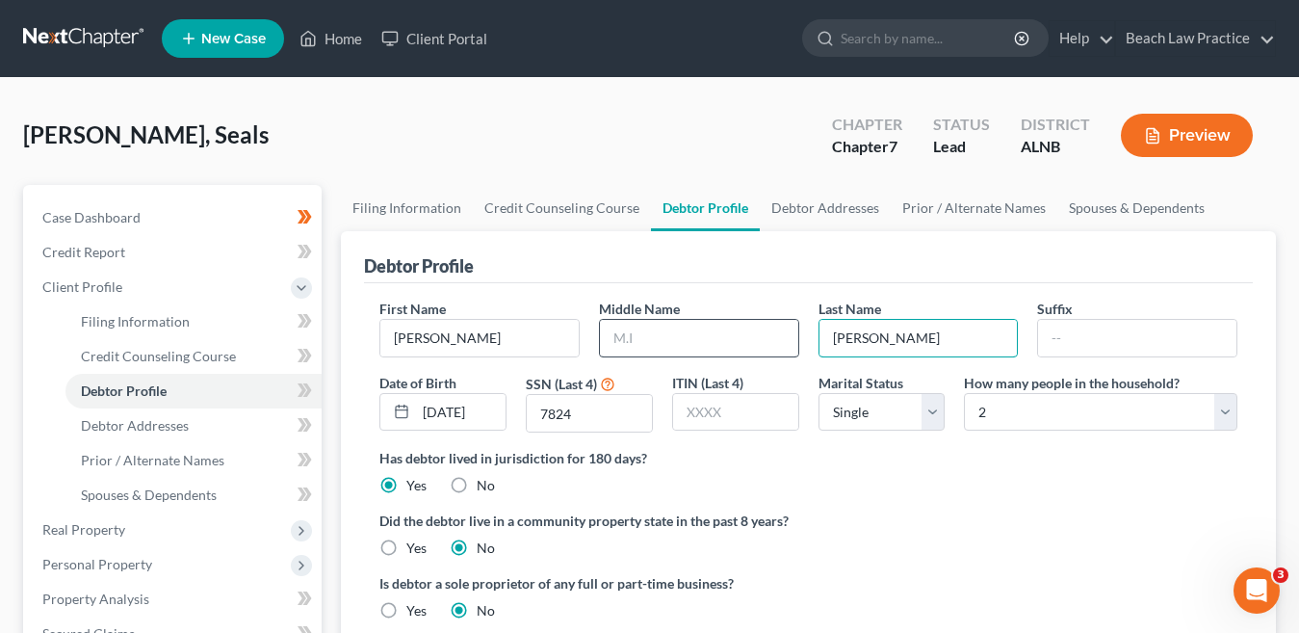
drag, startPoint x: 912, startPoint y: 346, endPoint x: 795, endPoint y: 335, distance: 117.0
click at [795, 337] on div "First Name Brandy Middle Name Last Name Brandy Suffix Date of Birth 10/20/1978 …" at bounding box center [808, 372] width 877 height 149
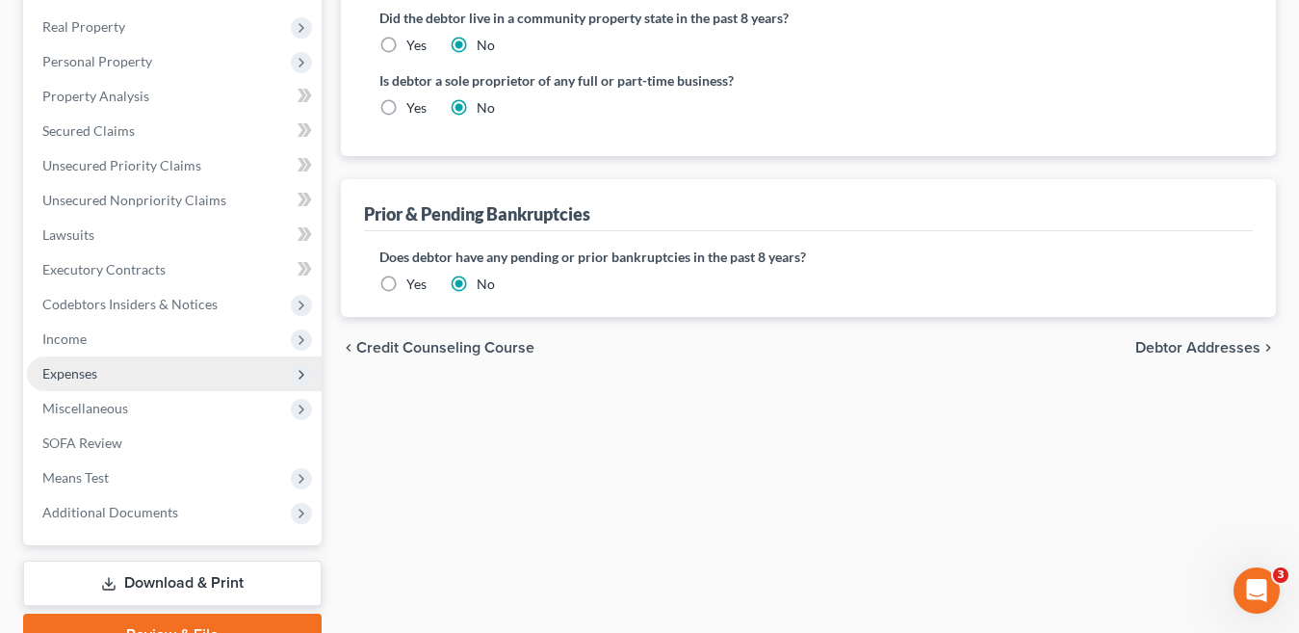
scroll to position [599, 0]
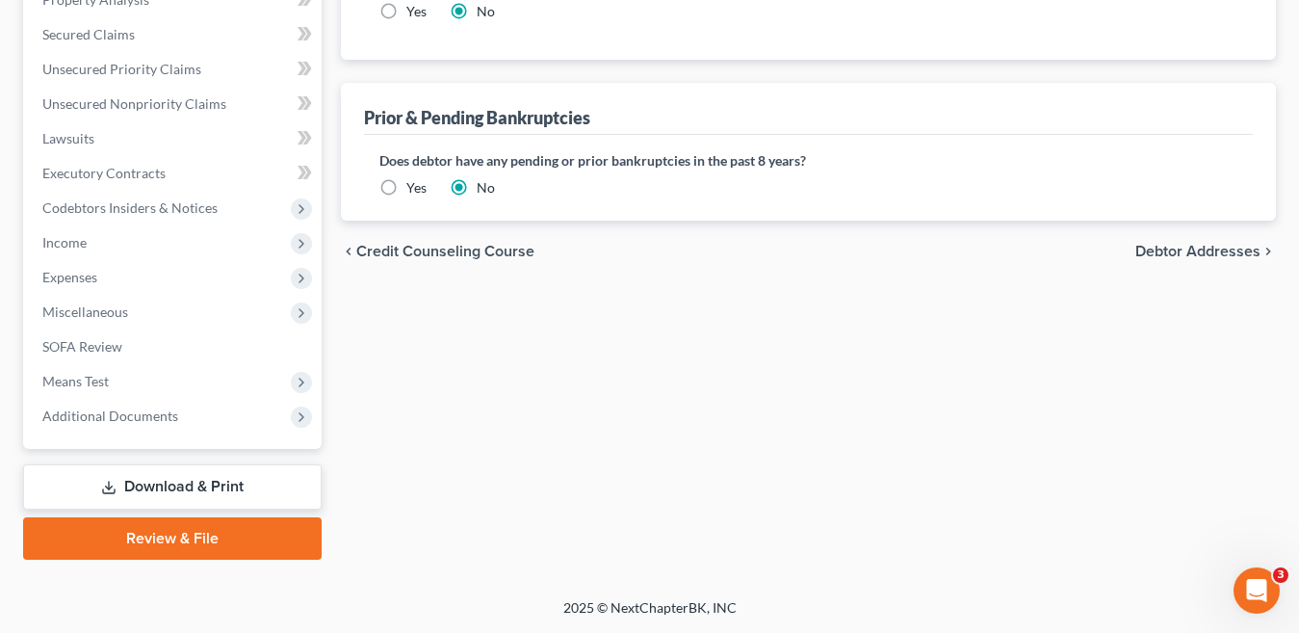
click at [141, 539] on link "Review & File" at bounding box center [172, 538] width 298 height 42
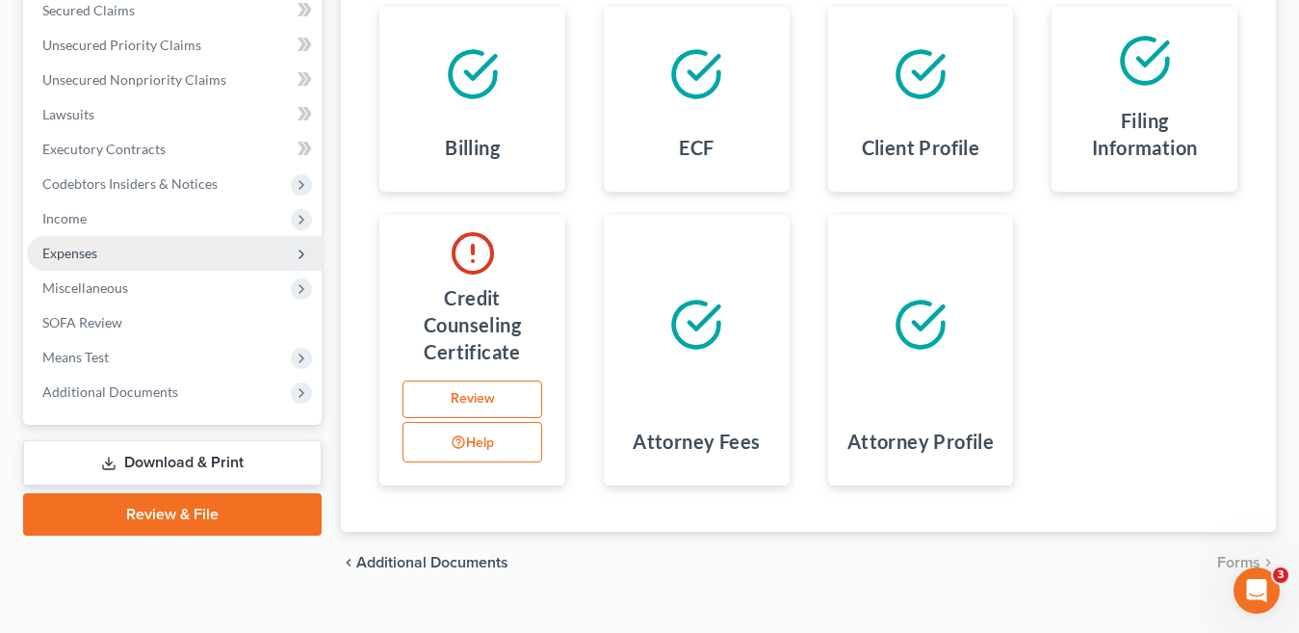
scroll to position [449, 0]
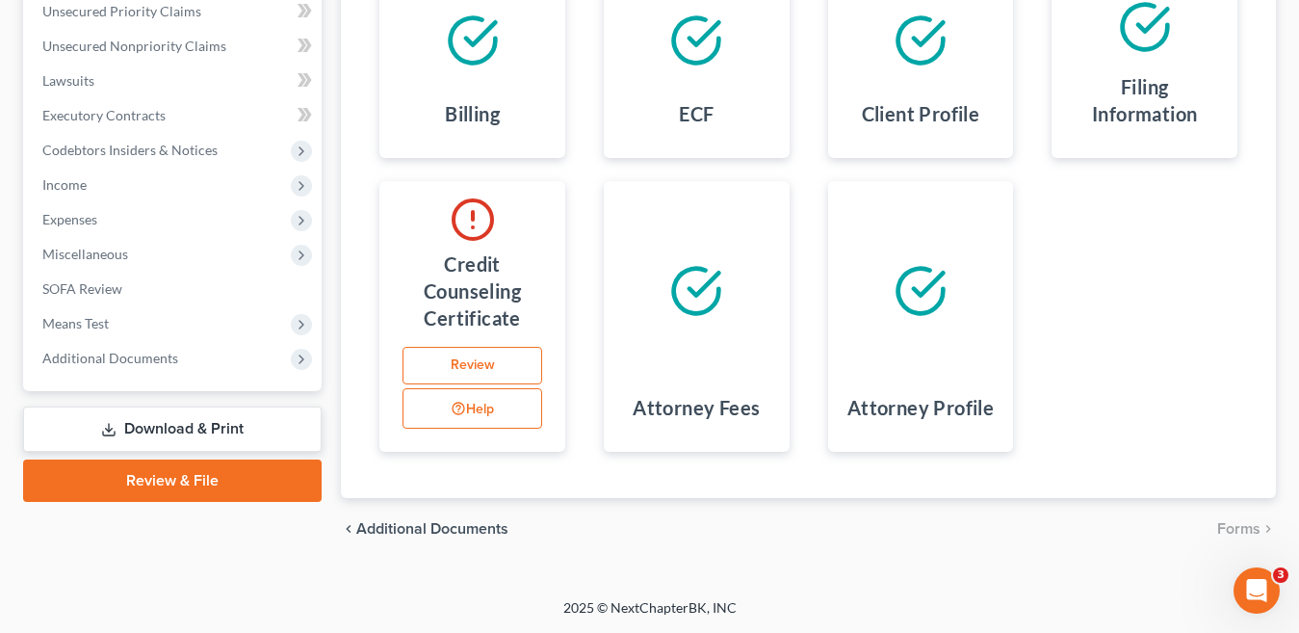
click at [178, 428] on link "Download & Print" at bounding box center [172, 428] width 298 height 45
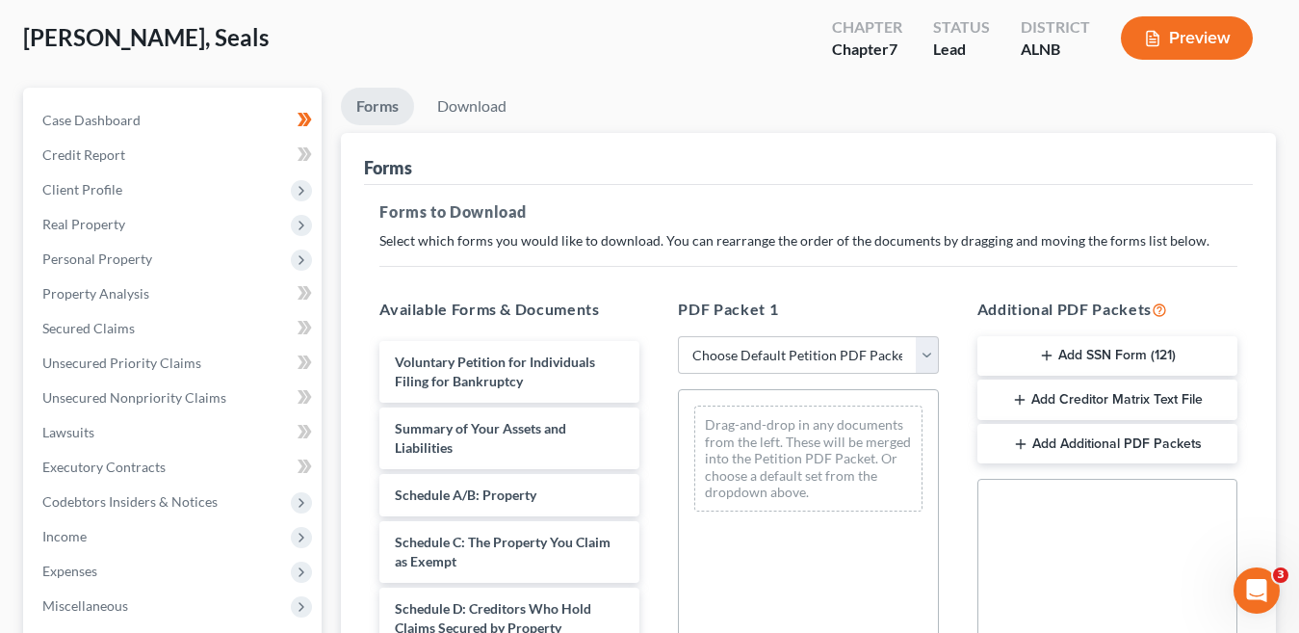
scroll to position [385, 0]
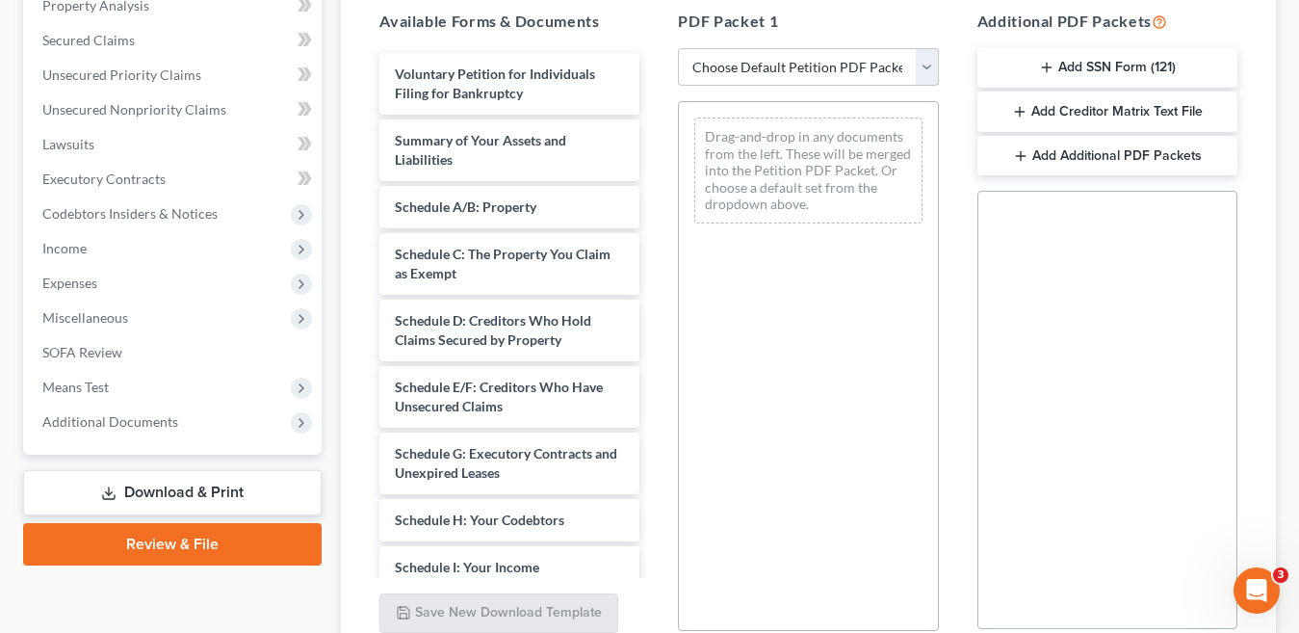
click at [928, 67] on select "Choose Default Petition PDF Packet Complete Bankruptcy Petition (all forms and …" at bounding box center [808, 67] width 260 height 39
click at [678, 48] on select "Choose Default Petition PDF Packet Complete Bankruptcy Petition (all forms and …" at bounding box center [808, 67] width 260 height 39
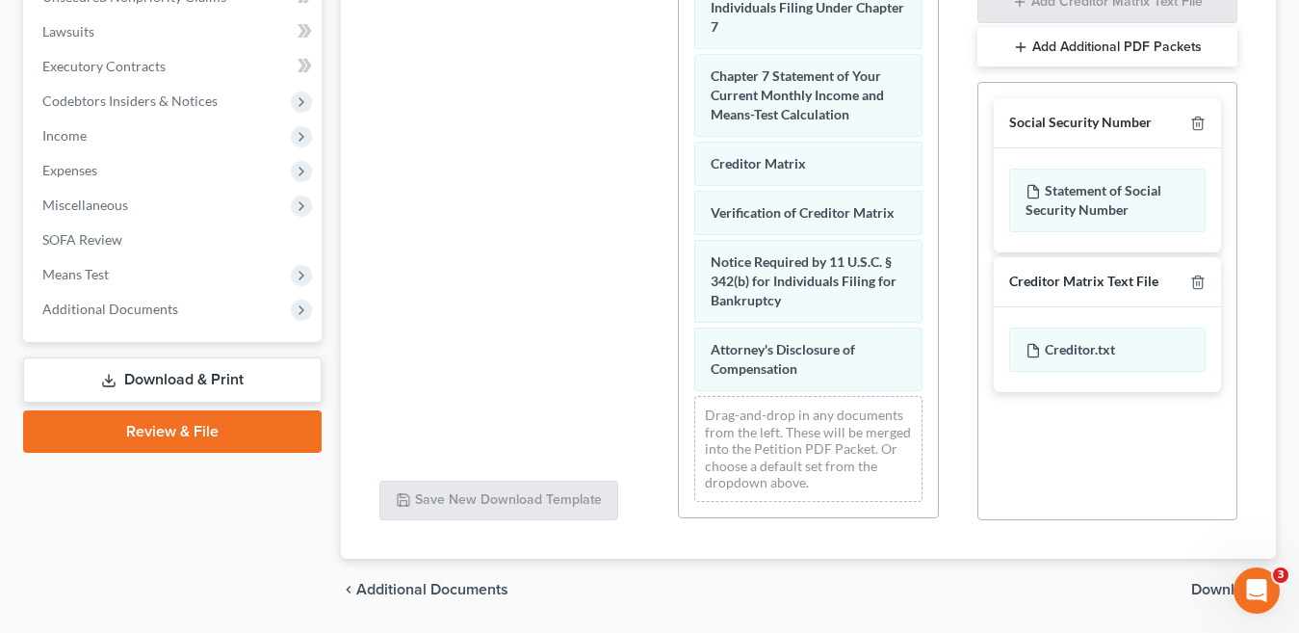
scroll to position [558, 0]
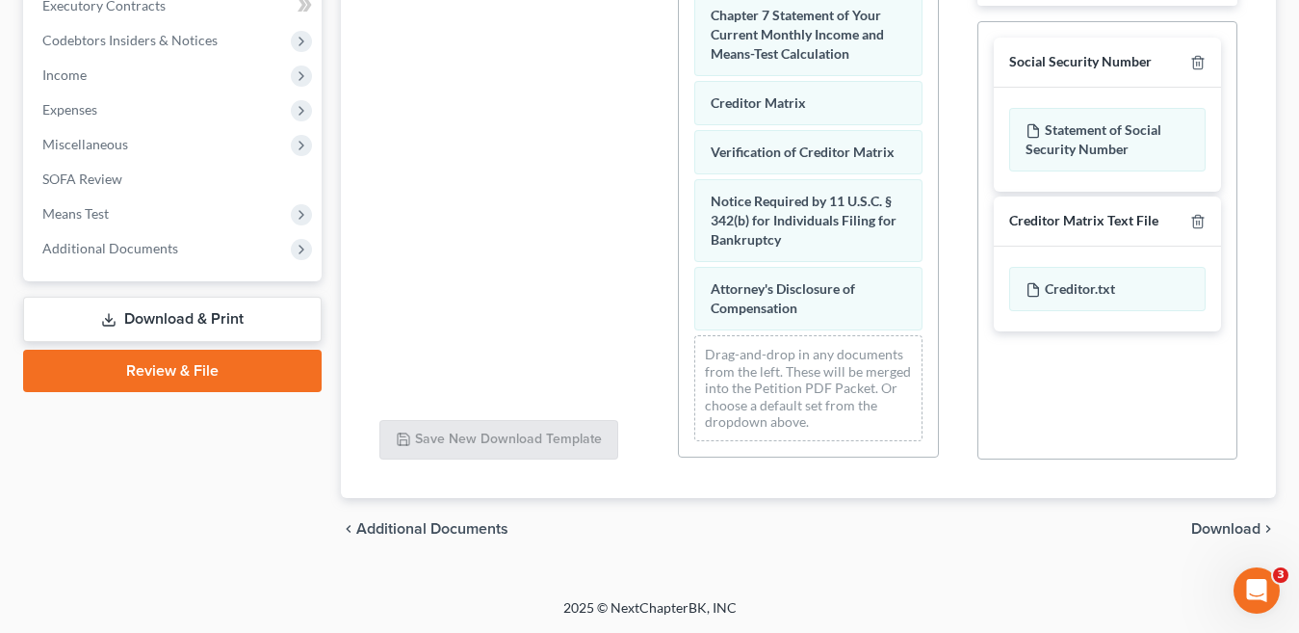
click at [1218, 526] on span "Download" at bounding box center [1225, 528] width 69 height 15
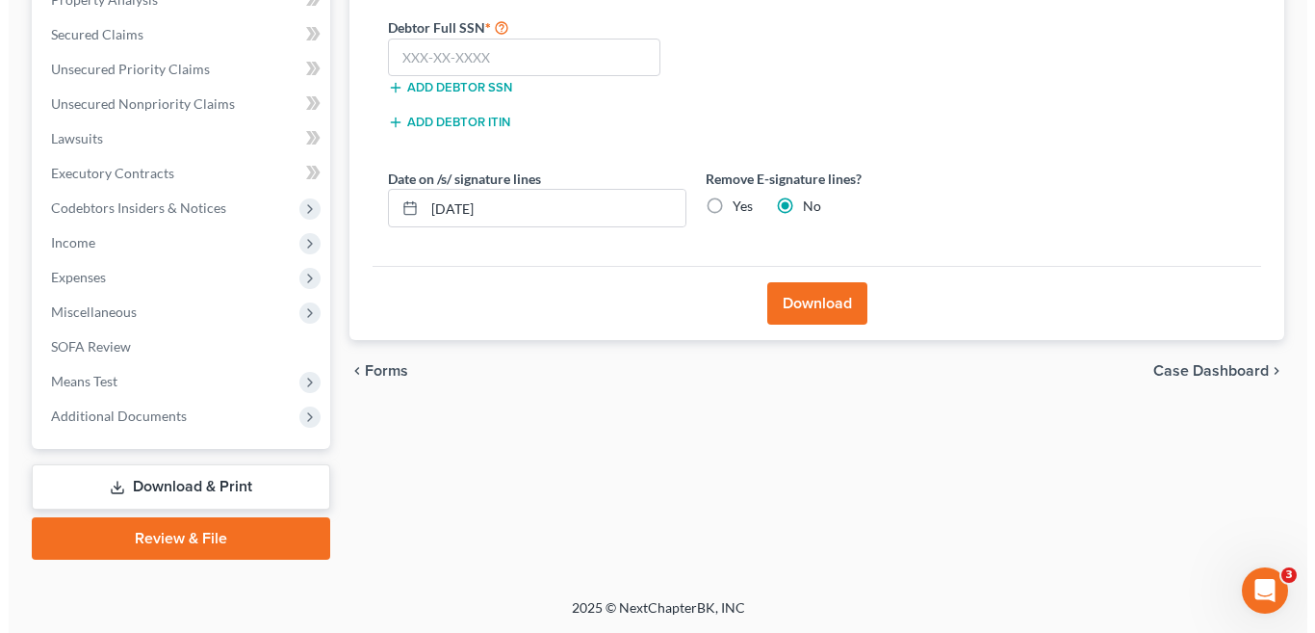
scroll to position [391, 0]
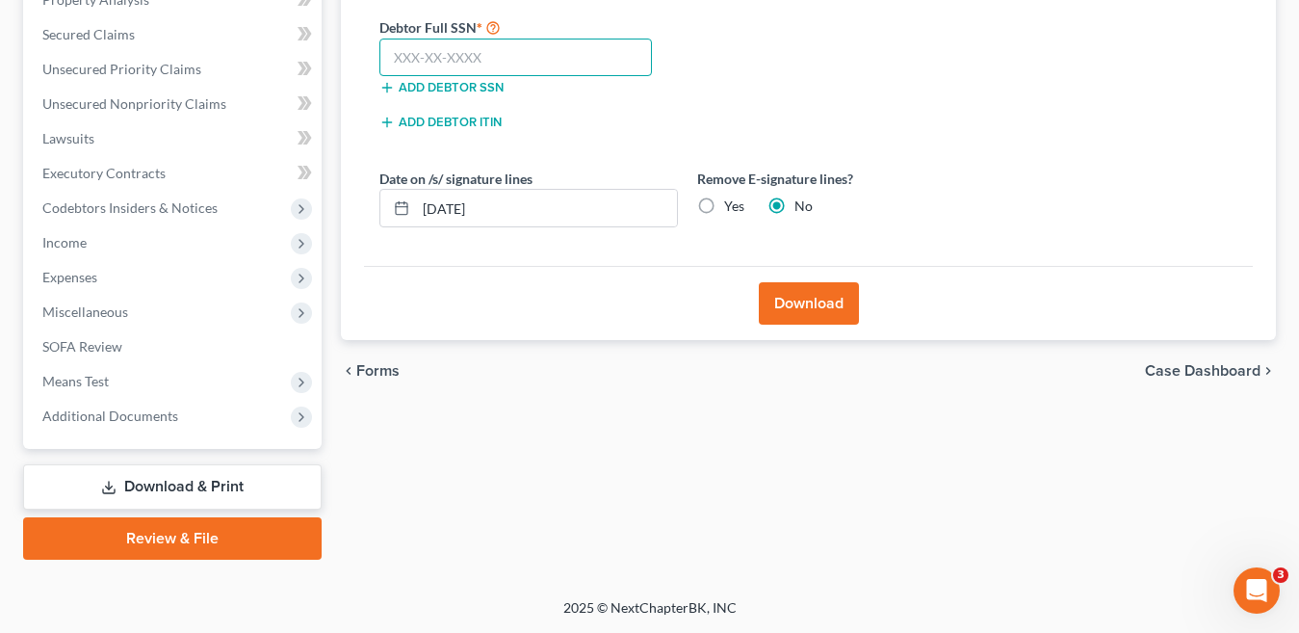
click at [448, 56] on input "text" at bounding box center [515, 58] width 272 height 39
click at [839, 303] on button "Download" at bounding box center [809, 303] width 100 height 42
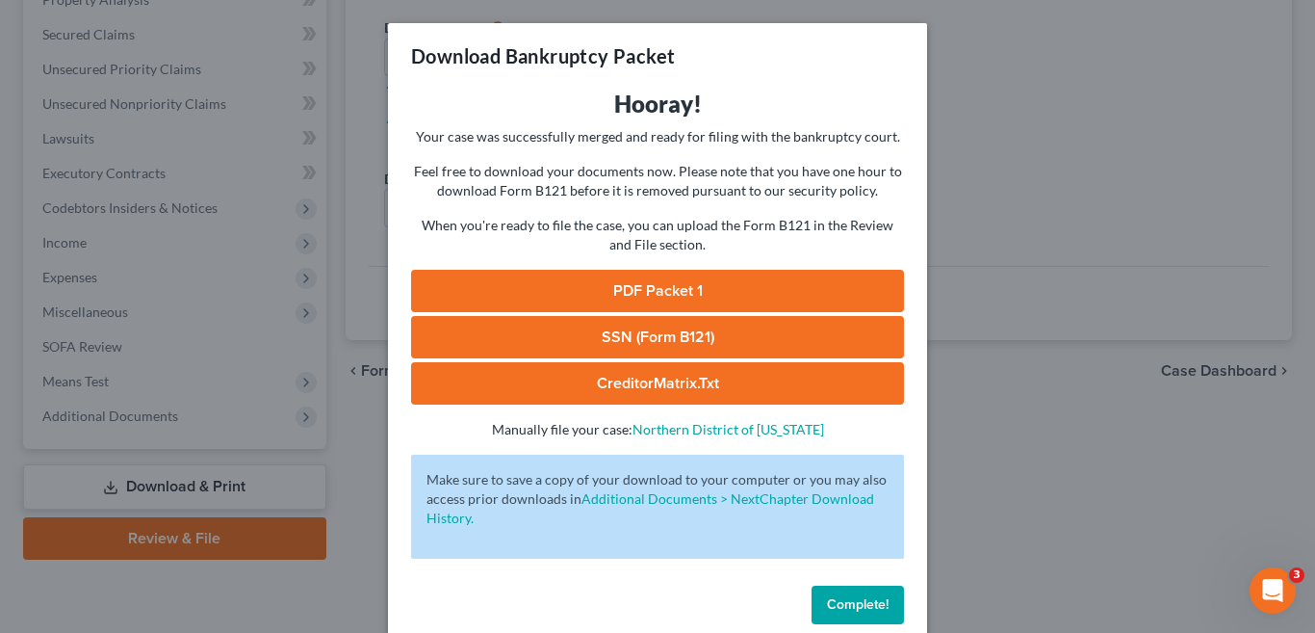
click at [689, 286] on link "PDF Packet 1" at bounding box center [657, 291] width 493 height 42
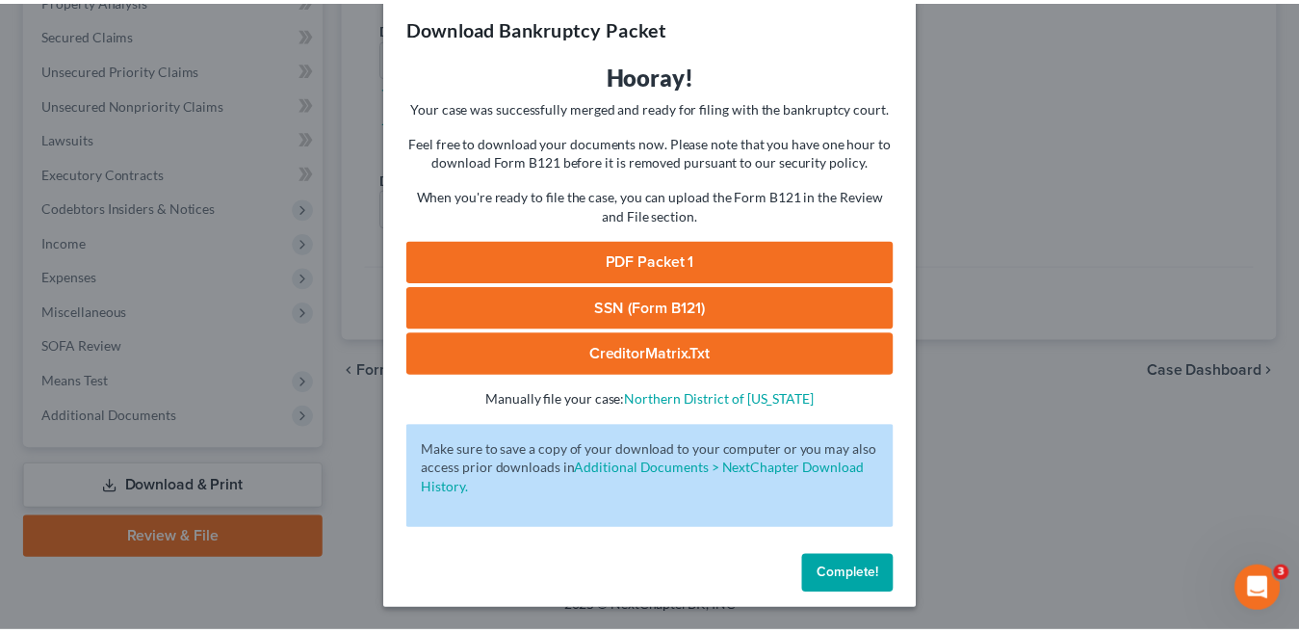
scroll to position [30, 0]
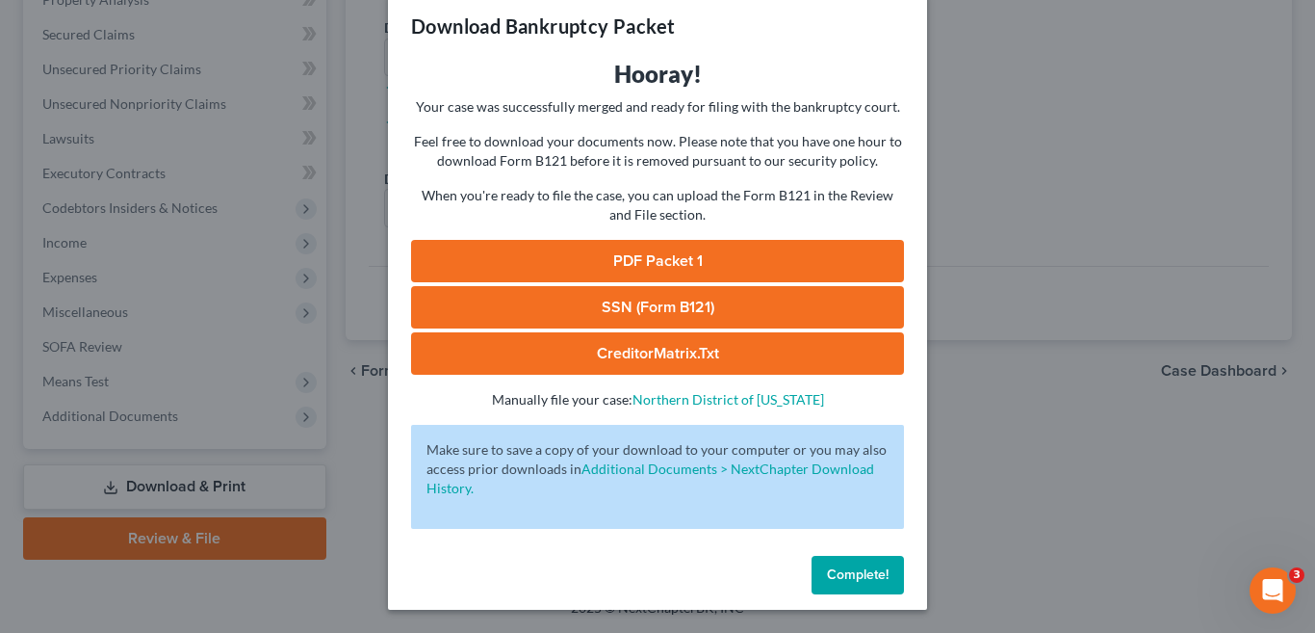
click at [853, 584] on button "Complete!" at bounding box center [858, 574] width 92 height 39
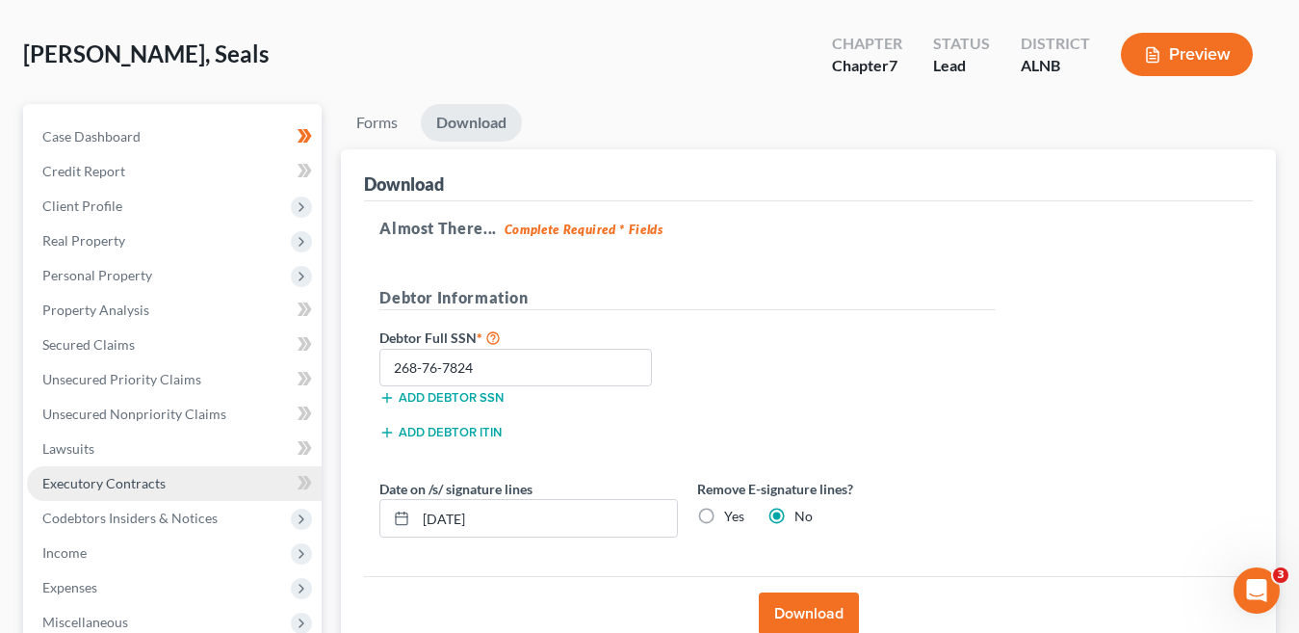
scroll to position [0, 0]
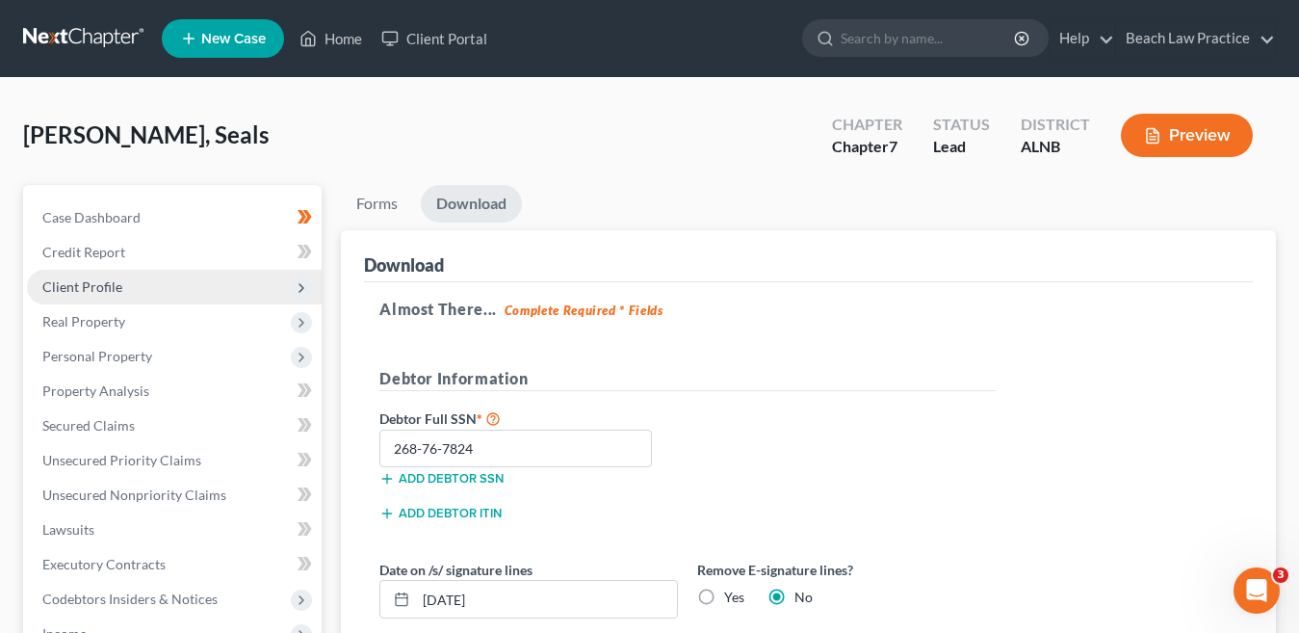
click at [136, 288] on span "Client Profile" at bounding box center [174, 287] width 295 height 35
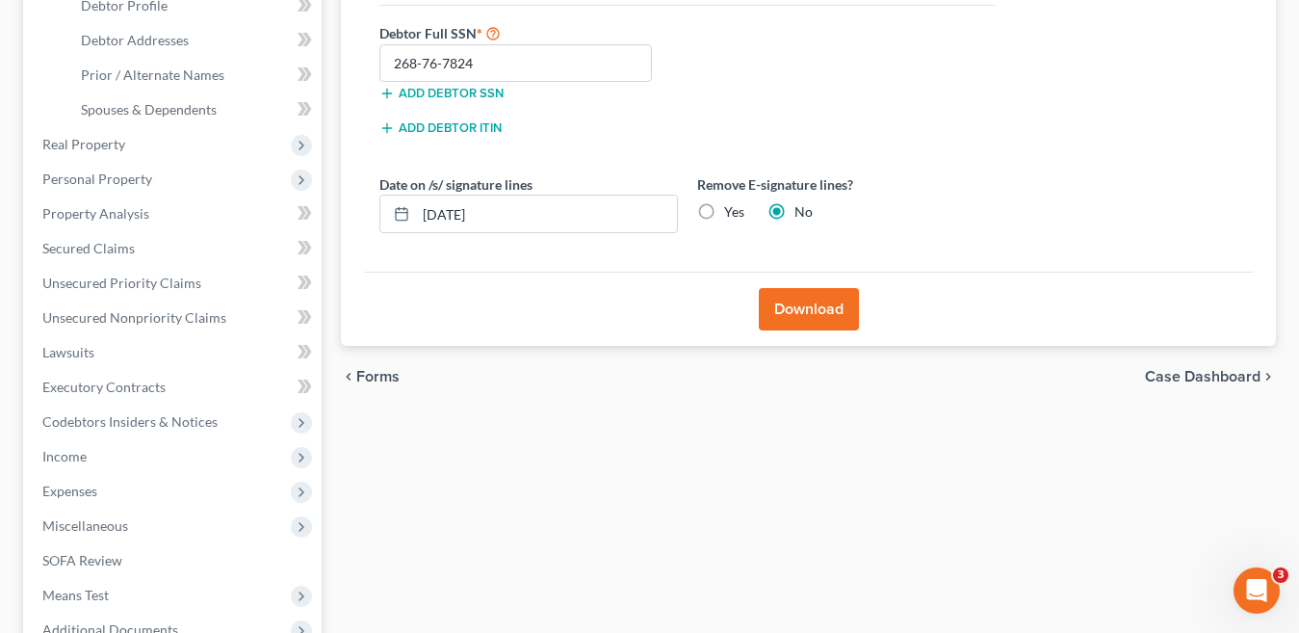
scroll to position [193, 0]
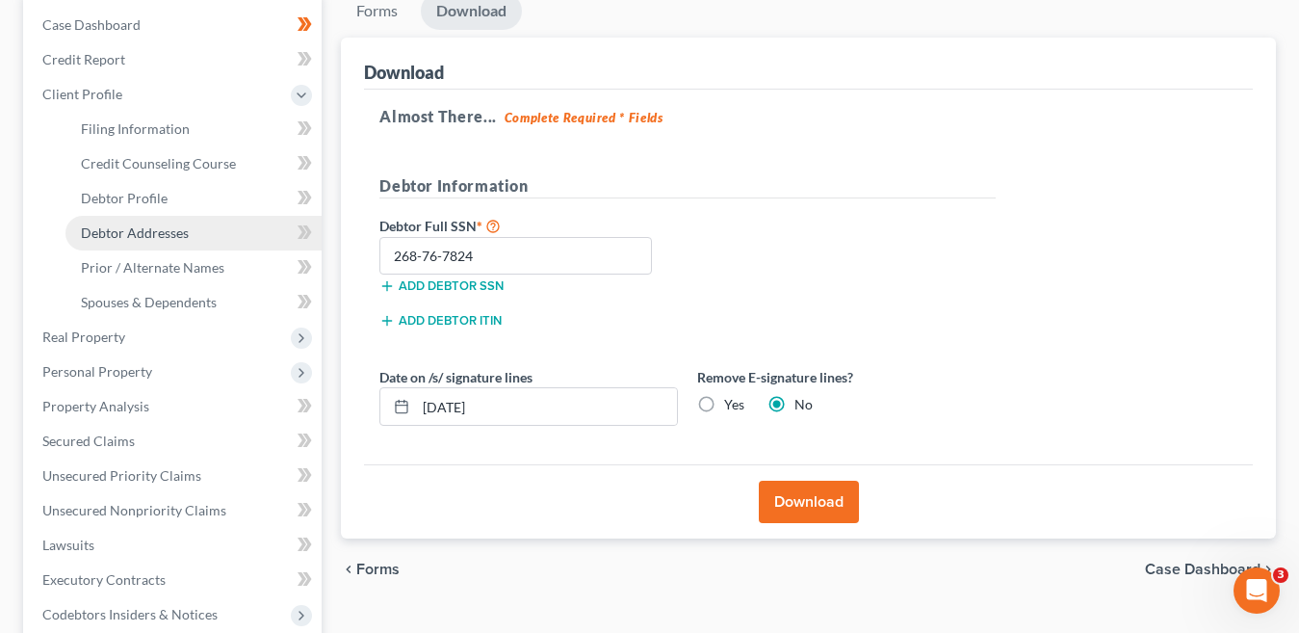
click at [168, 232] on span "Debtor Addresses" at bounding box center [135, 232] width 108 height 16
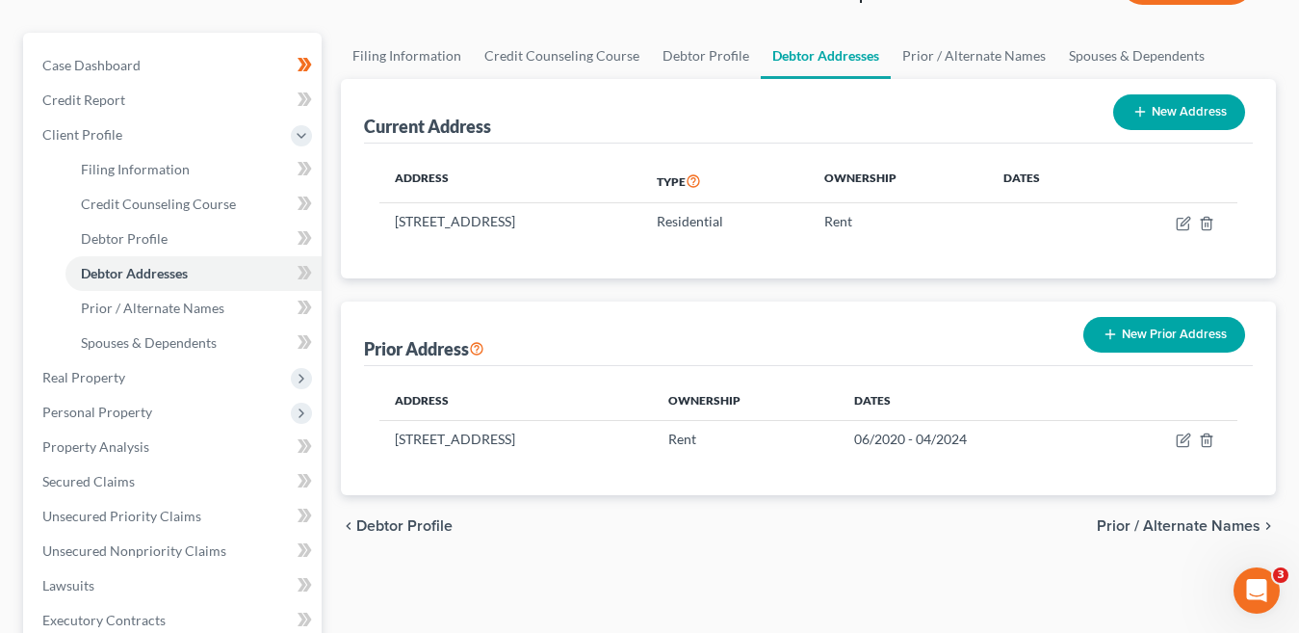
scroll to position [193, 0]
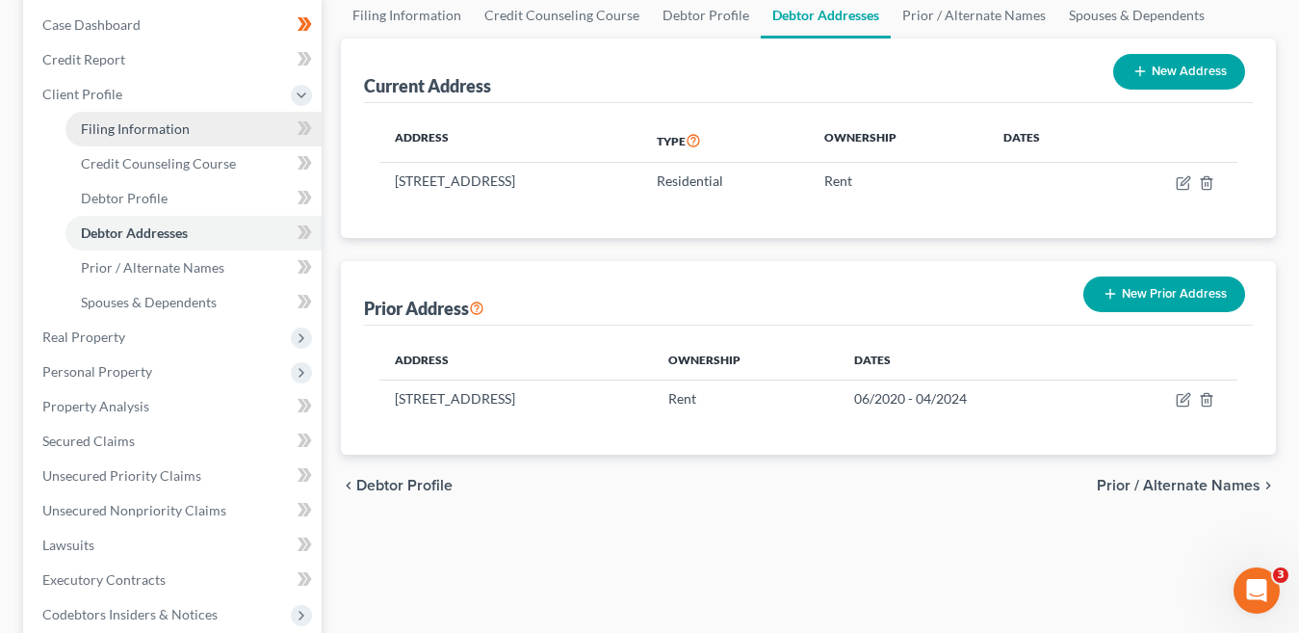
click at [187, 135] on link "Filing Information" at bounding box center [193, 129] width 256 height 35
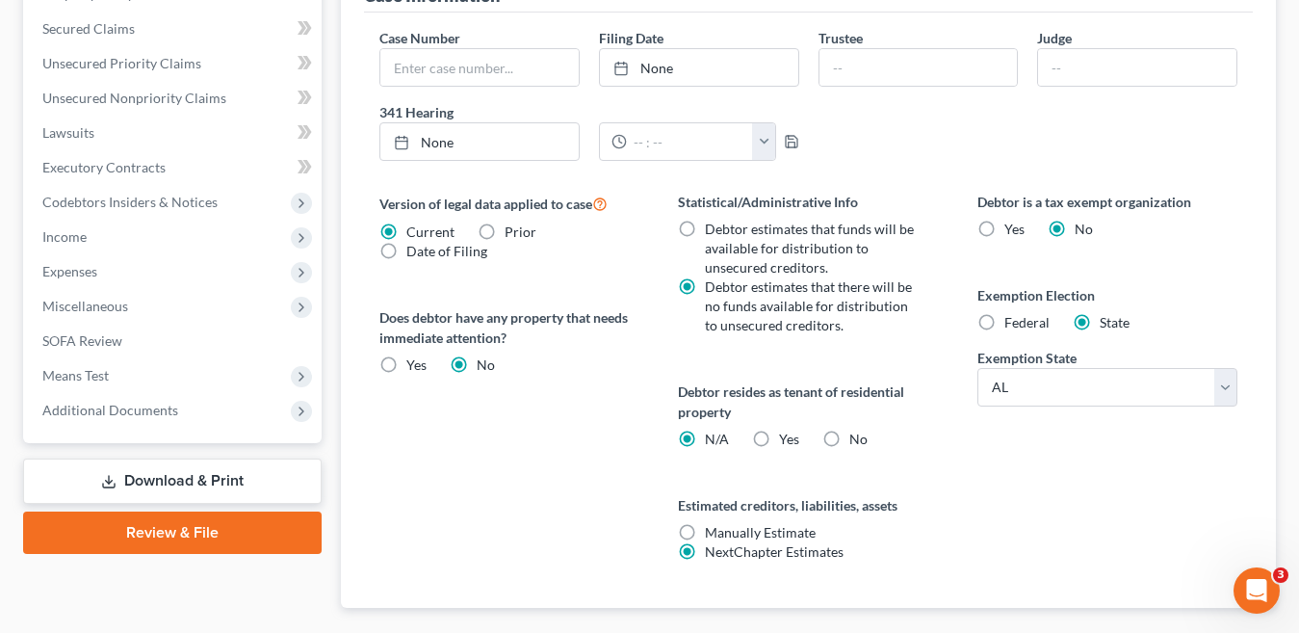
scroll to position [674, 0]
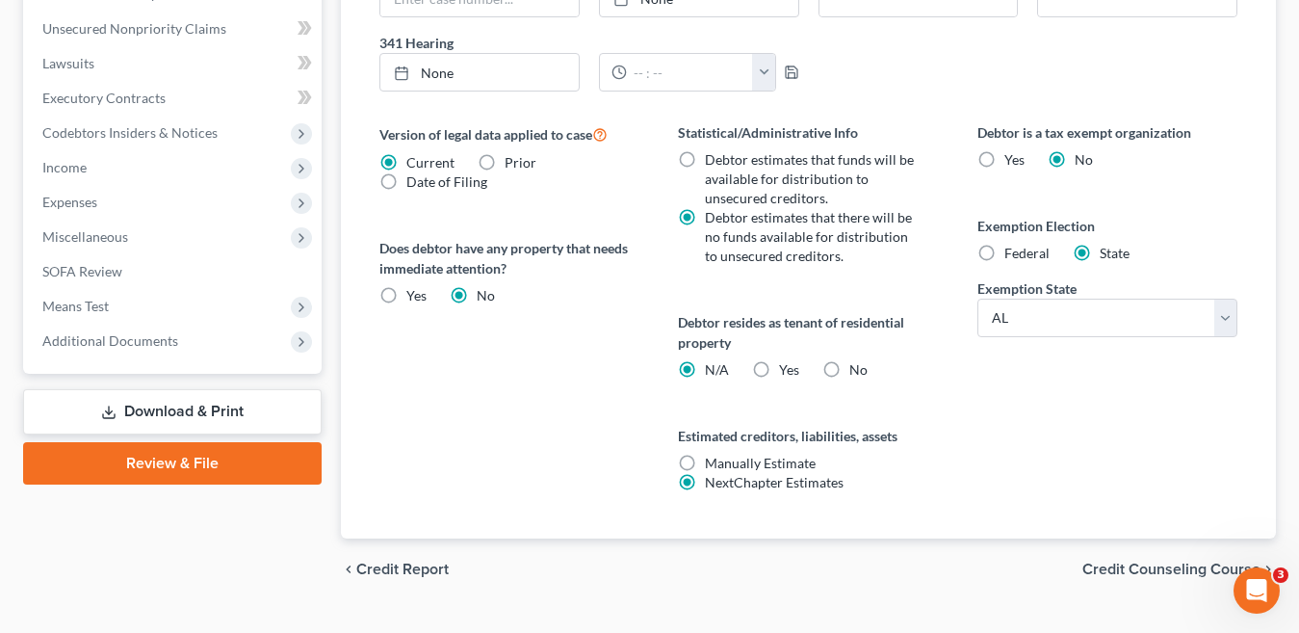
click at [779, 369] on label "Yes Yes" at bounding box center [789, 369] width 20 height 19
click at [787, 369] on input "Yes Yes" at bounding box center [793, 366] width 13 height 13
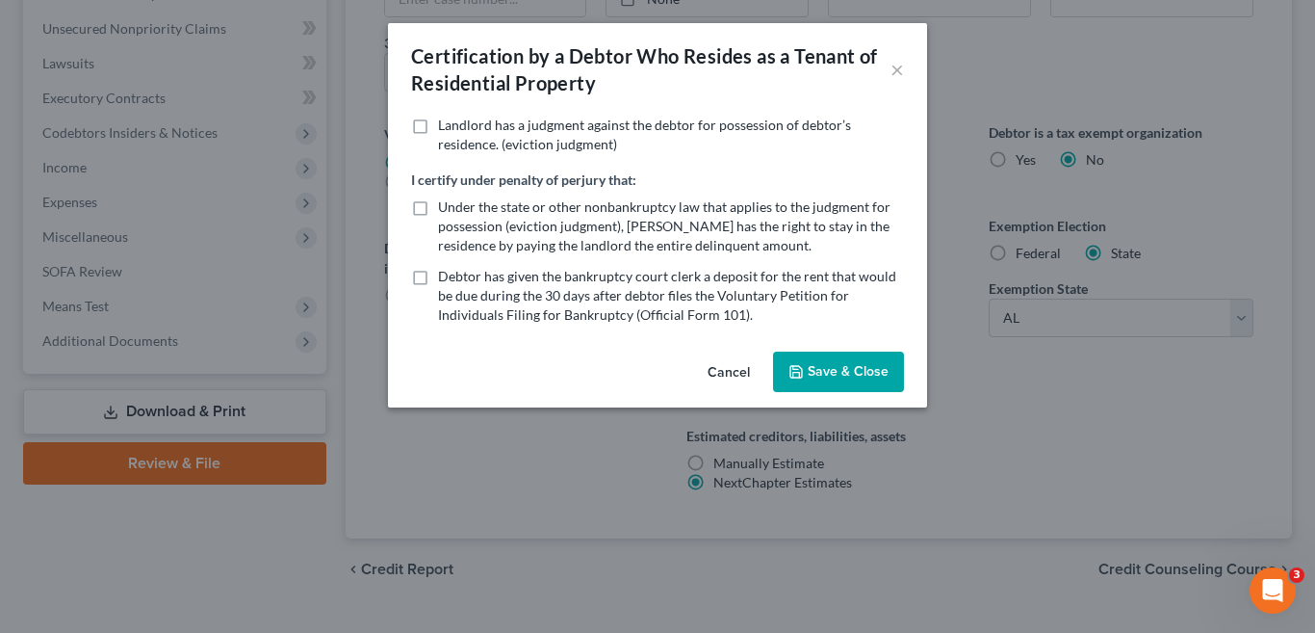
click at [438, 205] on label "Under the state or other nonbankruptcy law that applies to the judgment for pos…" at bounding box center [671, 226] width 466 height 58
click at [446, 205] on input "Under the state or other nonbankruptcy law that applies to the judgment for pos…" at bounding box center [452, 203] width 13 height 13
click at [838, 371] on button "Save & Close" at bounding box center [838, 371] width 131 height 40
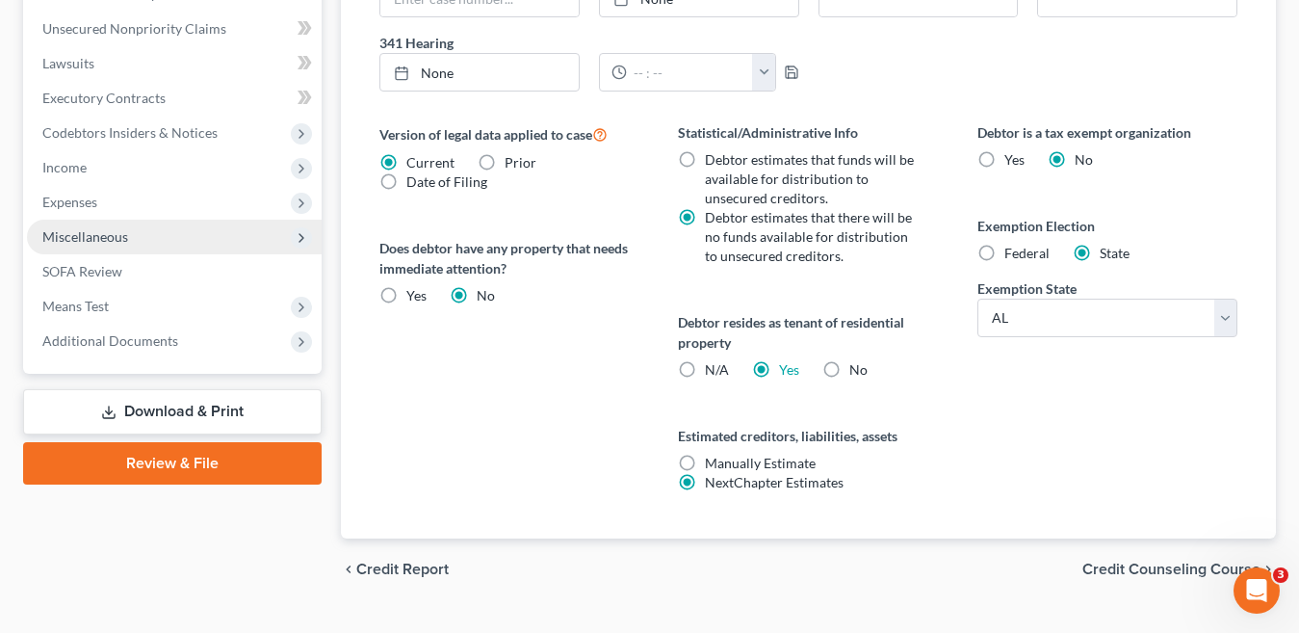
scroll to position [714, 0]
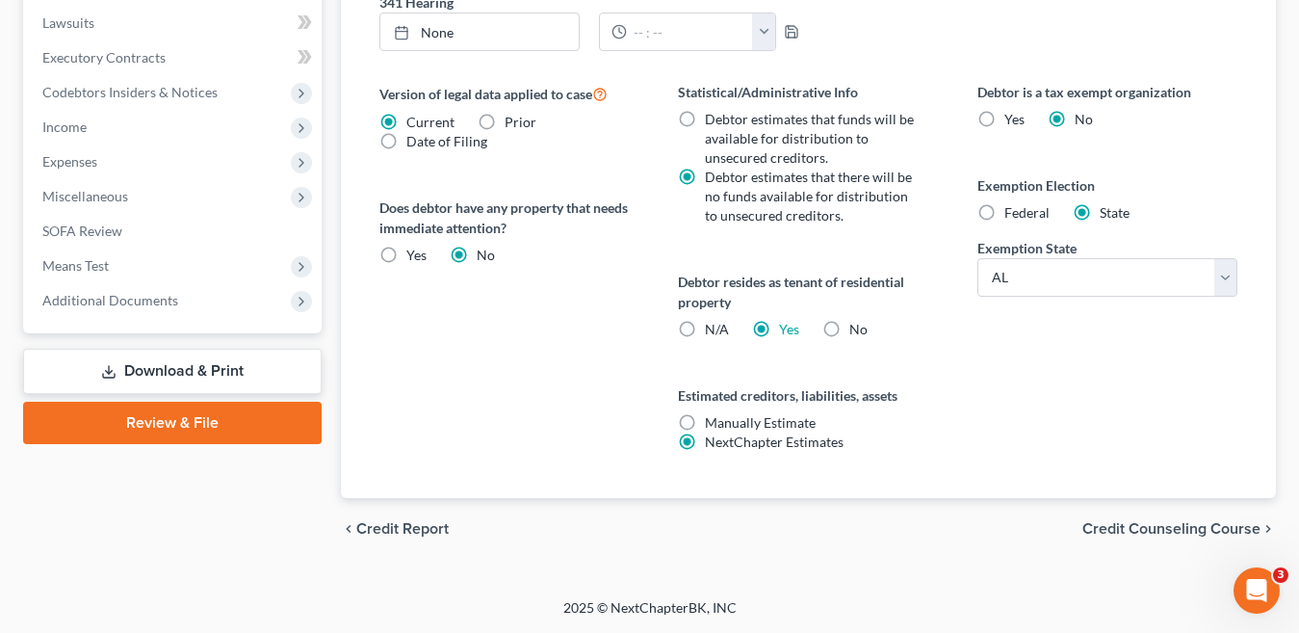
click at [172, 373] on link "Download & Print" at bounding box center [172, 371] width 298 height 45
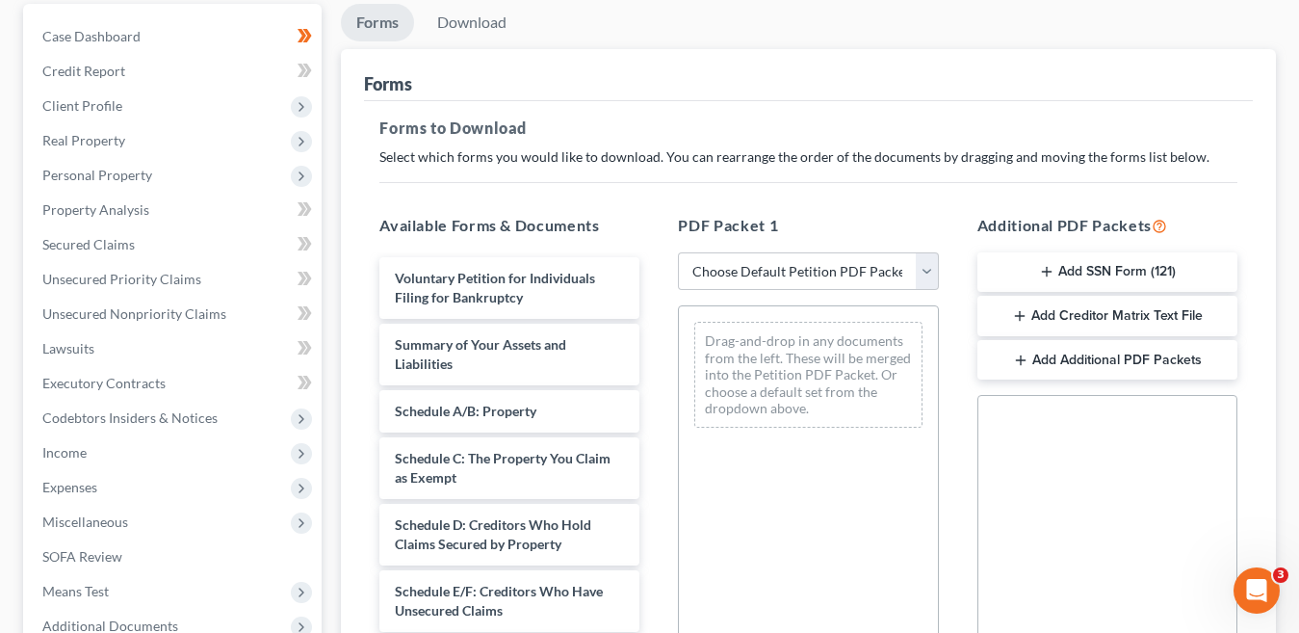
scroll to position [193, 0]
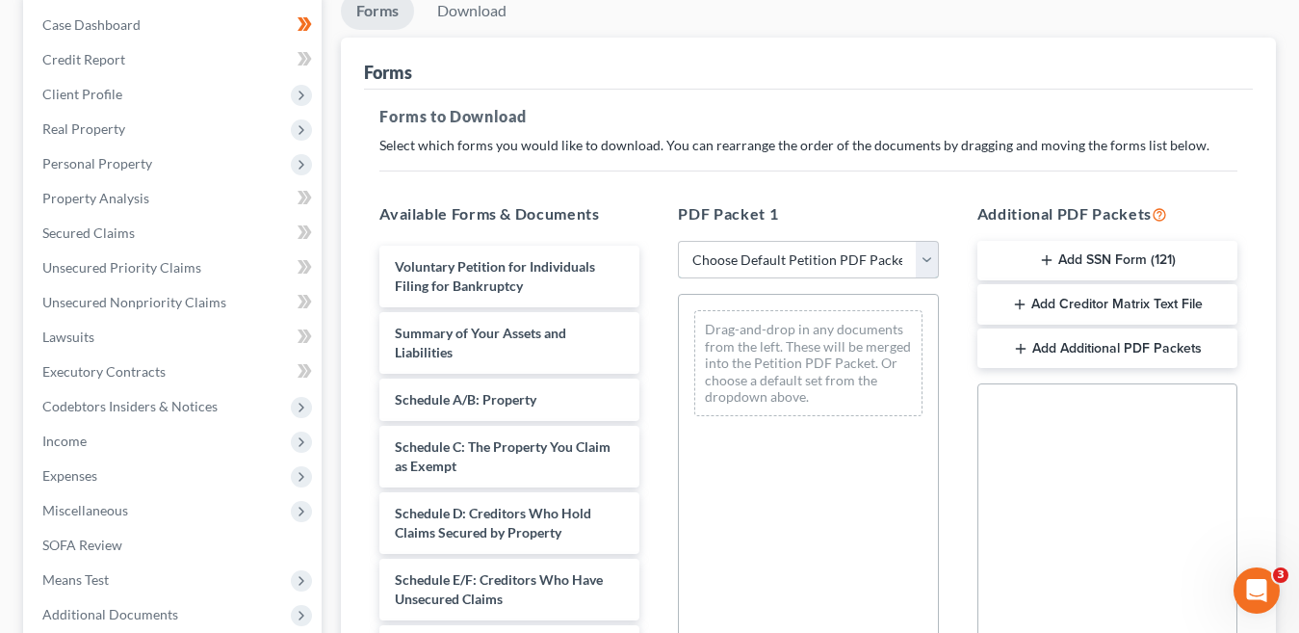
click at [920, 257] on select "Choose Default Petition PDF Packet Complete Bankruptcy Petition (all forms and …" at bounding box center [808, 260] width 260 height 39
click at [678, 241] on select "Choose Default Petition PDF Packet Complete Bankruptcy Petition (all forms and …" at bounding box center [808, 260] width 260 height 39
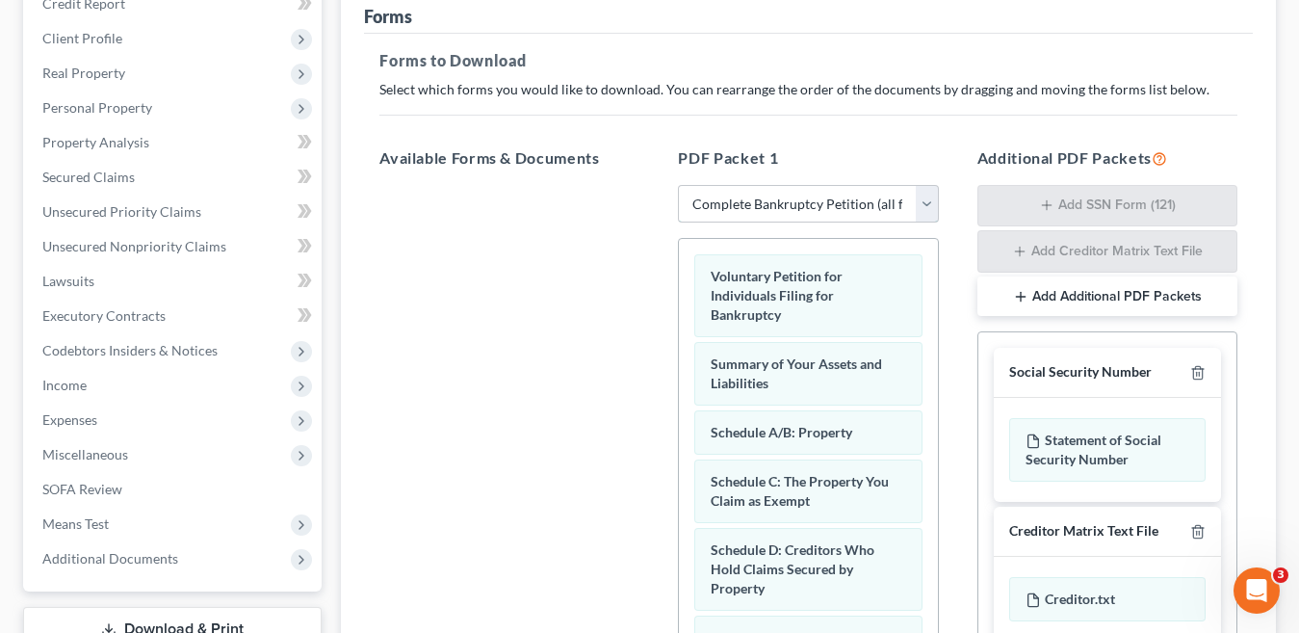
scroll to position [558, 0]
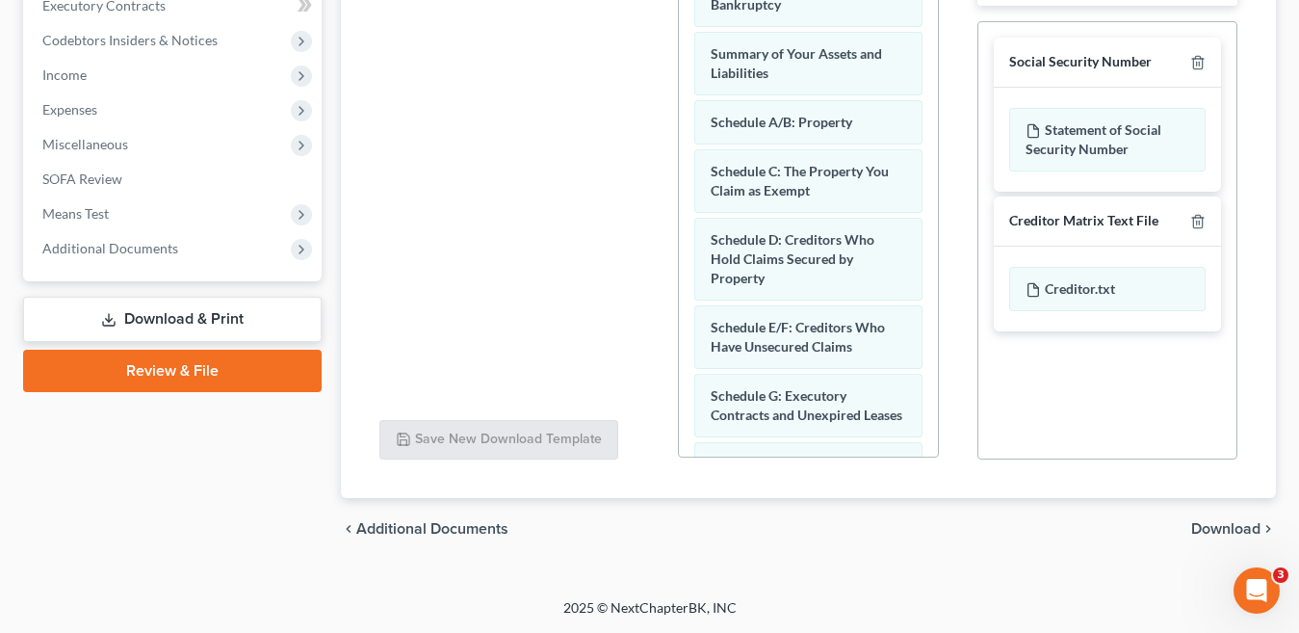
click at [1227, 529] on span "Download" at bounding box center [1225, 528] width 69 height 15
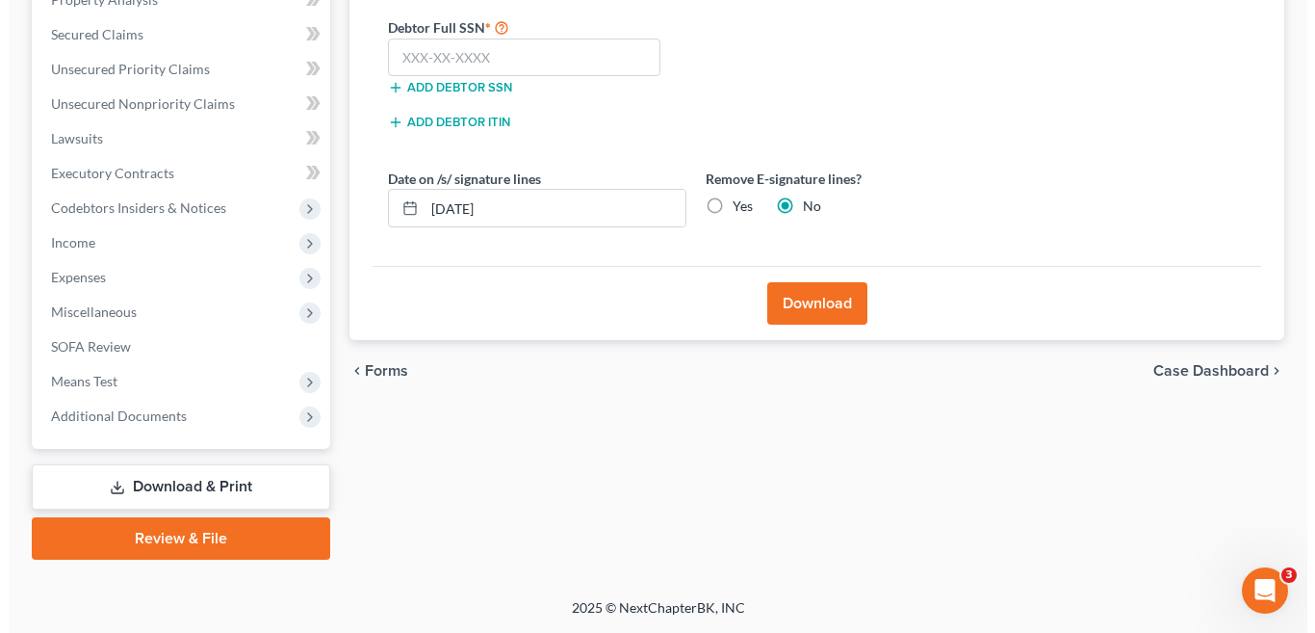
scroll to position [391, 0]
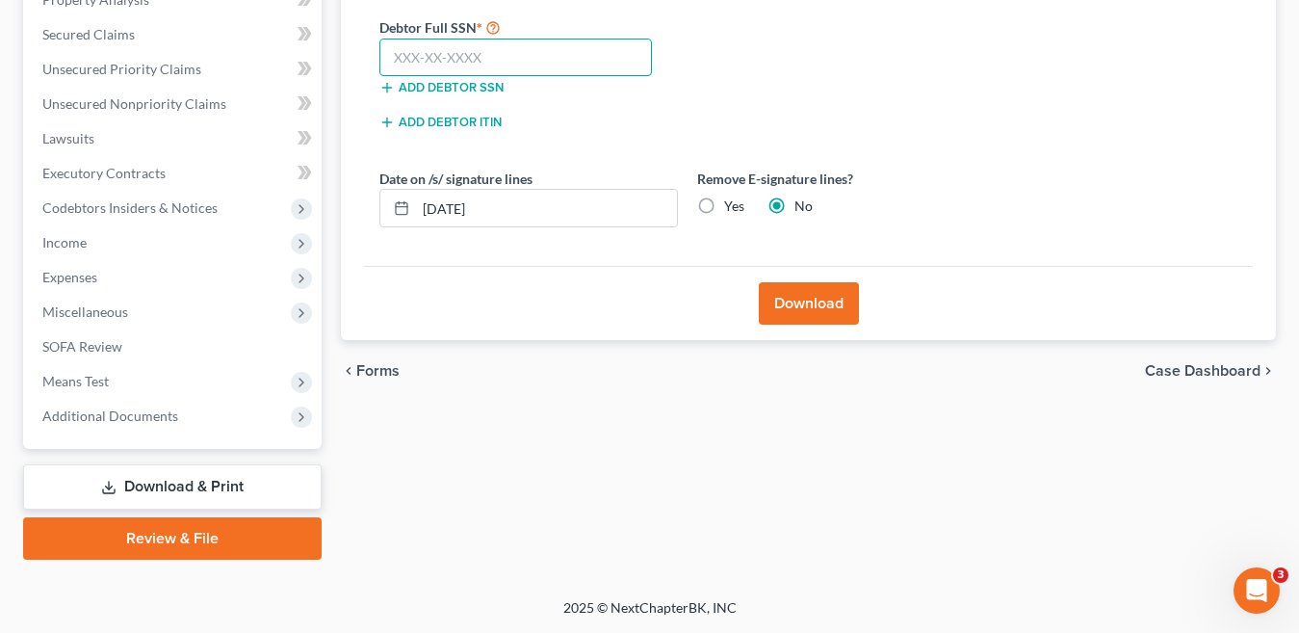
click at [445, 59] on input "text" at bounding box center [515, 58] width 272 height 39
drag, startPoint x: 825, startPoint y: 308, endPoint x: 917, endPoint y: 339, distance: 96.5
click at [825, 309] on button "Download" at bounding box center [809, 303] width 100 height 42
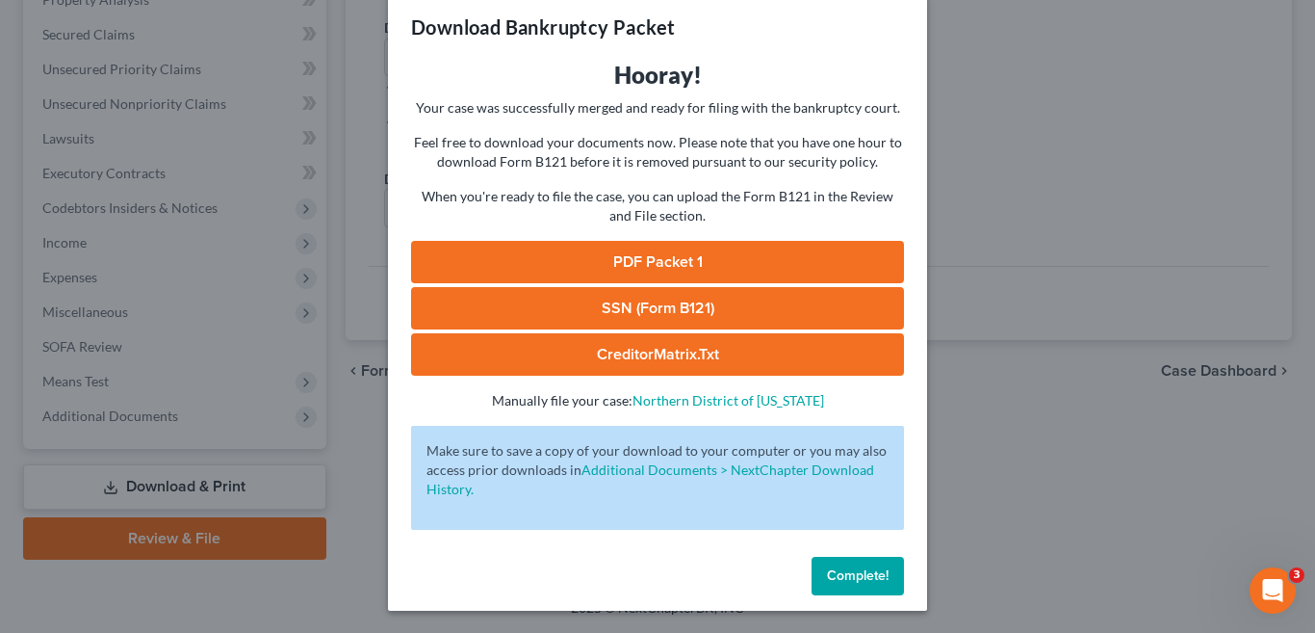
scroll to position [30, 0]
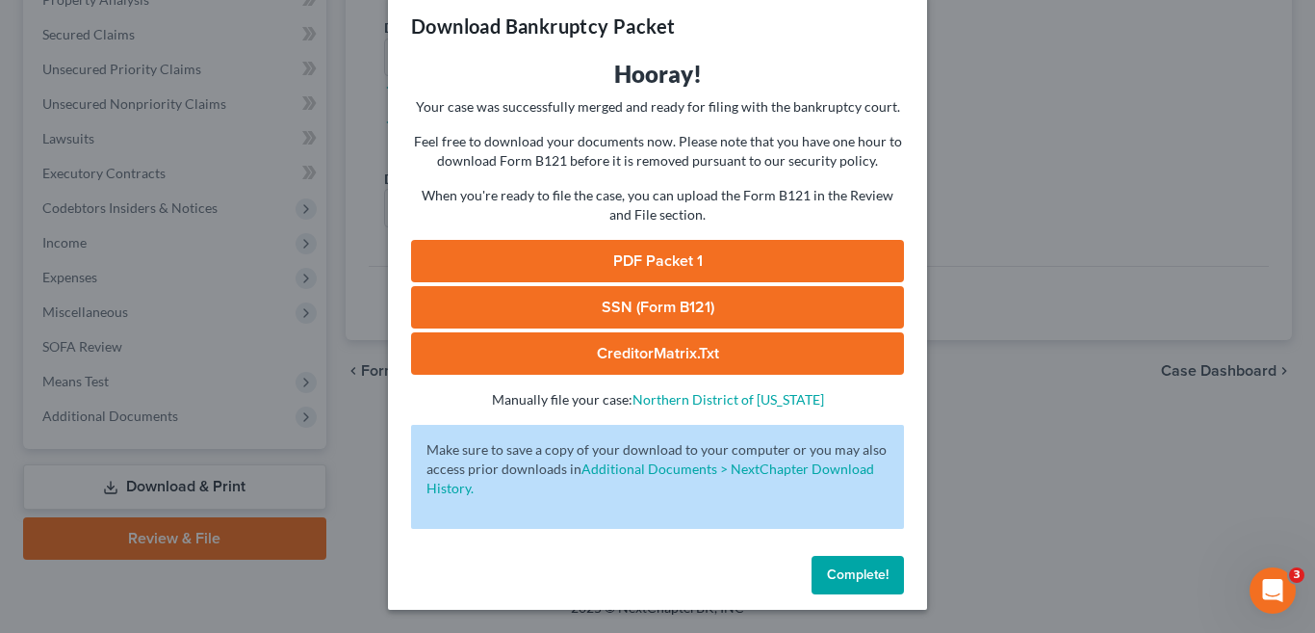
click at [847, 576] on span "Complete!" at bounding box center [858, 574] width 62 height 16
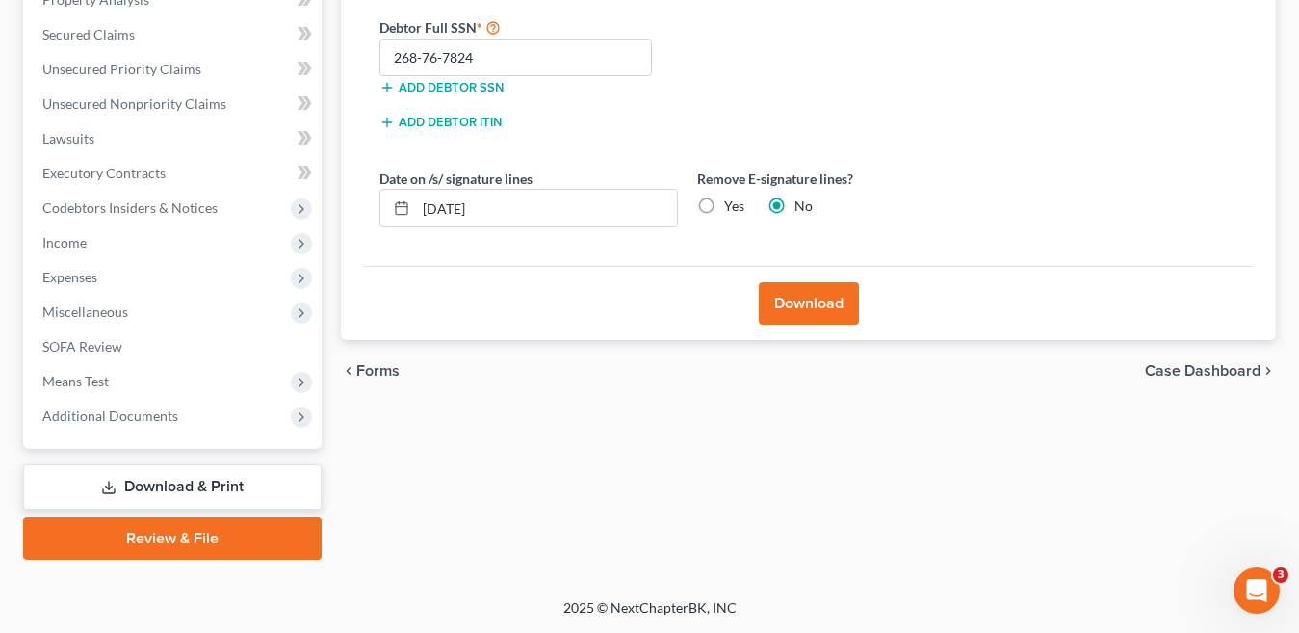
click at [821, 314] on button "Download" at bounding box center [809, 303] width 100 height 42
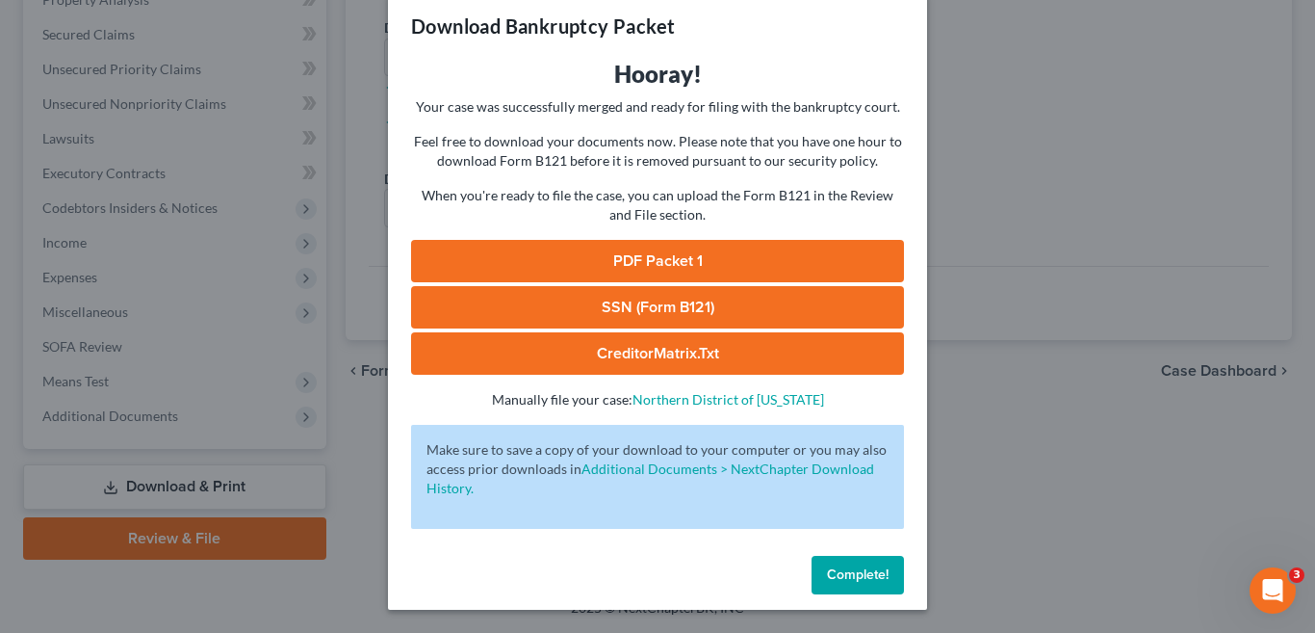
click at [831, 577] on span "Complete!" at bounding box center [858, 574] width 62 height 16
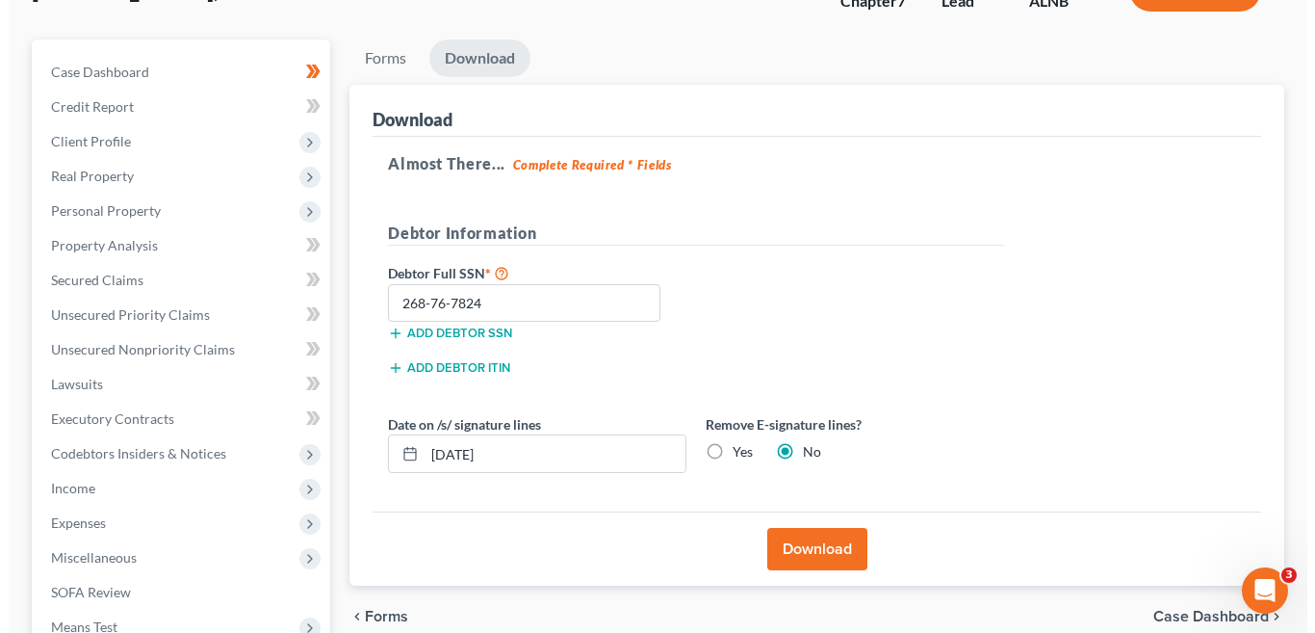
scroll to position [193, 0]
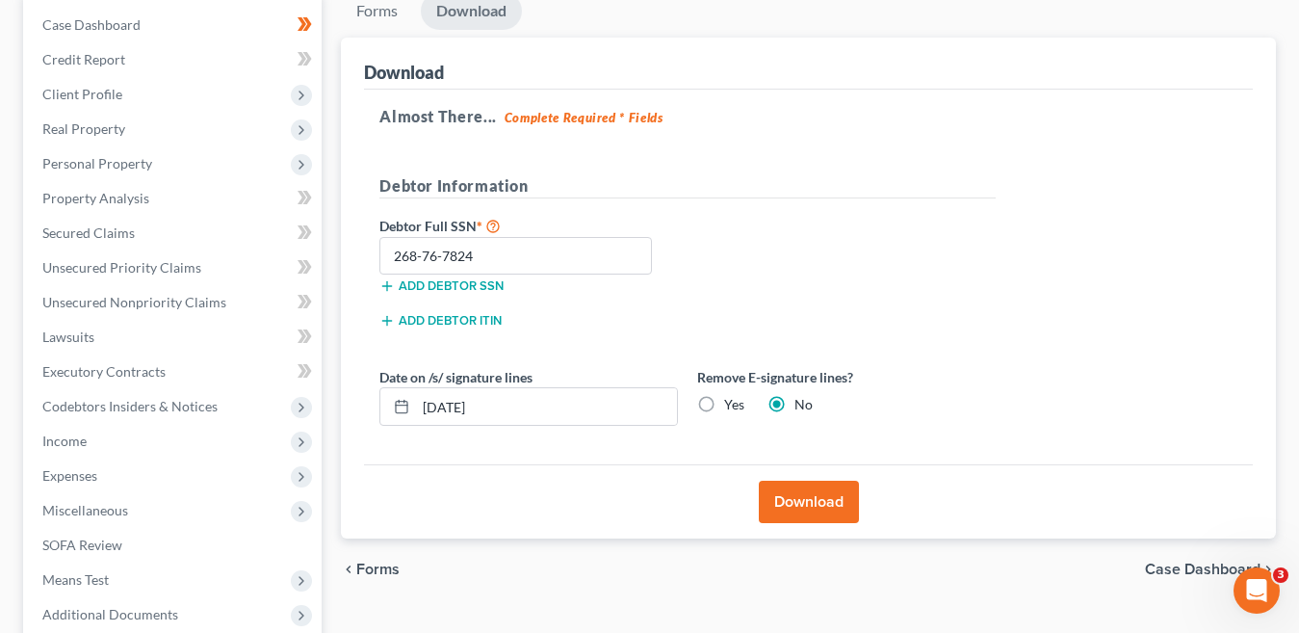
click at [819, 504] on button "Download" at bounding box center [809, 501] width 100 height 42
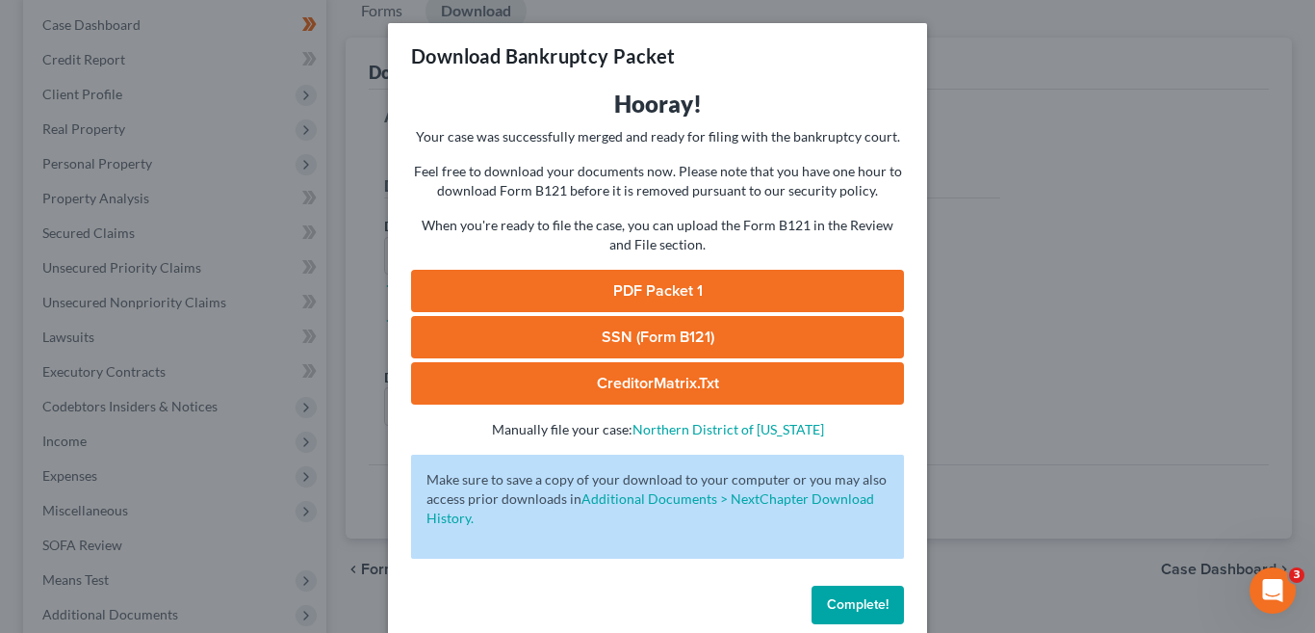
click at [724, 296] on link "PDF Packet 1" at bounding box center [657, 291] width 493 height 42
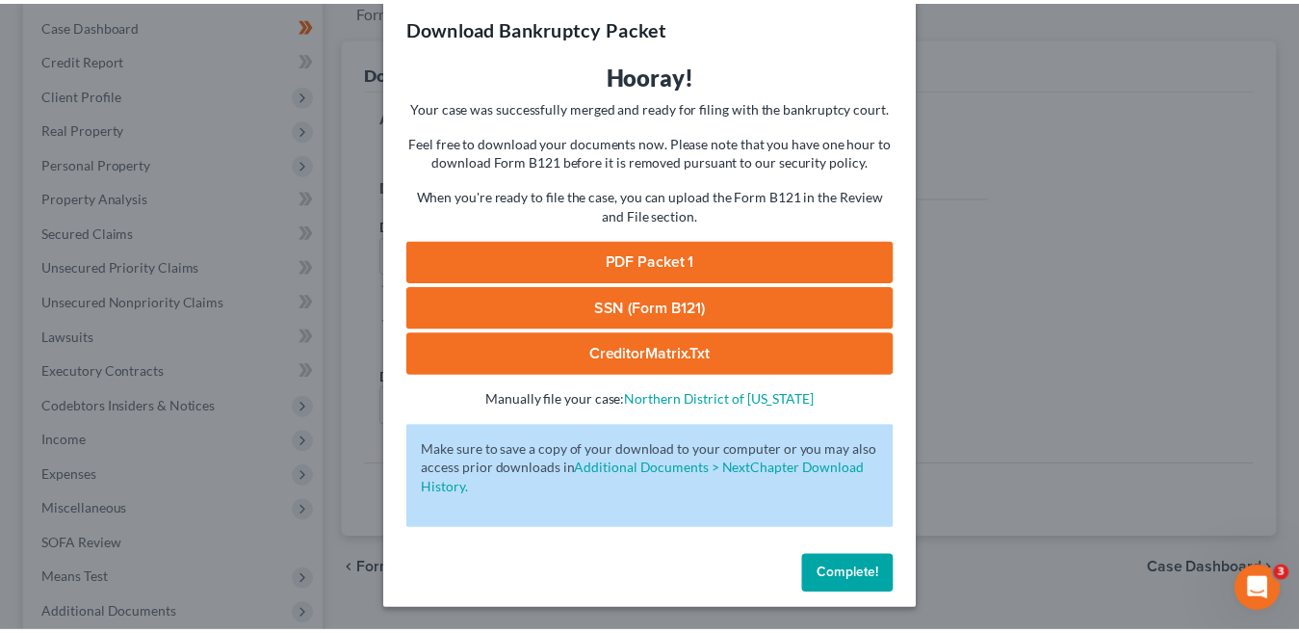
scroll to position [30, 0]
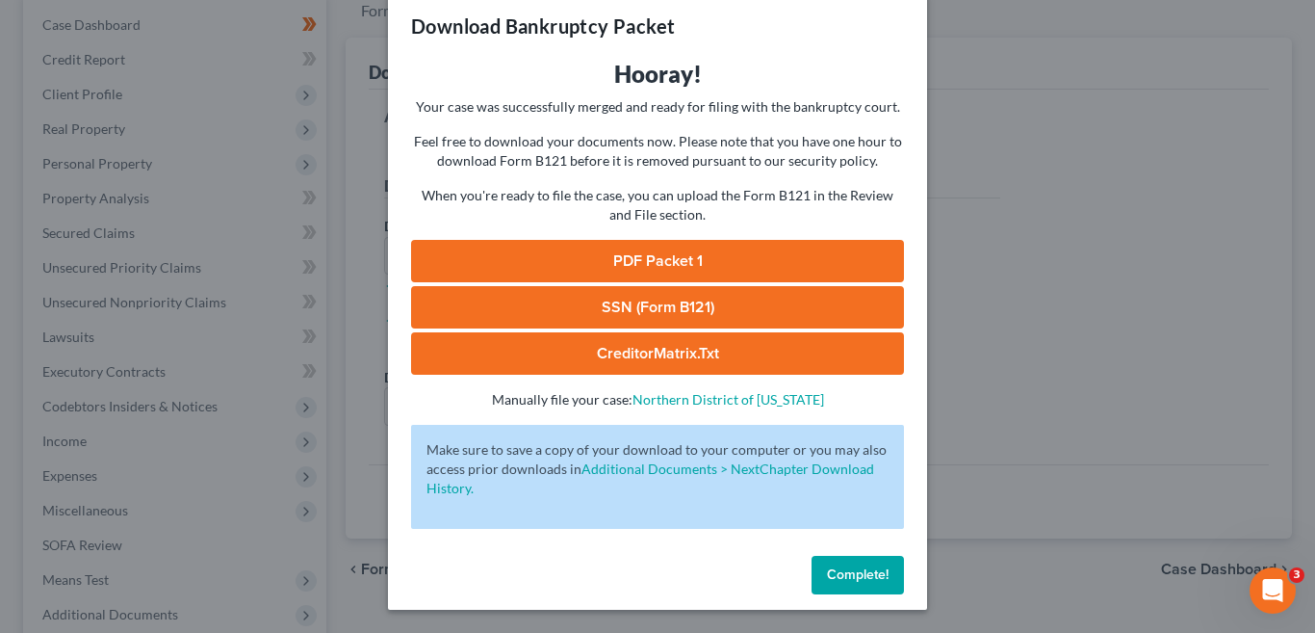
click at [852, 577] on span "Complete!" at bounding box center [858, 574] width 62 height 16
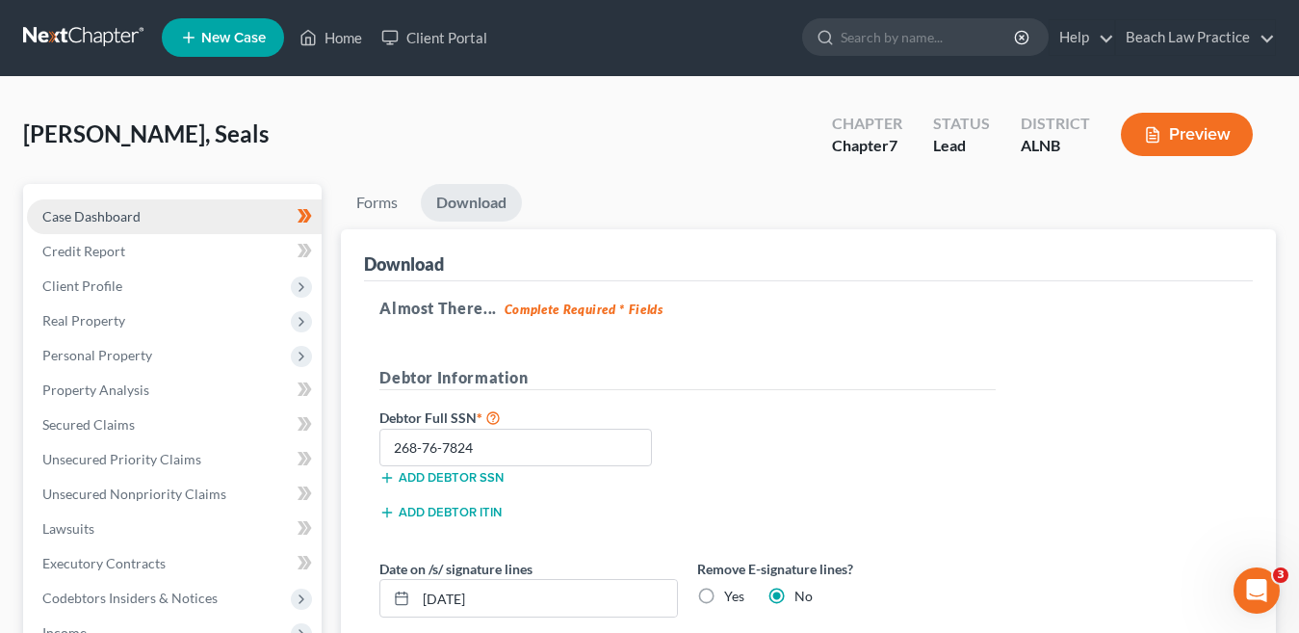
scroll to position [0, 0]
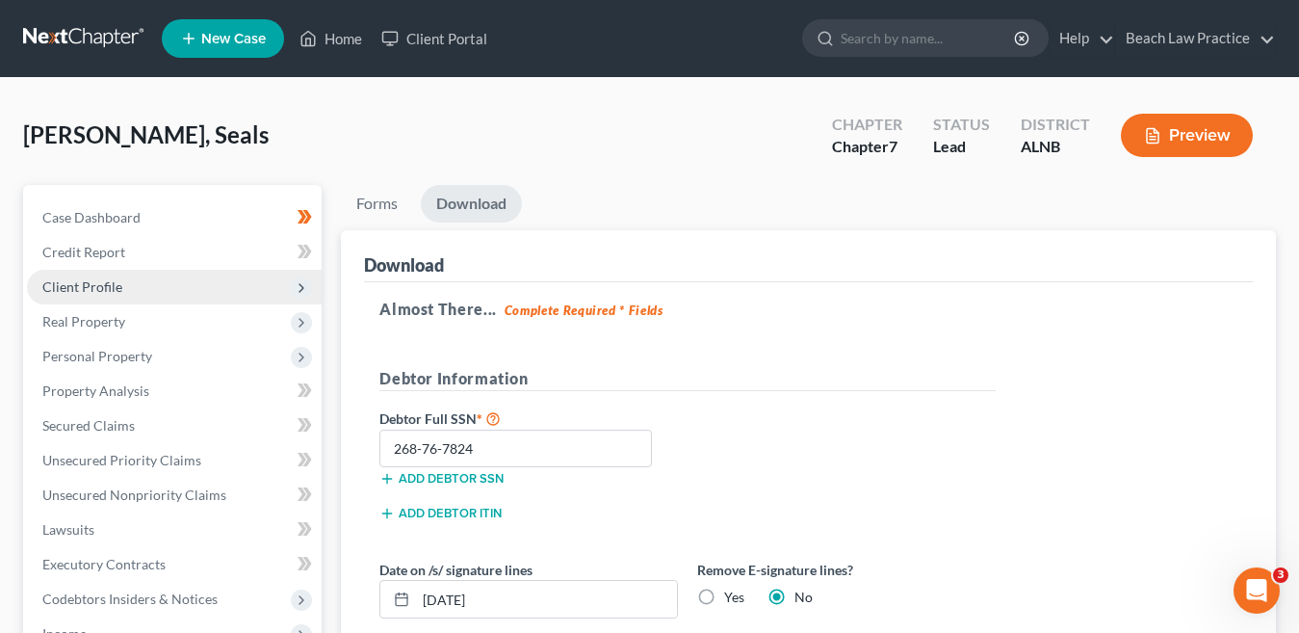
click at [109, 289] on span "Client Profile" at bounding box center [82, 286] width 80 height 16
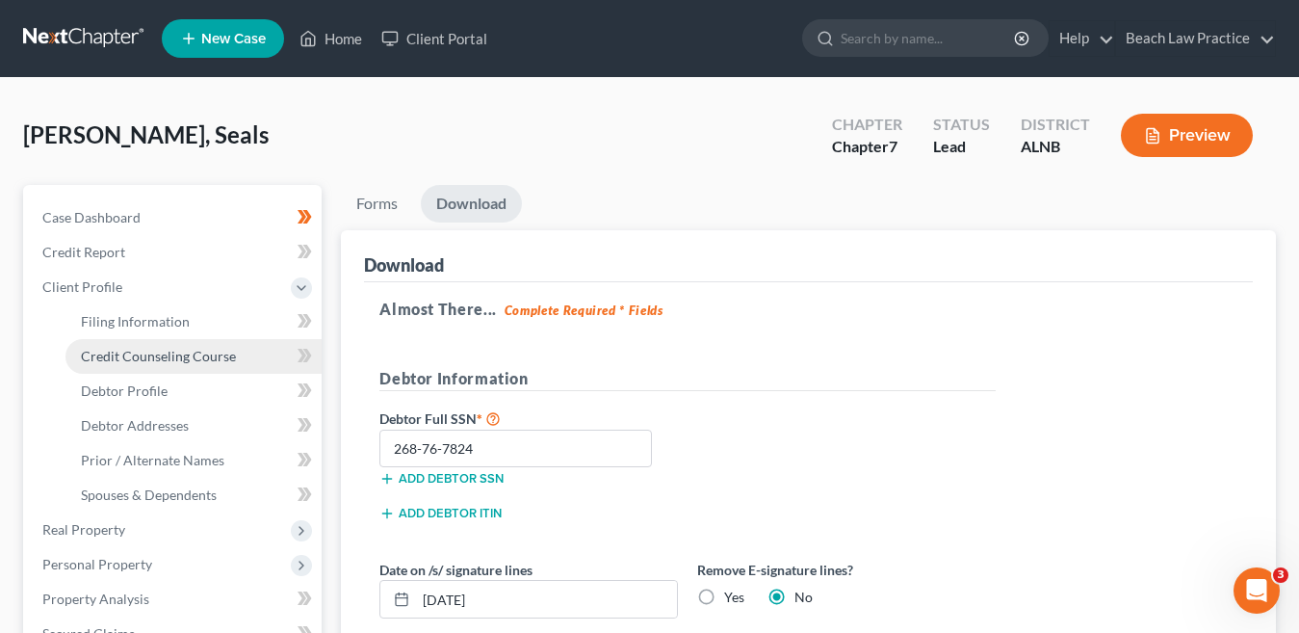
click at [235, 359] on link "Credit Counseling Course" at bounding box center [193, 356] width 256 height 35
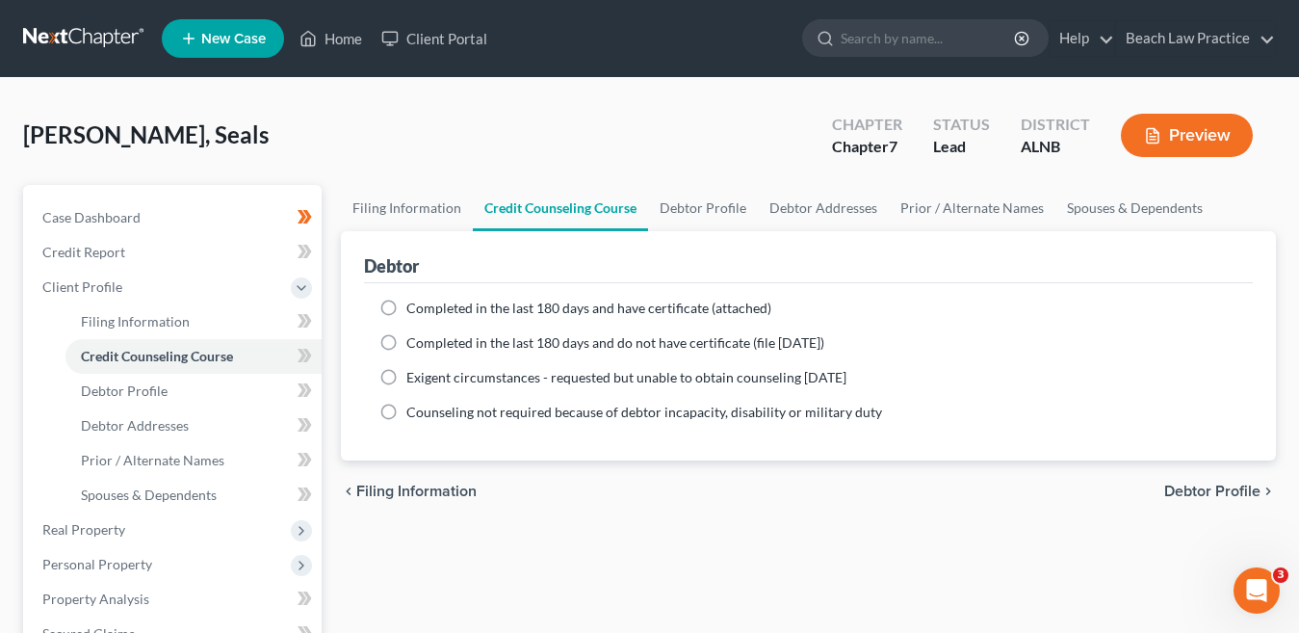
click at [406, 308] on label "Completed in the last 180 days and have certificate (attached)" at bounding box center [588, 307] width 365 height 19
click at [414, 308] on input "Completed in the last 180 days and have certificate (attached)" at bounding box center [420, 304] width 13 height 13
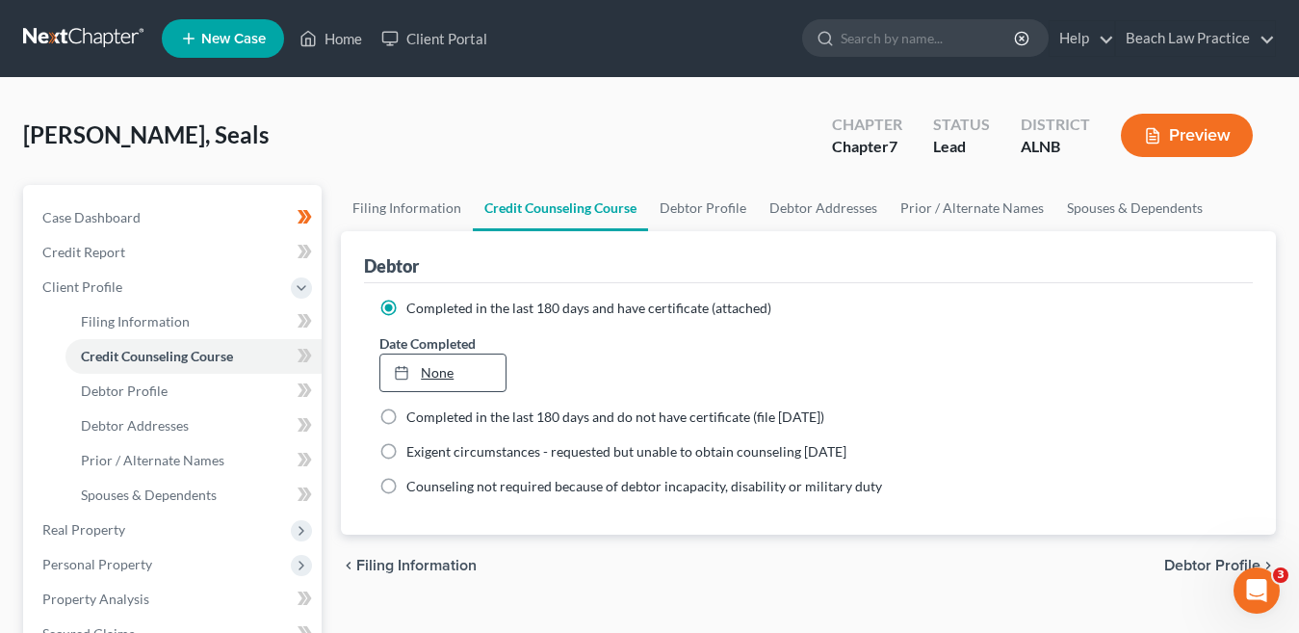
click at [441, 376] on link "None" at bounding box center [442, 372] width 125 height 37
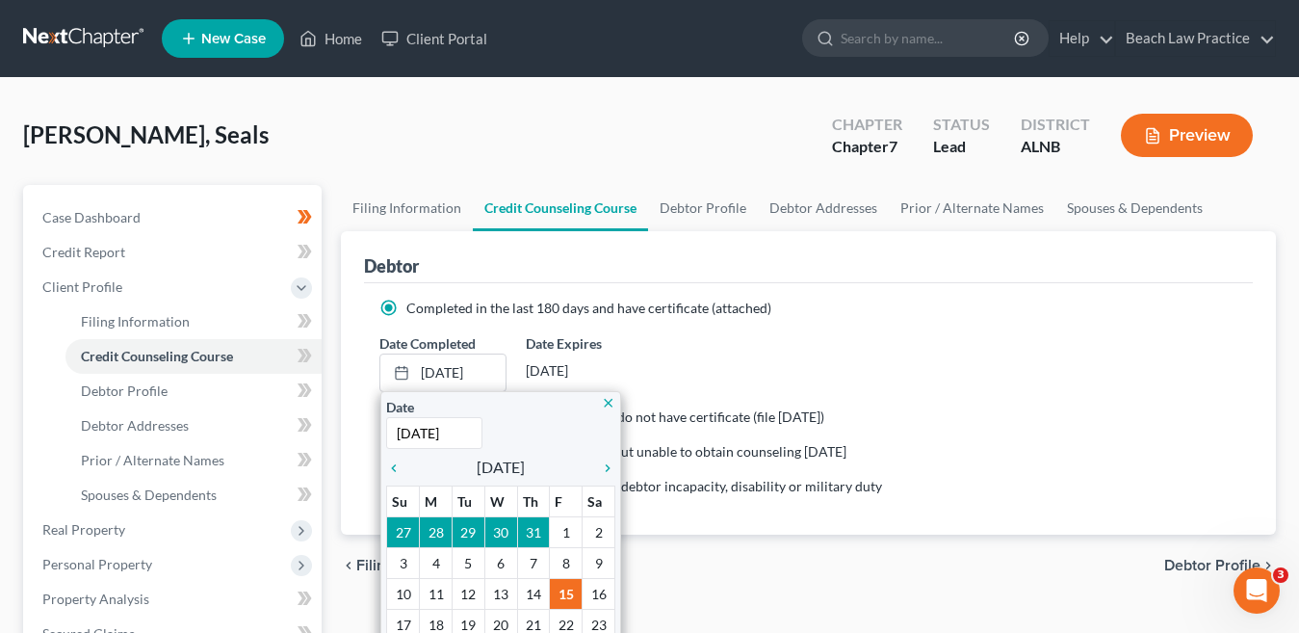
drag, startPoint x: 607, startPoint y: 402, endPoint x: 823, endPoint y: 408, distance: 216.7
click at [607, 402] on icon "close" at bounding box center [608, 403] width 14 height 14
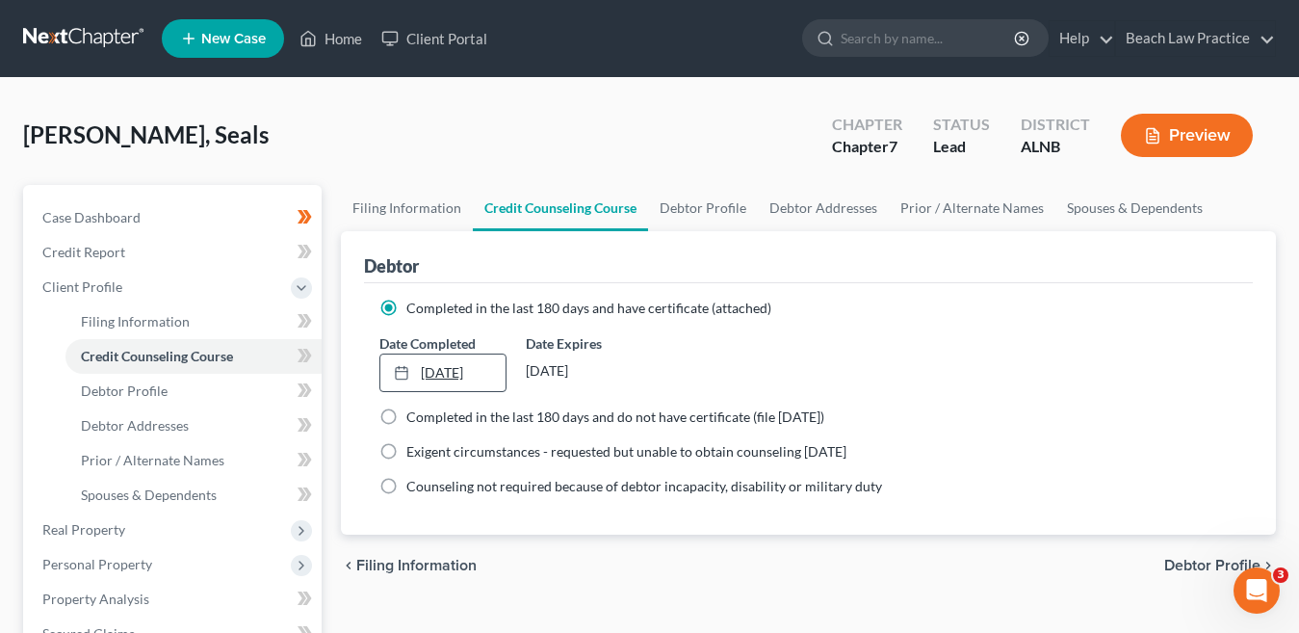
click at [476, 372] on link "8/15/2025" at bounding box center [442, 372] width 125 height 37
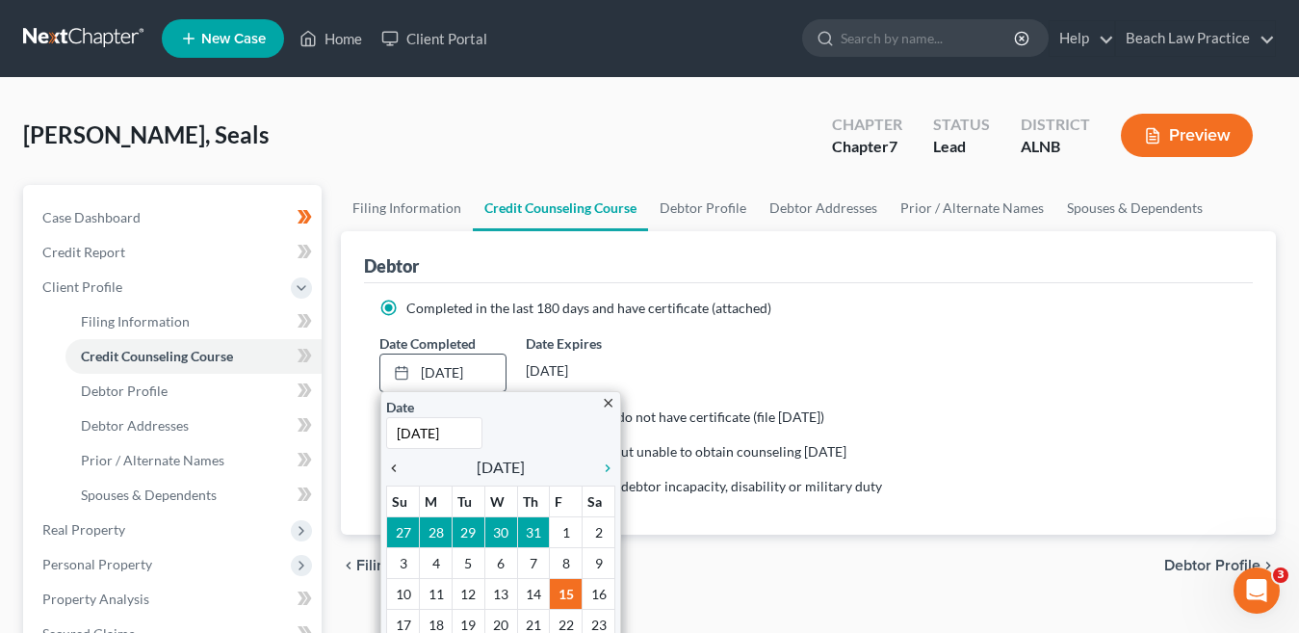
click at [396, 469] on icon "chevron_left" at bounding box center [398, 467] width 25 height 15
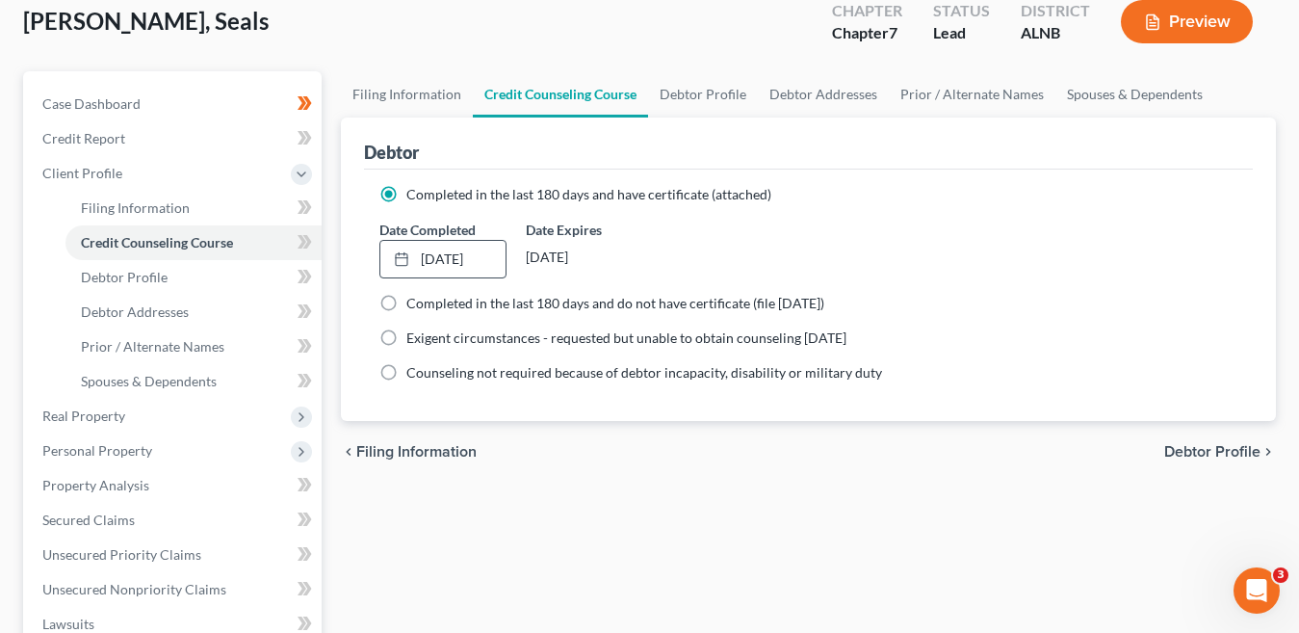
scroll to position [96, 0]
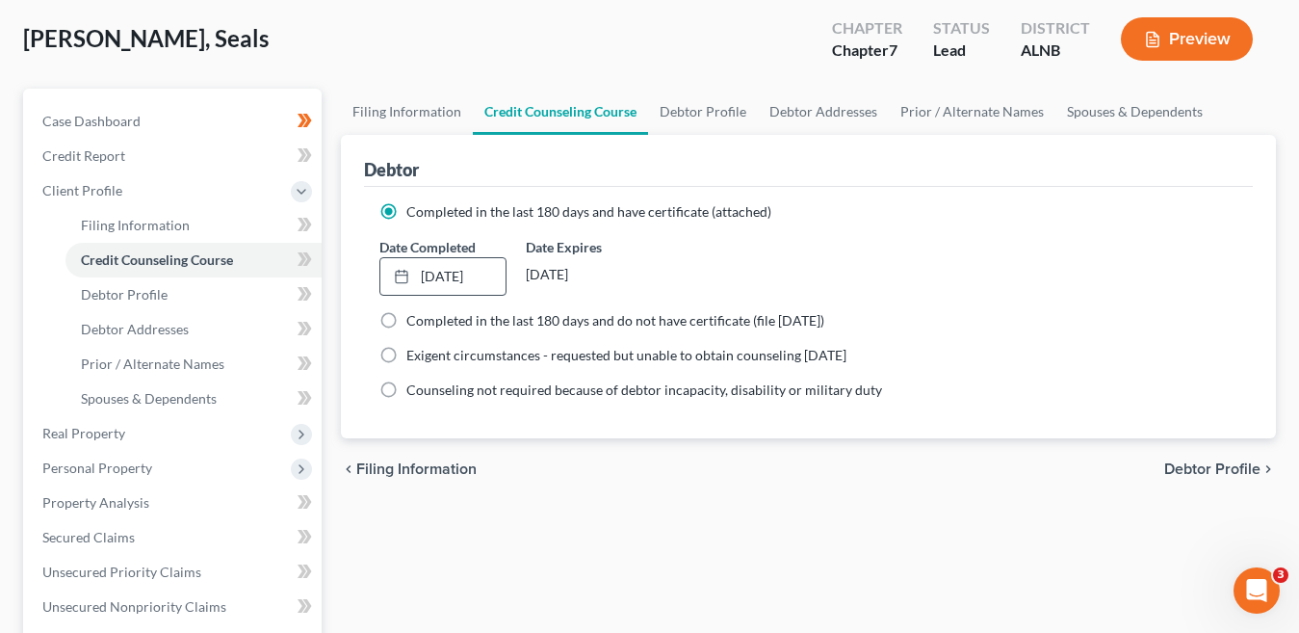
click at [1209, 466] on span "Debtor Profile" at bounding box center [1212, 468] width 96 height 15
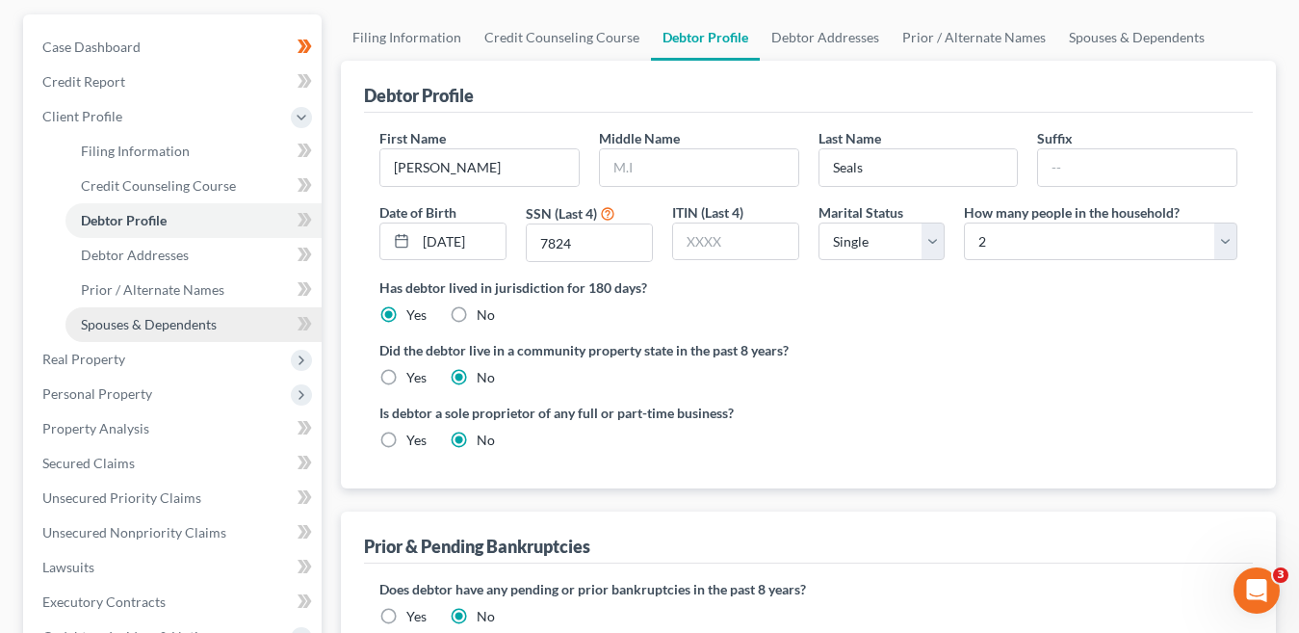
scroll to position [193, 0]
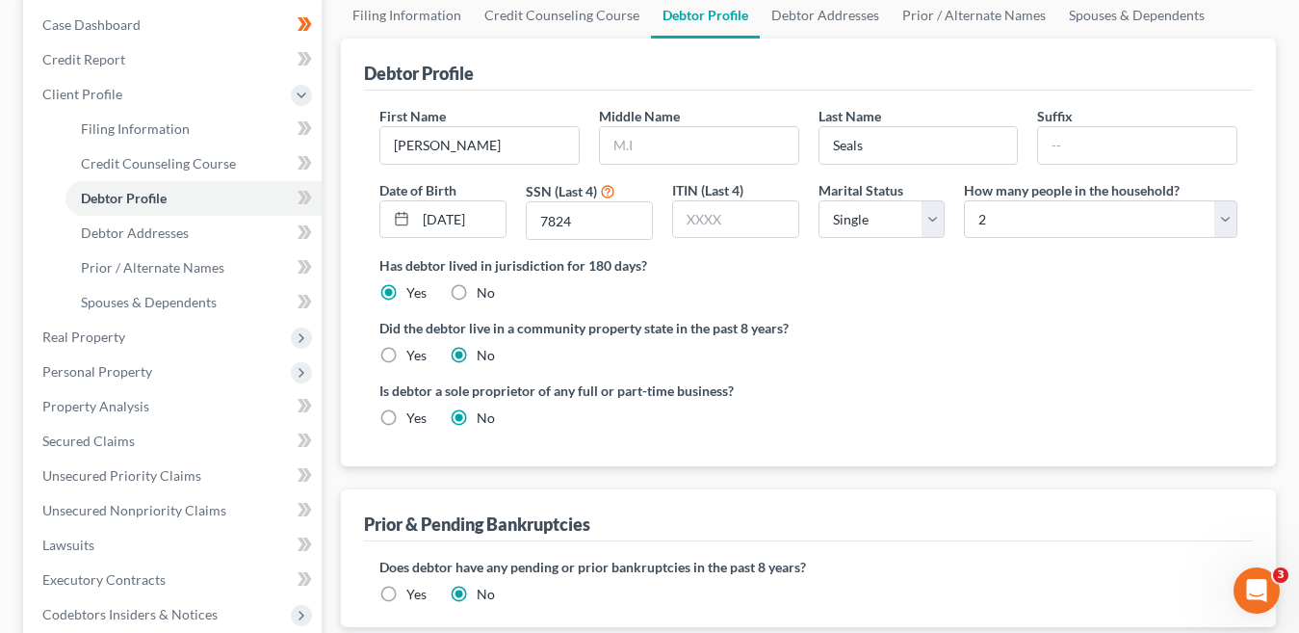
drag, startPoint x: 137, startPoint y: 374, endPoint x: 422, endPoint y: 400, distance: 286.2
click at [137, 374] on span "Personal Property" at bounding box center [97, 371] width 110 height 16
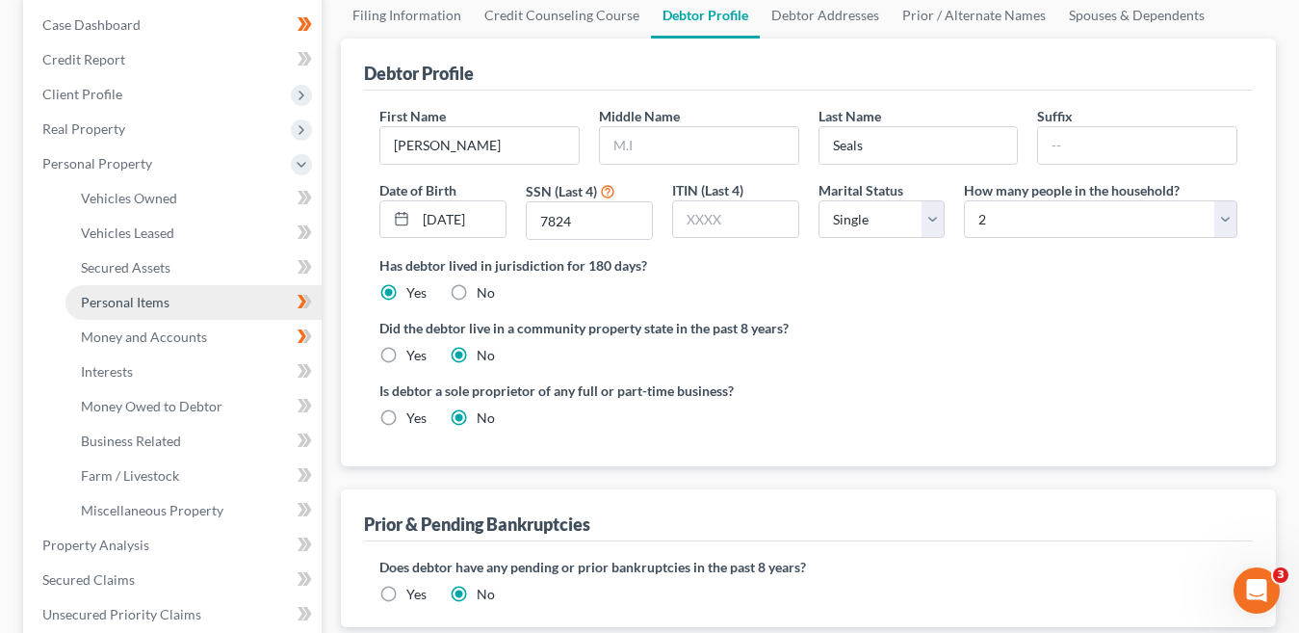
click at [177, 306] on link "Personal Items" at bounding box center [193, 302] width 256 height 35
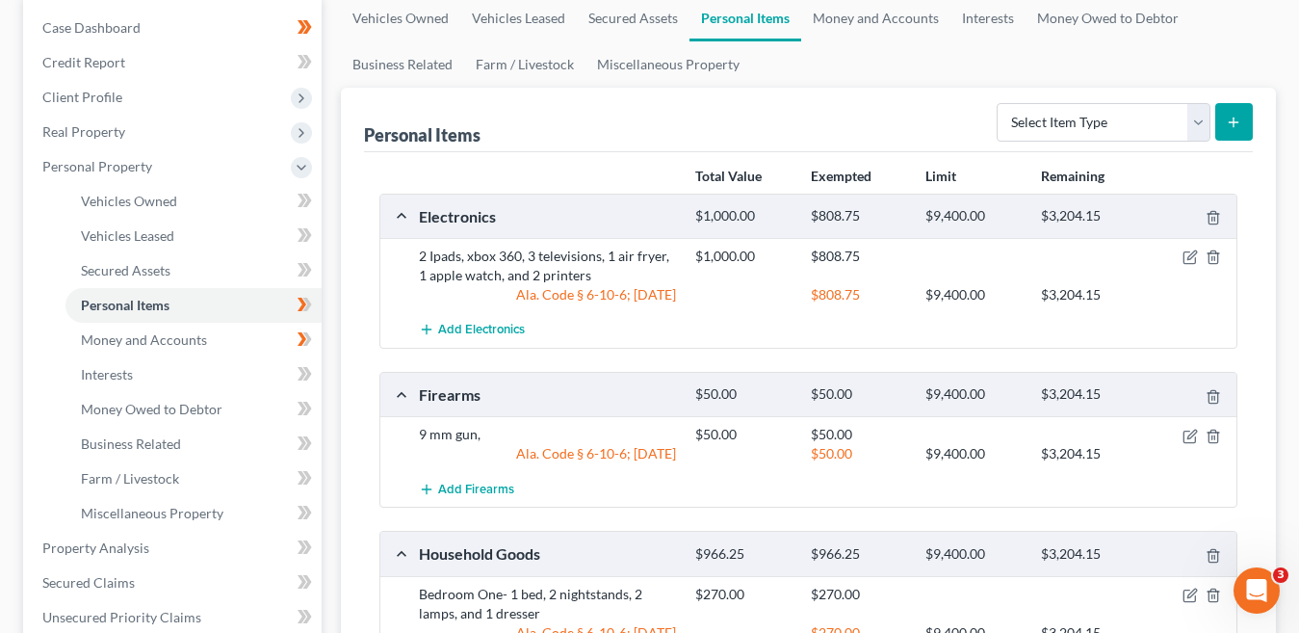
scroll to position [193, 0]
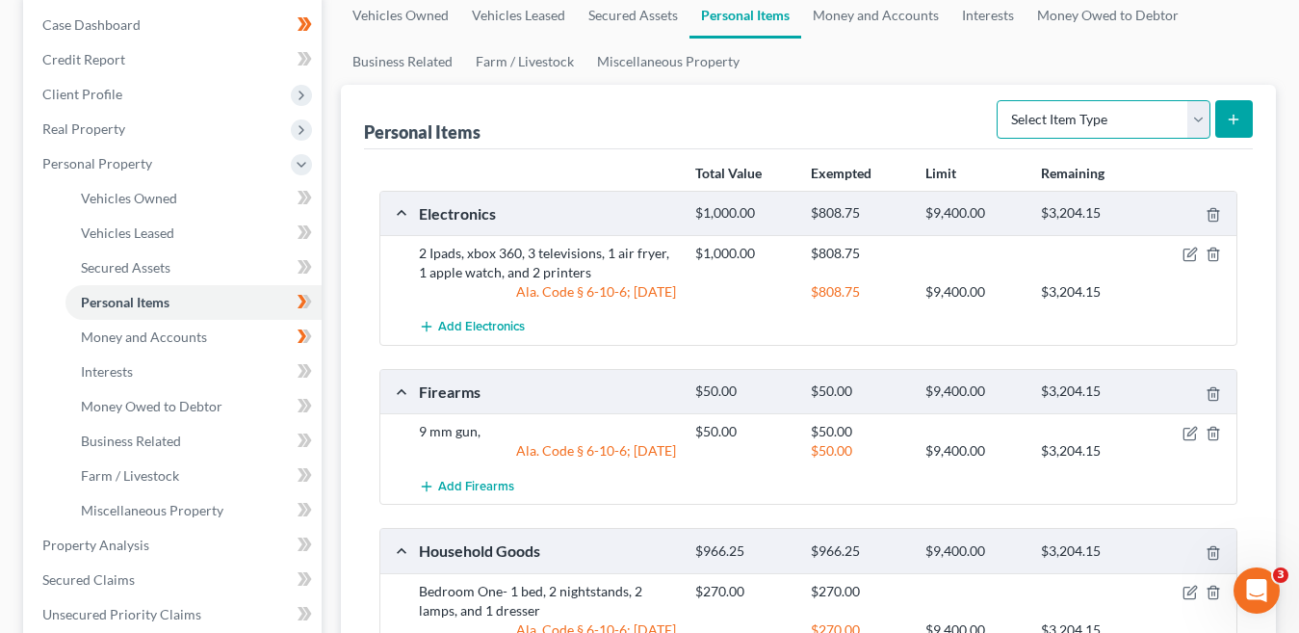
click at [1199, 120] on select "Select Item Type Clothing Collectibles Of Value Electronics Firearms Household …" at bounding box center [1103, 119] width 214 height 39
click at [998, 100] on select "Select Item Type Clothing Collectibles Of Value Electronics Firearms Household …" at bounding box center [1103, 119] width 214 height 39
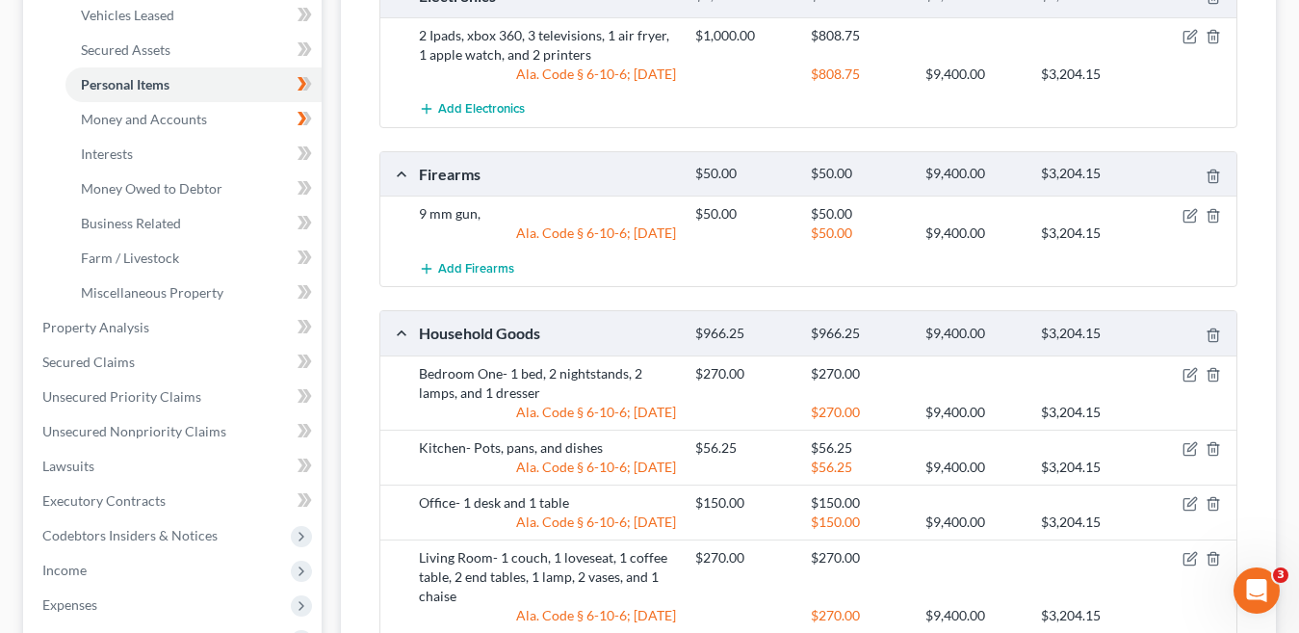
scroll to position [145, 0]
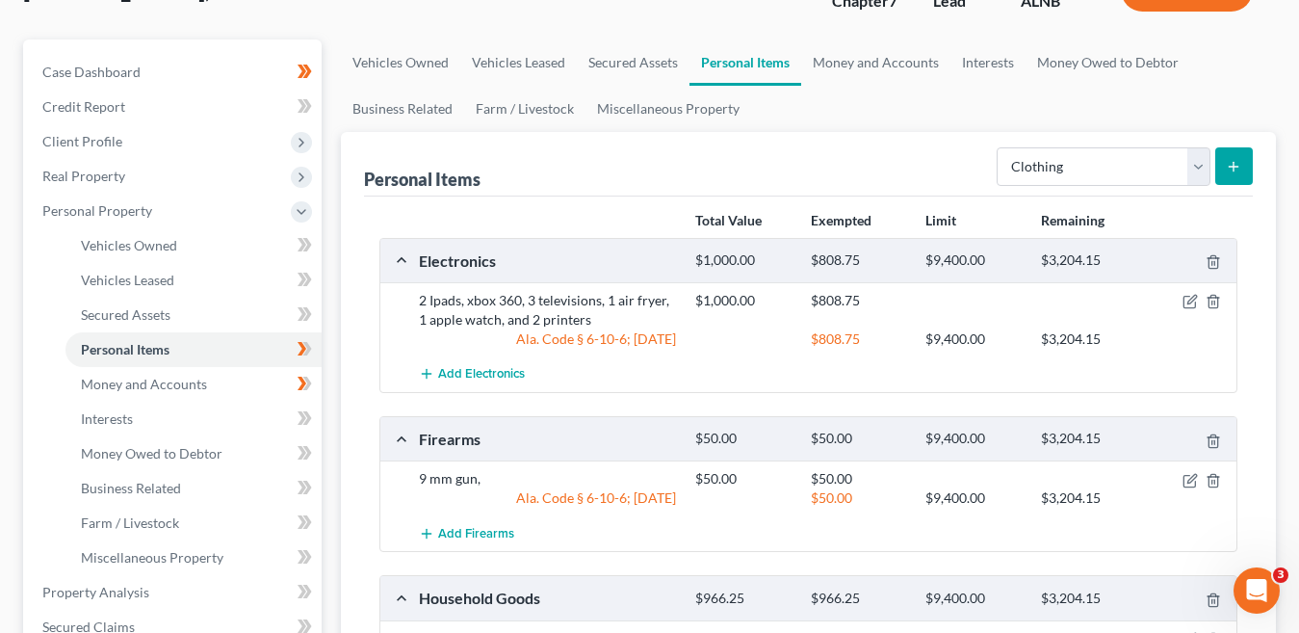
click at [1233, 164] on line "submit" at bounding box center [1233, 166] width 0 height 9
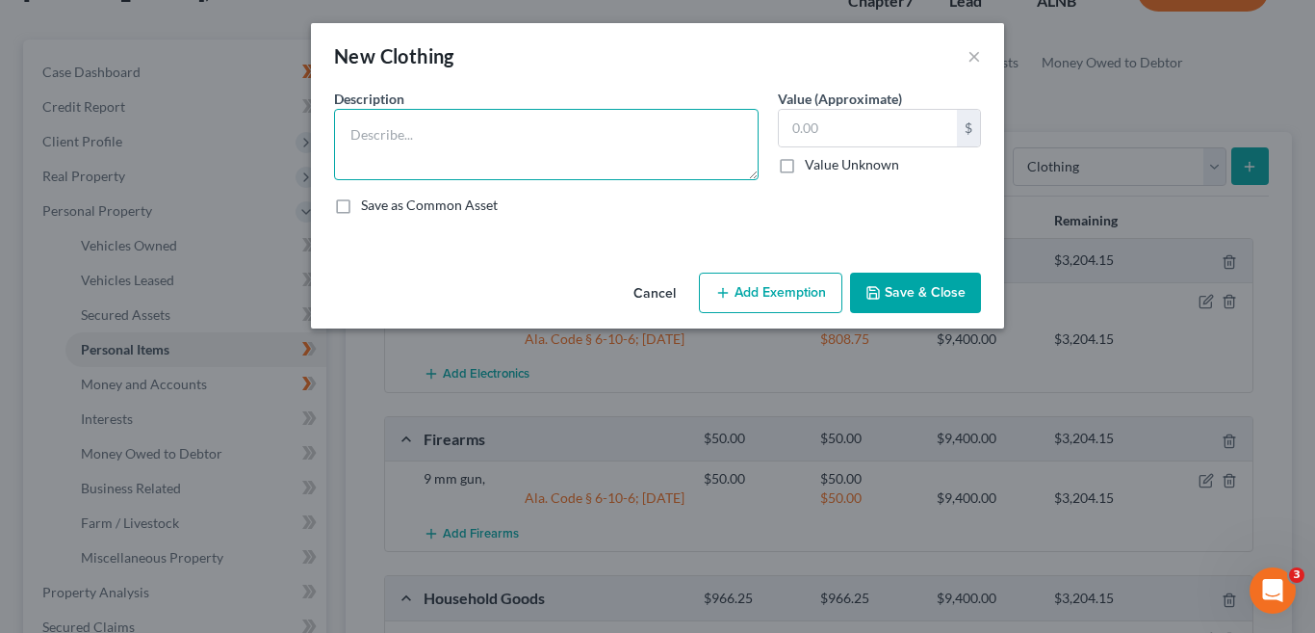
click at [405, 143] on textarea at bounding box center [546, 144] width 425 height 71
click at [817, 127] on input "text" at bounding box center [868, 128] width 178 height 37
click at [933, 294] on button "Save & Close" at bounding box center [915, 292] width 131 height 40
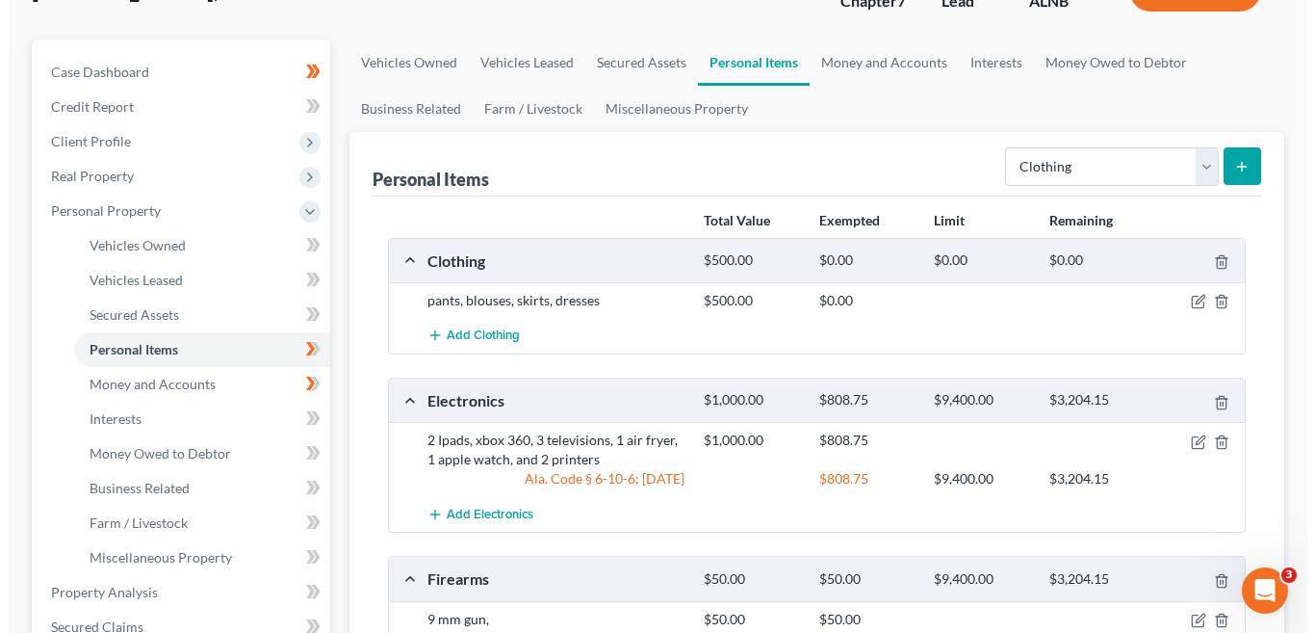
scroll to position [242, 0]
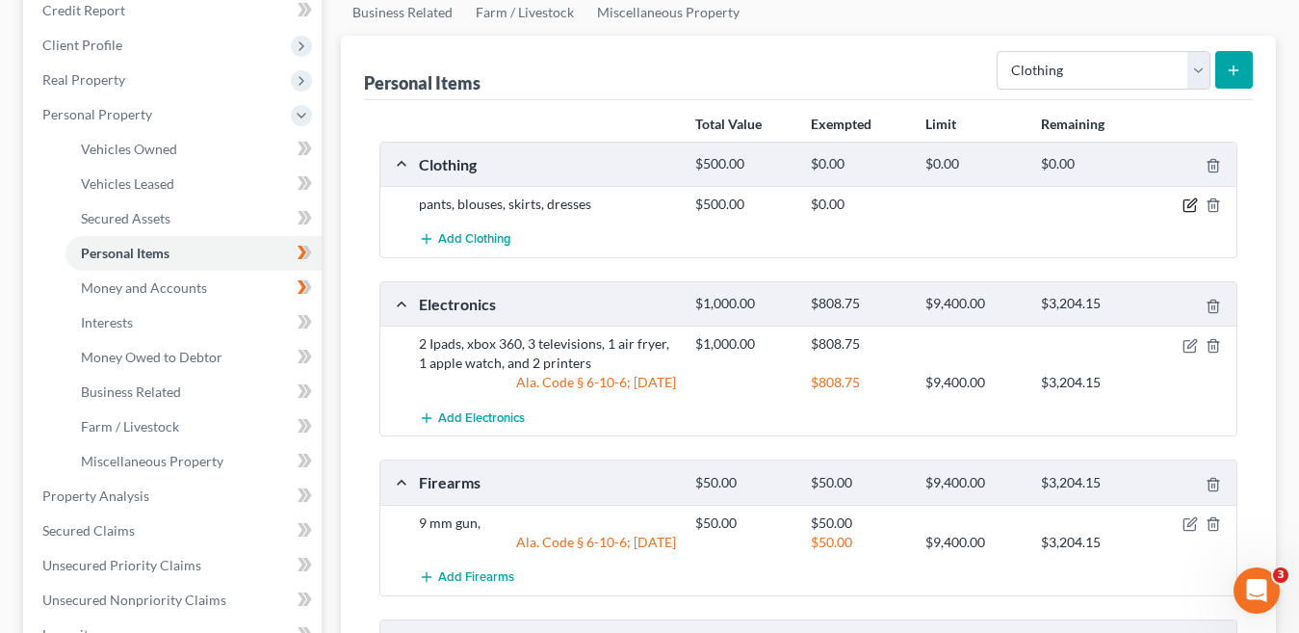
click at [1191, 205] on icon "button" at bounding box center [1189, 204] width 15 height 15
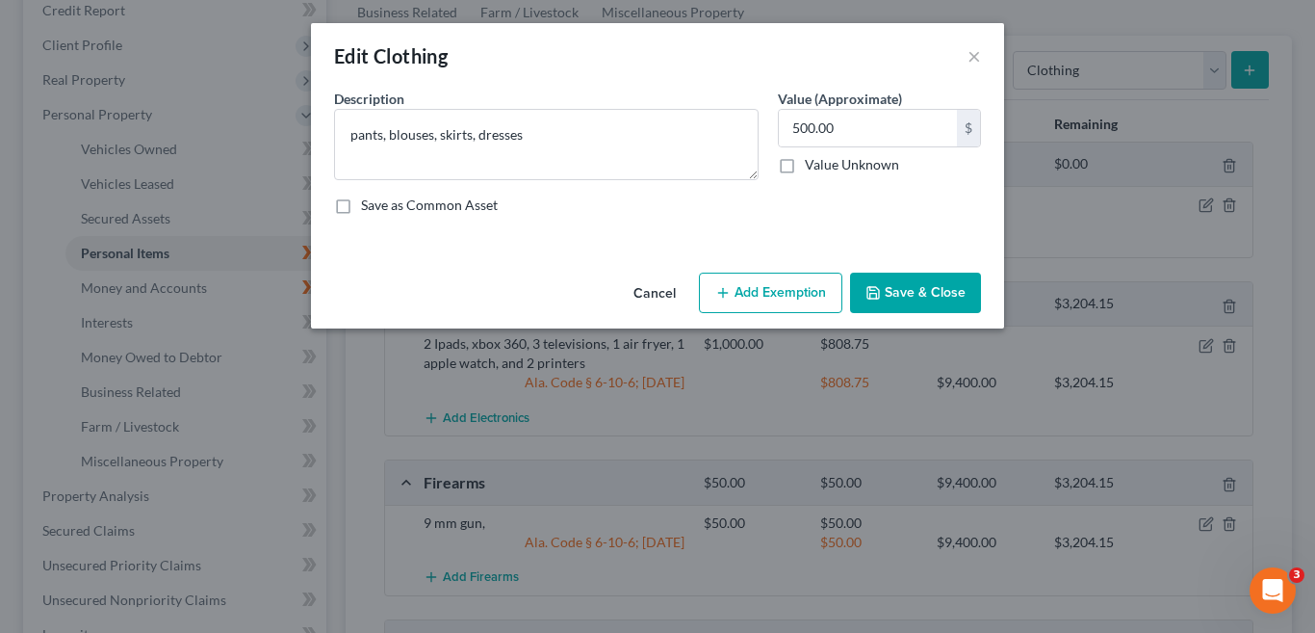
click at [801, 292] on button "Add Exemption" at bounding box center [770, 292] width 143 height 40
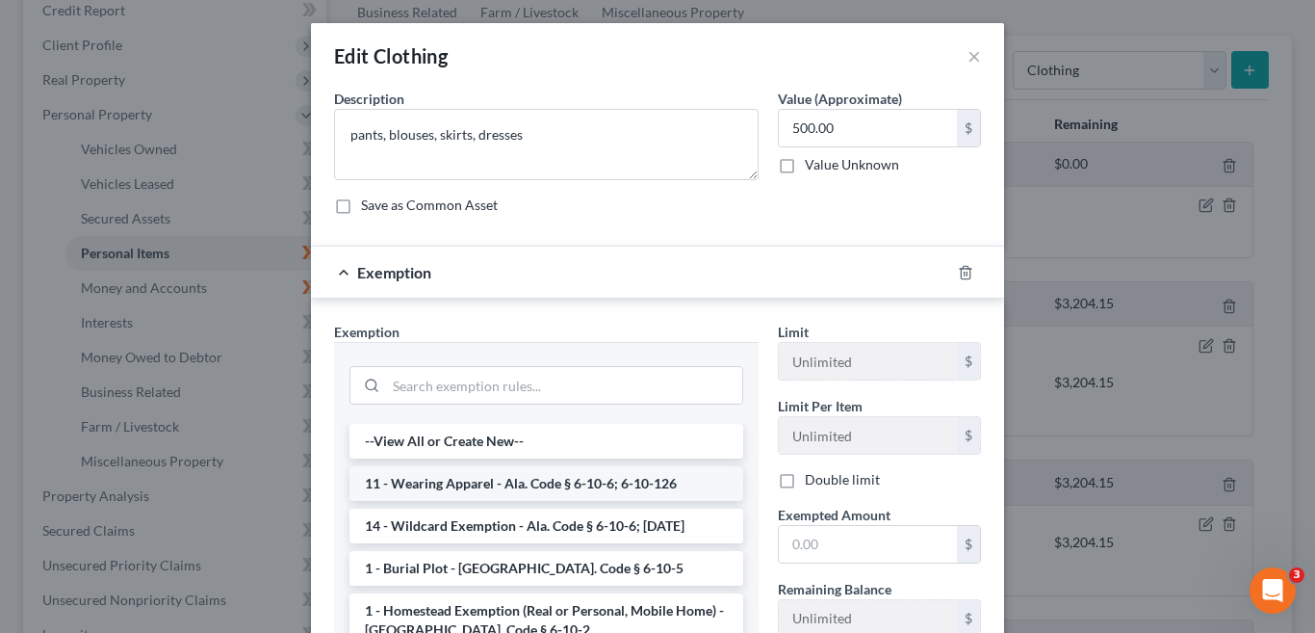
click at [624, 486] on li "11 - Wearing Apparel - Ala. Code § 6-10-6; 6-10-126" at bounding box center [546, 483] width 394 height 35
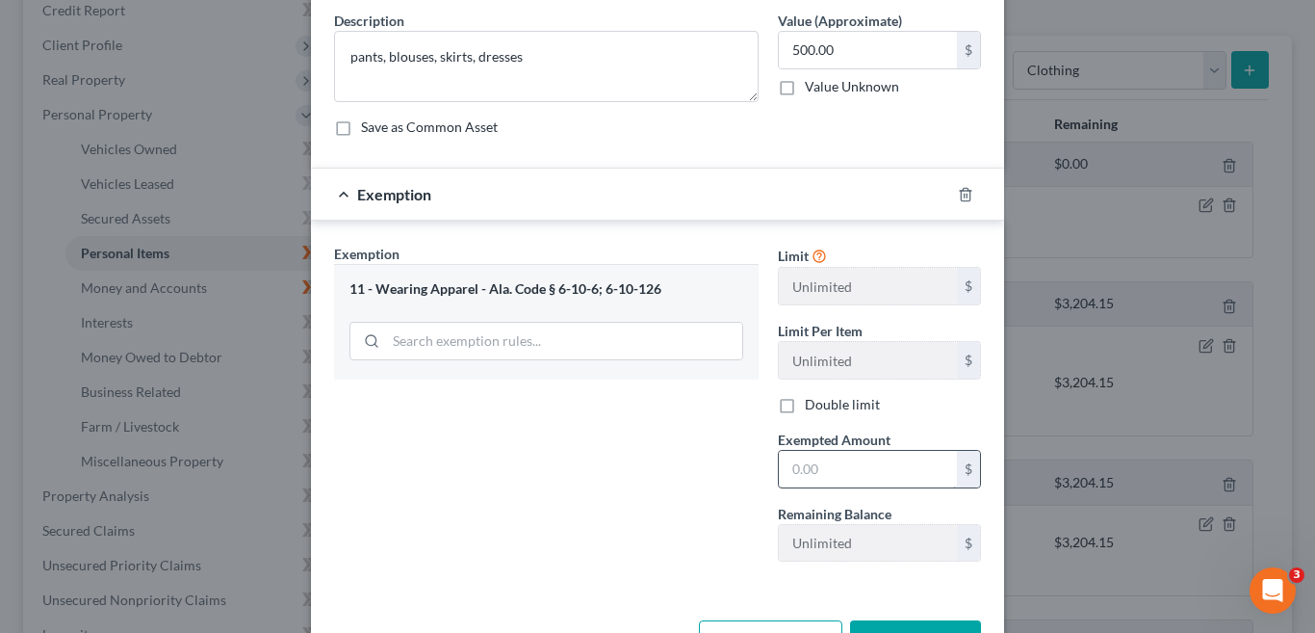
scroll to position [144, 0]
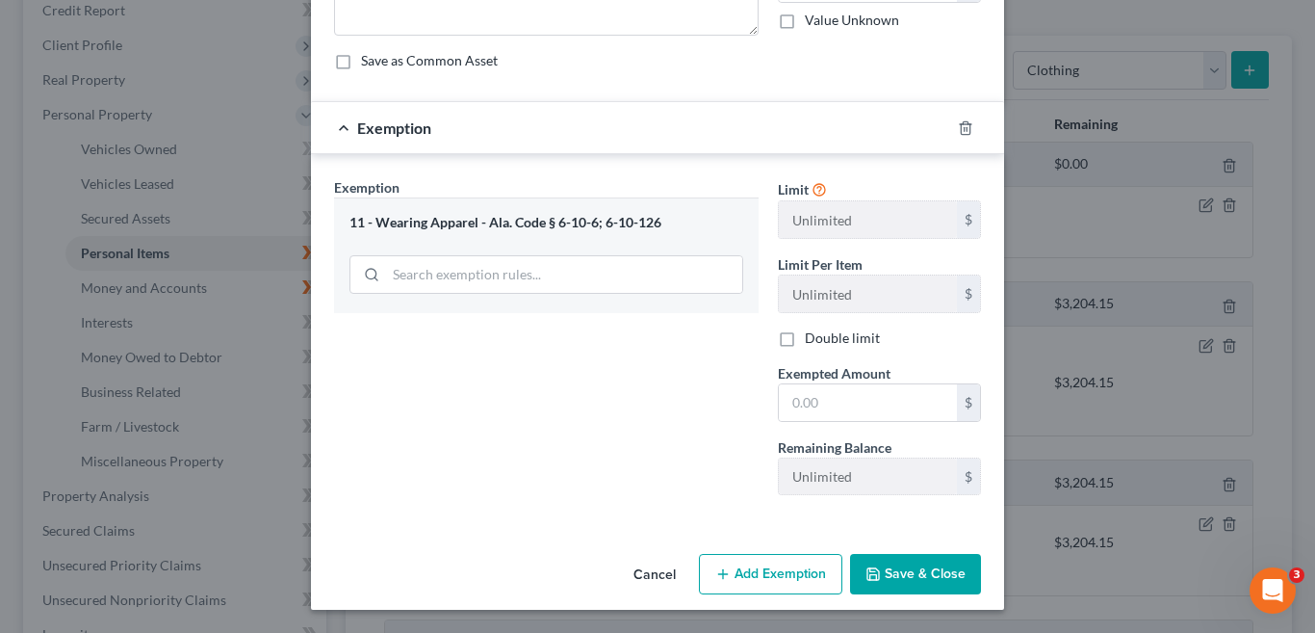
click at [911, 572] on button "Save & Close" at bounding box center [915, 574] width 131 height 40
click at [843, 404] on input "text" at bounding box center [868, 402] width 178 height 37
click at [925, 581] on button "Save & Close" at bounding box center [915, 574] width 131 height 40
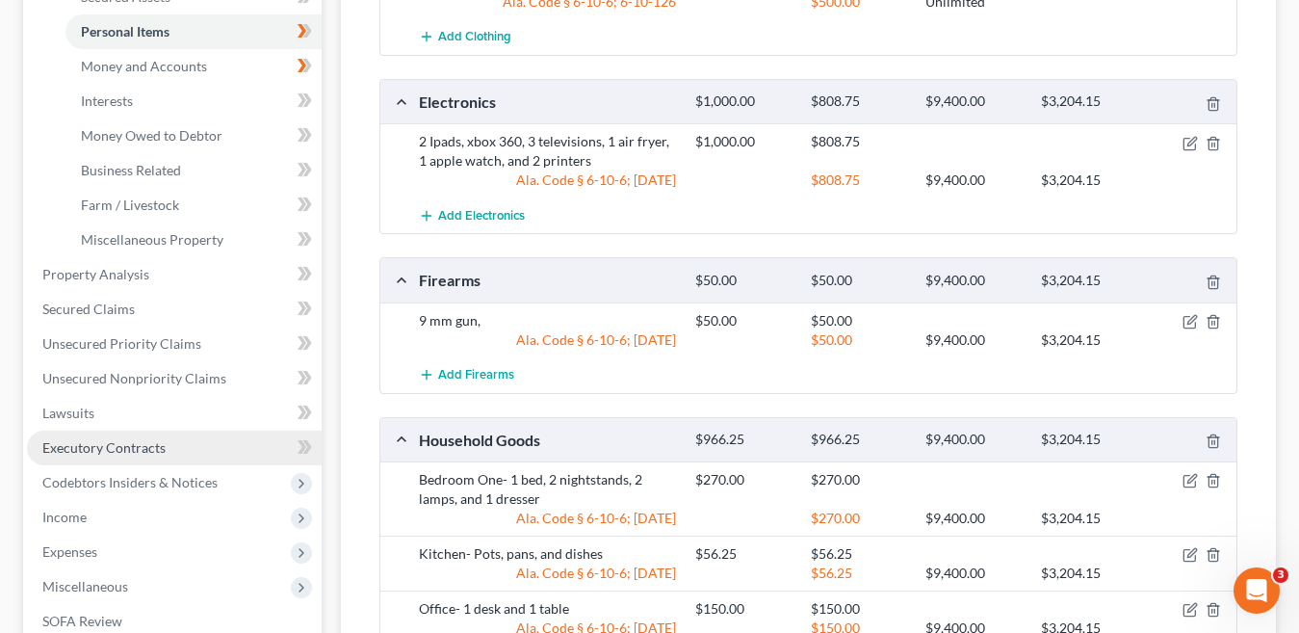
scroll to position [481, 0]
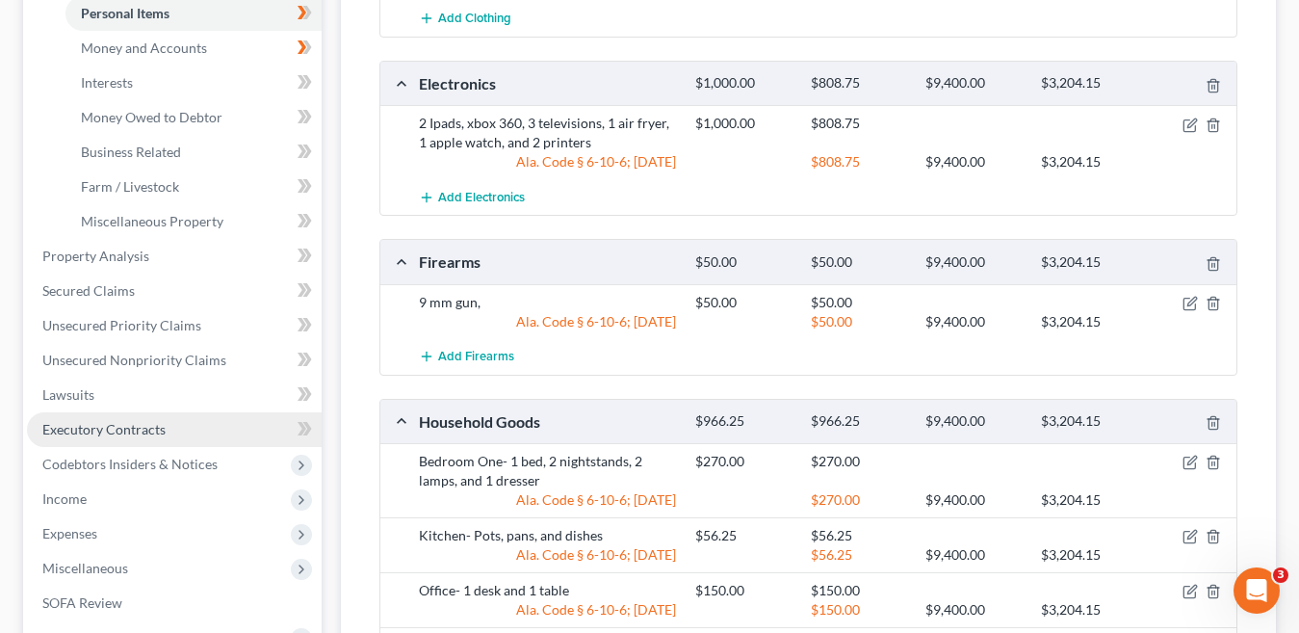
click at [246, 434] on link "Executory Contracts" at bounding box center [174, 429] width 295 height 35
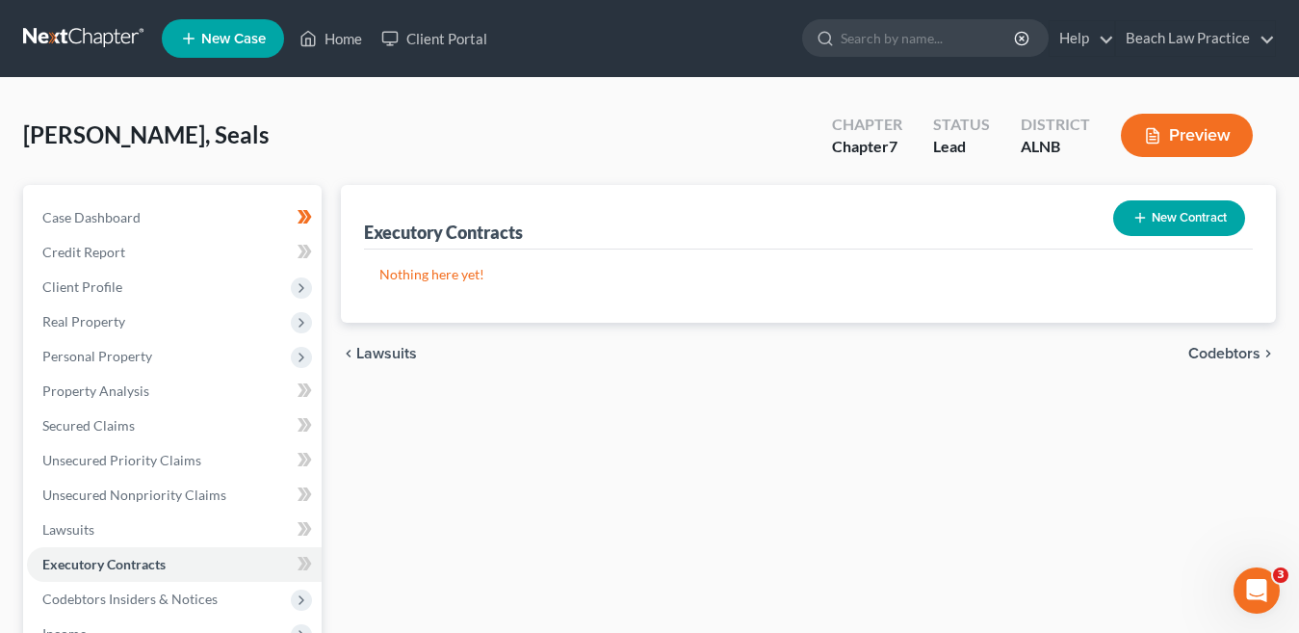
click at [1197, 221] on button "New Contract" at bounding box center [1179, 218] width 132 height 36
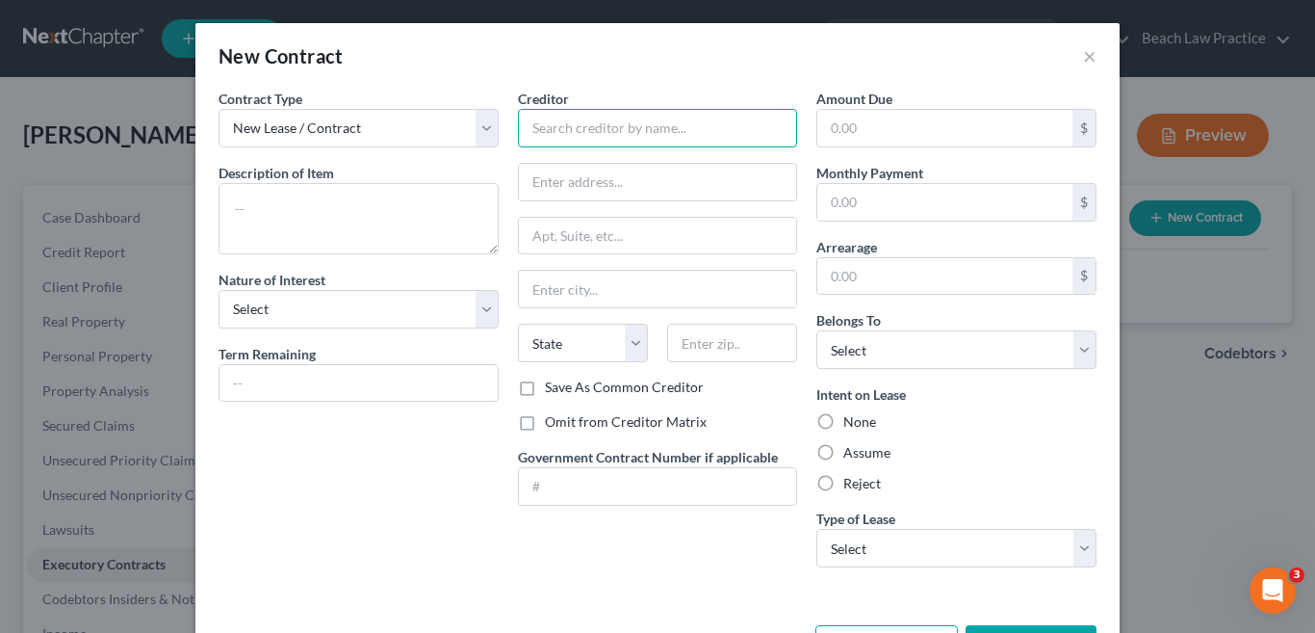
click at [571, 128] on input "text" at bounding box center [658, 128] width 280 height 39
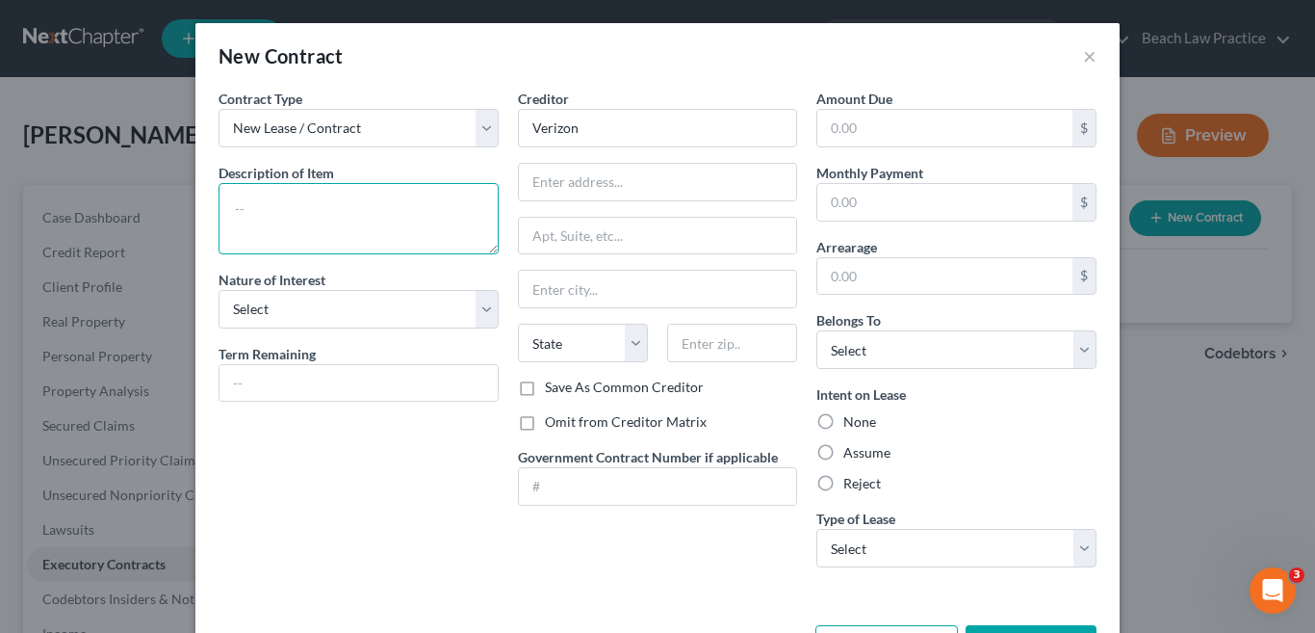
click at [264, 219] on textarea at bounding box center [359, 218] width 280 height 71
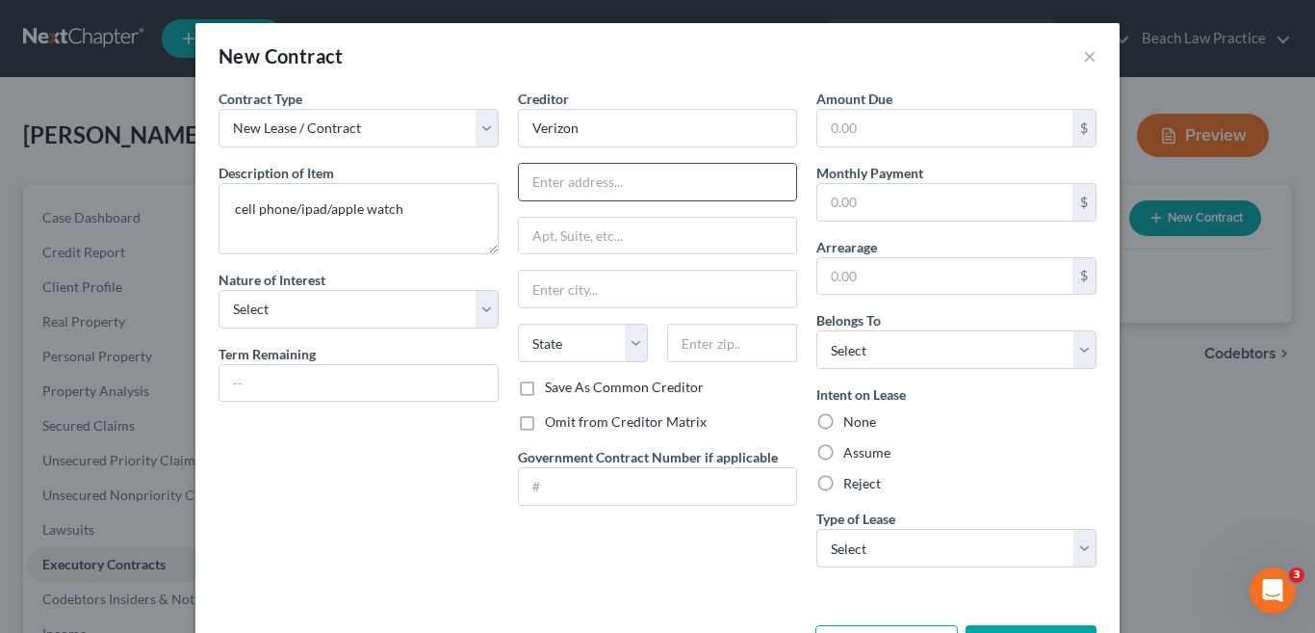
click at [606, 179] on input "text" at bounding box center [658, 182] width 278 height 37
click at [572, 188] on input "text" at bounding box center [658, 182] width 278 height 37
click at [633, 298] on input "text" at bounding box center [658, 289] width 278 height 37
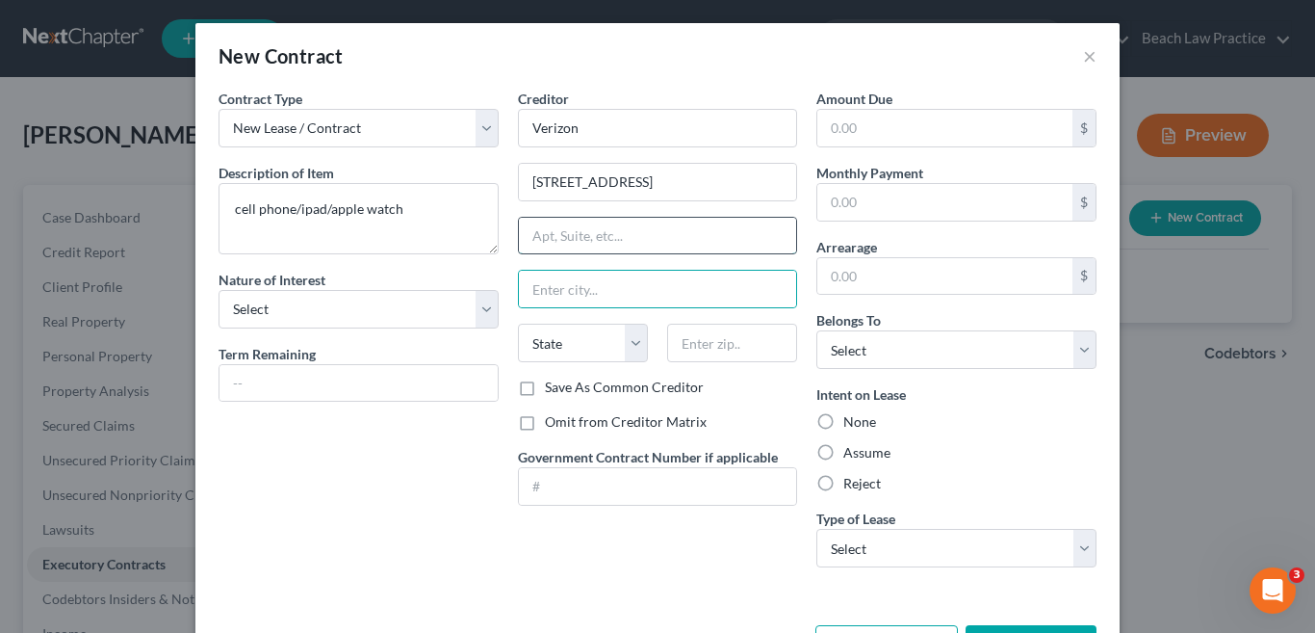
click at [609, 239] on input "text" at bounding box center [658, 236] width 278 height 37
click at [605, 296] on input "text" at bounding box center [658, 289] width 278 height 37
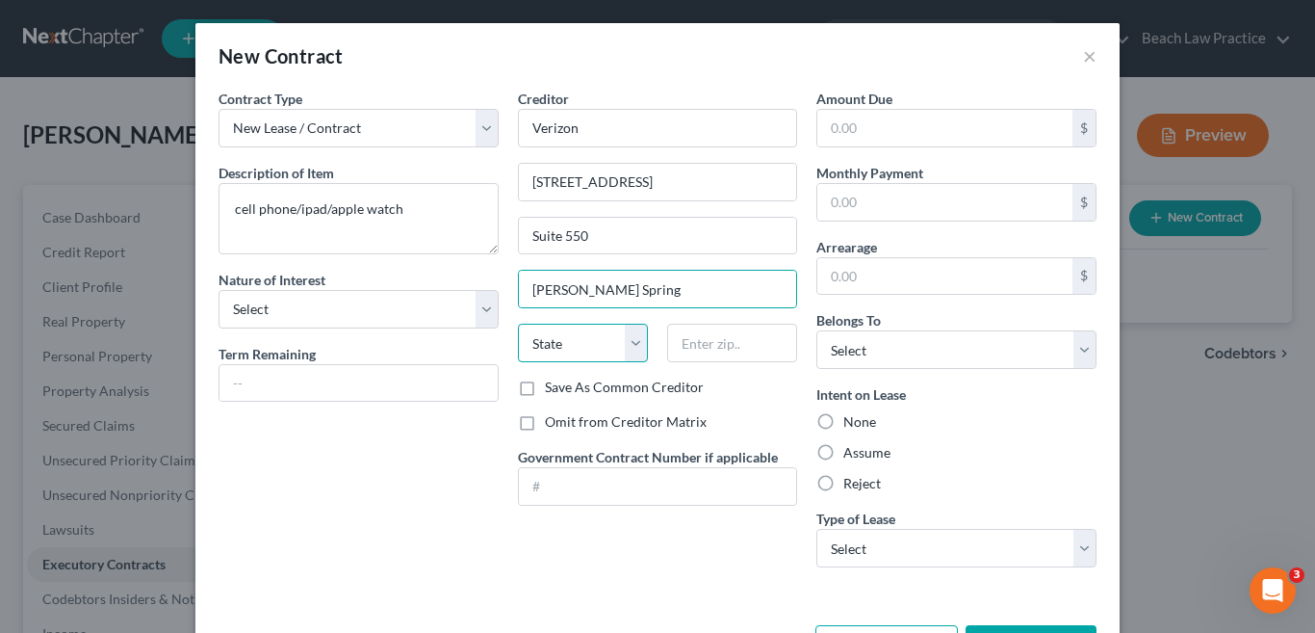
drag, startPoint x: 621, startPoint y: 343, endPoint x: 588, endPoint y: 323, distance: 38.0
click at [621, 343] on select "State AL AK AR AZ CA CO CT DE DC FL GA GU HI ID IL IN IA KS KY LA ME MD MA MI M…" at bounding box center [583, 342] width 130 height 39
click at [518, 323] on select "State AL AK AR AZ CA CO CT DE DC FL GA GU HI ID IL IN IA KS KY LA ME MD MA MI M…" at bounding box center [583, 342] width 130 height 39
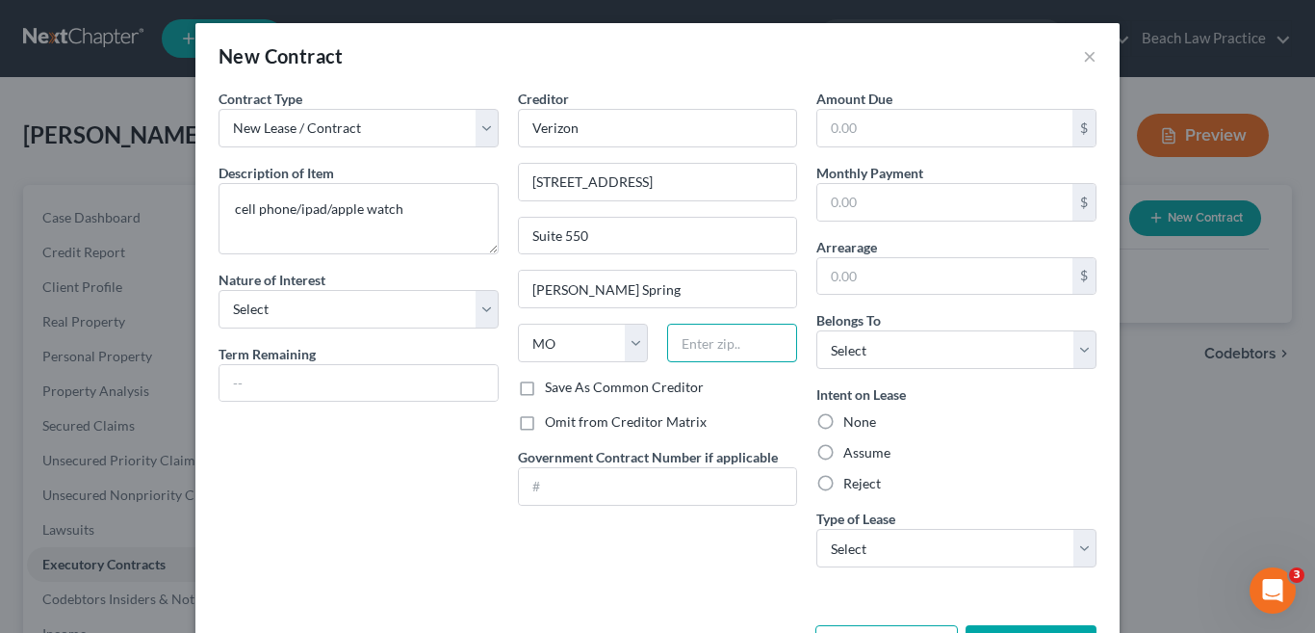
click at [685, 341] on input "text" at bounding box center [732, 342] width 130 height 39
click at [978, 142] on input "text" at bounding box center [944, 128] width 255 height 37
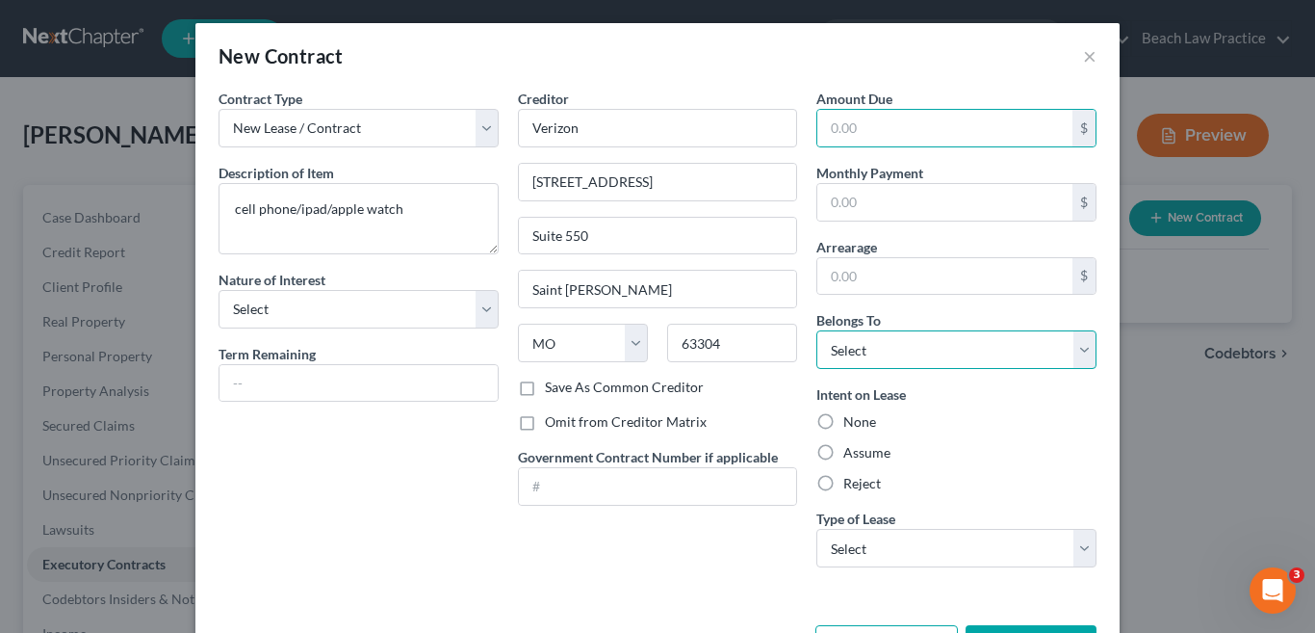
click at [1074, 349] on select "Select Debtor 1 Only Debtor 2 Only Debtor 1 And Debtor 2 Only At Least One Of T…" at bounding box center [956, 349] width 280 height 39
click at [816, 330] on select "Select Debtor 1 Only Debtor 2 Only Debtor 1 And Debtor 2 Only At Least One Of T…" at bounding box center [956, 349] width 280 height 39
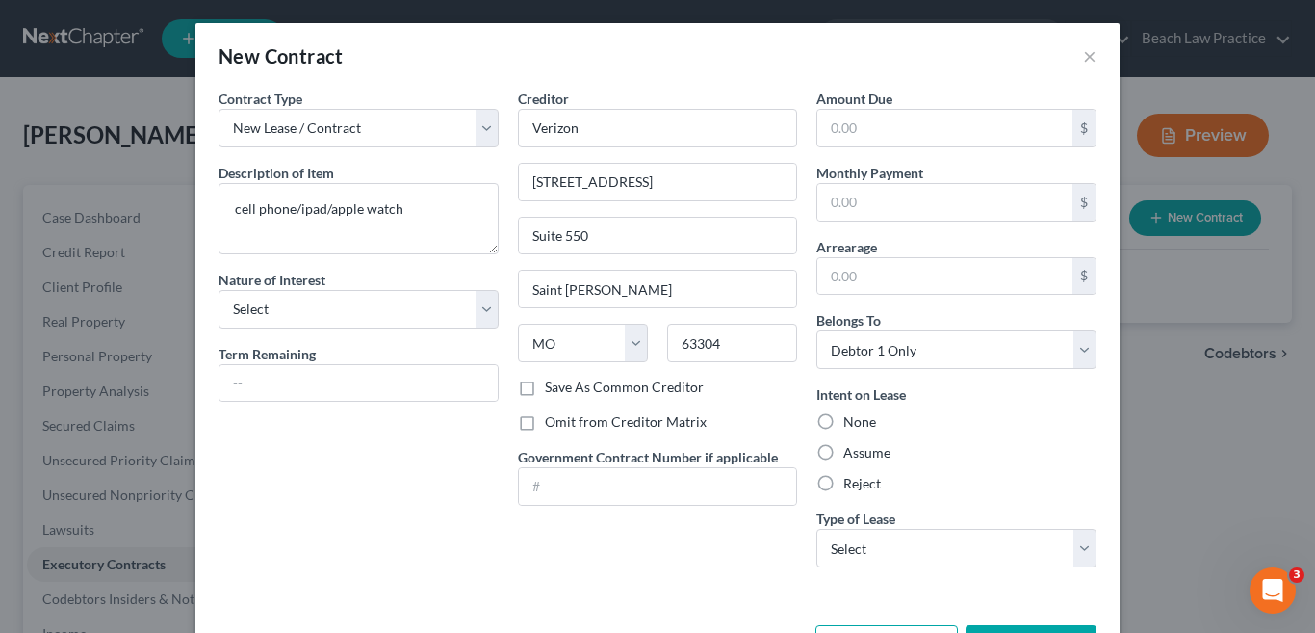
click at [843, 452] on label "Assume" at bounding box center [866, 452] width 47 height 19
click at [851, 452] on input "Assume" at bounding box center [857, 449] width 13 height 13
click at [1073, 547] on select "Select Real Estate Car Other" at bounding box center [956, 548] width 280 height 39
click at [816, 529] on select "Select Real Estate Car Other" at bounding box center [956, 548] width 280 height 39
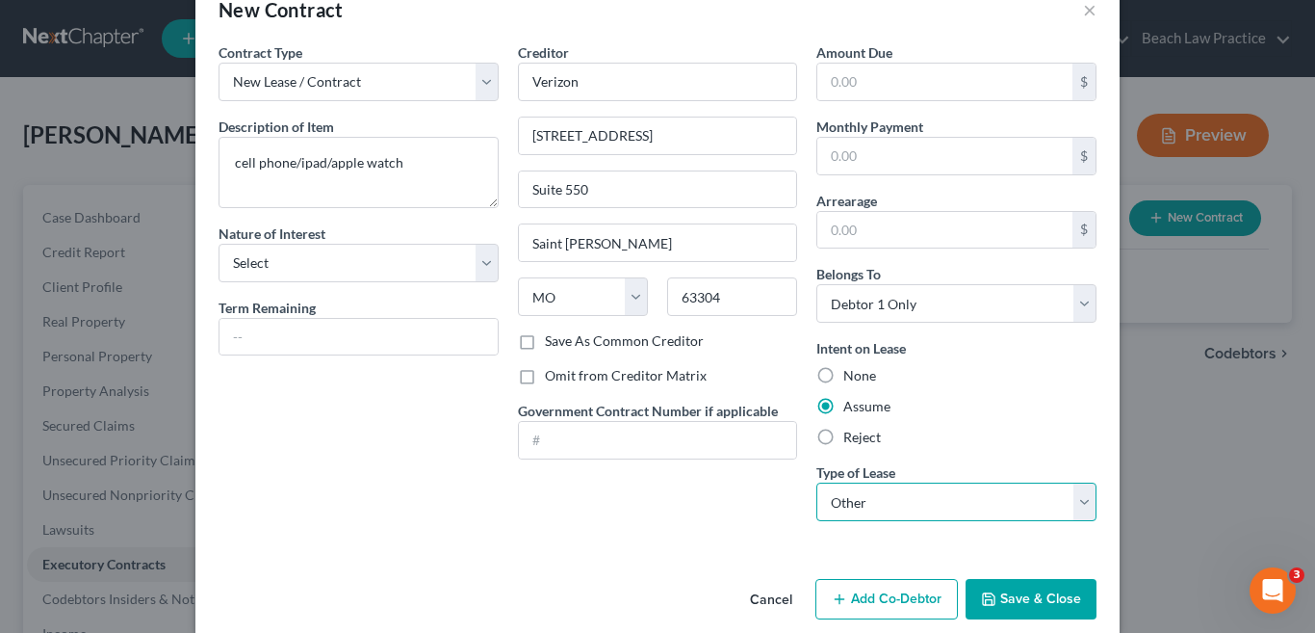
scroll to position [71, 0]
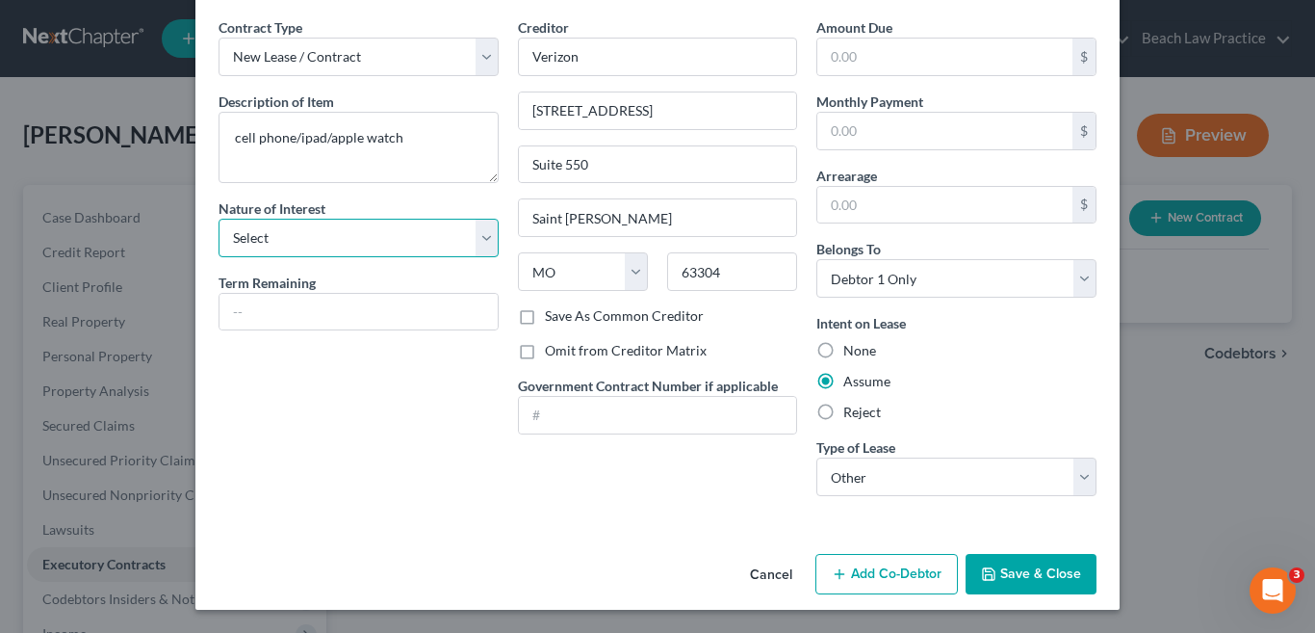
click at [475, 243] on select "Select Purchaser Agent Lessor Lessee" at bounding box center [359, 238] width 280 height 39
click at [219, 219] on select "Select Purchaser Agent Lessor Lessee" at bounding box center [359, 238] width 280 height 39
click at [477, 239] on select "Select Purchaser Agent Lessor Lessee" at bounding box center [359, 238] width 280 height 39
click at [219, 219] on select "Select Purchaser Agent Lessor Lessee" at bounding box center [359, 238] width 280 height 39
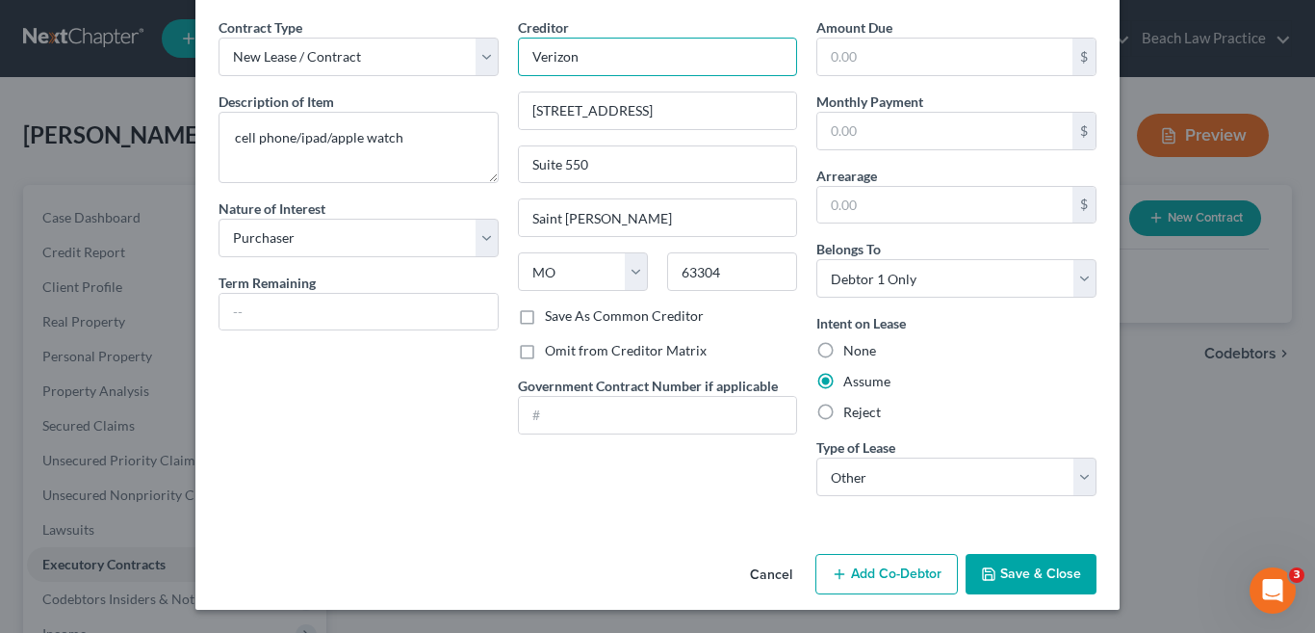
click at [624, 59] on input "Verizon" at bounding box center [658, 57] width 280 height 39
click at [1036, 580] on button "Save & Close" at bounding box center [1031, 574] width 131 height 40
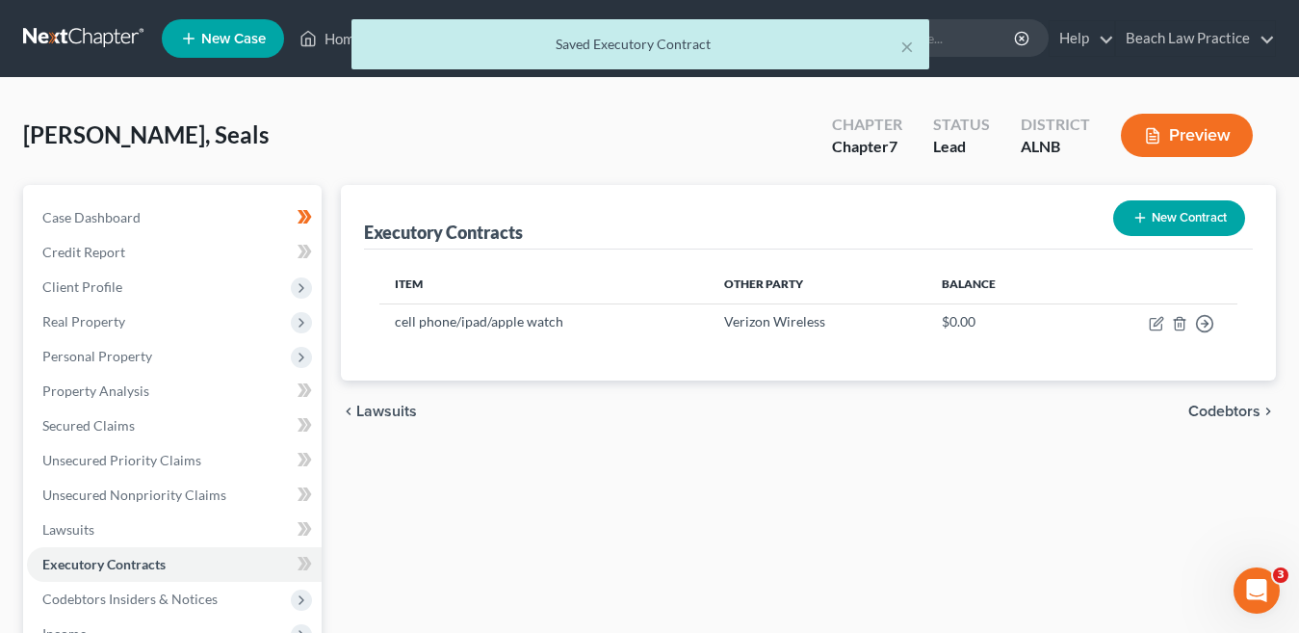
click at [1184, 220] on button "New Contract" at bounding box center [1179, 218] width 132 height 36
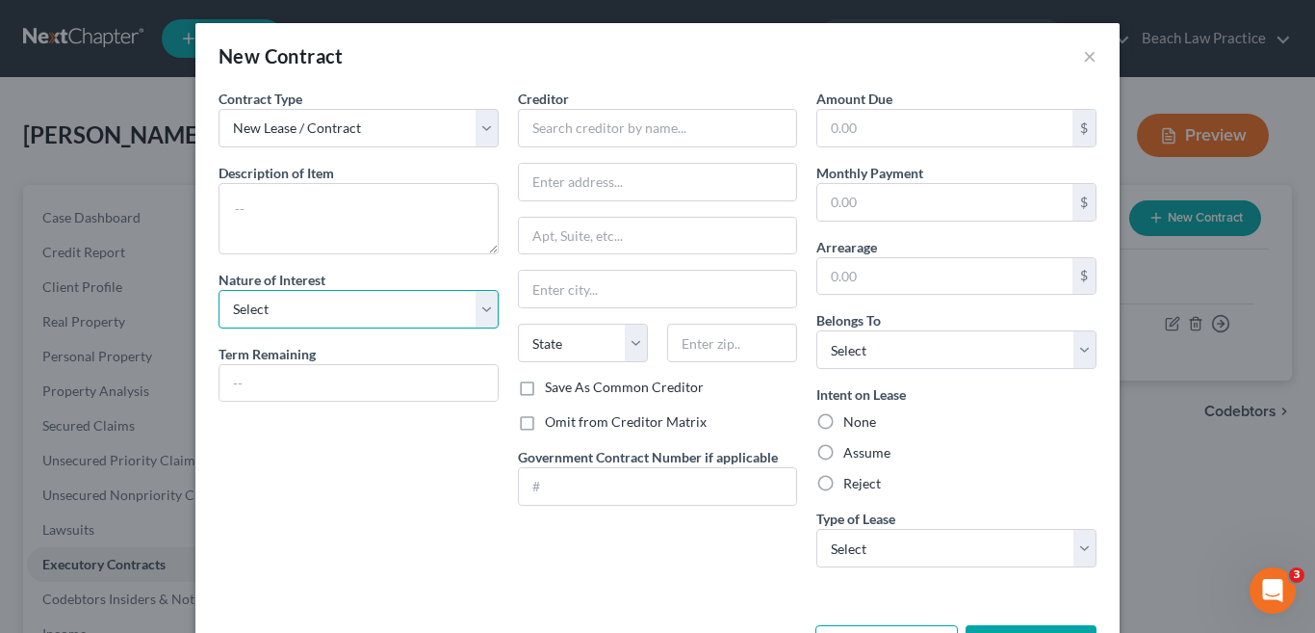
click at [477, 313] on select "Select Purchaser Agent Lessor Lessee" at bounding box center [359, 309] width 280 height 39
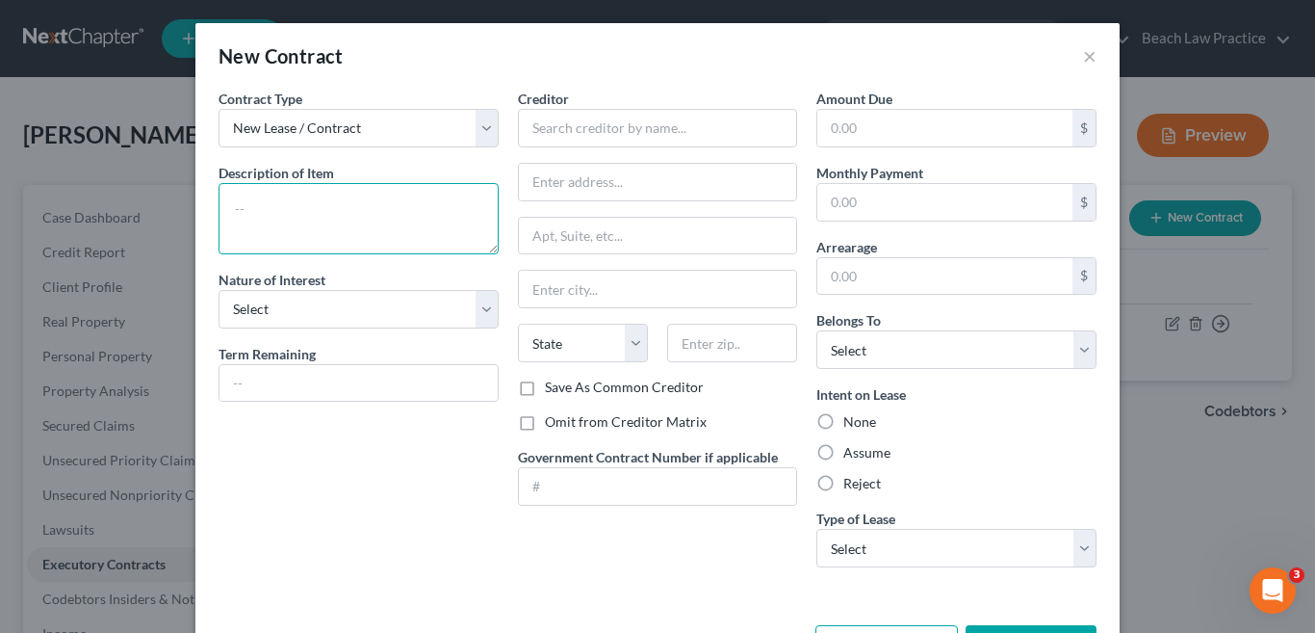
click at [297, 218] on textarea at bounding box center [359, 218] width 280 height 71
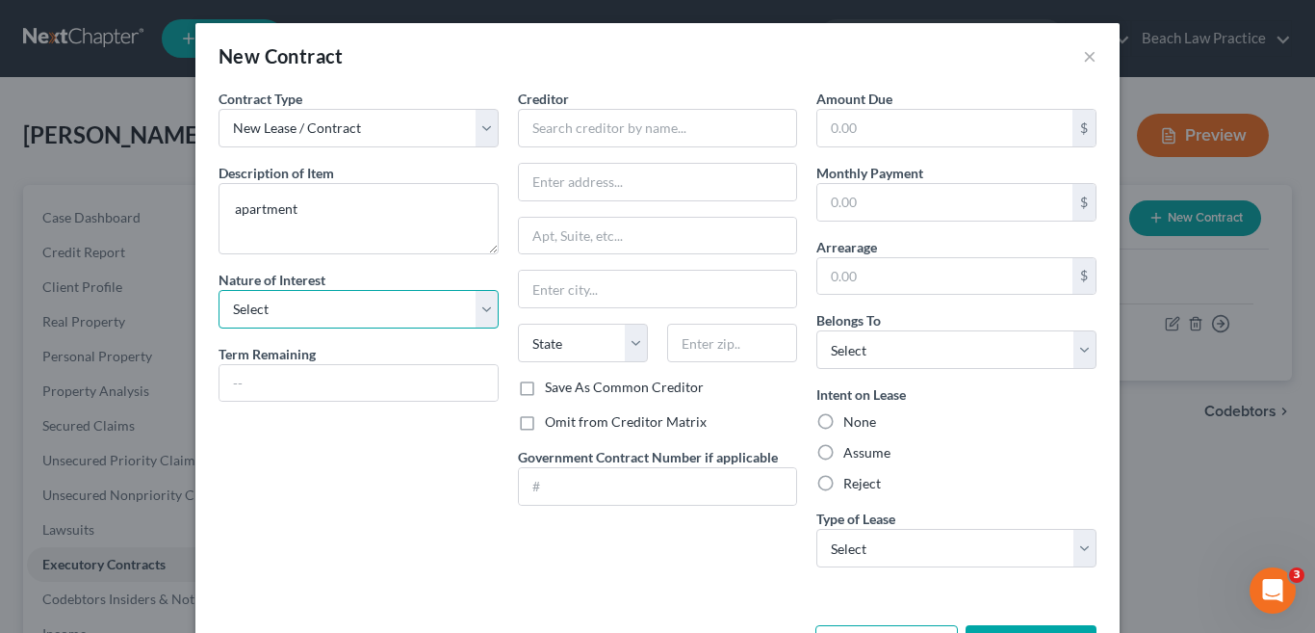
drag, startPoint x: 473, startPoint y: 308, endPoint x: 460, endPoint y: 323, distance: 19.8
click at [473, 308] on select "Select Purchaser Agent Lessor Lessee" at bounding box center [359, 309] width 280 height 39
click at [219, 290] on select "Select Purchaser Agent Lessor Lessee" at bounding box center [359, 309] width 280 height 39
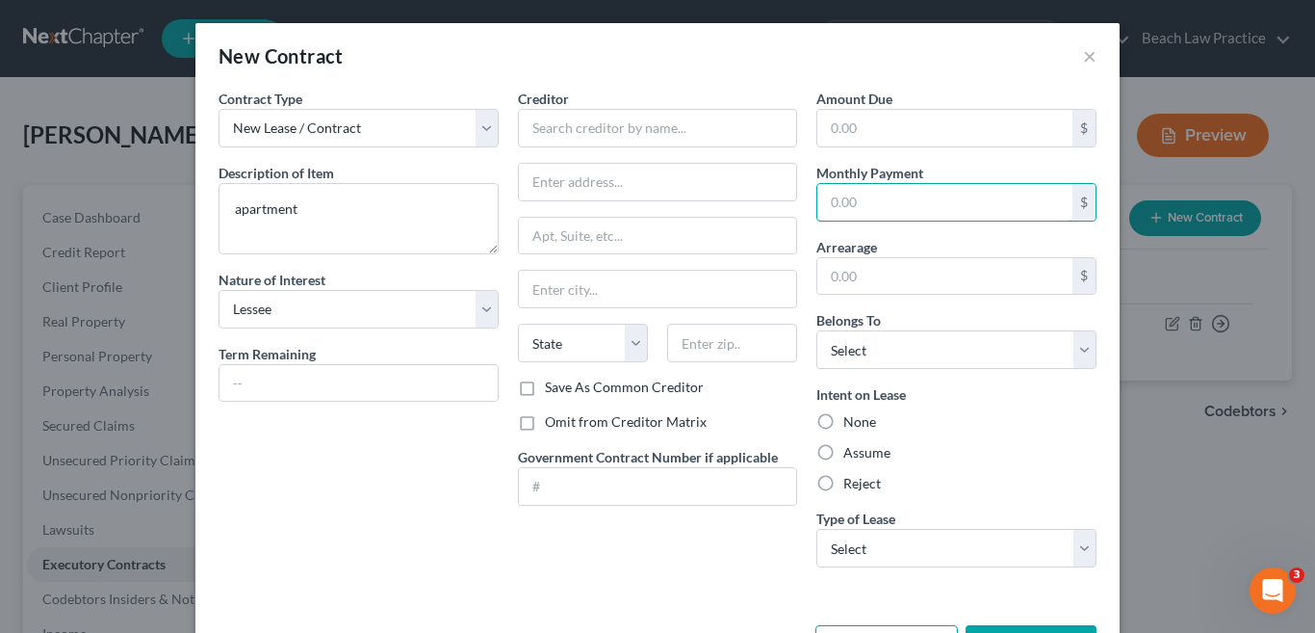
drag, startPoint x: 867, startPoint y: 210, endPoint x: 877, endPoint y: 229, distance: 21.5
click at [870, 208] on input "text" at bounding box center [944, 202] width 255 height 37
drag, startPoint x: 1070, startPoint y: 352, endPoint x: 1011, endPoint y: 368, distance: 60.7
click at [1070, 352] on select "Select Debtor 1 Only Debtor 2 Only Debtor 1 And Debtor 2 Only At Least One Of T…" at bounding box center [956, 349] width 280 height 39
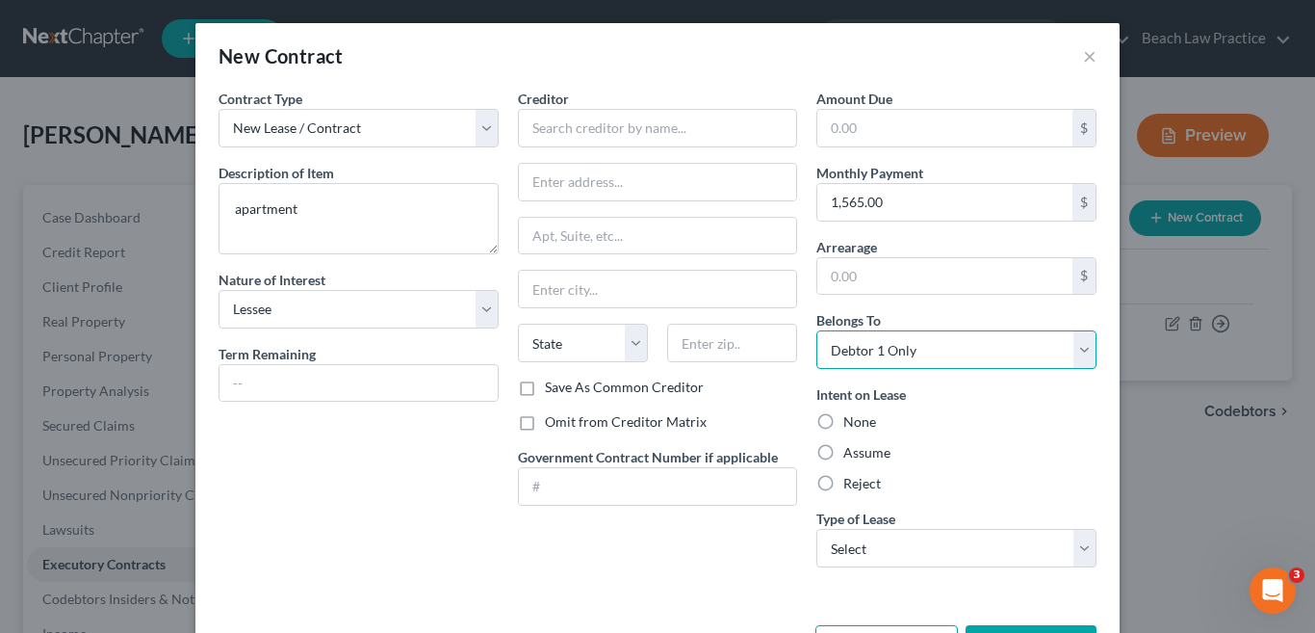
click at [816, 330] on select "Select Debtor 1 Only Debtor 2 Only Debtor 1 And Debtor 2 Only At Least One Of T…" at bounding box center [956, 349] width 280 height 39
click at [843, 455] on label "Assume" at bounding box center [866, 452] width 47 height 19
click at [851, 455] on input "Assume" at bounding box center [857, 449] width 13 height 13
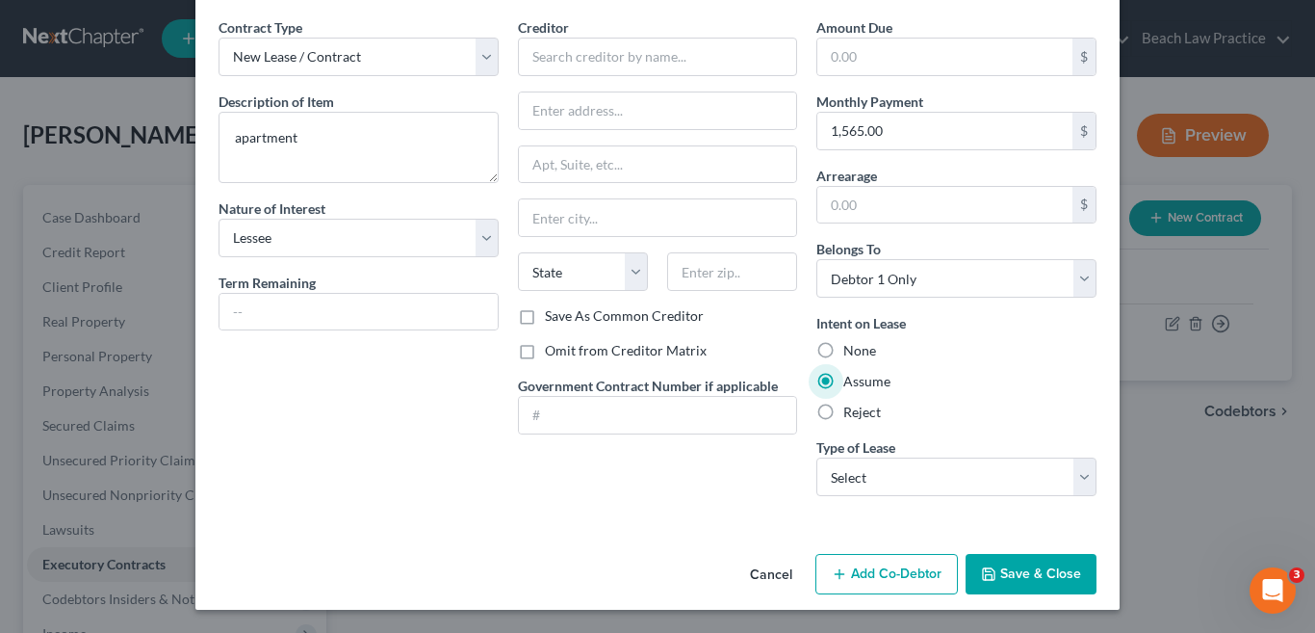
click at [1026, 573] on button "Save & Close" at bounding box center [1031, 574] width 131 height 40
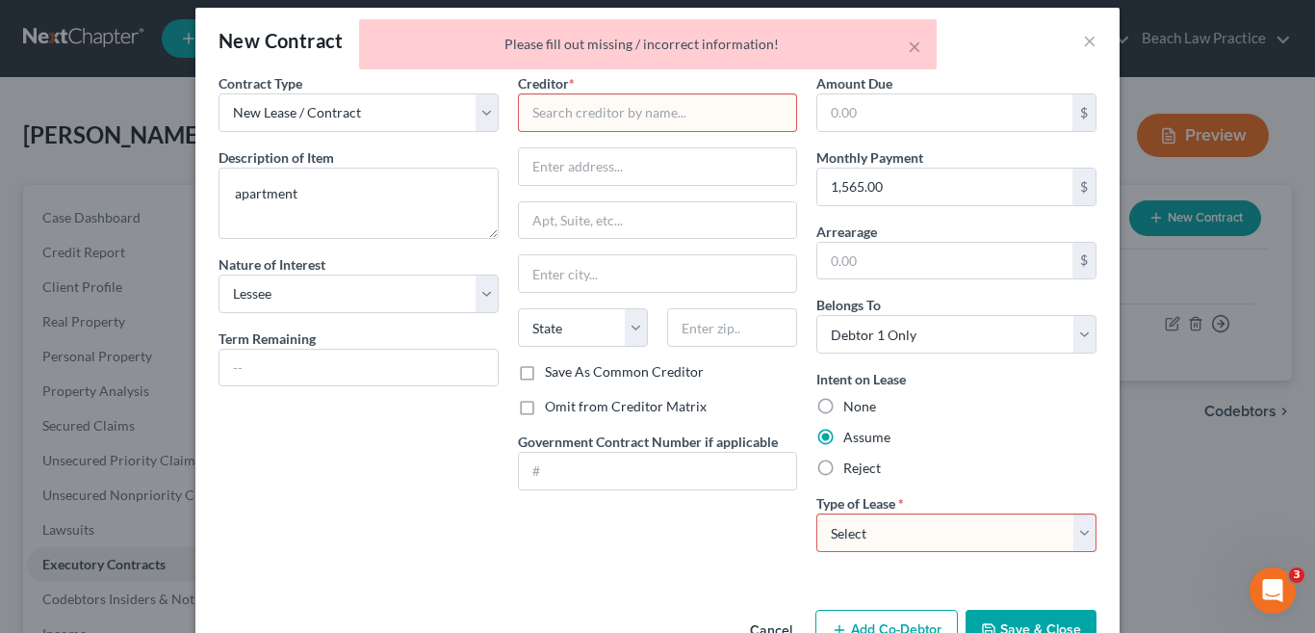
scroll to position [0, 0]
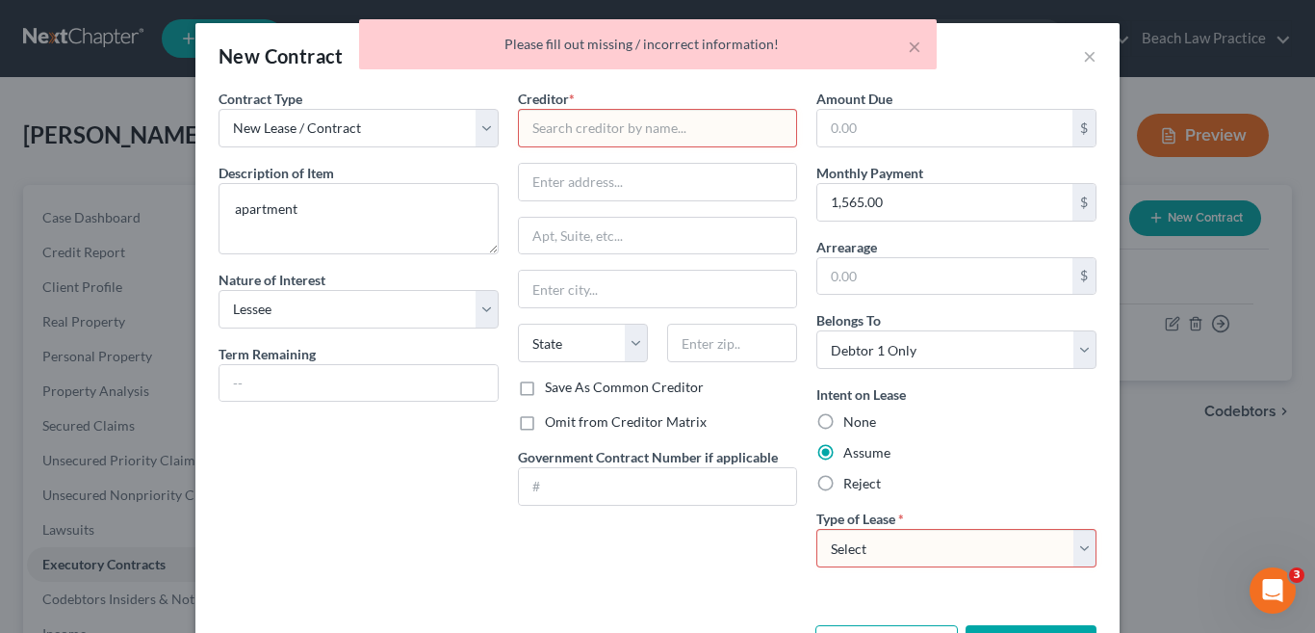
click at [601, 132] on input "text" at bounding box center [658, 128] width 280 height 39
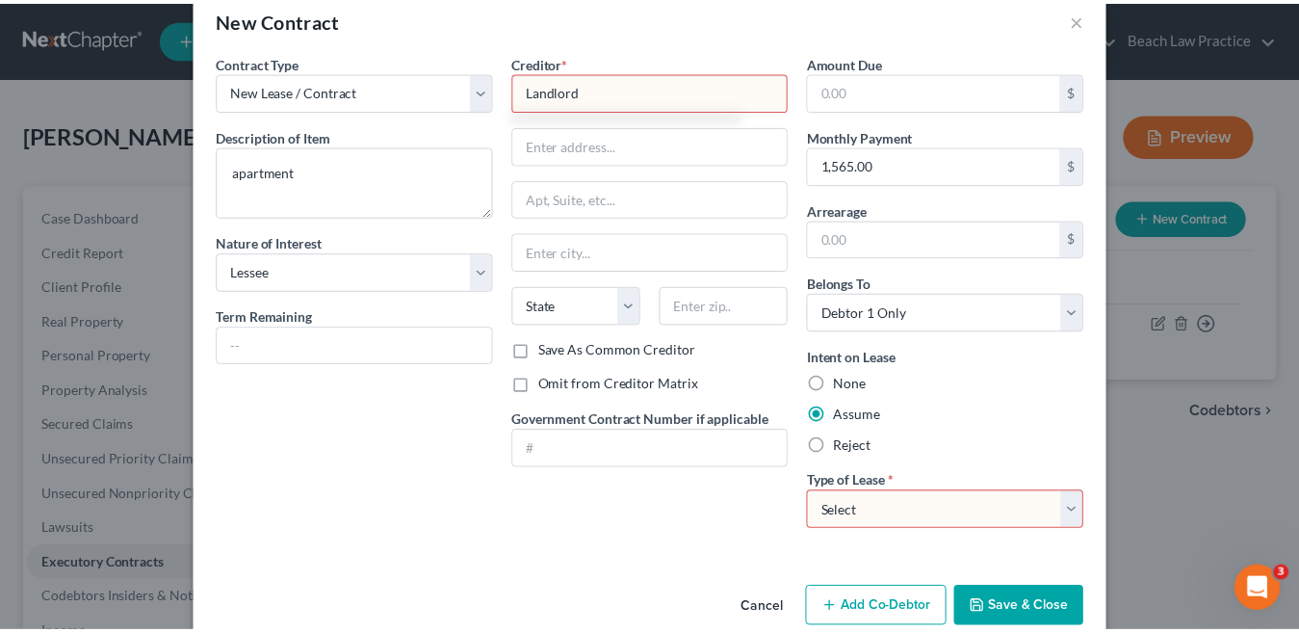
scroll to position [71, 0]
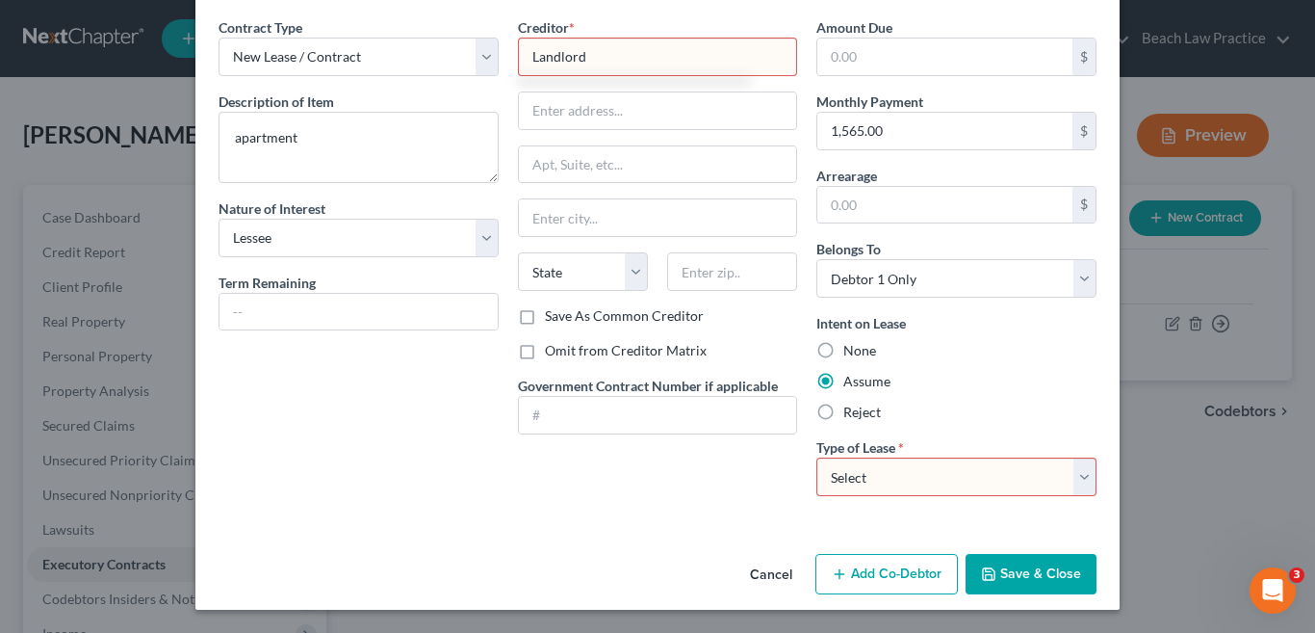
click at [1073, 475] on select "Select Real Estate Car Other" at bounding box center [956, 476] width 280 height 39
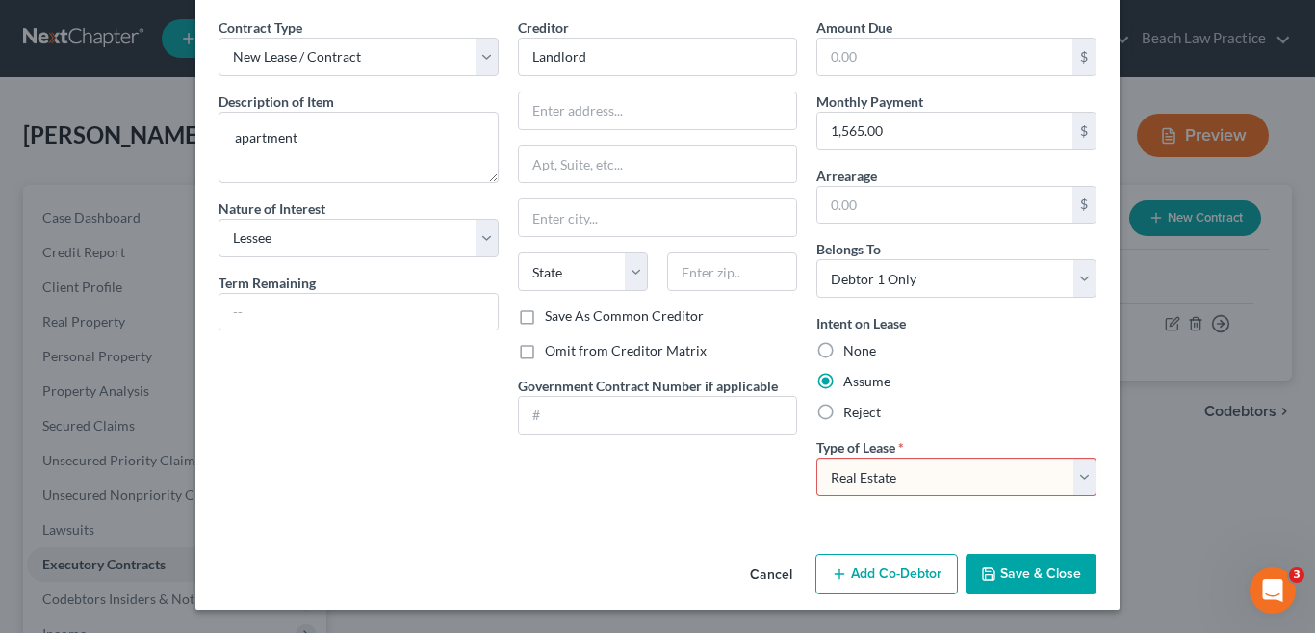
click at [816, 457] on select "Select Real Estate Car Other" at bounding box center [956, 476] width 280 height 39
click at [1036, 577] on button "Save & Close" at bounding box center [1031, 574] width 131 height 40
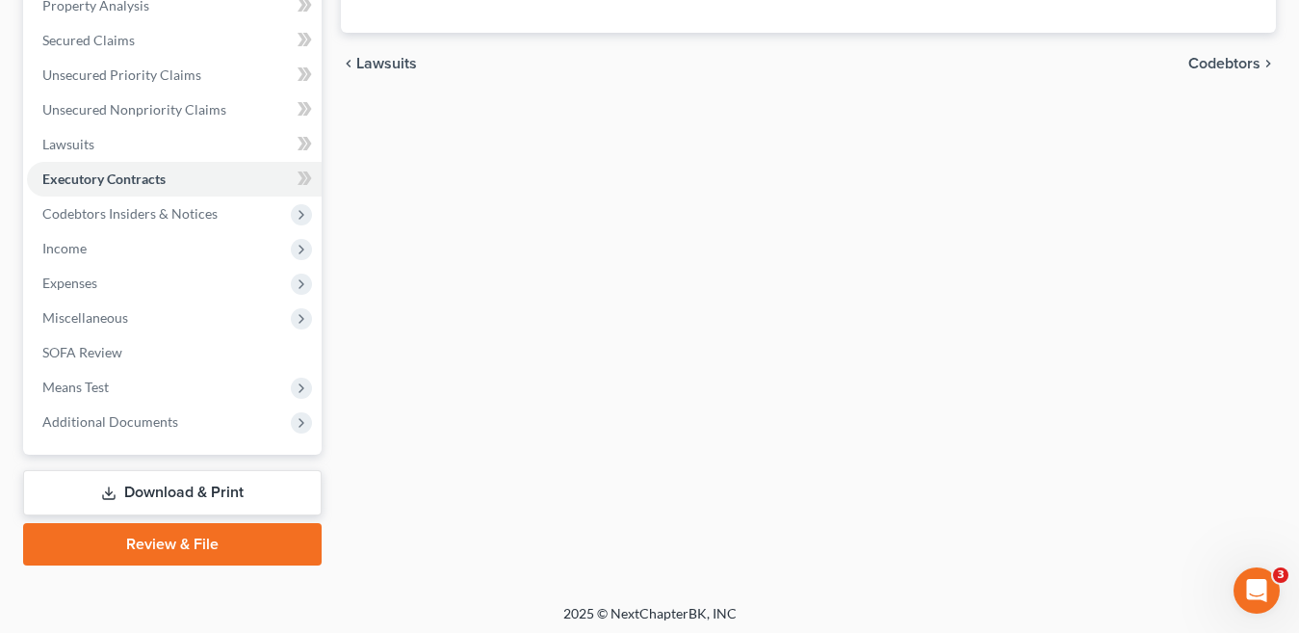
scroll to position [391, 0]
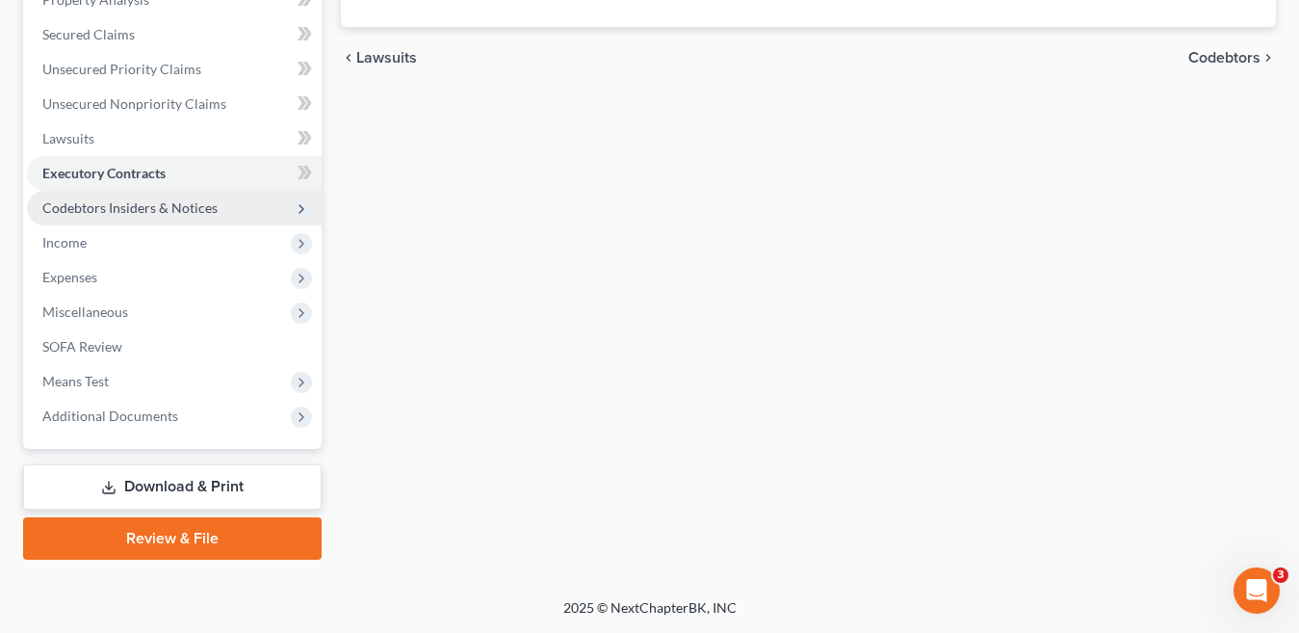
click at [182, 204] on span "Codebtors Insiders & Notices" at bounding box center [129, 207] width 175 height 16
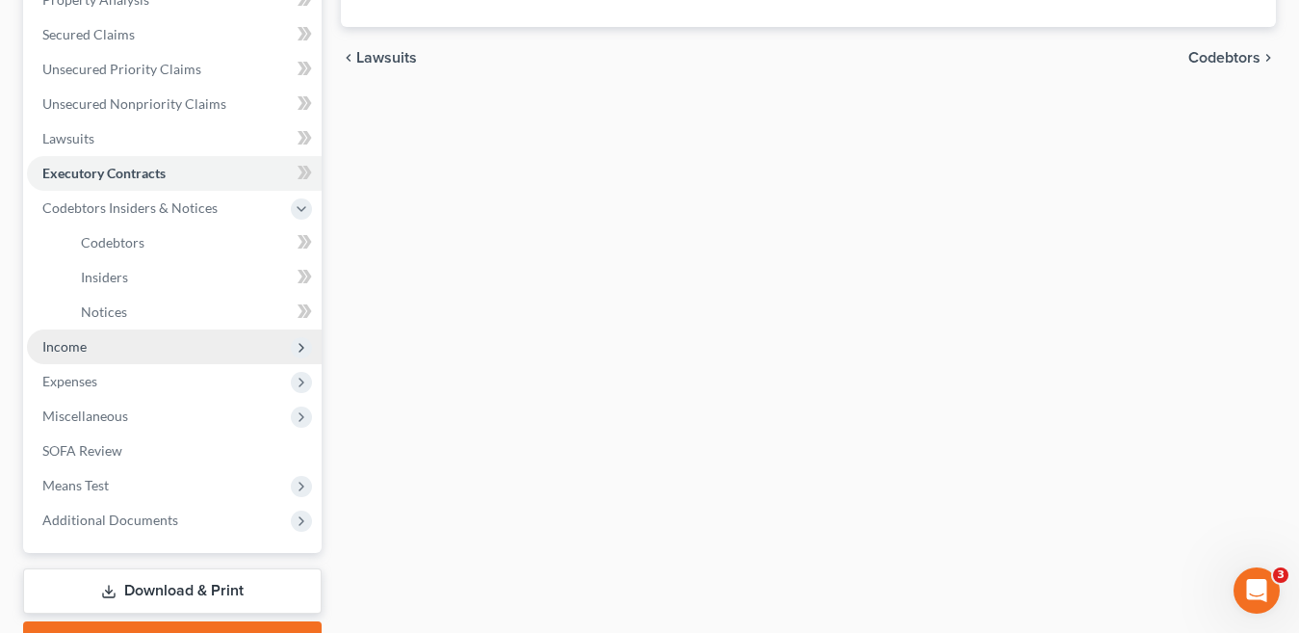
click at [93, 354] on span "Income" at bounding box center [174, 346] width 295 height 35
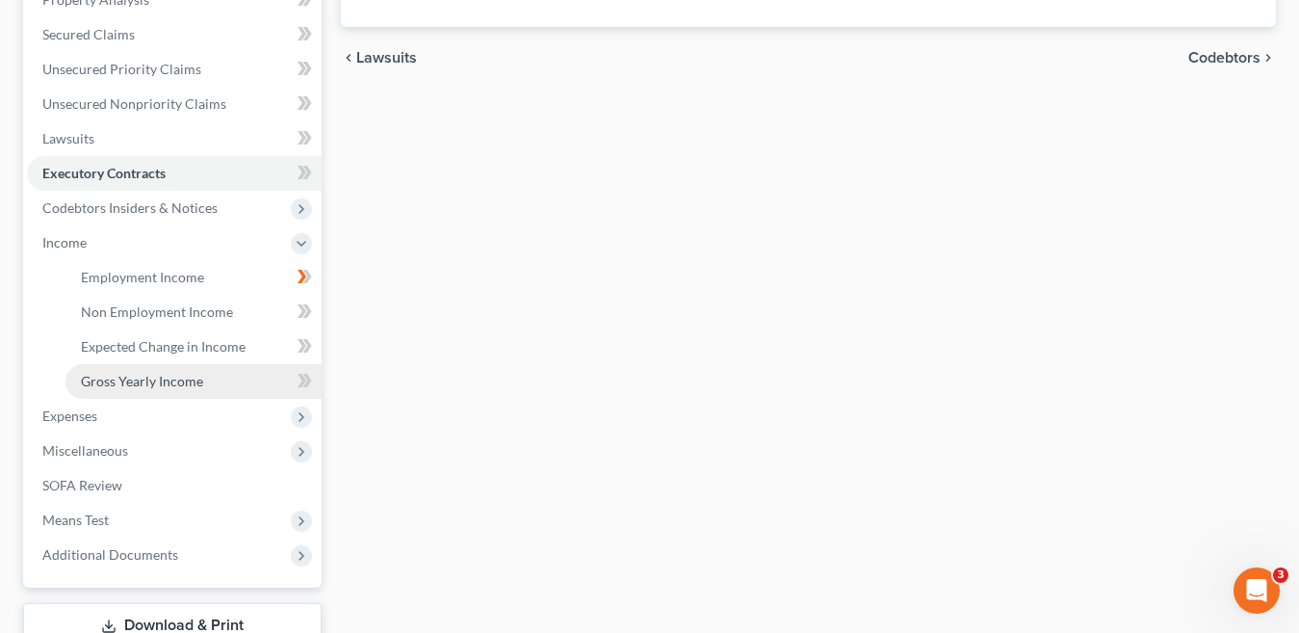
click at [166, 380] on span "Gross Yearly Income" at bounding box center [142, 381] width 122 height 16
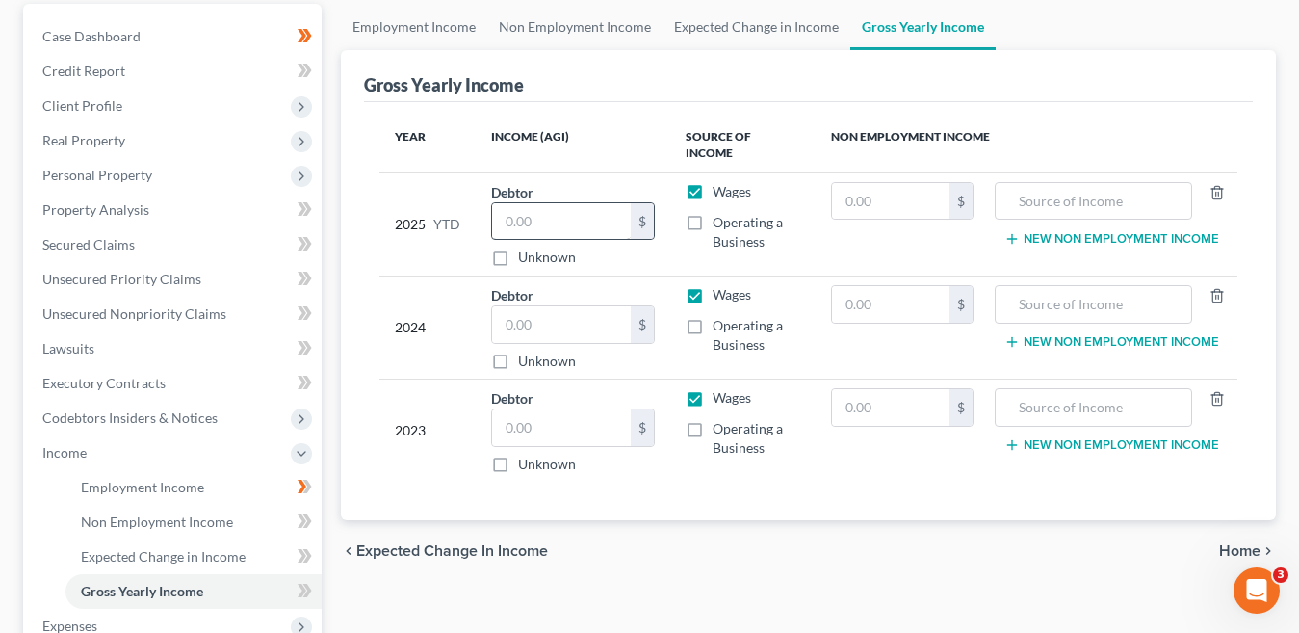
scroll to position [193, 0]
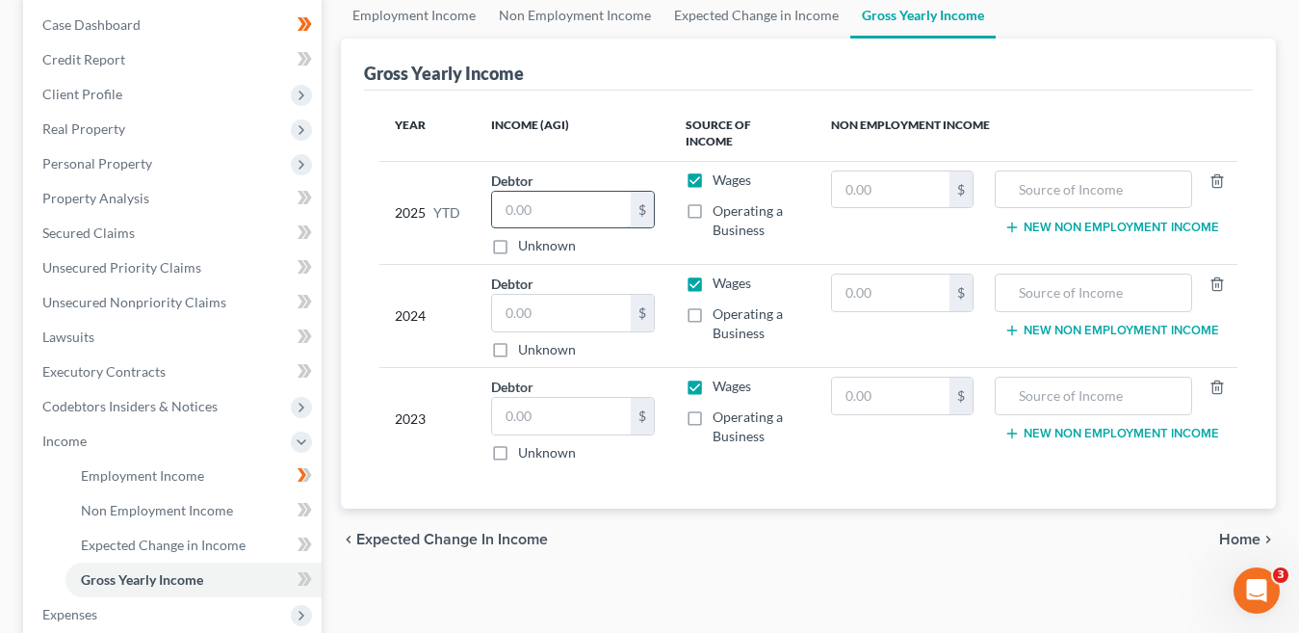
click at [554, 192] on input "text" at bounding box center [561, 210] width 139 height 37
click at [1078, 171] on input "text" at bounding box center [1093, 189] width 176 height 37
click at [568, 305] on input "text" at bounding box center [561, 313] width 139 height 37
click at [528, 295] on input "text" at bounding box center [561, 313] width 139 height 37
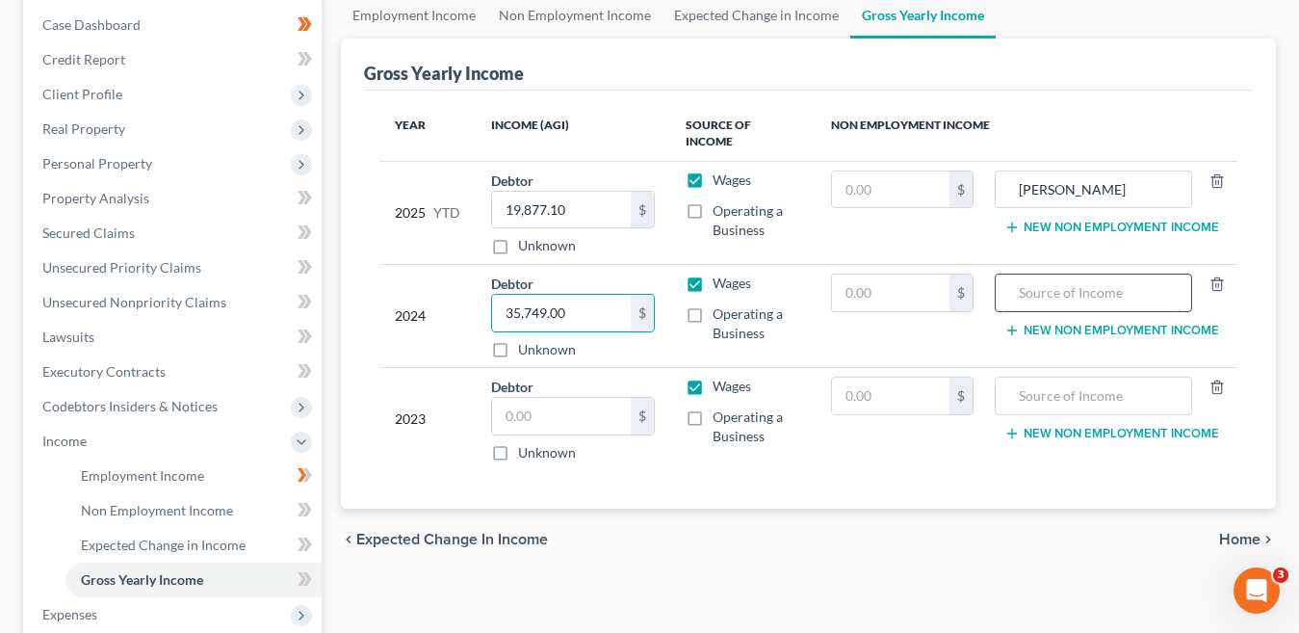
click at [1077, 287] on input "text" at bounding box center [1093, 292] width 176 height 37
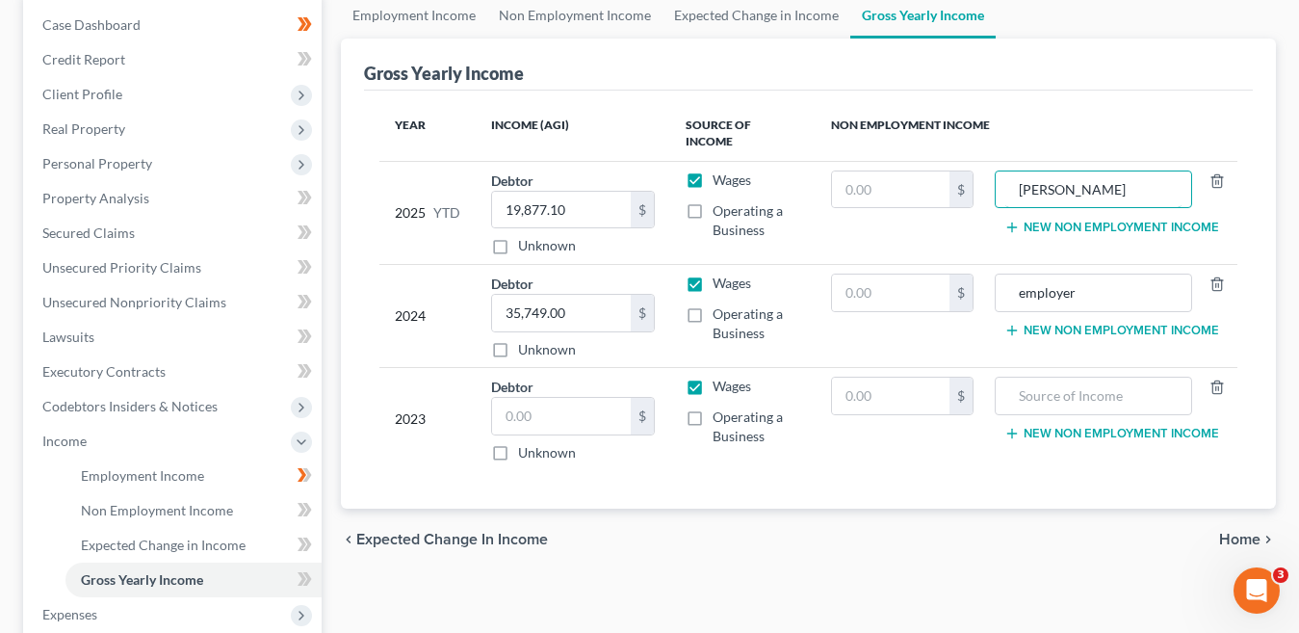
drag, startPoint x: 1142, startPoint y: 173, endPoint x: 989, endPoint y: 187, distance: 153.7
click at [989, 187] on tr "2025 YTD Debtor 19,877.10 $ Unknown Balance Undetermined 19,877.10 $ Unknown Wa…" at bounding box center [808, 212] width 858 height 103
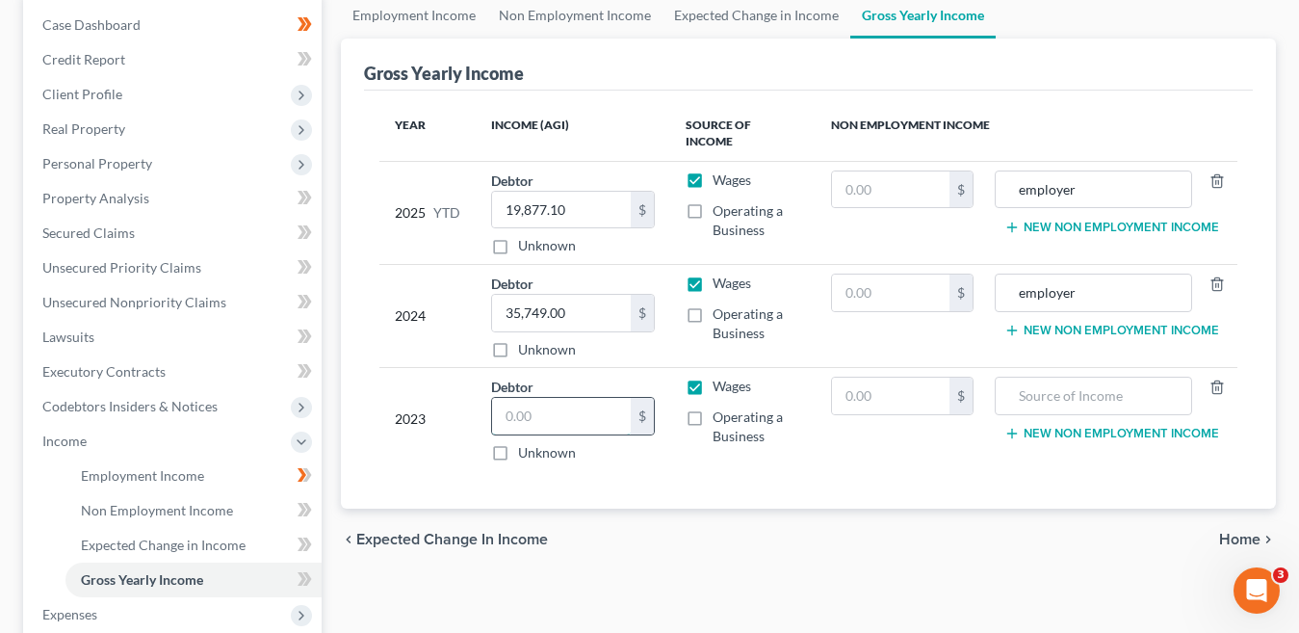
click at [593, 401] on input "text" at bounding box center [561, 416] width 139 height 37
click at [1038, 382] on input "text" at bounding box center [1093, 395] width 176 height 37
click at [1040, 378] on input "empl" at bounding box center [1093, 395] width 176 height 37
drag, startPoint x: 1087, startPoint y: 382, endPoint x: 977, endPoint y: 383, distance: 109.8
click at [977, 383] on tr "2023 Debtor 38,350.00 $ Unknown Balance Undetermined 38,350.00 $ Unknown Wages …" at bounding box center [808, 419] width 858 height 103
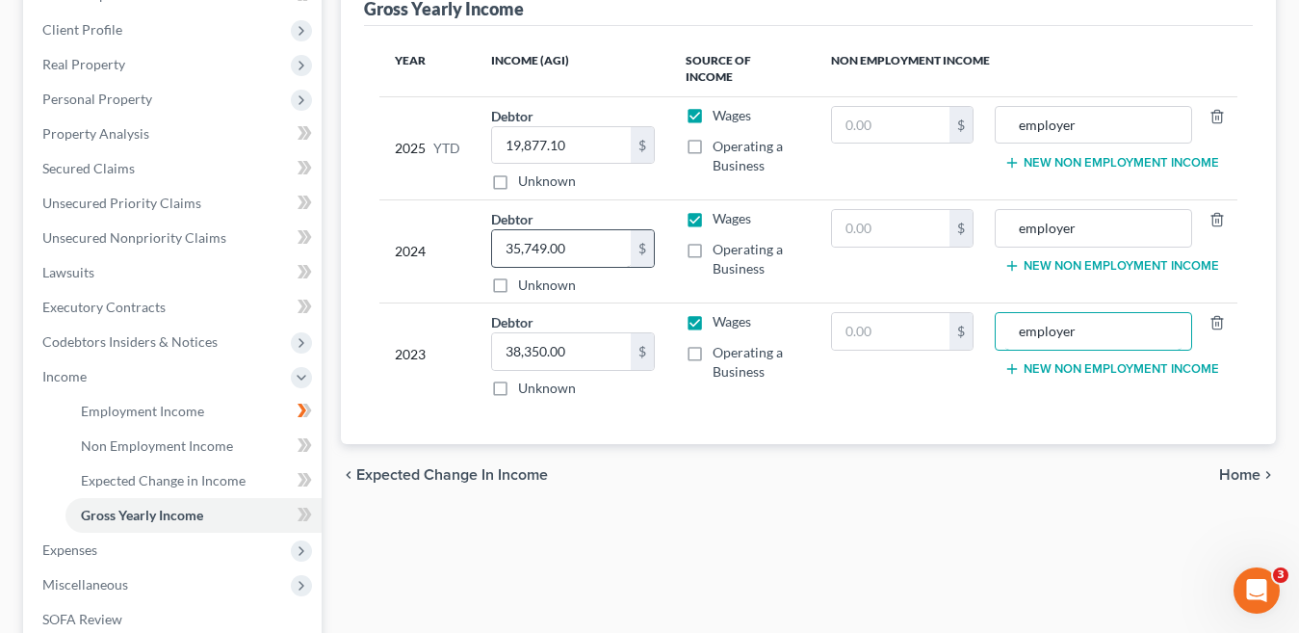
scroll to position [289, 0]
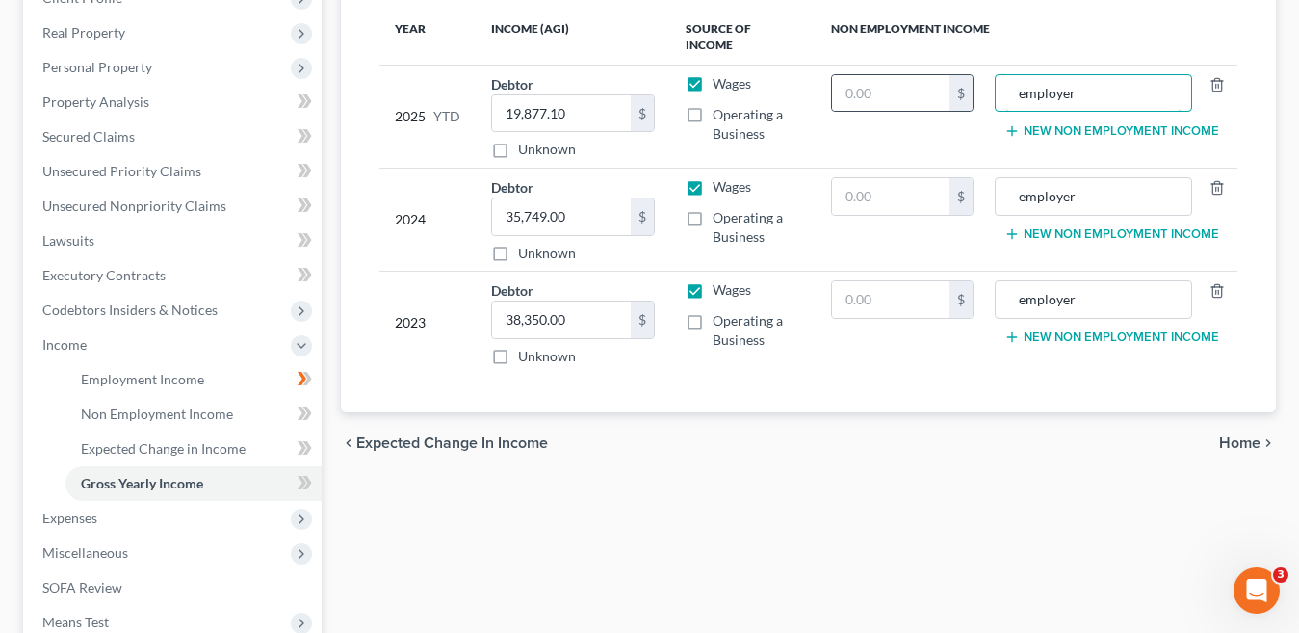
drag, startPoint x: 1100, startPoint y: 74, endPoint x: 970, endPoint y: 80, distance: 130.1
click at [970, 80] on tr "2025 YTD Debtor 19,877.10 $ Unknown Balance Undetermined 19,877.10 $ Unknown Wa…" at bounding box center [808, 116] width 858 height 103
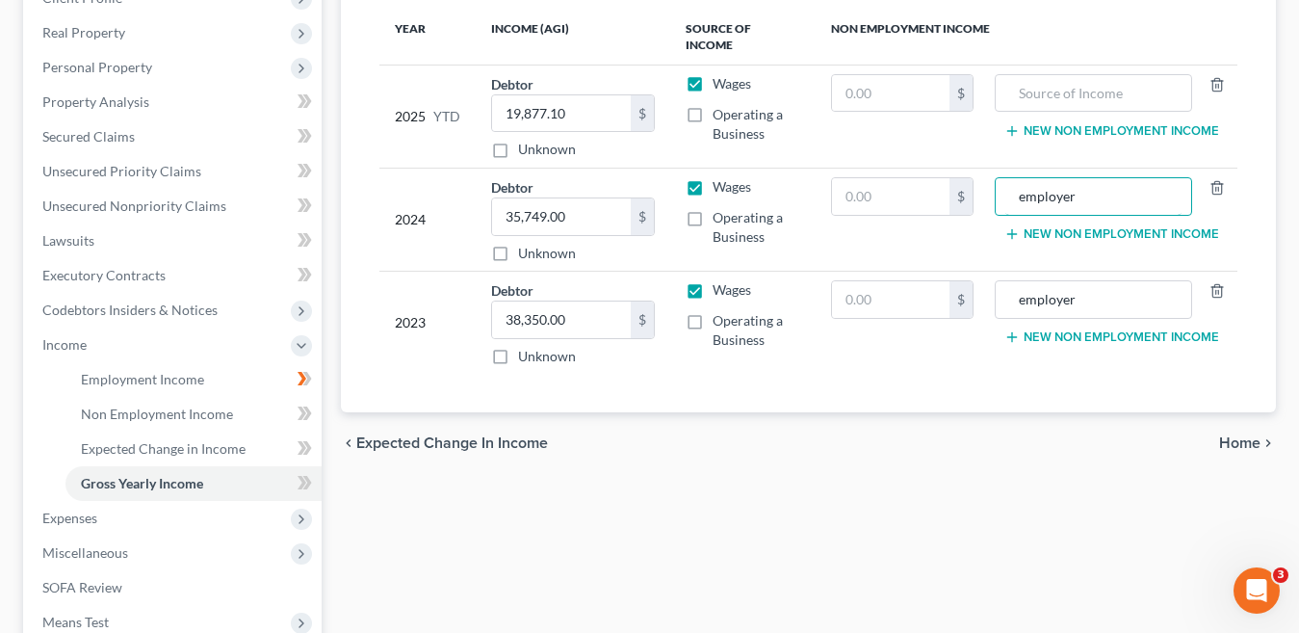
drag, startPoint x: 1045, startPoint y: 181, endPoint x: 968, endPoint y: 158, distance: 80.4
click at [976, 177] on tr "2024 Debtor 35,749.00 $ Unknown Balance Undetermined 35,749.00 $ Unknown Wages …" at bounding box center [808, 219] width 858 height 103
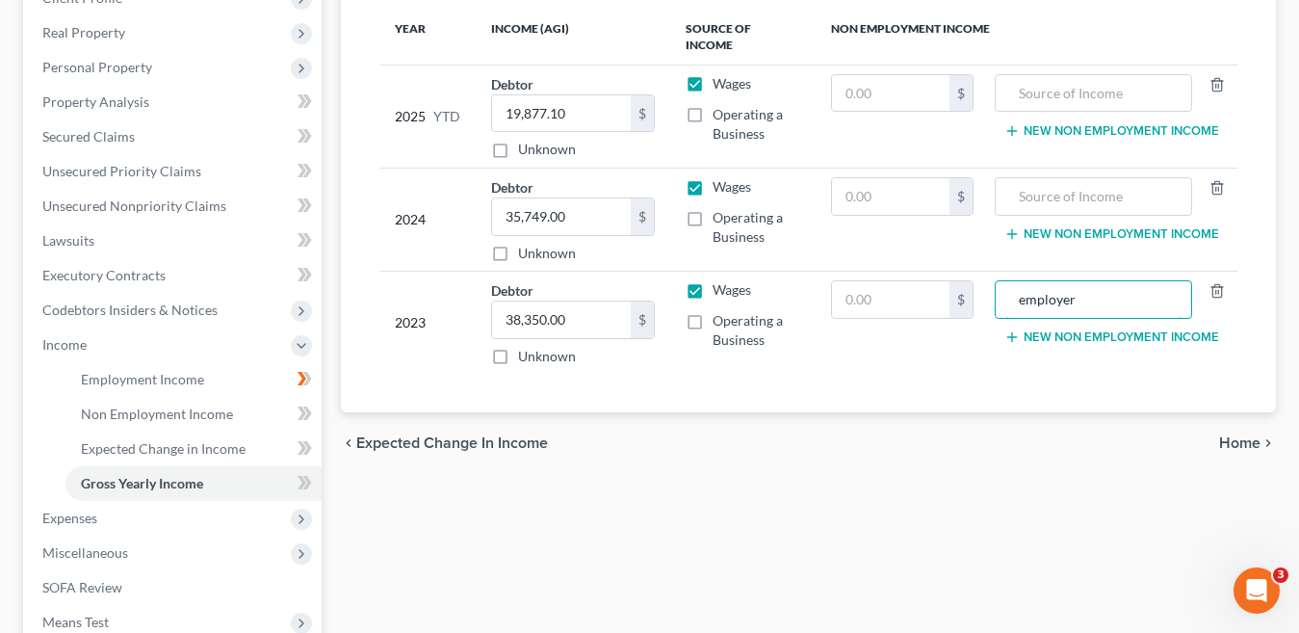
drag, startPoint x: 1098, startPoint y: 282, endPoint x: 987, endPoint y: 287, distance: 110.8
click at [987, 287] on tr "2023 Debtor 38,350.00 $ Unknown Balance Undetermined 38,350.00 $ Unknown Wages …" at bounding box center [808, 322] width 858 height 103
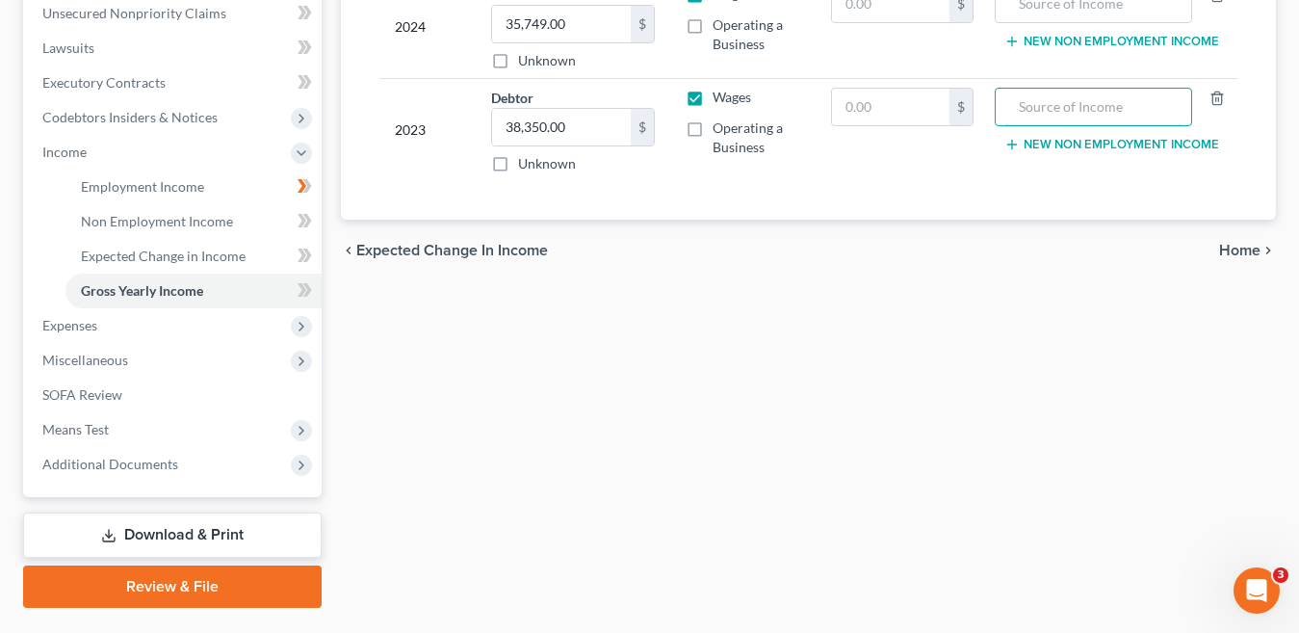
scroll to position [530, 0]
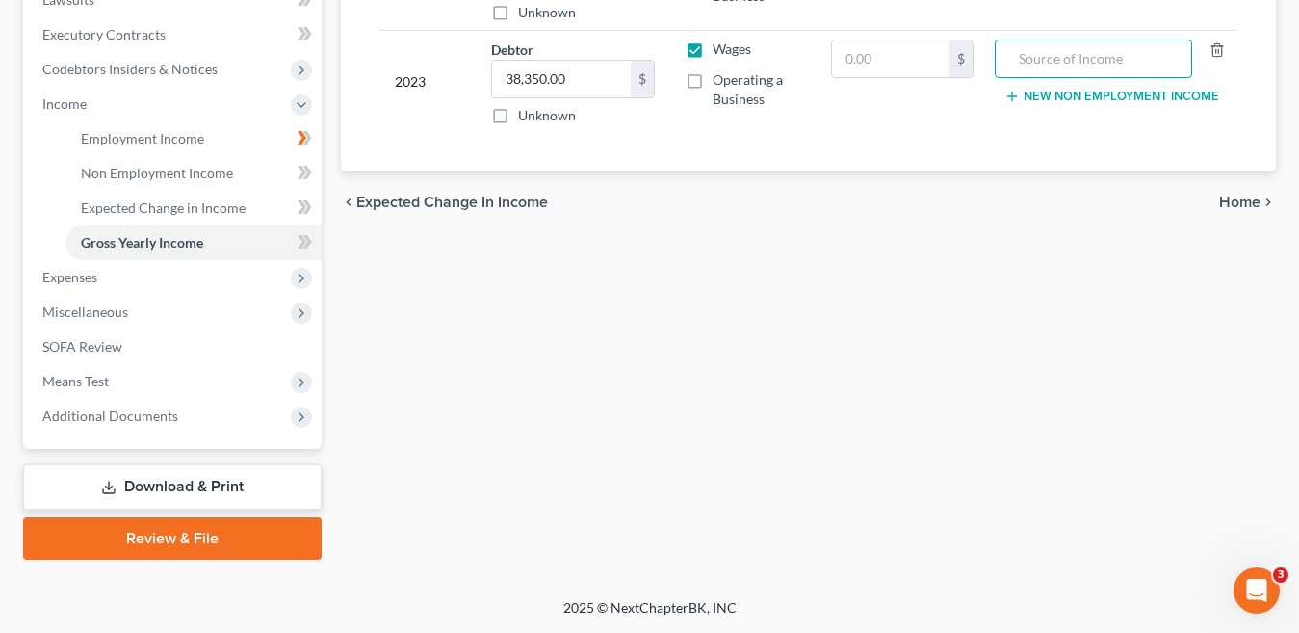
click at [1250, 194] on span "Home" at bounding box center [1239, 201] width 41 height 15
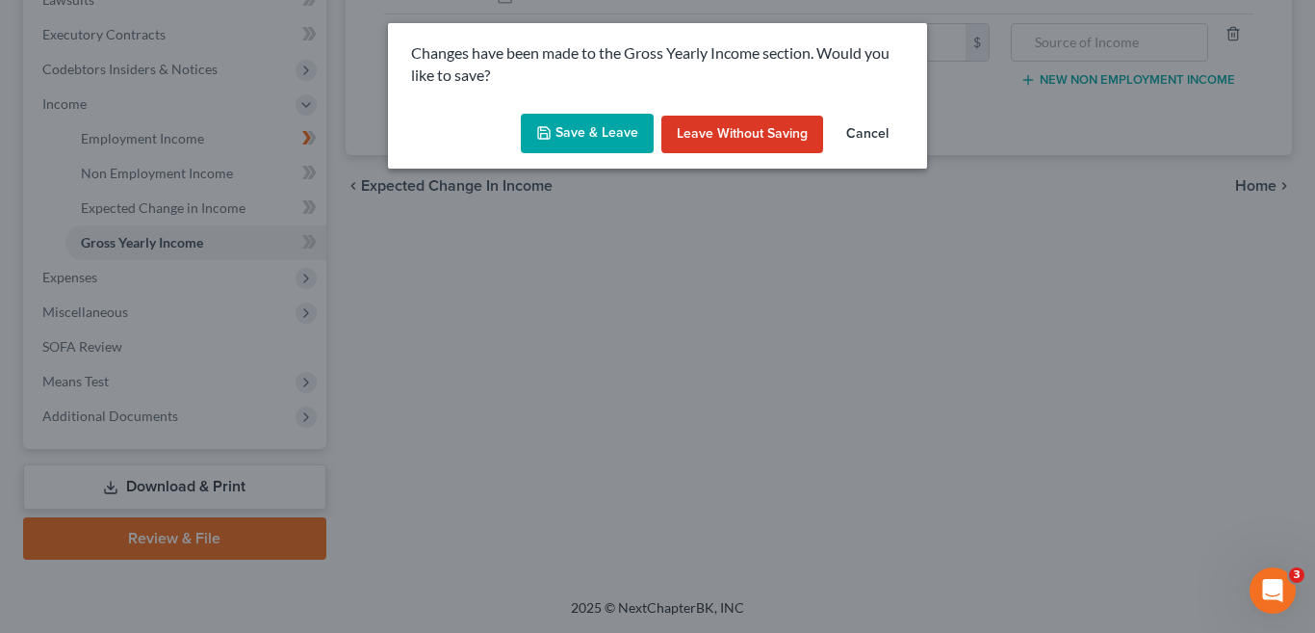
click at [596, 131] on button "Save & Leave" at bounding box center [587, 134] width 133 height 40
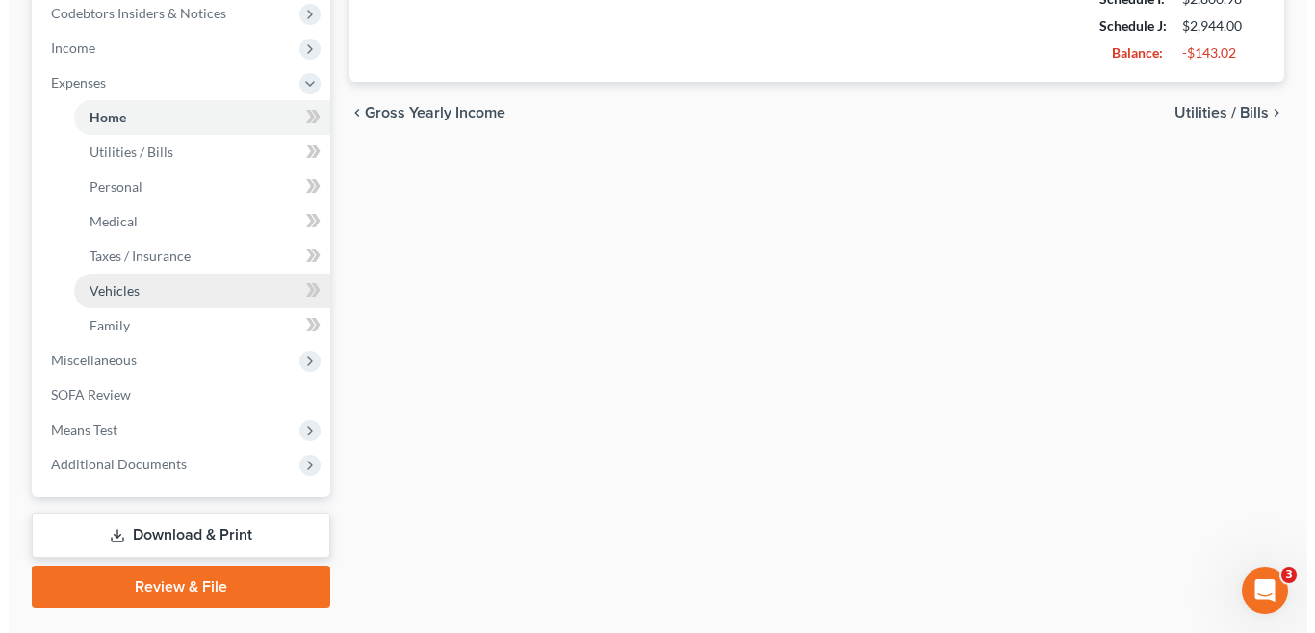
scroll to position [633, 0]
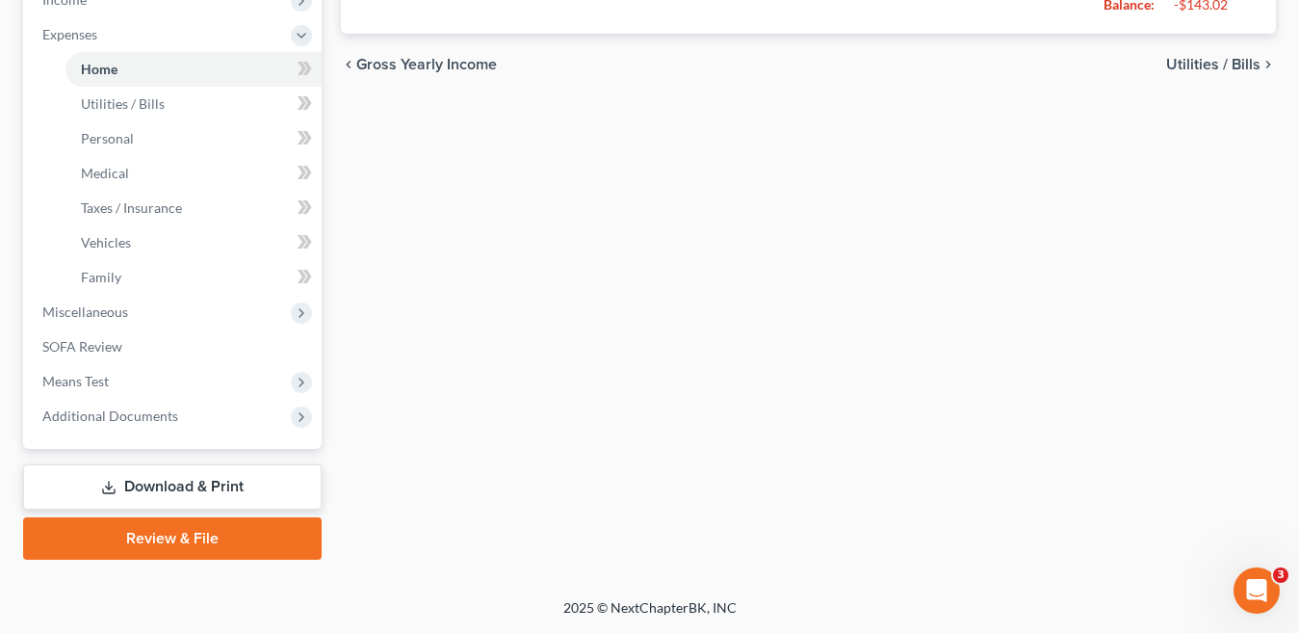
click at [204, 489] on link "Download & Print" at bounding box center [172, 486] width 298 height 45
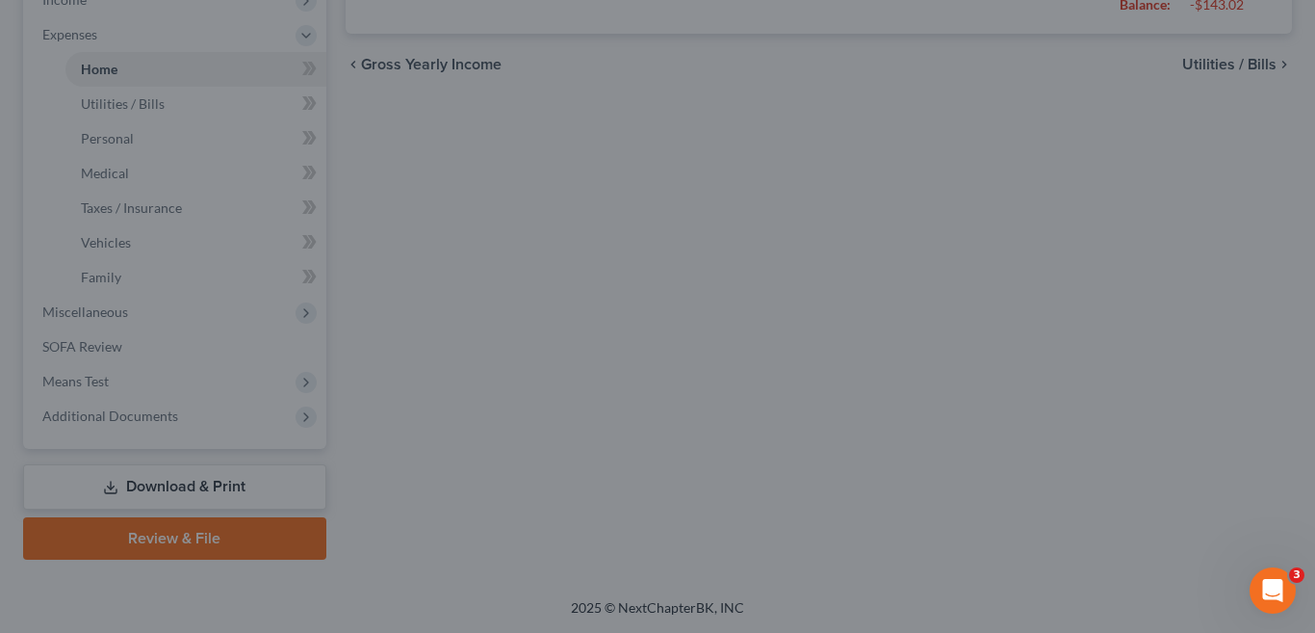
click at [671, 273] on div at bounding box center [657, 316] width 1315 height 633
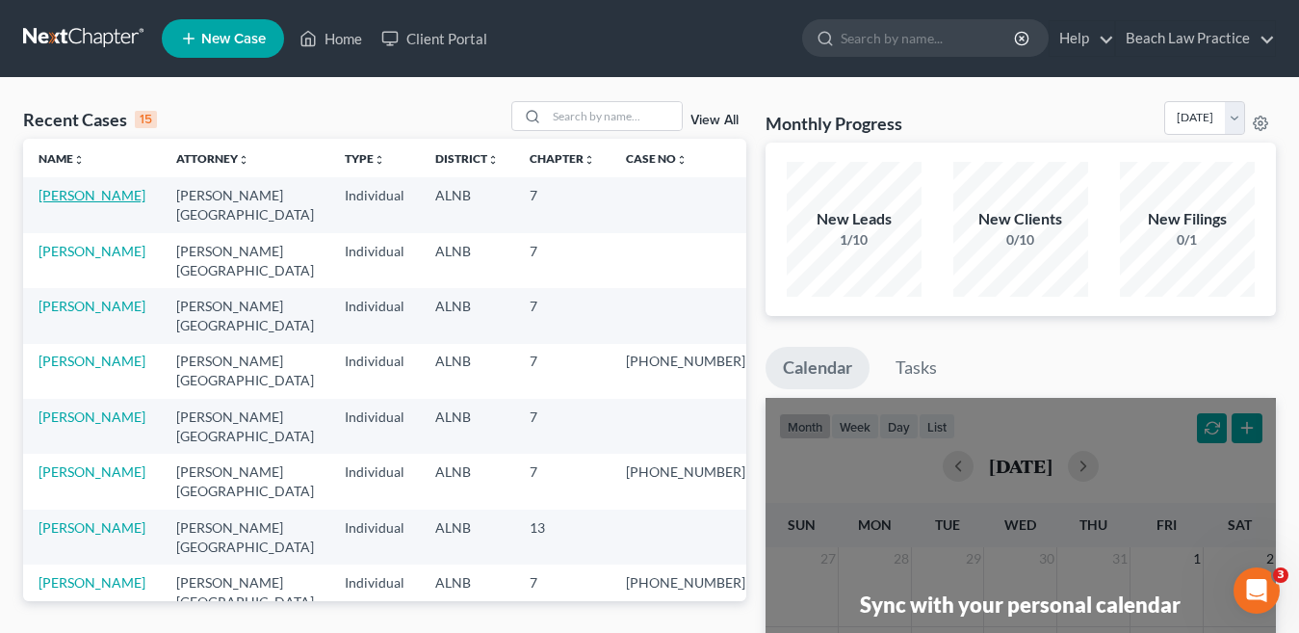
click at [78, 194] on link "[PERSON_NAME]" at bounding box center [92, 195] width 107 height 16
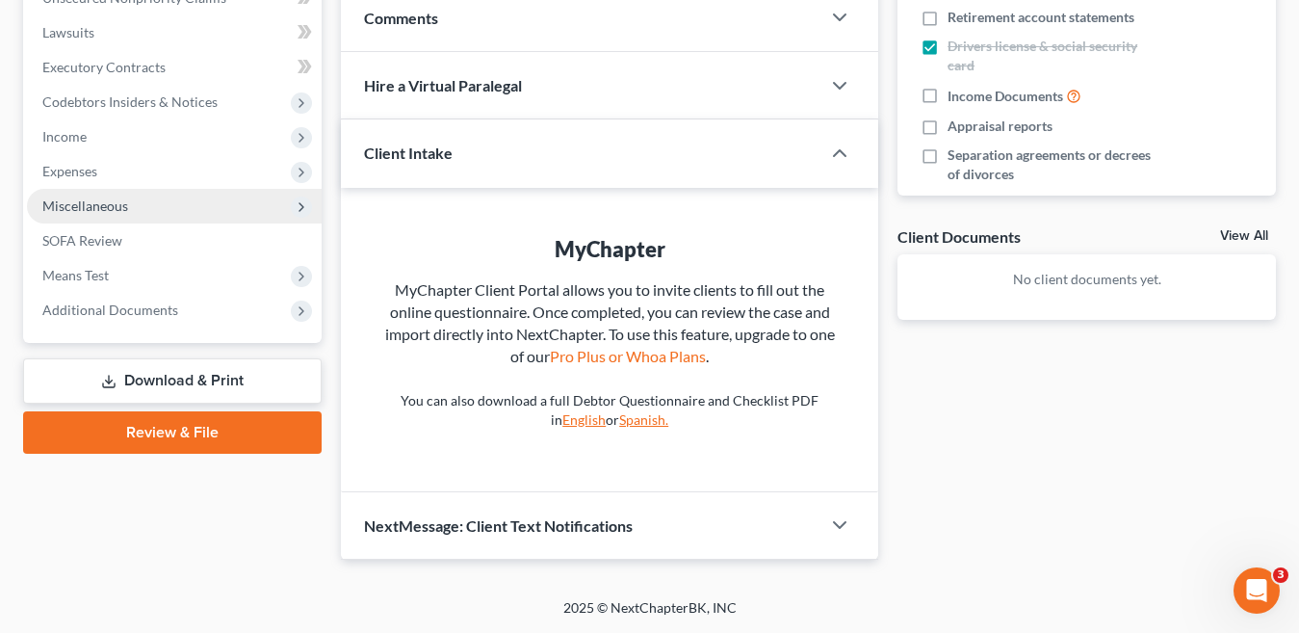
scroll to position [400, 0]
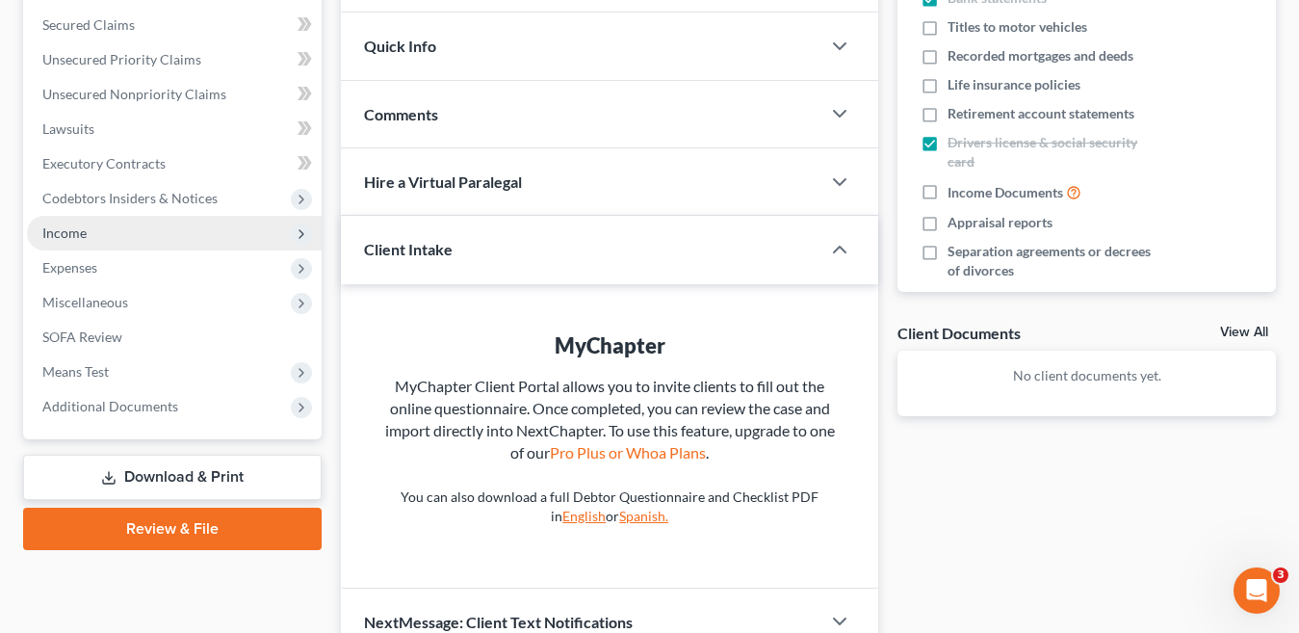
click at [93, 232] on span "Income" at bounding box center [174, 233] width 295 height 35
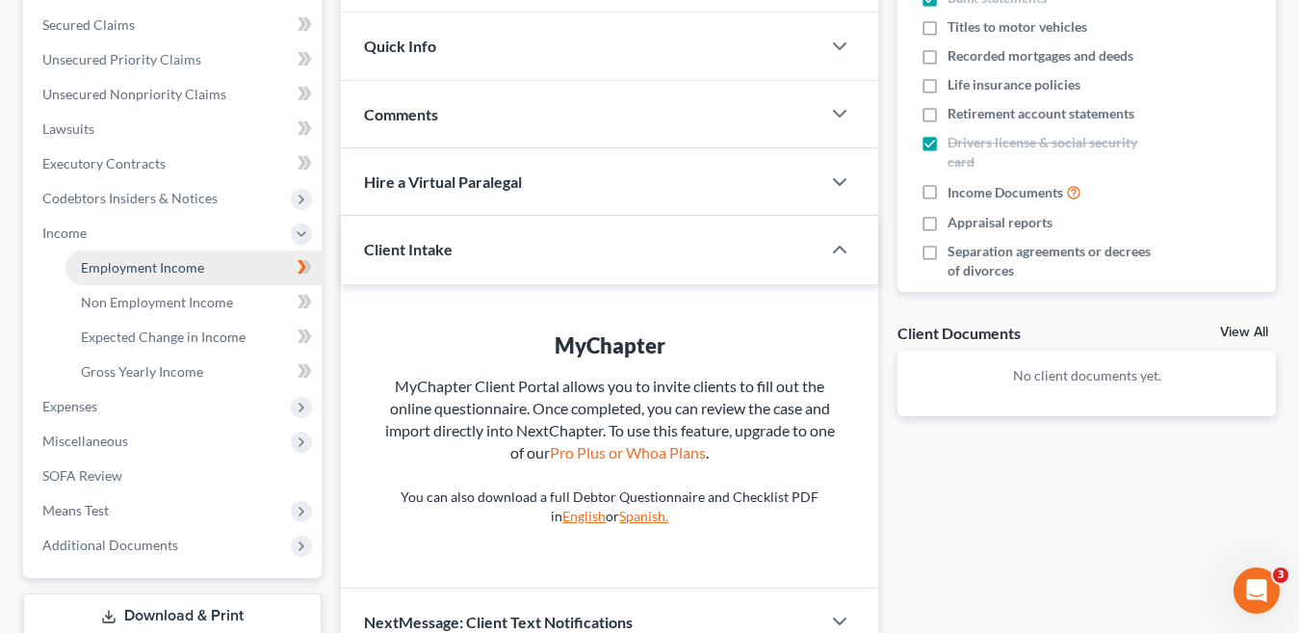
click at [185, 264] on span "Employment Income" at bounding box center [142, 267] width 123 height 16
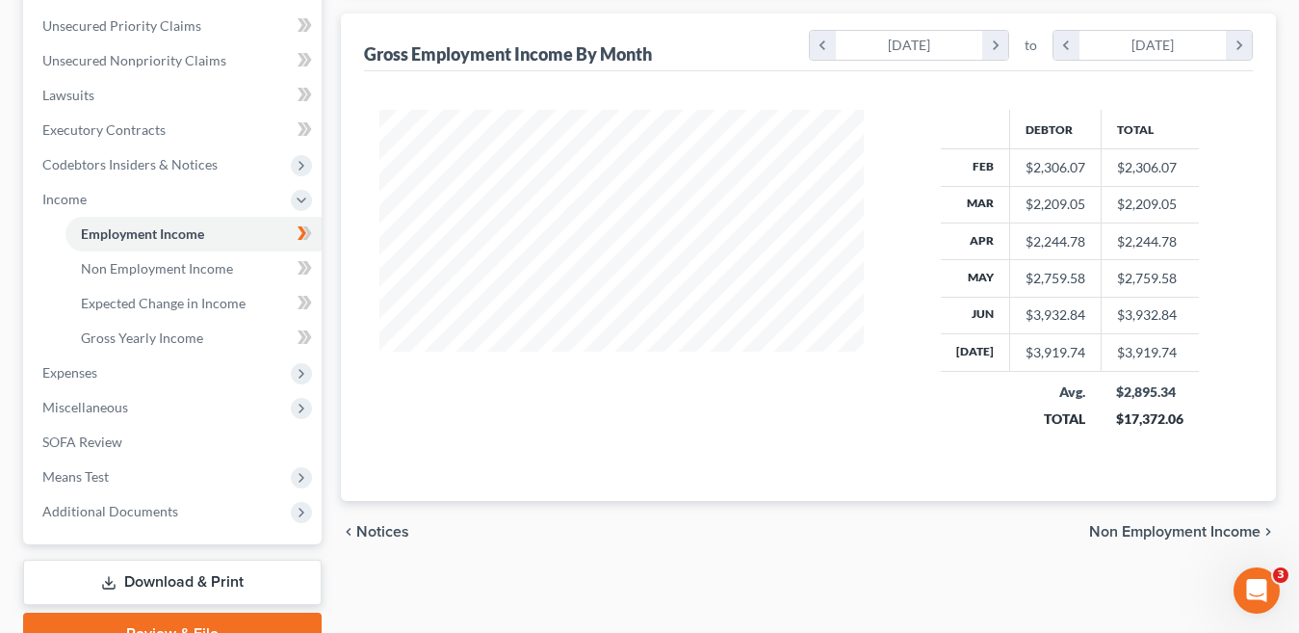
scroll to position [530, 0]
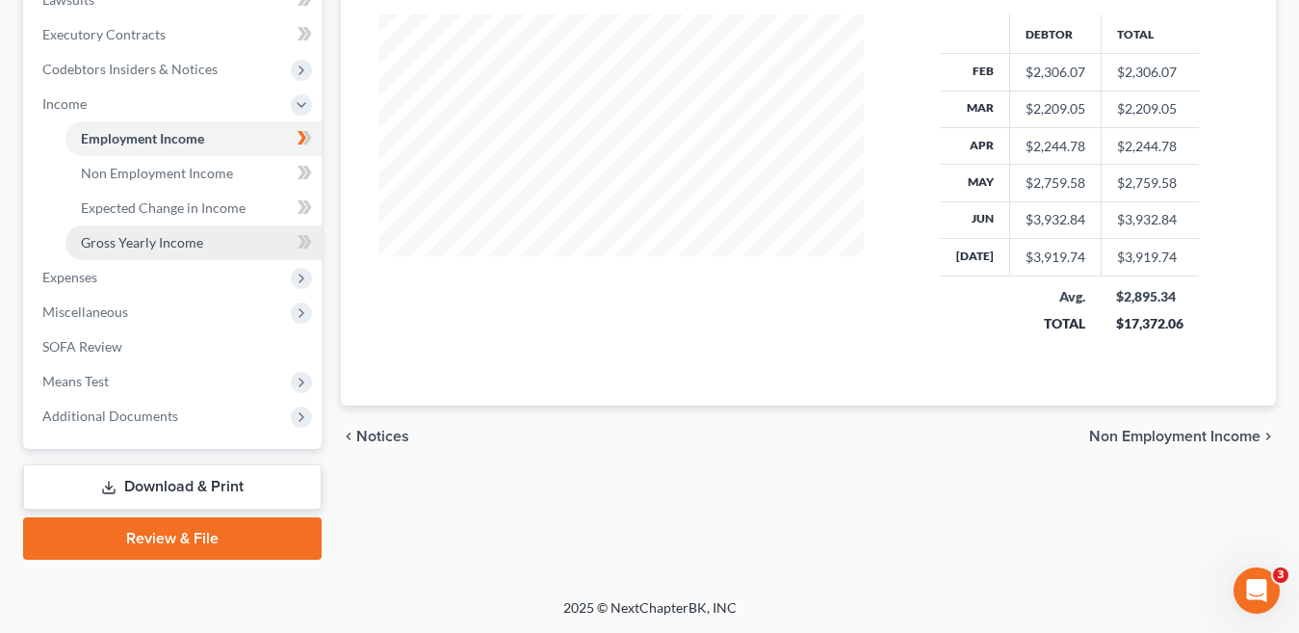
click at [129, 245] on span "Gross Yearly Income" at bounding box center [142, 242] width 122 height 16
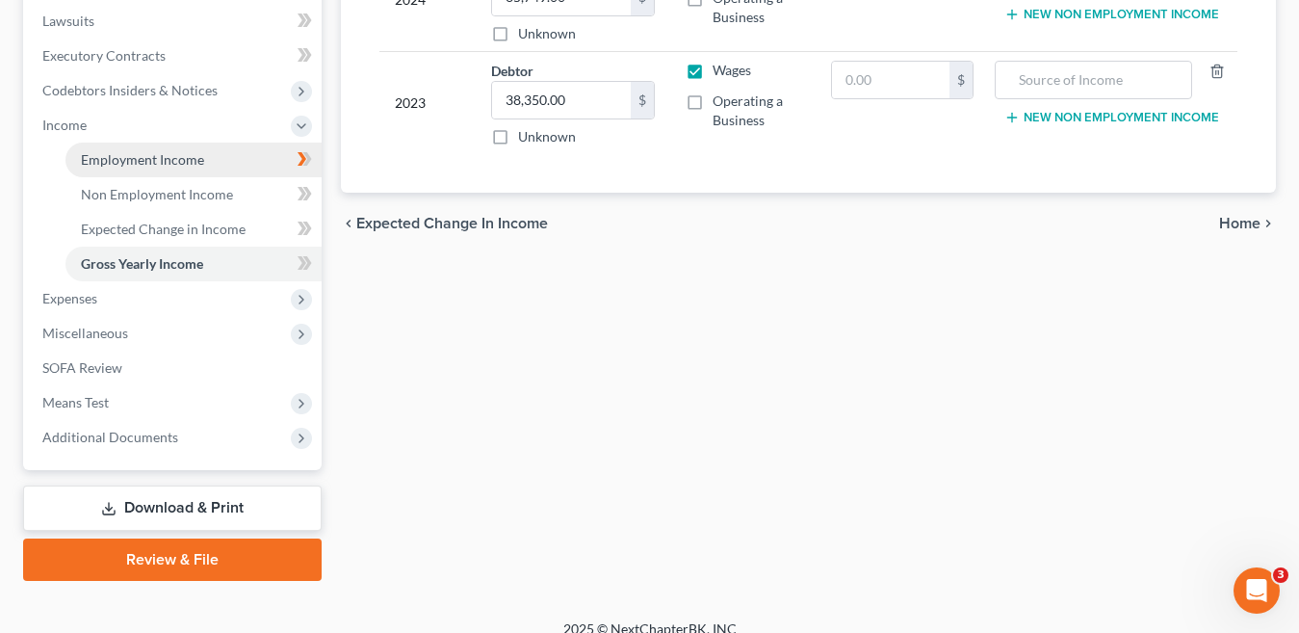
scroll to position [530, 0]
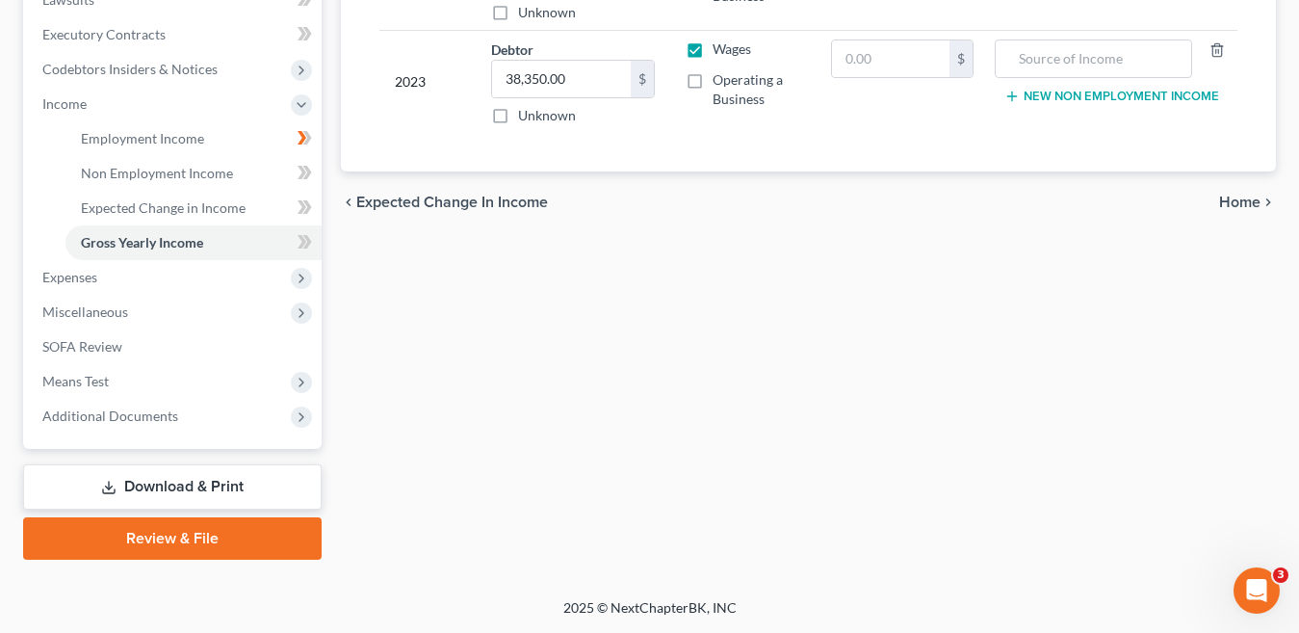
click at [193, 482] on link "Download & Print" at bounding box center [172, 486] width 298 height 45
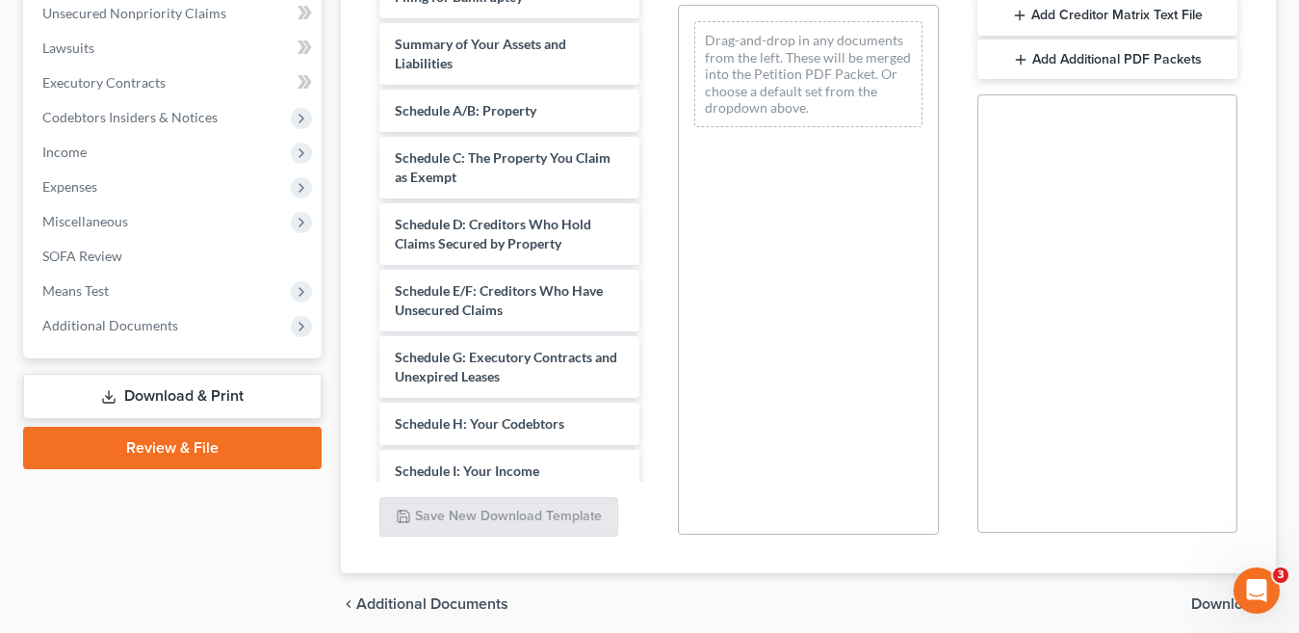
scroll to position [289, 0]
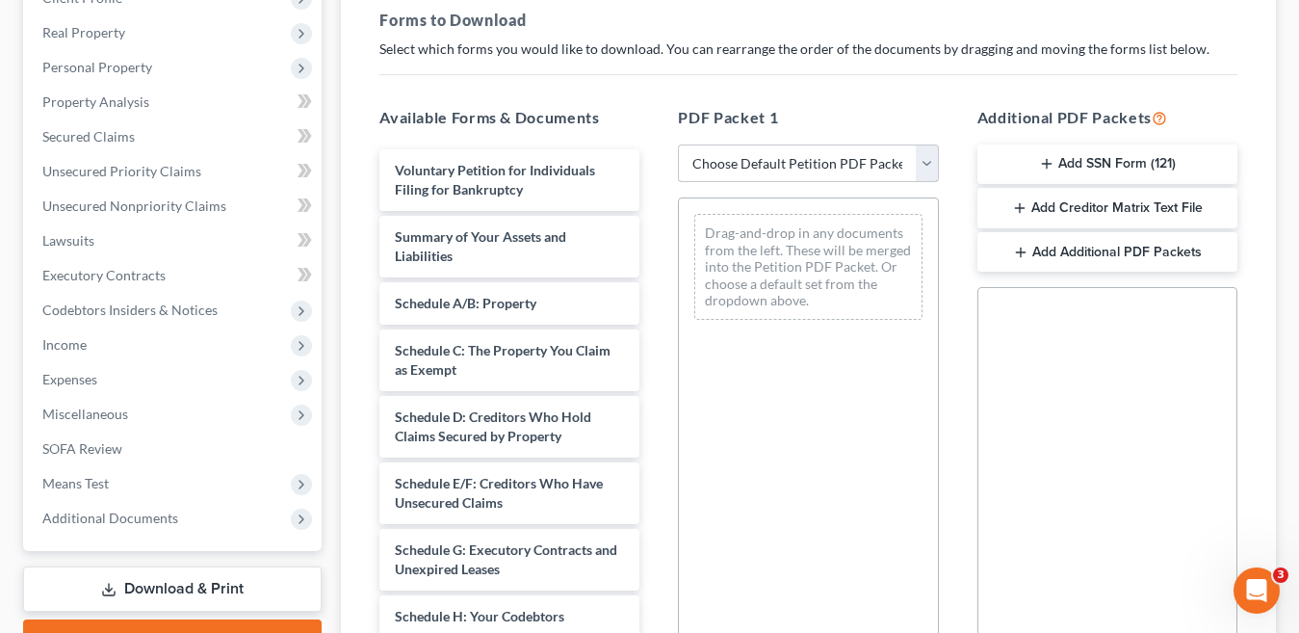
click at [929, 161] on select "Choose Default Petition PDF Packet Complete Bankruptcy Petition (all forms and …" at bounding box center [808, 163] width 260 height 39
click at [678, 144] on select "Choose Default Petition PDF Packet Complete Bankruptcy Petition (all forms and …" at bounding box center [808, 163] width 260 height 39
click at [924, 167] on select "Choose Default Petition PDF Packet Complete Bankruptcy Petition (all forms and …" at bounding box center [808, 163] width 260 height 39
select select "0"
click at [678, 144] on select "Choose Default Petition PDF Packet Complete Bankruptcy Petition (all forms and …" at bounding box center [808, 163] width 260 height 39
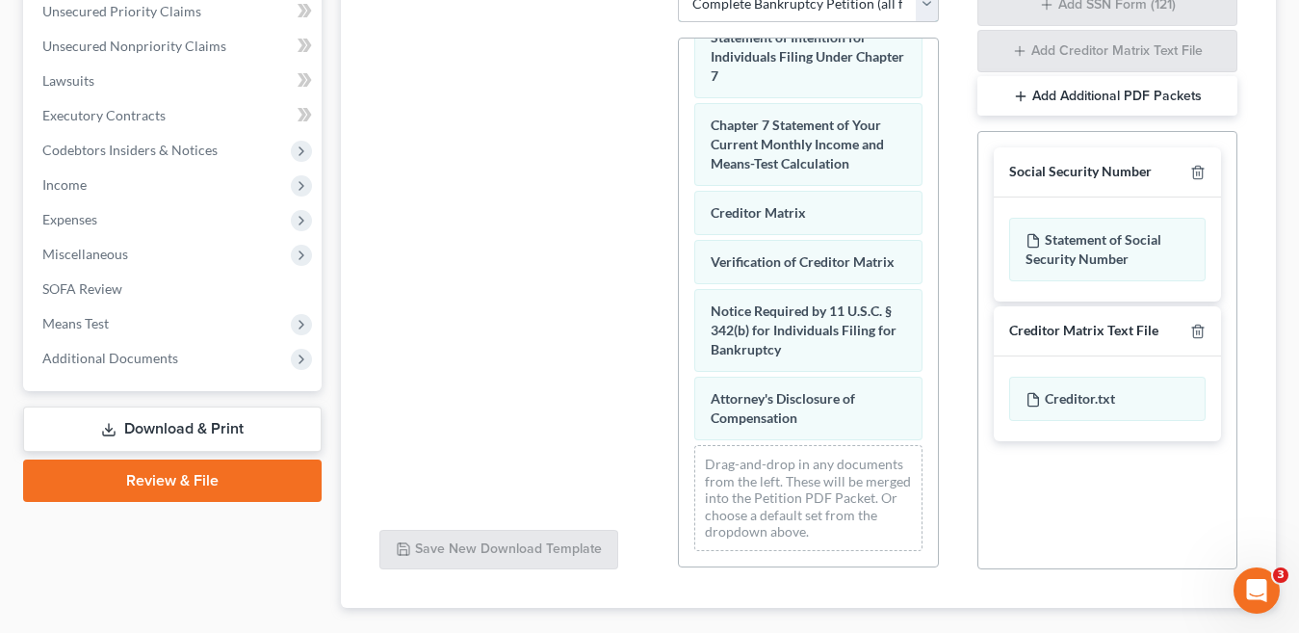
scroll to position [558, 0]
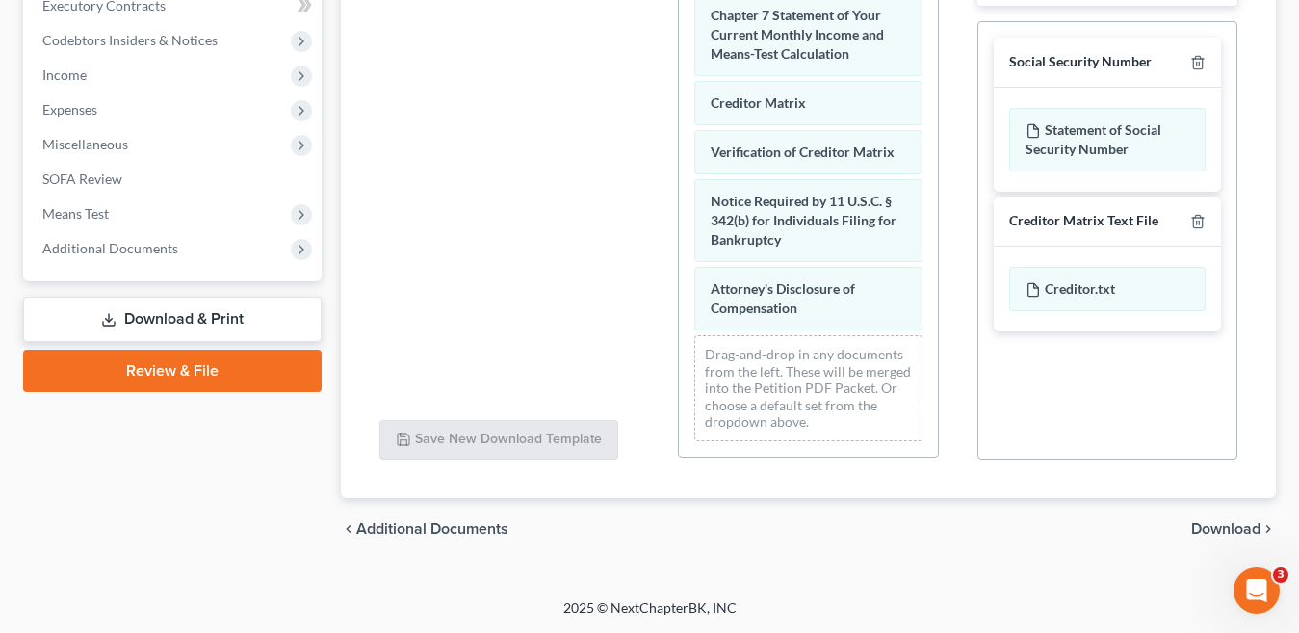
click at [1229, 529] on span "Download" at bounding box center [1225, 528] width 69 height 15
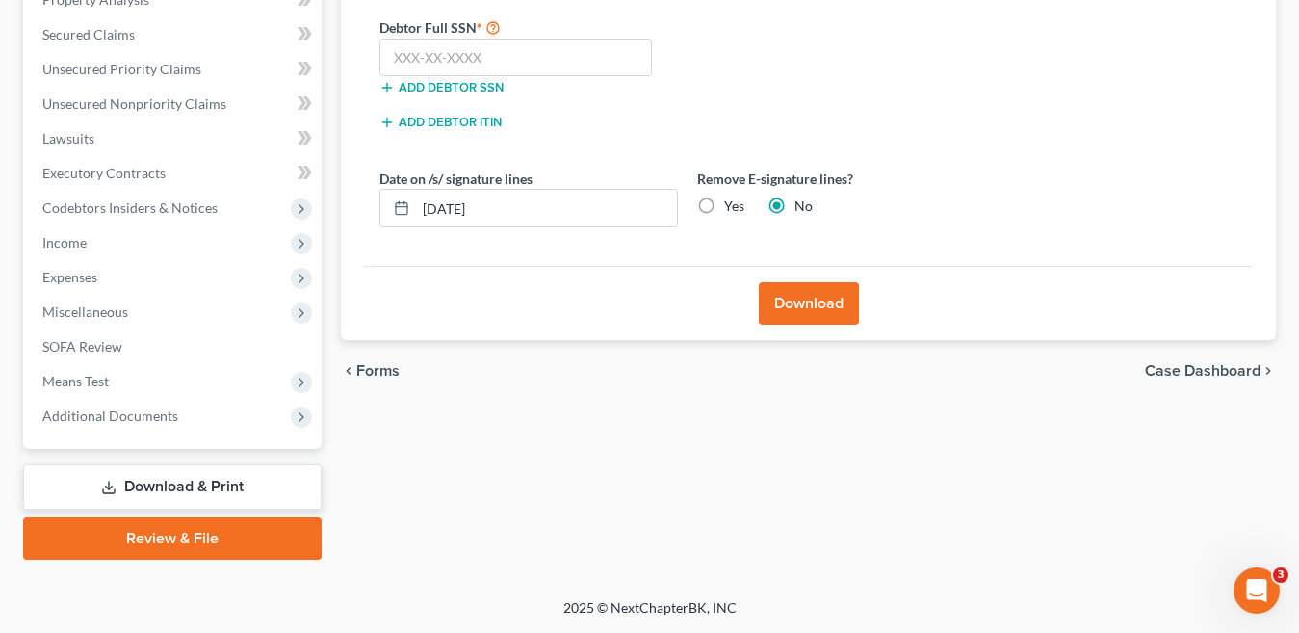
scroll to position [391, 0]
click at [483, 58] on input "text" at bounding box center [515, 58] width 272 height 39
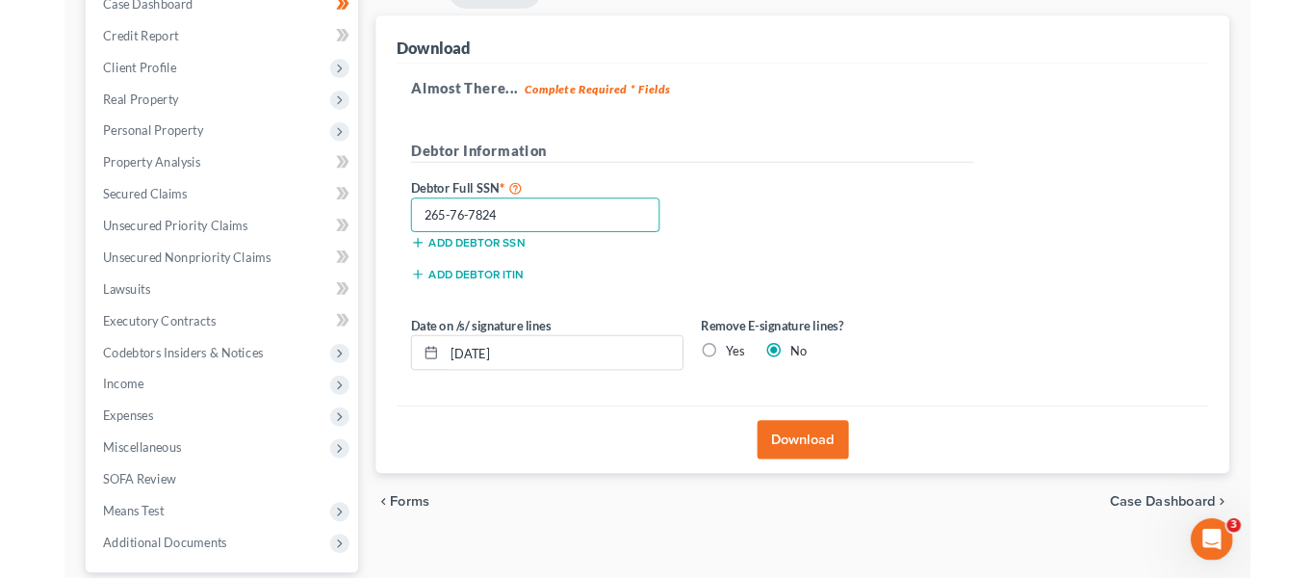
scroll to position [198, 0]
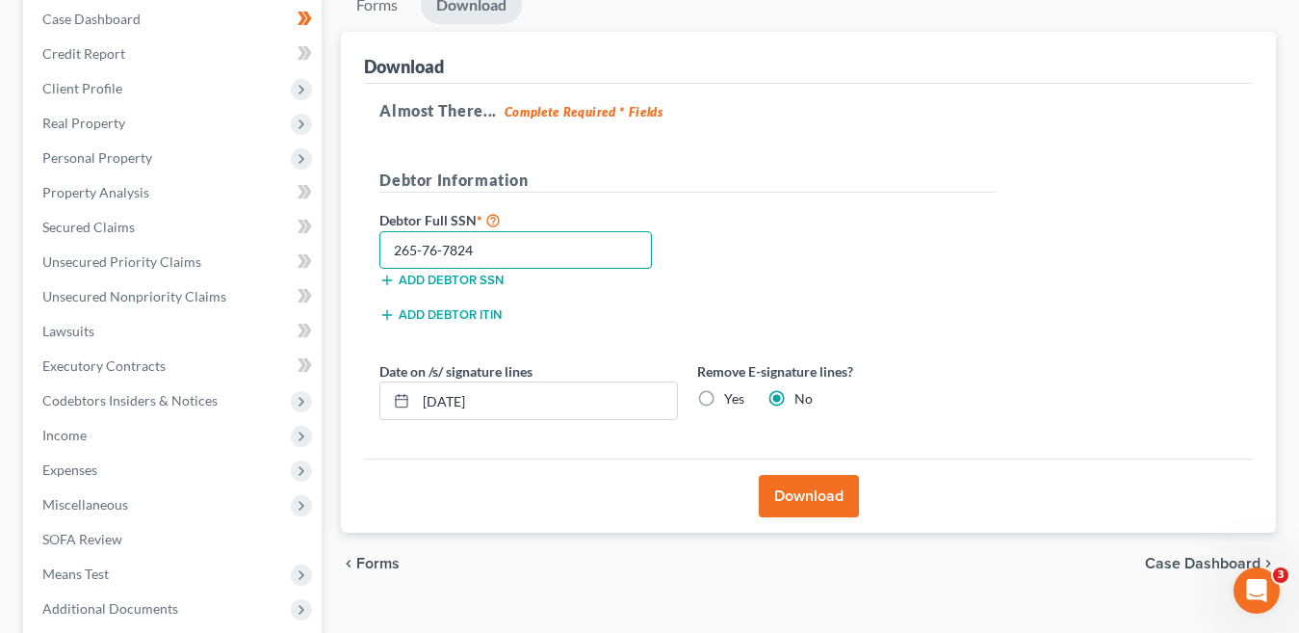
click at [417, 245] on input "265-76-7824" at bounding box center [515, 250] width 272 height 39
type input "268-76-7824"
click at [821, 500] on button "Download" at bounding box center [809, 496] width 100 height 42
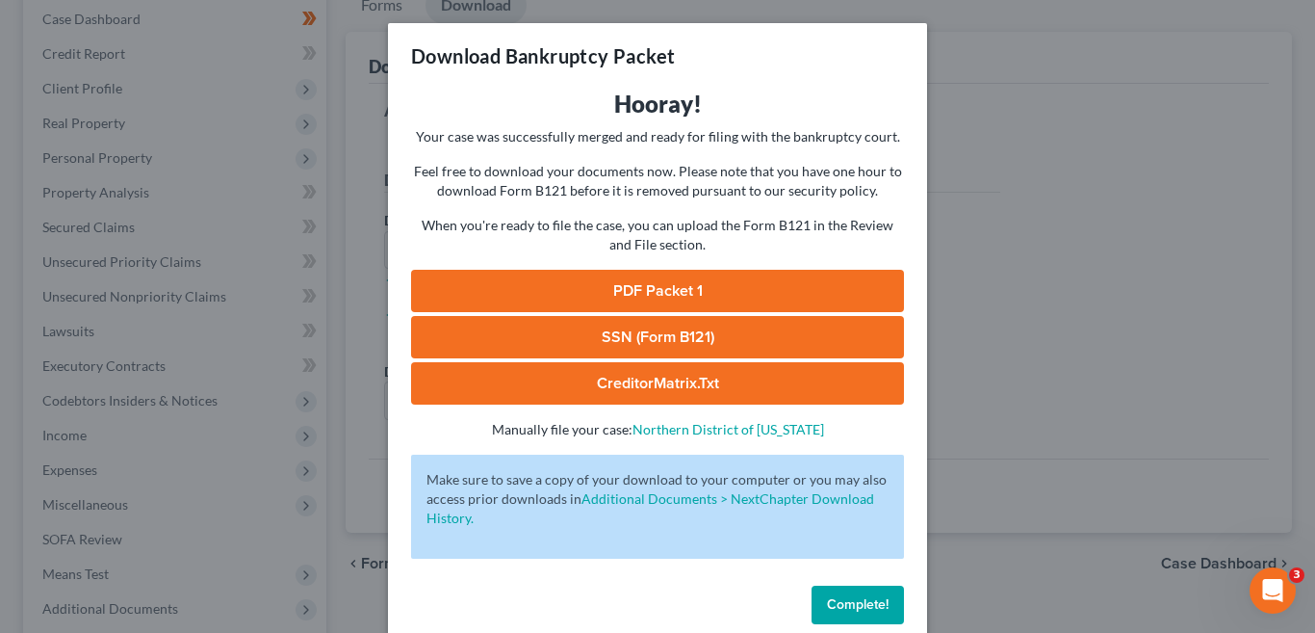
click at [677, 283] on link "PDF Packet 1" at bounding box center [657, 291] width 493 height 42
